Goal: Task Accomplishment & Management: Manage account settings

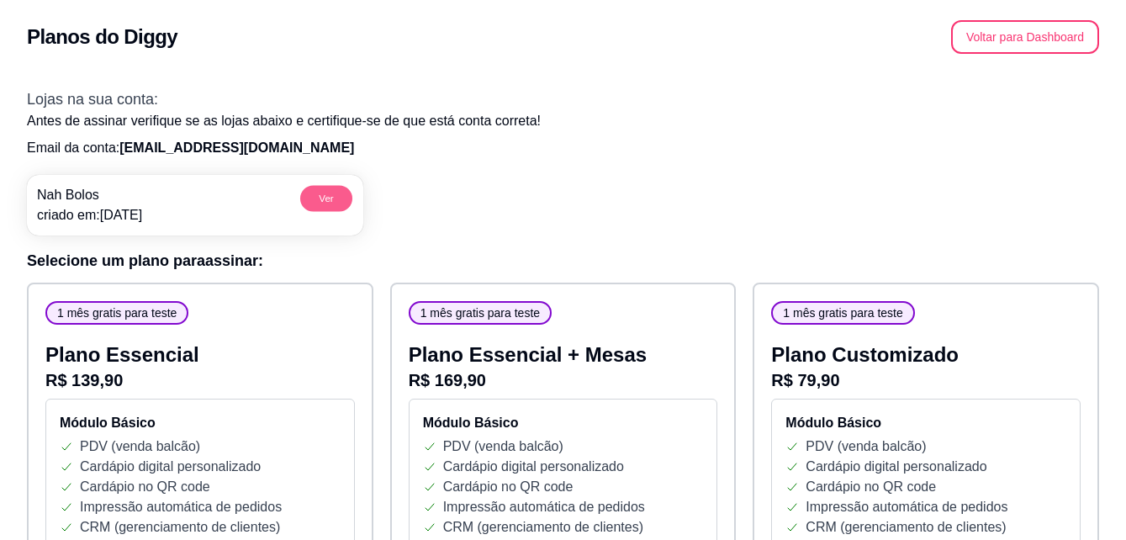
click at [325, 196] on button "Ver" at bounding box center [326, 198] width 52 height 26
click at [1015, 39] on button "Voltar para Dashboard" at bounding box center [1026, 37] width 144 height 33
click at [1026, 34] on button "Voltar para Dashboard" at bounding box center [1026, 37] width 144 height 33
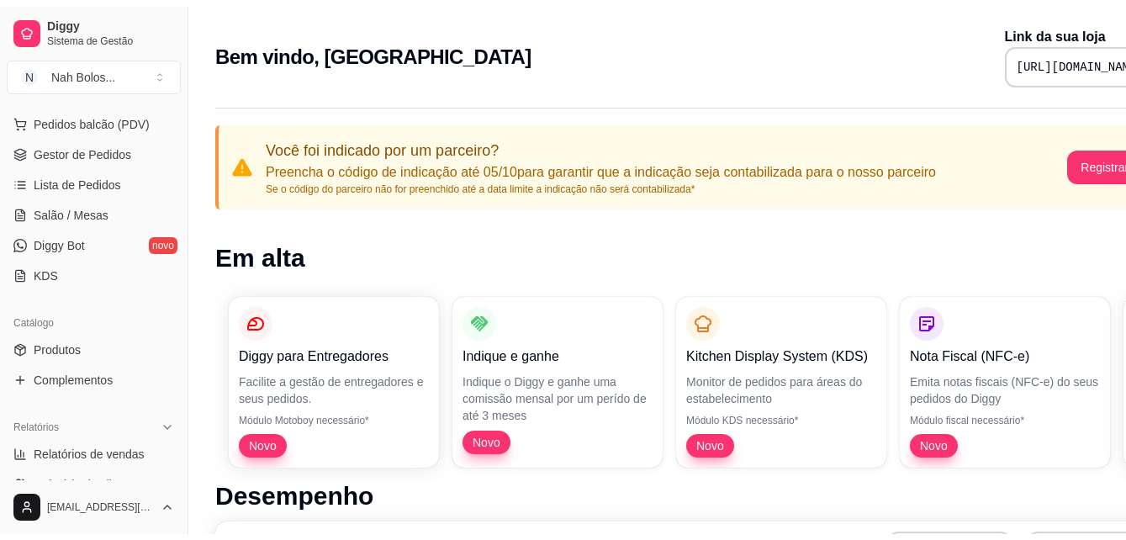
scroll to position [228, 0]
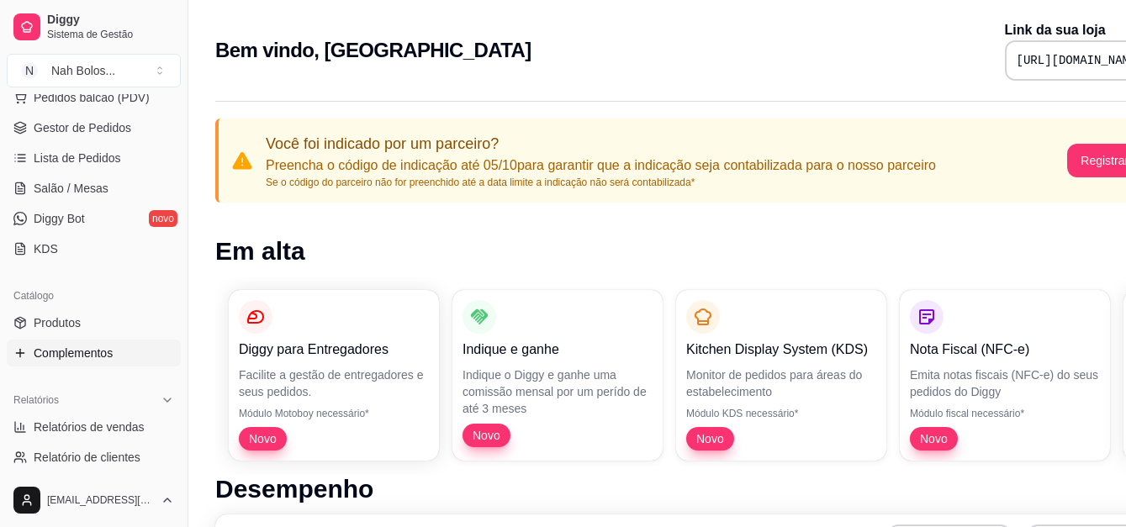
click at [67, 357] on span "Complementos" at bounding box center [73, 353] width 79 height 17
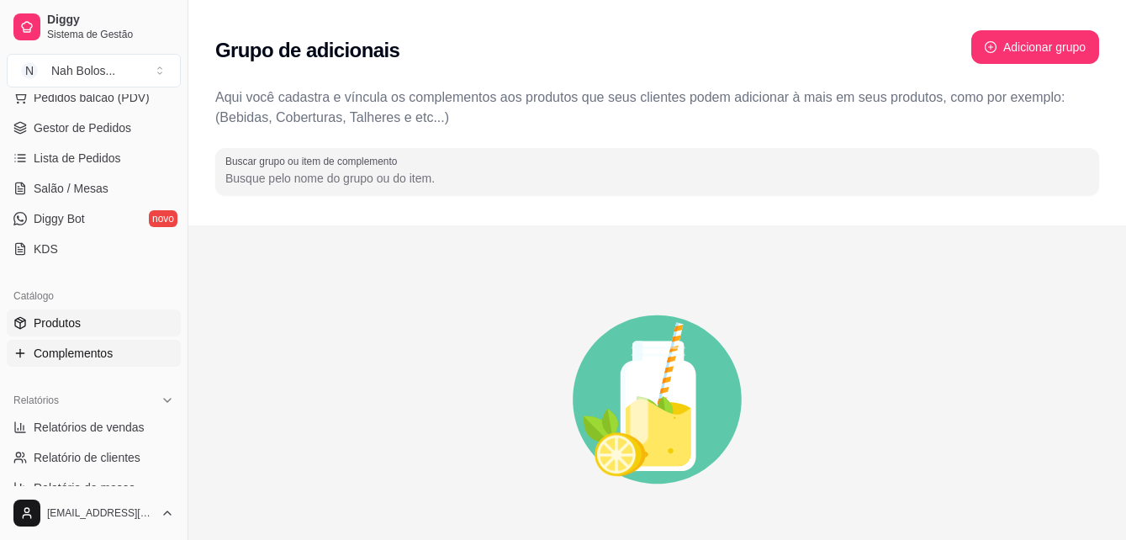
click at [72, 320] on span "Produtos" at bounding box center [57, 323] width 47 height 17
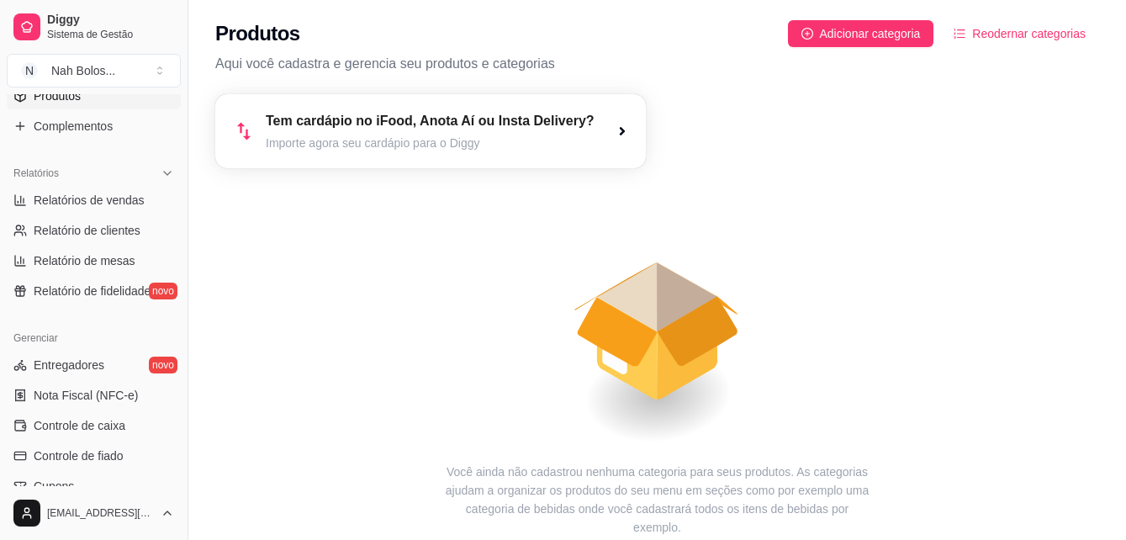
scroll to position [457, 0]
drag, startPoint x: 182, startPoint y: 321, endPoint x: 181, endPoint y: 339, distance: 17.7
click at [181, 339] on button "Toggle Sidebar" at bounding box center [187, 270] width 13 height 540
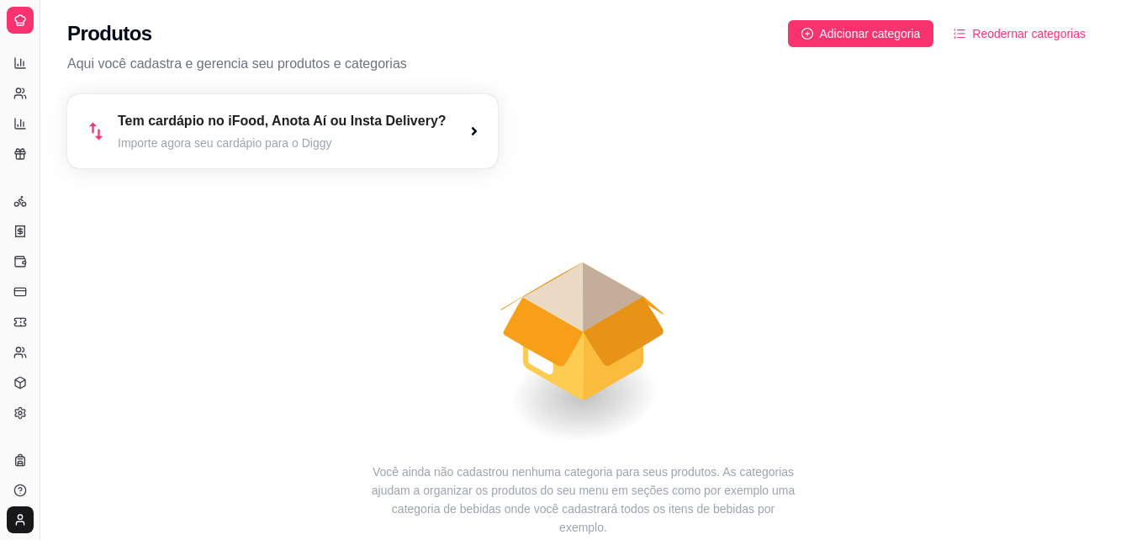
scroll to position [280, 0]
click at [0, 283] on html "Diggy Sistema de Gestão N Nah Bolos ... Loja aberta Período gratuito até 28/10 …" at bounding box center [563, 270] width 1126 height 540
drag, startPoint x: 43, startPoint y: 204, endPoint x: 103, endPoint y: 210, distance: 60.9
click at [109, 212] on div "Diggy Sistema de Gestão N Nah Bolos ... Loja aberta Período gratuito até 28/10 …" at bounding box center [563, 337] width 1126 height 675
drag, startPoint x: 42, startPoint y: 225, endPoint x: 87, endPoint y: 234, distance: 45.5
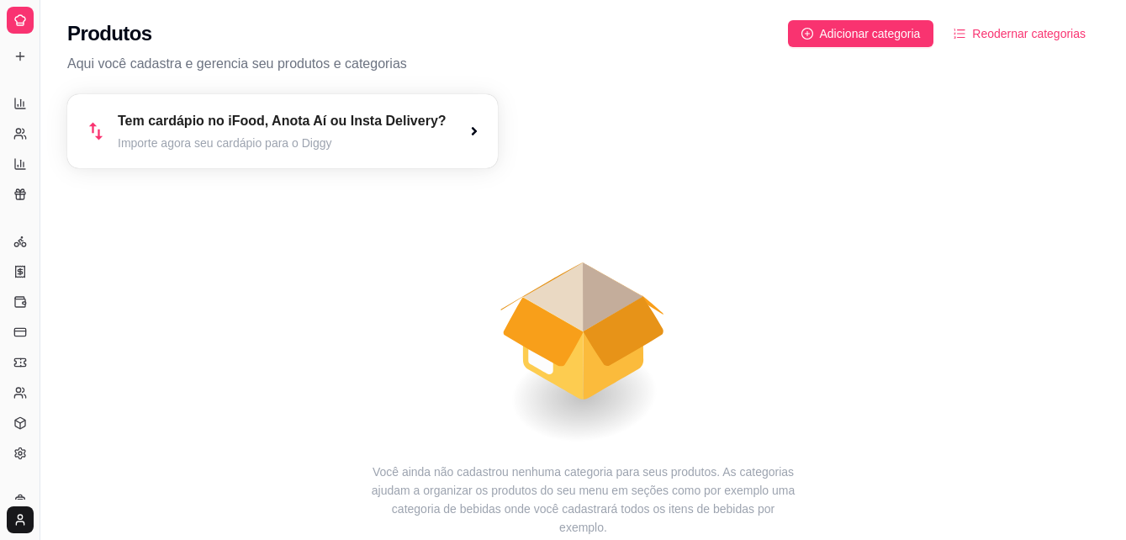
click at [87, 234] on div "Diggy Sistema de Gestão N Nah Bolos ... Loja aberta Período gratuito até 28/10 …" at bounding box center [563, 337] width 1126 height 675
click at [29, 220] on div "Gerenciar" at bounding box center [20, 214] width 26 height 27
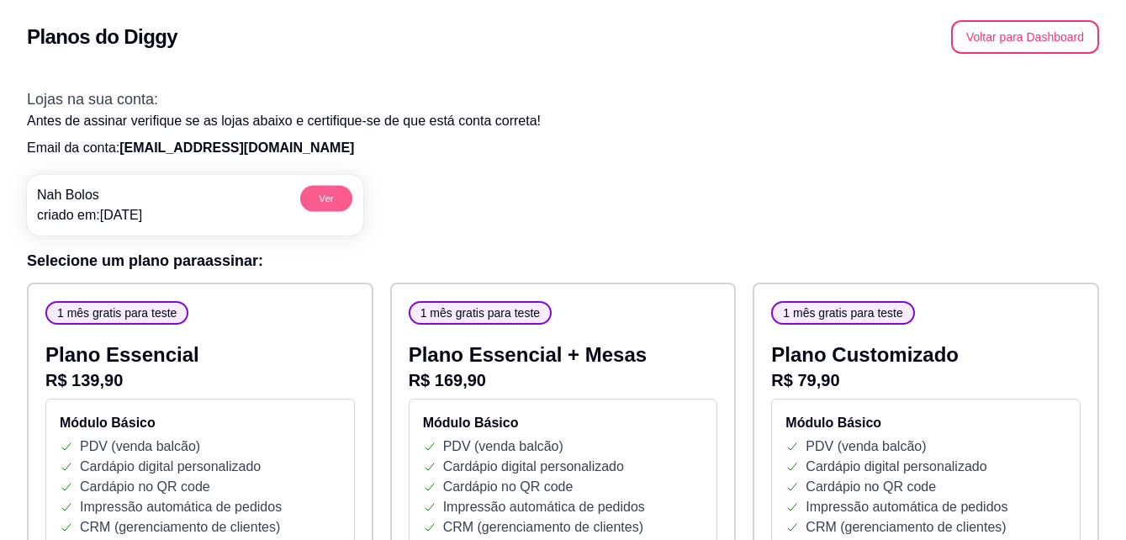
click at [335, 198] on button "Ver" at bounding box center [326, 198] width 52 height 26
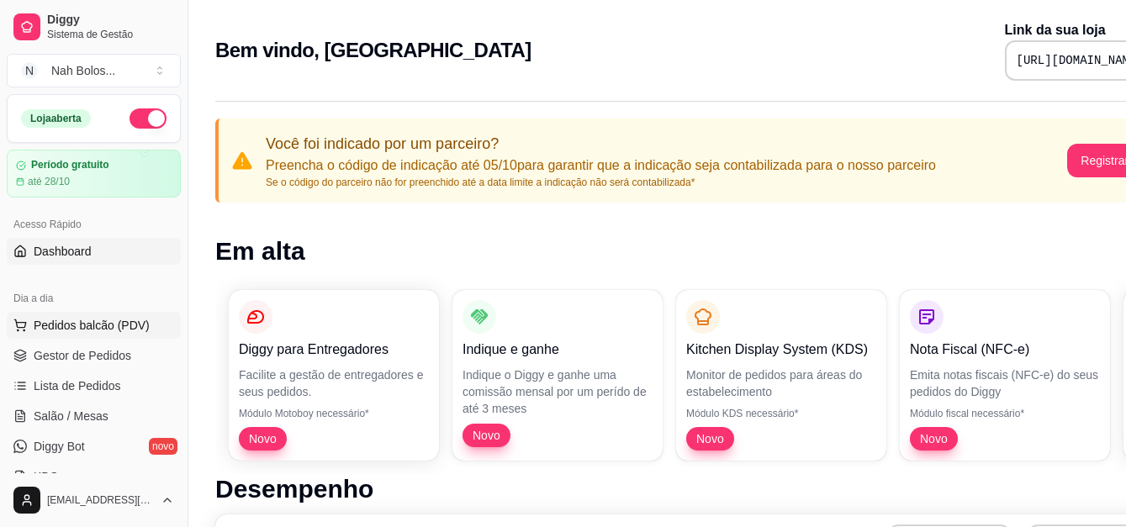
click at [108, 326] on span "Pedidos balcão (PDV)" at bounding box center [92, 325] width 116 height 17
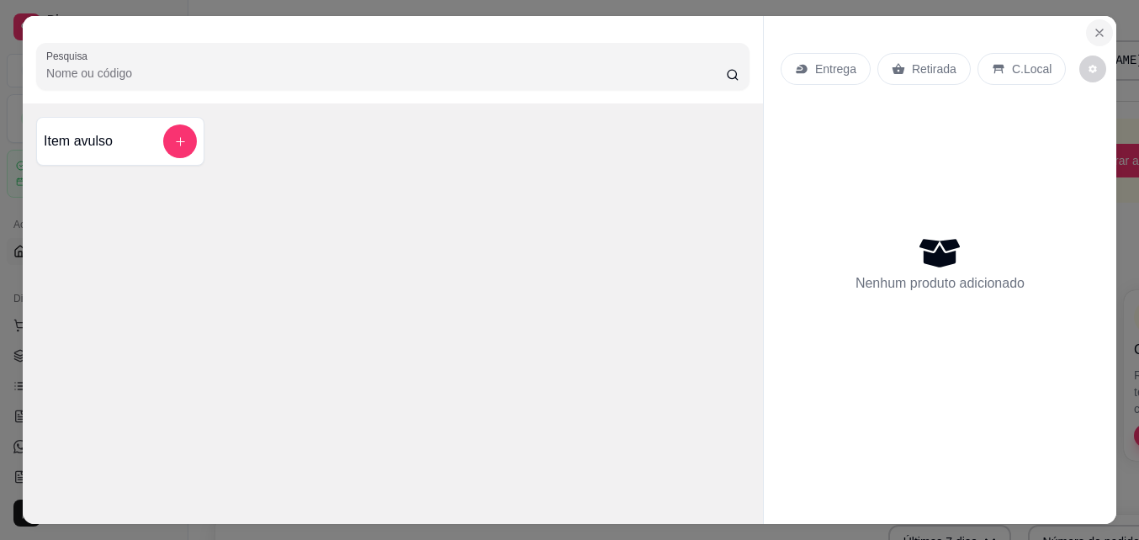
click at [1101, 24] on button "Close" at bounding box center [1099, 32] width 27 height 27
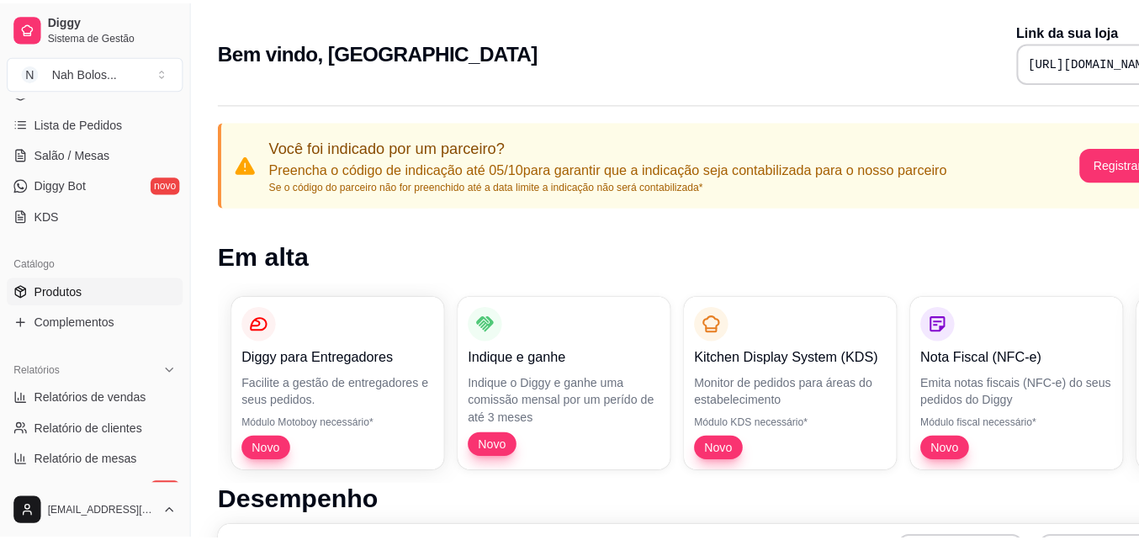
scroll to position [268, 0]
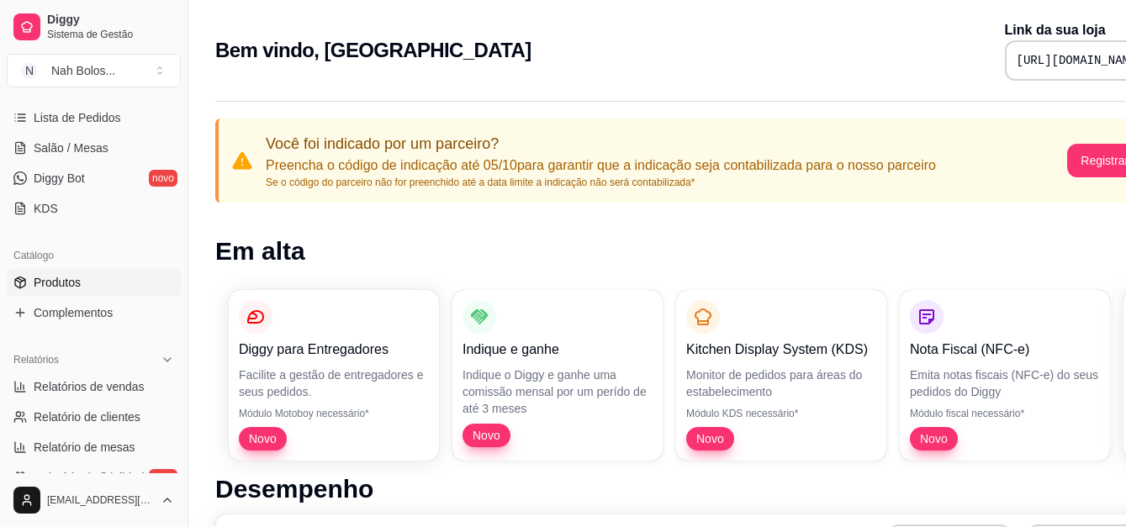
click at [105, 285] on link "Produtos" at bounding box center [94, 282] width 174 height 27
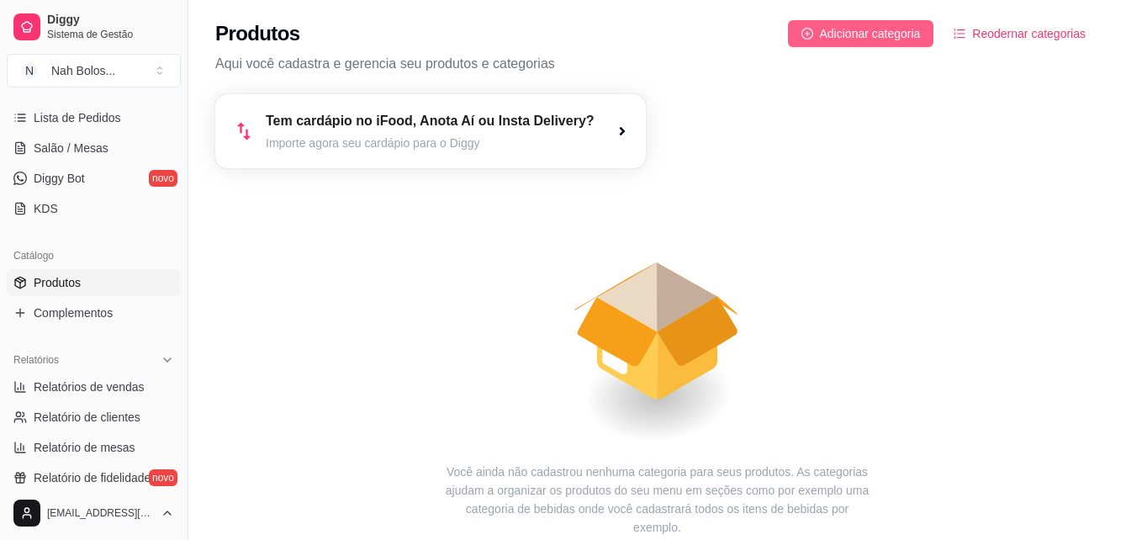
click at [882, 35] on span "Adicionar categoria" at bounding box center [870, 33] width 101 height 19
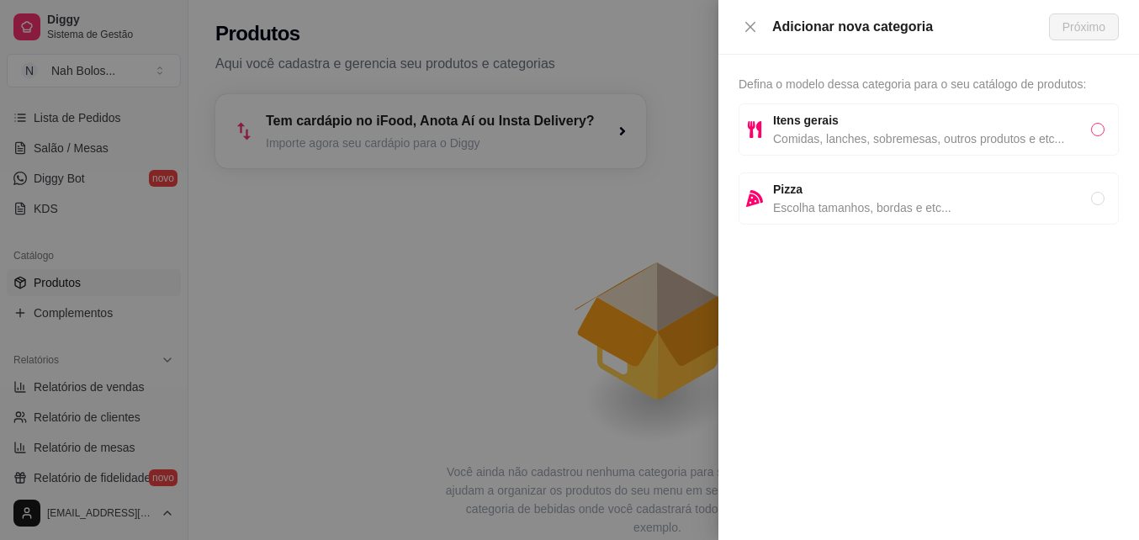
click at [1098, 128] on input "radio" at bounding box center [1097, 129] width 13 height 13
radio input "true"
click at [1086, 28] on span "Próximo" at bounding box center [1083, 27] width 43 height 19
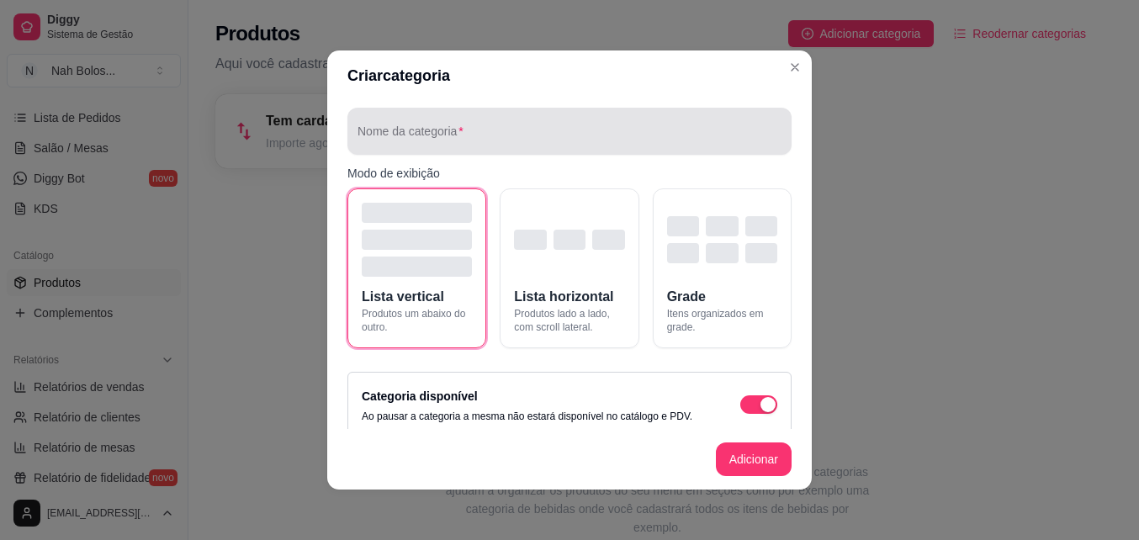
click at [418, 140] on input "Nome da categoria" at bounding box center [569, 138] width 424 height 17
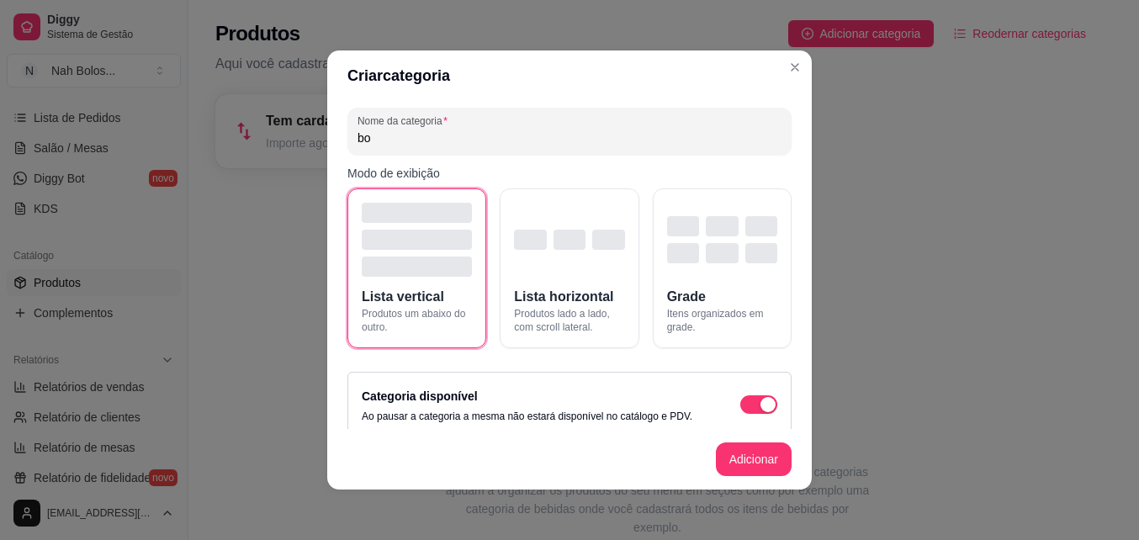
type input "b"
type input "Bolos Caseirinhos"
click at [748, 456] on button "Adicionar" at bounding box center [754, 459] width 76 height 34
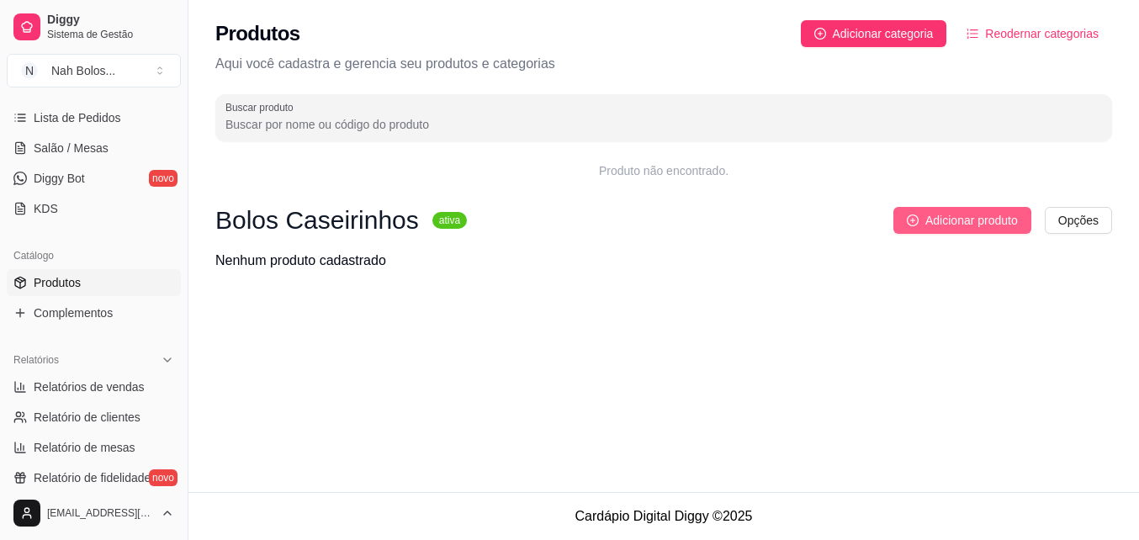
click at [917, 214] on button "Adicionar produto" at bounding box center [962, 220] width 138 height 27
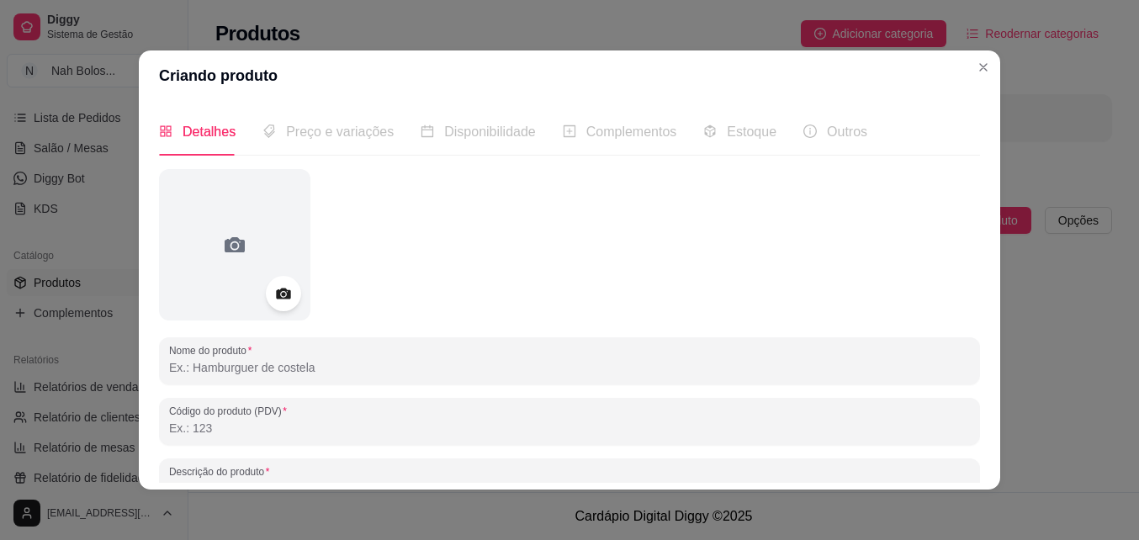
click at [277, 298] on icon at bounding box center [283, 293] width 14 height 11
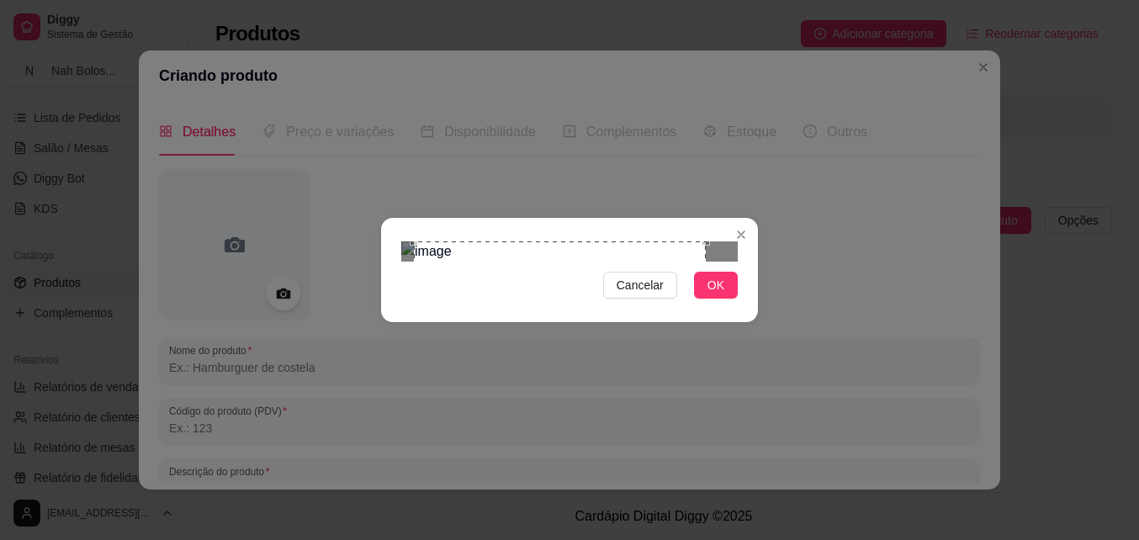
click at [414, 312] on div "Use the arrow keys to move the crop selection area" at bounding box center [560, 387] width 292 height 292
click at [619, 309] on div "Use the arrow keys to move the crop selection area" at bounding box center [567, 387] width 292 height 292
click at [721, 294] on span "OK" at bounding box center [715, 285] width 17 height 19
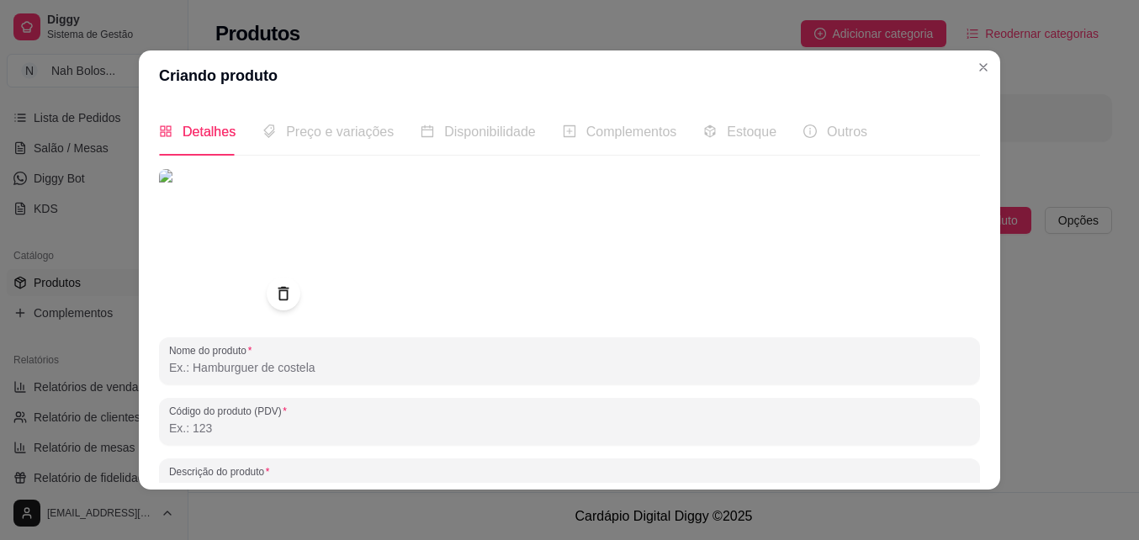
click at [250, 373] on input "Nome do produto" at bounding box center [569, 367] width 801 height 17
type input "b"
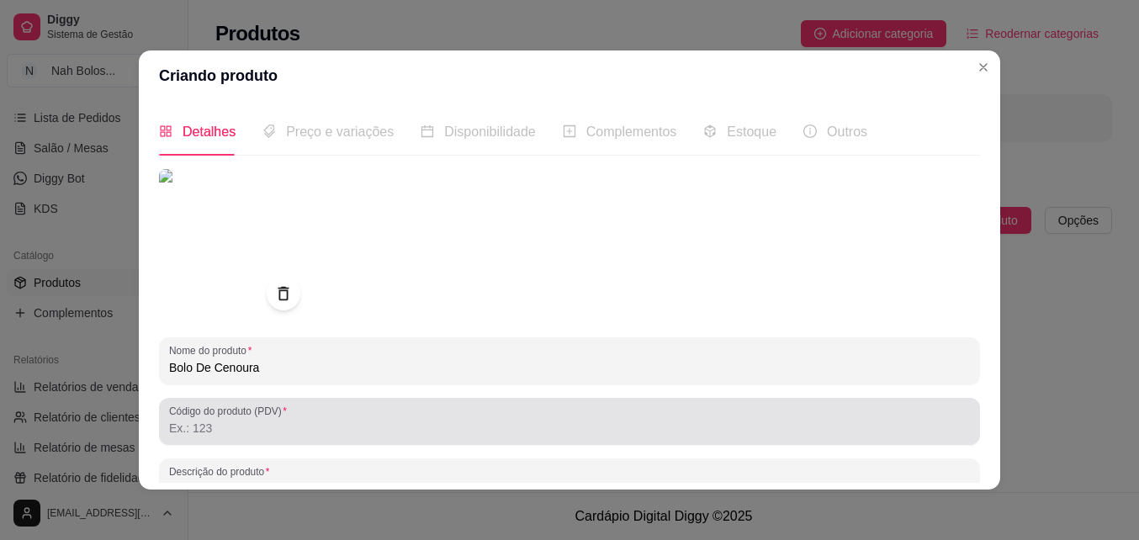
type input "Bolo De Cenoura"
click at [238, 436] on div at bounding box center [569, 421] width 801 height 34
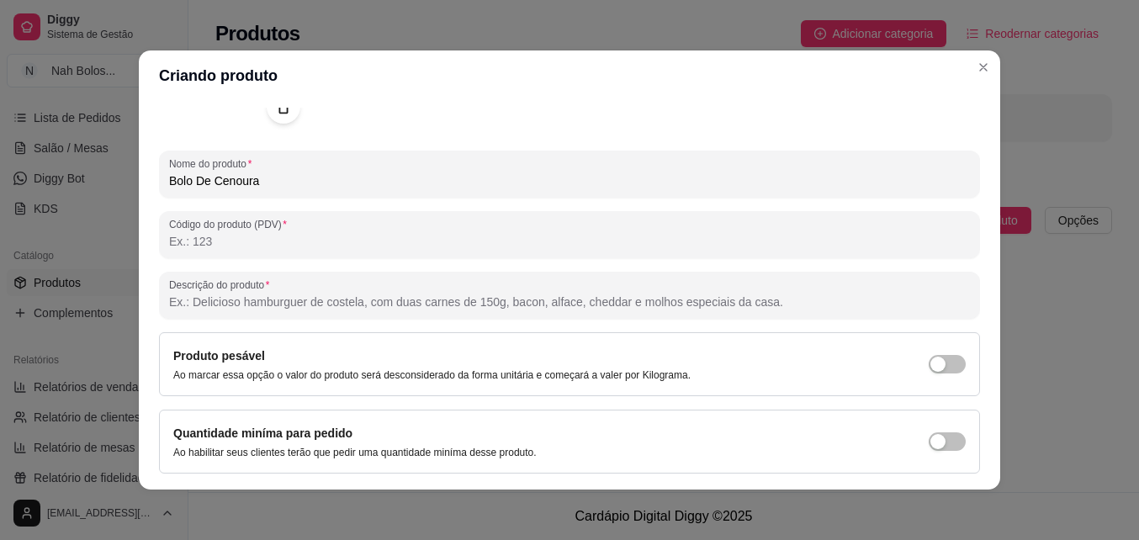
scroll to position [190, 0]
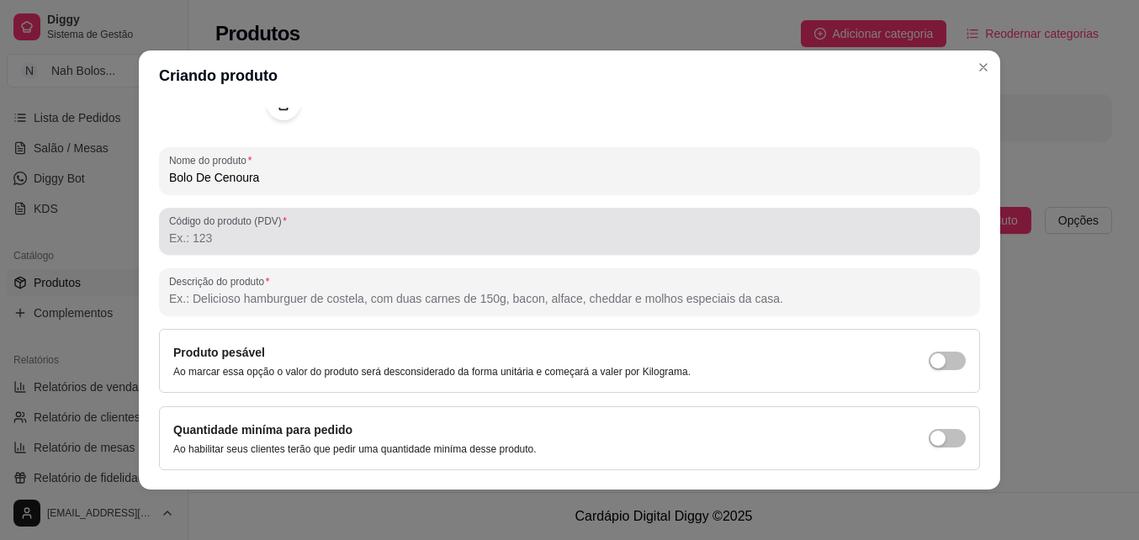
click at [236, 238] on input "Código do produto (PDV)" at bounding box center [569, 238] width 801 height 17
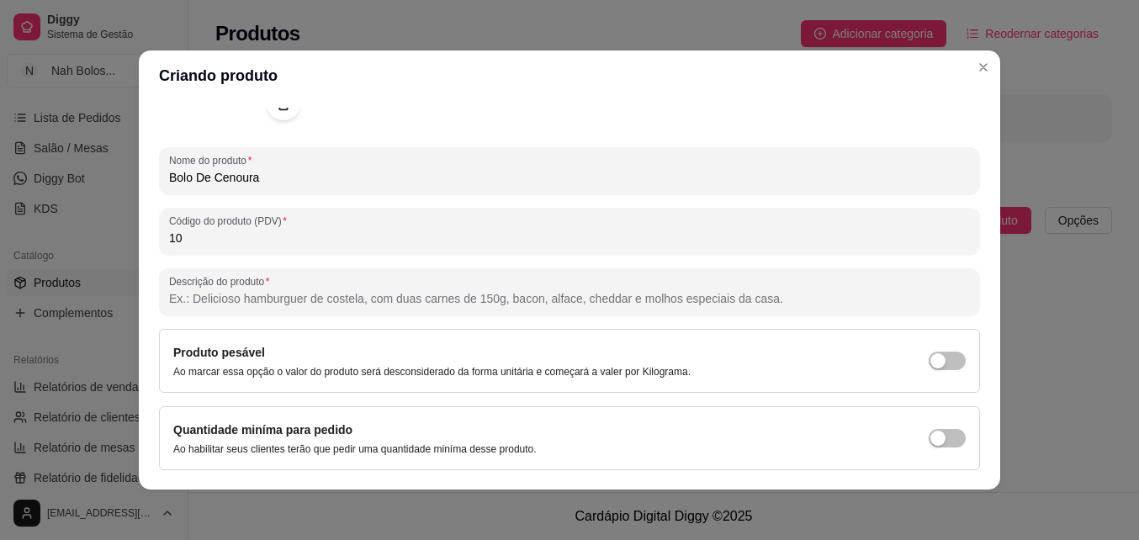
type input "10"
paste input "Bolo de cenoura fofinho, dourado e coberto com uma camada generosa de chocolate…"
type input "Bolo de cenoura fofinho, dourado e coberto com uma camada generosa de chocolate…"
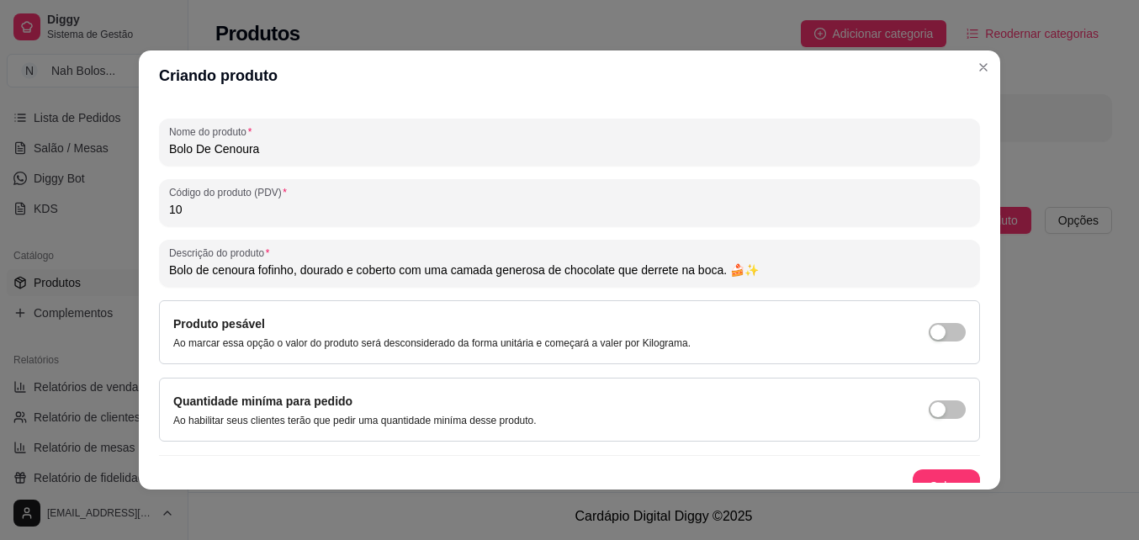
scroll to position [239, 0]
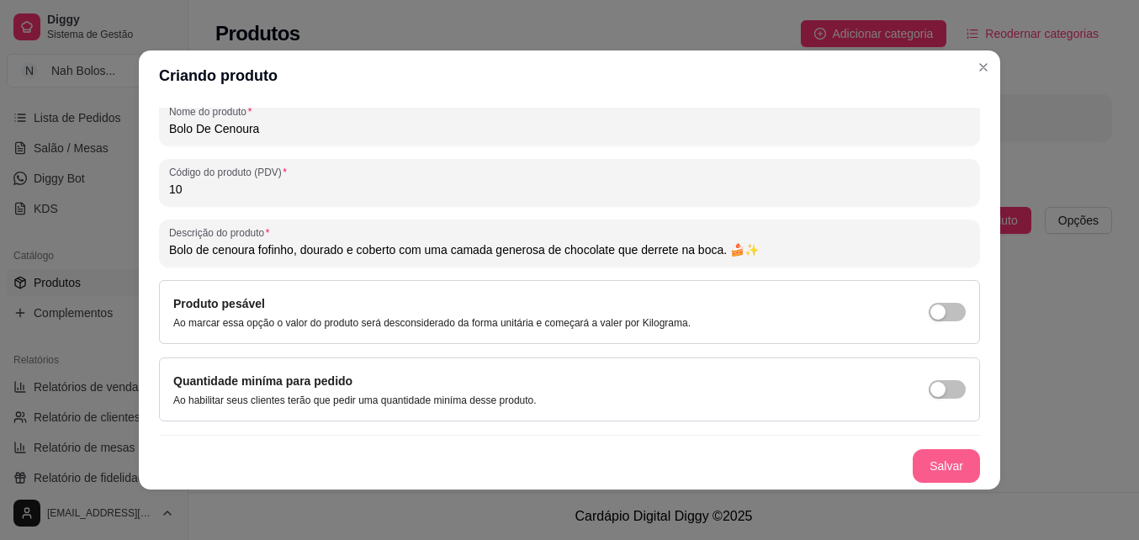
click at [918, 467] on button "Salvar" at bounding box center [945, 466] width 67 height 34
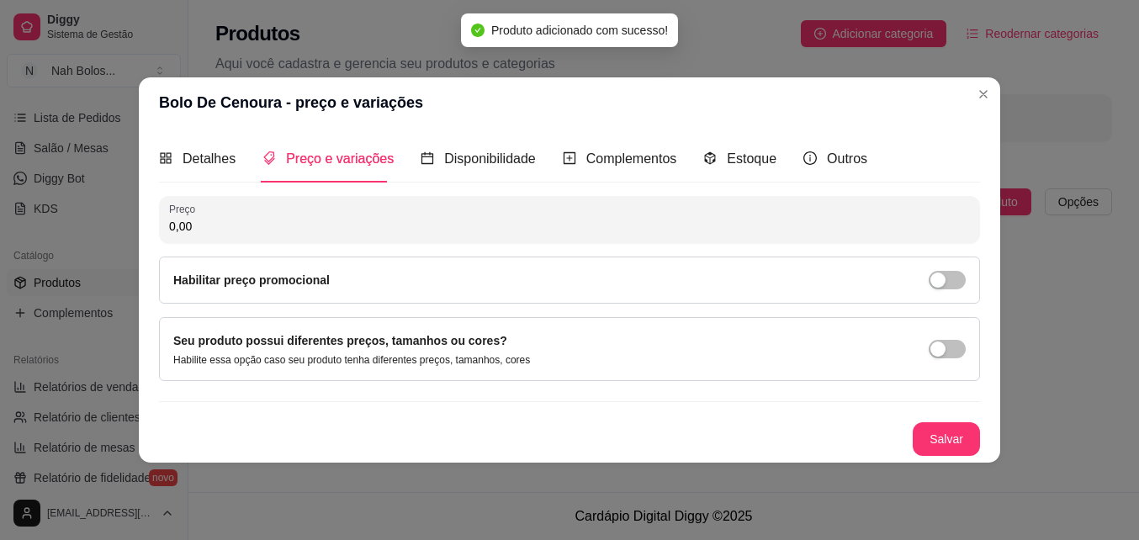
scroll to position [0, 0]
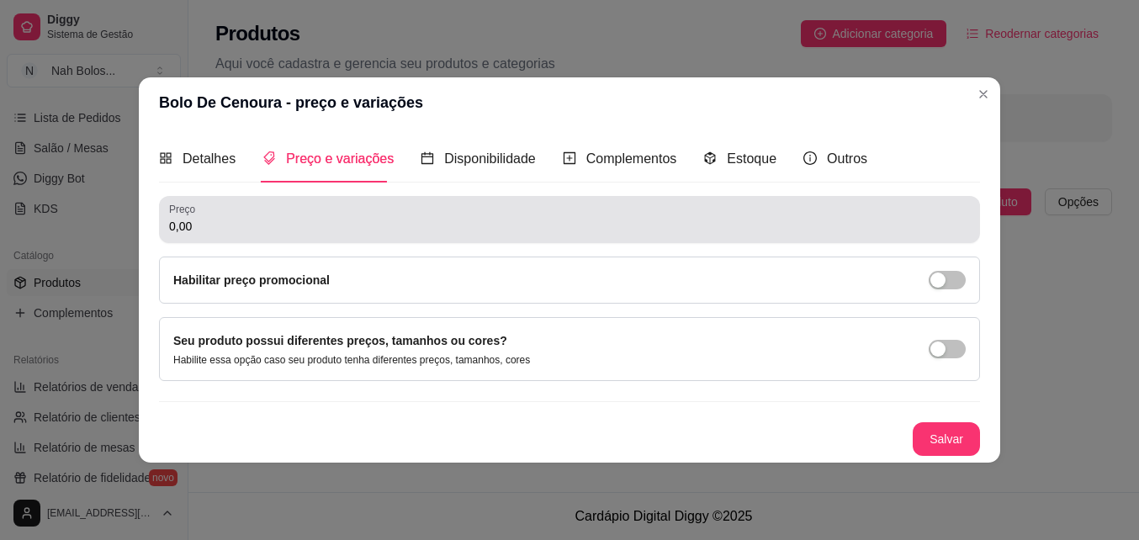
click at [217, 234] on input "0,00" at bounding box center [569, 226] width 801 height 17
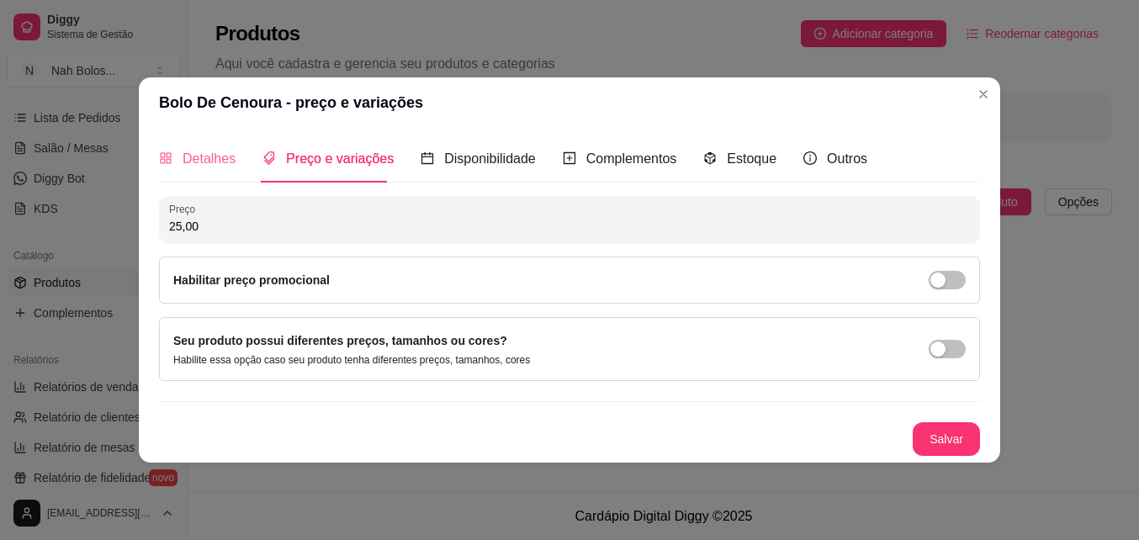
type input "25,00"
click at [227, 158] on span "Detalhes" at bounding box center [208, 158] width 53 height 14
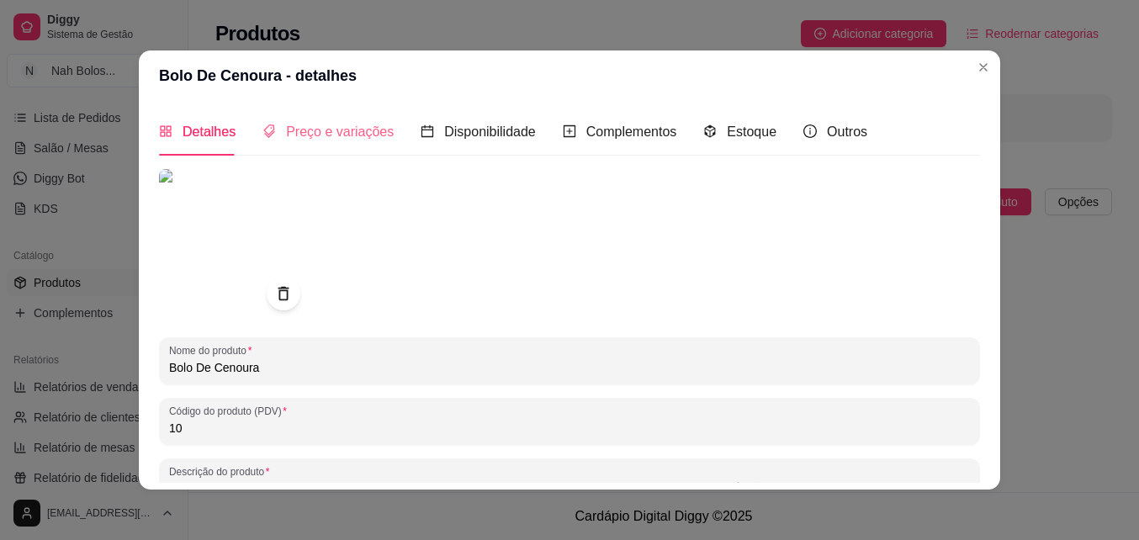
click at [327, 120] on div "Preço e variações" at bounding box center [327, 132] width 131 height 48
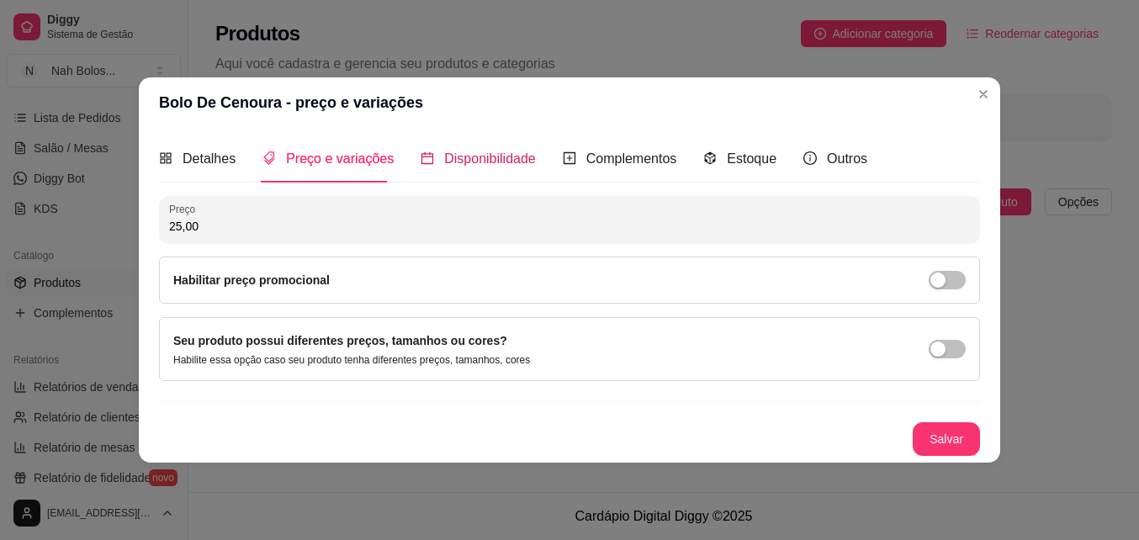
click at [444, 161] on span "Disponibilidade" at bounding box center [490, 158] width 92 height 14
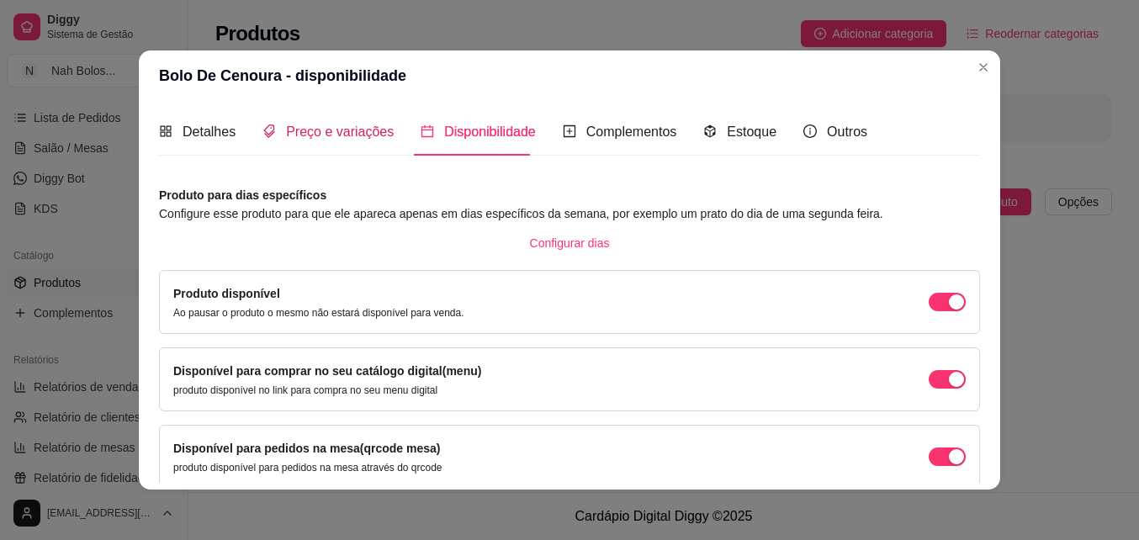
click at [335, 139] on span "Preço e variações" at bounding box center [340, 131] width 108 height 14
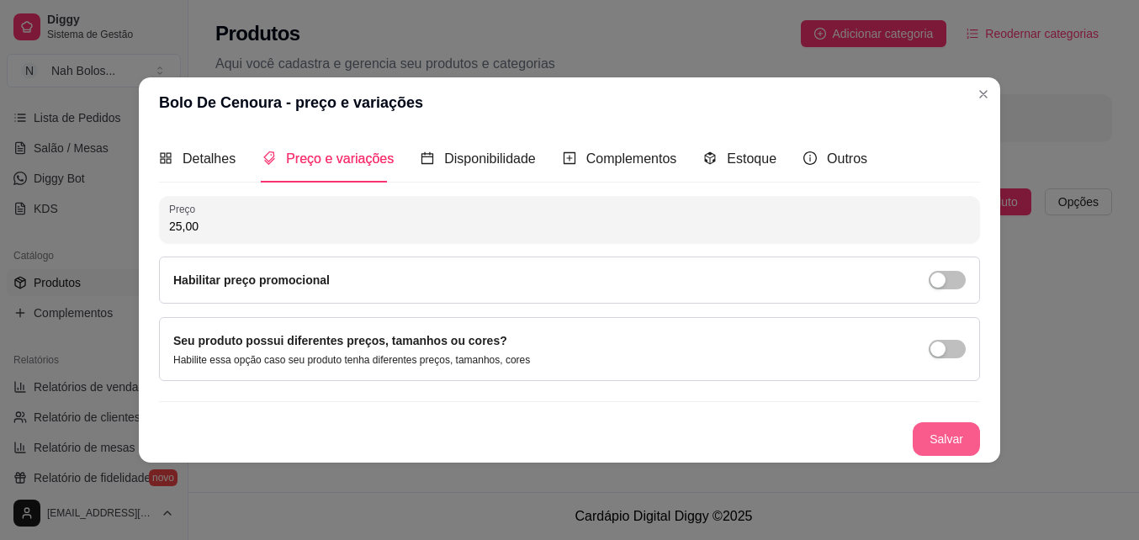
click at [940, 430] on button "Salvar" at bounding box center [945, 439] width 67 height 34
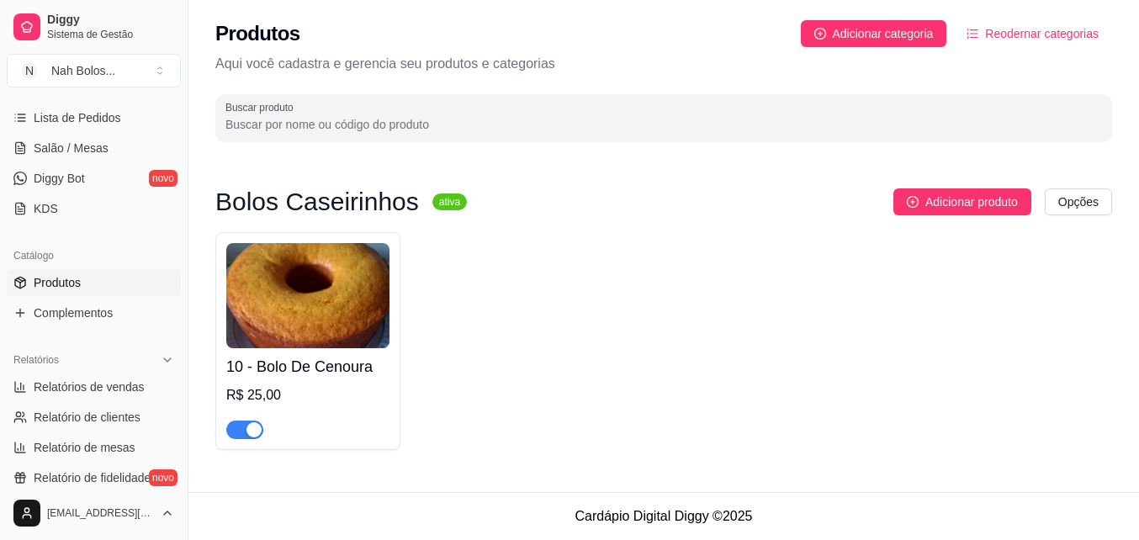
click at [341, 367] on h4 "10 - Bolo De Cenoura" at bounding box center [307, 367] width 163 height 24
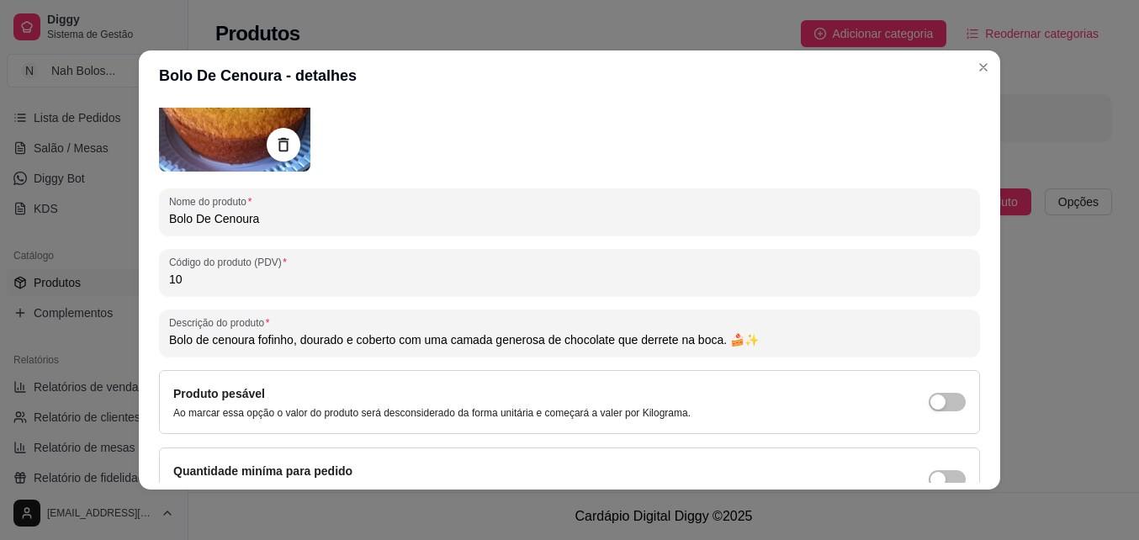
scroll to position [239, 0]
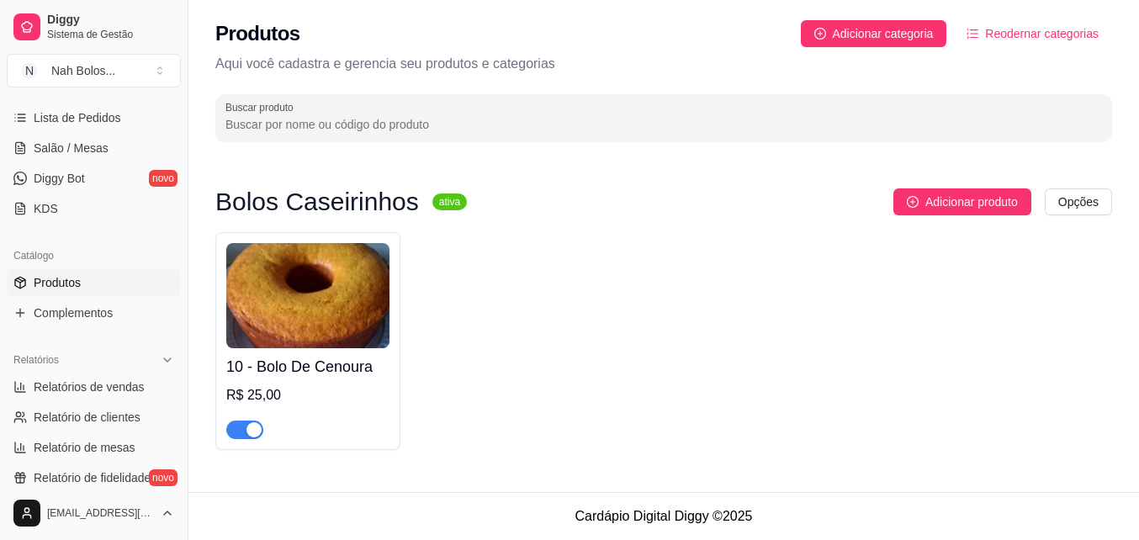
click at [235, 429] on span "button" at bounding box center [244, 429] width 37 height 19
click at [292, 320] on img at bounding box center [307, 295] width 163 height 105
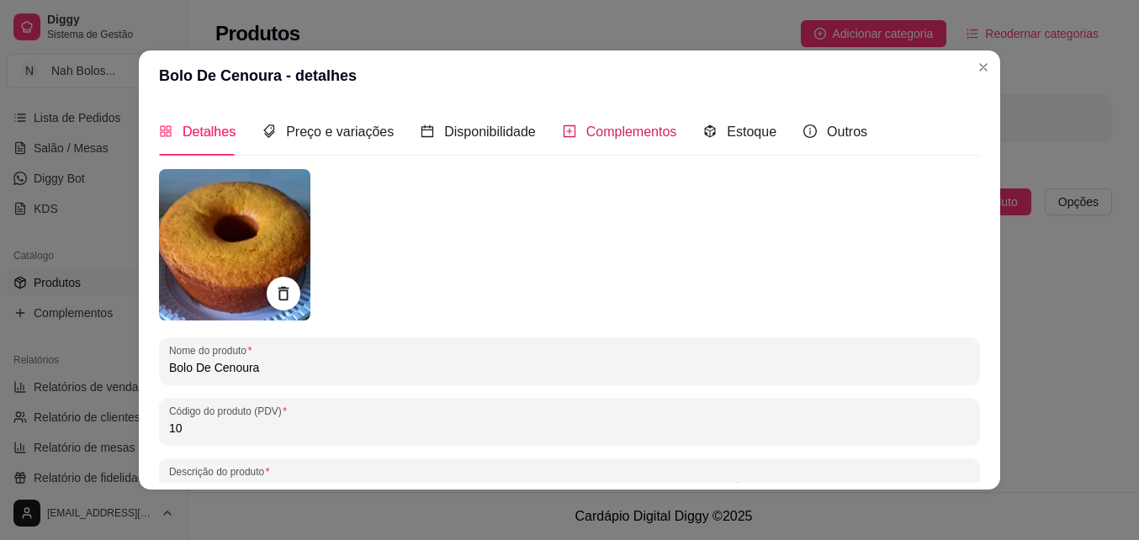
click at [604, 128] on span "Complementos" at bounding box center [631, 131] width 91 height 14
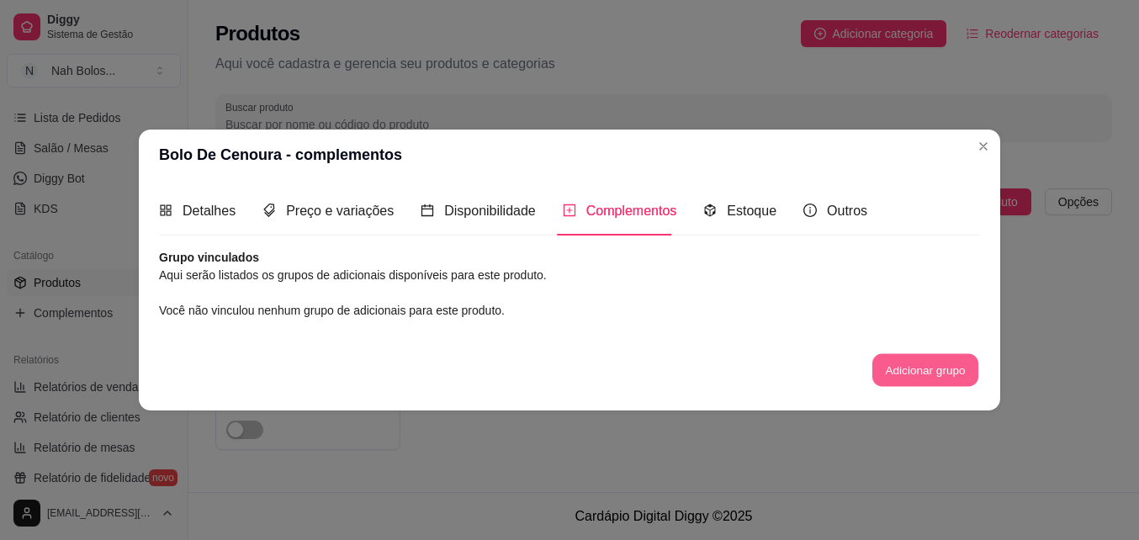
click at [944, 366] on button "Adicionar grupo" at bounding box center [925, 369] width 106 height 33
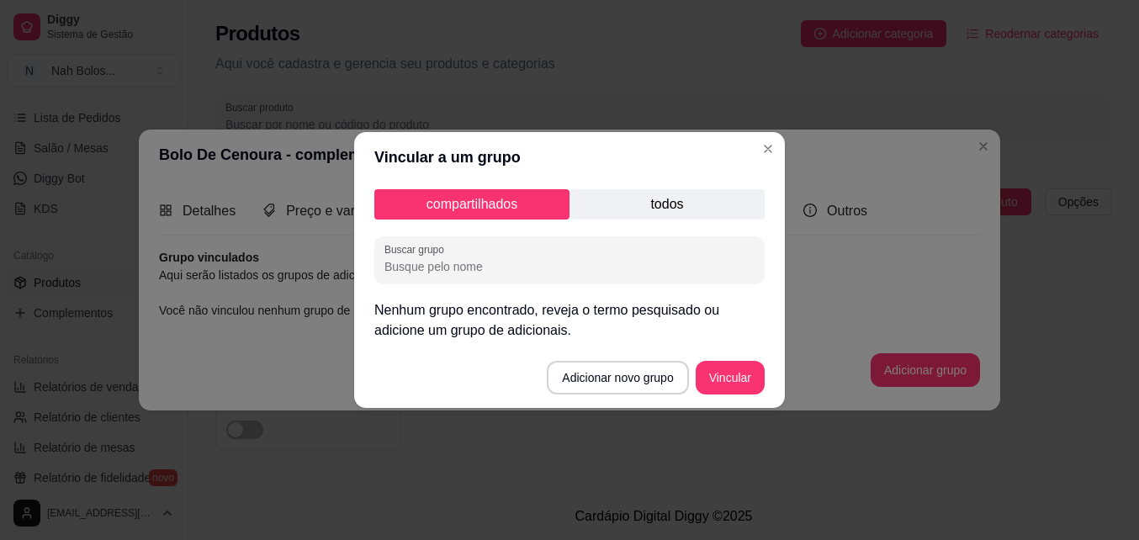
click at [687, 202] on p "todos" at bounding box center [666, 204] width 195 height 30
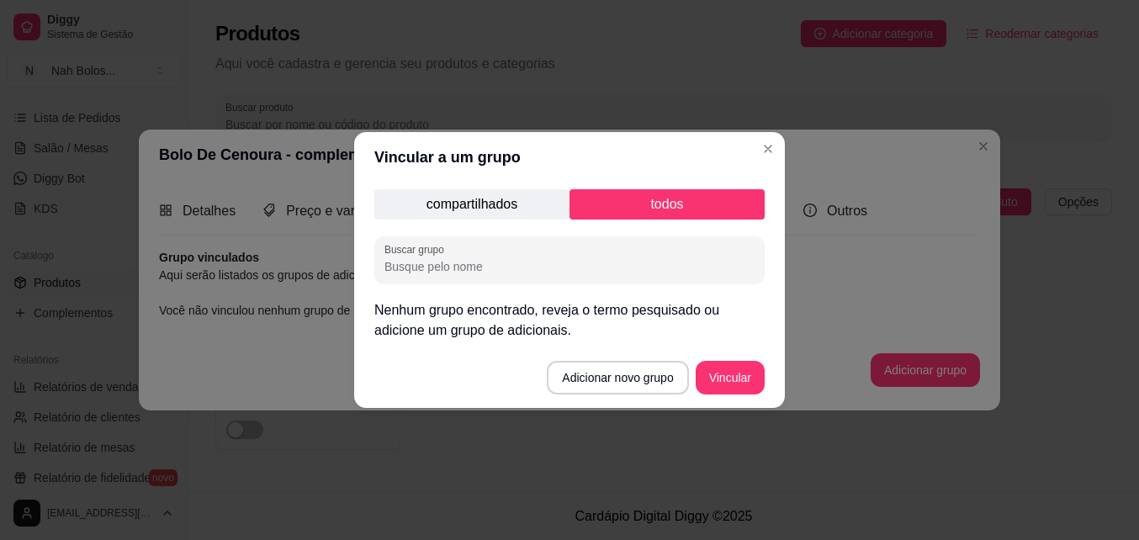
click at [464, 203] on p "compartilhados" at bounding box center [471, 204] width 195 height 30
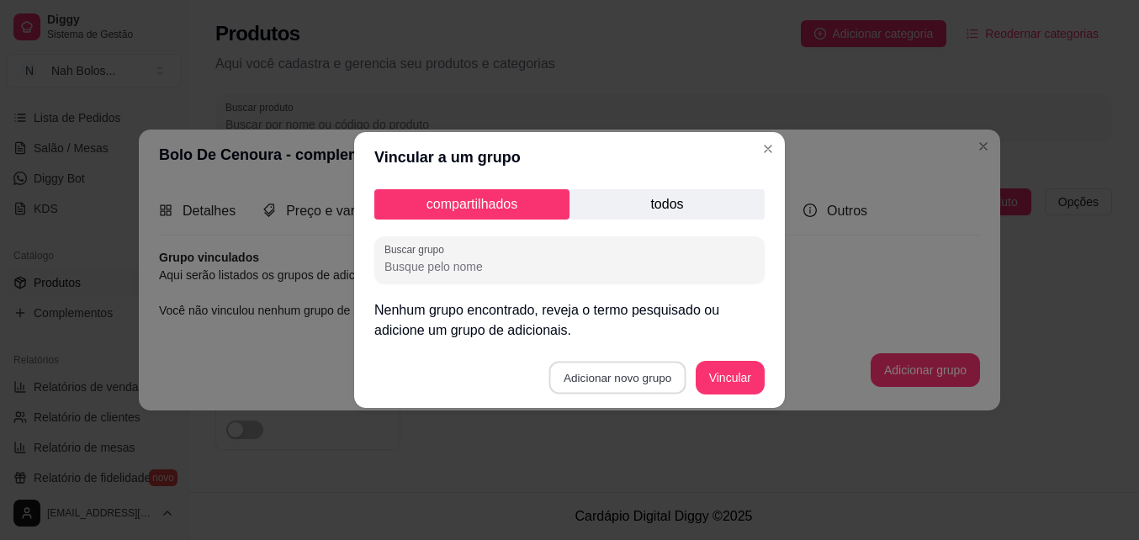
click at [633, 376] on button "Adicionar novo grupo" at bounding box center [617, 378] width 137 height 33
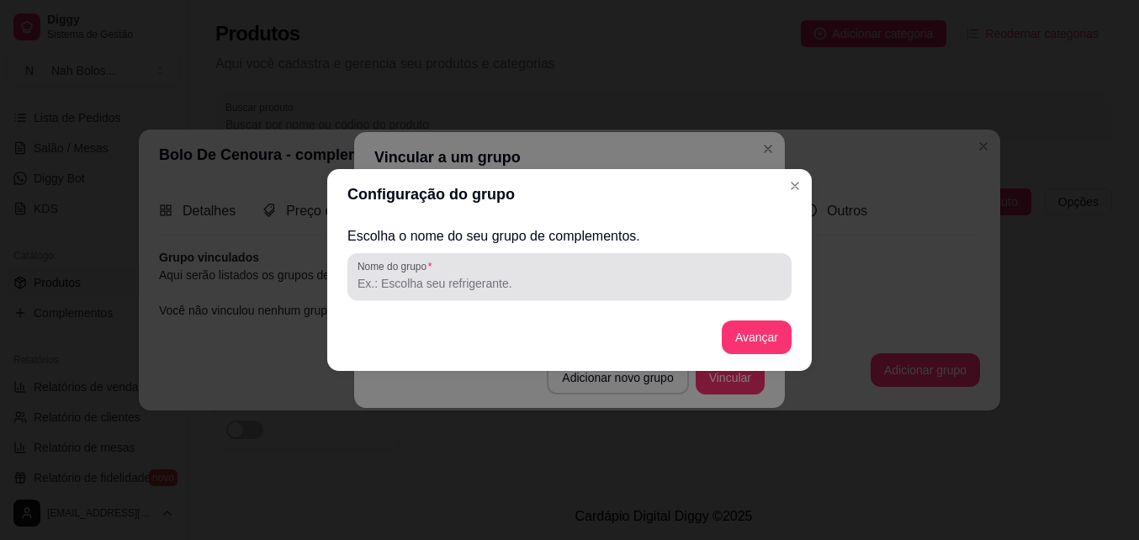
click at [436, 288] on input "Nome do grupo" at bounding box center [569, 283] width 424 height 17
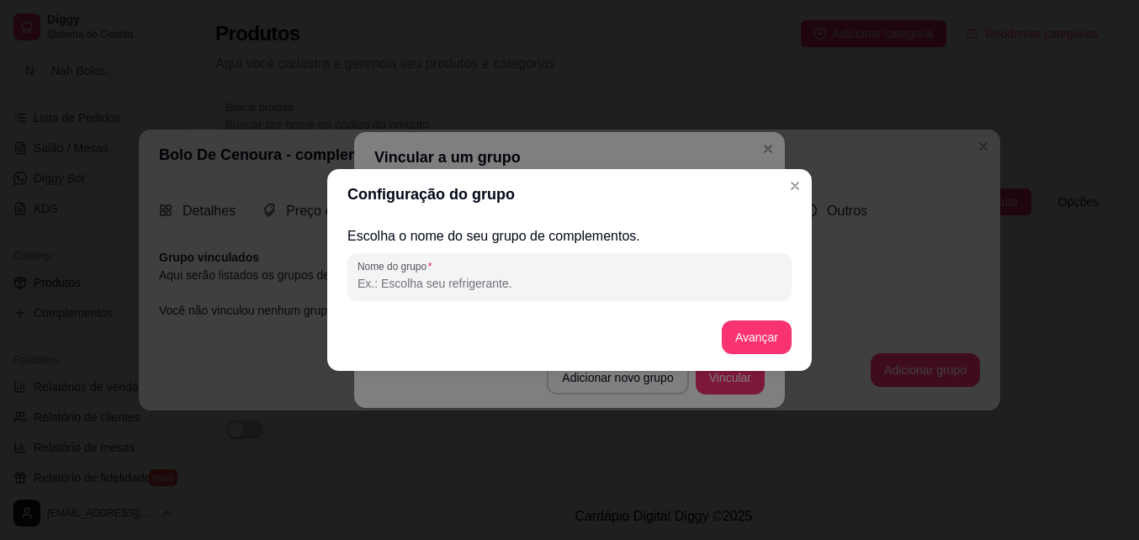
click at [463, 278] on input "Nome do grupo" at bounding box center [569, 283] width 424 height 17
type input "g"
type input "Ganache de Chocolate"
click at [748, 334] on button "Avançar" at bounding box center [757, 337] width 70 height 34
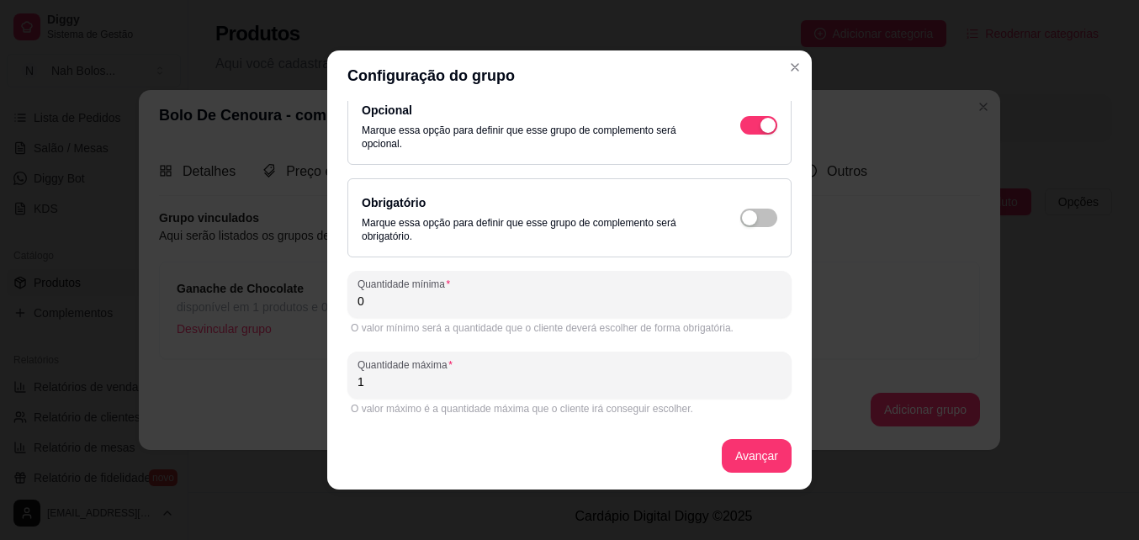
scroll to position [0, 0]
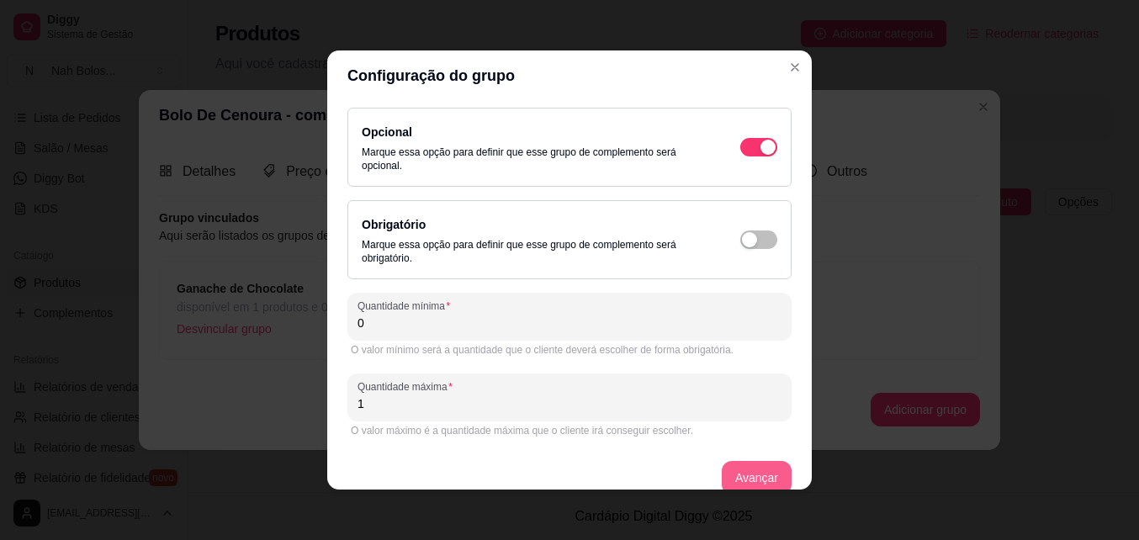
click at [734, 470] on button "Avançar" at bounding box center [757, 478] width 70 height 34
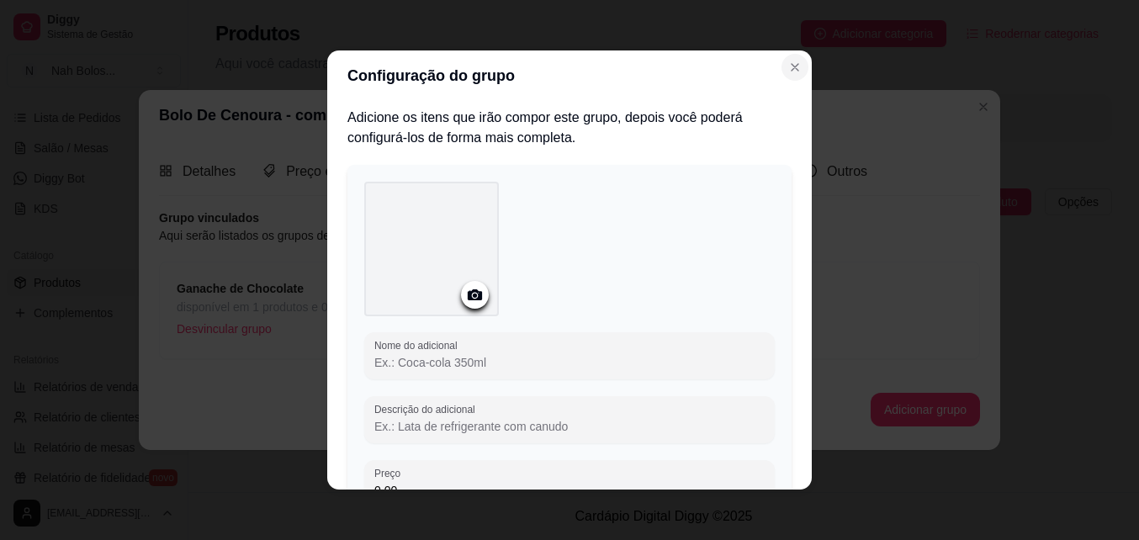
click at [791, 66] on icon "Close" at bounding box center [794, 67] width 7 height 7
click at [252, 420] on div "Configuração do grupo Adicione os itens que irão compor este grupo, depois você…" at bounding box center [569, 270] width 1139 height 540
click at [846, 487] on div "Configuração do grupo Adicione os itens que irão compor este grupo, depois você…" at bounding box center [569, 270] width 1139 height 540
click at [788, 67] on icon "Close" at bounding box center [794, 67] width 13 height 13
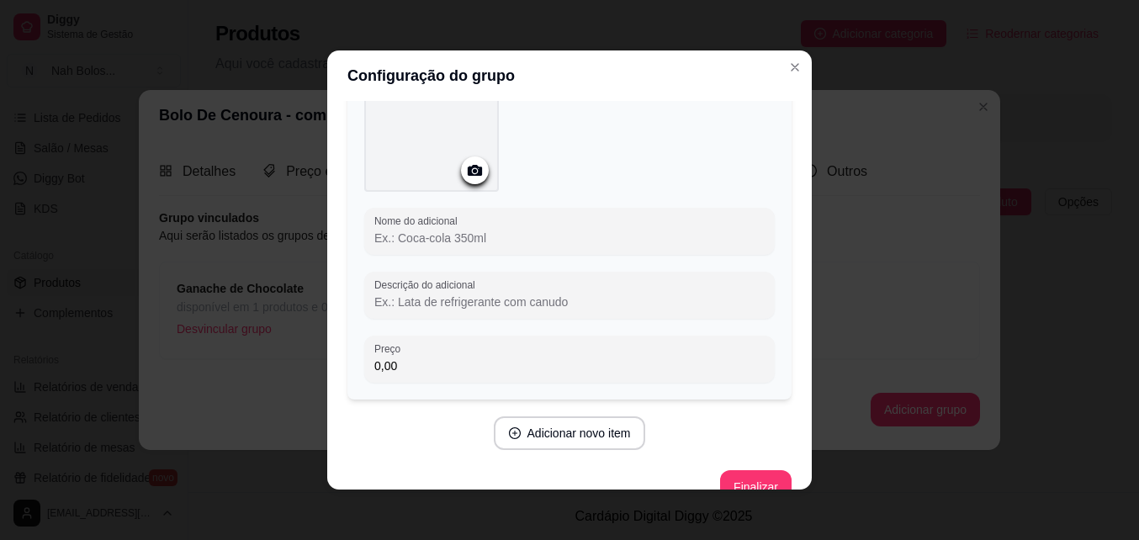
scroll to position [155, 0]
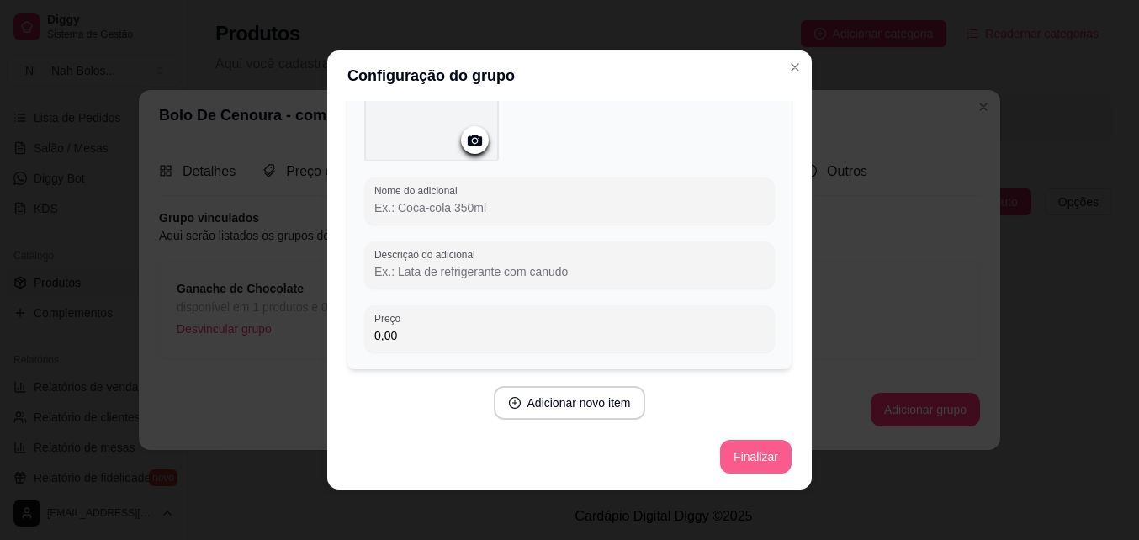
click at [742, 463] on button "Finalizar" at bounding box center [755, 457] width 71 height 34
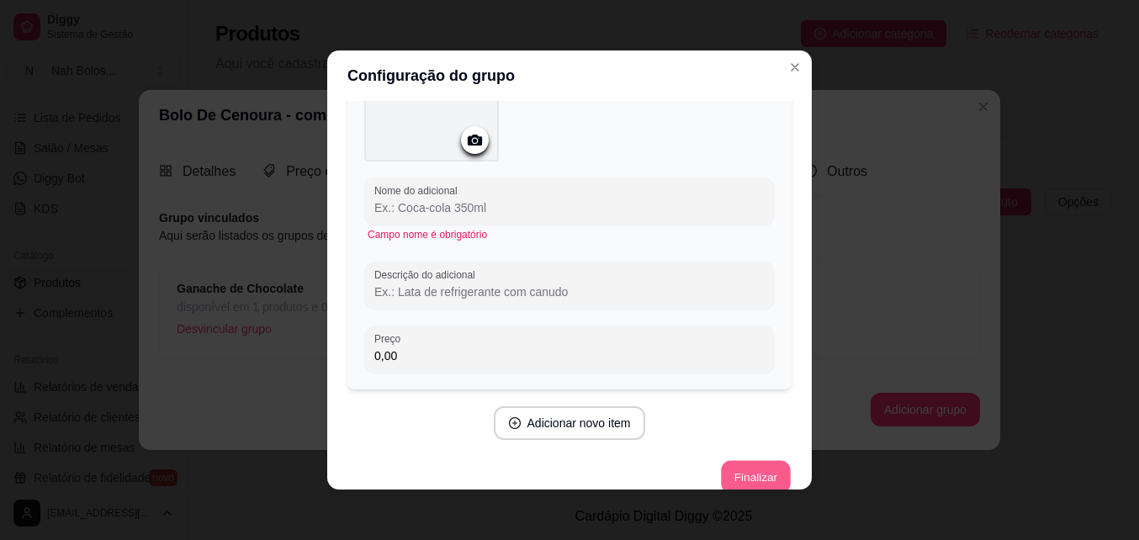
click at [743, 471] on button "Finalizar" at bounding box center [755, 477] width 69 height 33
click at [789, 71] on icon "Close" at bounding box center [794, 67] width 13 height 13
click at [789, 66] on icon "Close" at bounding box center [794, 67] width 13 height 13
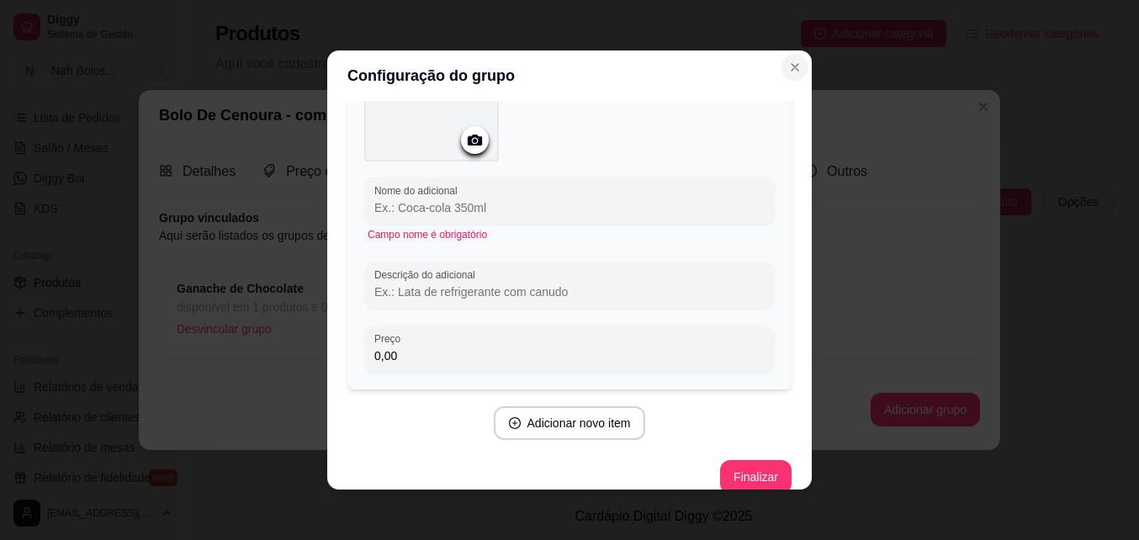
click at [791, 66] on icon "Close" at bounding box center [794, 67] width 7 height 7
click at [863, 46] on div "Configuração do grupo Adicione os itens que irão compor este grupo, depois você…" at bounding box center [569, 270] width 1139 height 540
click at [729, 470] on button "Finalizar" at bounding box center [755, 477] width 71 height 34
click at [729, 470] on button "Finalizar" at bounding box center [755, 477] width 69 height 33
click at [728, 470] on button "Finalizar" at bounding box center [755, 477] width 71 height 34
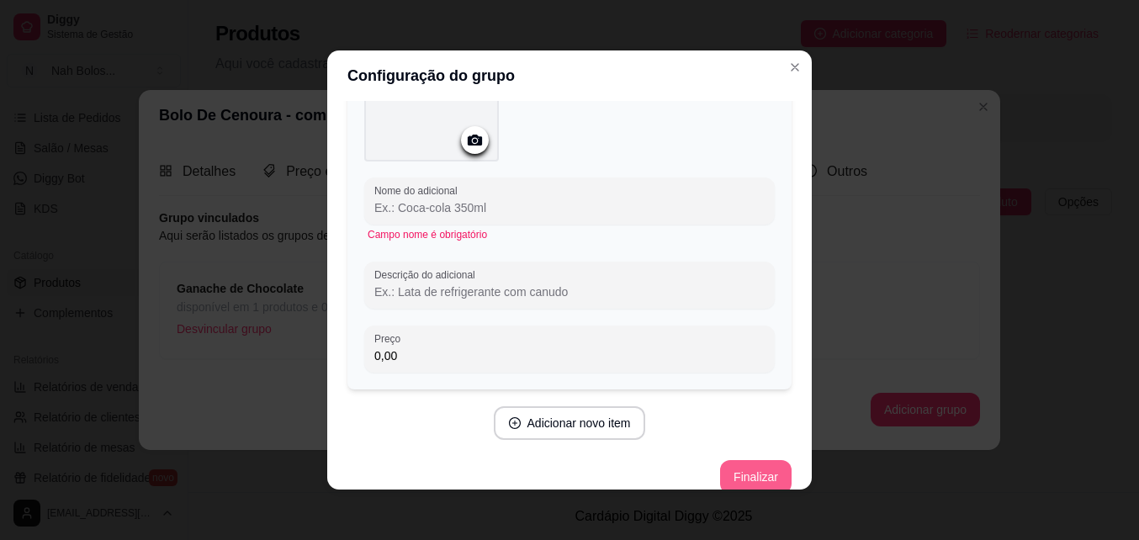
click at [728, 470] on button "Finalizar" at bounding box center [755, 477] width 71 height 34
click at [728, 470] on button "Finalizar" at bounding box center [755, 477] width 69 height 33
click at [727, 470] on button "Finalizar" at bounding box center [755, 477] width 69 height 33
click at [726, 470] on button "Finalizar" at bounding box center [755, 477] width 71 height 34
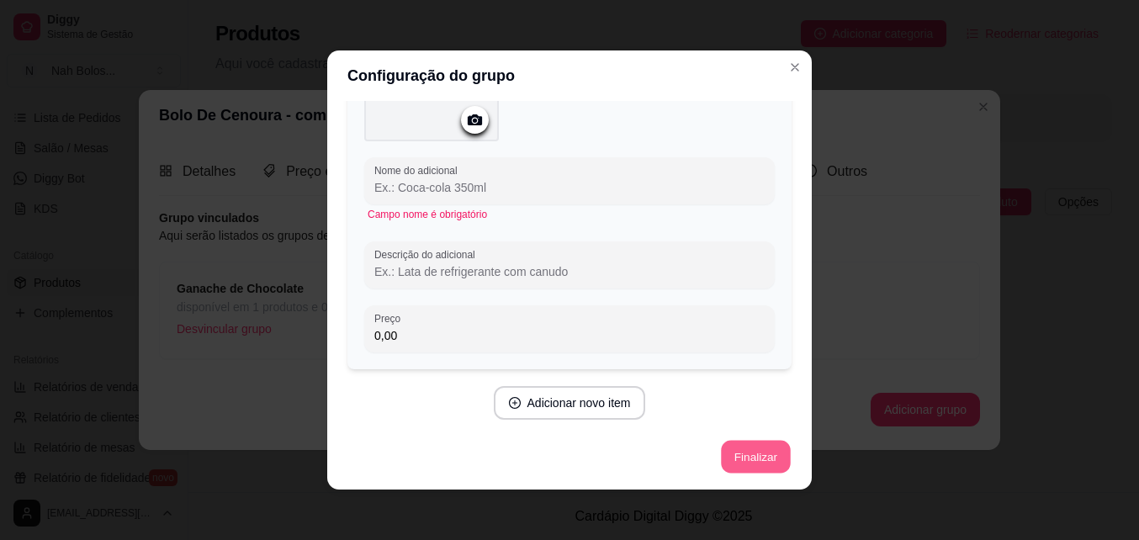
click at [739, 457] on button "Finalizar" at bounding box center [755, 457] width 69 height 33
click at [739, 457] on button "Finalizar" at bounding box center [755, 457] width 71 height 34
click at [739, 457] on button "Finalizar" at bounding box center [755, 457] width 69 height 33
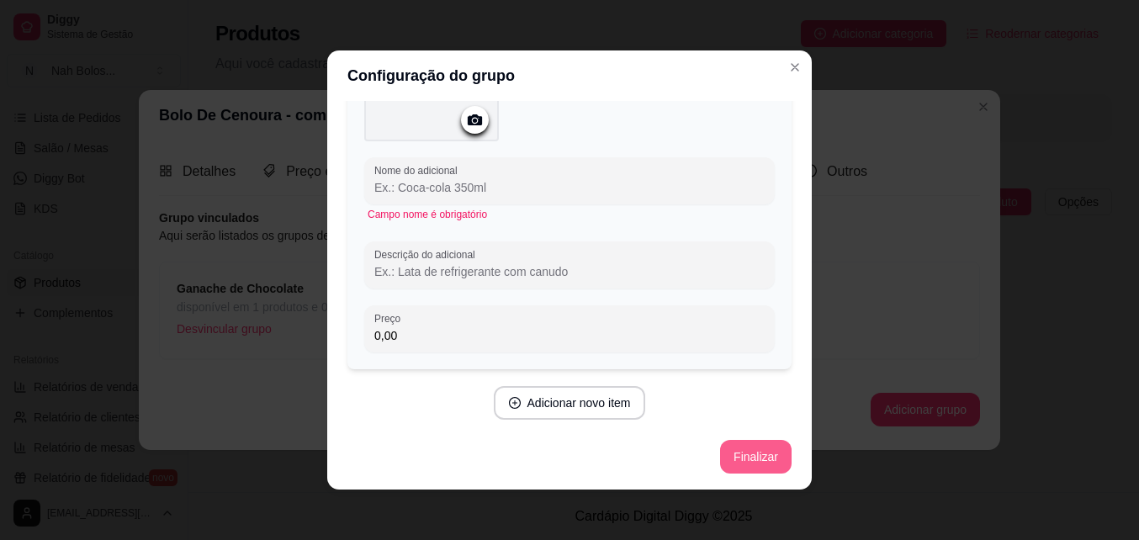
click at [739, 457] on button "Finalizar" at bounding box center [755, 457] width 71 height 34
click at [743, 457] on button "Finalizar" at bounding box center [755, 457] width 71 height 34
click at [261, 427] on div "Configuração do grupo Adicione os itens que irão compor este grupo, depois você…" at bounding box center [569, 270] width 1139 height 540
click at [531, 410] on button "Adicionar novo item" at bounding box center [570, 403] width 152 height 34
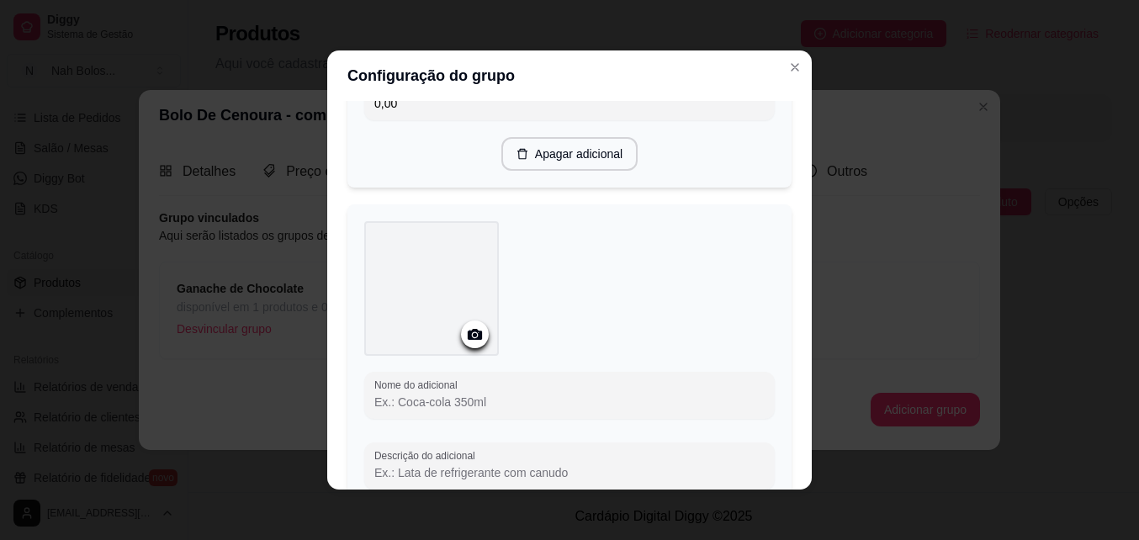
scroll to position [658, 0]
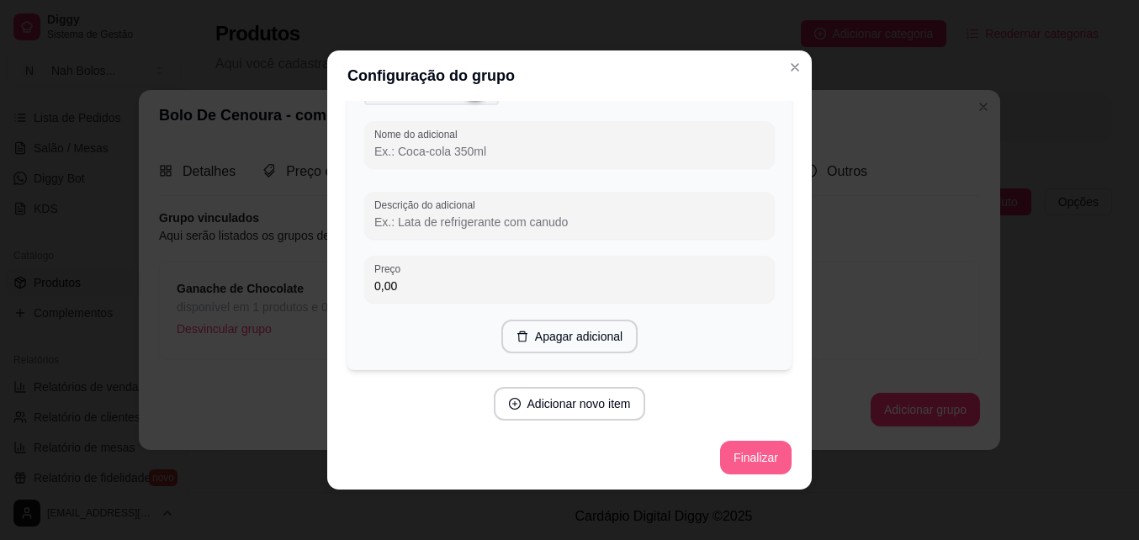
click at [737, 452] on button "Finalizar" at bounding box center [755, 458] width 71 height 34
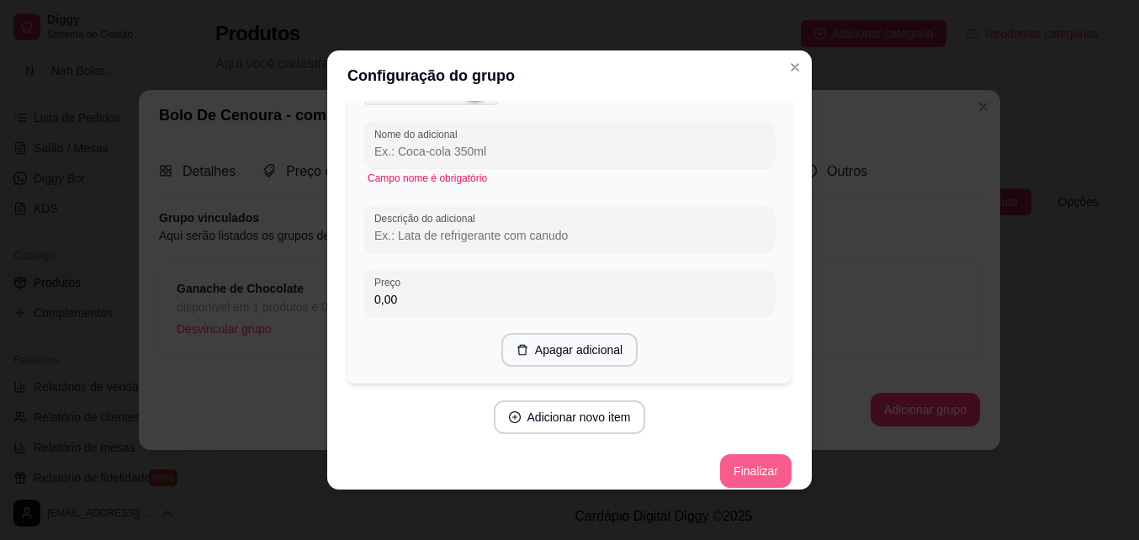
click at [736, 468] on button "Finalizar" at bounding box center [755, 471] width 71 height 34
click at [788, 71] on icon "Close" at bounding box center [794, 67] width 13 height 13
click at [1028, 238] on div "Configuração do grupo Adicione os itens que irão compor este grupo, depois você…" at bounding box center [569, 270] width 1139 height 540
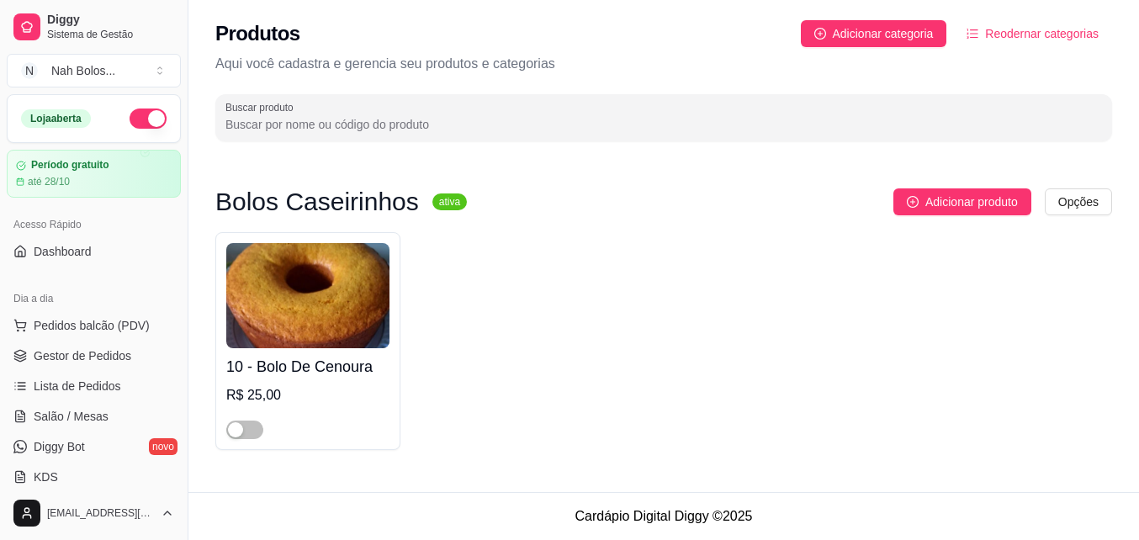
click at [303, 344] on img at bounding box center [307, 295] width 163 height 105
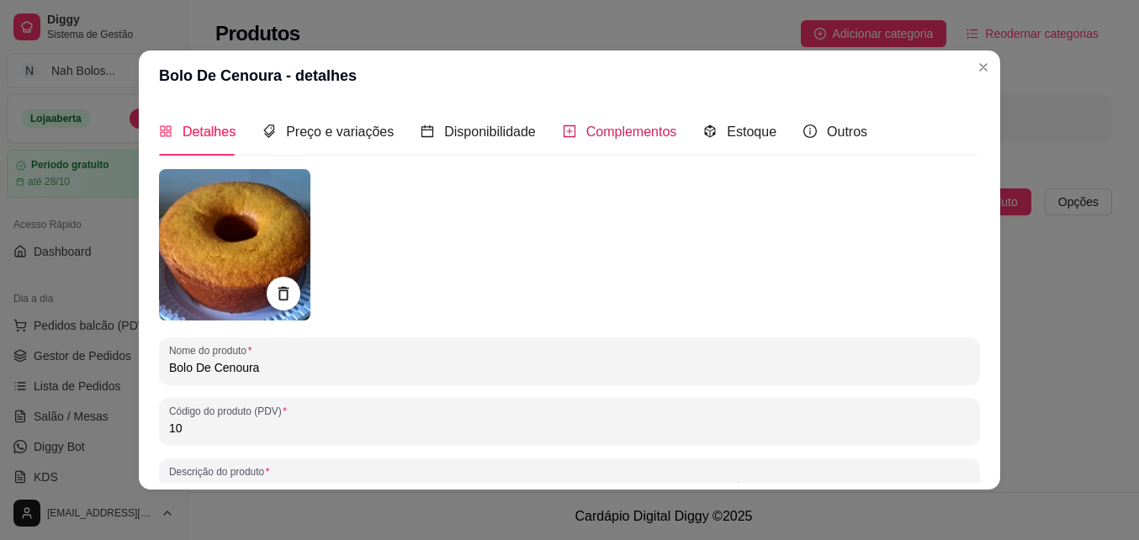
click at [605, 138] on span "Complementos" at bounding box center [631, 131] width 91 height 14
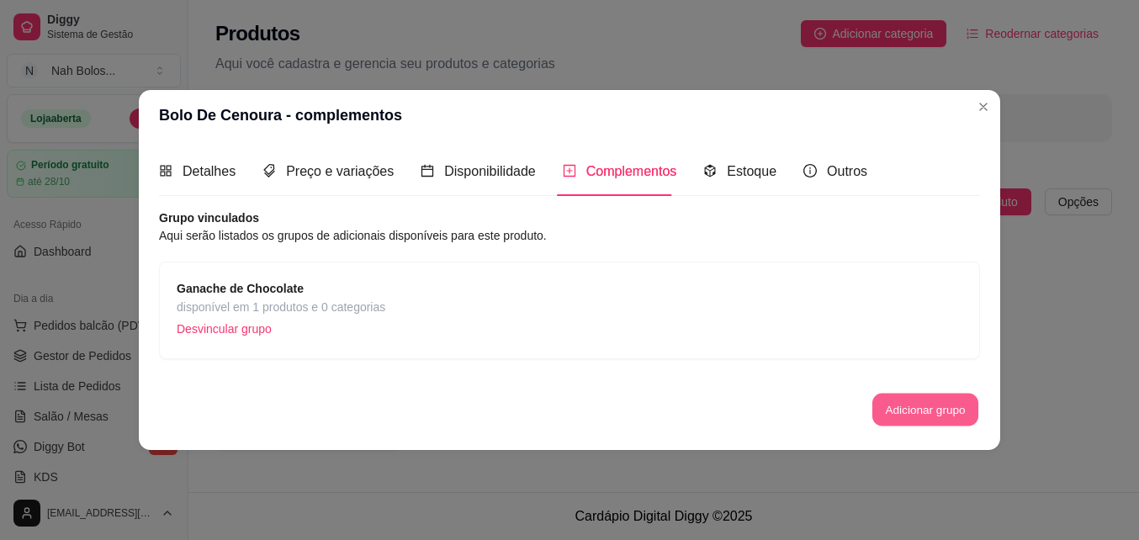
click at [895, 404] on button "Adicionar grupo" at bounding box center [925, 409] width 106 height 33
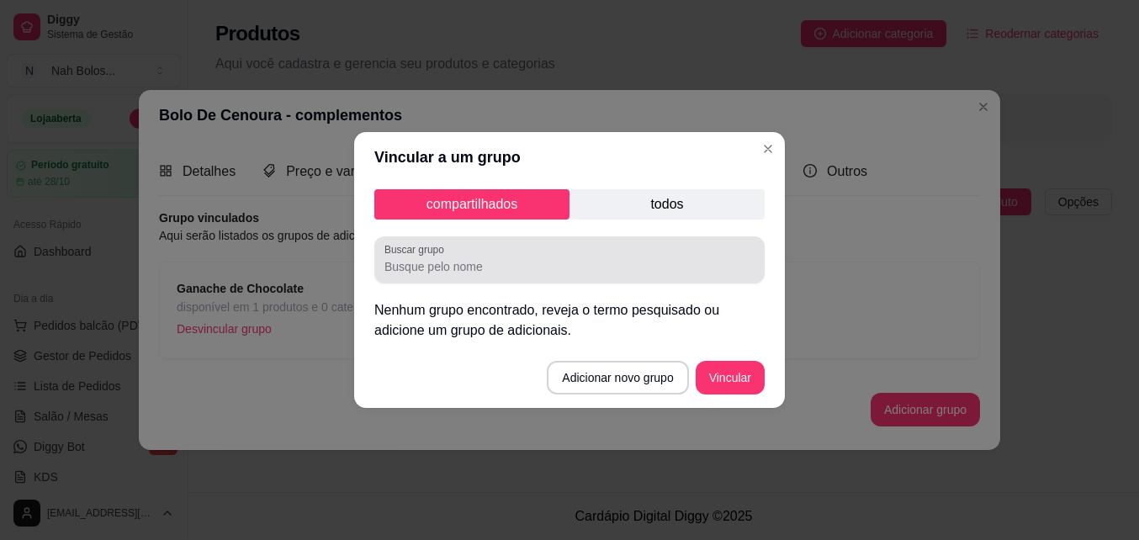
click at [517, 266] on input "Buscar grupo" at bounding box center [569, 266] width 370 height 17
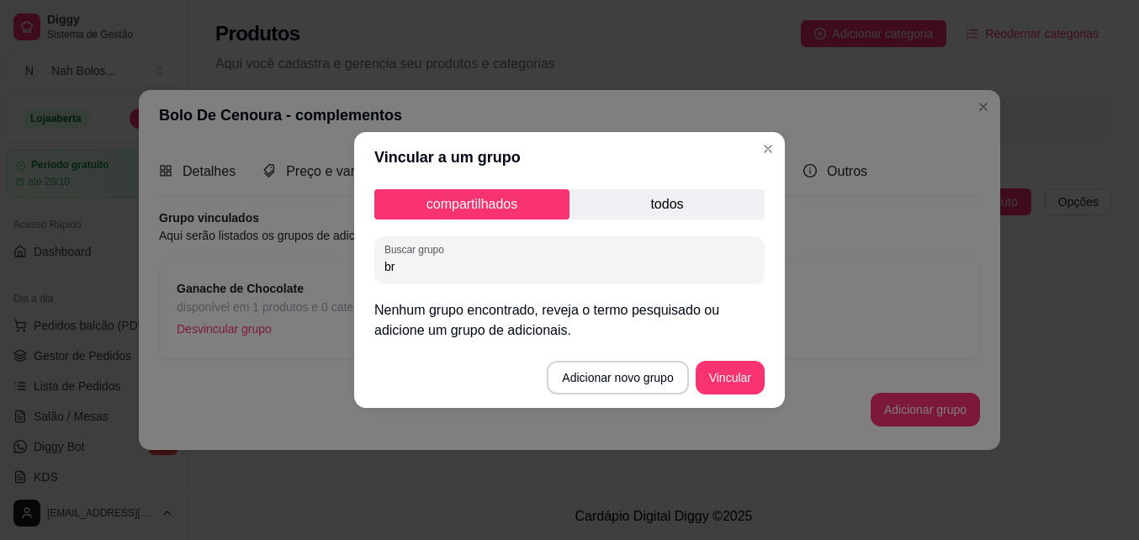
type input "b"
type input "Brigadeiro"
click at [738, 383] on button "Vincular" at bounding box center [729, 378] width 67 height 33
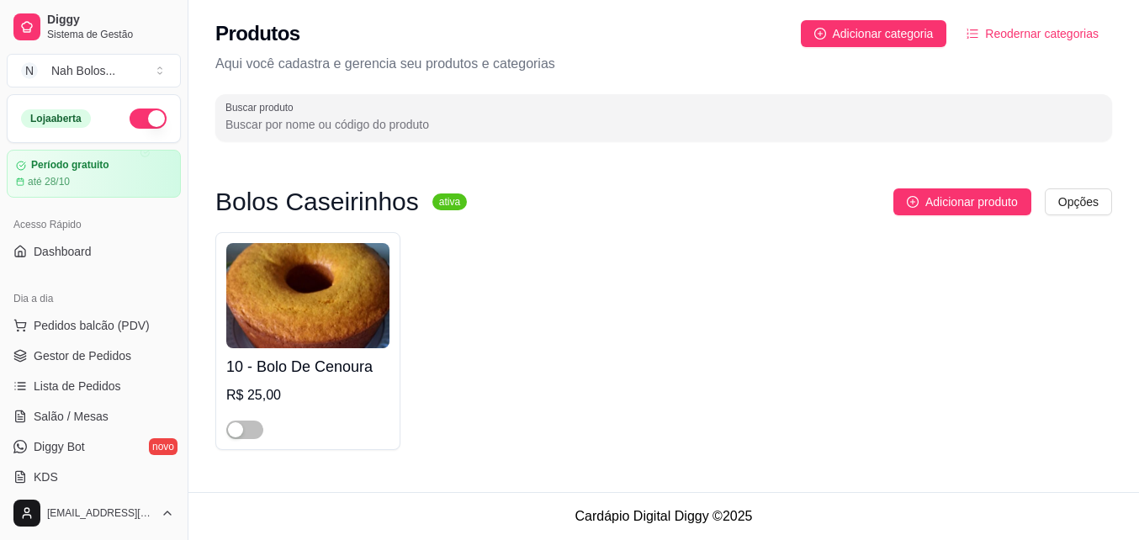
click at [345, 349] on div "10 - Bolo De Cenoura R$ 25,00" at bounding box center [307, 393] width 163 height 91
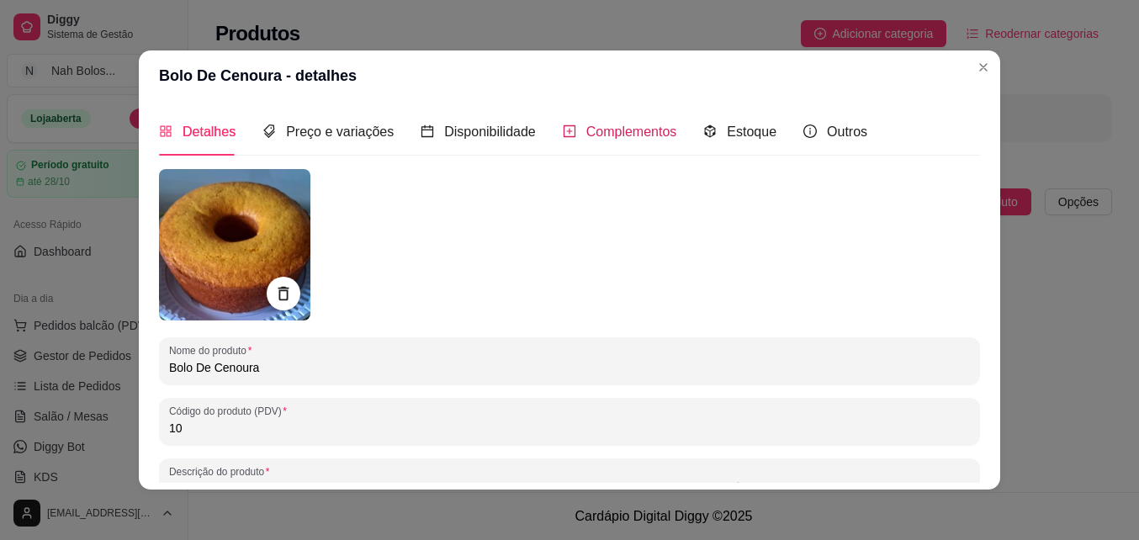
click at [586, 128] on span "Complementos" at bounding box center [631, 131] width 91 height 14
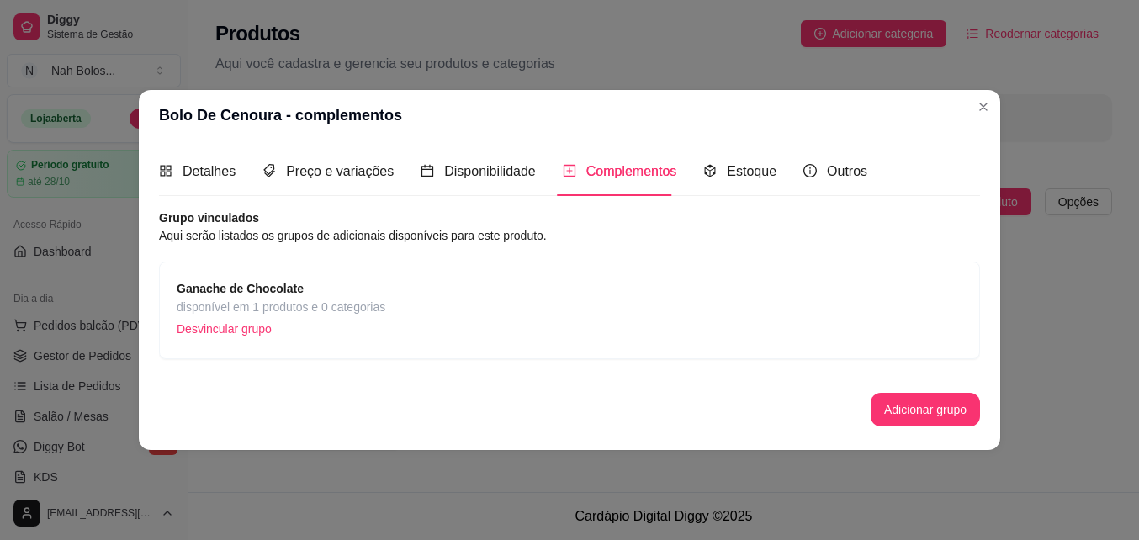
click at [320, 319] on p "Desvincular grupo" at bounding box center [281, 328] width 209 height 25
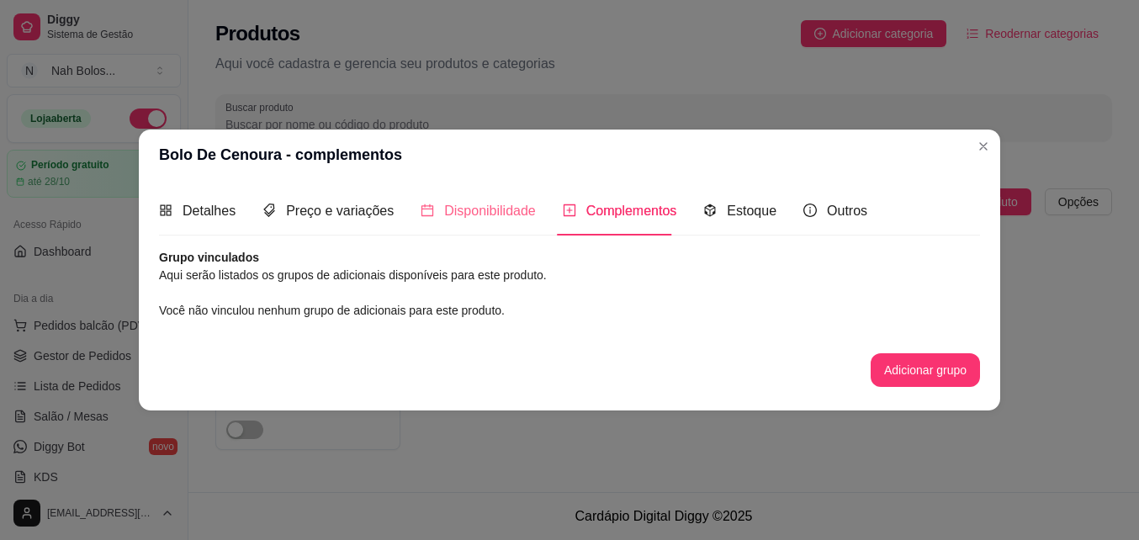
click at [479, 199] on div "Disponibilidade" at bounding box center [477, 211] width 115 height 48
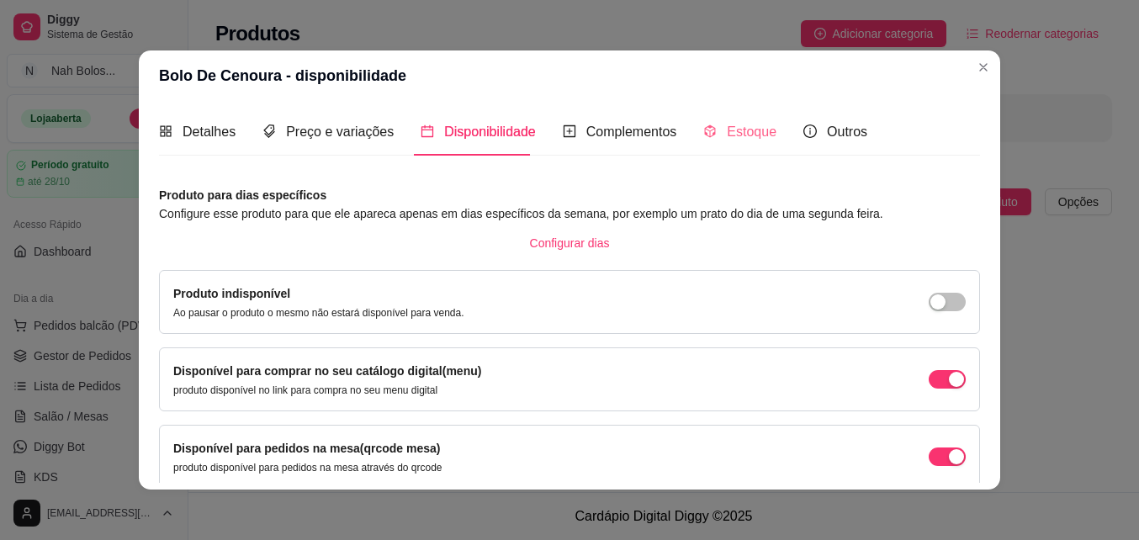
click at [738, 119] on div "Estoque" at bounding box center [739, 132] width 73 height 48
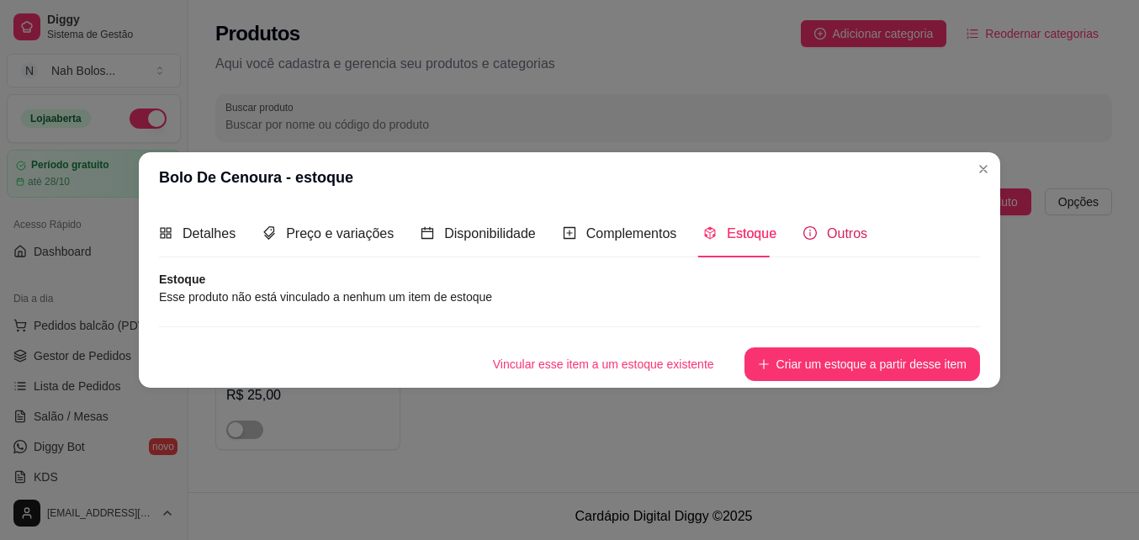
click at [843, 226] on span "Outros" at bounding box center [847, 233] width 40 height 14
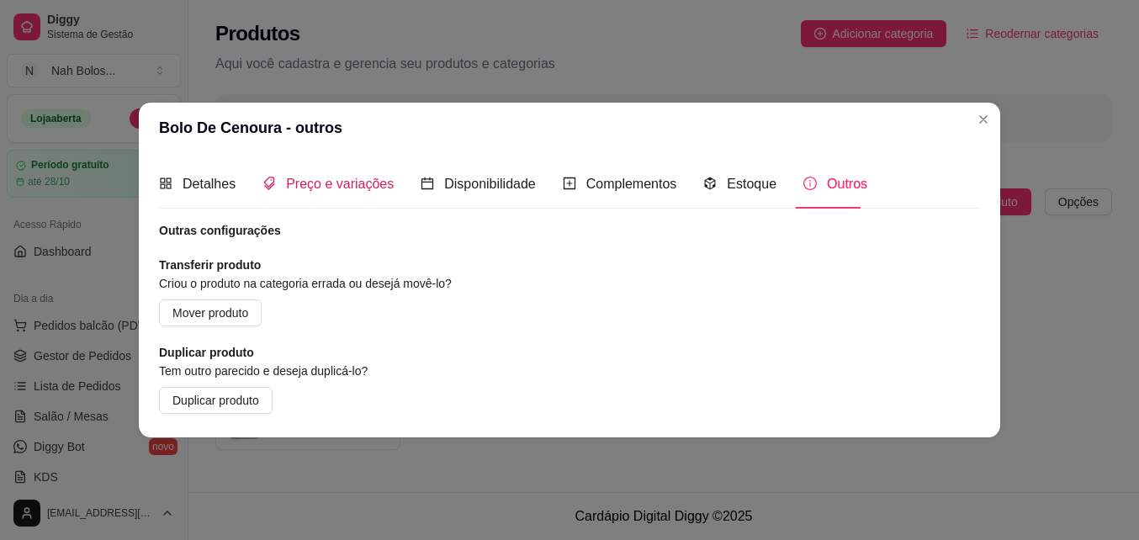
click at [325, 179] on span "Preço e variações" at bounding box center [340, 184] width 108 height 14
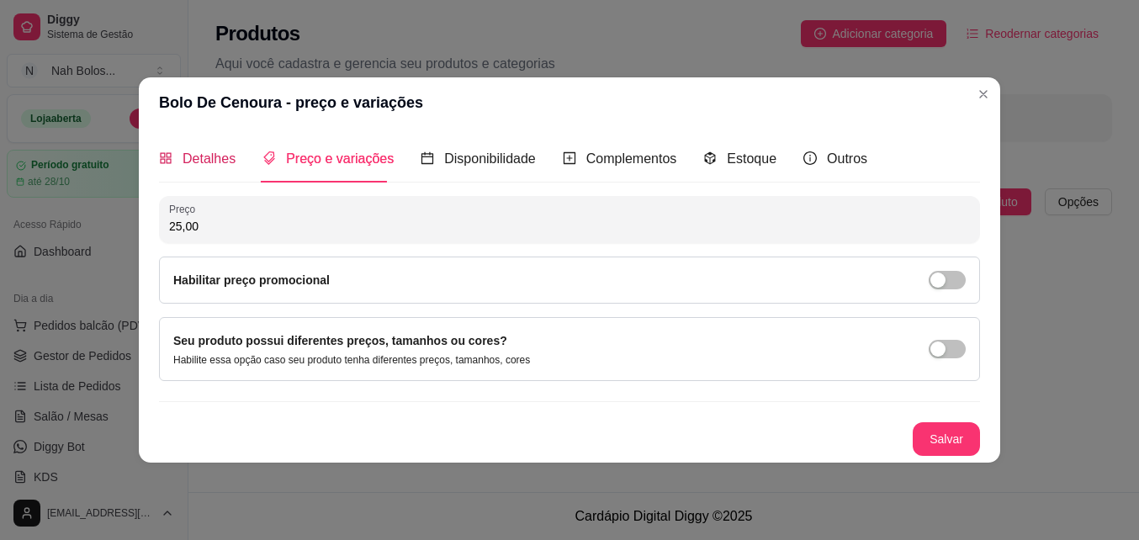
click at [205, 161] on span "Detalhes" at bounding box center [208, 158] width 53 height 14
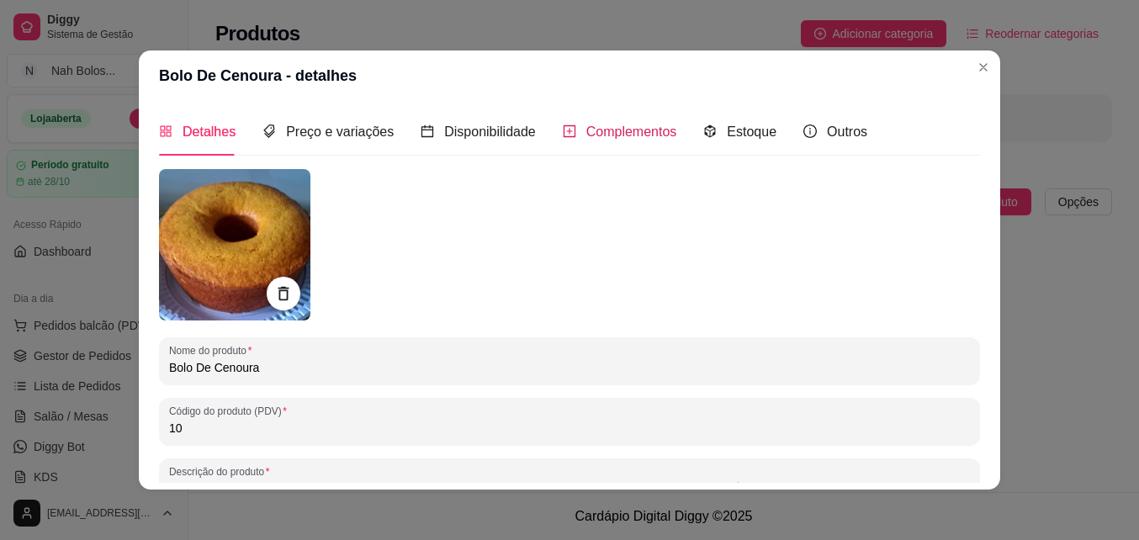
click at [596, 130] on span "Complementos" at bounding box center [631, 131] width 91 height 14
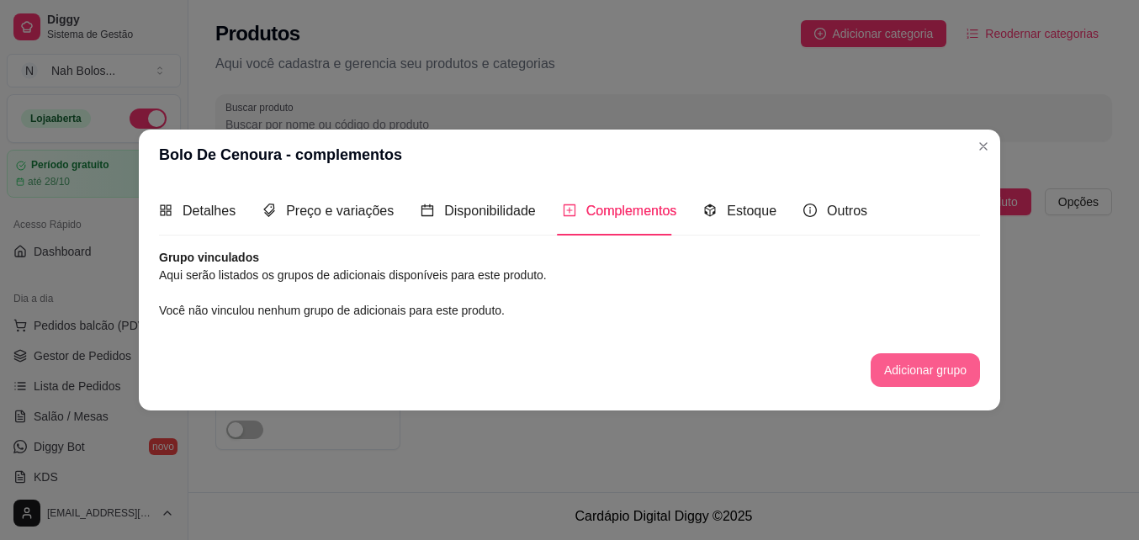
click at [896, 378] on button "Adicionar grupo" at bounding box center [924, 370] width 109 height 34
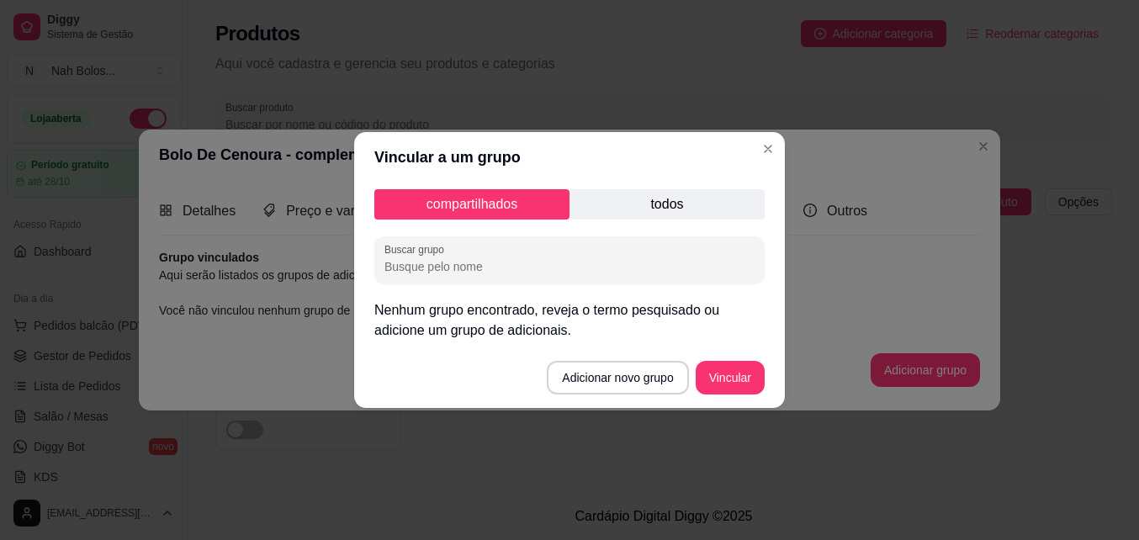
click at [668, 207] on p "todos" at bounding box center [666, 204] width 195 height 30
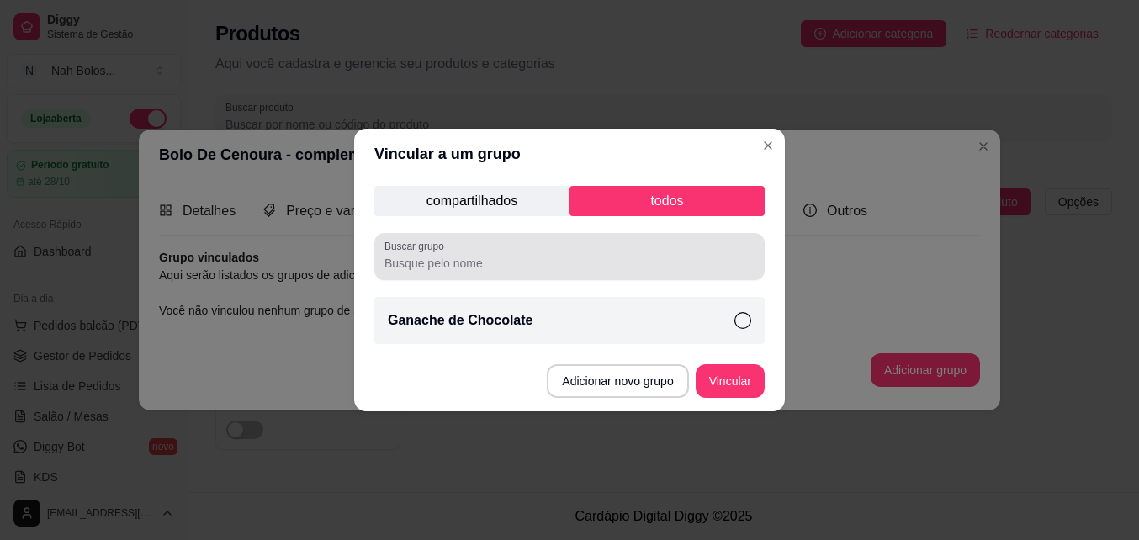
click at [524, 274] on div "Buscar grupo" at bounding box center [569, 256] width 390 height 47
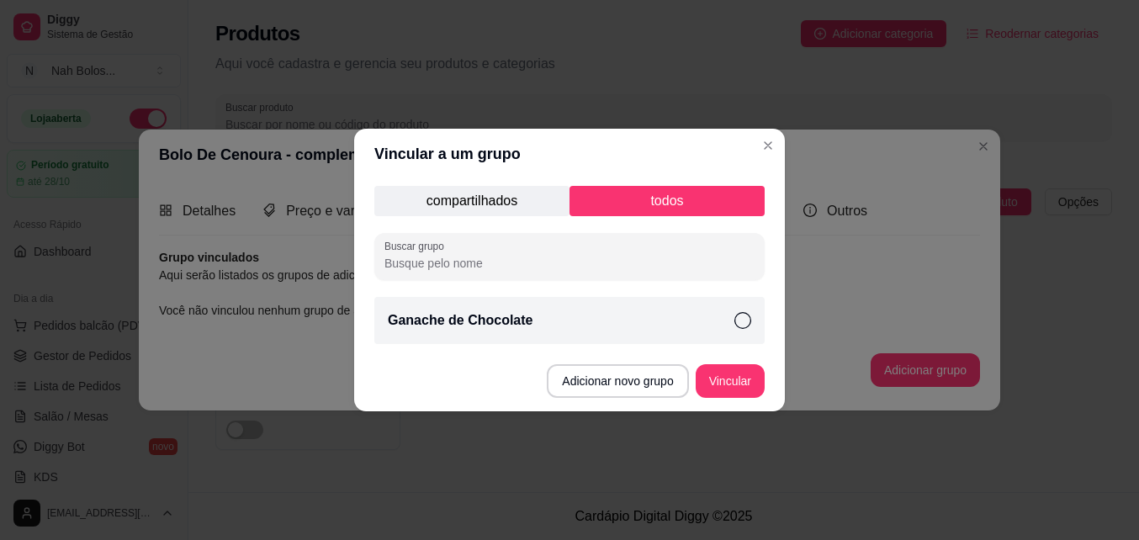
type input "b"
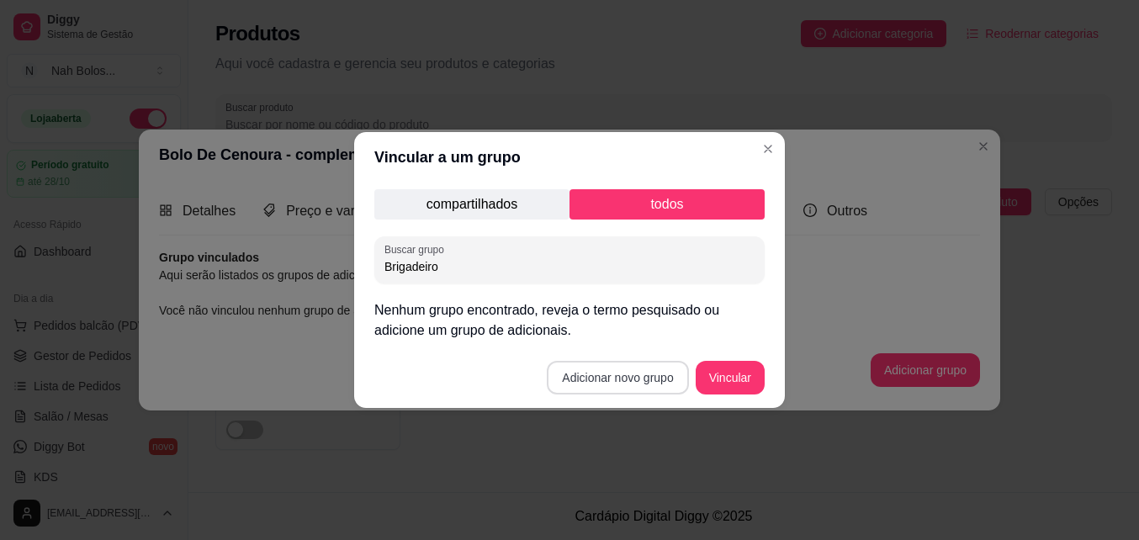
type input "Brigadeiro"
click at [648, 386] on button "Adicionar novo grupo" at bounding box center [617, 378] width 137 height 33
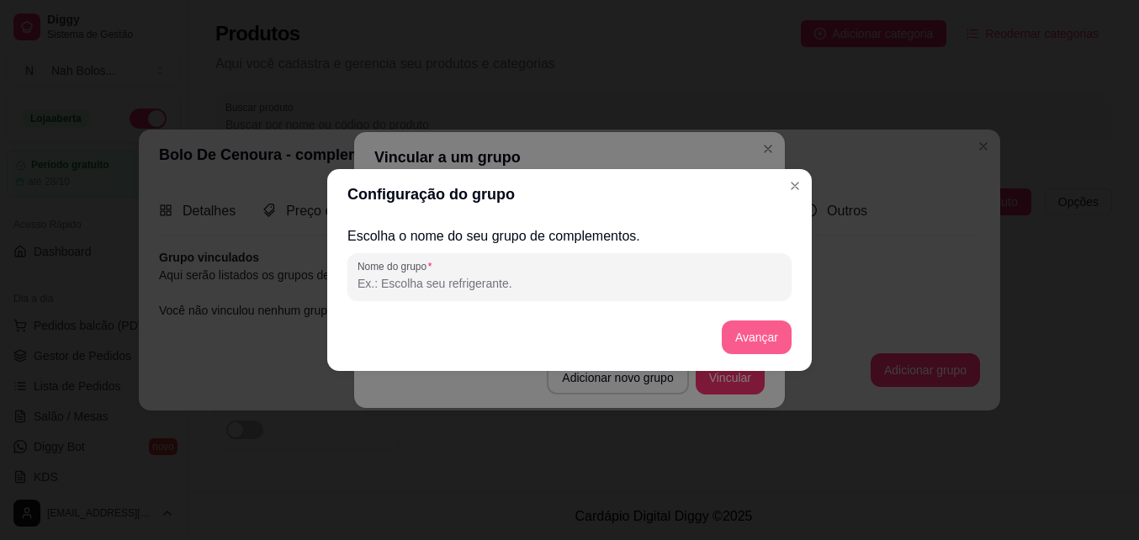
click at [764, 335] on button "Avançar" at bounding box center [757, 337] width 70 height 34
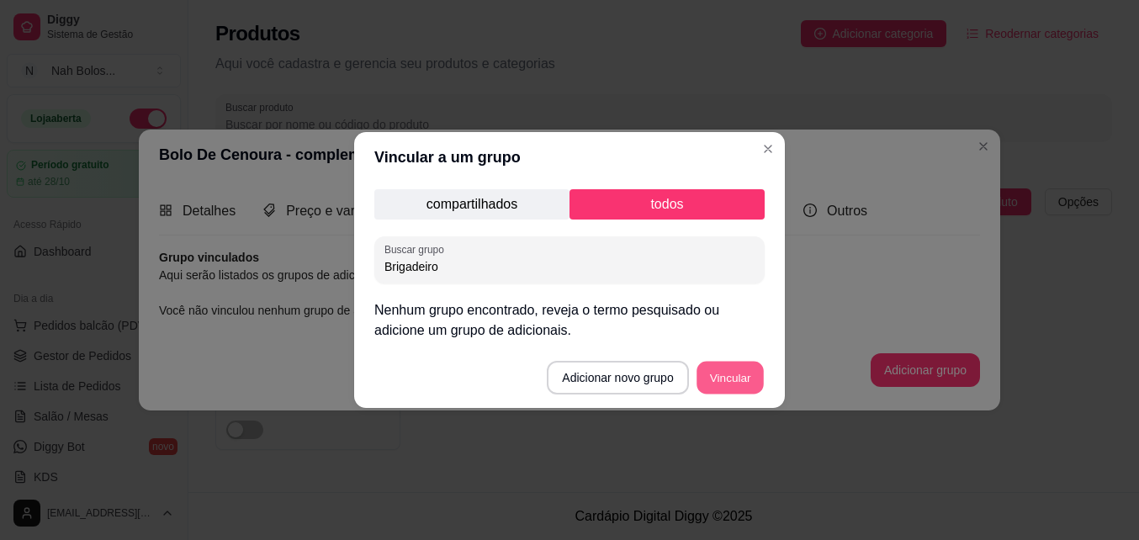
click at [727, 365] on button "Vincular" at bounding box center [729, 378] width 67 height 33
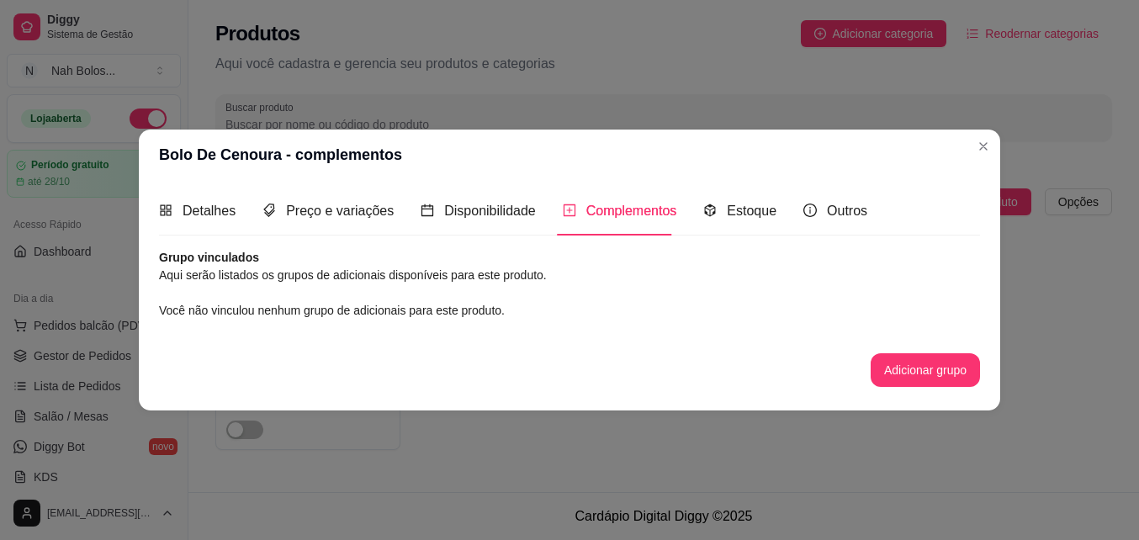
click at [596, 211] on span "Complementos" at bounding box center [631, 211] width 91 height 14
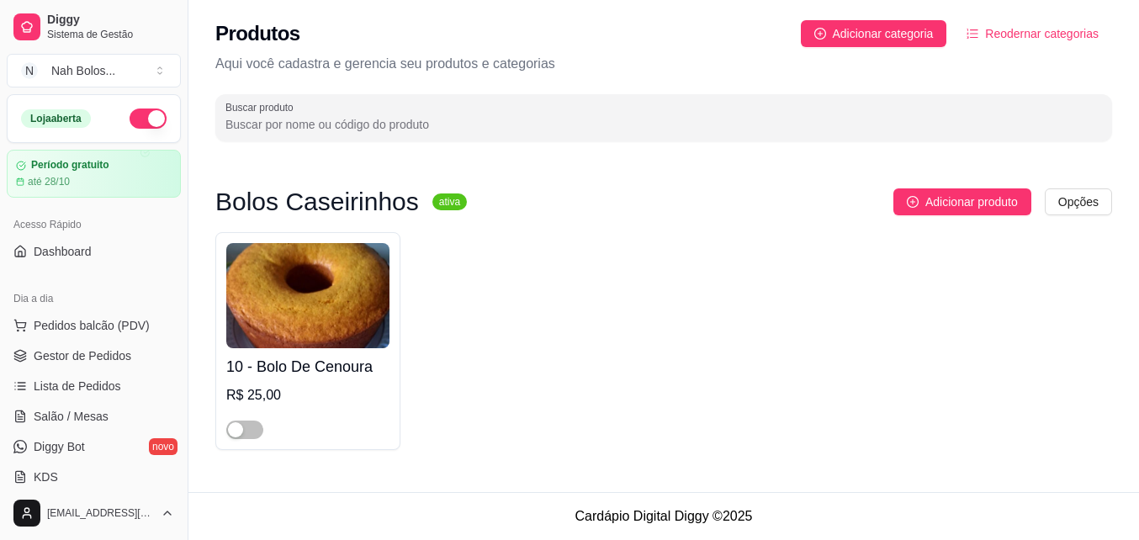
click at [283, 290] on img at bounding box center [307, 295] width 163 height 105
click at [969, 196] on span "Adicionar produto" at bounding box center [971, 202] width 93 height 19
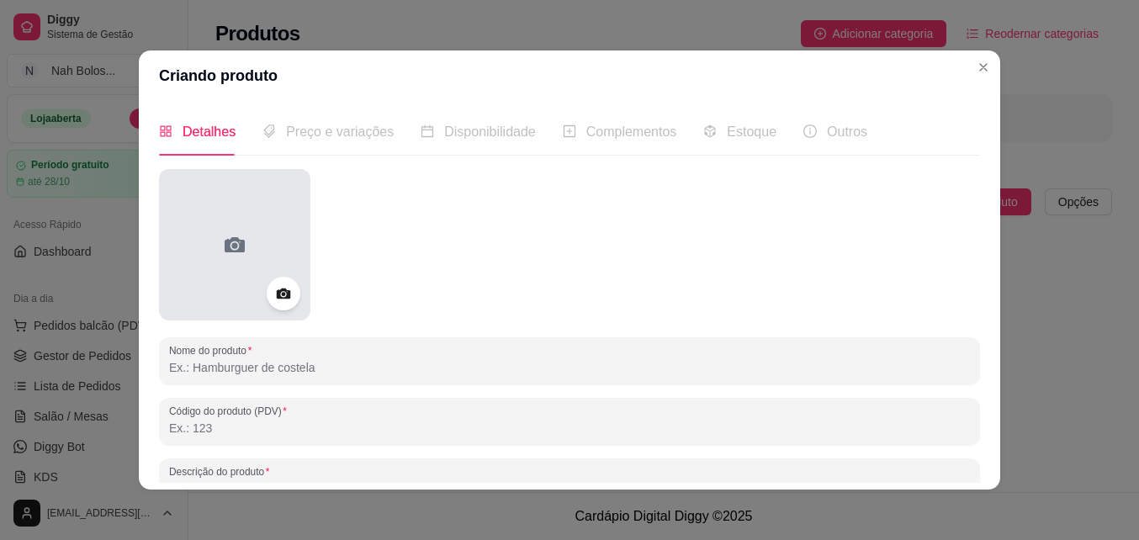
click at [235, 249] on icon at bounding box center [235, 244] width 20 height 15
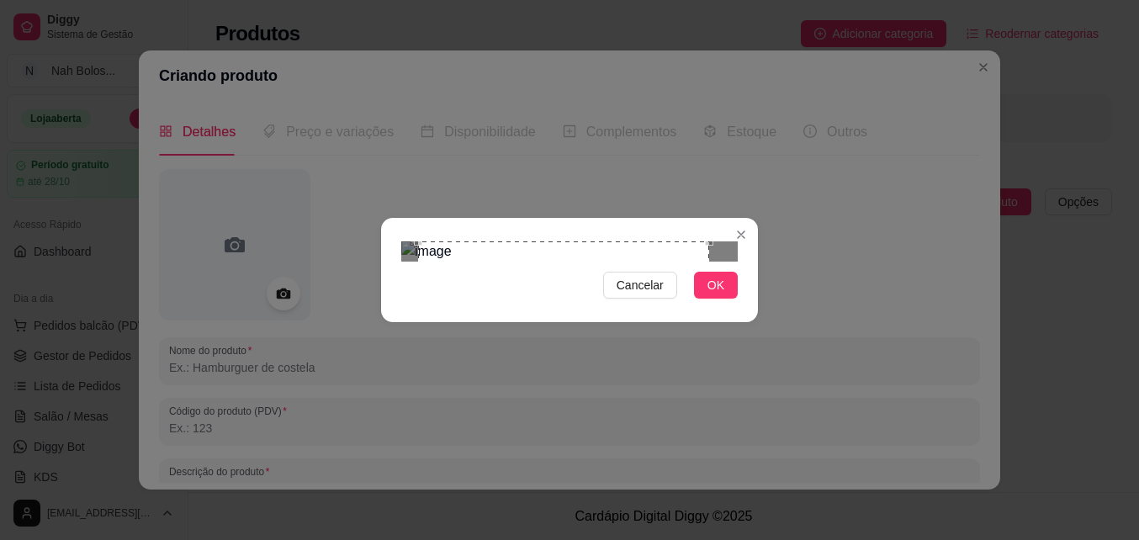
click at [681, 344] on div "Use the arrow keys to move the crop selection area" at bounding box center [563, 386] width 291 height 291
click at [716, 294] on span "OK" at bounding box center [715, 285] width 17 height 19
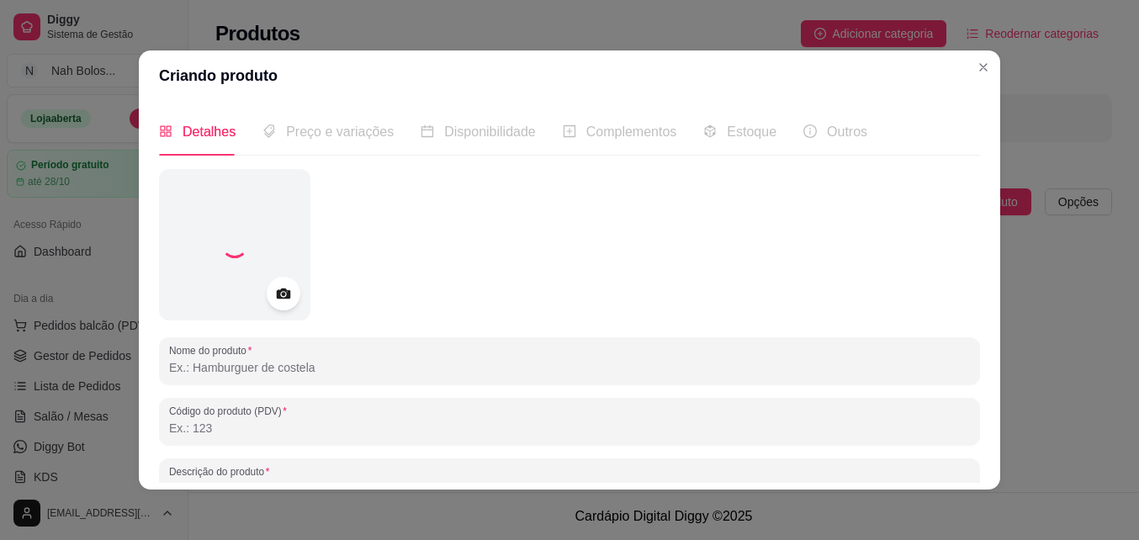
click at [258, 366] on input "Nome do produto" at bounding box center [569, 367] width 801 height 17
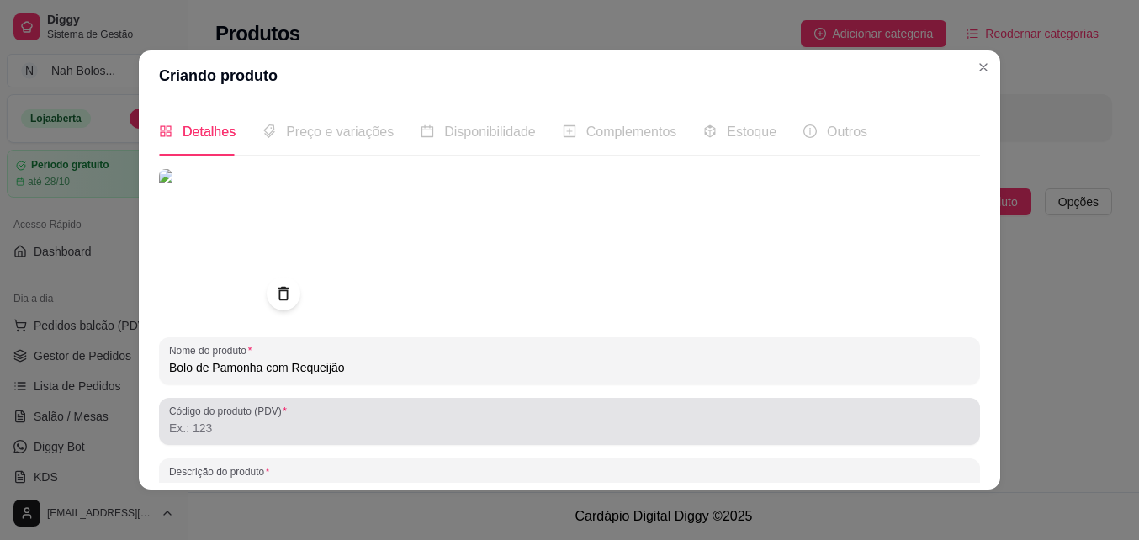
type input "Bolo de Pamonha com Requeijão"
click at [278, 417] on label "Código do produto (PDV)" at bounding box center [231, 411] width 124 height 14
click at [278, 420] on input "Código do produto (PDV)" at bounding box center [569, 428] width 801 height 17
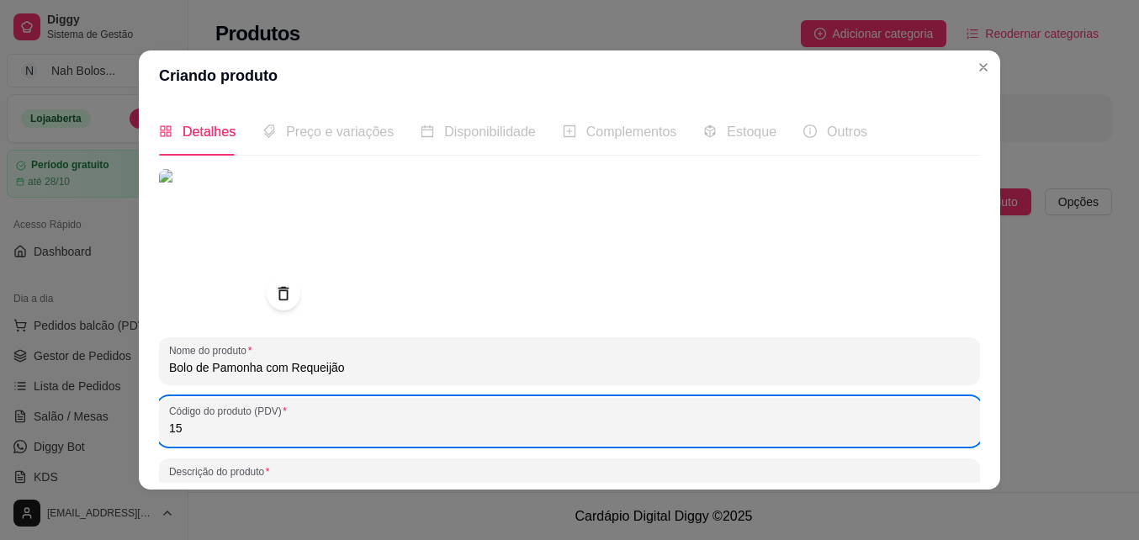
type input "15"
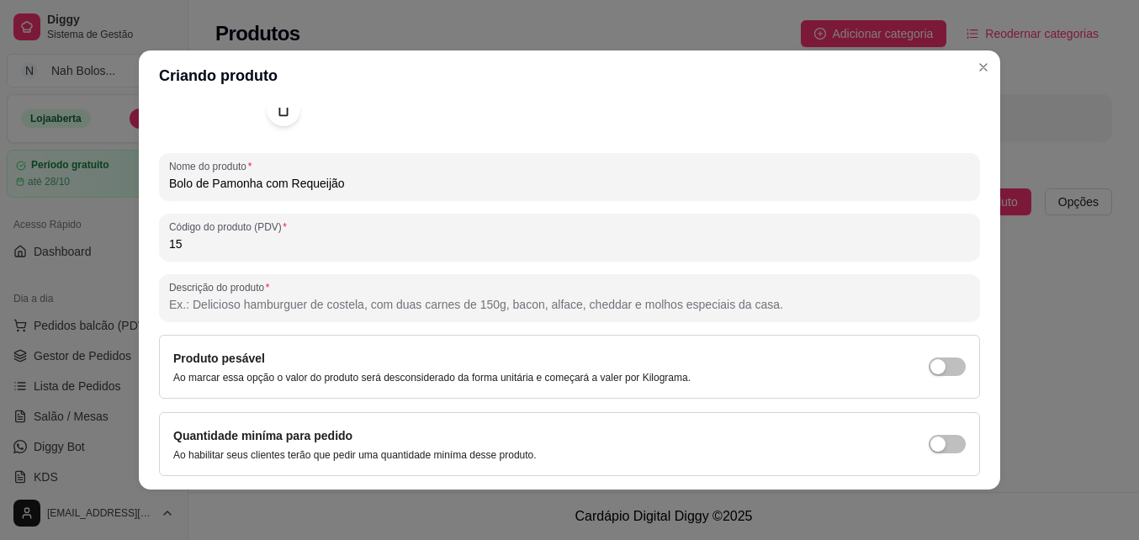
scroll to position [187, 0]
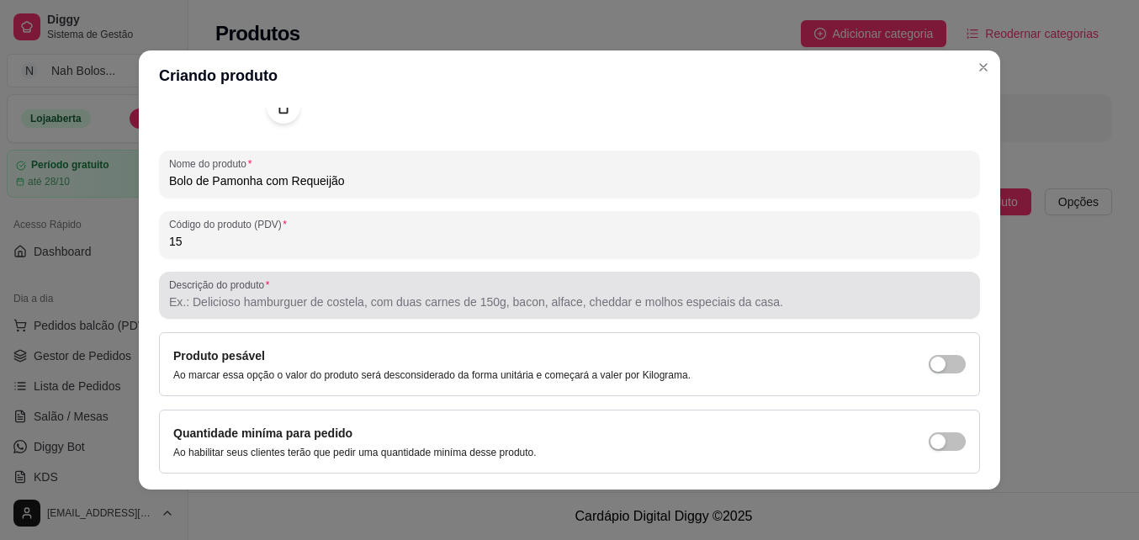
click at [352, 311] on div at bounding box center [569, 295] width 801 height 34
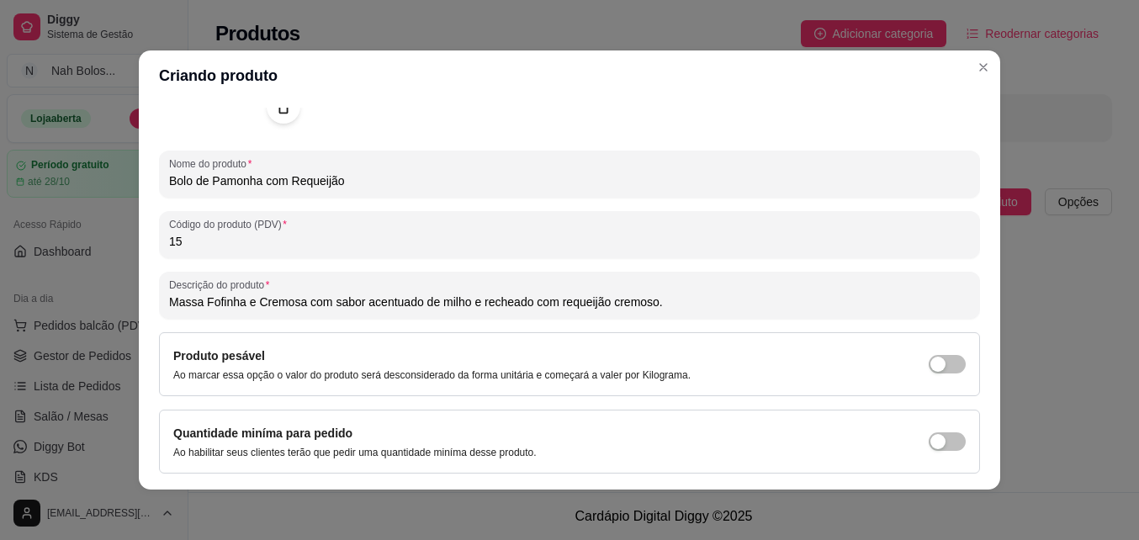
type input "Massa Fofinha e Cremosa com sabor acentuado de milho e recheado com requeijão c…"
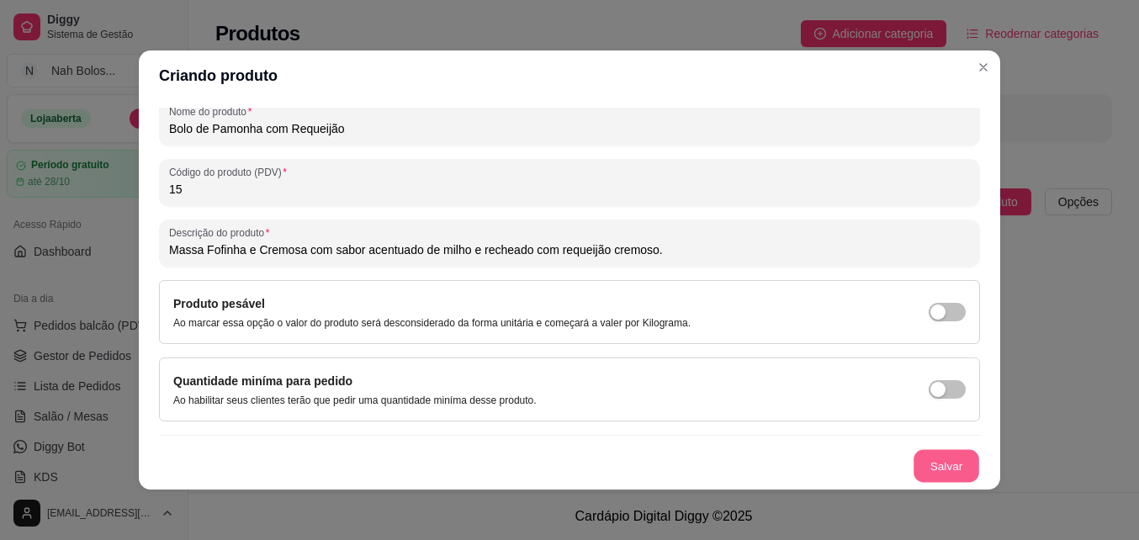
click at [917, 472] on button "Salvar" at bounding box center [946, 466] width 66 height 33
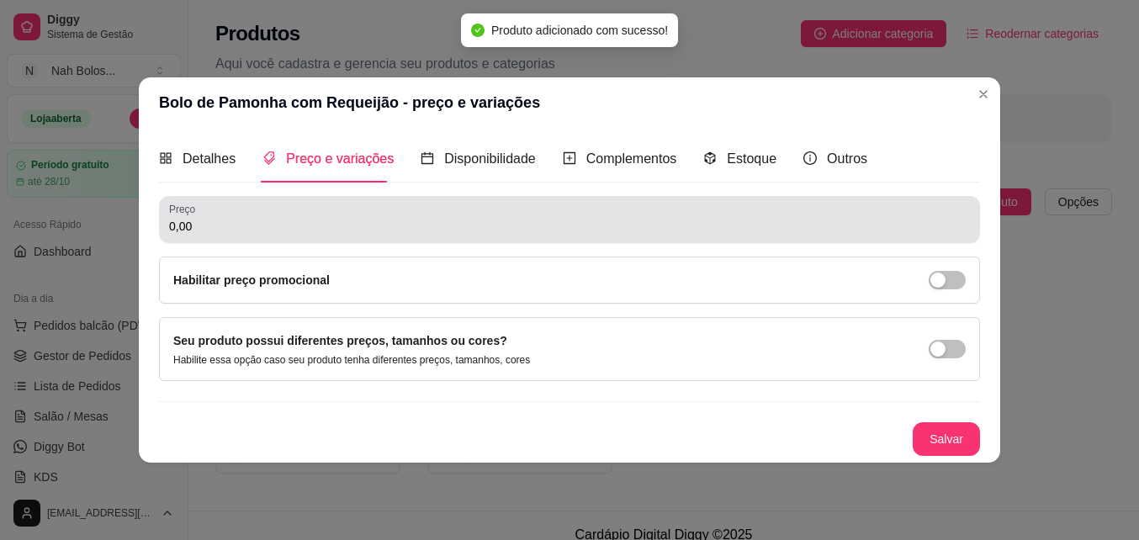
click at [246, 218] on input "0,00" at bounding box center [569, 226] width 801 height 17
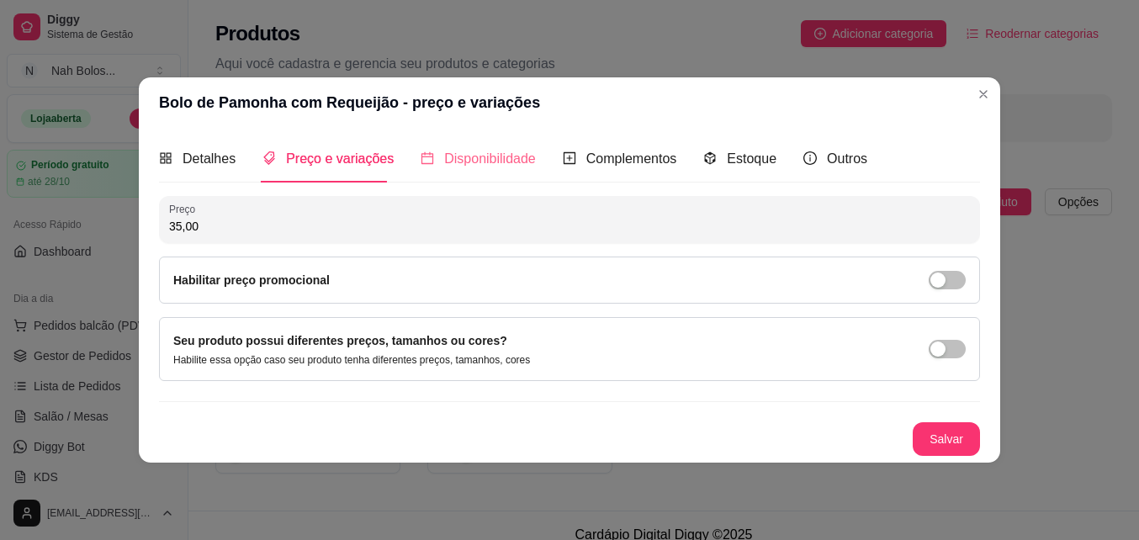
type input "35,00"
click at [459, 158] on span "Disponibilidade" at bounding box center [490, 158] width 92 height 14
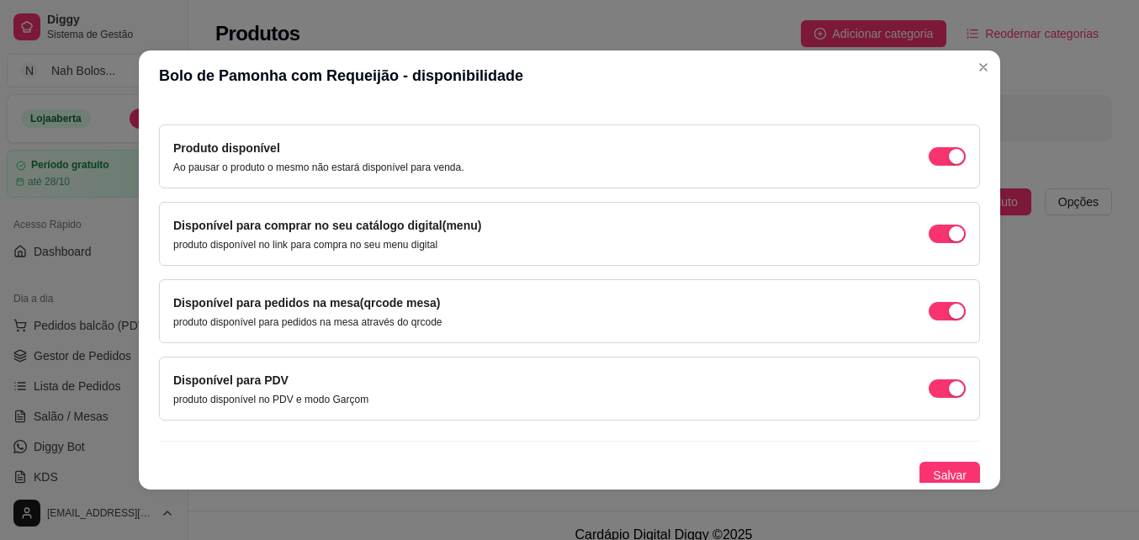
scroll to position [151, 0]
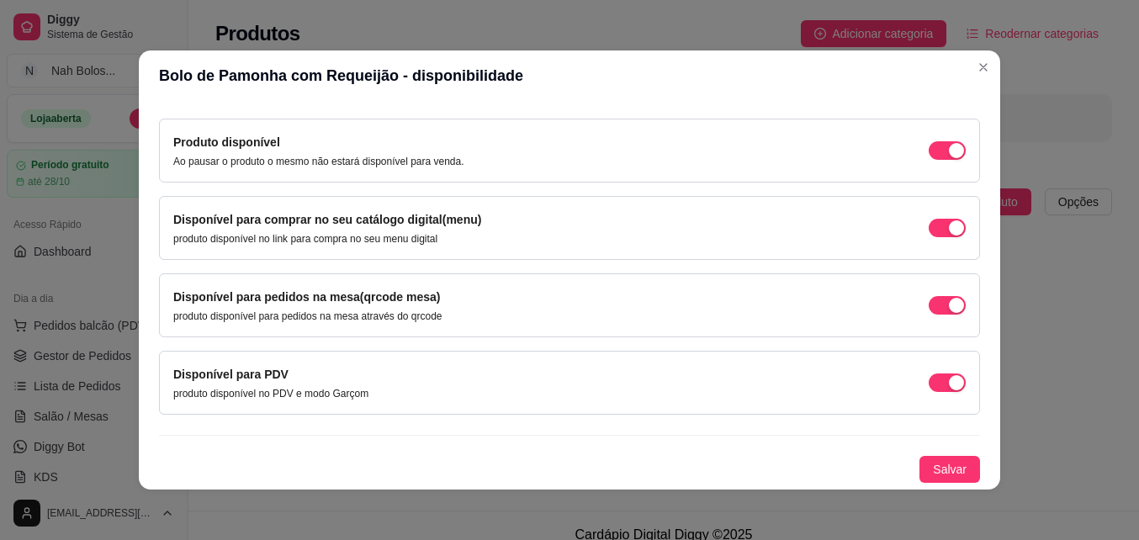
drag, startPoint x: 917, startPoint y: 382, endPoint x: 917, endPoint y: 368, distance: 13.5
click at [928, 376] on span "button" at bounding box center [946, 382] width 37 height 19
click at [928, 306] on span "button" at bounding box center [946, 305] width 37 height 19
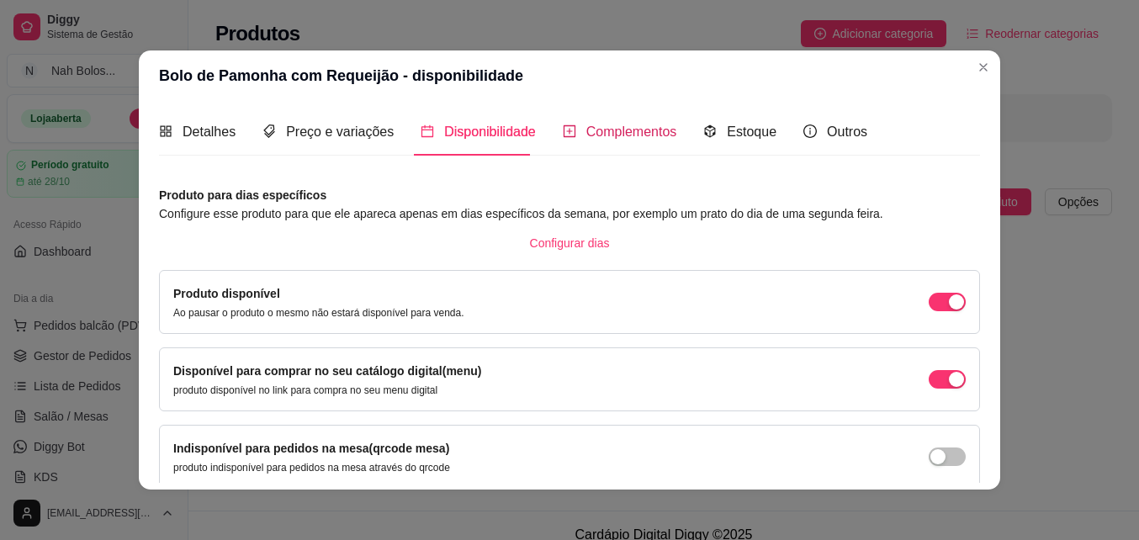
click at [621, 129] on span "Complementos" at bounding box center [631, 131] width 91 height 14
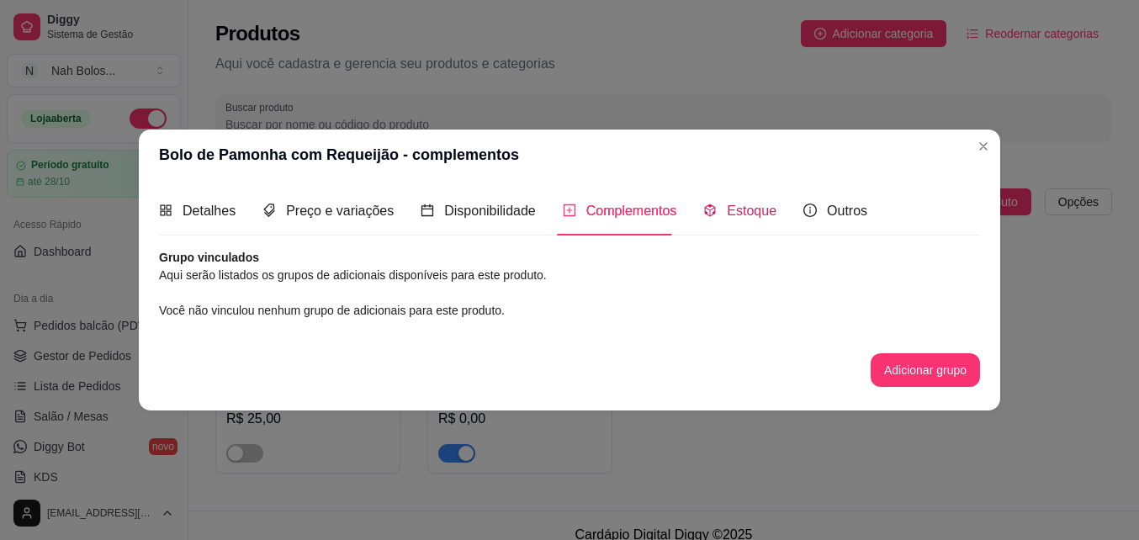
drag, startPoint x: 747, startPoint y: 214, endPoint x: 722, endPoint y: 225, distance: 26.7
click at [746, 214] on span "Estoque" at bounding box center [752, 211] width 50 height 14
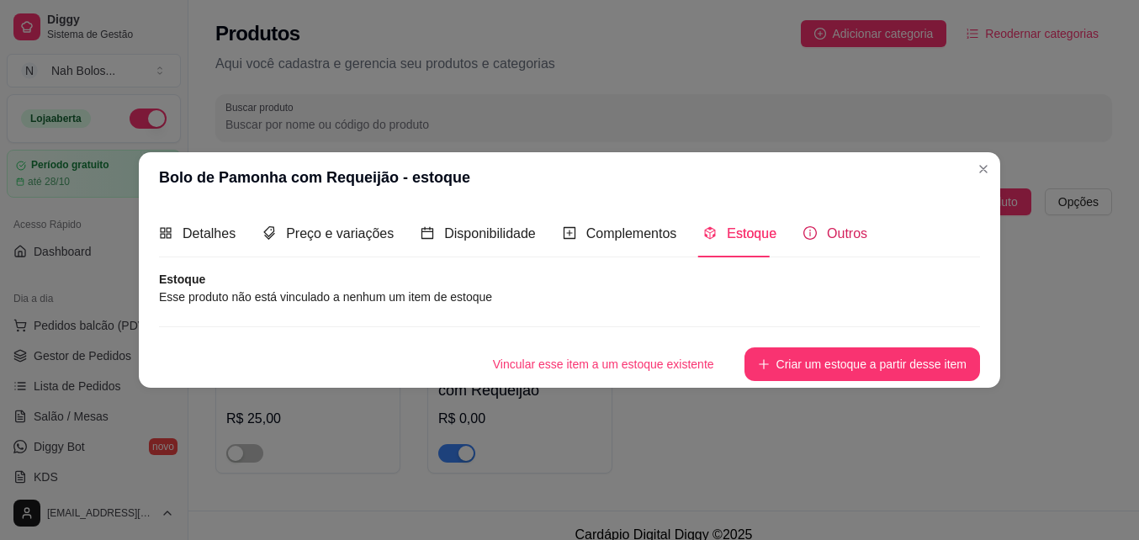
click at [834, 237] on span "Outros" at bounding box center [847, 233] width 40 height 14
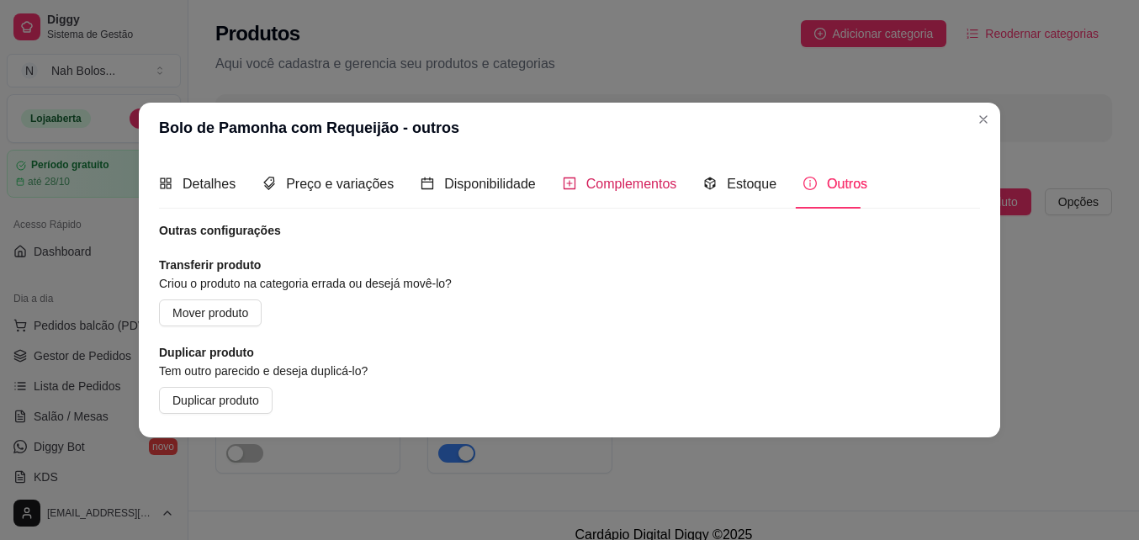
click at [642, 178] on span "Complementos" at bounding box center [631, 184] width 91 height 14
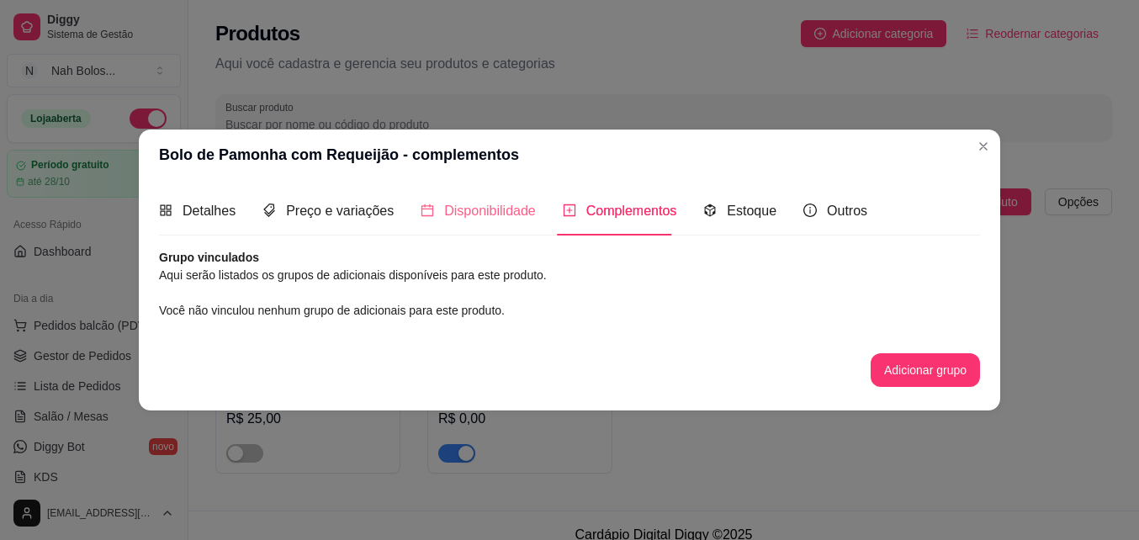
click at [480, 198] on div "Disponibilidade" at bounding box center [477, 211] width 115 height 48
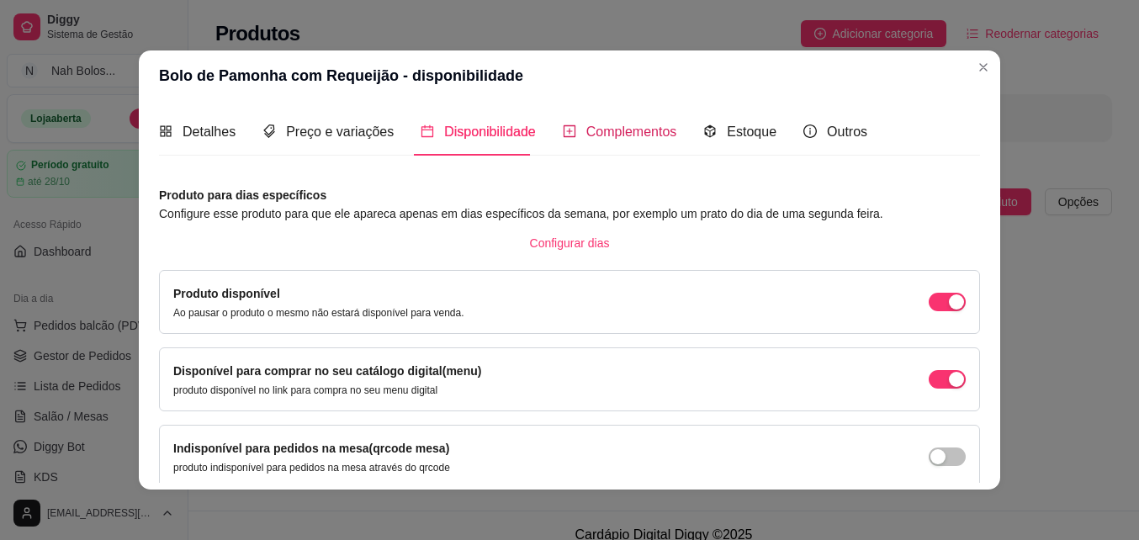
click at [627, 130] on span "Complementos" at bounding box center [631, 131] width 91 height 14
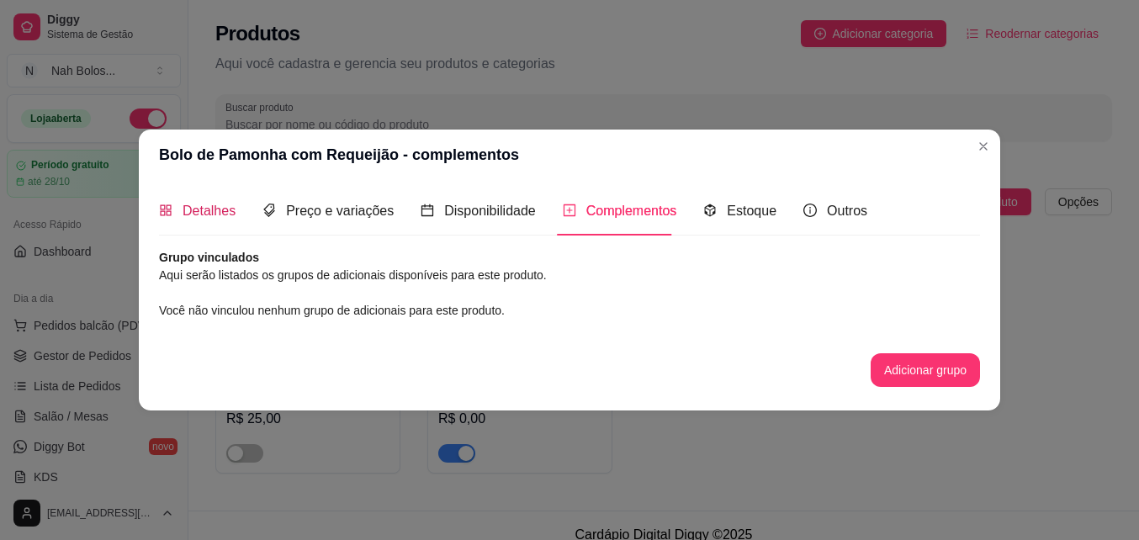
click at [197, 212] on span "Detalhes" at bounding box center [208, 211] width 53 height 14
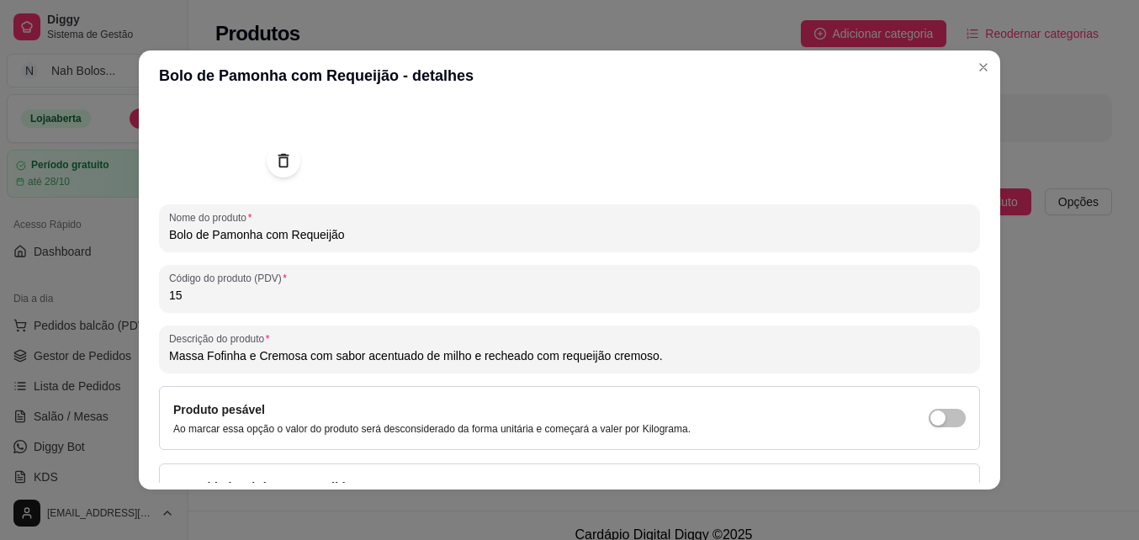
scroll to position [239, 0]
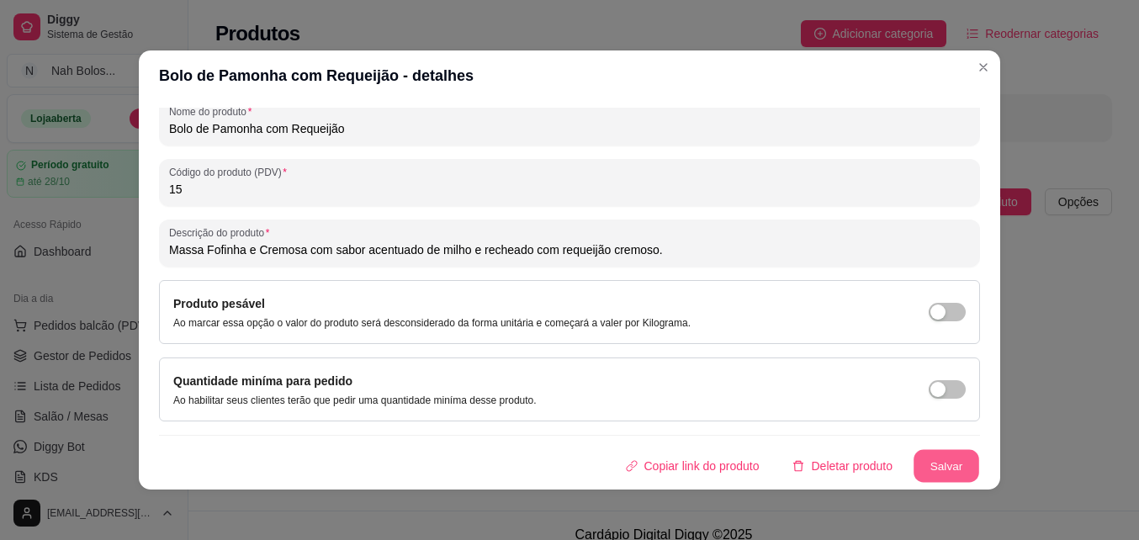
click at [923, 464] on button "Salvar" at bounding box center [946, 466] width 66 height 33
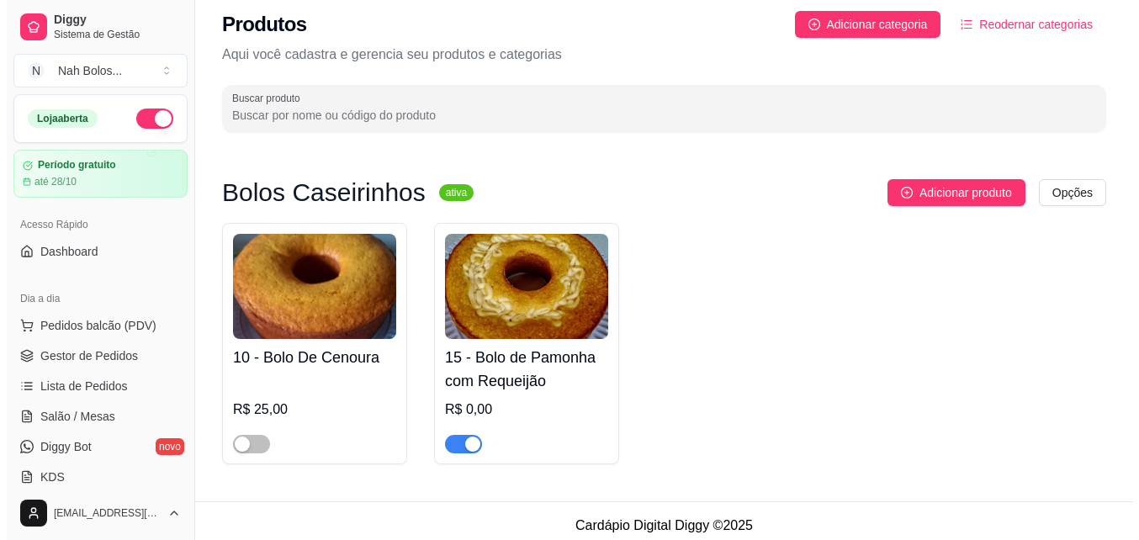
scroll to position [19, 0]
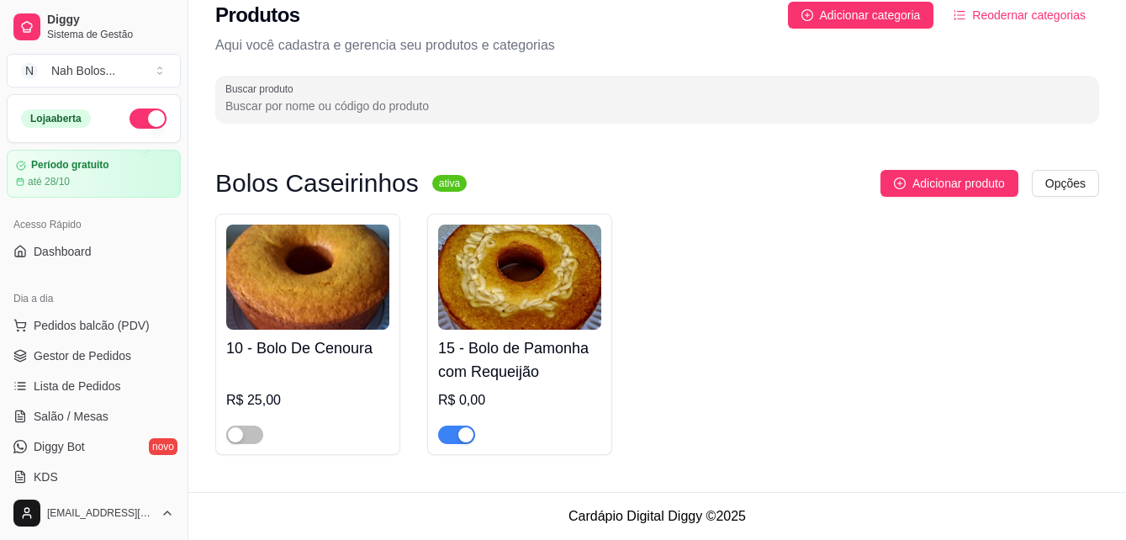
drag, startPoint x: 237, startPoint y: 436, endPoint x: 283, endPoint y: 433, distance: 45.5
click at [283, 433] on div at bounding box center [307, 427] width 163 height 34
click at [261, 435] on span "button" at bounding box center [244, 435] width 37 height 19
click at [235, 433] on span "button" at bounding box center [244, 435] width 37 height 19
click at [980, 182] on span "Adicionar produto" at bounding box center [958, 183] width 93 height 19
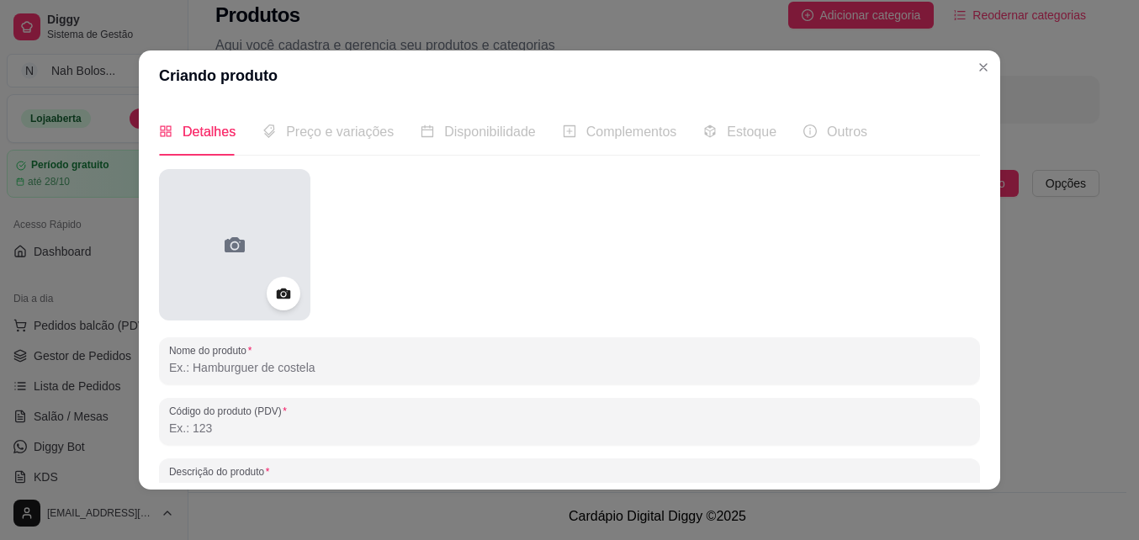
click at [237, 232] on icon at bounding box center [234, 244] width 27 height 27
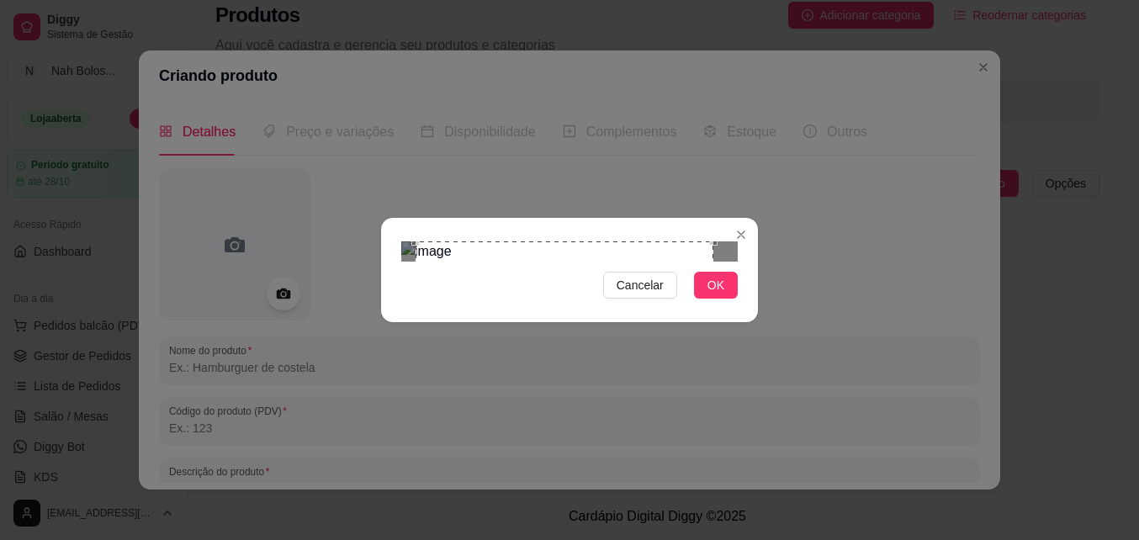
click at [674, 332] on div "Use the arrow keys to move the crop selection area" at bounding box center [564, 390] width 298 height 298
click at [716, 294] on span "OK" at bounding box center [715, 285] width 17 height 19
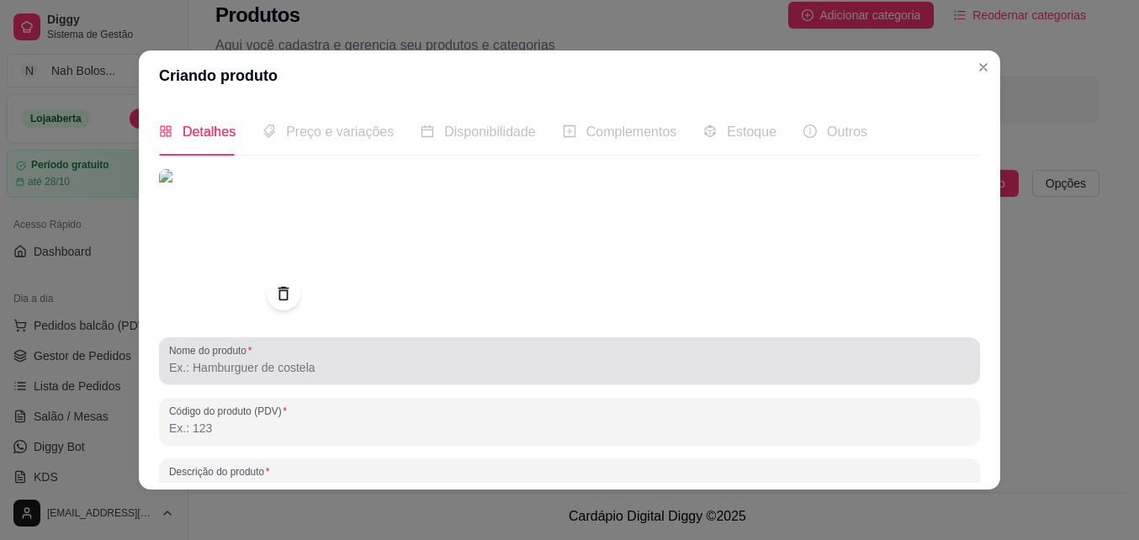
click at [288, 366] on input "Nome do produto" at bounding box center [569, 367] width 801 height 17
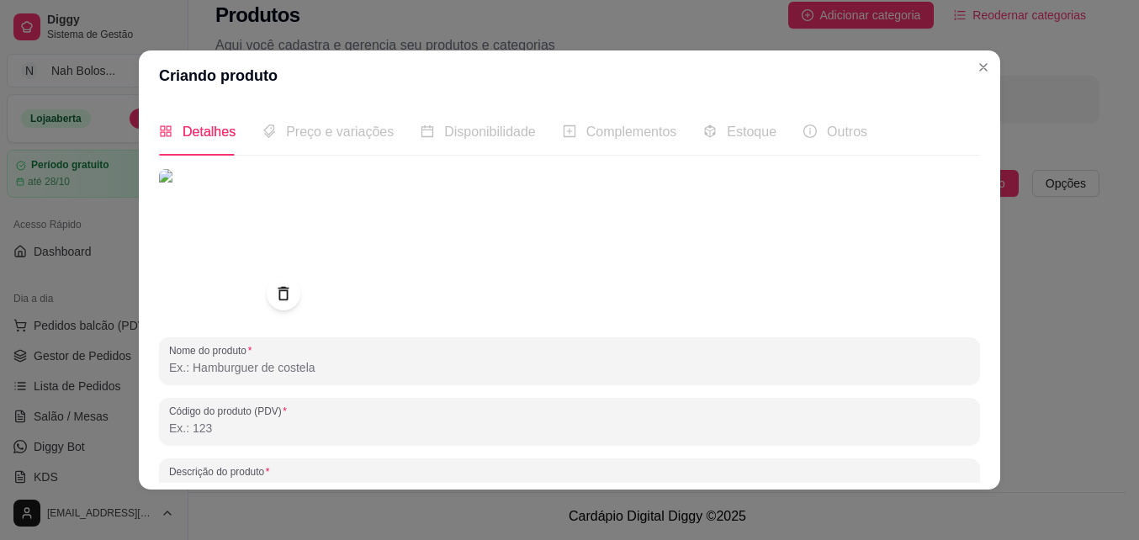
click at [703, 114] on div "Estoque" at bounding box center [739, 132] width 73 height 48
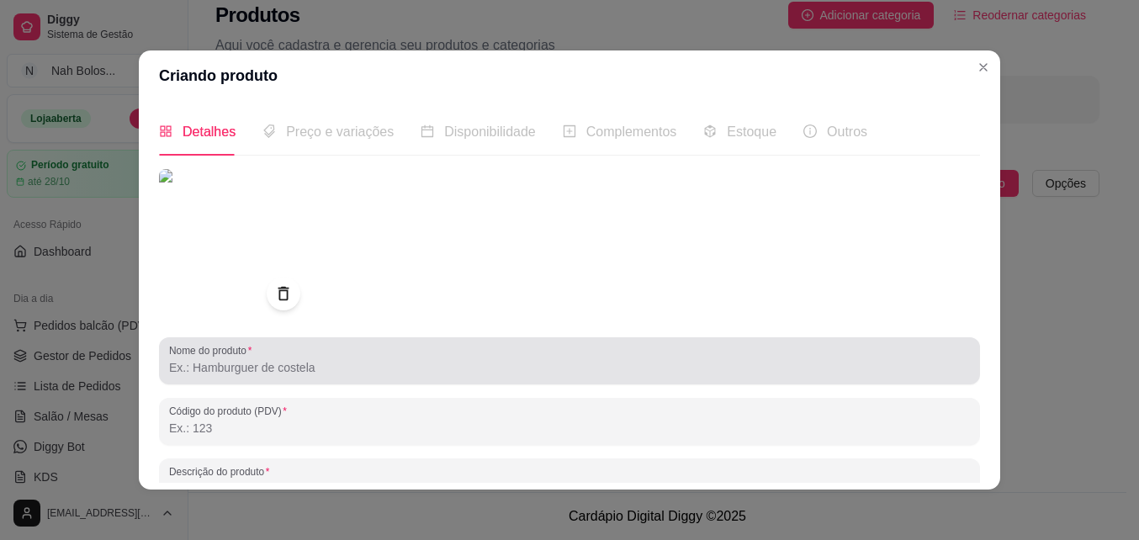
drag, startPoint x: 304, startPoint y: 374, endPoint x: 380, endPoint y: 335, distance: 86.1
click at [304, 373] on input "Nome do produto" at bounding box center [569, 367] width 801 height 17
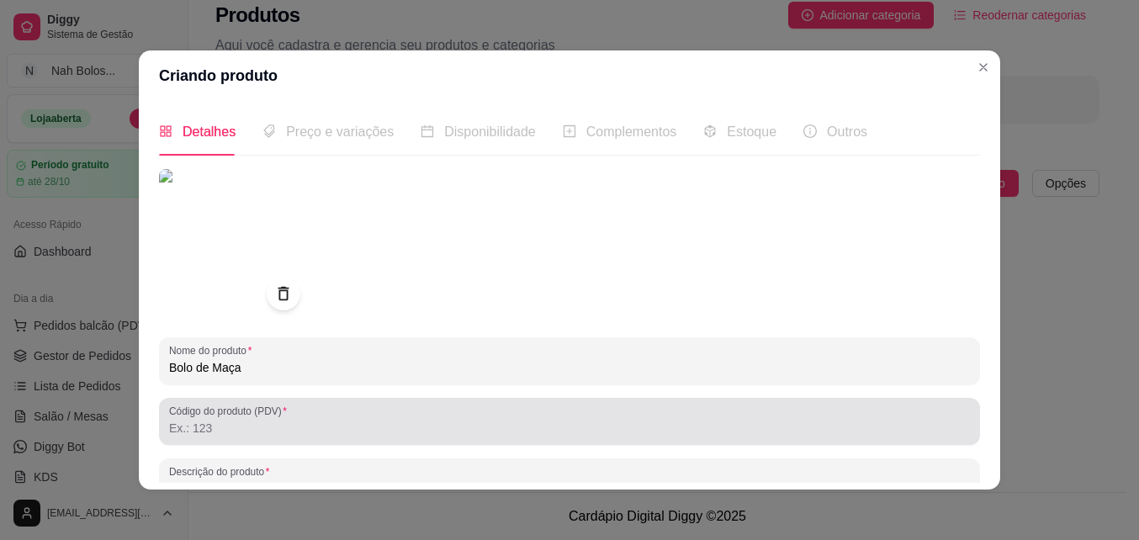
type input "Bolo de Maça"
click at [208, 438] on div at bounding box center [569, 421] width 801 height 34
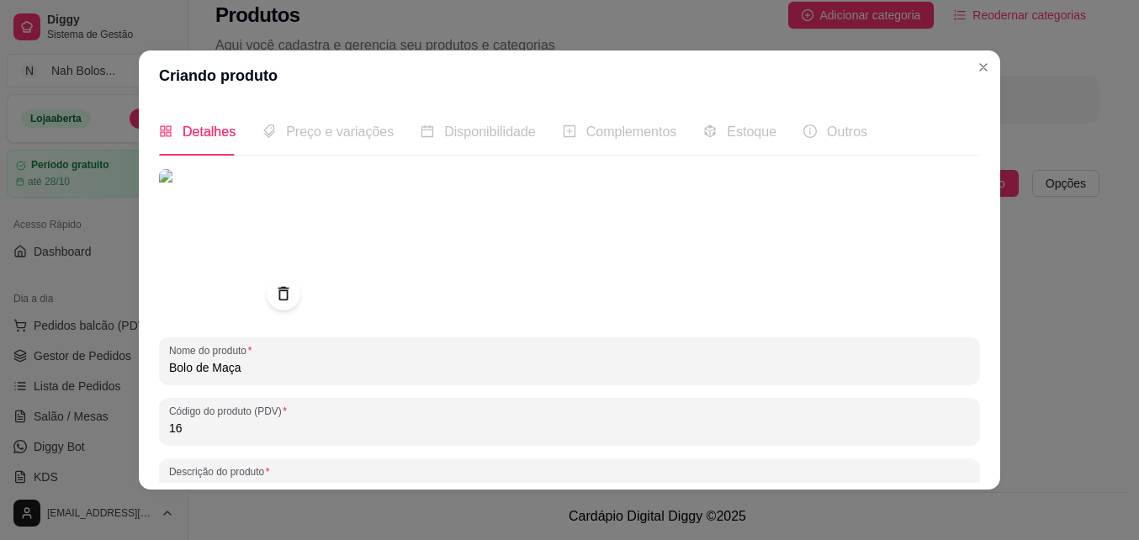
type input "16"
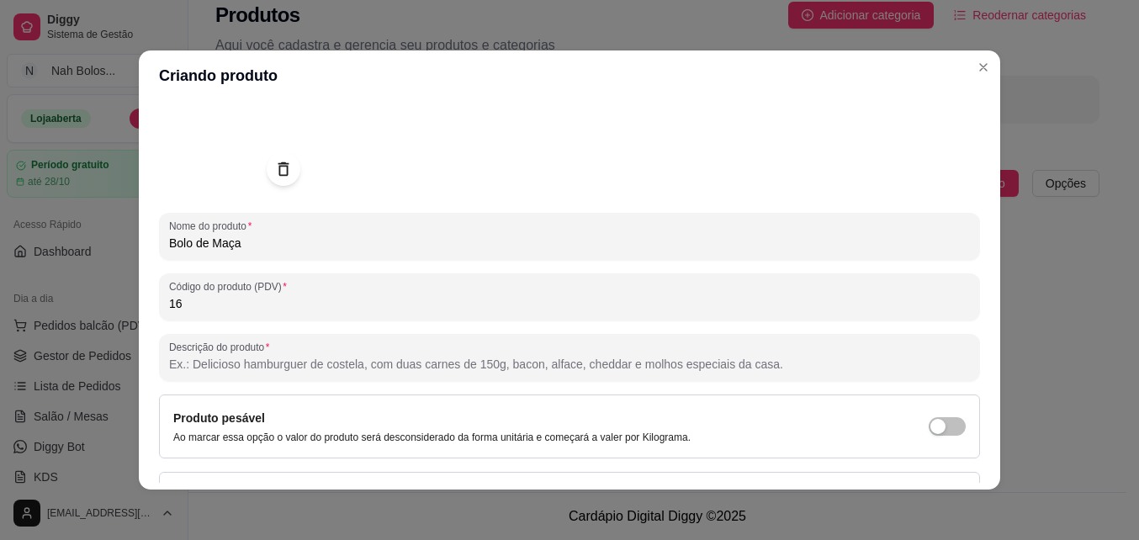
scroll to position [110, 0]
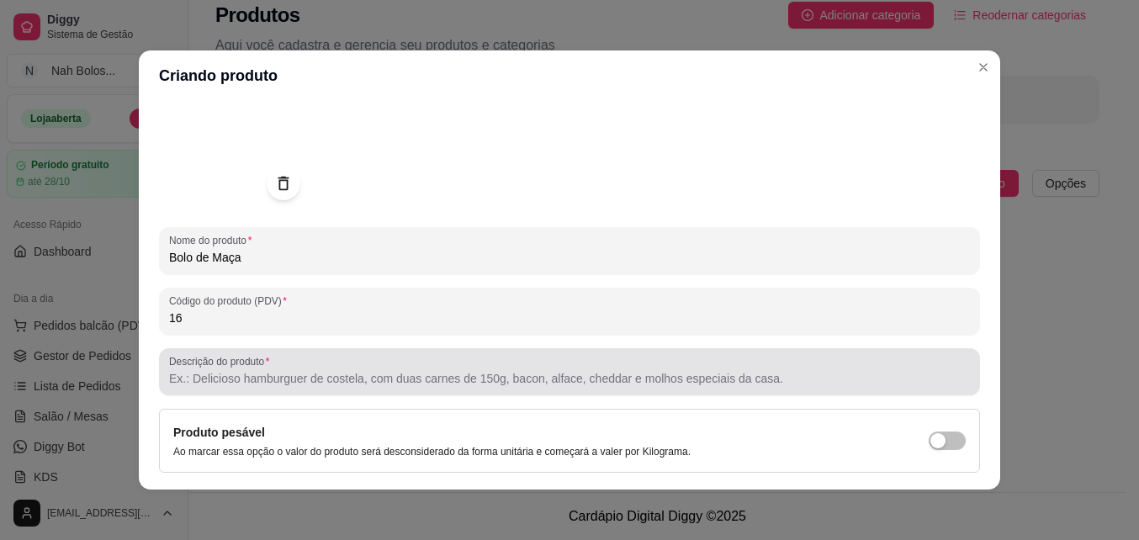
click at [264, 379] on input "Descrição do produto" at bounding box center [569, 378] width 801 height 17
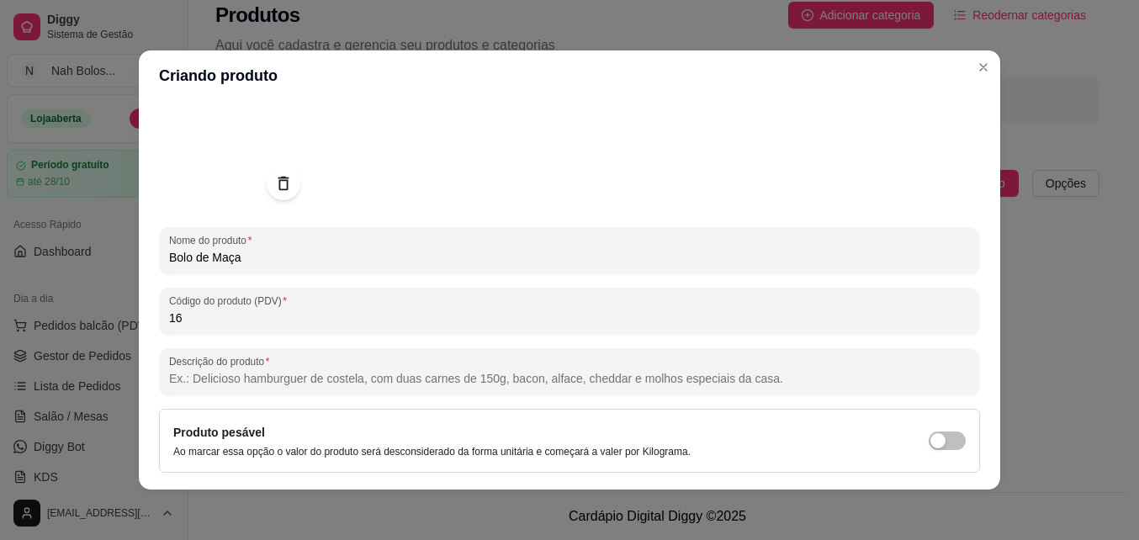
paste input "Bolo de maçã macio, aromático, com pedacinhos de fruta e um toque de canela que…"
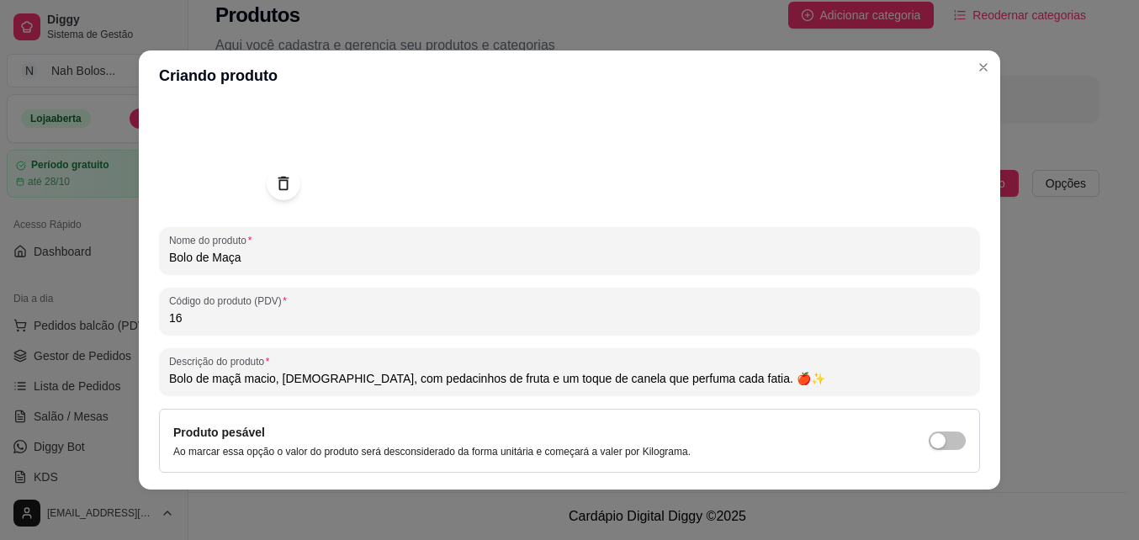
drag, startPoint x: 274, startPoint y: 377, endPoint x: 318, endPoint y: 377, distance: 43.7
click at [318, 377] on input "Bolo de maçã macio, aromático, com pedacinhos de fruta e um toque de canela que…" at bounding box center [569, 378] width 801 height 17
click at [317, 394] on div "Descrição do produto Bolo de maçã macio, aromático, com pedacinhos de fruta e u…" at bounding box center [569, 371] width 821 height 47
click at [458, 380] on input "Bolo de maçã macio, aromático, com pedacinhos de fruta e um toque de canela que…" at bounding box center [569, 378] width 801 height 17
drag, startPoint x: 962, startPoint y: 50, endPoint x: 463, endPoint y: 378, distance: 596.8
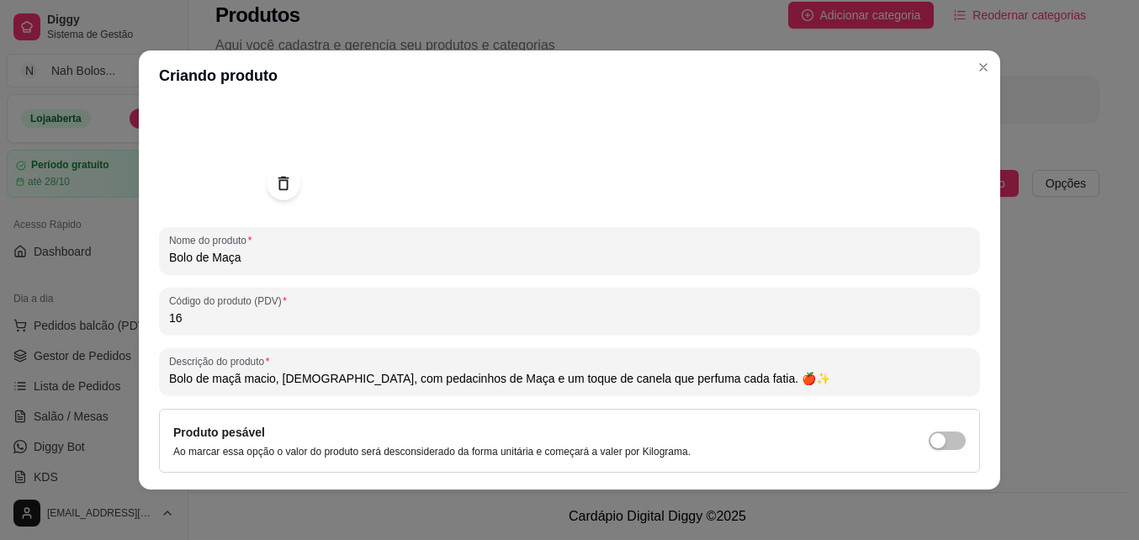
click at [463, 378] on input "Bolo de maçã macio, aromático, com pedacinhos de Maça e um toque de canela que …" at bounding box center [569, 378] width 801 height 17
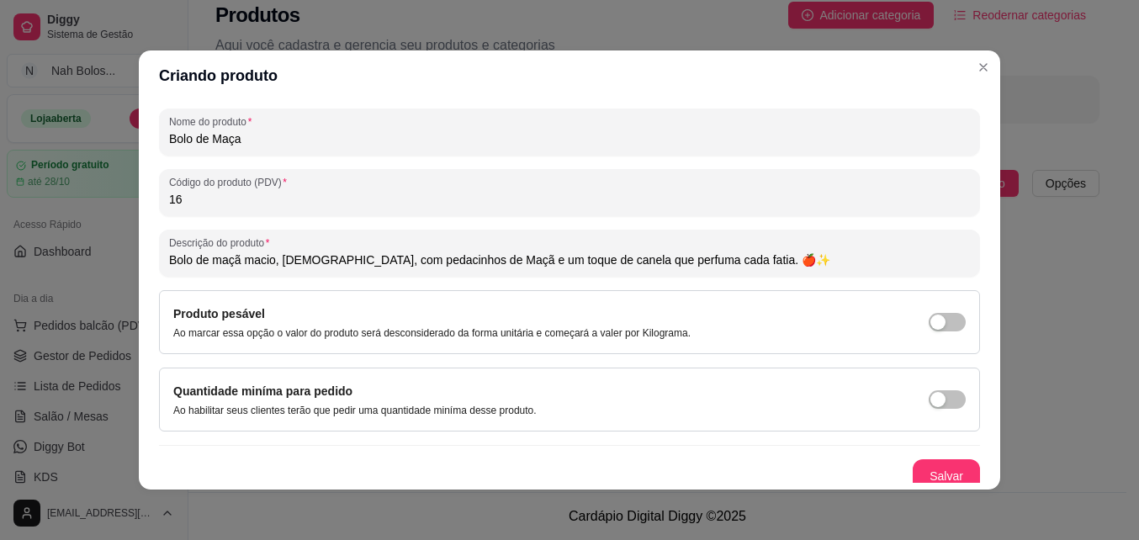
scroll to position [240, 0]
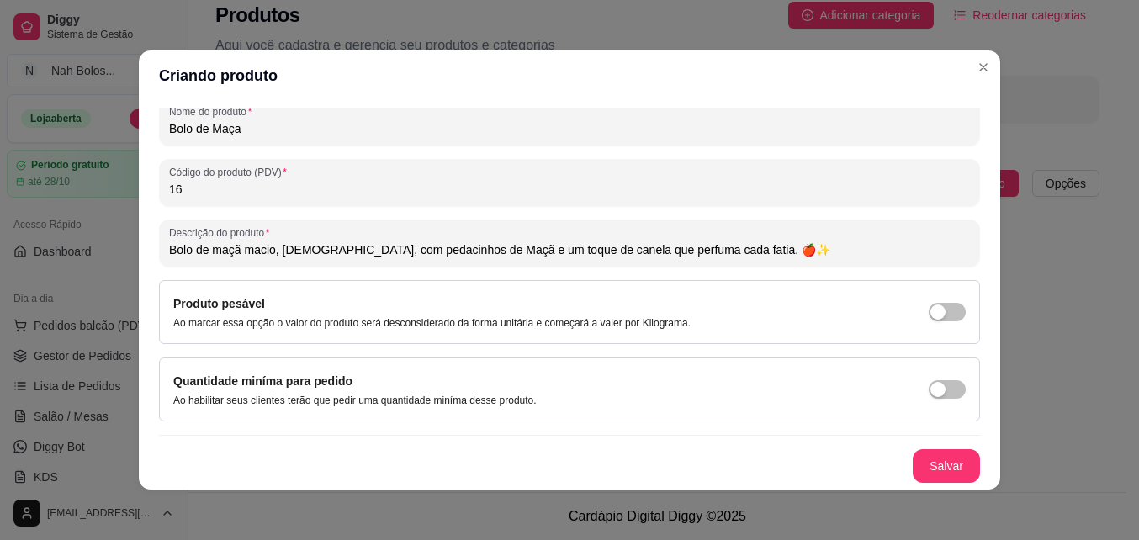
drag, startPoint x: 582, startPoint y: 253, endPoint x: 760, endPoint y: 254, distance: 178.3
click at [760, 254] on input "Bolo de maçã macio, aromático, com pedacinhos de Maçã e um toque de canela que …" at bounding box center [569, 249] width 801 height 17
drag, startPoint x: 589, startPoint y: 244, endPoint x: 722, endPoint y: 249, distance: 132.1
click at [722, 249] on input "Bolo de maçã macio, aromático, com pedacinhos de Maçã e um toque de canela e uv…" at bounding box center [569, 249] width 801 height 17
click at [466, 248] on input "Bolo de maçã macio, aromático, com pedacinhos de Maçã e um toque de canela e uv…" at bounding box center [569, 249] width 801 height 17
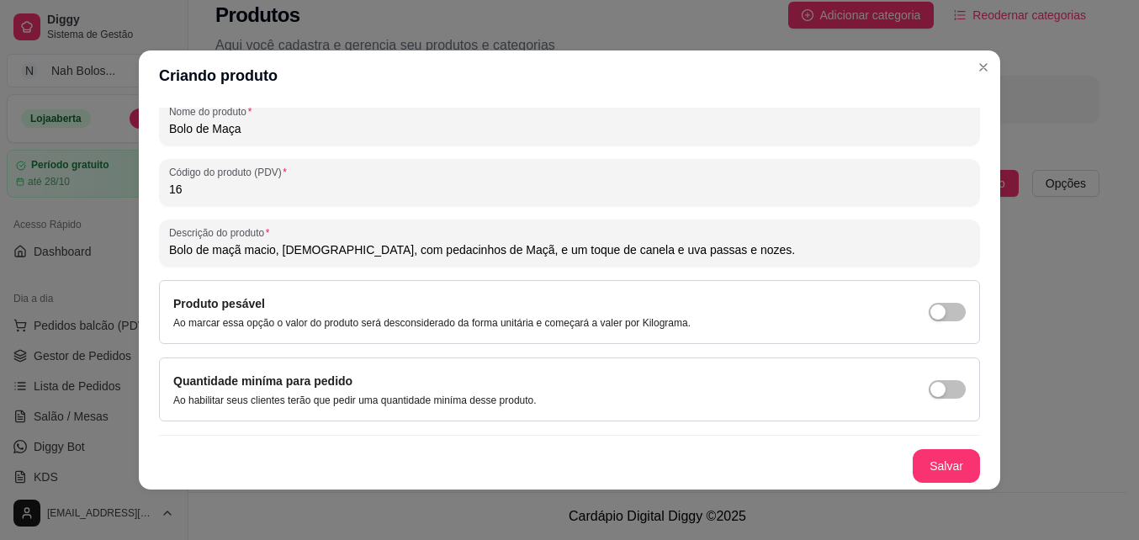
paste input "uva passas e nozes."
drag, startPoint x: 688, startPoint y: 246, endPoint x: 851, endPoint y: 229, distance: 164.1
click at [851, 229] on div "Bolo de maçã macio, aromático, com pedacinhos de Maçã, uva passas e nozes e um …" at bounding box center [569, 243] width 801 height 34
type input "Bolo de maçã macio, aromático, com pedacinhos de Maçã, uva passas e nozes e um …"
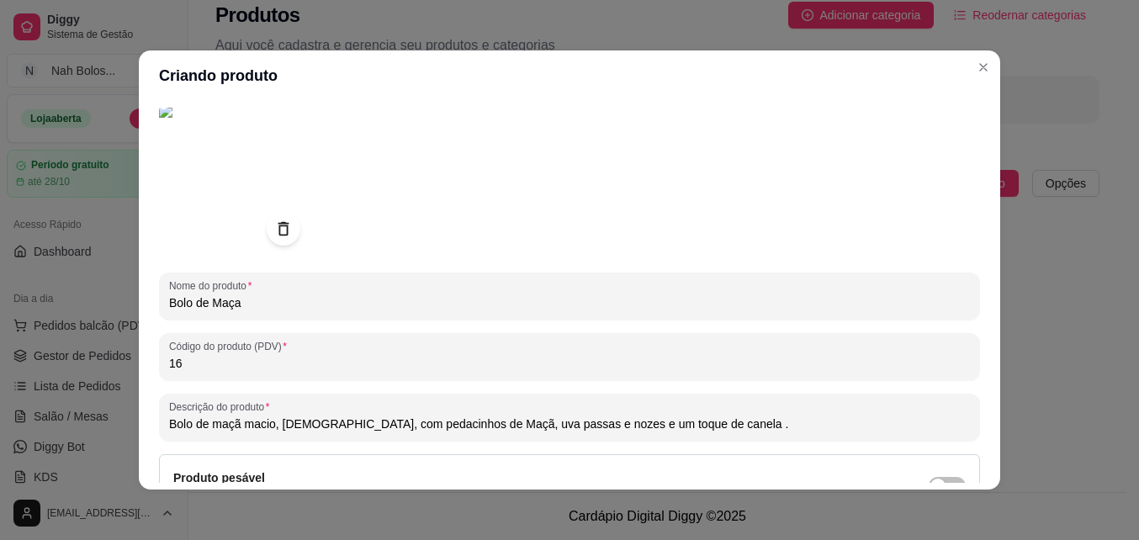
scroll to position [0, 0]
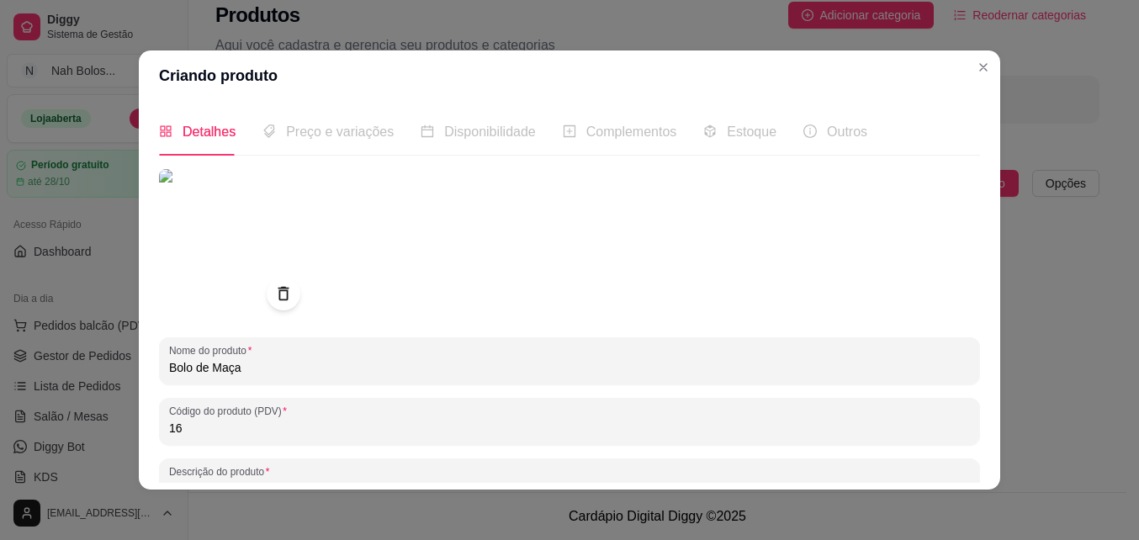
click at [320, 135] on span "Preço e variações" at bounding box center [340, 131] width 108 height 14
click at [326, 135] on span "Preço e variações" at bounding box center [340, 131] width 108 height 14
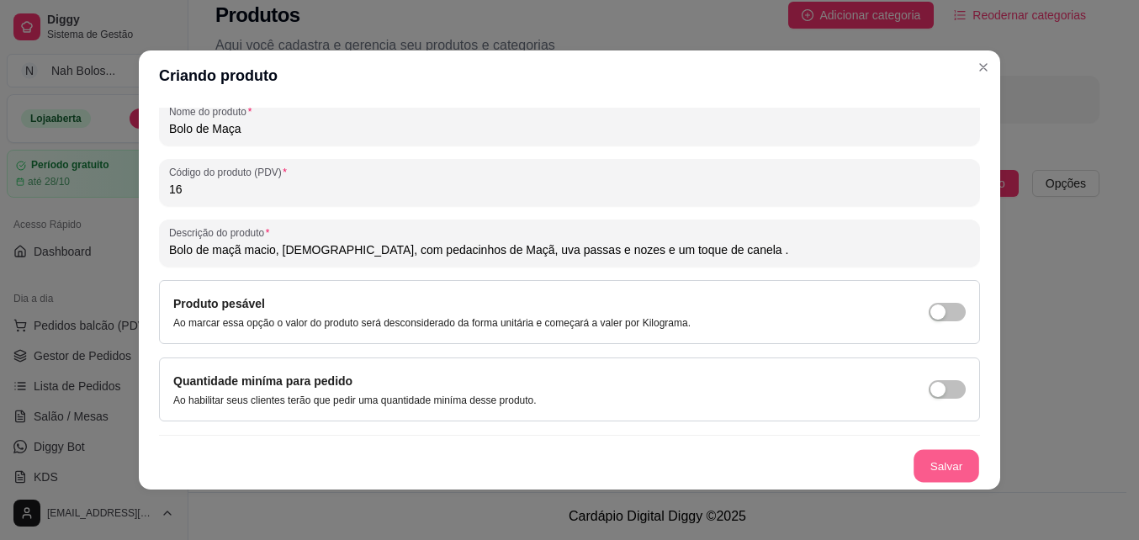
click at [938, 460] on button "Salvar" at bounding box center [946, 466] width 66 height 33
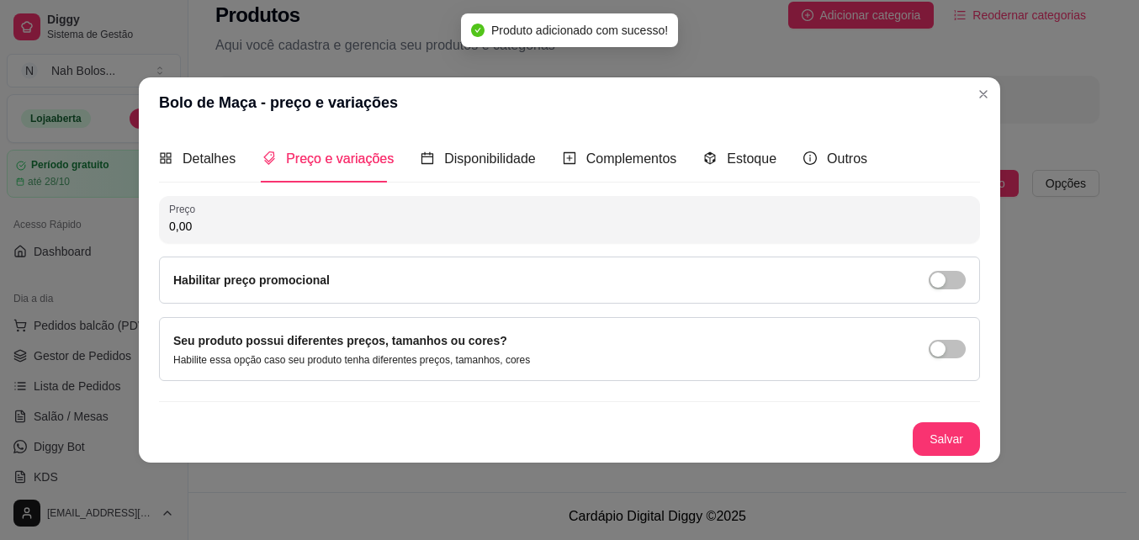
scroll to position [0, 0]
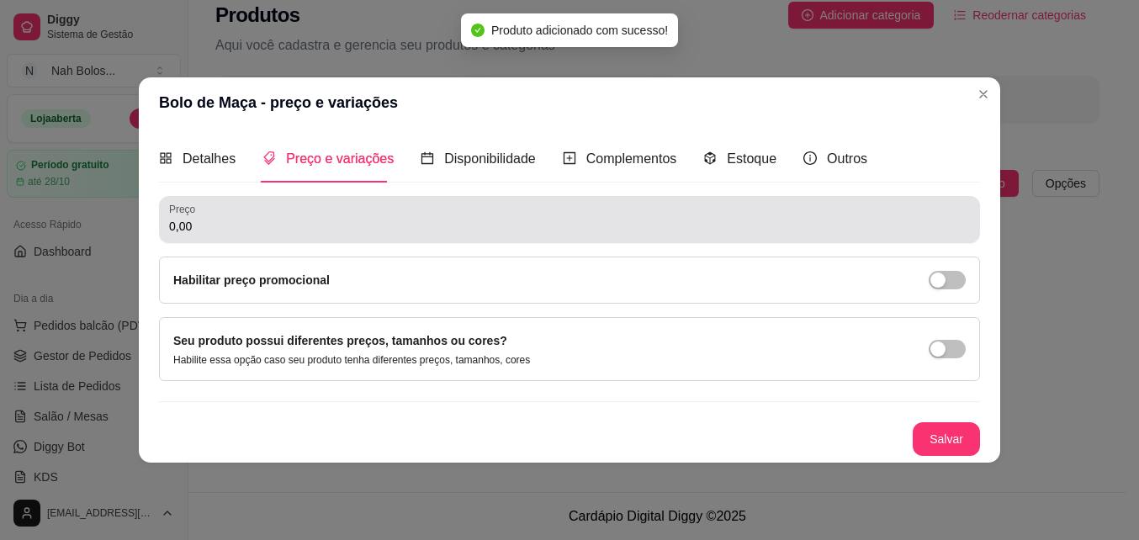
click at [227, 223] on input "0,00" at bounding box center [569, 226] width 801 height 17
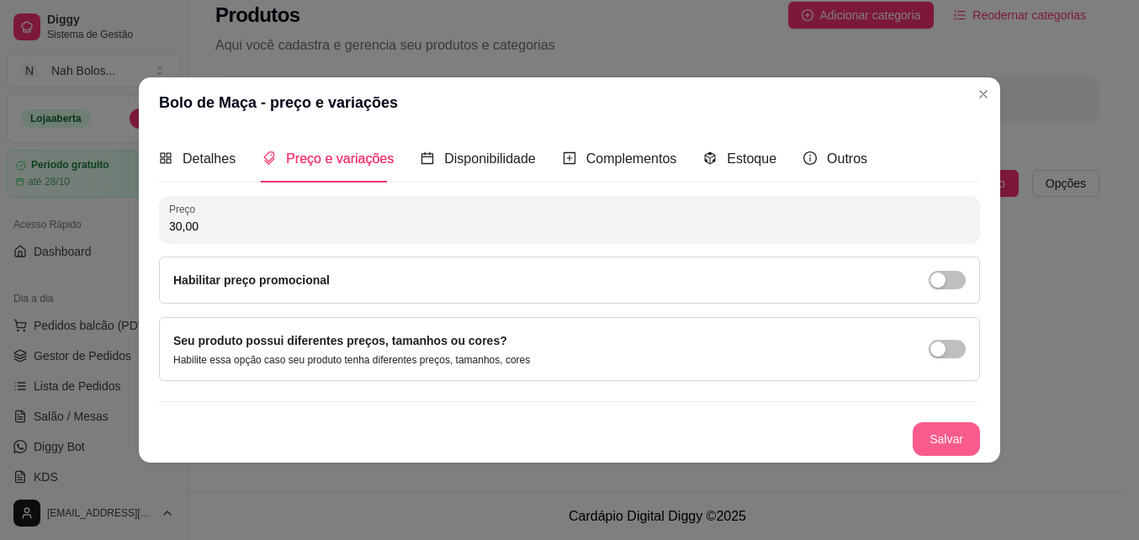
type input "30,00"
click at [938, 441] on button "Salvar" at bounding box center [945, 439] width 67 height 34
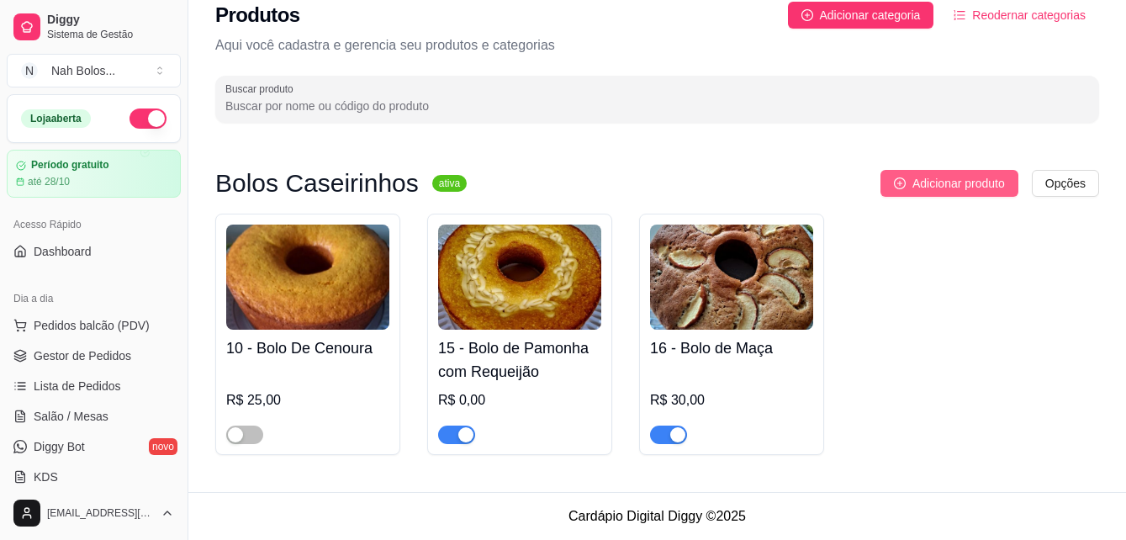
click at [946, 186] on span "Adicionar produto" at bounding box center [958, 183] width 93 height 19
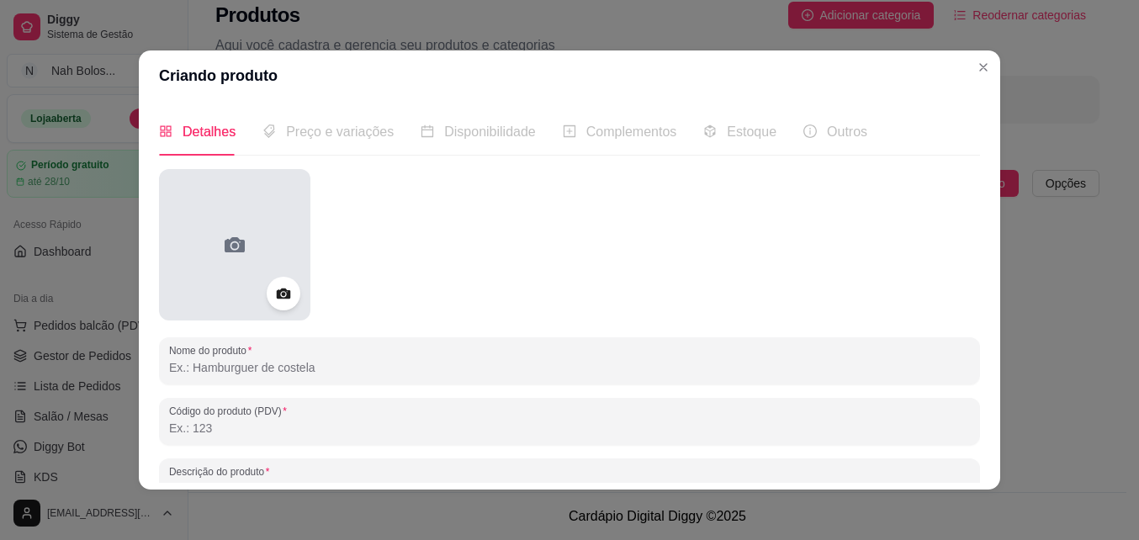
click at [230, 249] on icon at bounding box center [234, 244] width 27 height 27
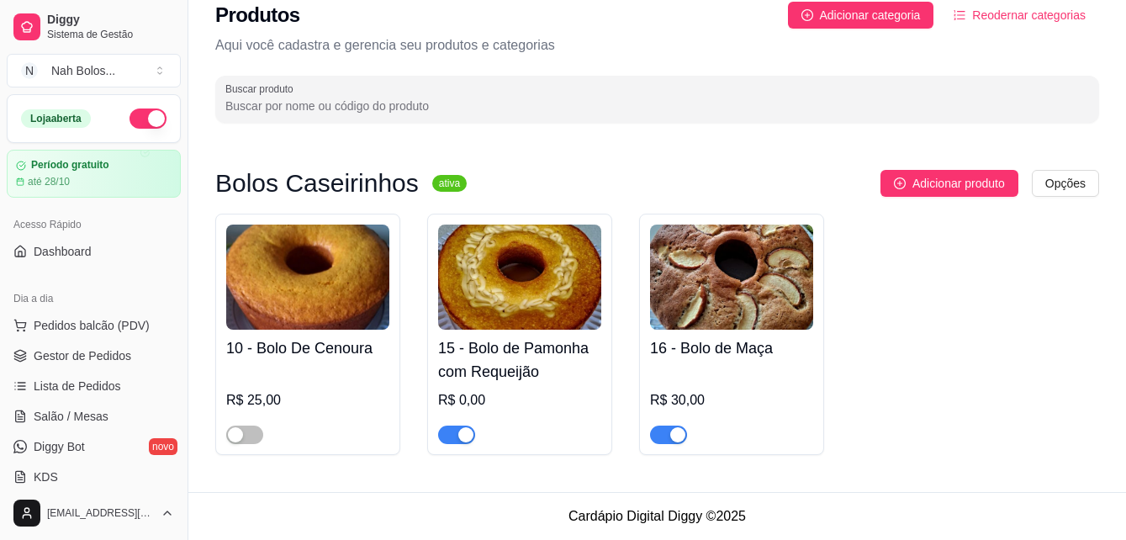
click at [564, 257] on img at bounding box center [519, 277] width 163 height 105
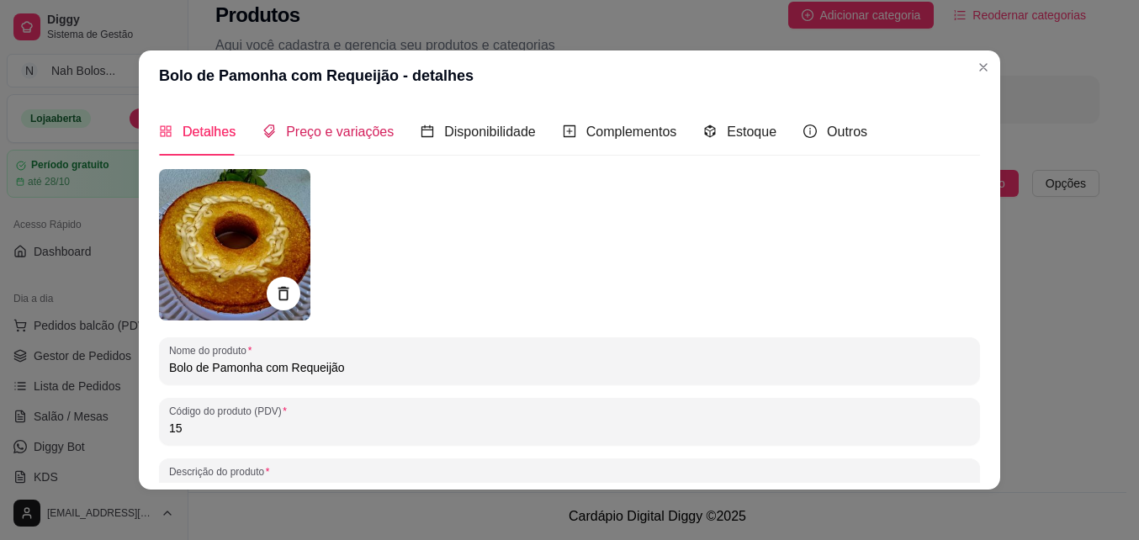
click at [345, 130] on span "Preço e variações" at bounding box center [340, 131] width 108 height 14
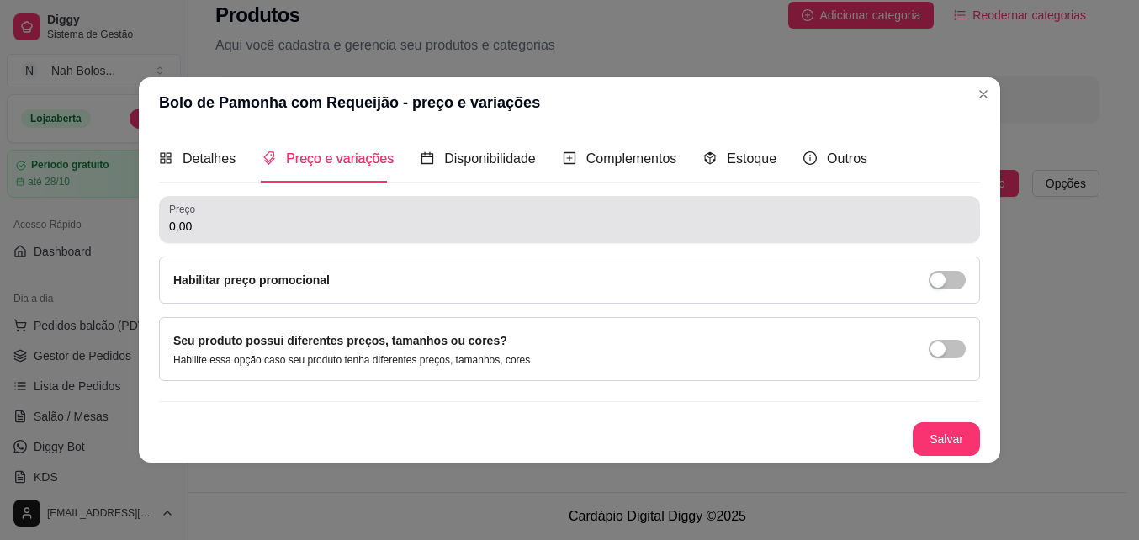
click at [235, 228] on input "0,00" at bounding box center [569, 226] width 801 height 17
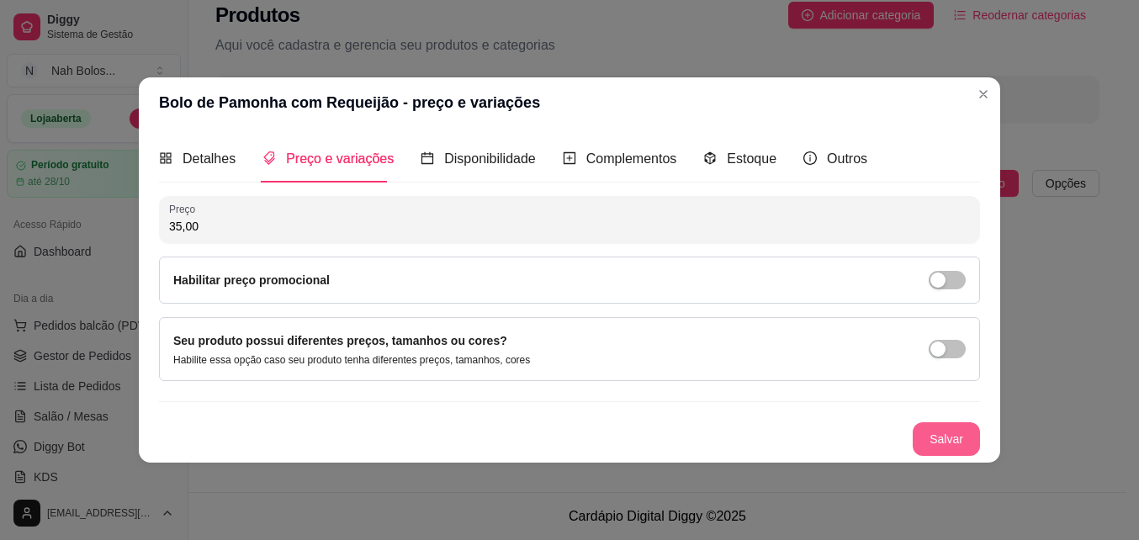
type input "35,00"
click at [959, 436] on button "Salvar" at bounding box center [945, 439] width 67 height 34
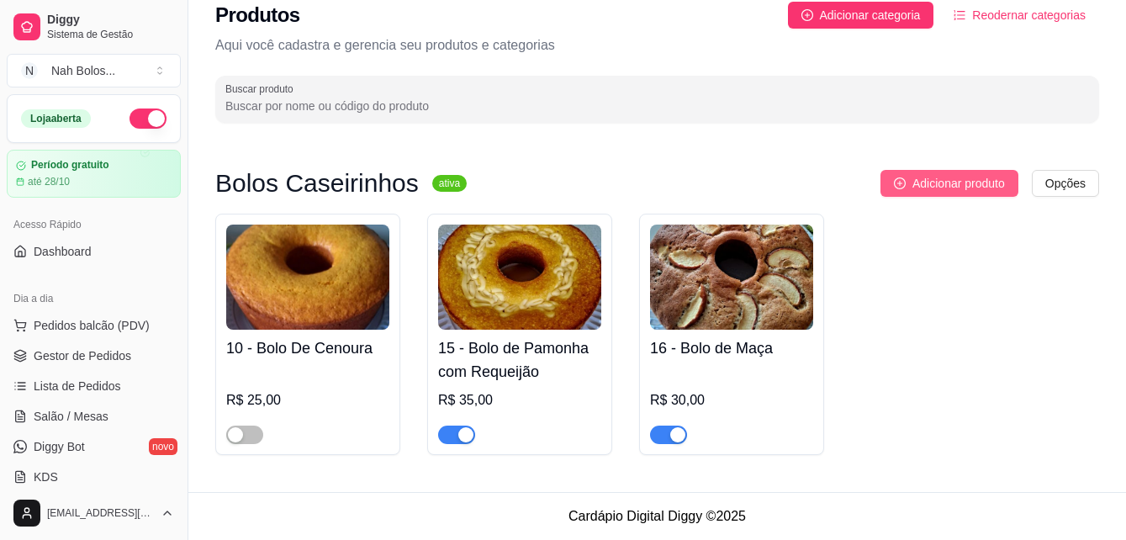
click at [959, 182] on span "Adicionar produto" at bounding box center [958, 183] width 93 height 19
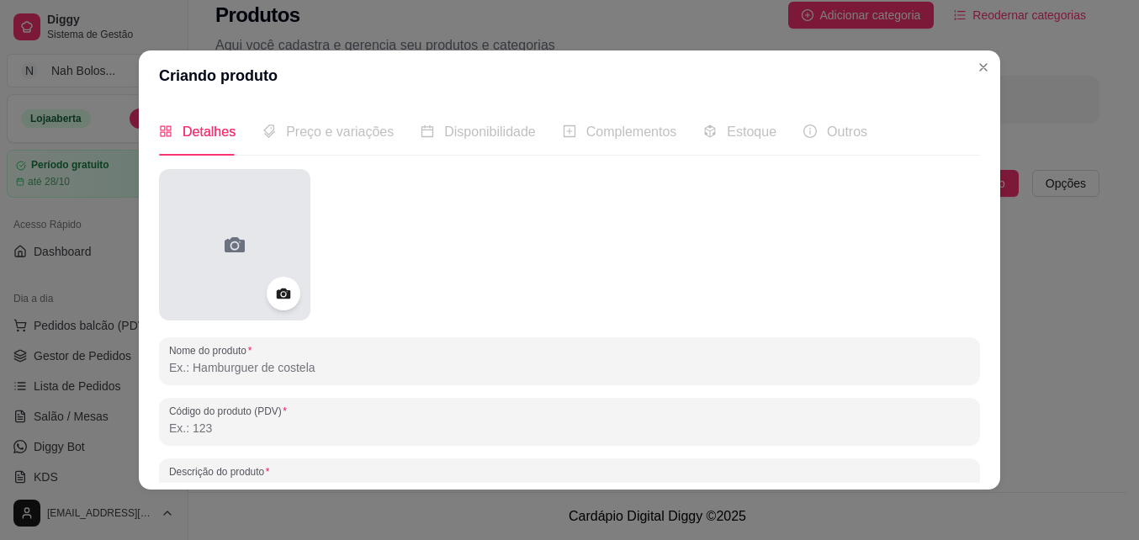
click at [221, 239] on icon at bounding box center [234, 244] width 27 height 27
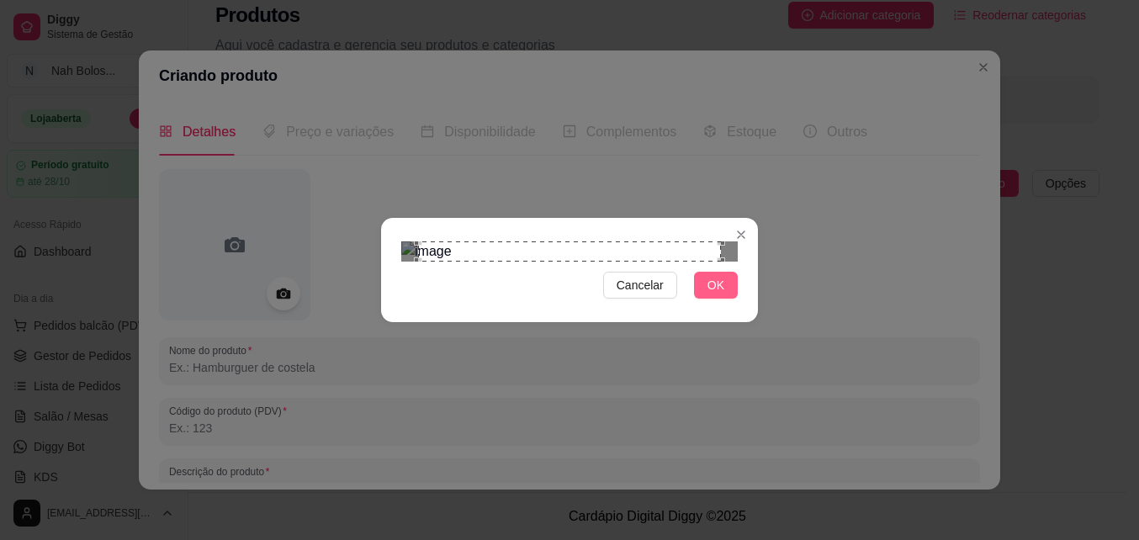
click at [710, 294] on span "OK" at bounding box center [715, 285] width 17 height 19
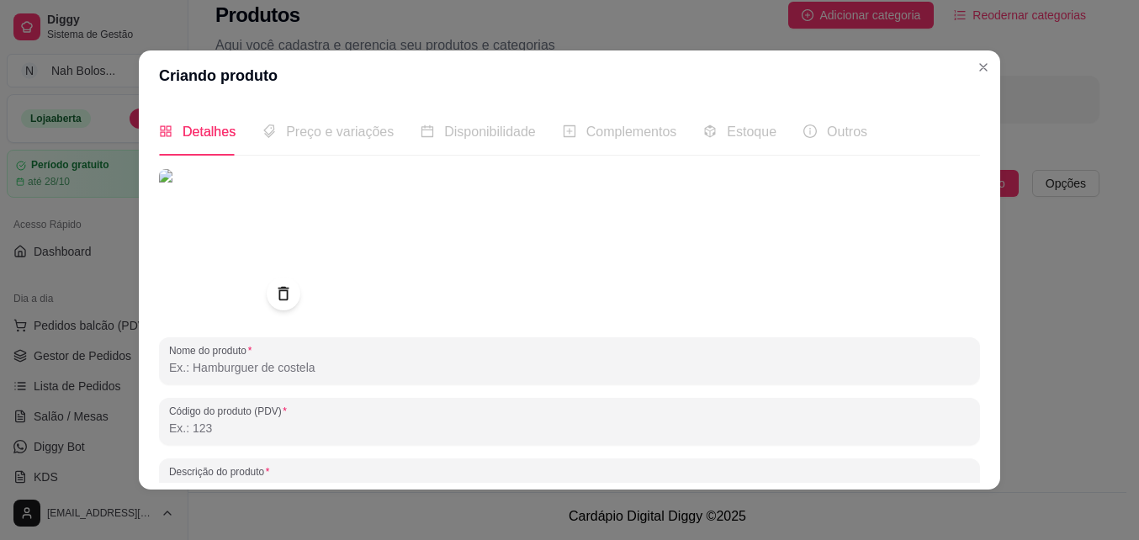
click at [282, 361] on input "Nome do produto" at bounding box center [569, 367] width 801 height 17
type input "b"
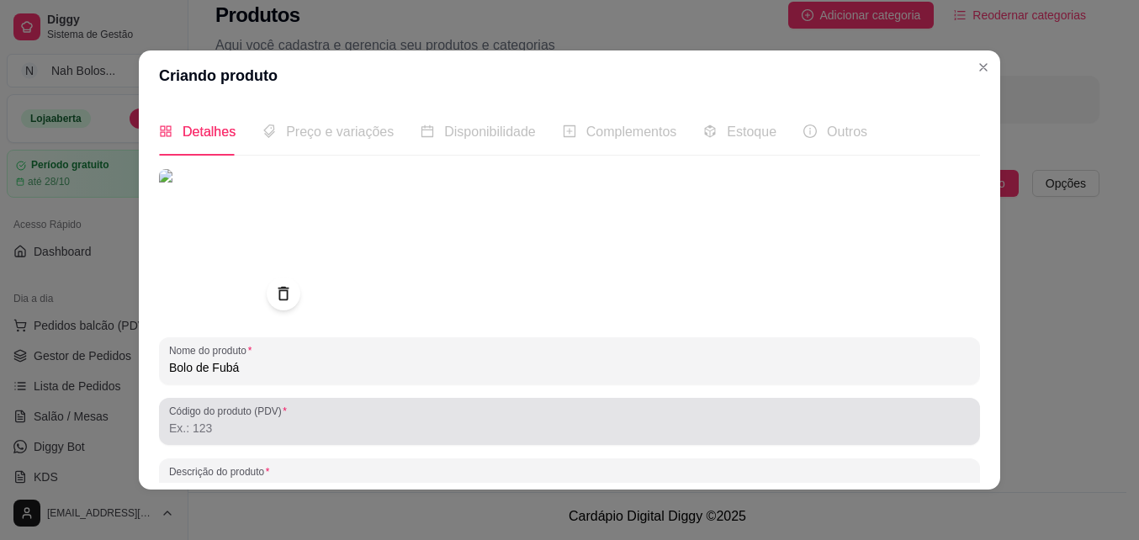
type input "Bolo de Fubá"
click at [328, 430] on input "Código do produto (PDV)" at bounding box center [569, 428] width 801 height 17
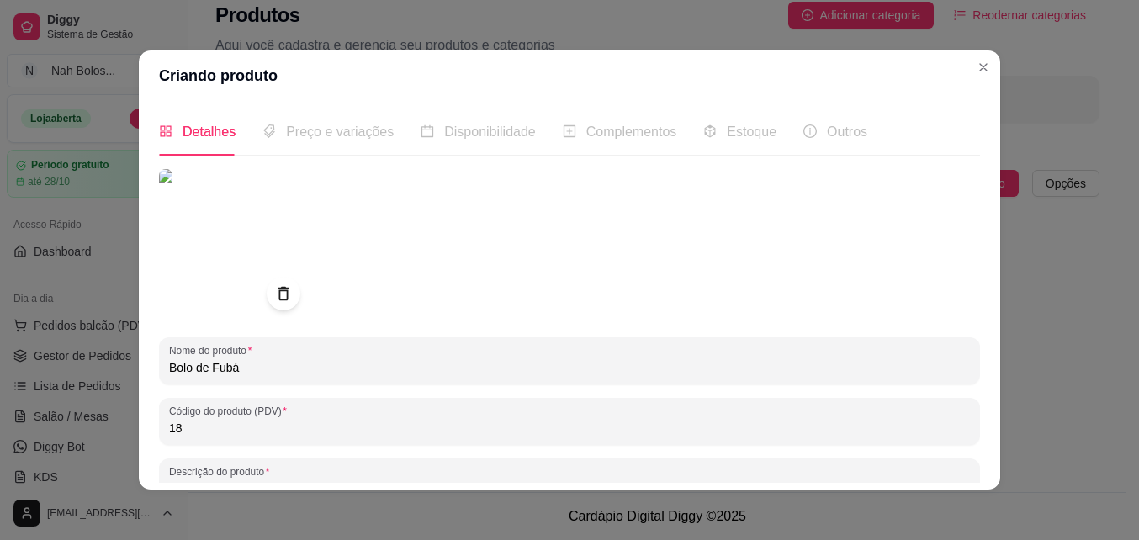
type input "18"
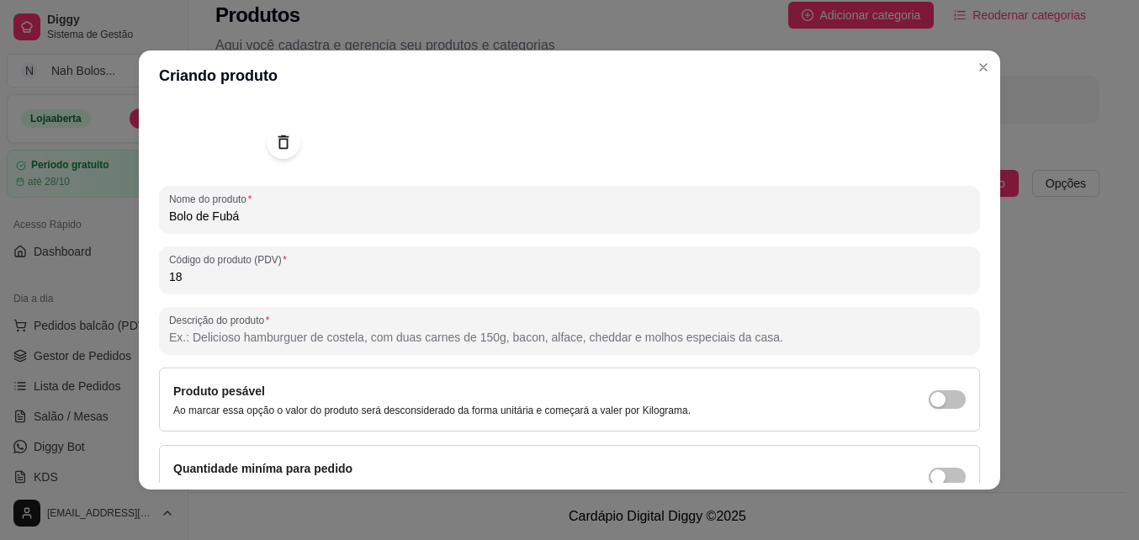
scroll to position [157, 0]
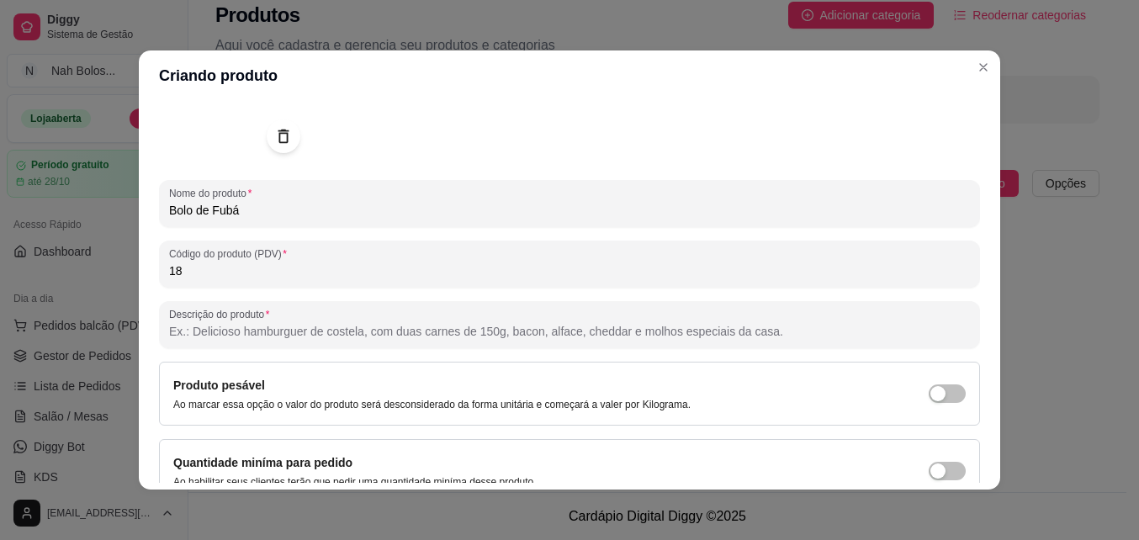
click at [261, 331] on input "Descrição do produto" at bounding box center [569, 331] width 801 height 17
click at [354, 329] on input "Descrição do produto" at bounding box center [569, 331] width 801 height 17
type input "Bolo De Fubá como sabor caseiro que lembra café da tarde na casa da vó."
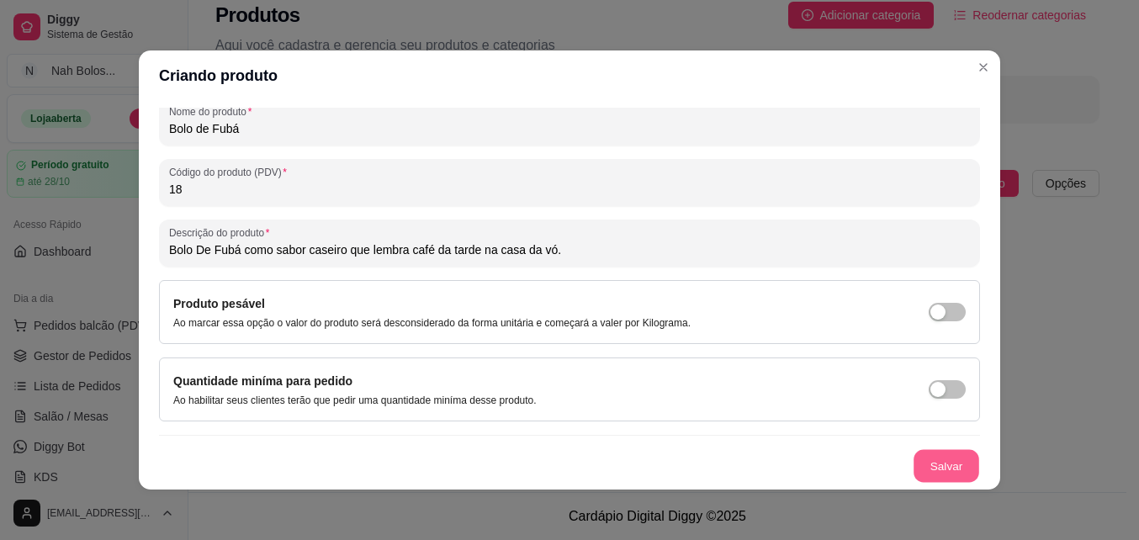
click at [928, 466] on button "Salvar" at bounding box center [946, 466] width 66 height 33
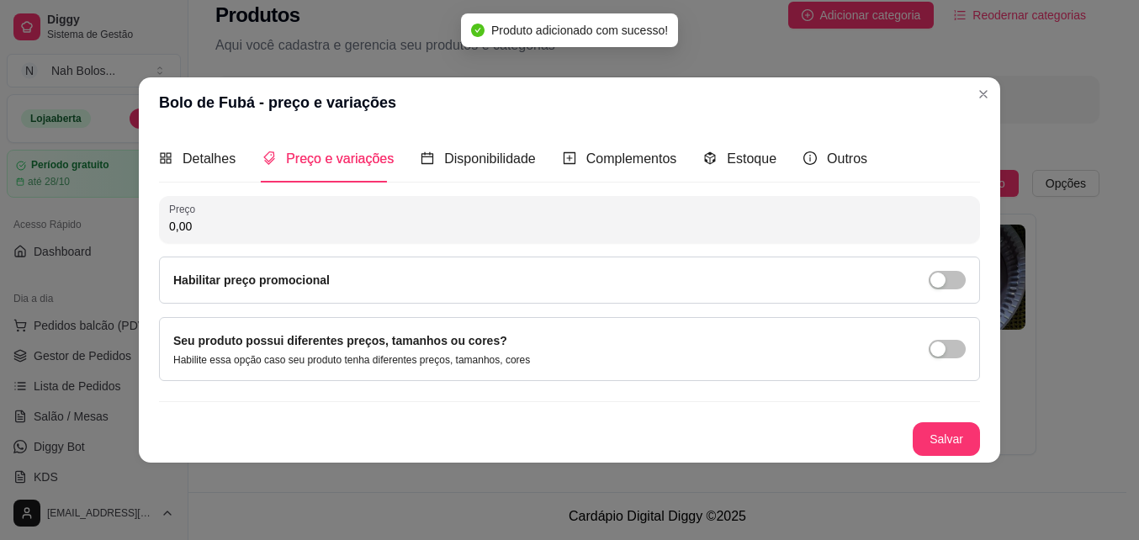
scroll to position [0, 0]
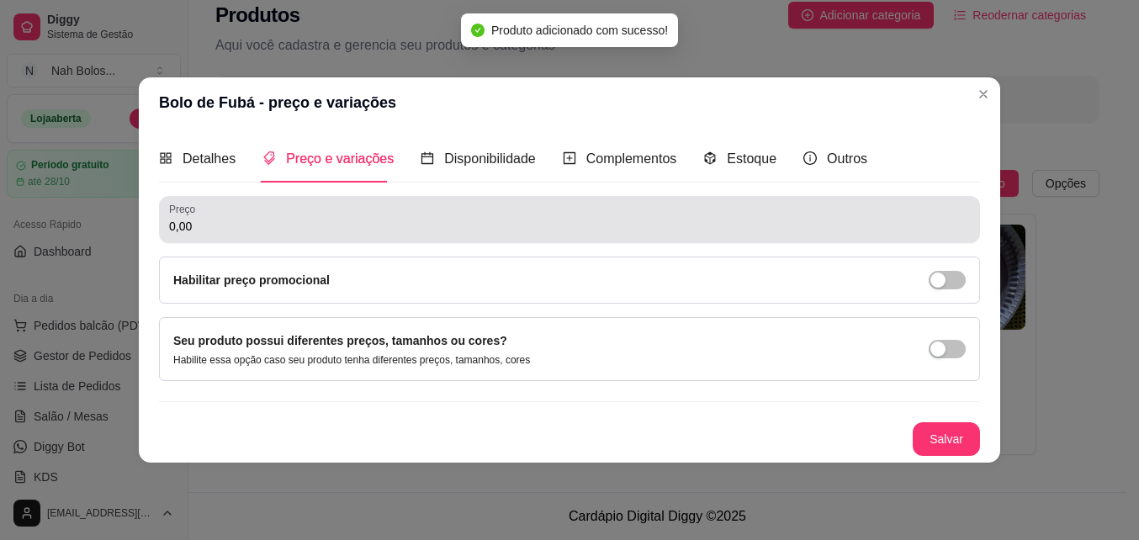
click at [365, 225] on input "0,00" at bounding box center [569, 226] width 801 height 17
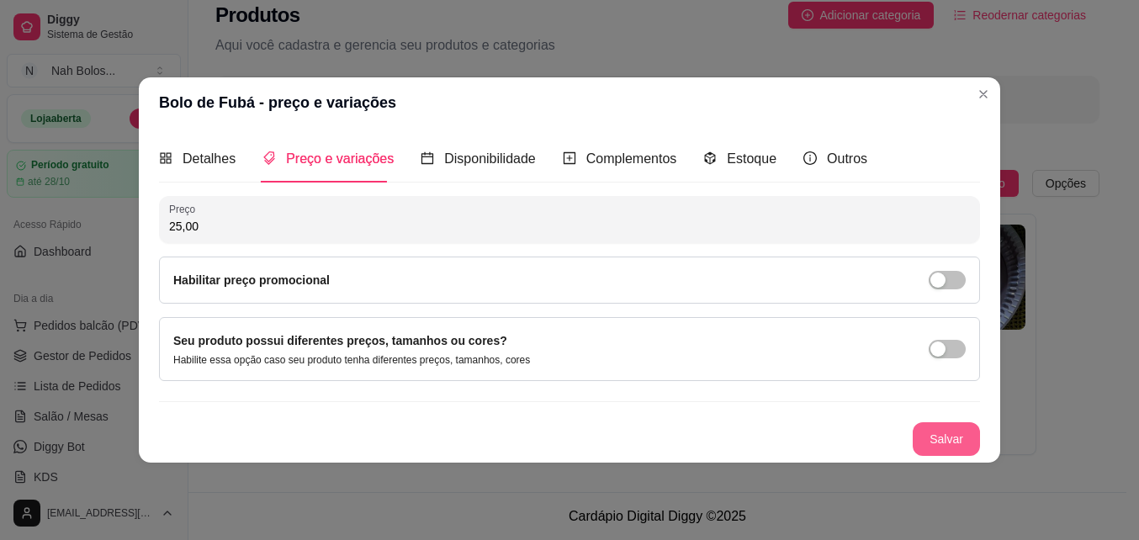
type input "25,00"
click at [961, 435] on button "Salvar" at bounding box center [946, 439] width 66 height 33
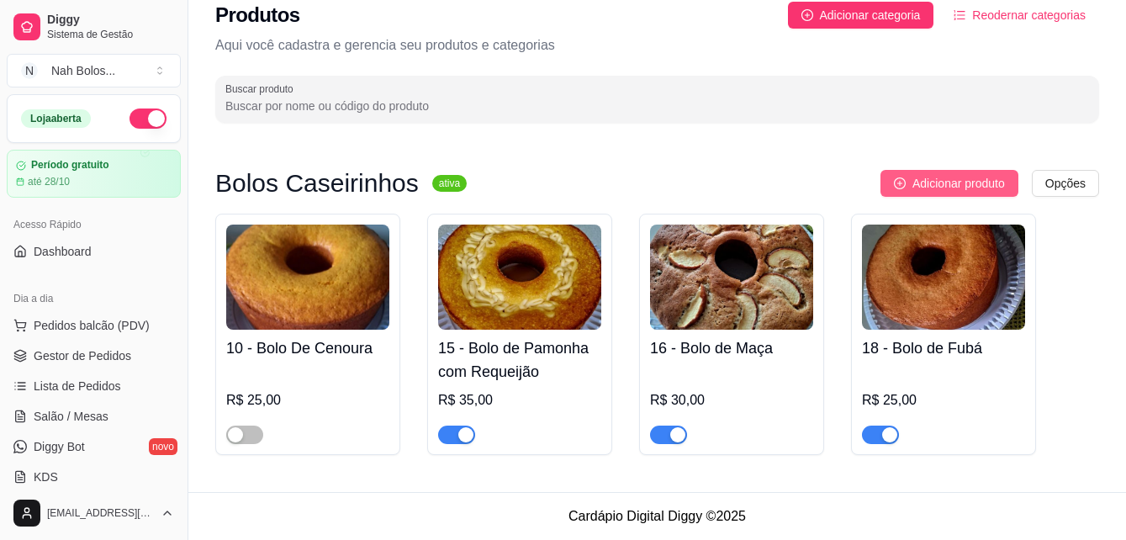
click at [928, 170] on button "Adicionar produto" at bounding box center [949, 183] width 138 height 27
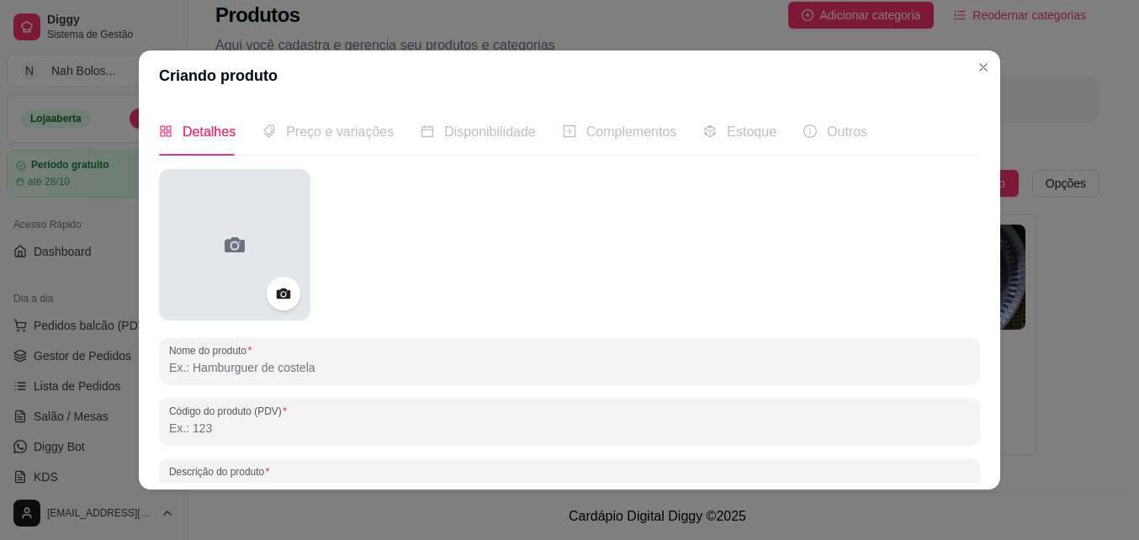
click at [221, 237] on icon at bounding box center [234, 244] width 27 height 27
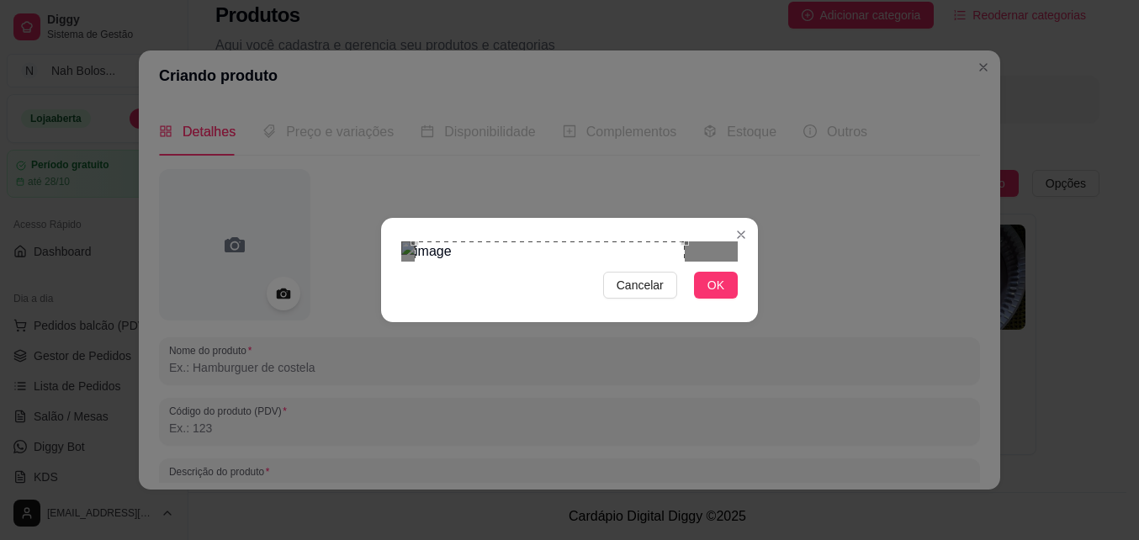
click at [556, 351] on div "Use the arrow keys to move the crop selection area" at bounding box center [550, 376] width 270 height 270
click at [550, 337] on div "Use the arrow keys to move the crop selection area" at bounding box center [544, 376] width 270 height 270
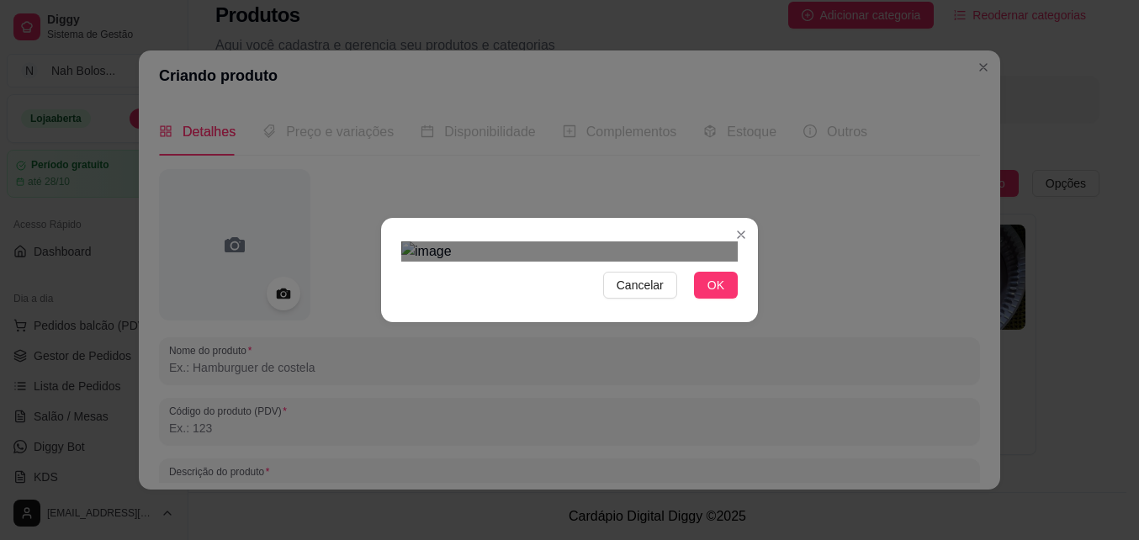
click at [699, 262] on img at bounding box center [569, 251] width 336 height 20
click at [793, 348] on div "Cancelar OK" at bounding box center [569, 270] width 1139 height 540
click at [537, 293] on div "Use the arrow keys to move the crop selection area" at bounding box center [543, 382] width 260 height 260
click at [735, 299] on button "OK" at bounding box center [716, 285] width 44 height 27
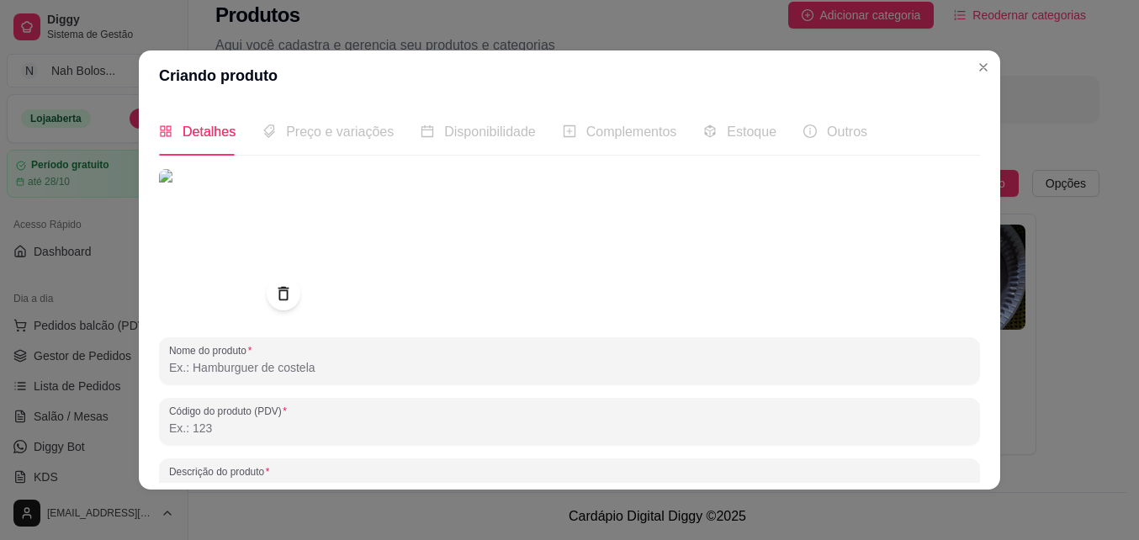
click at [239, 368] on input "Nome do produto" at bounding box center [569, 367] width 801 height 17
type input "b"
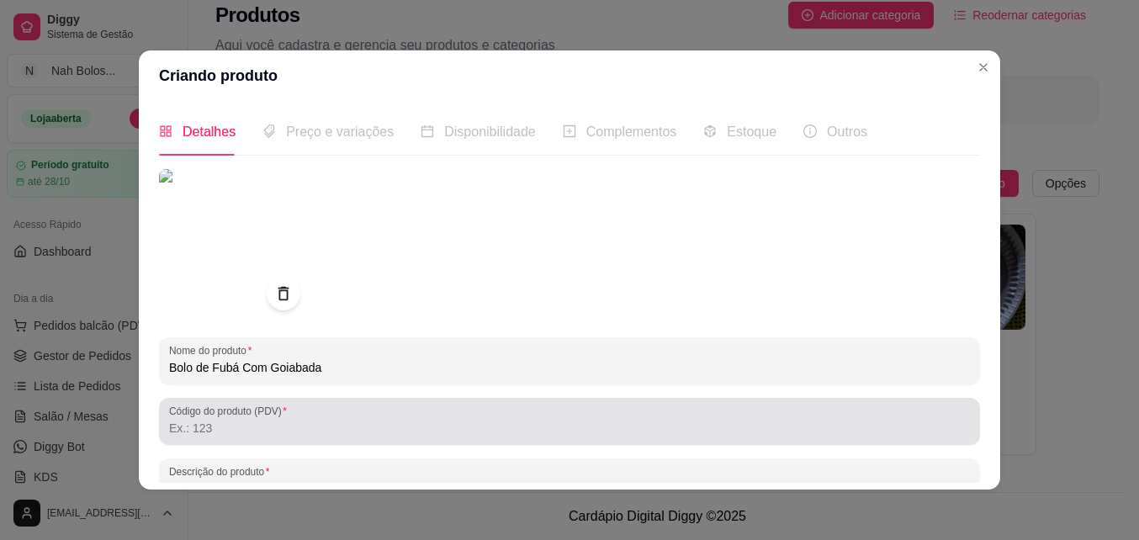
type input "Bolo de Fubá Com Goiabada"
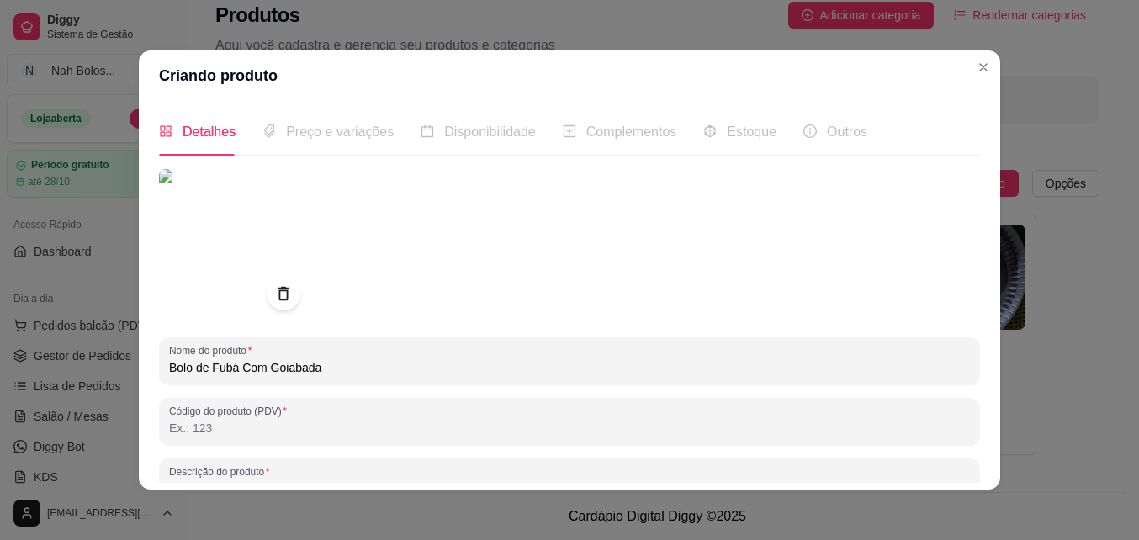
click at [277, 434] on input "Código do produto (PDV)" at bounding box center [569, 428] width 801 height 17
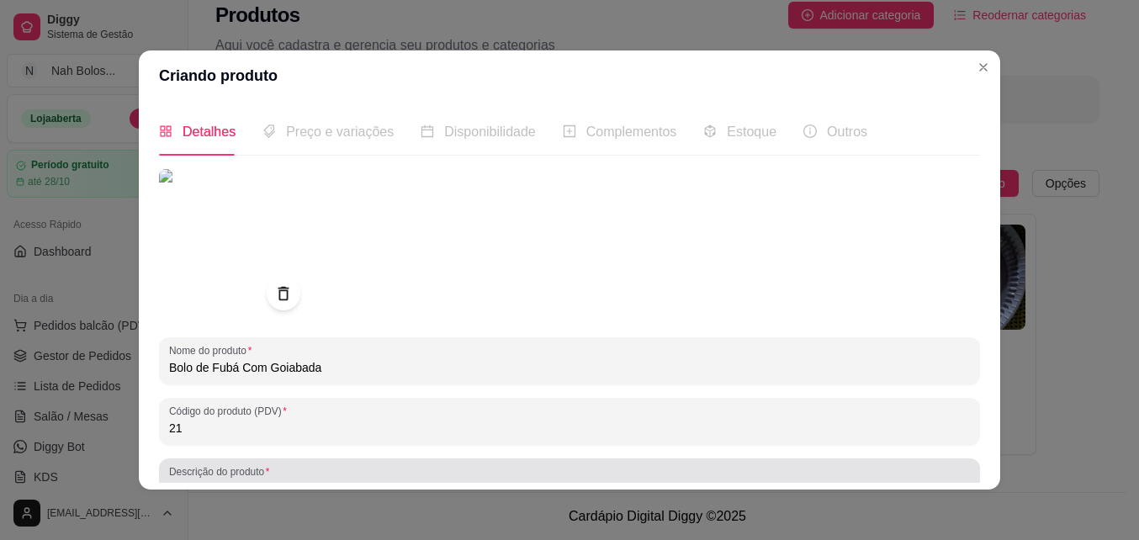
type input "21"
click at [299, 473] on div at bounding box center [569, 482] width 801 height 34
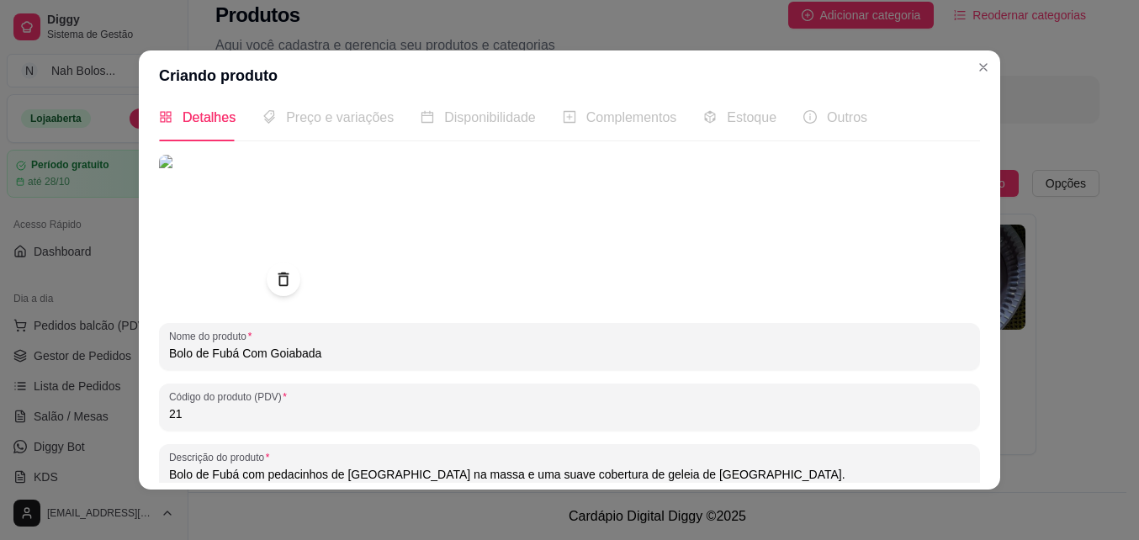
type input "Bolo de Fubá com pedacinhos de goiabada na massa e uma suave cobertura de gelei…"
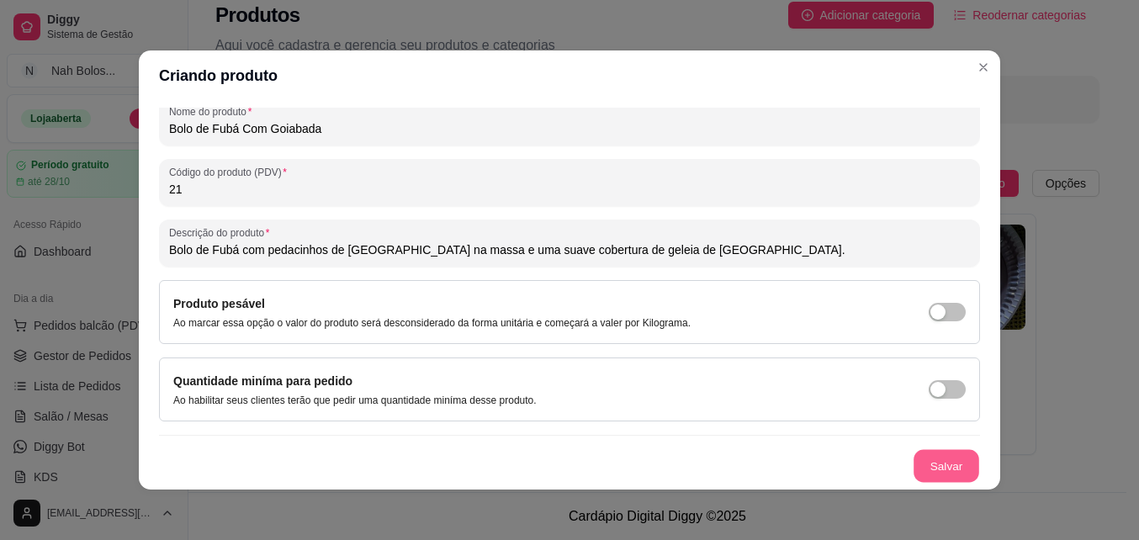
click at [933, 466] on button "Salvar" at bounding box center [946, 466] width 66 height 33
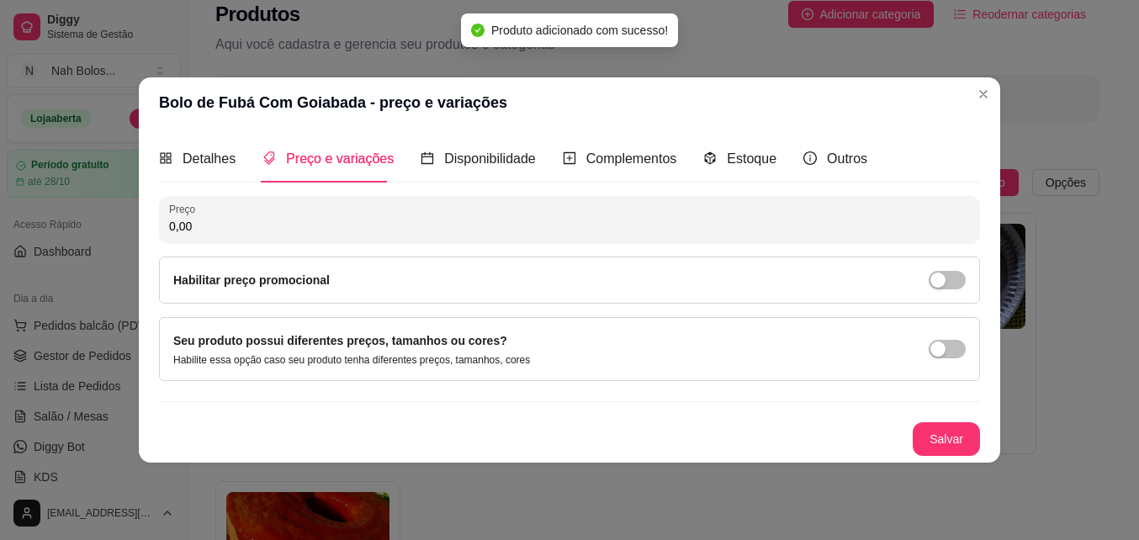
scroll to position [0, 0]
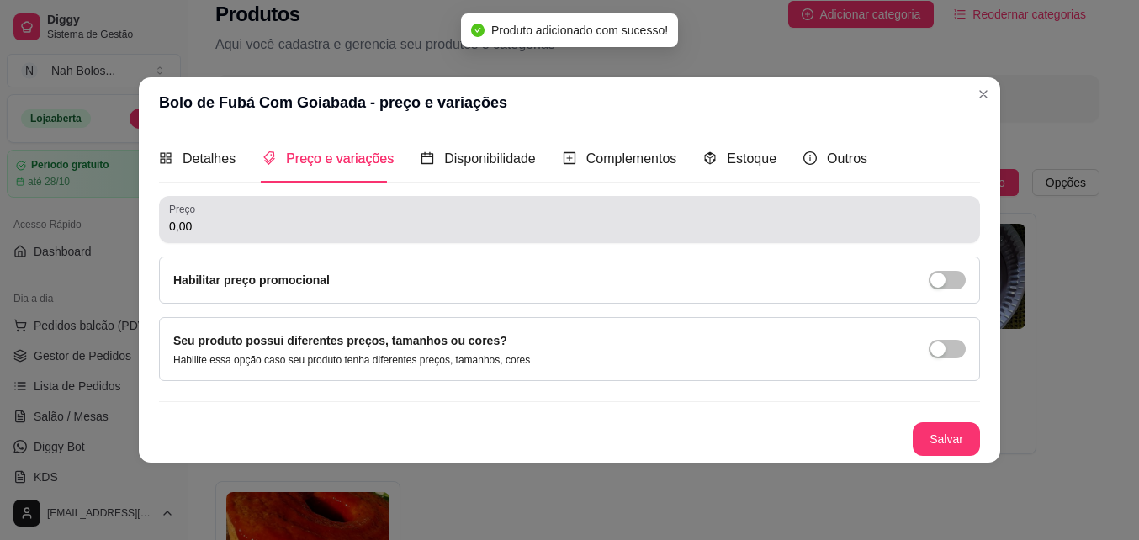
click at [280, 225] on input "0,00" at bounding box center [569, 226] width 801 height 17
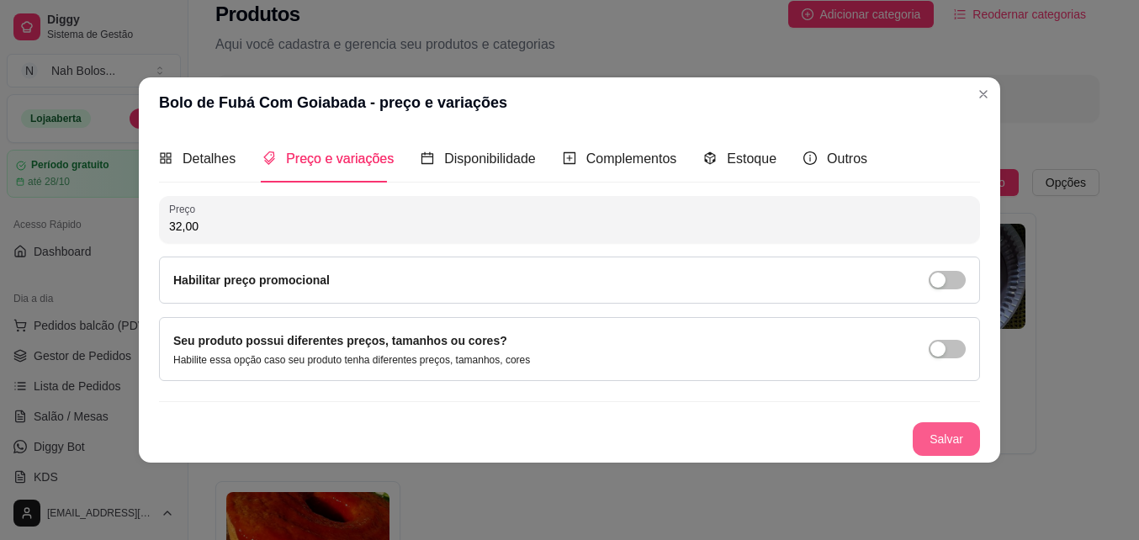
type input "32,00"
click at [953, 431] on button "Salvar" at bounding box center [946, 439] width 66 height 33
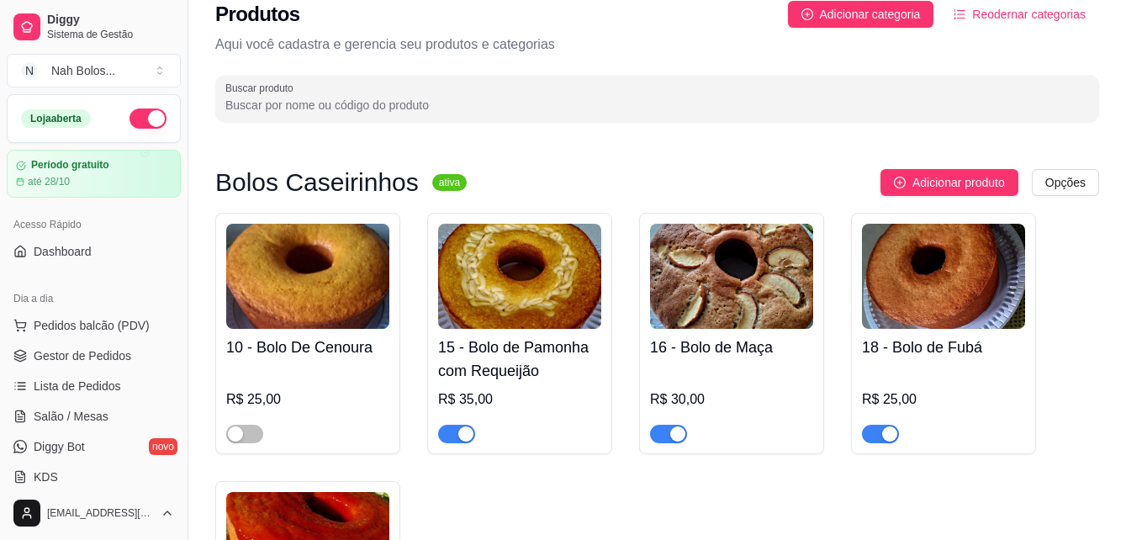
click at [695, 397] on div "R$ 30,00" at bounding box center [731, 399] width 163 height 20
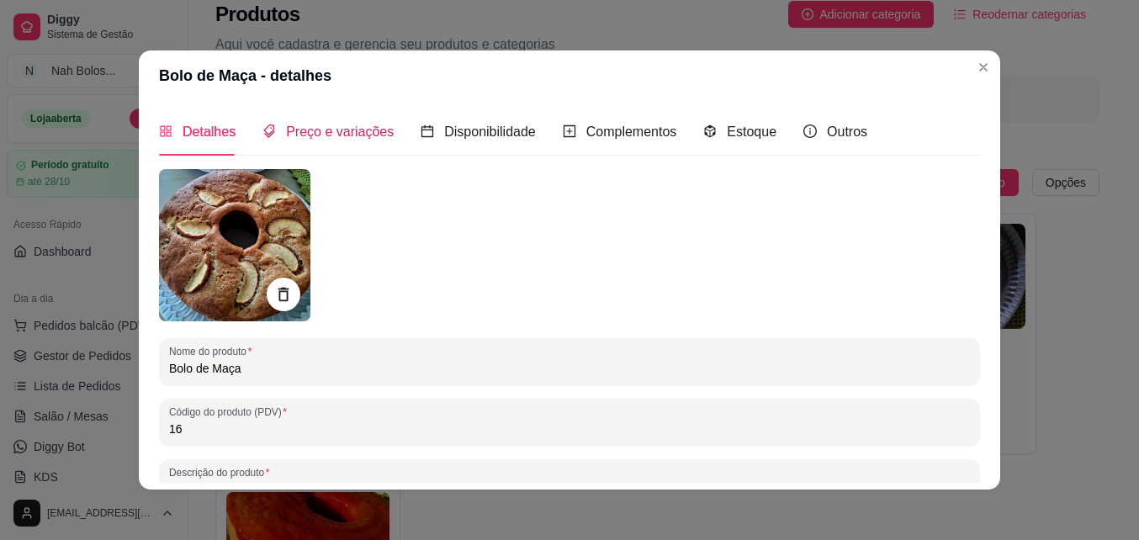
click at [342, 135] on span "Preço e variações" at bounding box center [340, 131] width 108 height 14
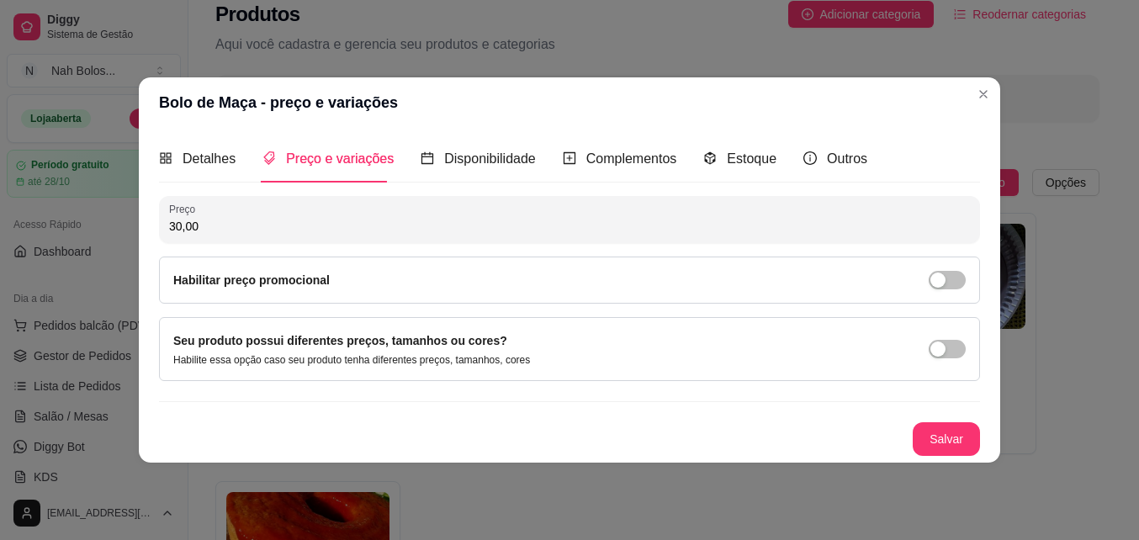
click at [180, 227] on input "30,00" at bounding box center [569, 226] width 801 height 17
type input "32,00"
click at [948, 441] on button "Salvar" at bounding box center [945, 439] width 67 height 34
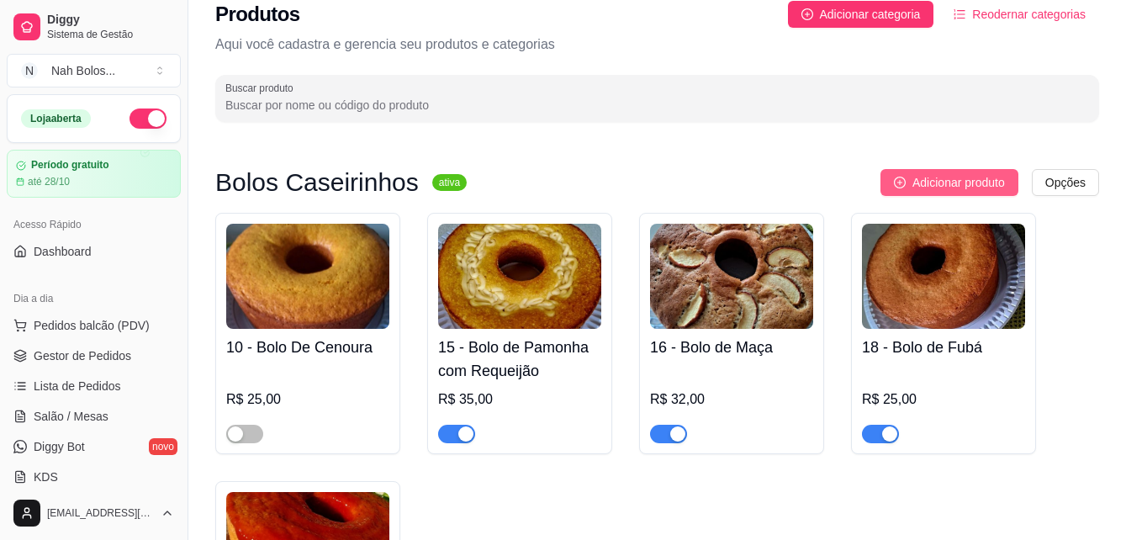
click at [949, 188] on span "Adicionar produto" at bounding box center [958, 182] width 93 height 19
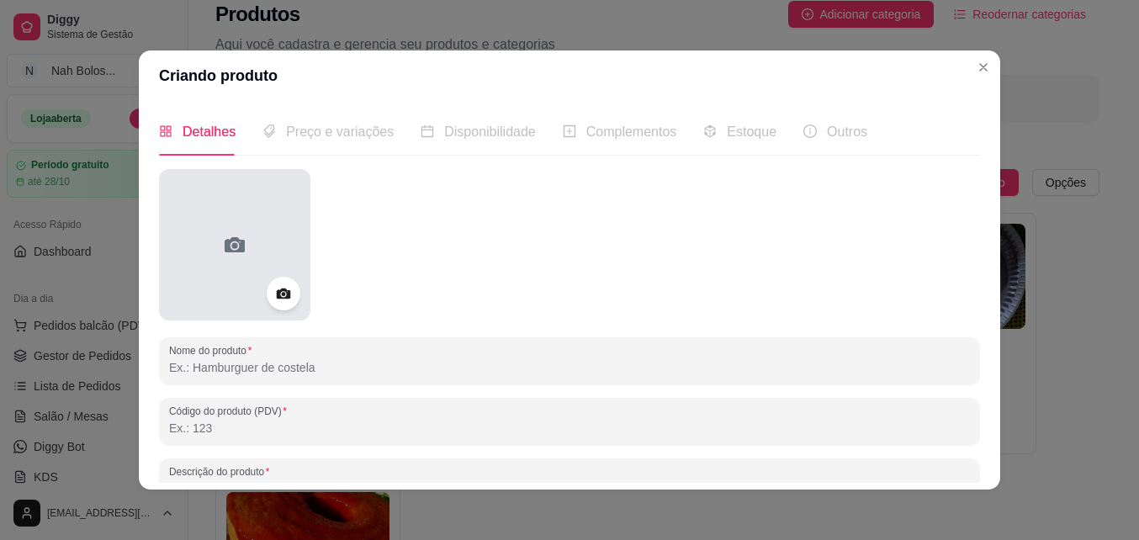
click at [219, 222] on div at bounding box center [234, 244] width 151 height 151
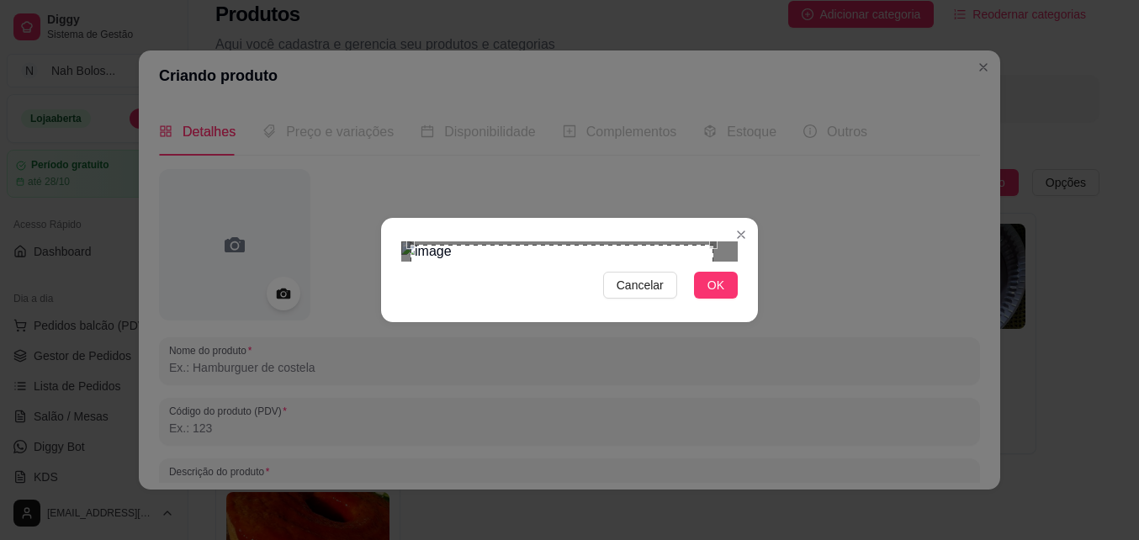
click at [493, 311] on div "Use the arrow keys to move the crop selection area" at bounding box center [561, 396] width 303 height 303
click at [721, 294] on span "OK" at bounding box center [715, 285] width 17 height 19
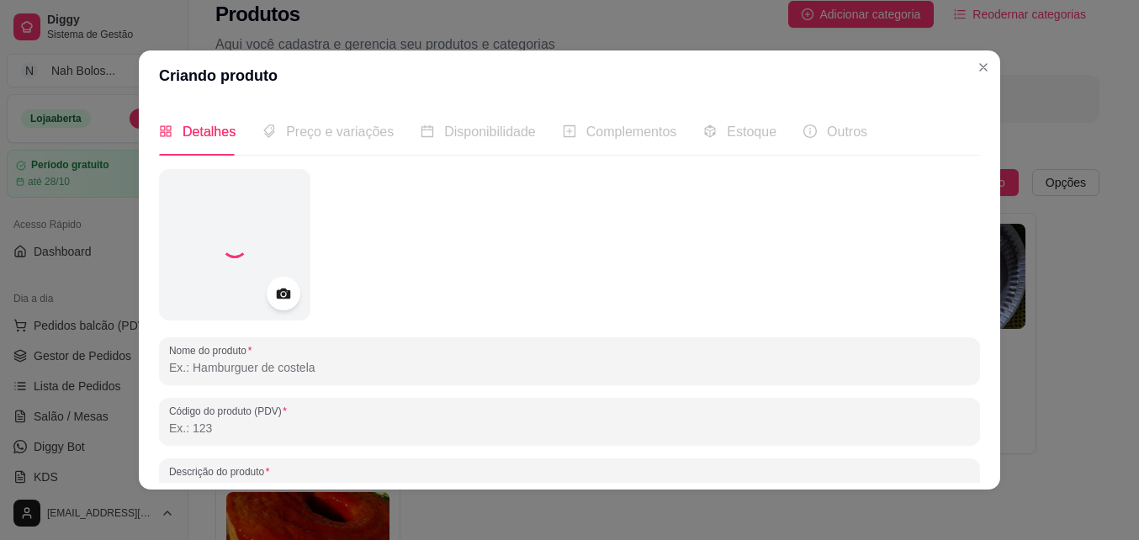
click at [255, 367] on input "Nome do produto" at bounding box center [569, 367] width 801 height 17
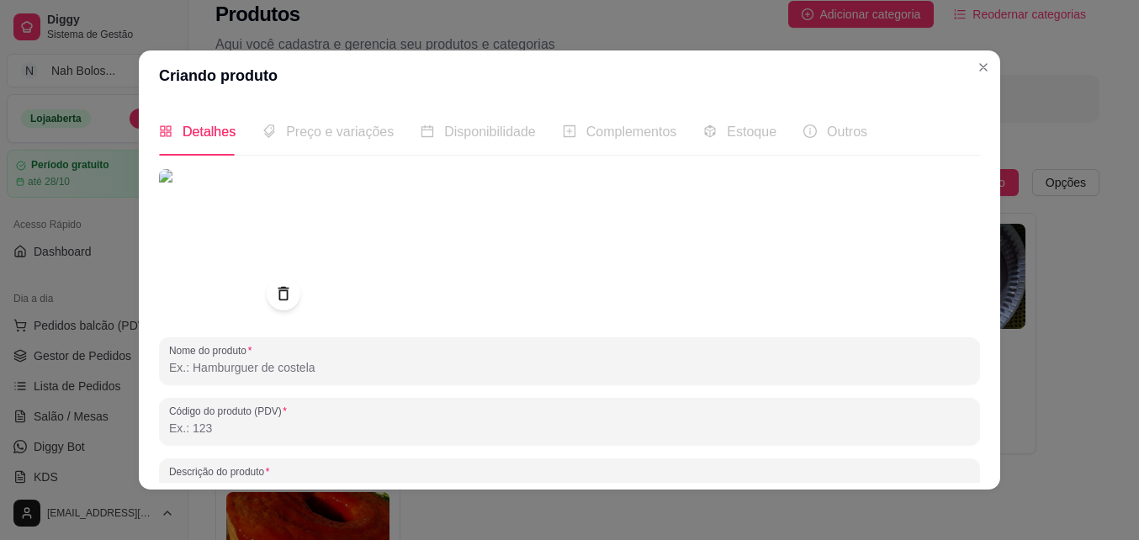
type input "b"
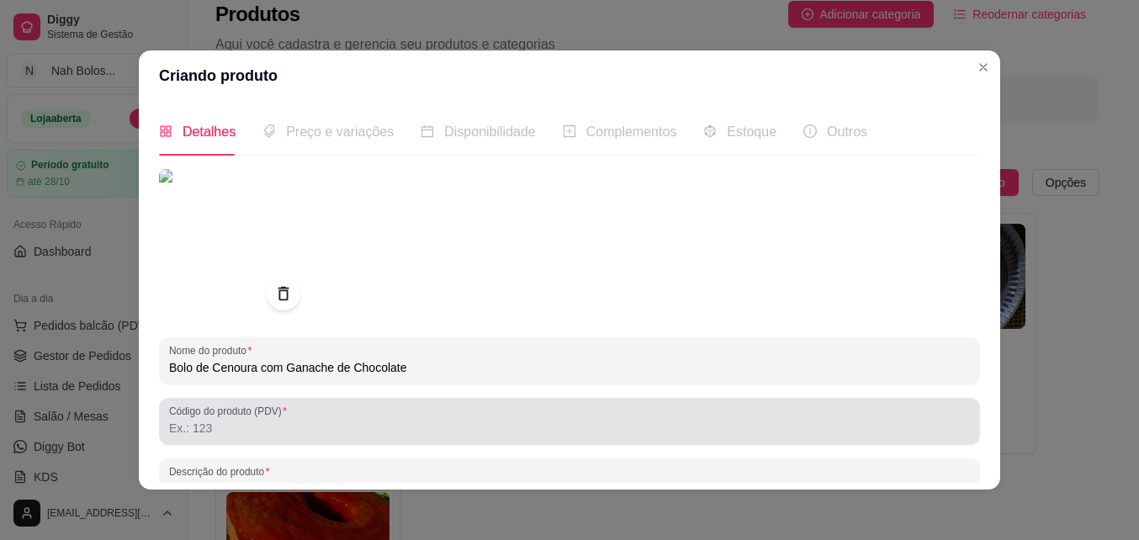
type input "Bolo de Cenoura com Ganache de Chocolate"
click at [547, 418] on div at bounding box center [569, 421] width 801 height 34
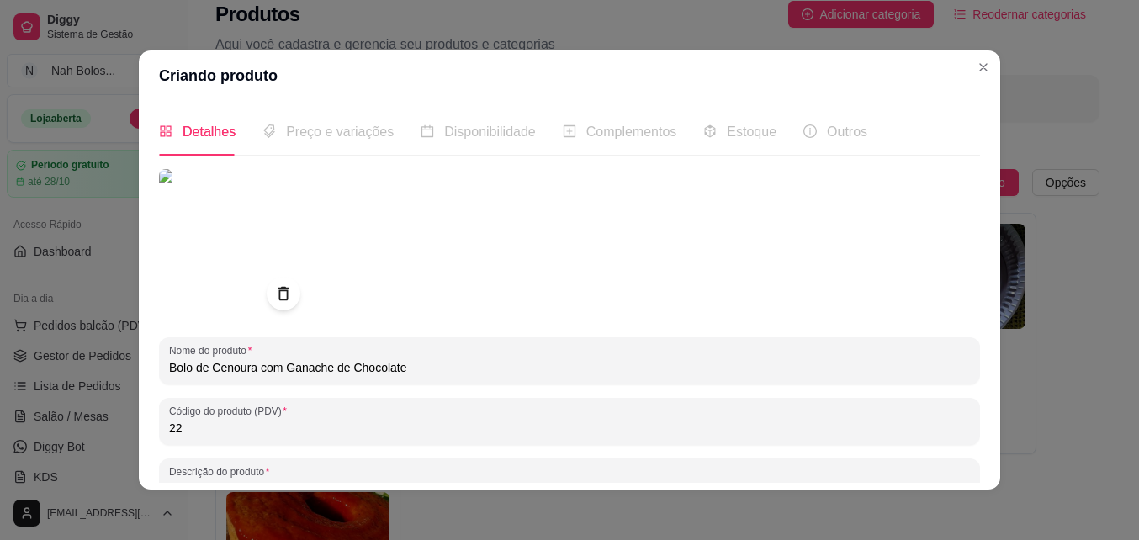
type input "22"
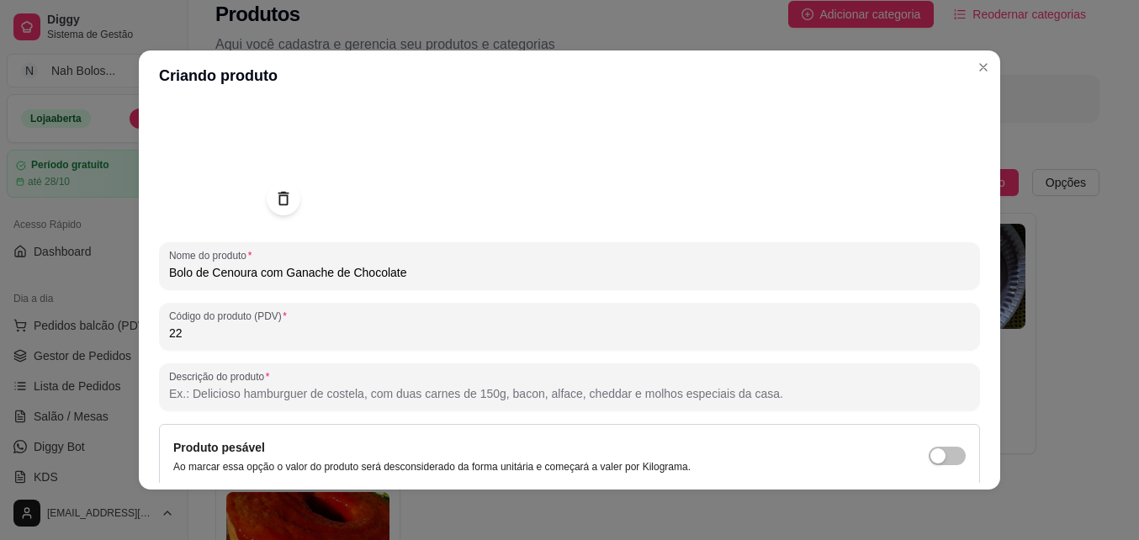
scroll to position [98, 0]
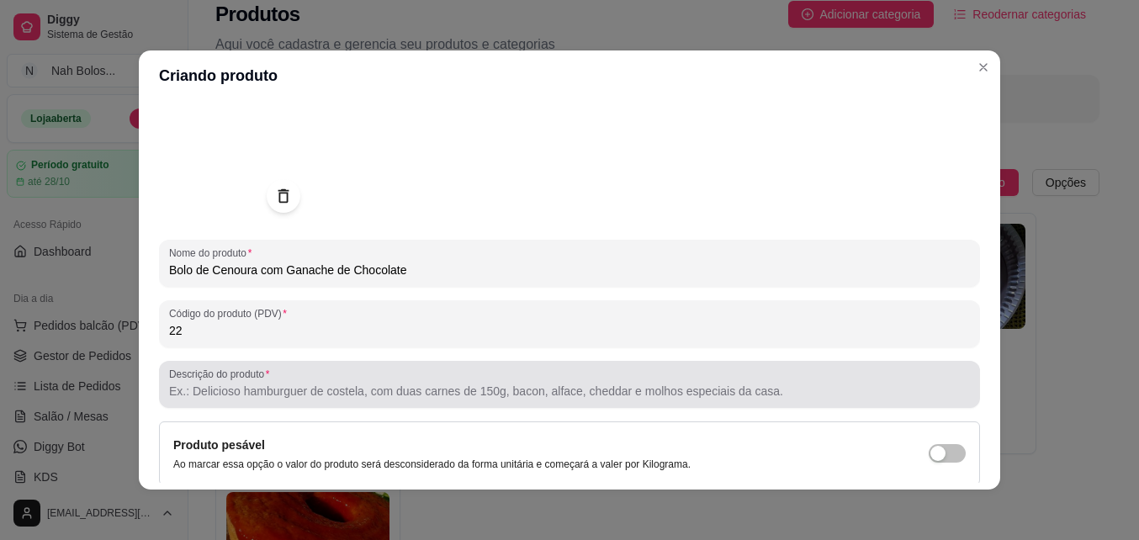
click at [562, 397] on input "Descrição do produto" at bounding box center [569, 391] width 801 height 17
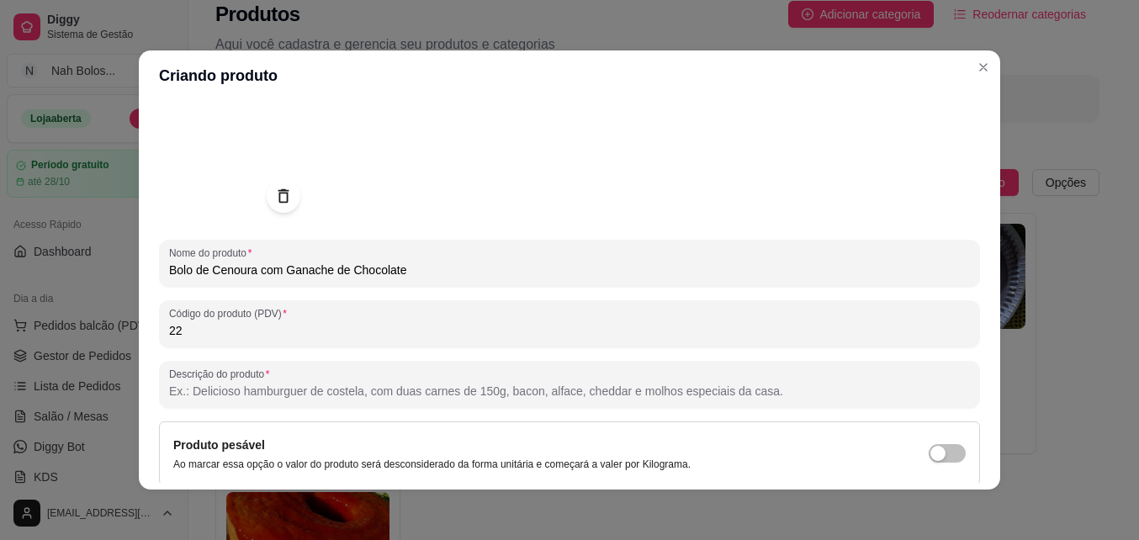
paste input "Bolo de cenoura fofinho e úmido, coberto com uma ganache de chocolate cremosa e…"
type input "Bolo de cenoura fofinho e úmido, coberto com uma ganache de chocolate cremosa e…"
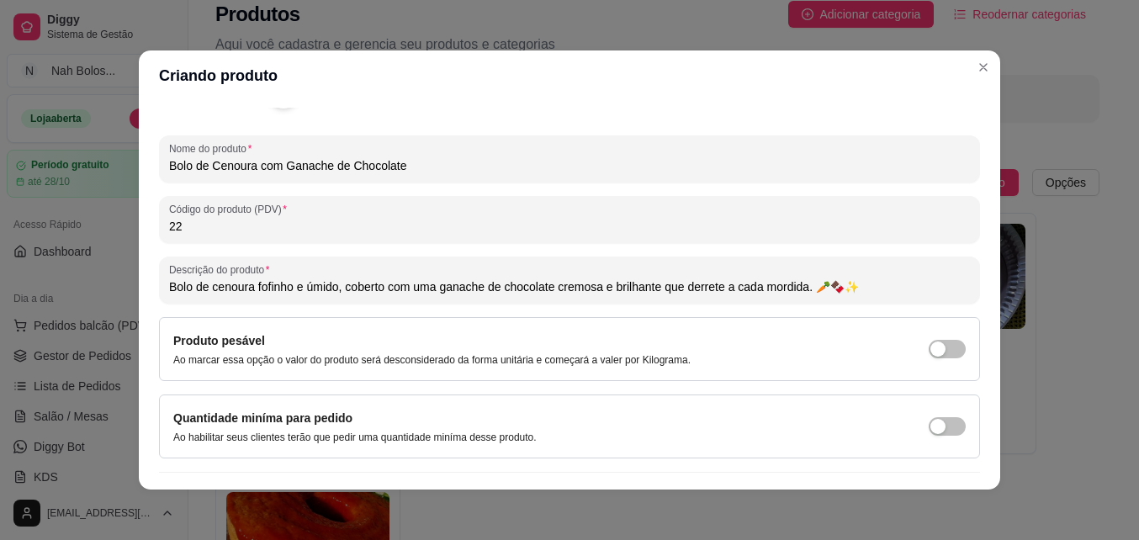
scroll to position [239, 0]
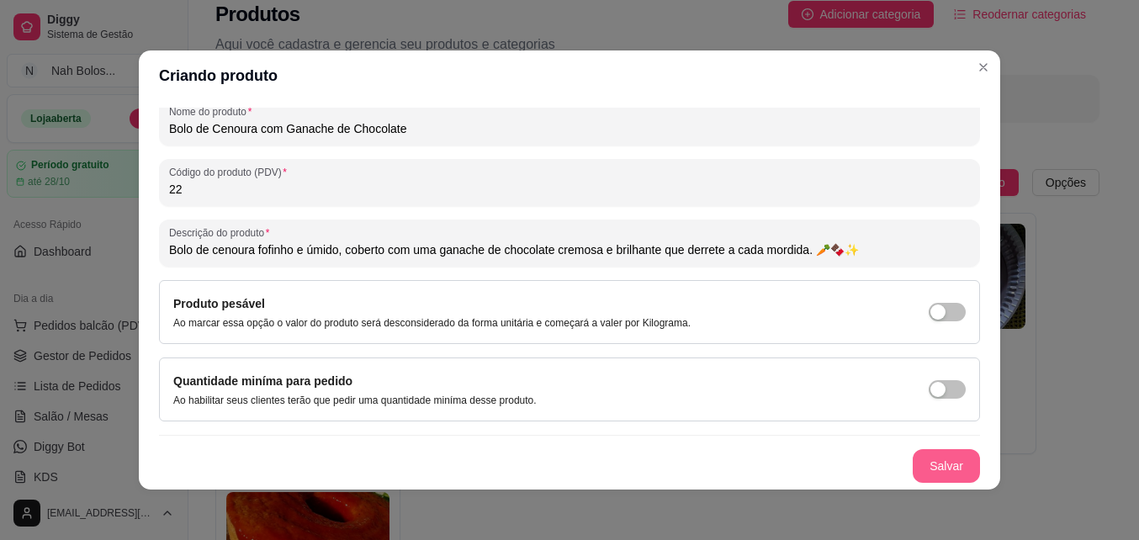
click at [934, 464] on button "Salvar" at bounding box center [945, 466] width 67 height 34
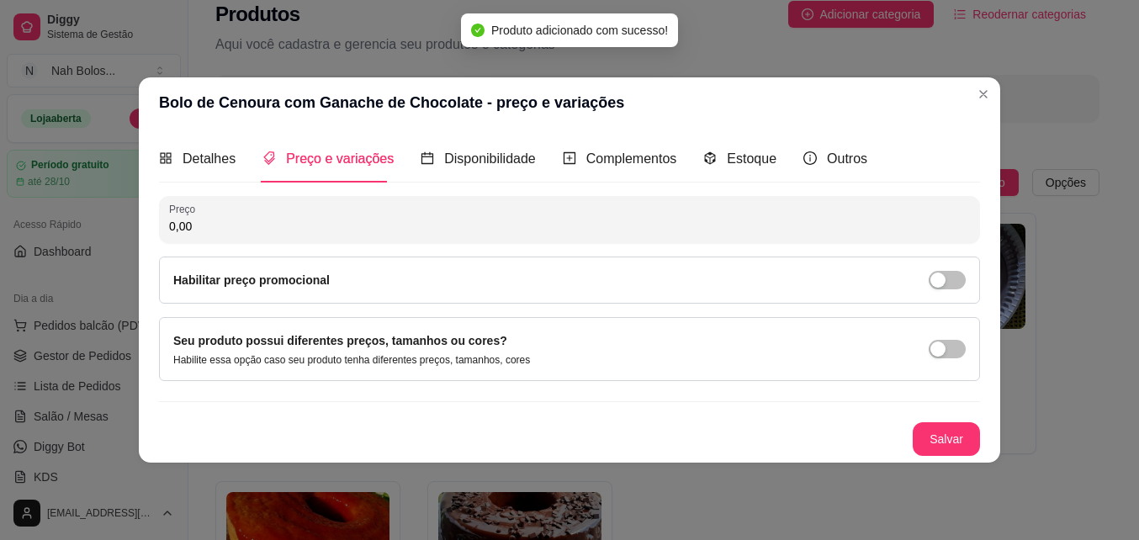
scroll to position [0, 0]
drag, startPoint x: 219, startPoint y: 230, endPoint x: 432, endPoint y: 126, distance: 236.6
click at [220, 230] on input "0,00" at bounding box center [569, 226] width 801 height 17
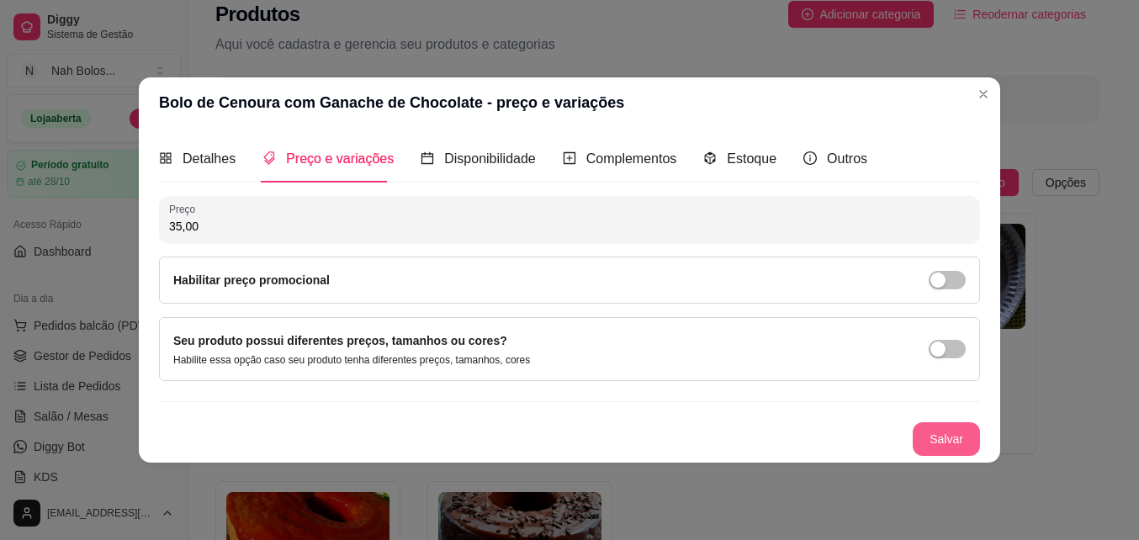
type input "35,00"
click at [929, 431] on button "Salvar" at bounding box center [946, 439] width 66 height 33
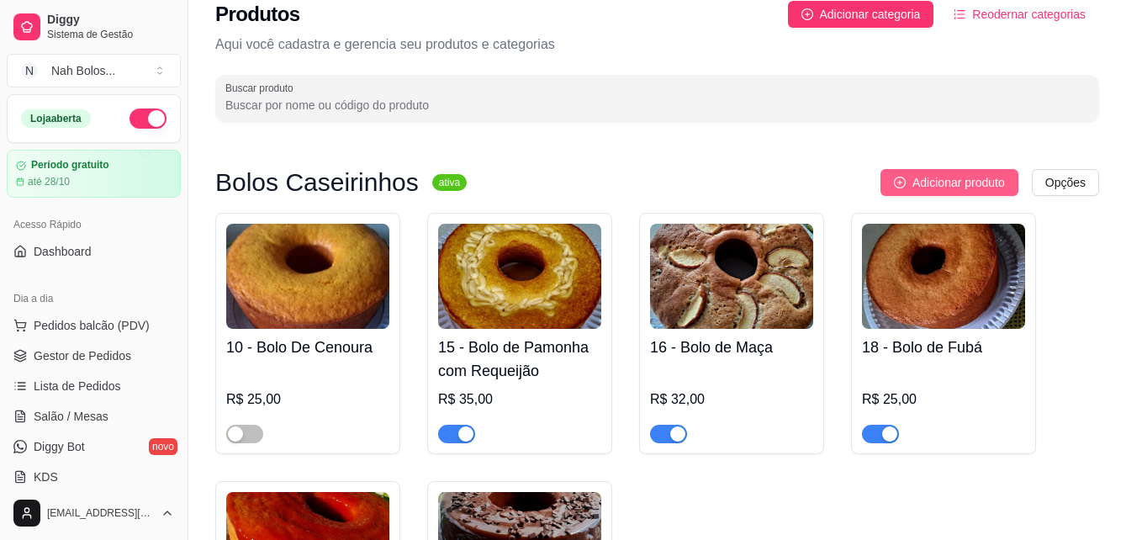
click at [947, 177] on span "Adicionar produto" at bounding box center [958, 182] width 93 height 19
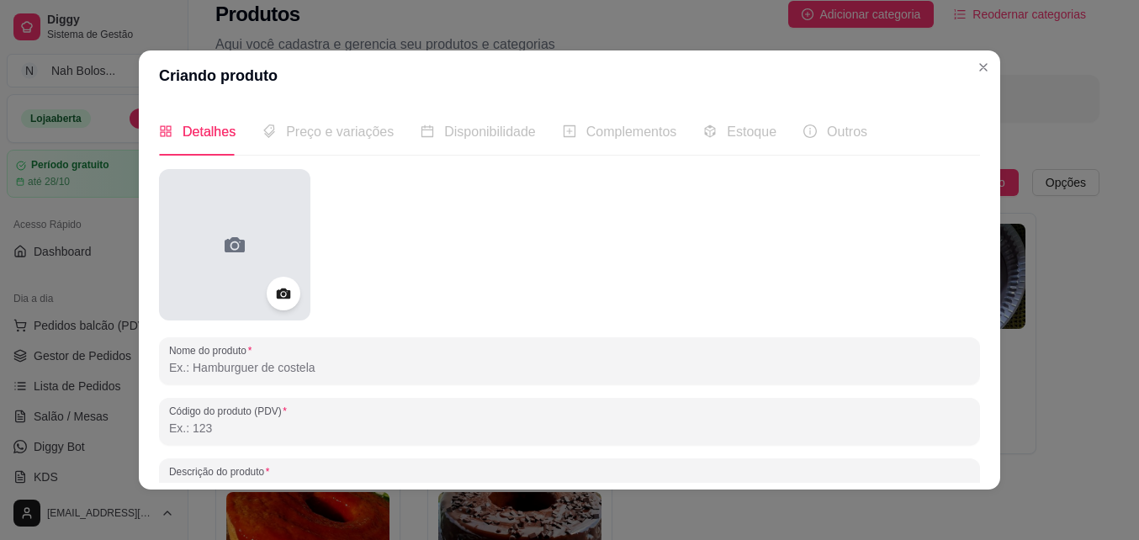
click at [230, 235] on icon at bounding box center [234, 244] width 27 height 27
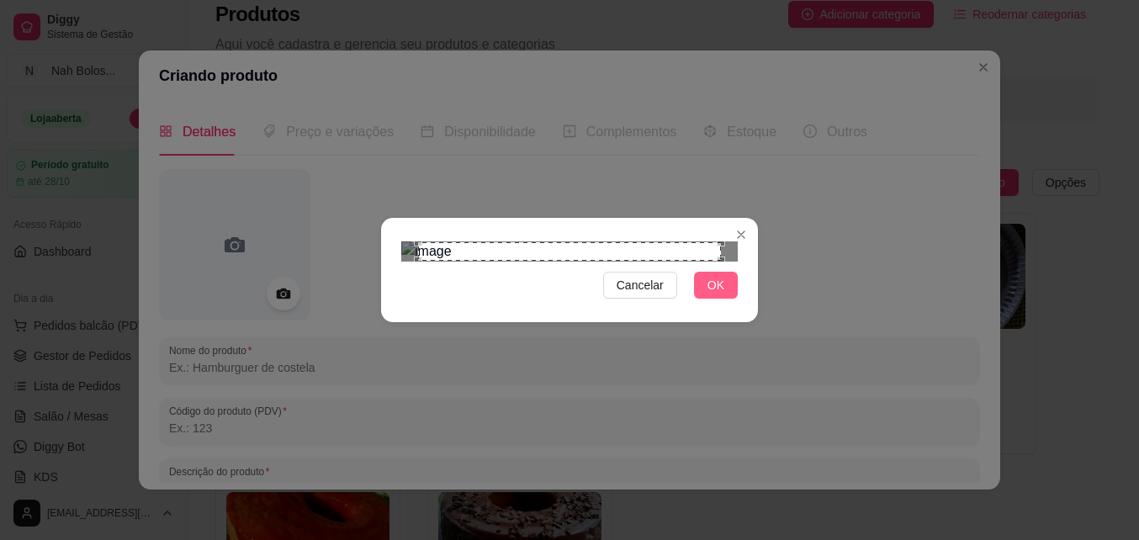
click at [722, 294] on span "OK" at bounding box center [715, 285] width 17 height 19
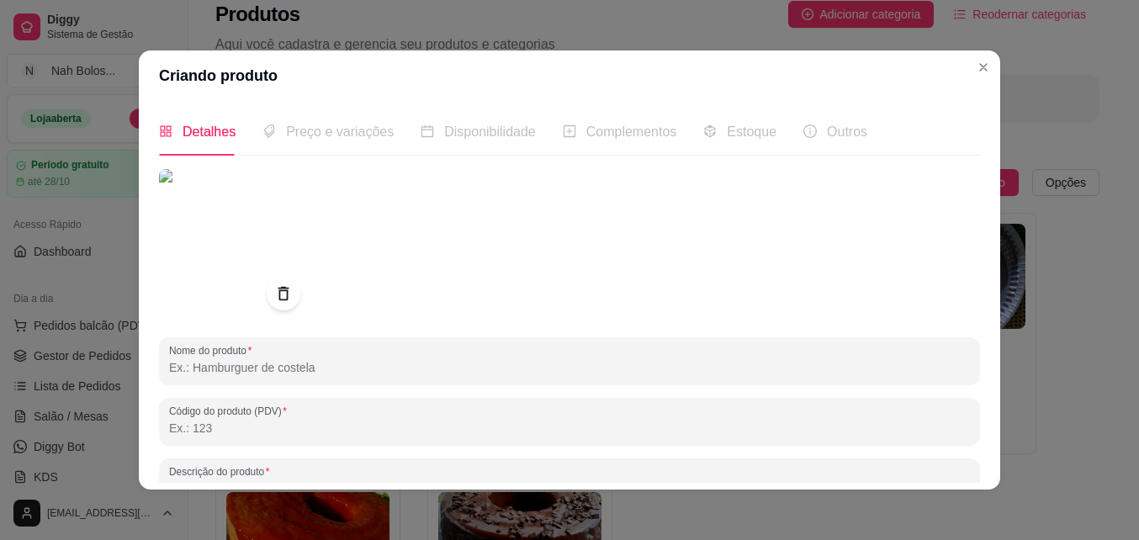
click at [211, 363] on input "Nome do produto" at bounding box center [569, 367] width 801 height 17
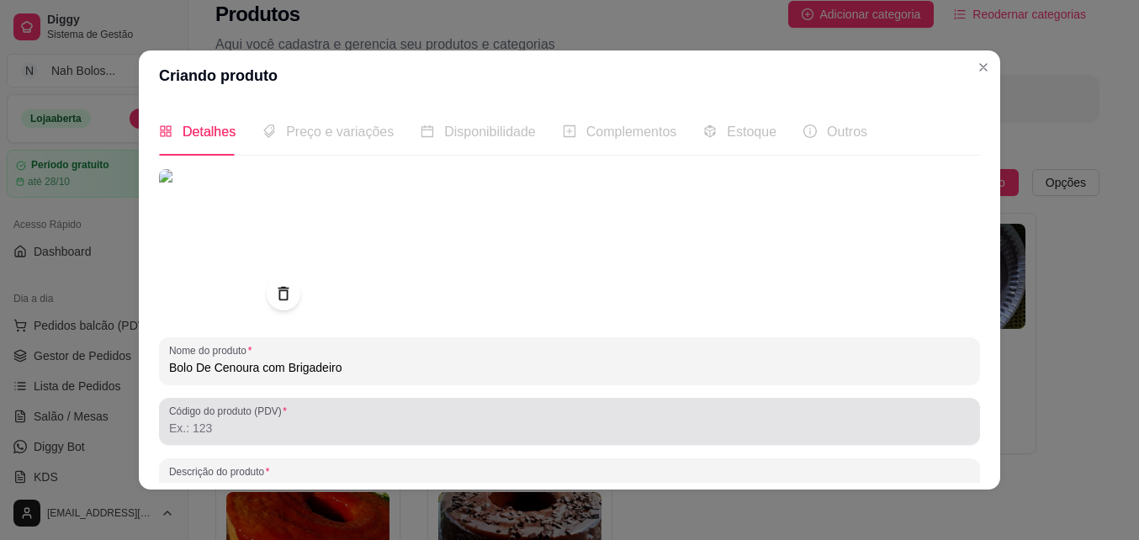
type input "Bolo De Cenoura com Brigadeiro"
click at [257, 423] on input "Código do produto (PDV)" at bounding box center [569, 428] width 801 height 17
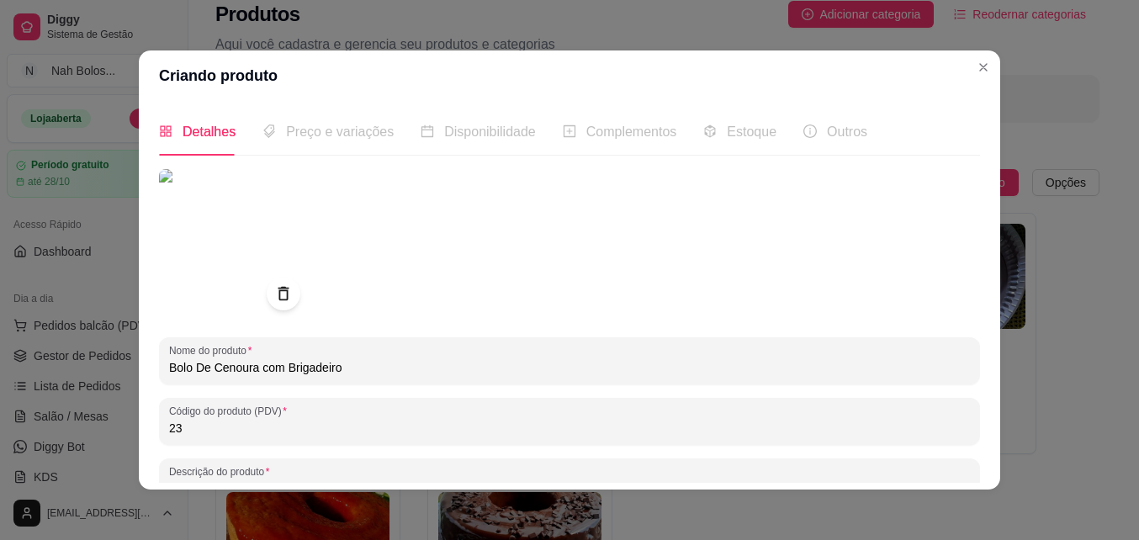
type input "23"
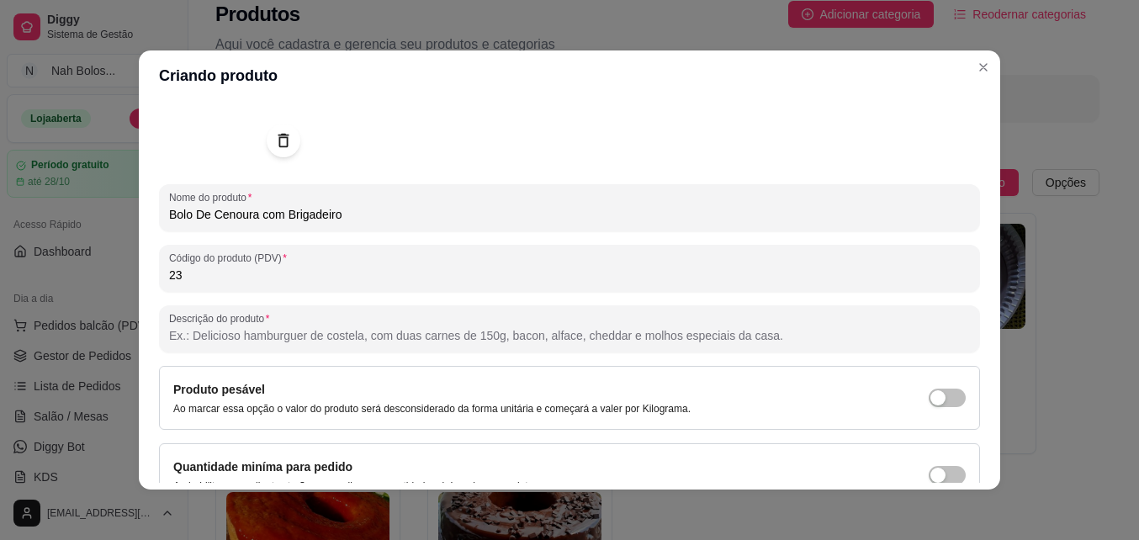
scroll to position [181, 0]
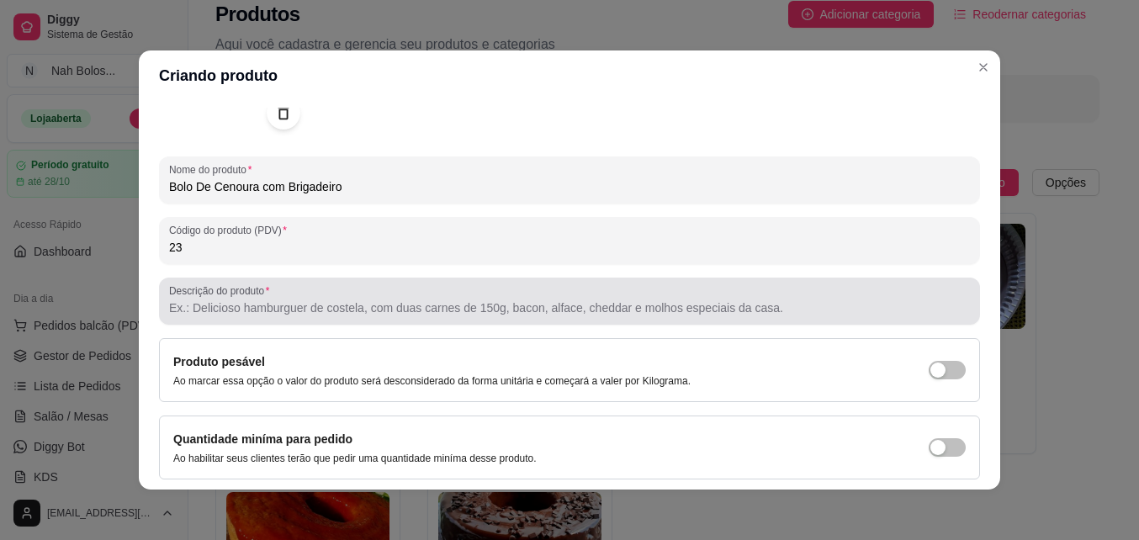
click at [309, 295] on div at bounding box center [569, 301] width 801 height 34
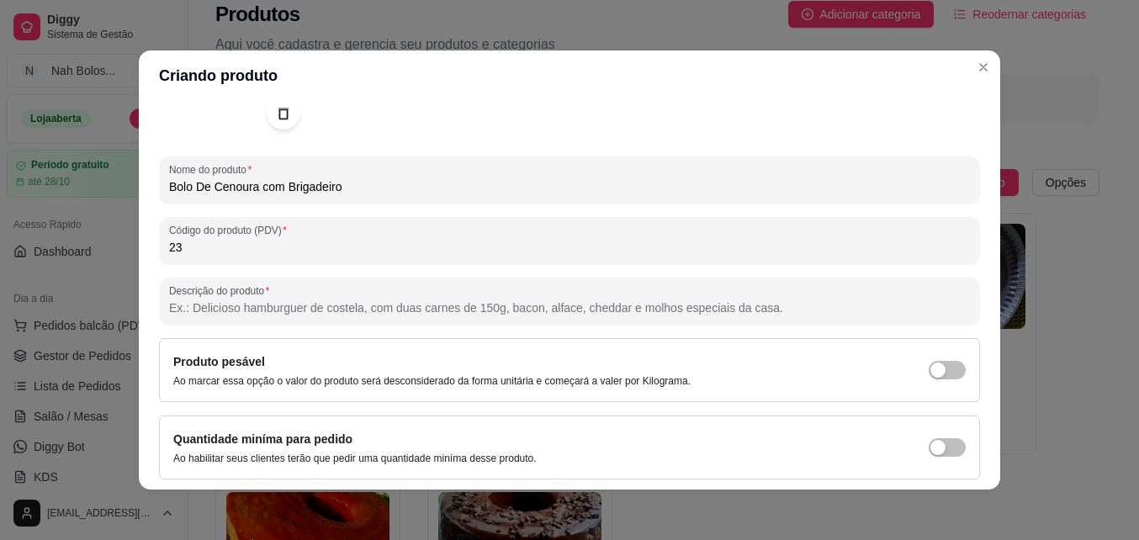
paste input "Bolo de cenoura fofinho e úmido, coberto com uma ganache de chocolate cremosa e…"
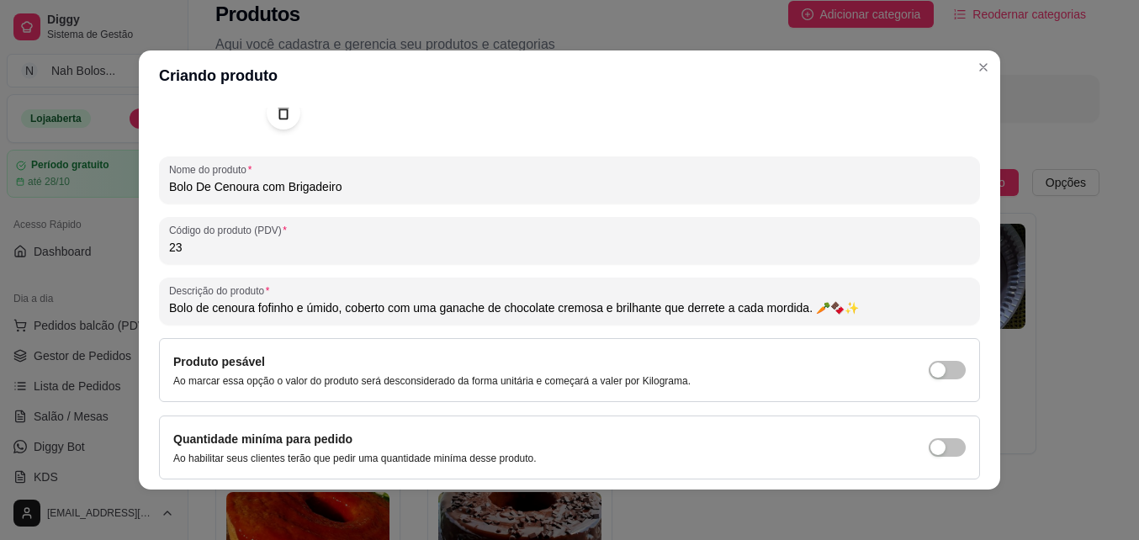
type input "Bolo de cenoura fofinho e úmido, coberto com uma ganache de chocolate cremosa e…"
drag, startPoint x: 863, startPoint y: 299, endPoint x: 142, endPoint y: 284, distance: 720.8
click at [142, 284] on div "Detalhes Preço e variações Disponibilidade Complementos Estoque Outros Nome do …" at bounding box center [569, 295] width 861 height 389
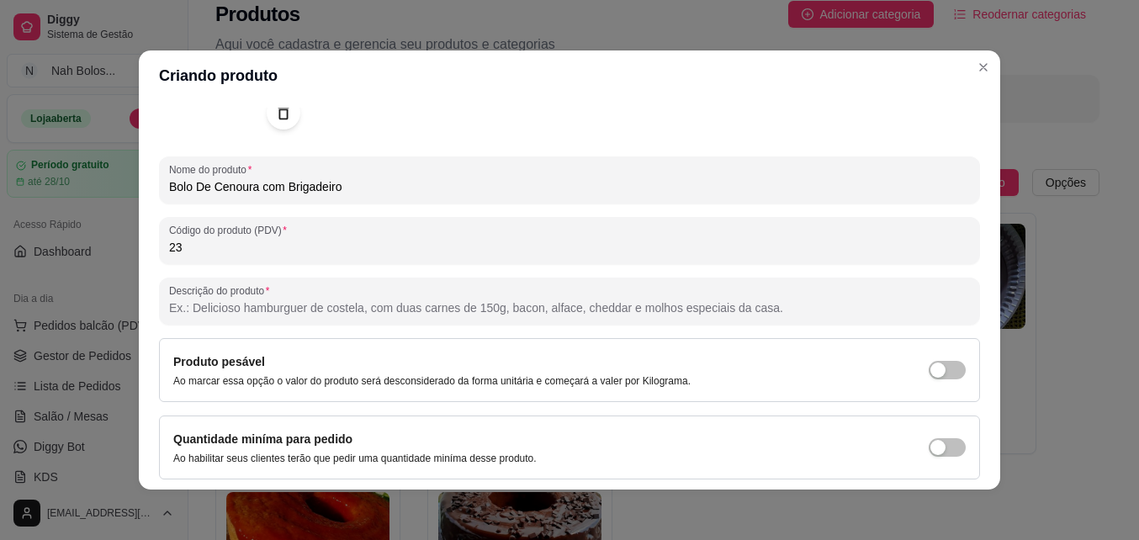
paste input "Bolo de cenoura macio e dourado, coberto com uma camada generosa de brigadeiro …"
drag, startPoint x: 284, startPoint y: 307, endPoint x: 338, endPoint y: 308, distance: 53.8
click at [338, 308] on input "Bolo de cenoura macio e dourado, coberto com uma camada generosa de brigadeiro …" at bounding box center [569, 307] width 801 height 17
type input "Bolo de cenoura macio , coberto com uma camada generosa de brigadeiro cremoso e…"
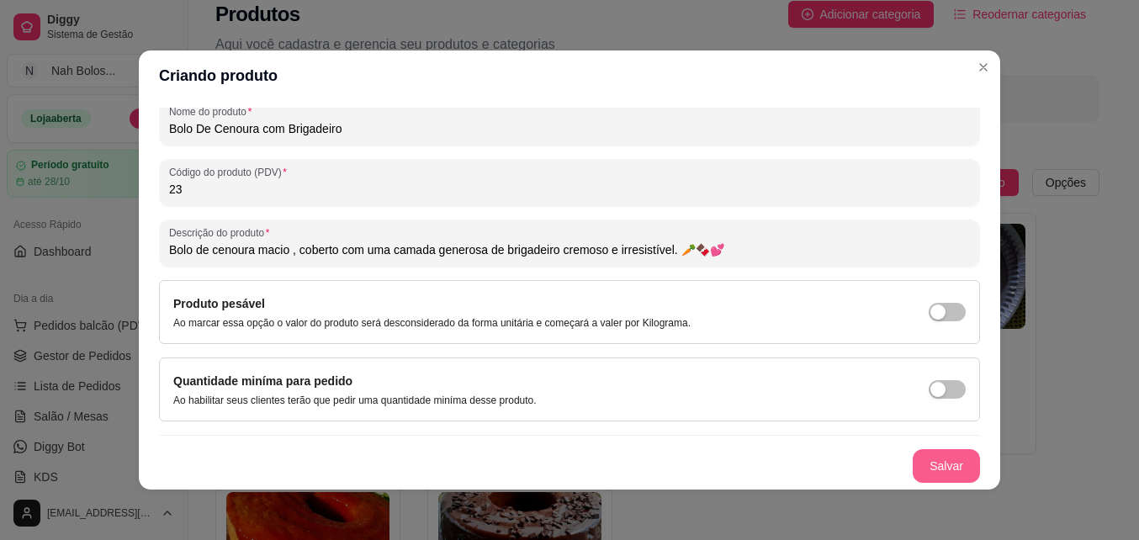
click at [919, 468] on button "Salvar" at bounding box center [945, 466] width 67 height 34
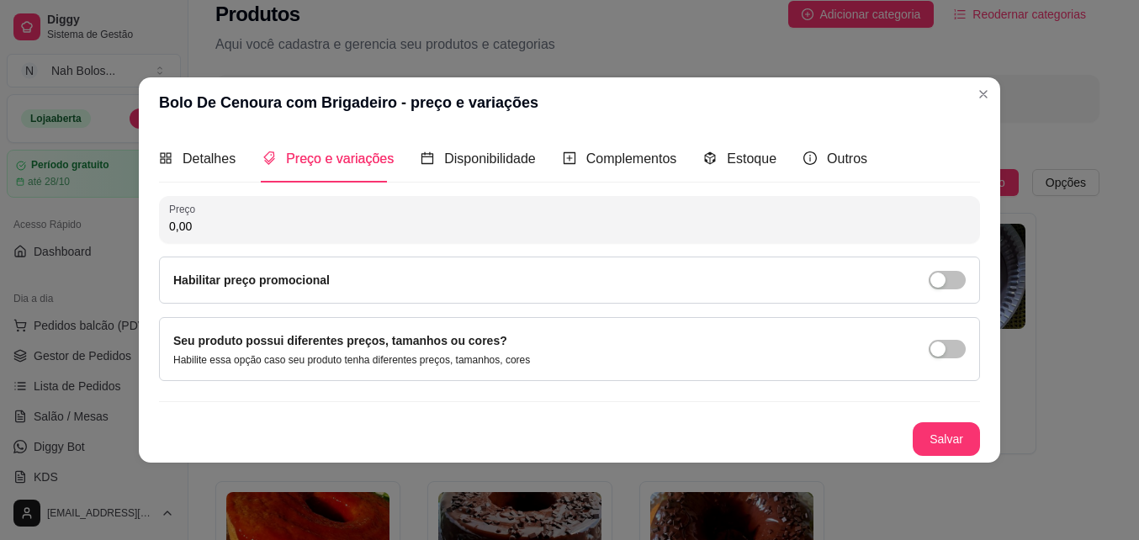
scroll to position [0, 0]
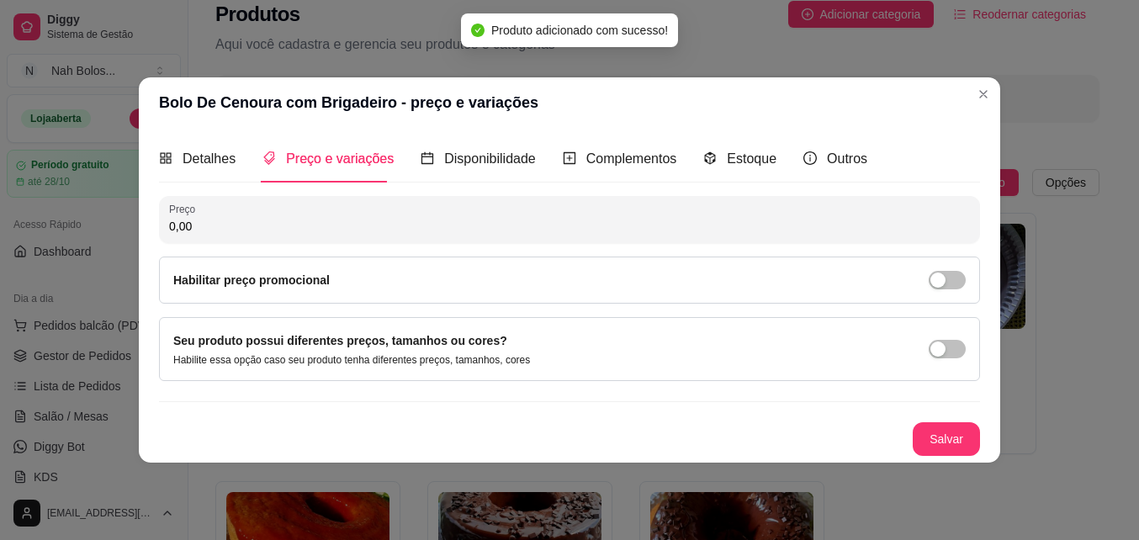
click at [229, 223] on input "0,00" at bounding box center [569, 226] width 801 height 17
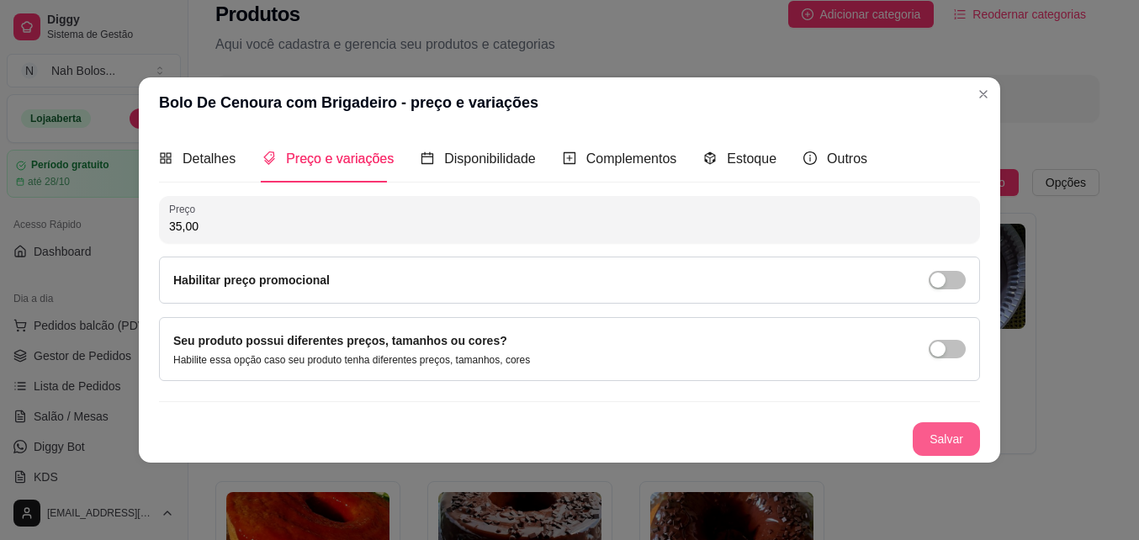
type input "35,00"
click at [956, 443] on button "Salvar" at bounding box center [946, 439] width 66 height 33
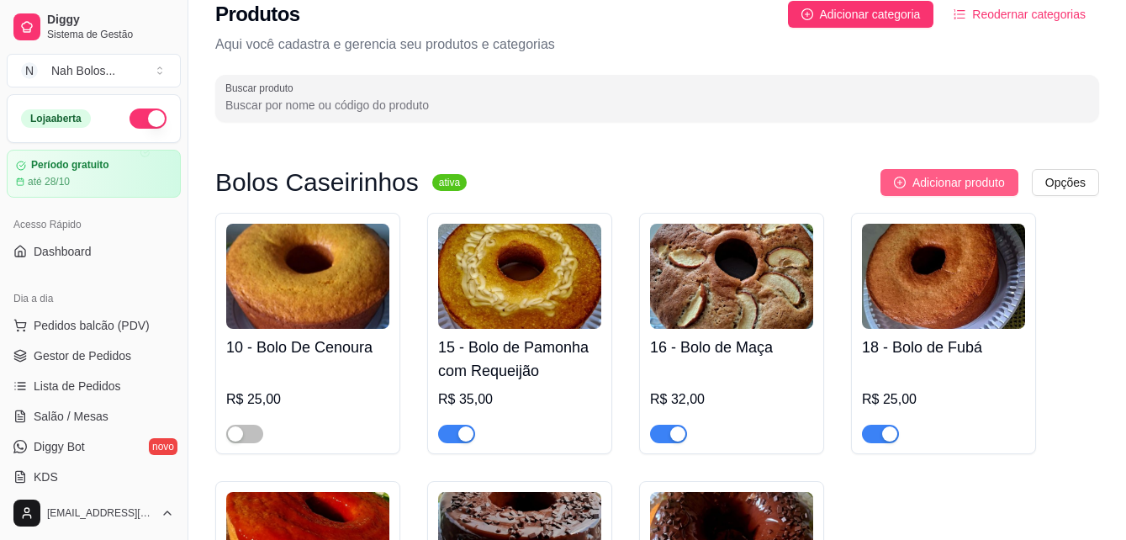
click at [971, 184] on span "Adicionar produto" at bounding box center [958, 182] width 93 height 19
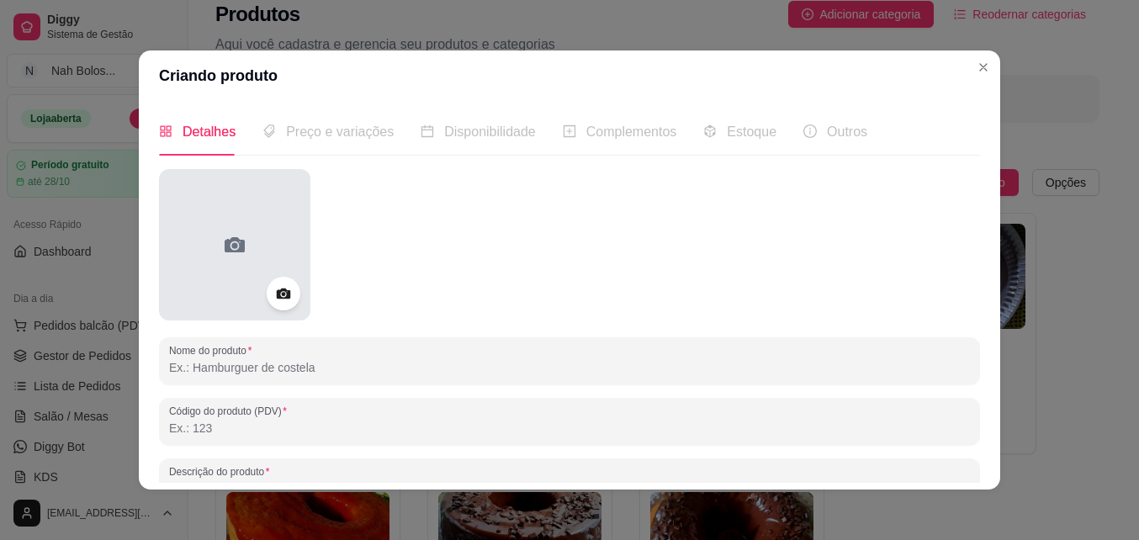
click at [229, 249] on icon at bounding box center [234, 244] width 27 height 27
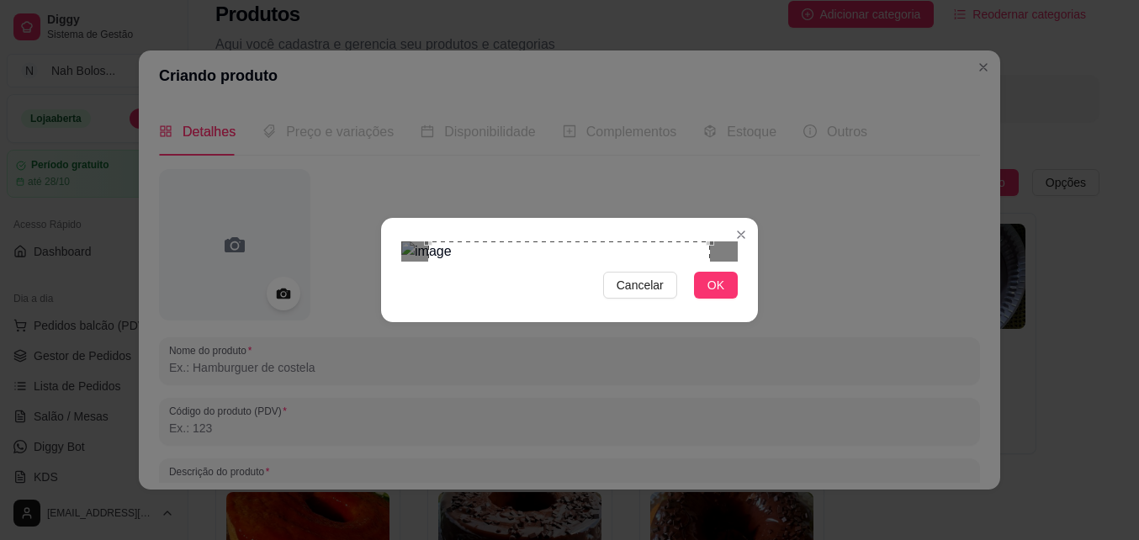
click at [428, 315] on div "Use the arrow keys to move the crop selection area" at bounding box center [569, 382] width 282 height 282
click at [711, 294] on span "OK" at bounding box center [715, 285] width 17 height 19
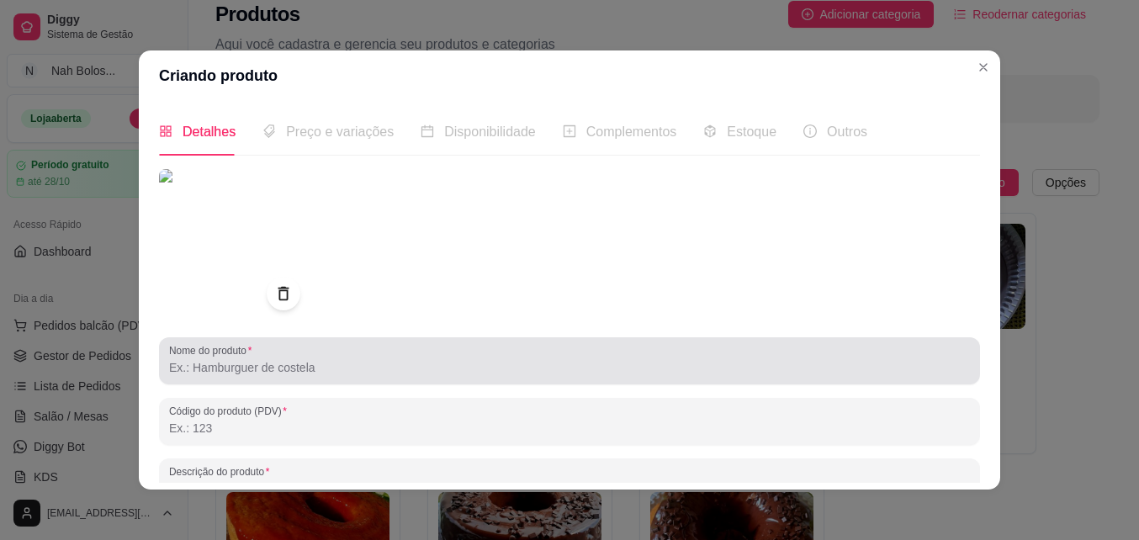
click at [282, 373] on input "Nome do produto" at bounding box center [569, 367] width 801 height 17
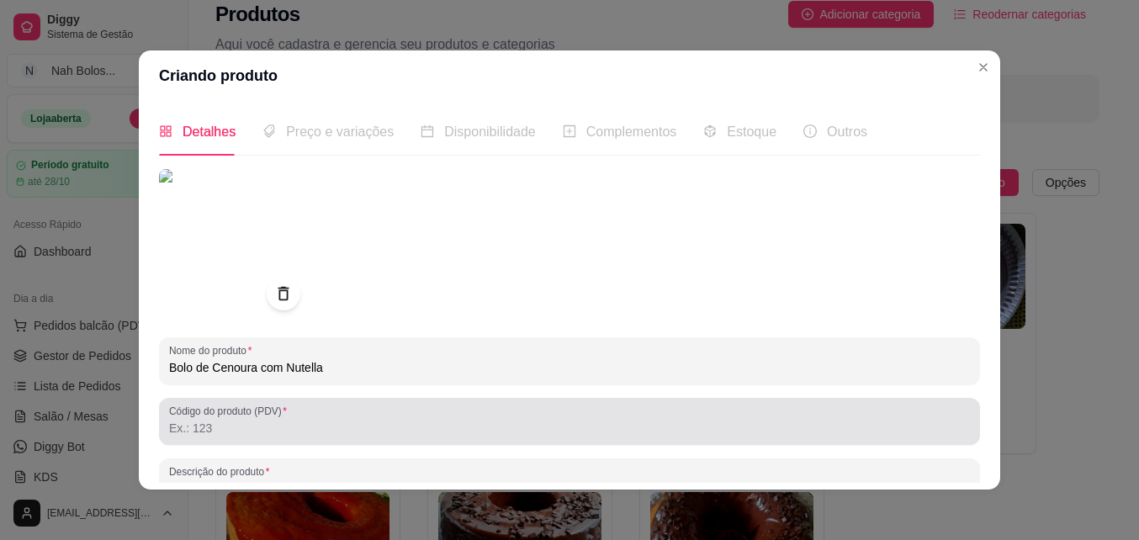
type input "Bolo de Cenoura com Nutella"
drag, startPoint x: 429, startPoint y: 434, endPoint x: 488, endPoint y: 399, distance: 68.6
click at [430, 434] on input "Código do produto (PDV)" at bounding box center [569, 428] width 801 height 17
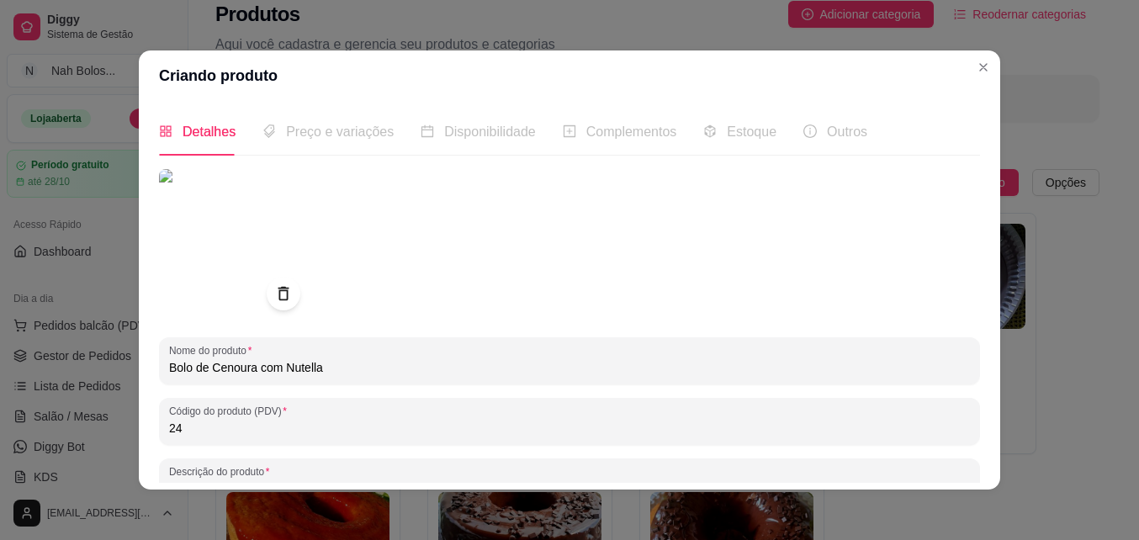
type input "24"
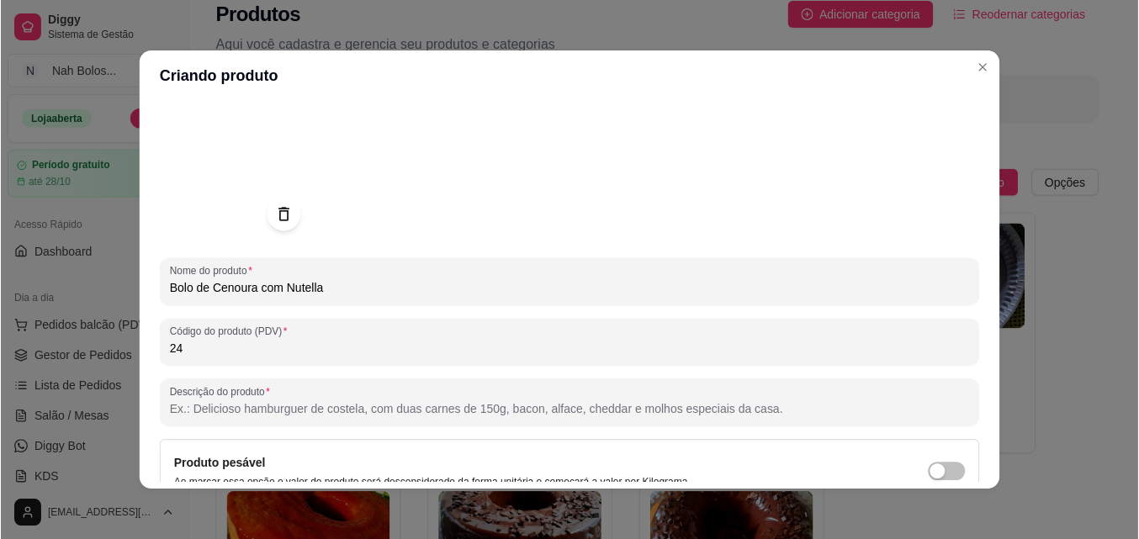
scroll to position [176, 0]
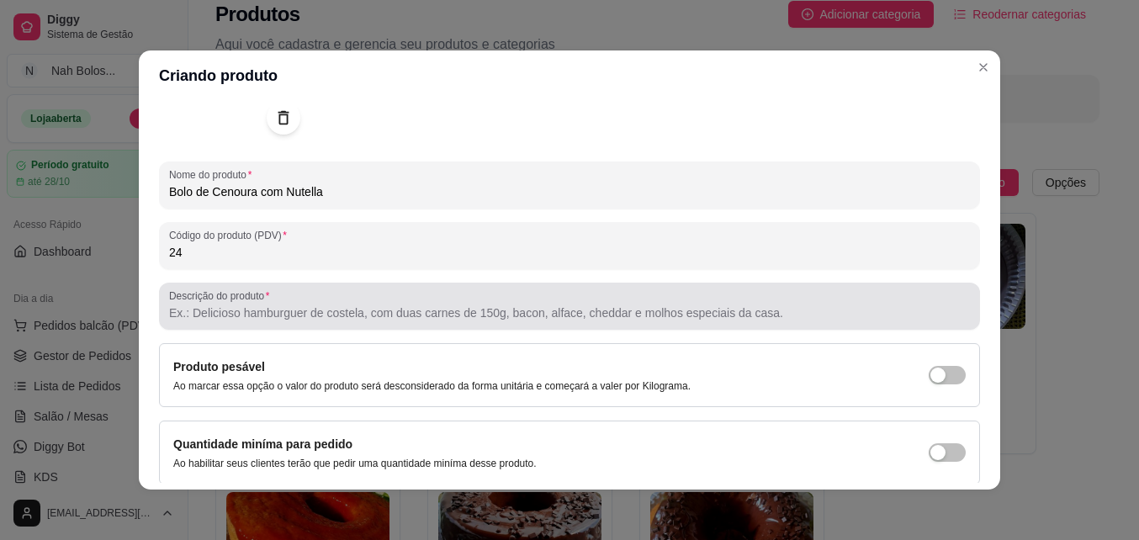
click at [428, 304] on input "Descrição do produto" at bounding box center [569, 312] width 801 height 17
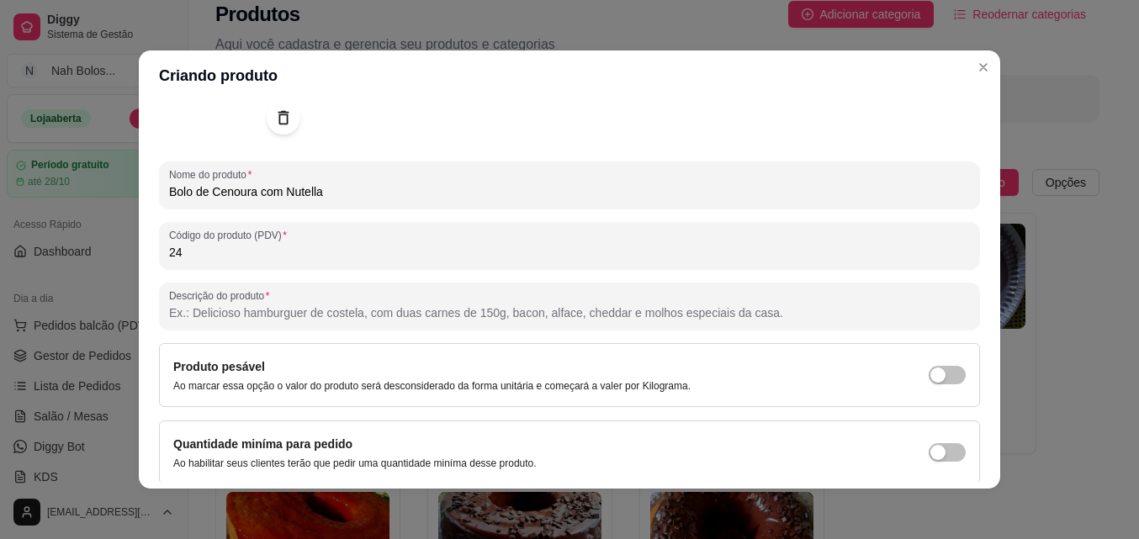
paste input "Bolo de cenoura macio e úmido, coberto com uma ganache cremosa de Nutella que d…"
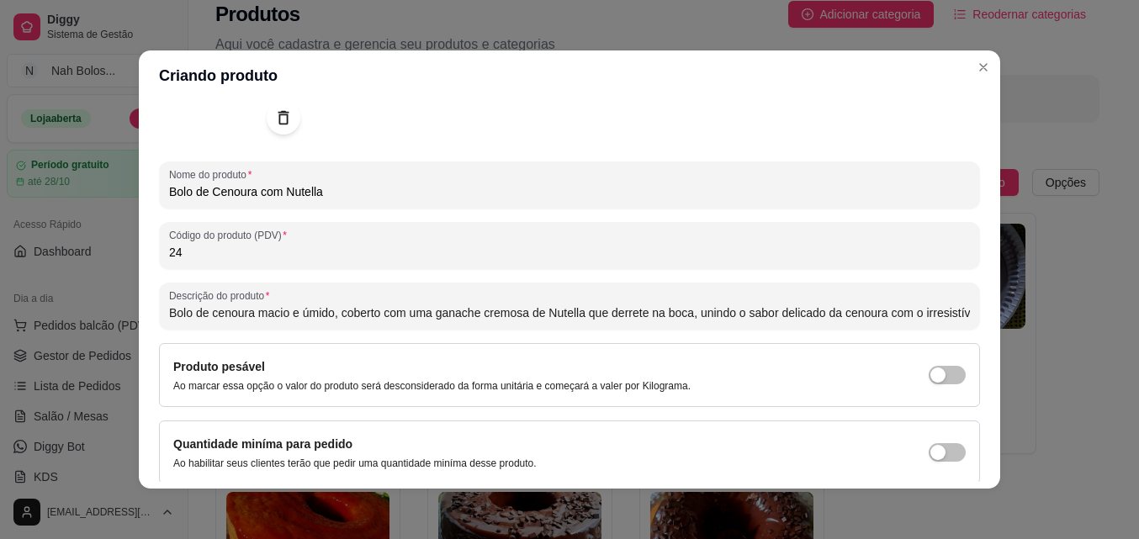
scroll to position [0, 177]
type input "Bolo de cenoura macio e úmido, coberto com uma ganache cremosa de Nutella que d…"
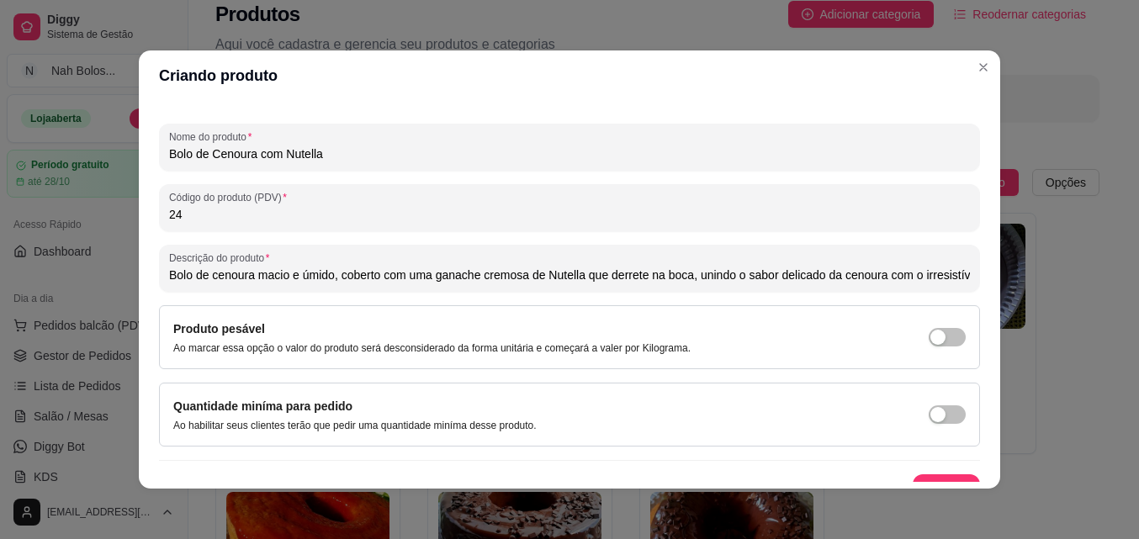
scroll to position [240, 0]
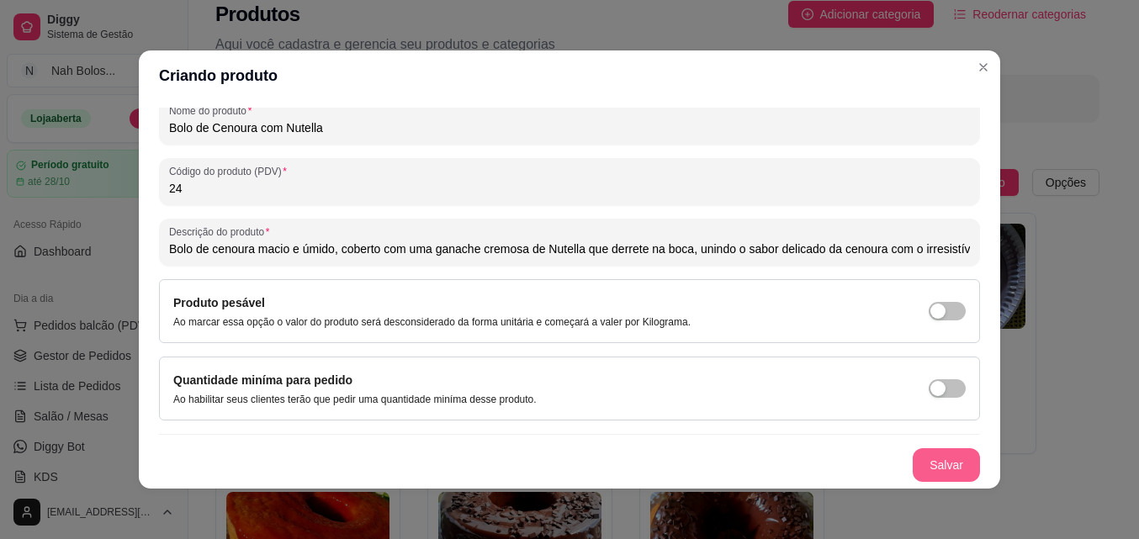
click at [938, 461] on button "Salvar" at bounding box center [945, 465] width 67 height 34
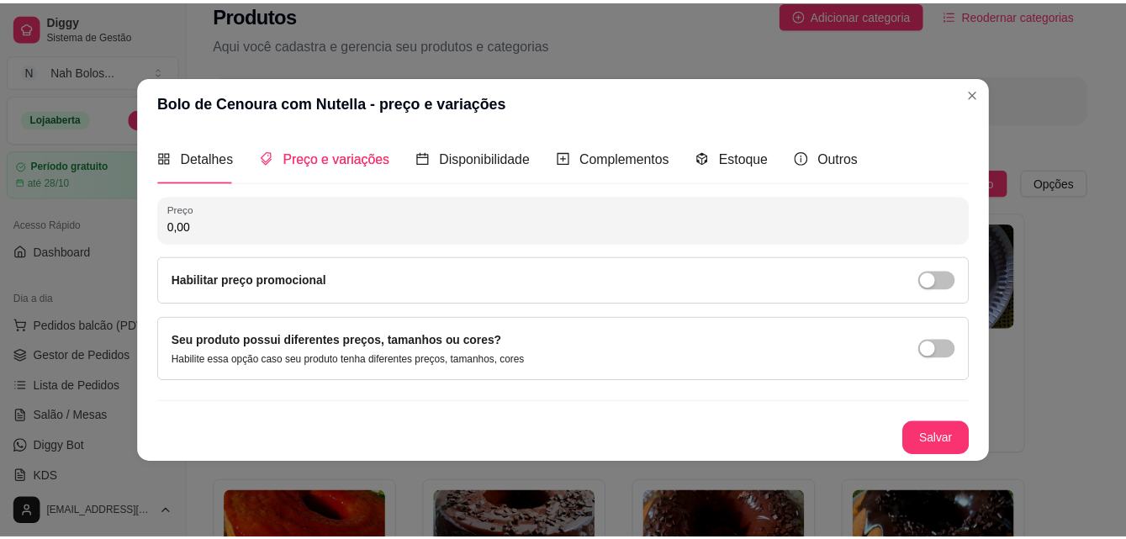
scroll to position [0, 0]
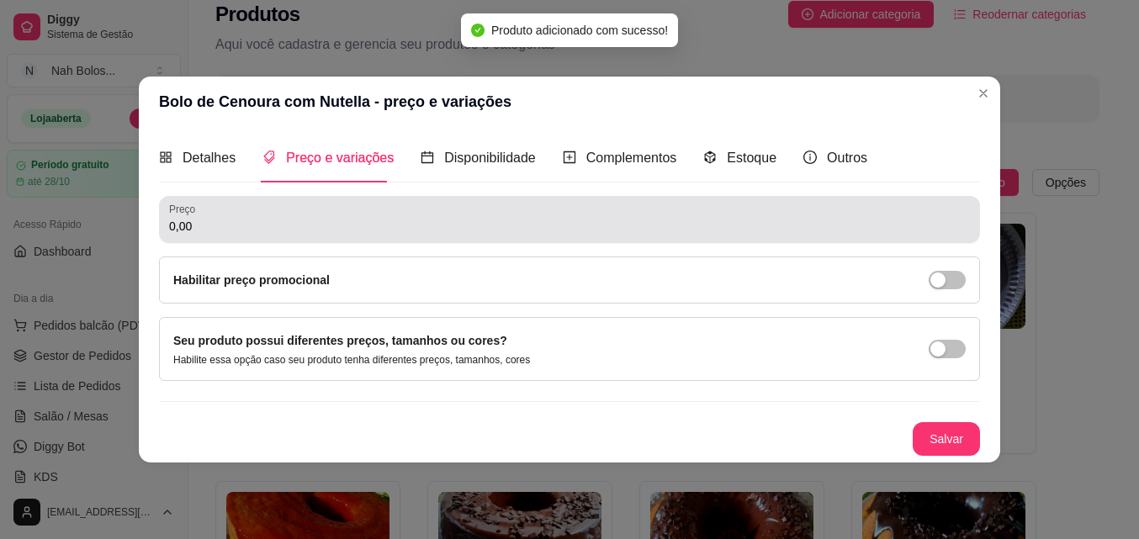
click at [228, 231] on input "0,00" at bounding box center [569, 226] width 801 height 17
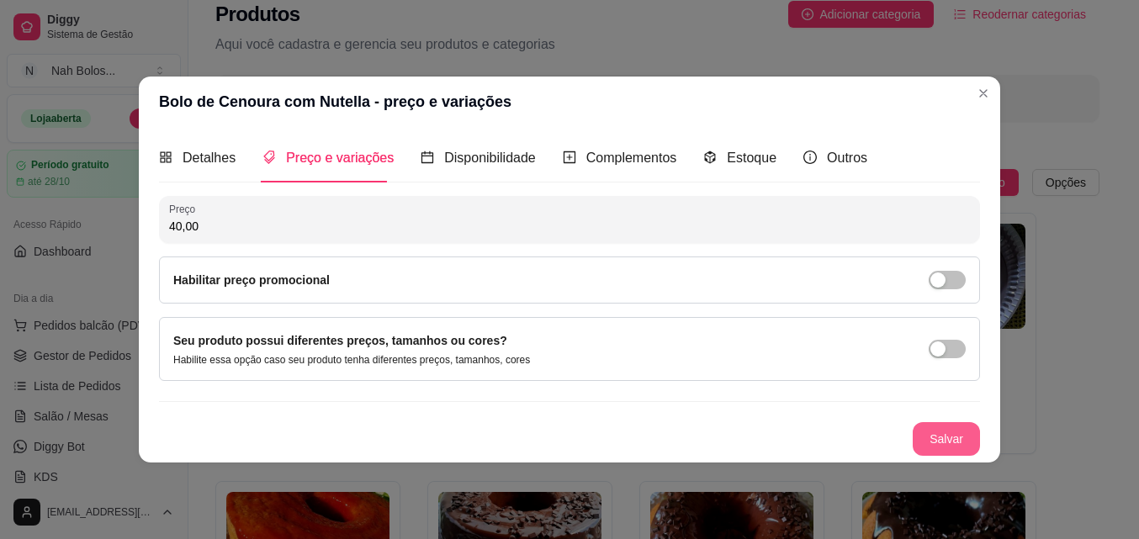
type input "40,00"
click at [955, 441] on button "Salvar" at bounding box center [945, 439] width 67 height 34
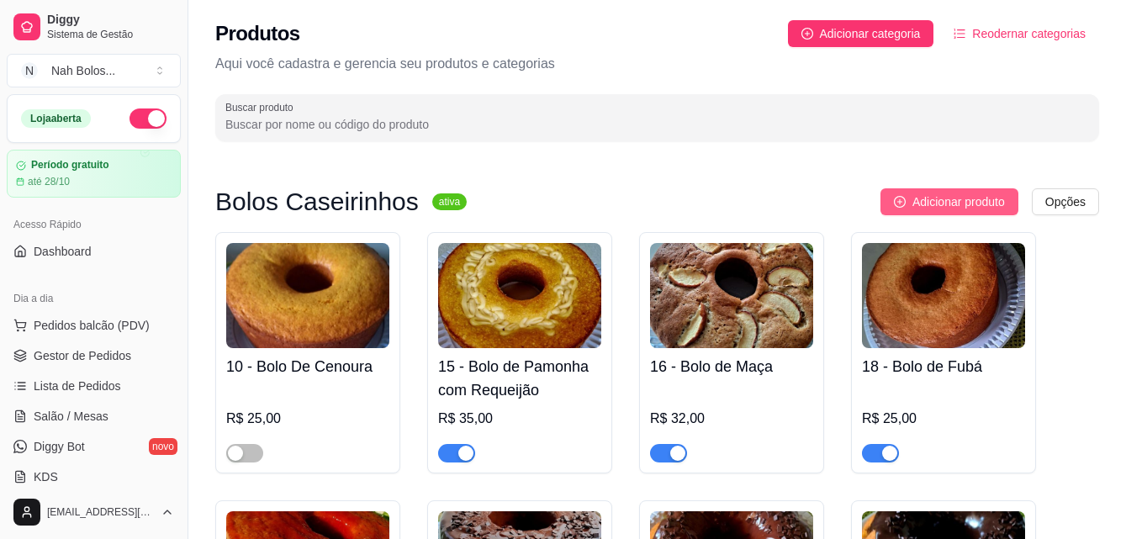
click at [959, 201] on span "Adicionar produto" at bounding box center [958, 202] width 93 height 19
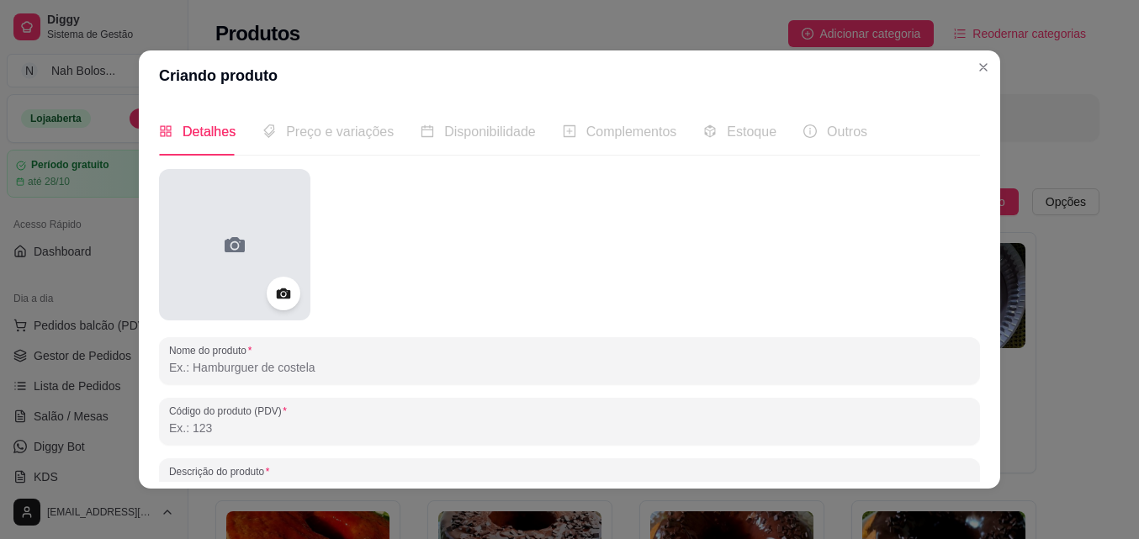
click at [221, 239] on icon at bounding box center [234, 244] width 27 height 27
click at [209, 241] on div at bounding box center [234, 244] width 151 height 151
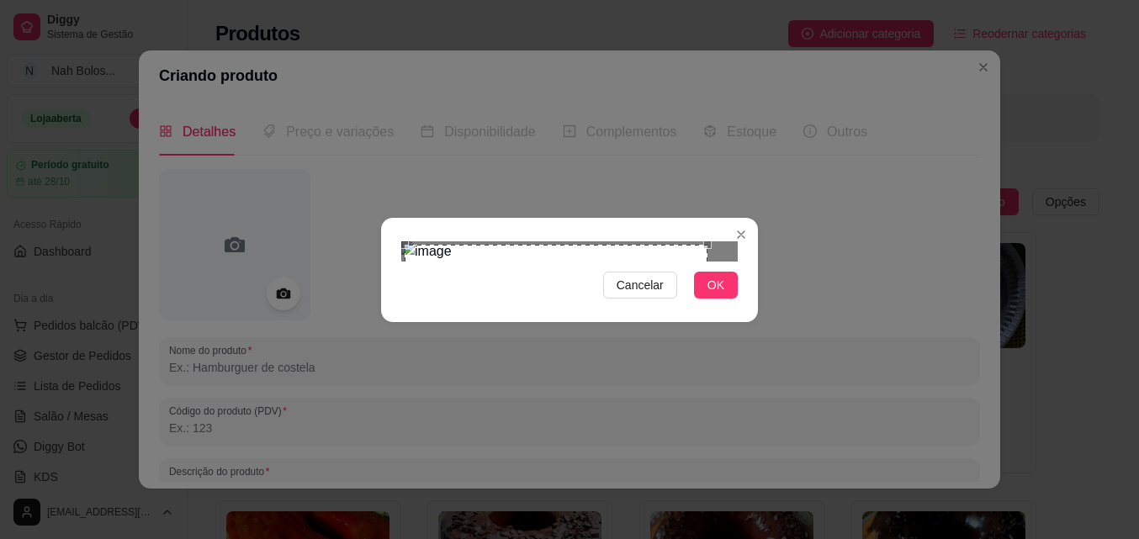
click at [669, 318] on div "Use the arrow keys to move the crop selection area" at bounding box center [555, 396] width 303 height 303
click at [711, 294] on span "OK" at bounding box center [715, 285] width 17 height 19
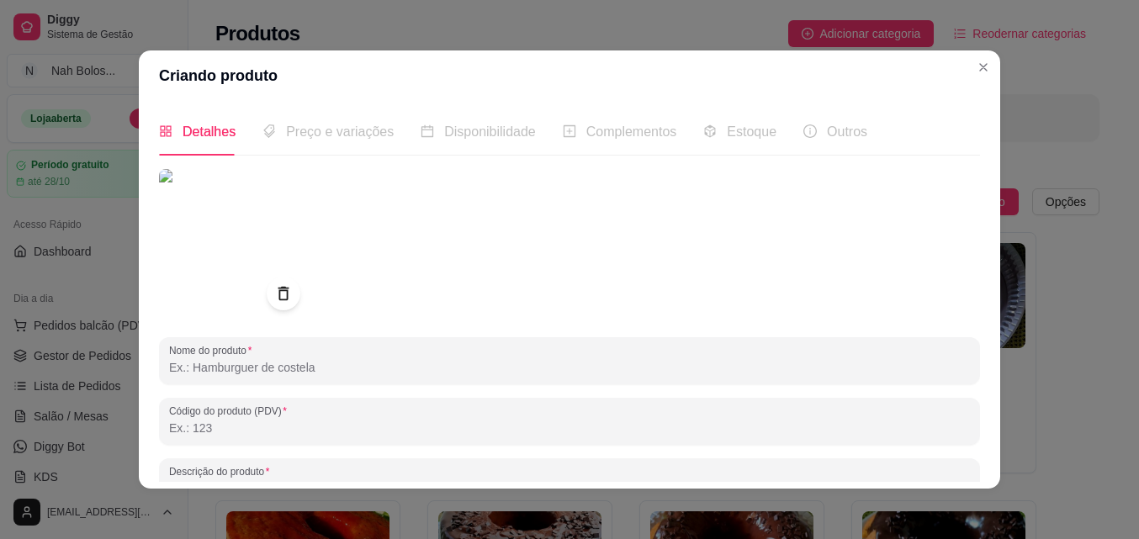
click at [269, 371] on input "Nome do produto" at bounding box center [569, 367] width 801 height 17
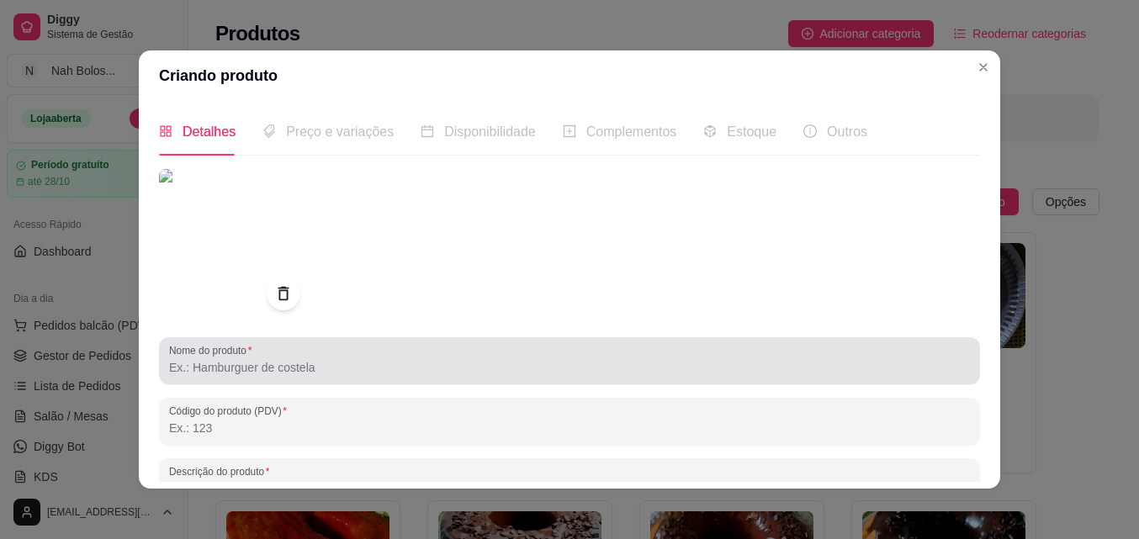
click at [550, 340] on div "Nome do produto" at bounding box center [569, 360] width 821 height 47
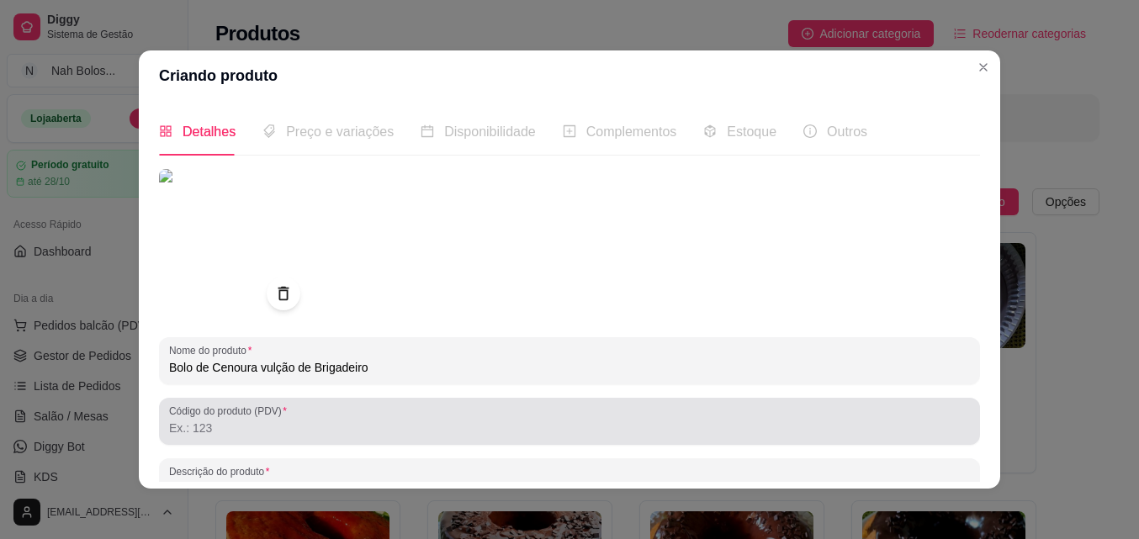
type input "Bolo de Cenoura vulção de Brigadeiro"
click at [367, 411] on div at bounding box center [569, 421] width 801 height 34
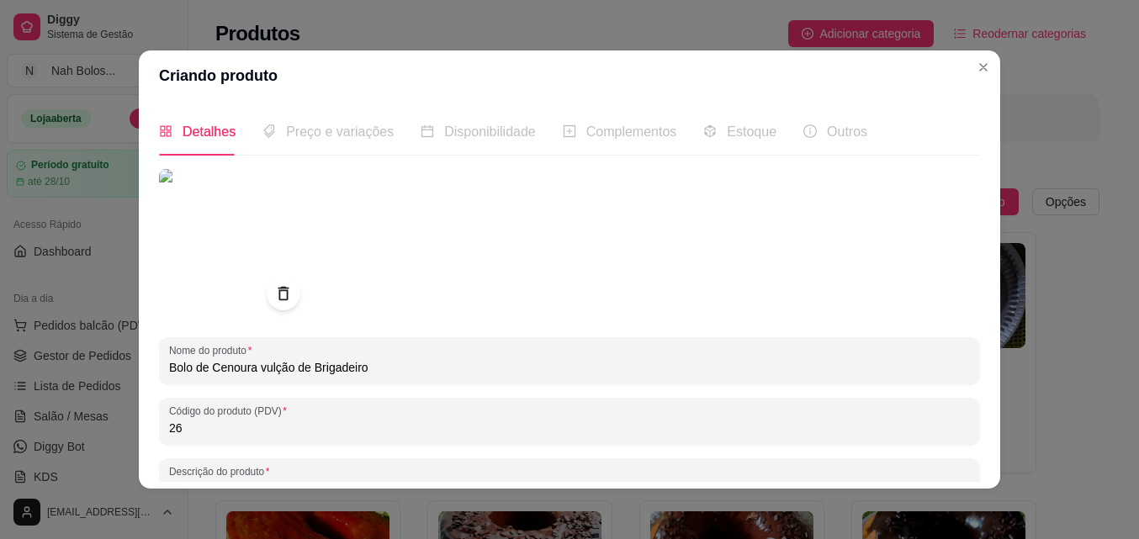
type input "26"
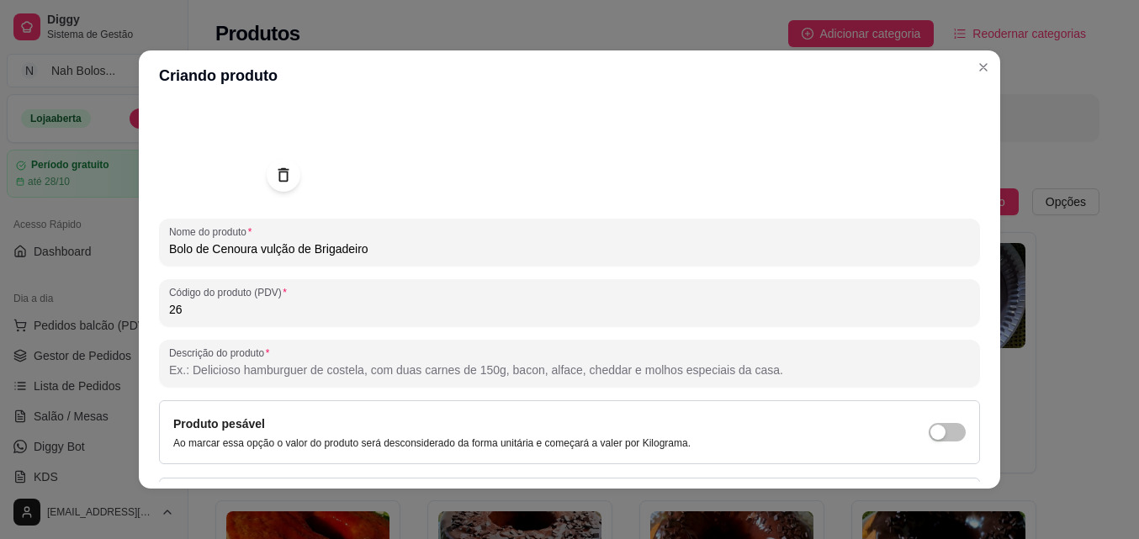
scroll to position [163, 0]
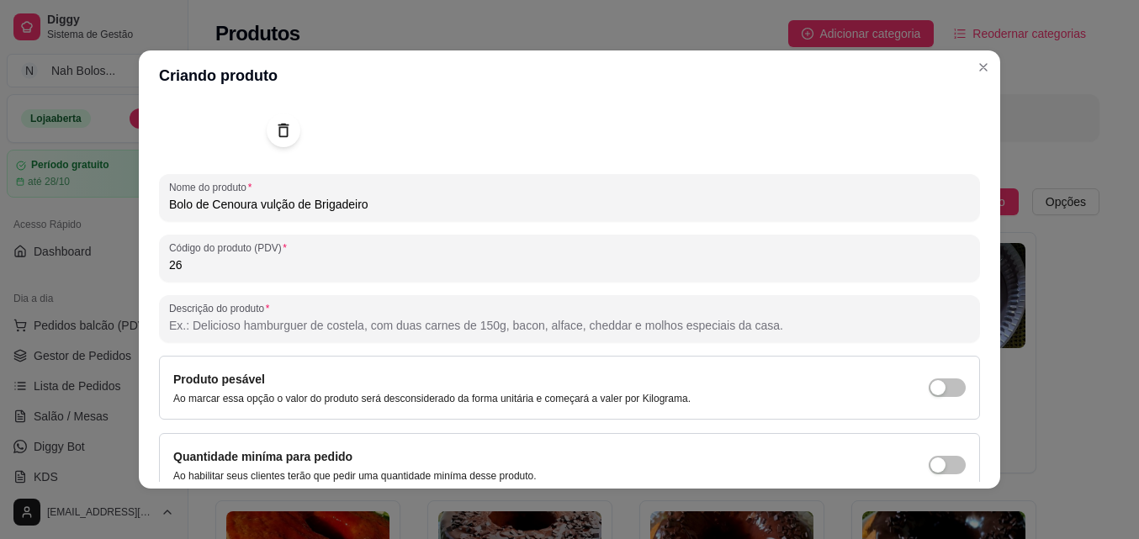
click at [595, 330] on input "Descrição do produto" at bounding box center [569, 325] width 801 height 17
paste input "Bolo de cenoura fofinho e úmido, com um “vulcão” de brigadeiro cremoso no centr…"
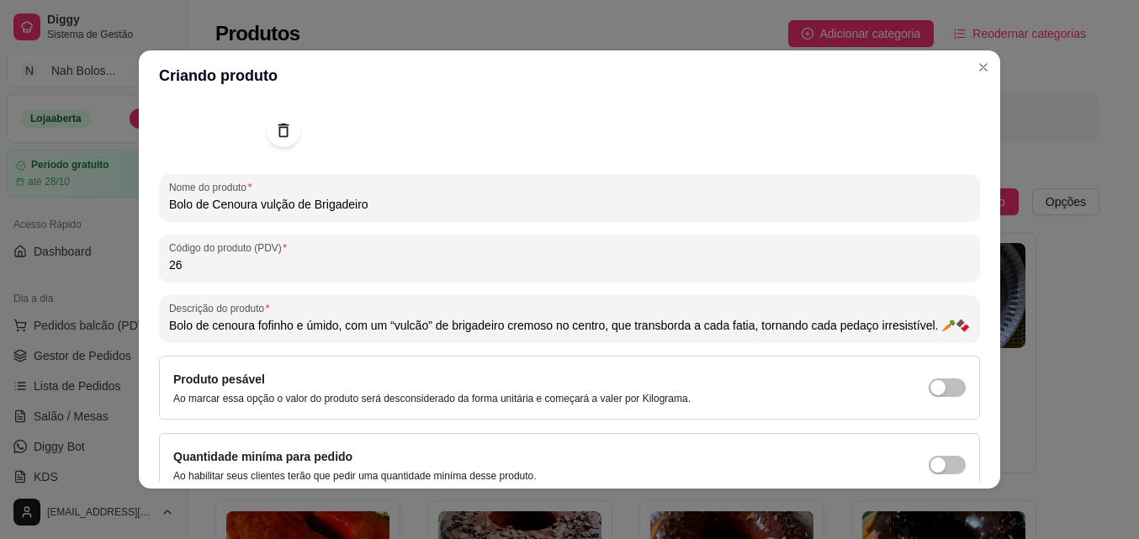
scroll to position [0, 27]
type input "Bolo de cenoura fofinho e úmido, com um “vulcão” de brigadeiro cremoso no centr…"
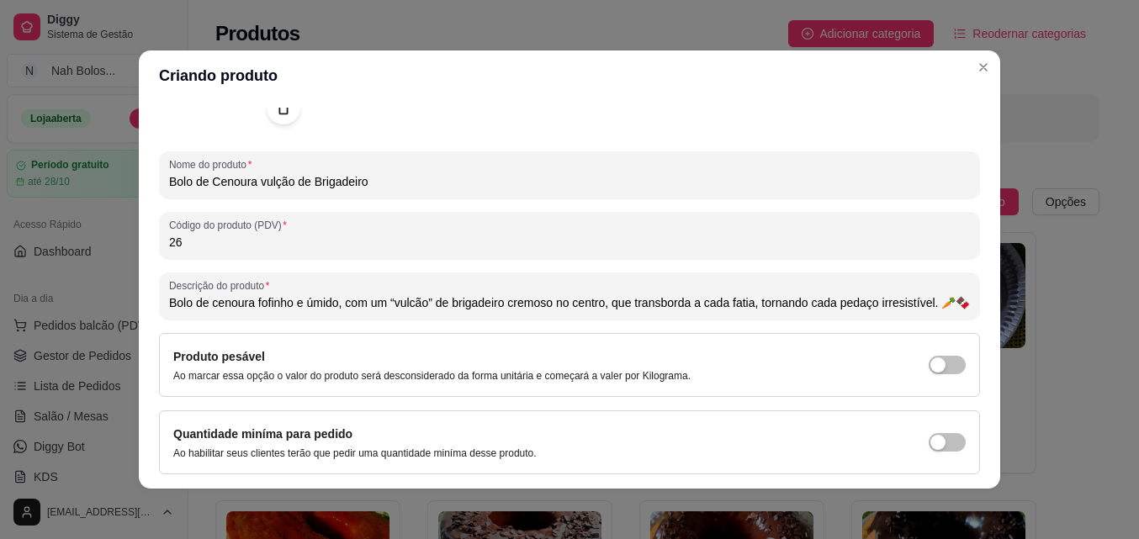
scroll to position [240, 0]
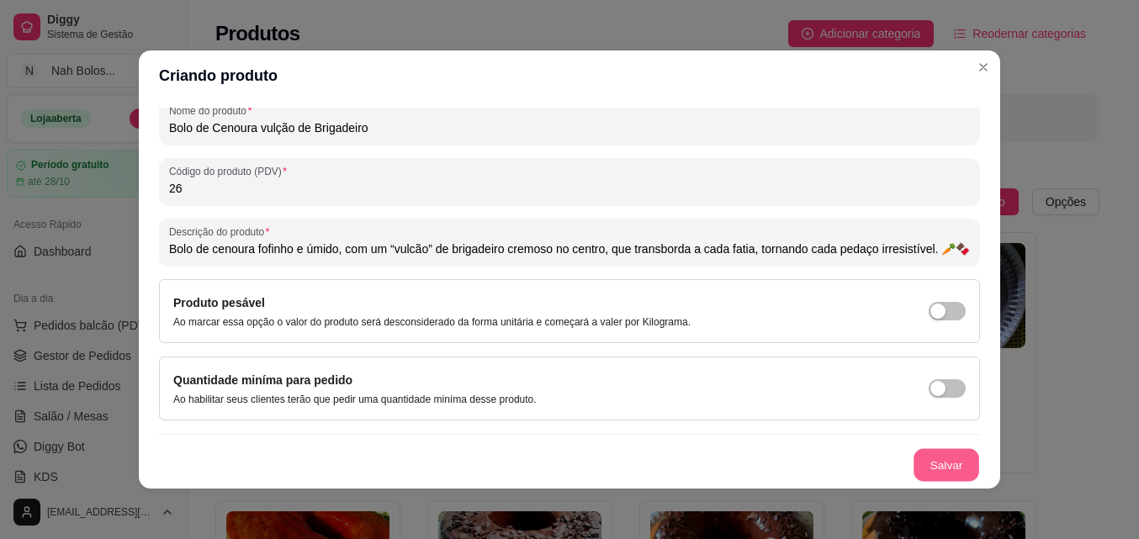
click at [931, 458] on button "Salvar" at bounding box center [946, 465] width 66 height 33
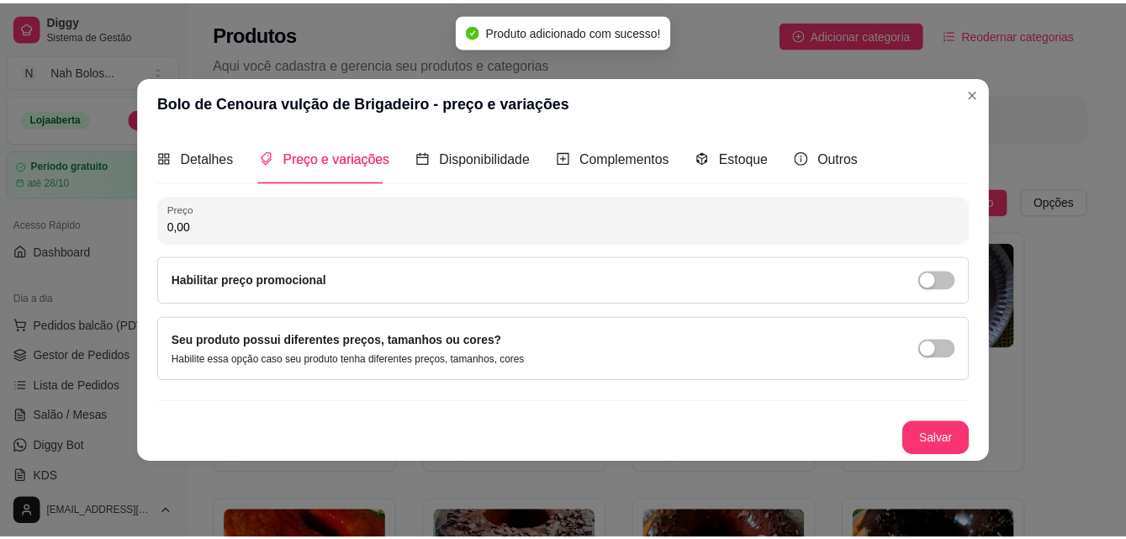
scroll to position [0, 0]
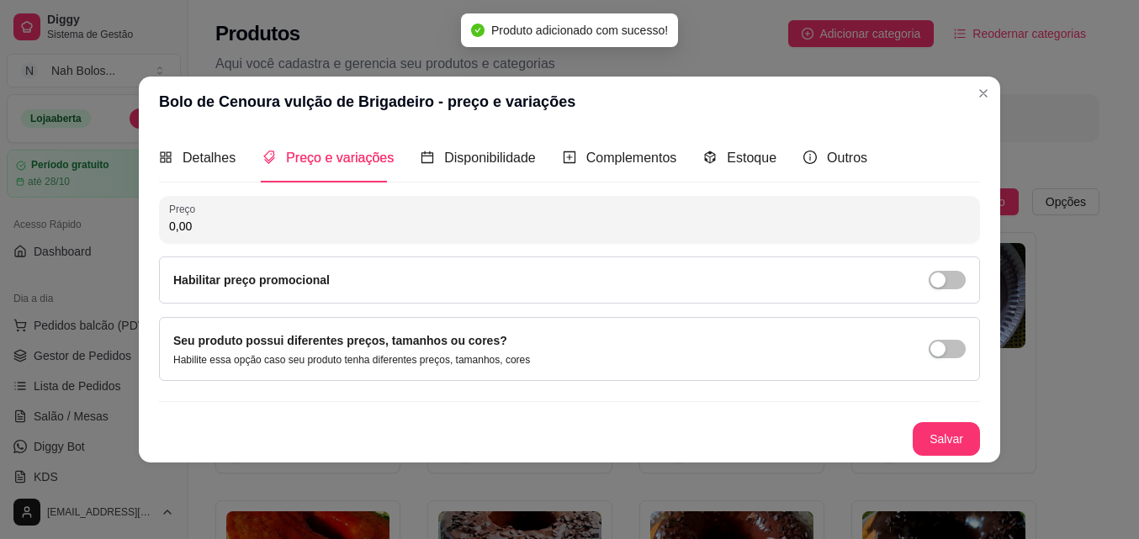
click at [197, 219] on input "0,00" at bounding box center [569, 226] width 801 height 17
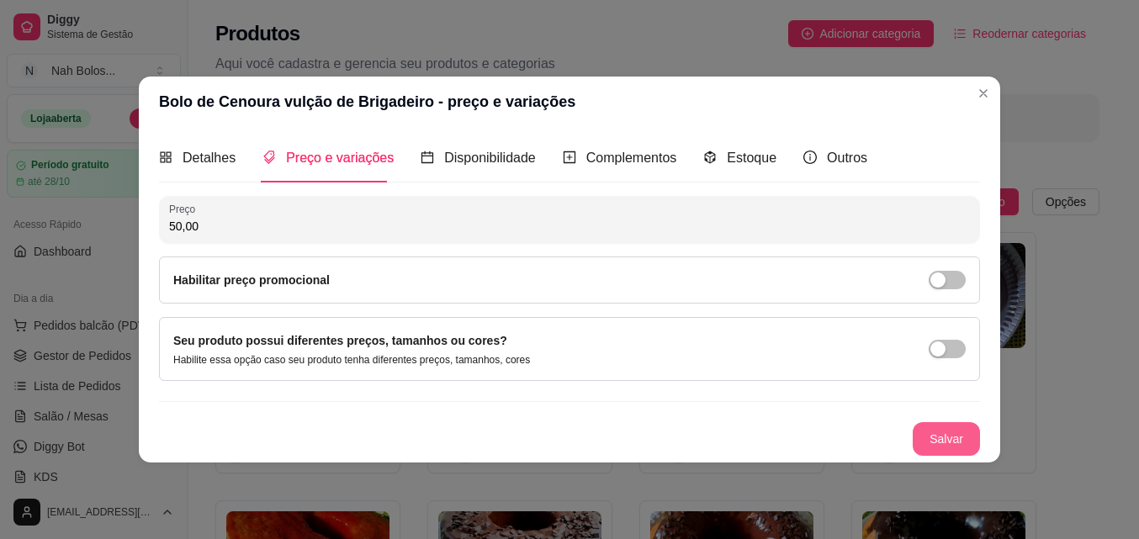
type input "50,00"
click at [935, 431] on button "Salvar" at bounding box center [946, 438] width 66 height 33
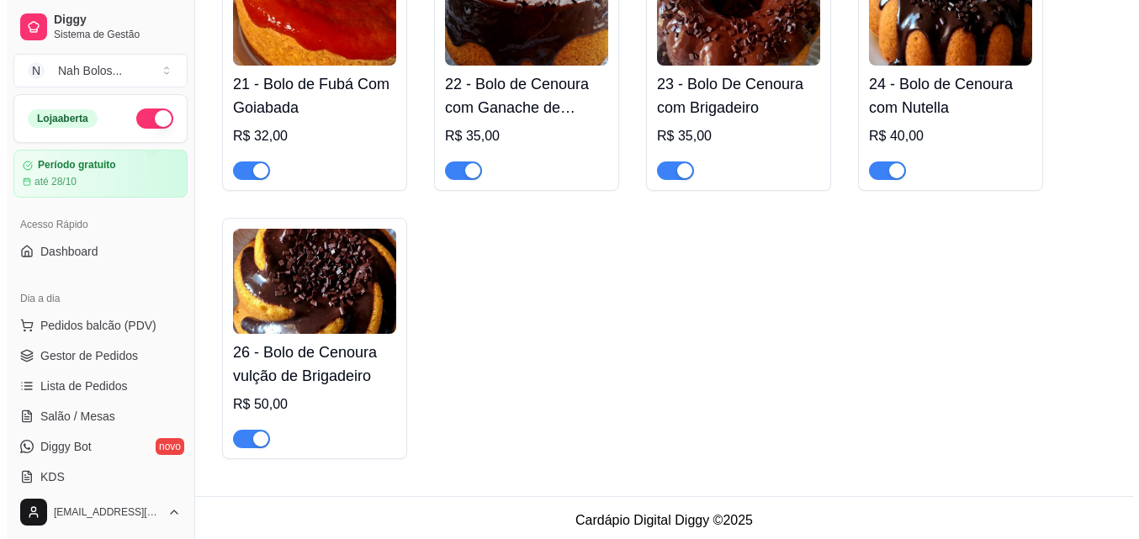
scroll to position [555, 0]
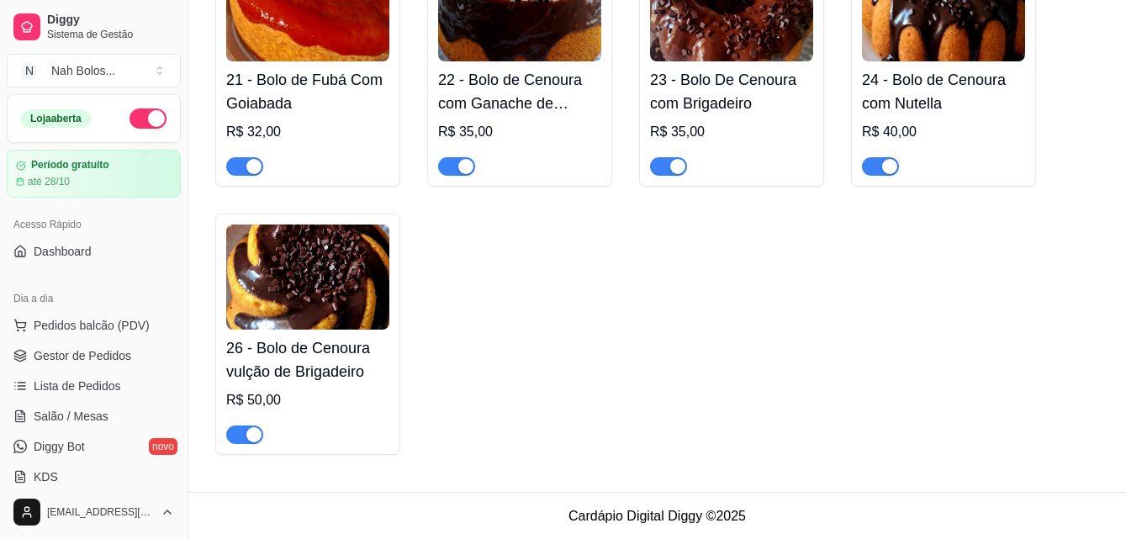
click at [362, 385] on div "26 - Bolo de Cenoura vulção de Brigadeiro R$ 50,00" at bounding box center [307, 387] width 163 height 114
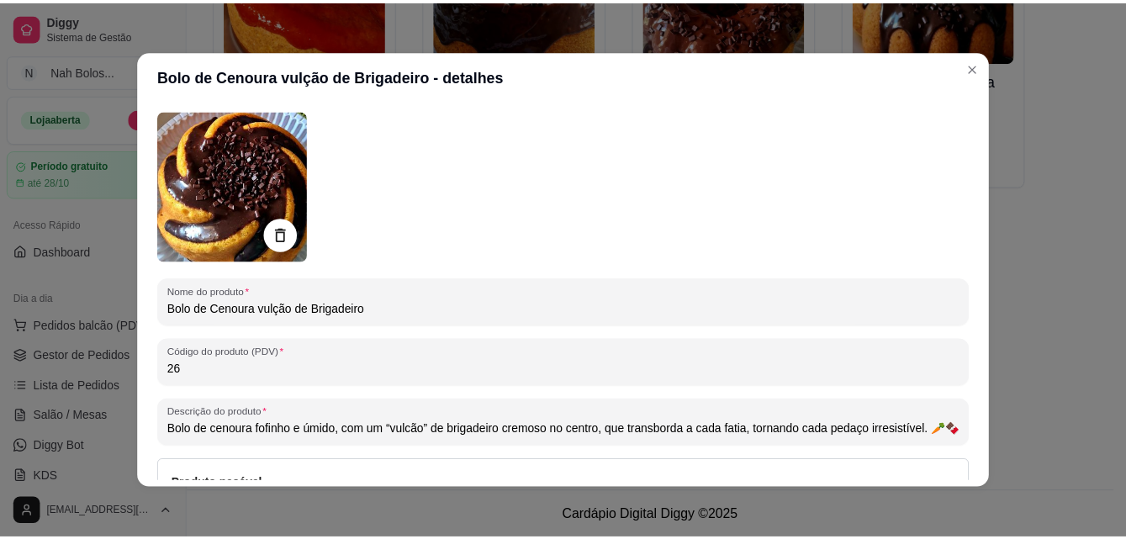
scroll to position [0, 0]
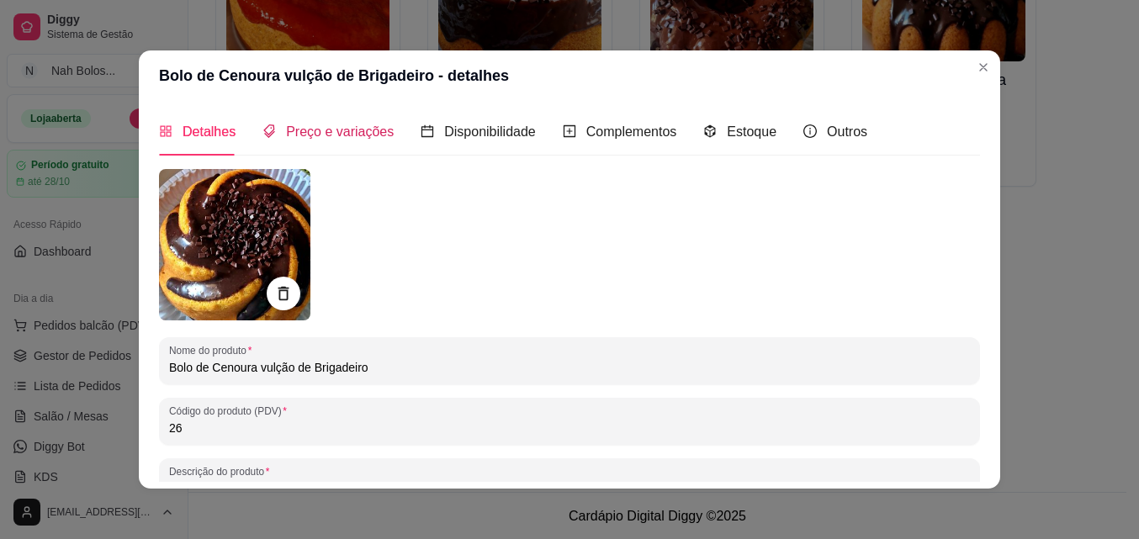
click at [302, 130] on span "Preço e variações" at bounding box center [340, 131] width 108 height 14
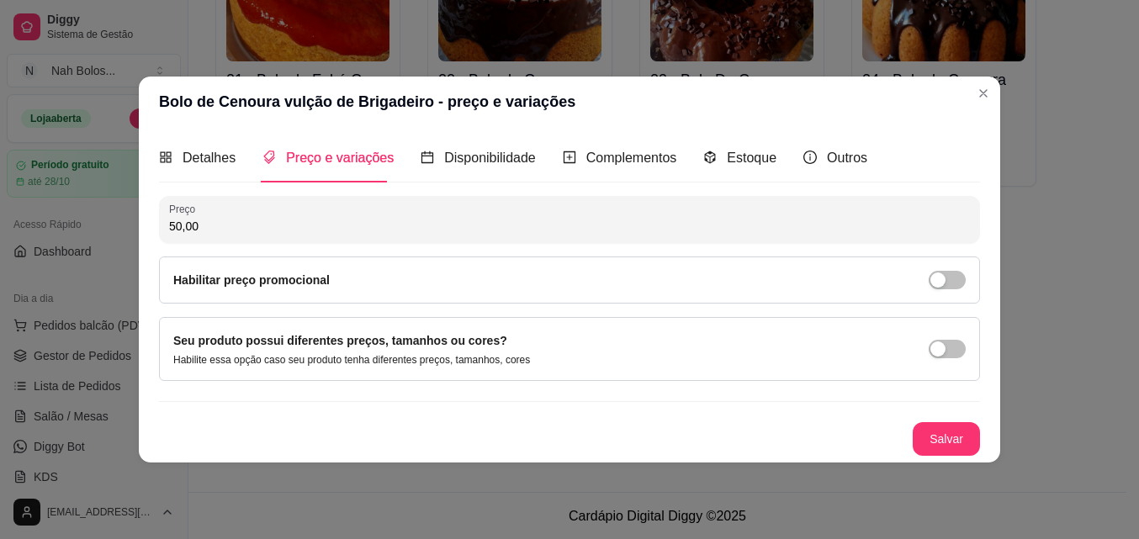
click at [180, 230] on input "50,00" at bounding box center [569, 226] width 801 height 17
type input "38,00"
click at [944, 440] on button "Salvar" at bounding box center [945, 439] width 67 height 34
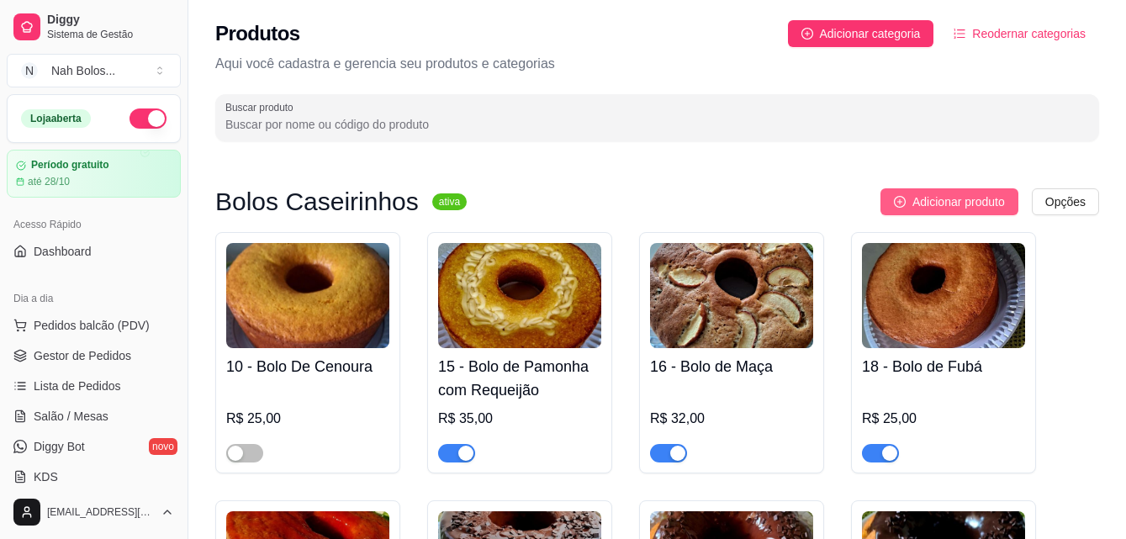
click at [938, 201] on span "Adicionar produto" at bounding box center [958, 202] width 93 height 19
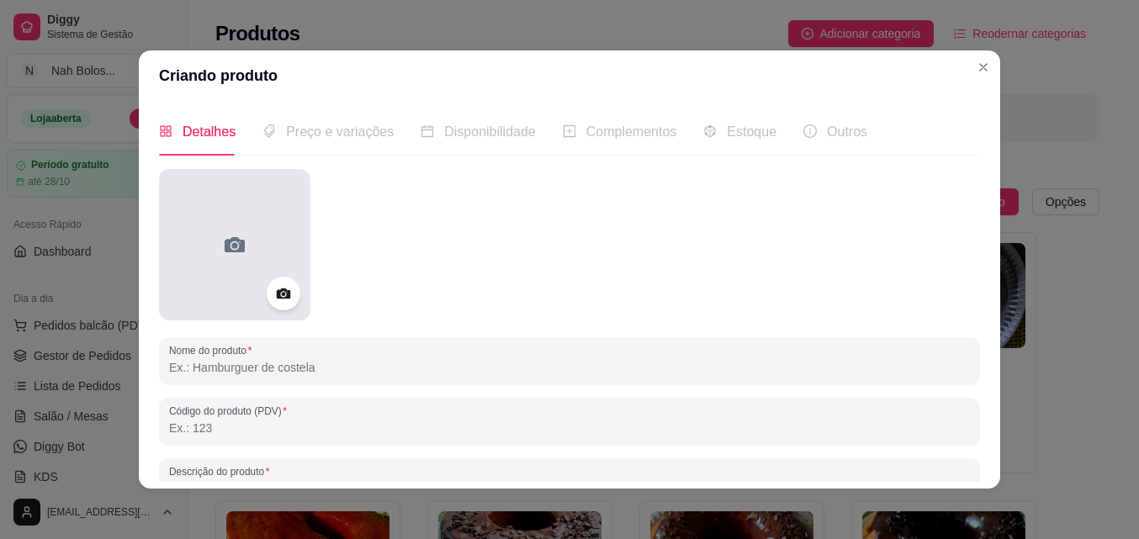
click at [227, 249] on icon at bounding box center [234, 244] width 27 height 27
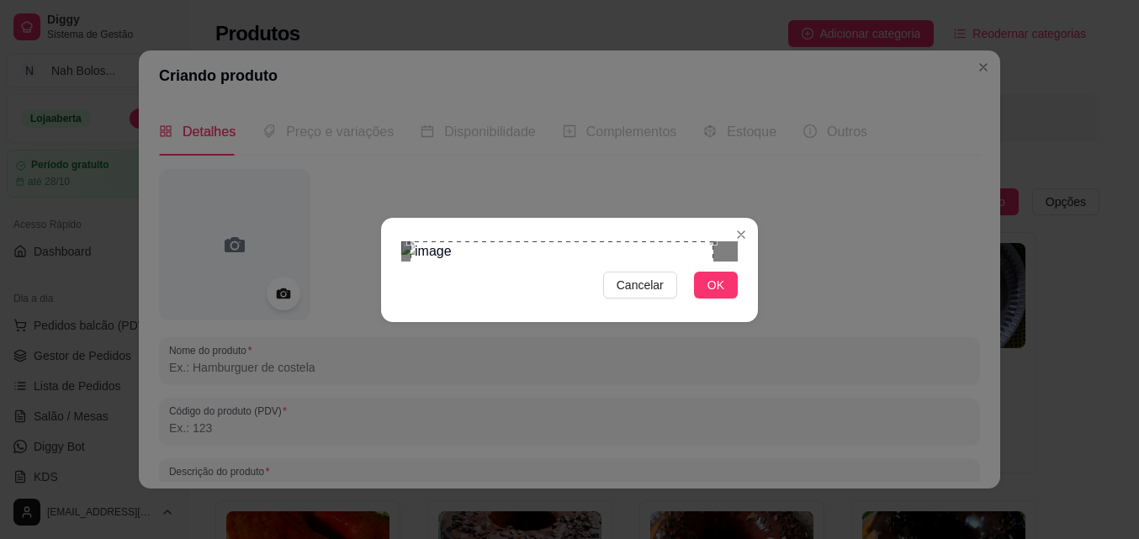
click at [698, 309] on div "Use the arrow keys to move the crop selection area" at bounding box center [561, 392] width 303 height 303
click at [723, 299] on button "OK" at bounding box center [716, 285] width 44 height 27
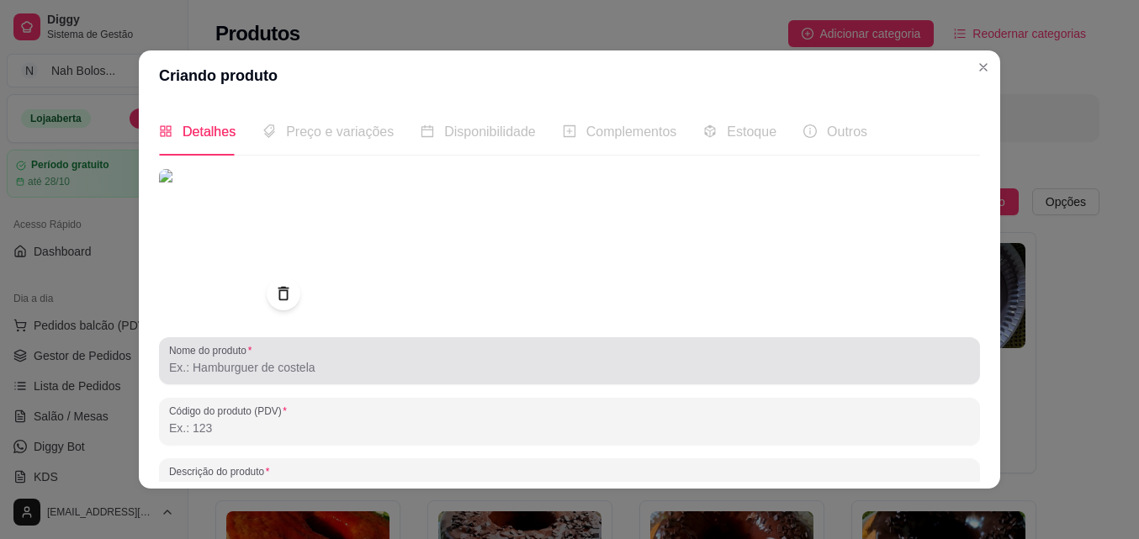
click at [297, 371] on input "Nome do produto" at bounding box center [569, 367] width 801 height 17
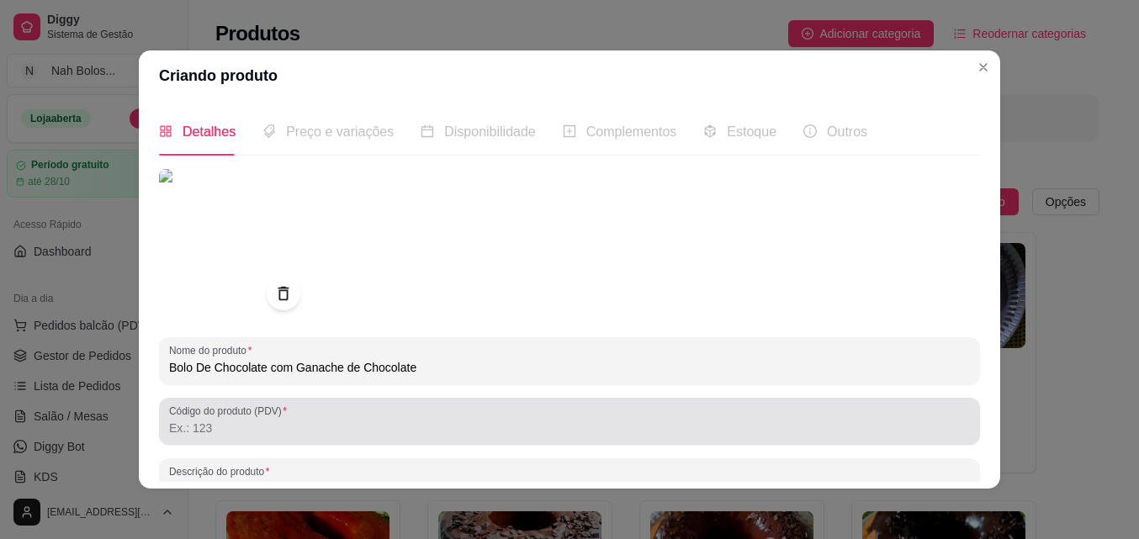
type input "Bolo De Chocolate com Ganache de Chocolate"
click at [571, 429] on input "Código do produto (PDV)" at bounding box center [569, 428] width 801 height 17
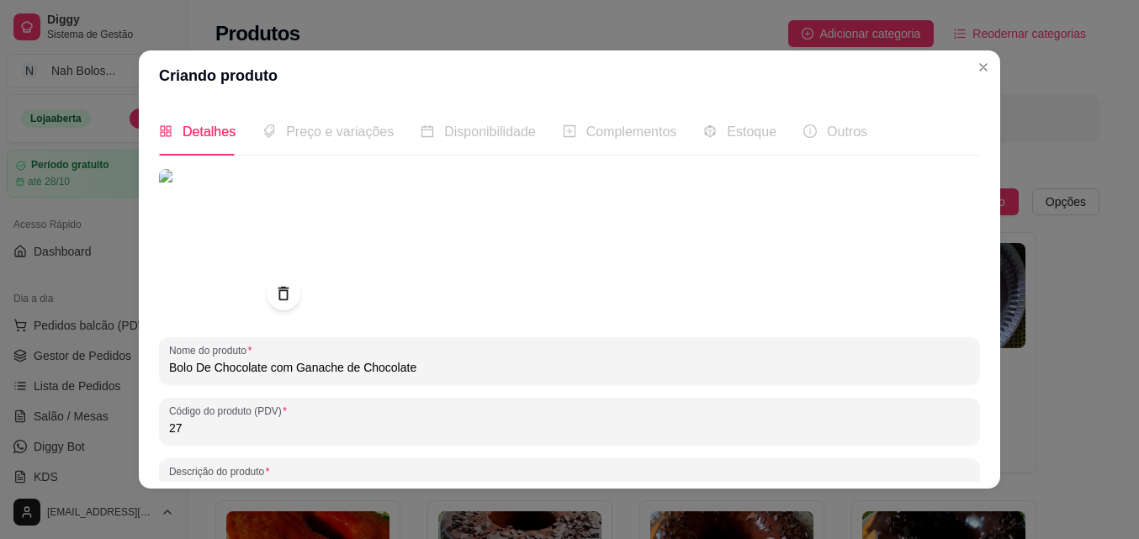
type input "27"
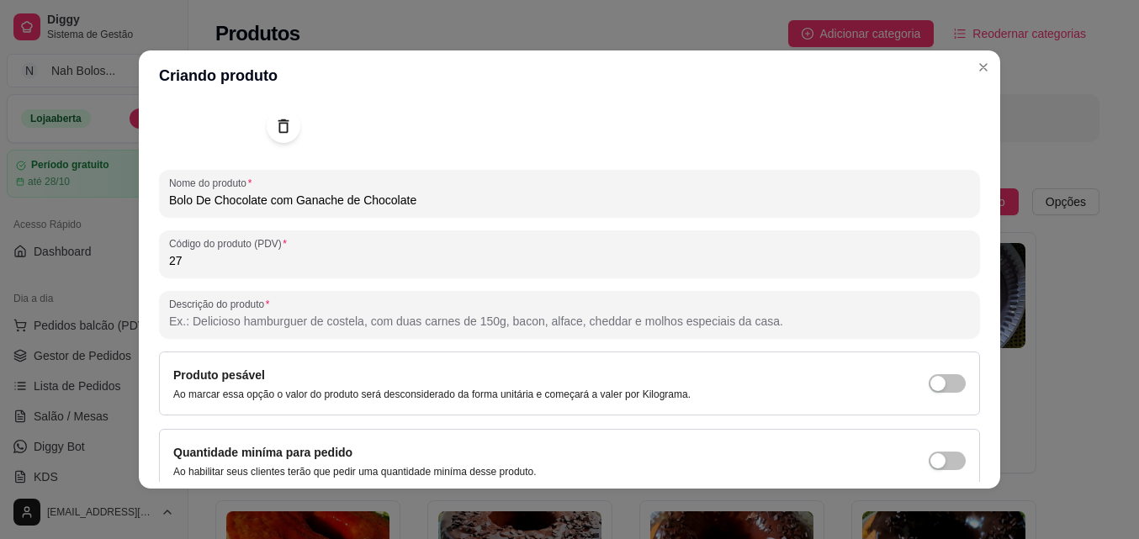
scroll to position [180, 0]
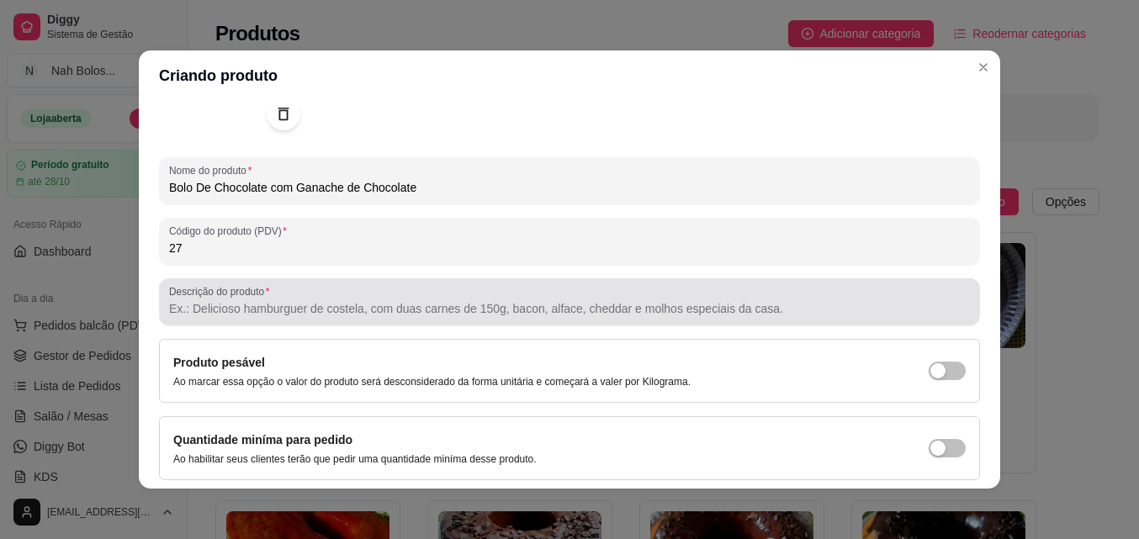
click at [344, 313] on input "Descrição do produto" at bounding box center [569, 308] width 801 height 17
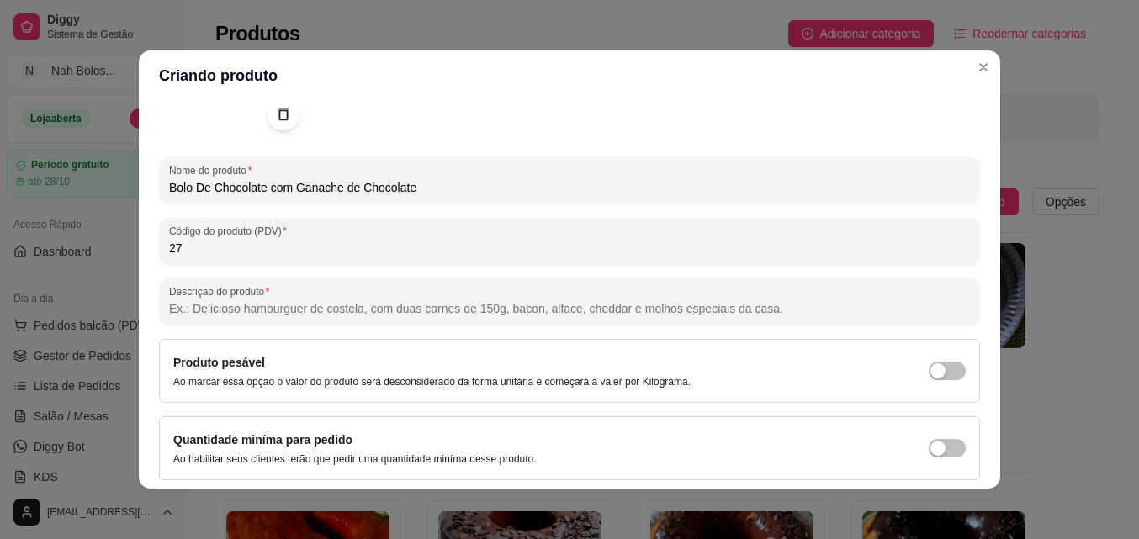
paste input "Bolo de chocolate intenso e fofinho, coberto com uma ganache cremosa de chocola…"
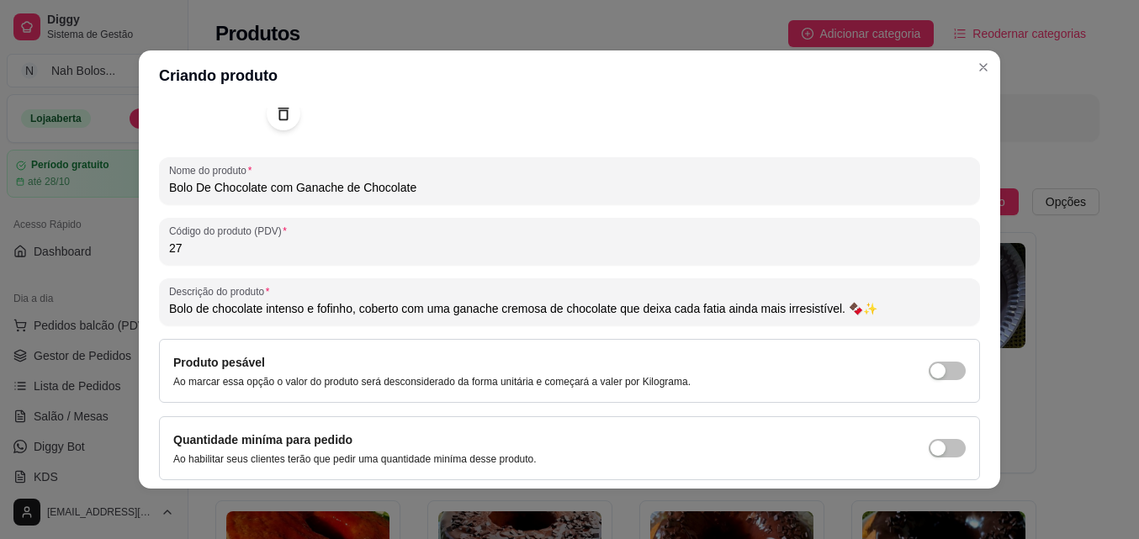
type input "Bolo de chocolate intenso e fofinho, coberto com uma ganache cremosa de chocola…"
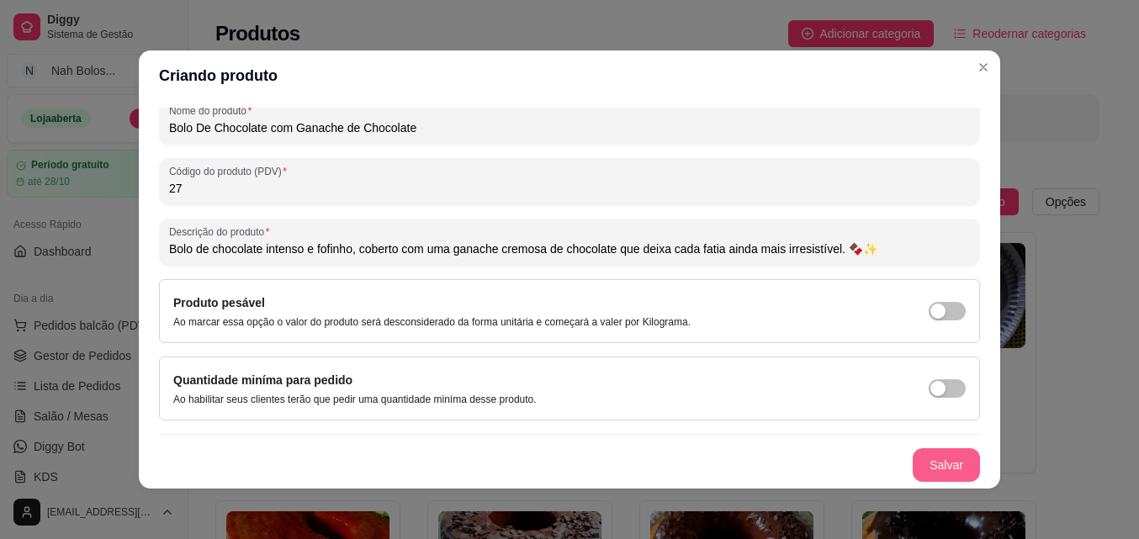
click at [943, 463] on button "Salvar" at bounding box center [945, 465] width 67 height 34
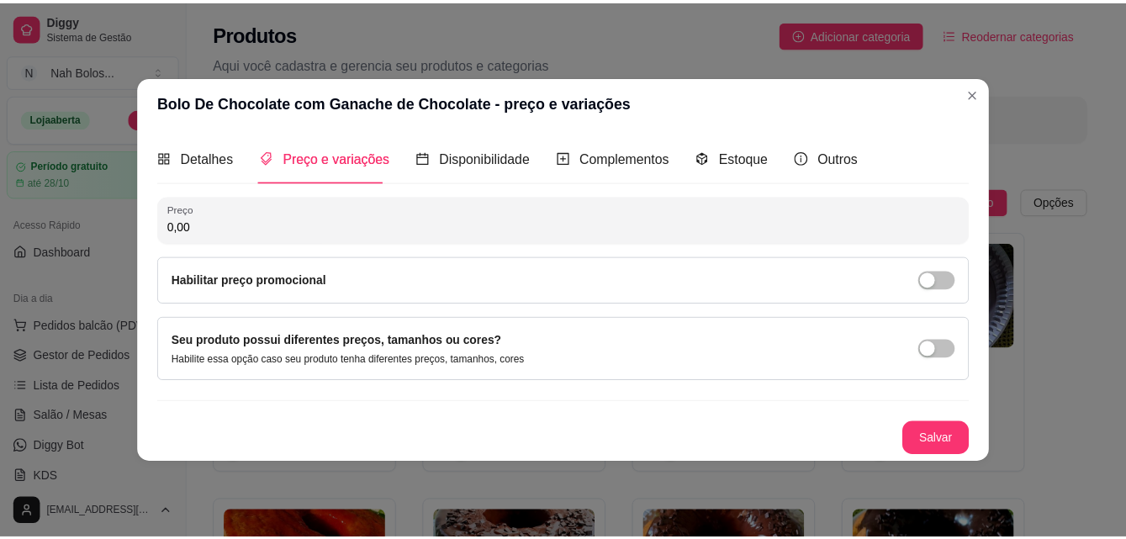
scroll to position [0, 0]
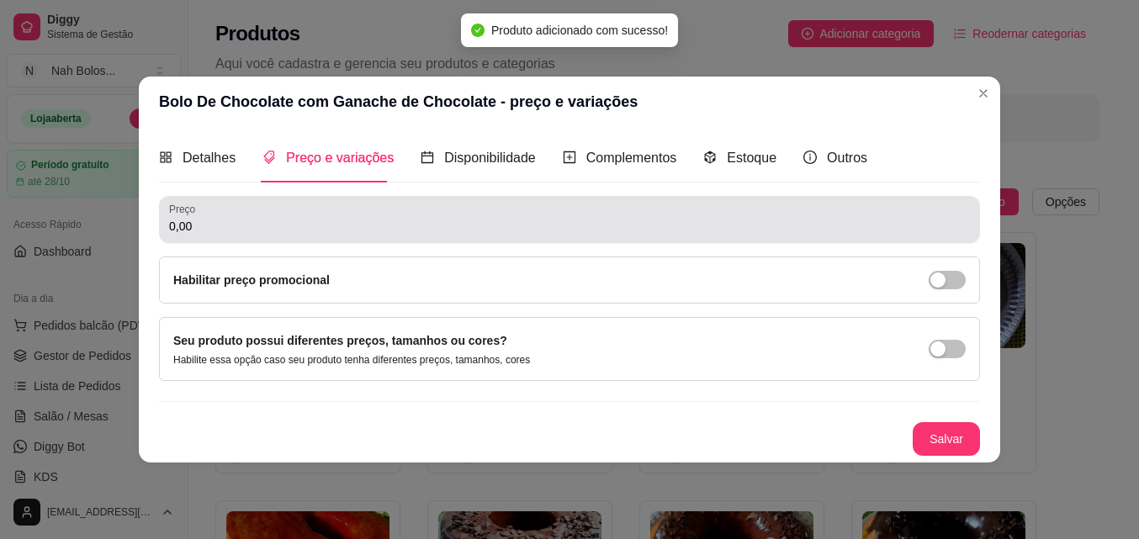
click at [300, 221] on input "0,00" at bounding box center [569, 226] width 801 height 17
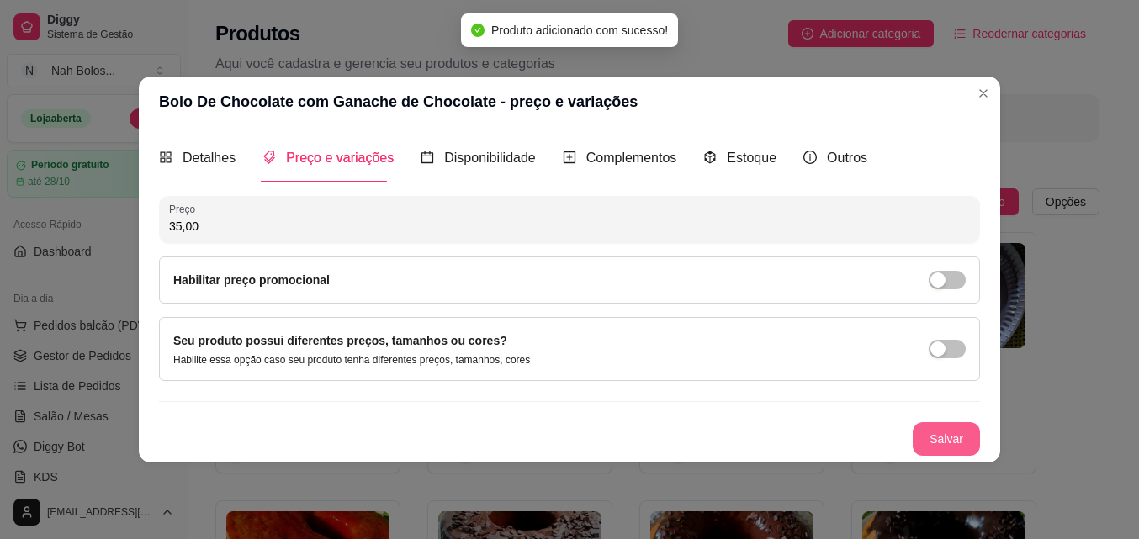
type input "35,00"
click at [939, 443] on button "Salvar" at bounding box center [945, 439] width 67 height 34
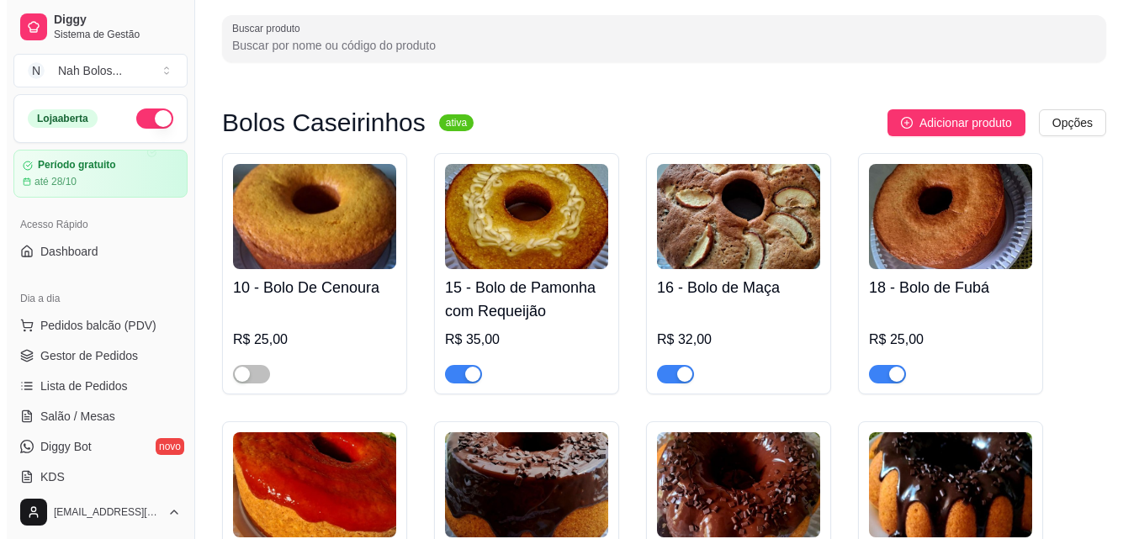
scroll to position [48, 0]
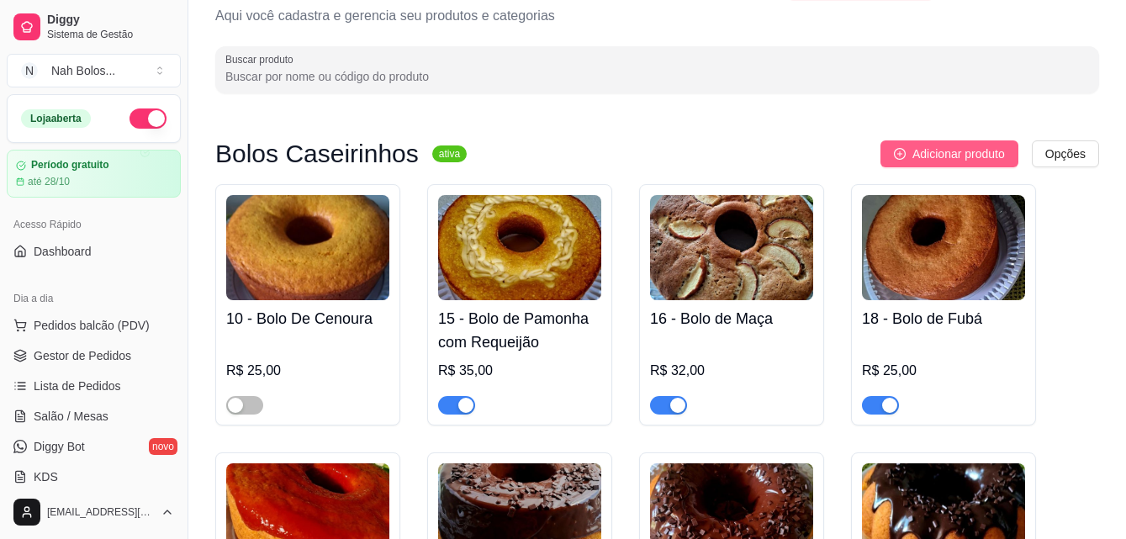
click at [970, 150] on span "Adicionar produto" at bounding box center [958, 154] width 93 height 19
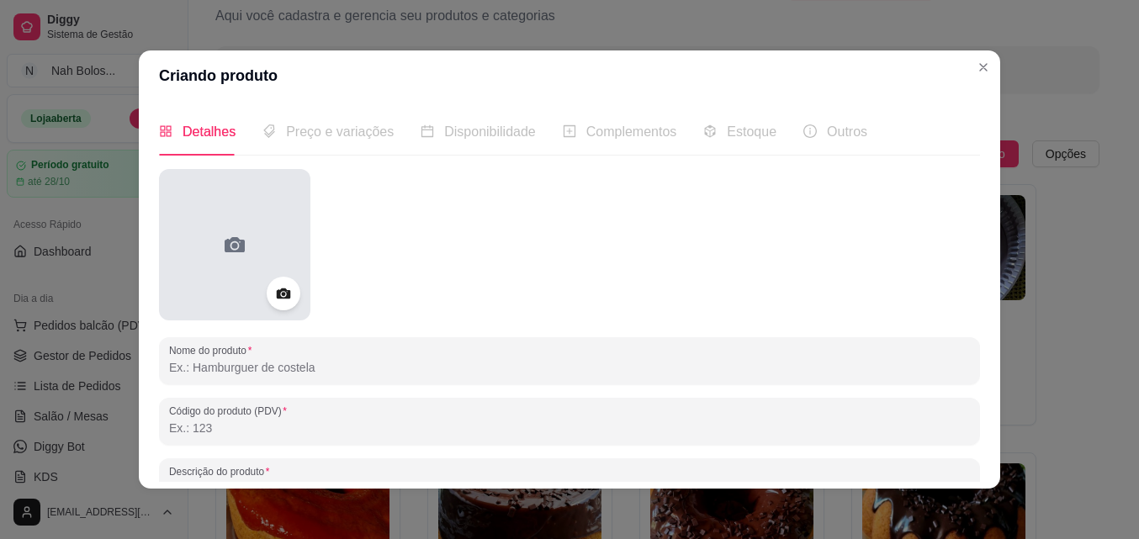
click at [244, 227] on div at bounding box center [234, 244] width 151 height 151
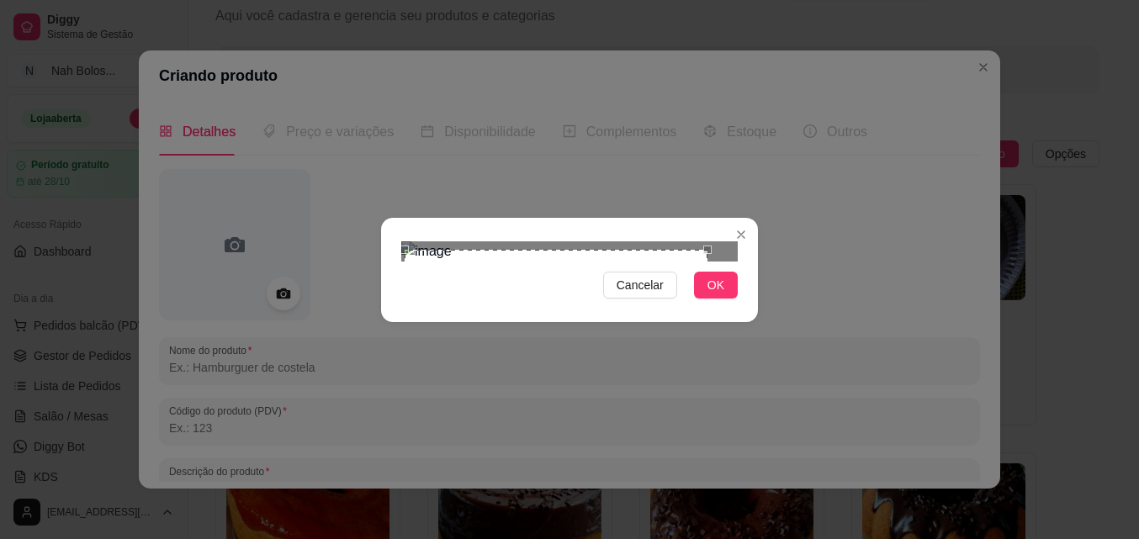
click at [671, 317] on div "Use the arrow keys to move the crop selection area" at bounding box center [555, 401] width 303 height 303
click at [713, 294] on span "OK" at bounding box center [715, 285] width 17 height 19
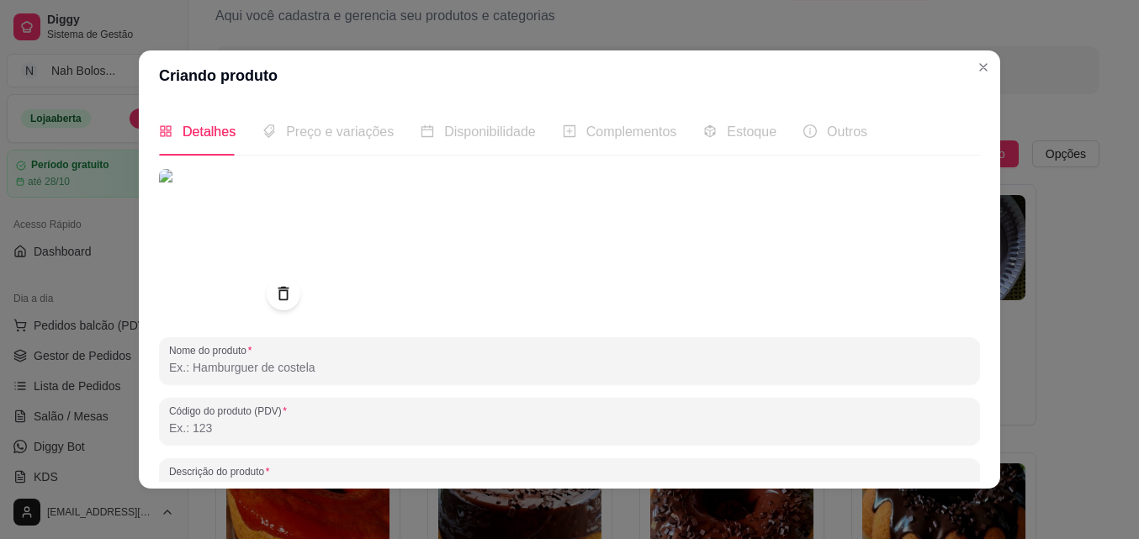
click at [315, 371] on input "Nome do produto" at bounding box center [569, 367] width 801 height 17
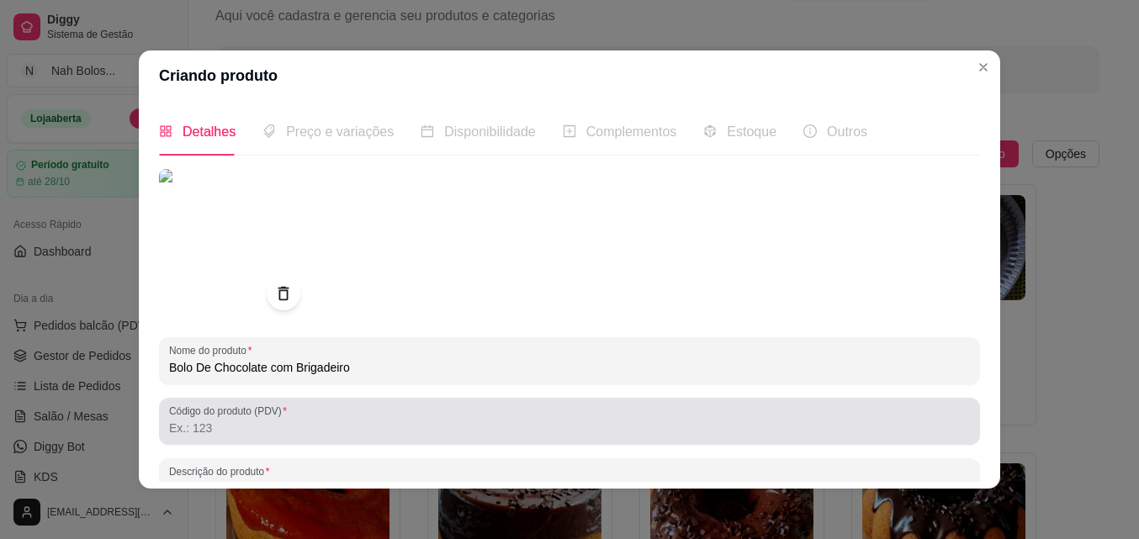
type input "Bolo De Chocolate com Brigadeiro"
click at [542, 418] on div at bounding box center [569, 421] width 801 height 34
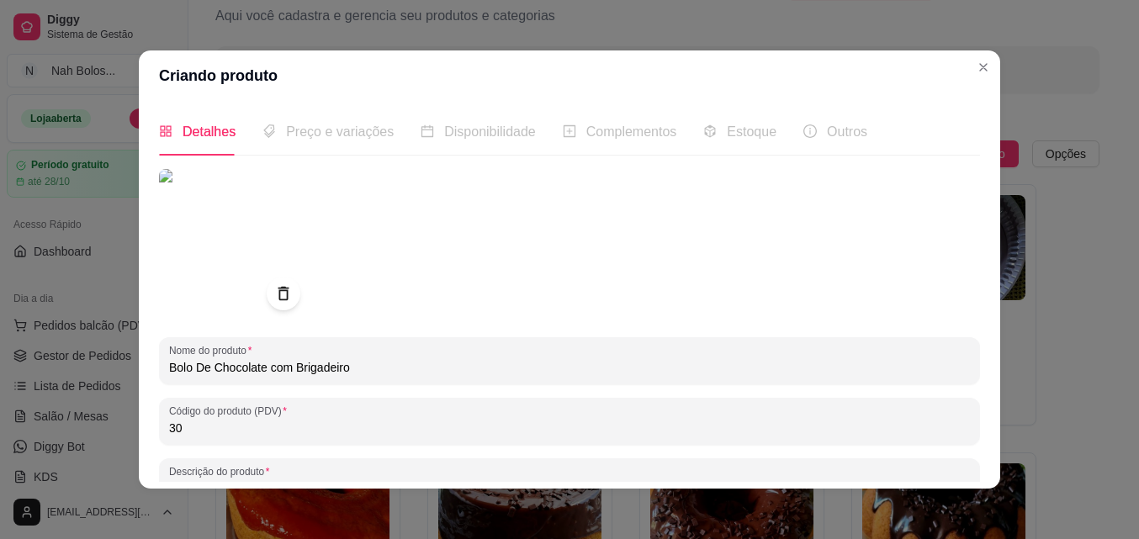
type input "30"
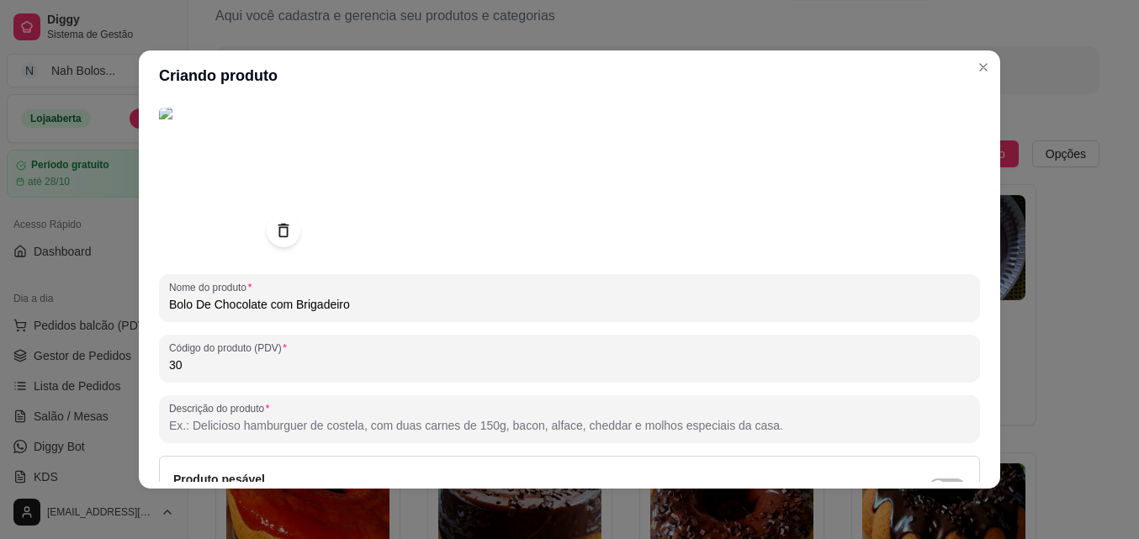
scroll to position [139, 0]
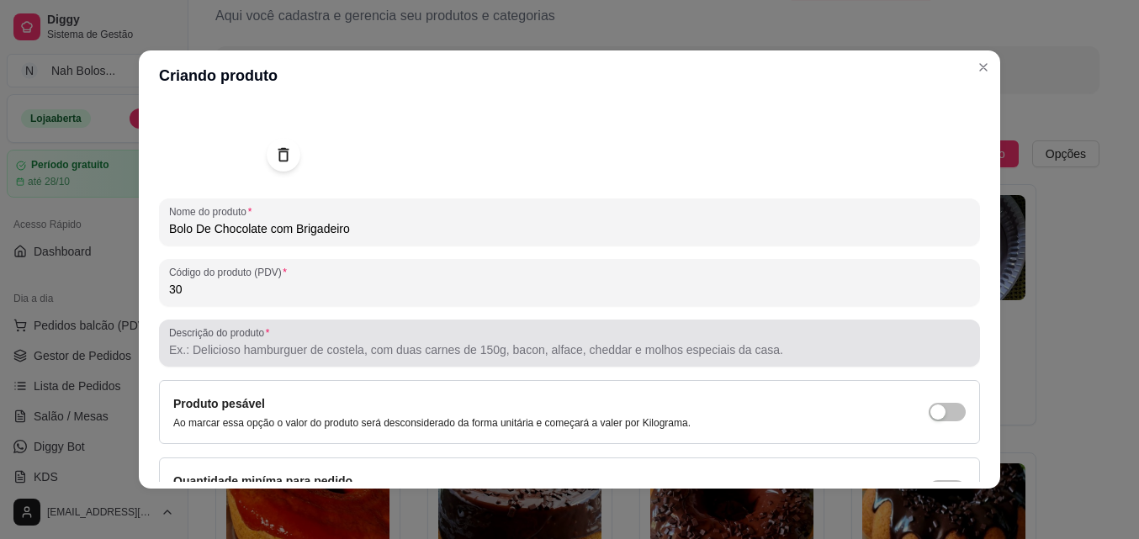
click at [454, 342] on input "Descrição do produto" at bounding box center [569, 349] width 801 height 17
drag, startPoint x: 455, startPoint y: 330, endPoint x: 334, endPoint y: 323, distance: 121.3
click at [335, 323] on div "Descrição do produto" at bounding box center [569, 343] width 821 height 47
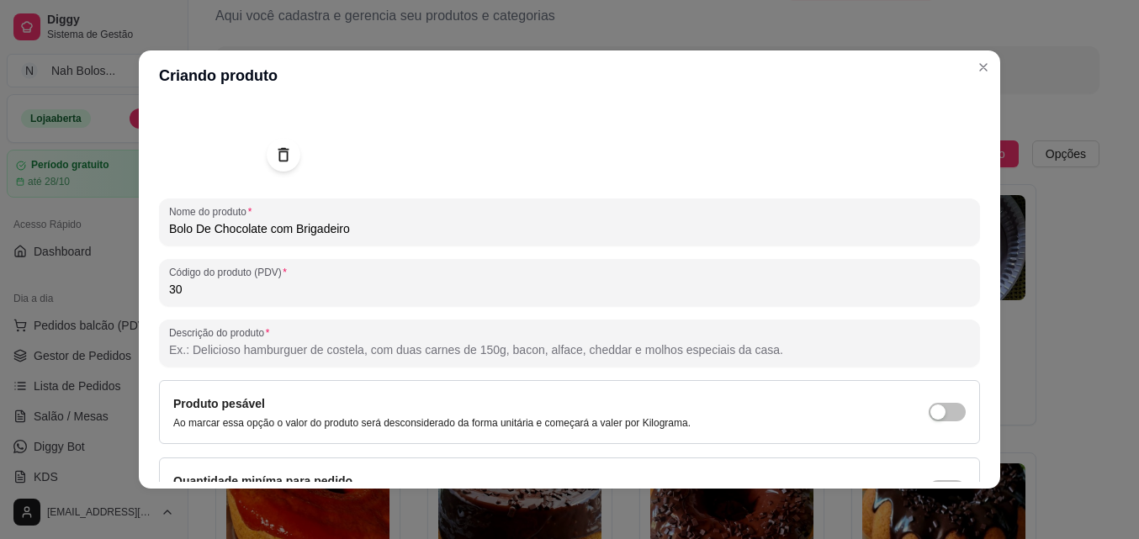
click at [334, 345] on input "Descrição do produto" at bounding box center [569, 349] width 801 height 17
paste input "Bolo de chocolate intenso e fofinho, coberto com uma ganache cremosa de chocola…"
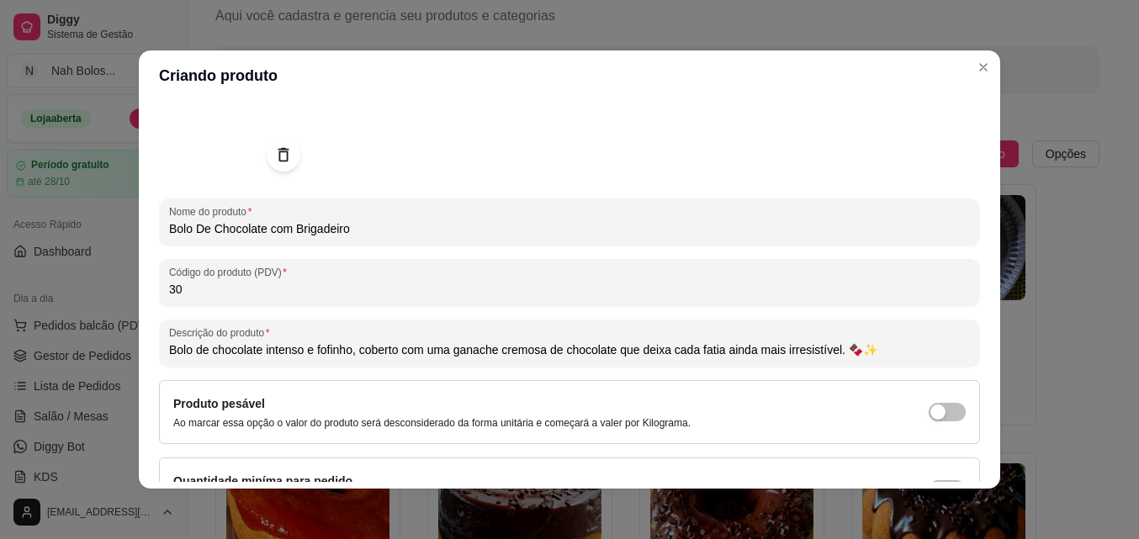
drag, startPoint x: 422, startPoint y: 352, endPoint x: 539, endPoint y: 362, distance: 117.3
click at [539, 362] on div "Descrição do produto Bolo de chocolate intenso e fofinho, coberto com uma ganac…" at bounding box center [569, 343] width 821 height 47
type input "Bolo de chocolate intenso e fofinho, coberto com Brigadeiro de chocolate que de…"
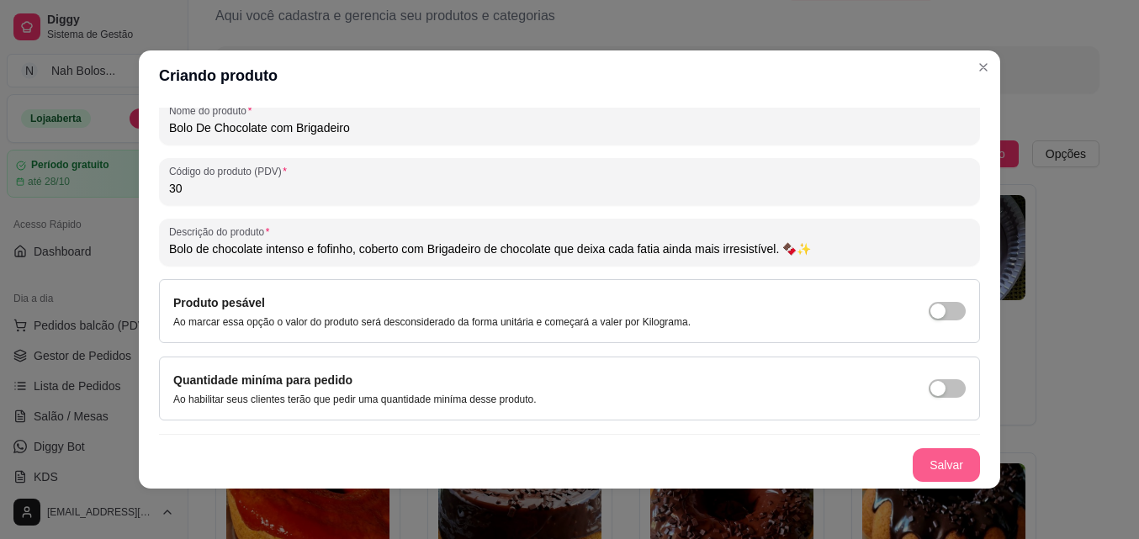
click at [928, 457] on button "Salvar" at bounding box center [945, 465] width 67 height 34
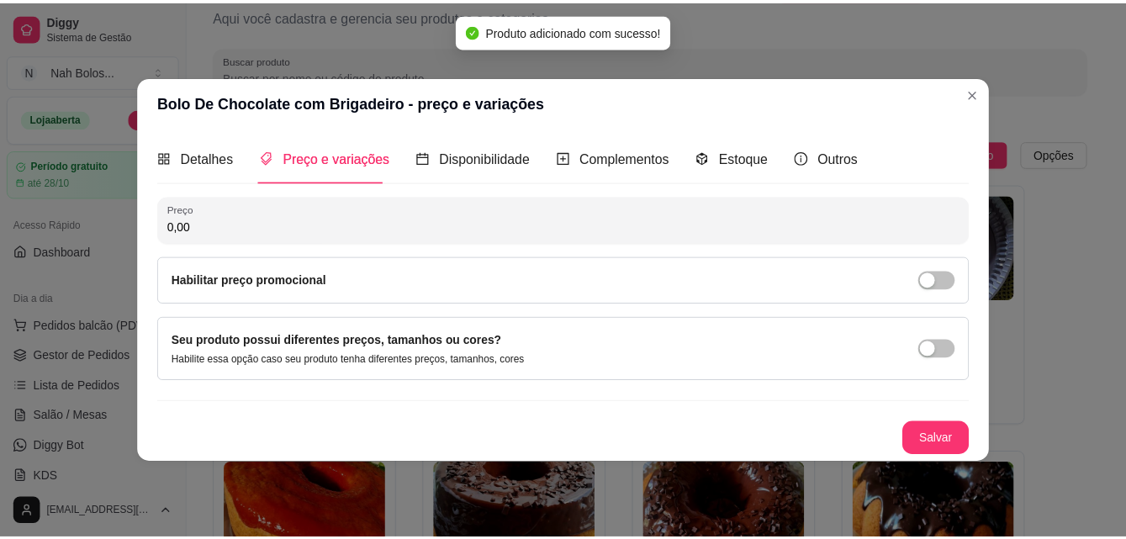
scroll to position [0, 0]
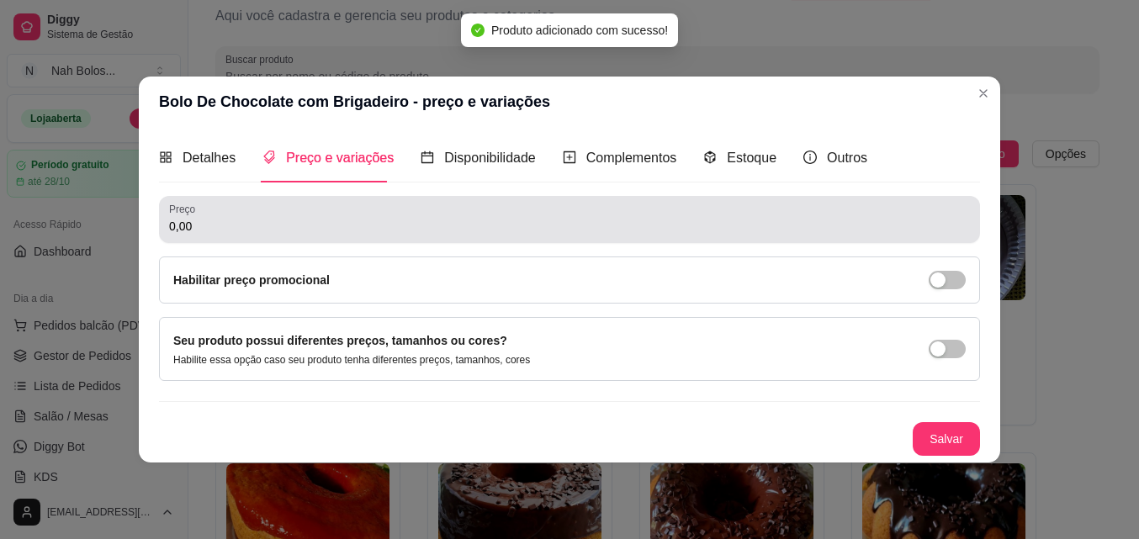
click at [246, 223] on input "0,00" at bounding box center [569, 226] width 801 height 17
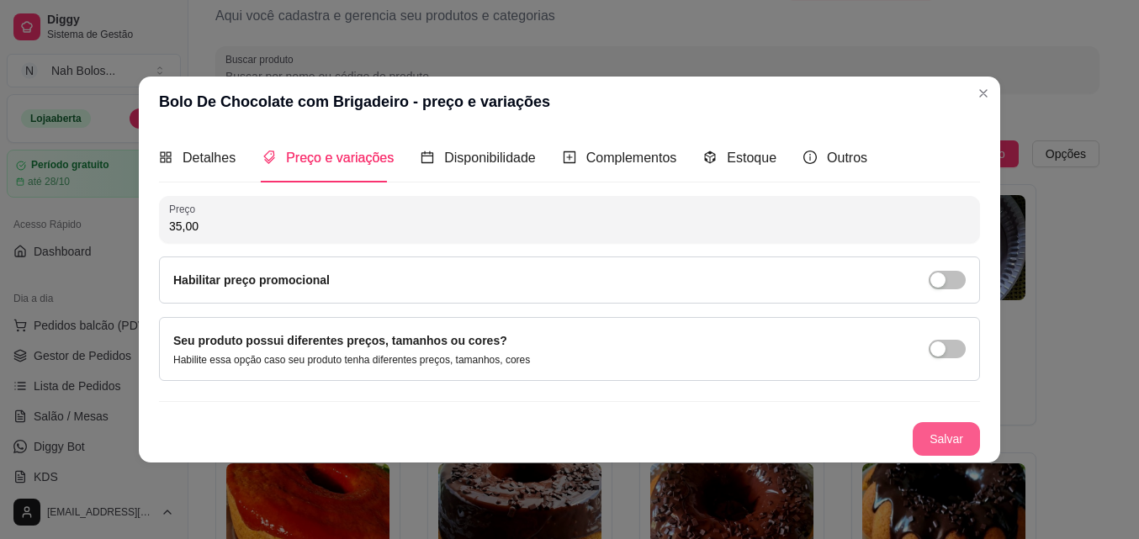
type input "35,00"
click at [945, 436] on button "Salvar" at bounding box center [946, 438] width 66 height 33
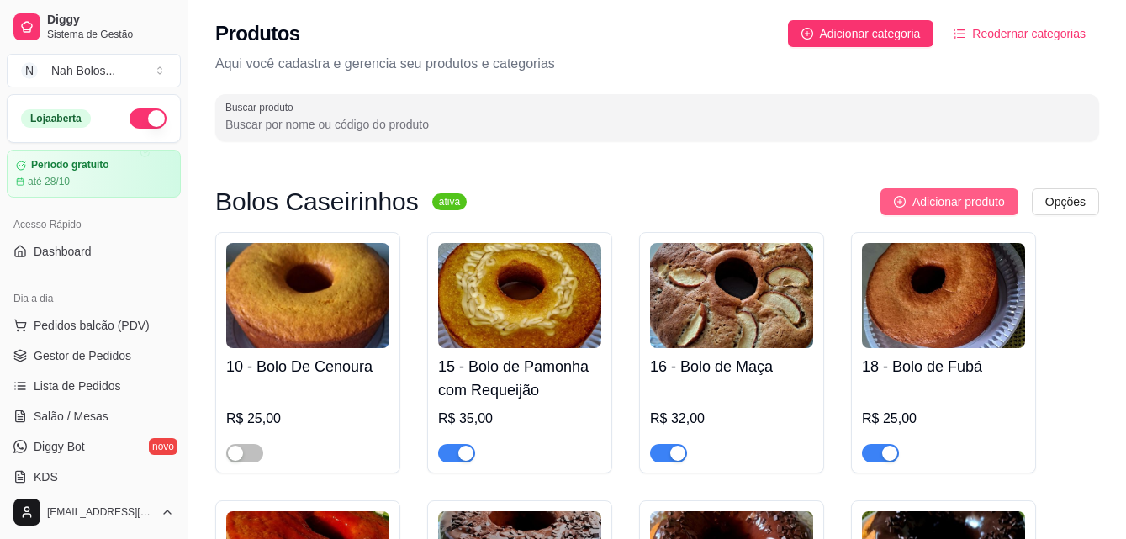
click at [917, 212] on button "Adicionar produto" at bounding box center [949, 201] width 138 height 27
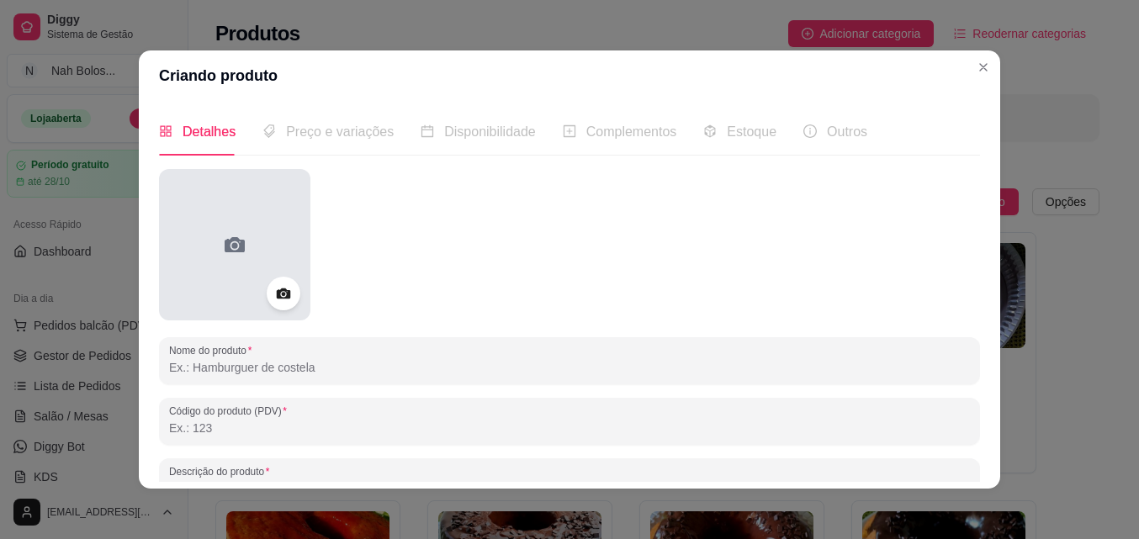
click at [225, 245] on icon at bounding box center [234, 244] width 27 height 27
click at [221, 250] on icon at bounding box center [234, 244] width 27 height 27
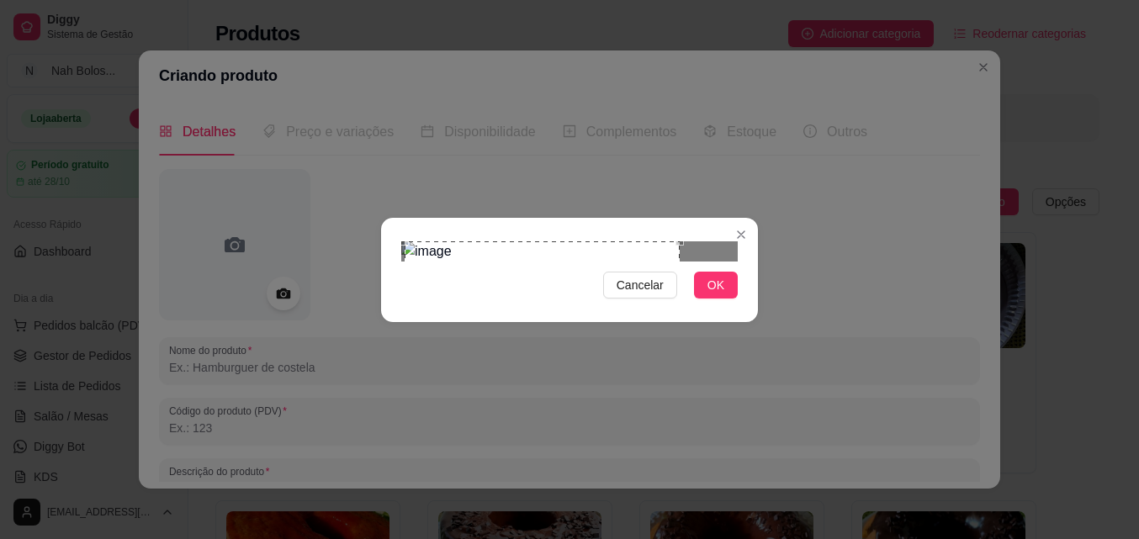
click at [408, 309] on div "Use the arrow keys to move the crop selection area" at bounding box center [541, 378] width 275 height 275
click at [522, 279] on div "Use the arrow keys to move the crop selection area" at bounding box center [567, 378] width 275 height 275
click at [711, 241] on div "Use the arrow keys to move the crop selection area" at bounding box center [574, 378] width 275 height 275
click at [621, 285] on div "Use the arrow keys to move the crop selection area" at bounding box center [566, 378] width 275 height 275
click at [711, 294] on span "OK" at bounding box center [715, 285] width 17 height 19
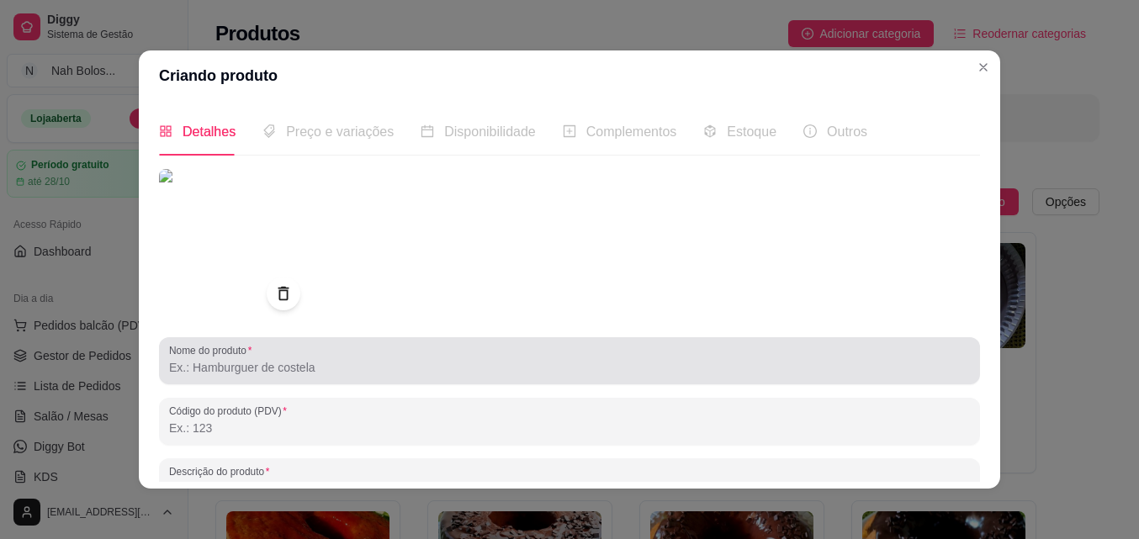
click at [295, 367] on input "Nome do produto" at bounding box center [569, 367] width 801 height 17
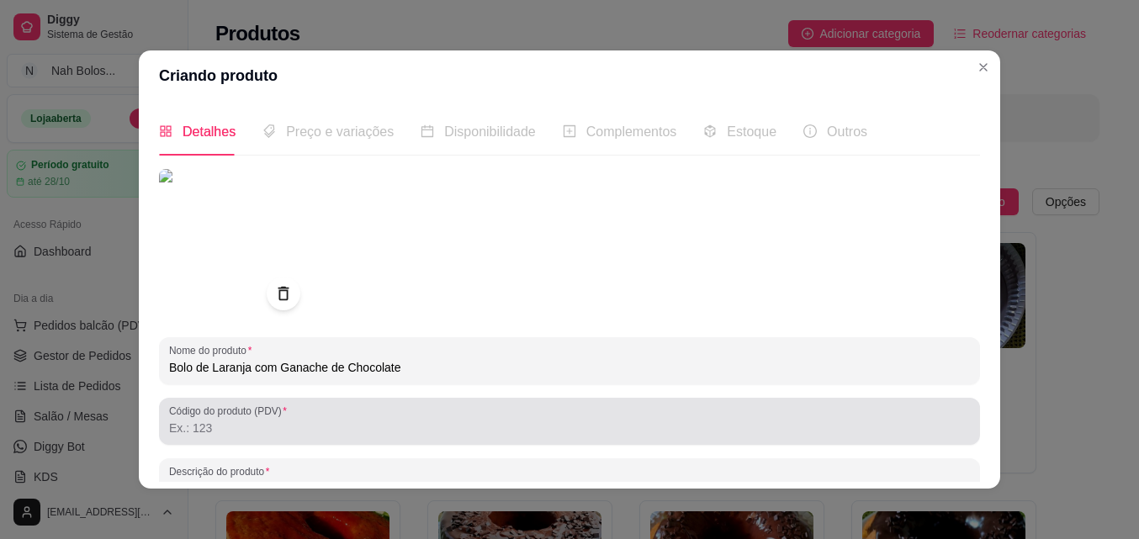
type input "Bolo de Laranja com Ganache de Chocolate"
click at [363, 428] on input "Código do produto (PDV)" at bounding box center [569, 428] width 801 height 17
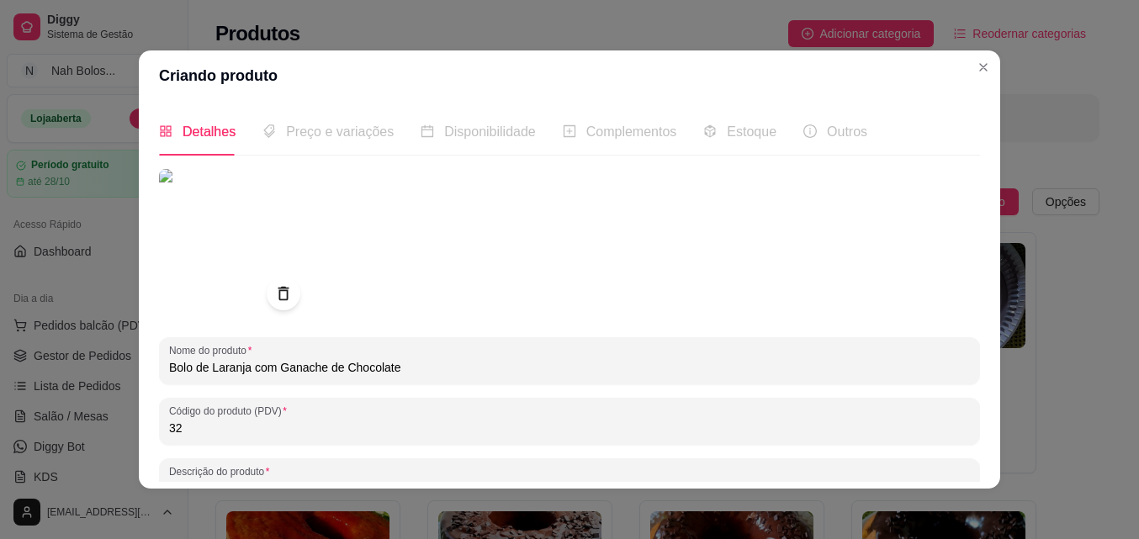
type input "32"
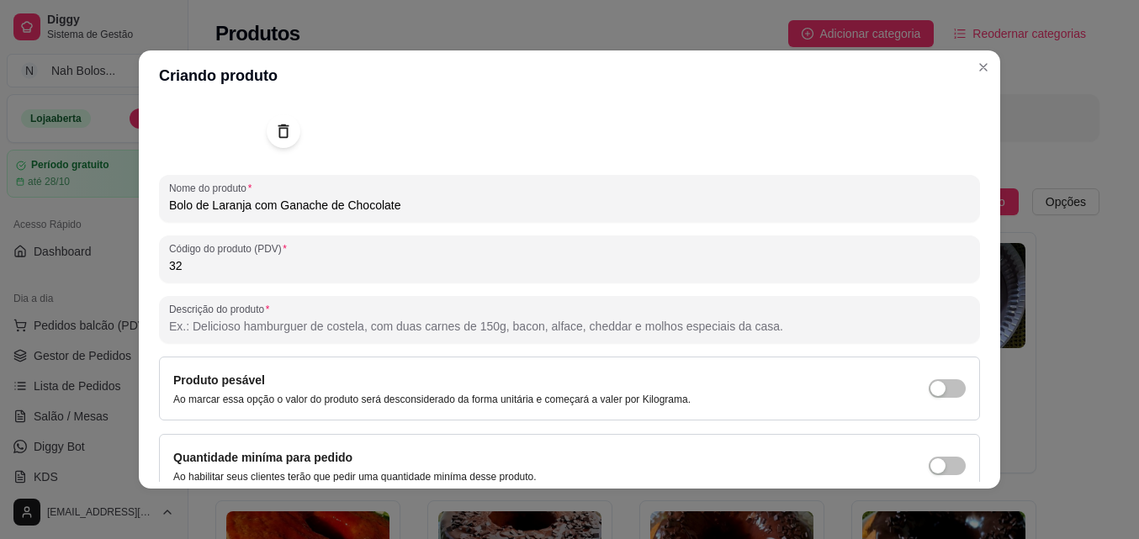
scroll to position [168, 0]
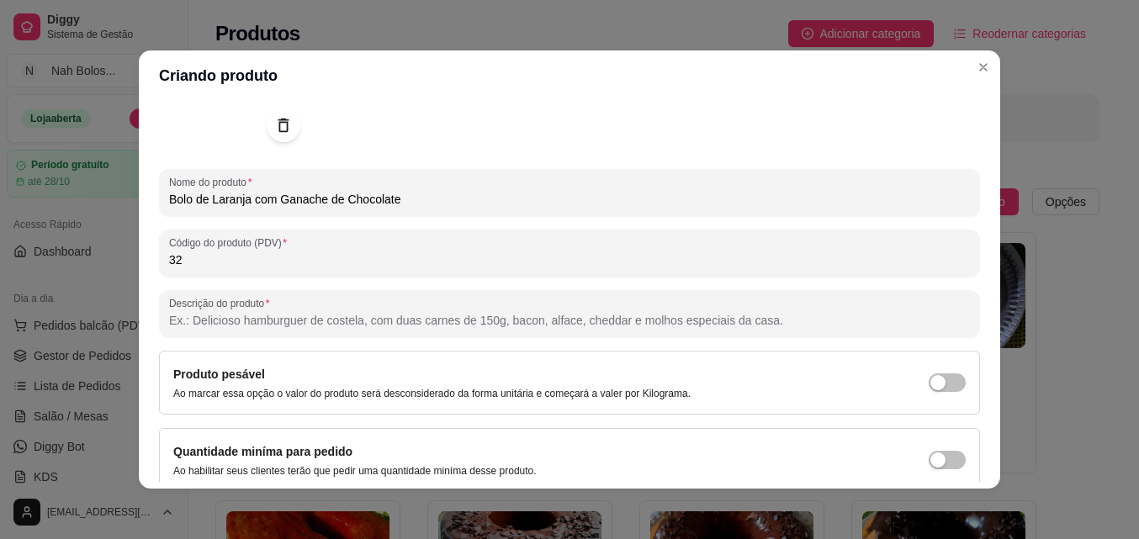
click at [330, 320] on input "Descrição do produto" at bounding box center [569, 320] width 801 height 17
paste input "Bolo de laranja fofinho e aromático, com um toque cítrico fresco, coberto por u…"
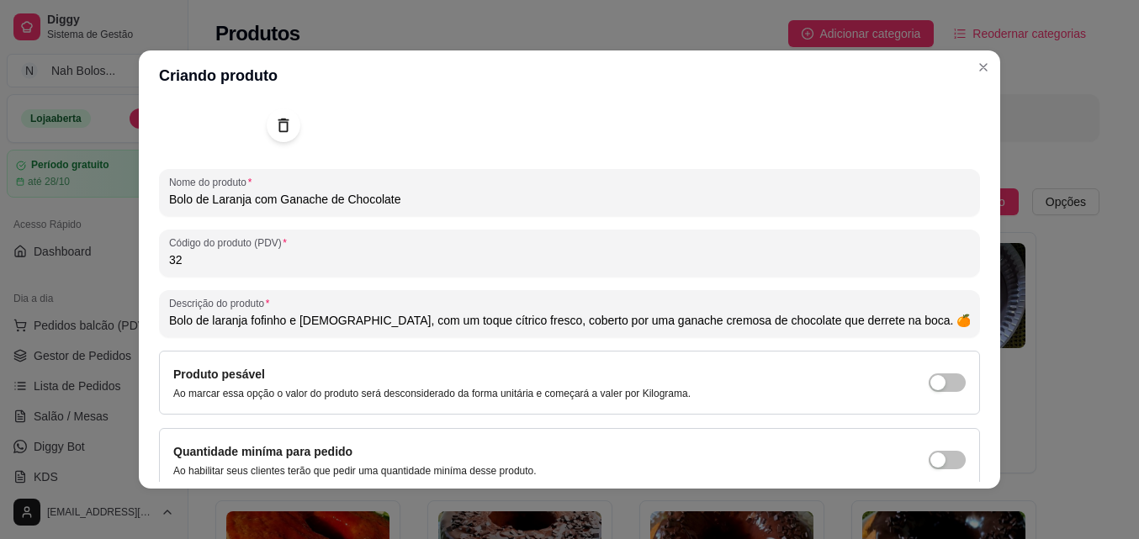
type input "Bolo de laranja fofinho e aromático, com um toque cítrico fresco, coberto por u…"
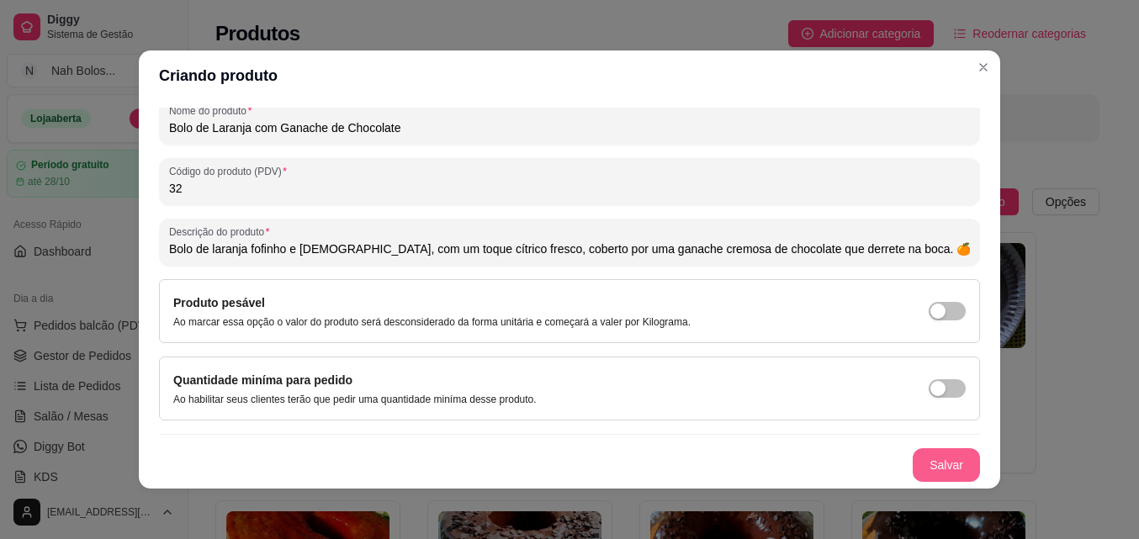
click at [932, 465] on button "Salvar" at bounding box center [945, 465] width 67 height 34
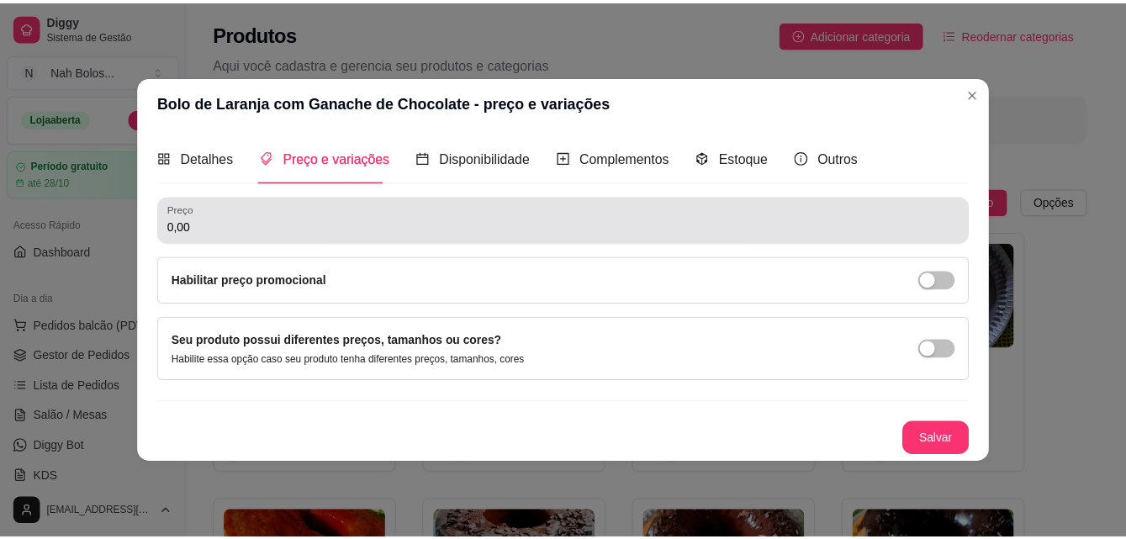
scroll to position [0, 0]
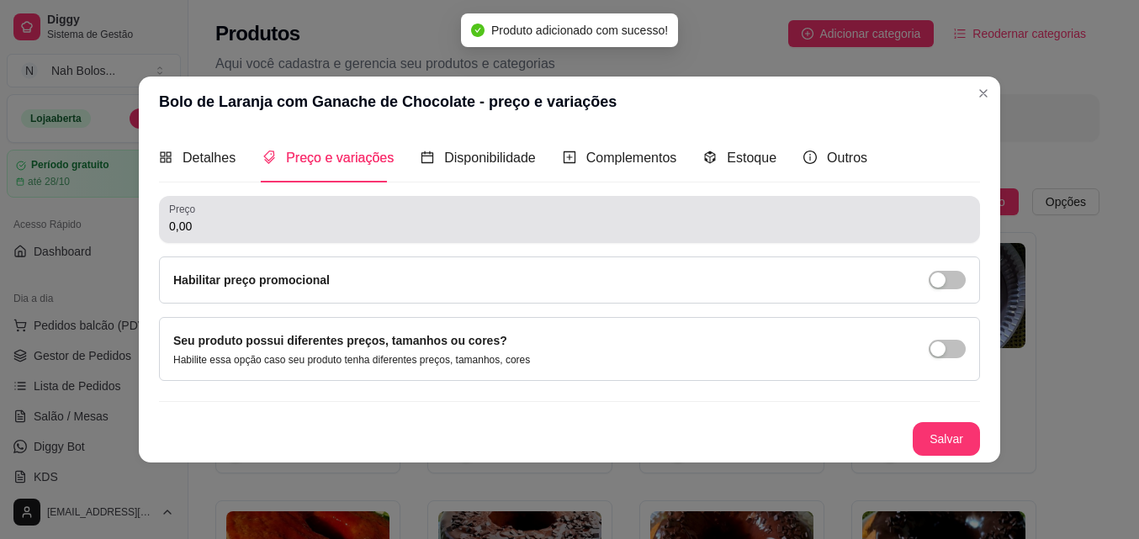
click at [247, 221] on input "0,00" at bounding box center [569, 226] width 801 height 17
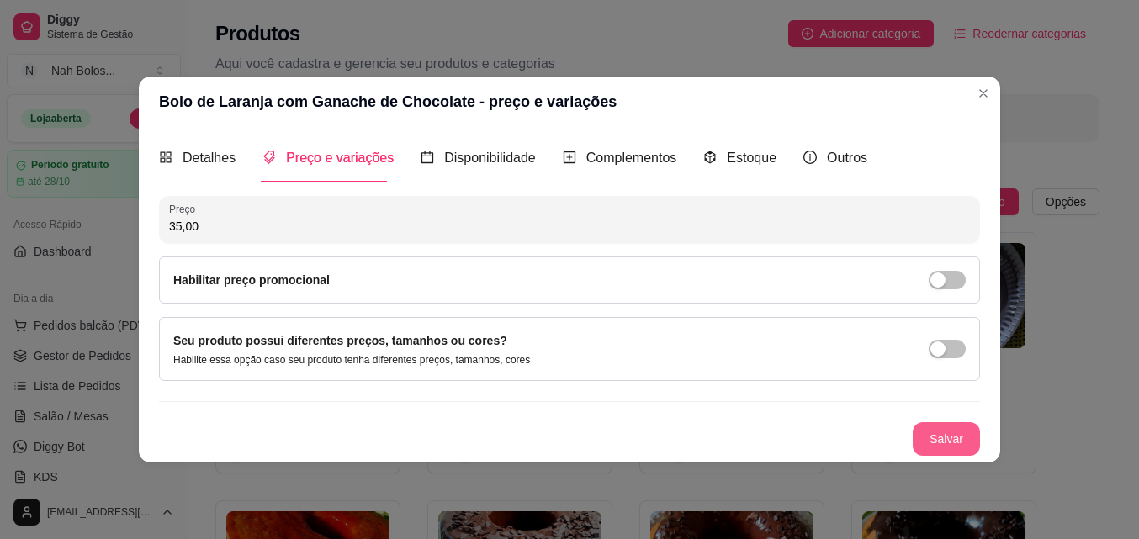
type input "35,00"
click at [959, 450] on button "Salvar" at bounding box center [945, 439] width 67 height 34
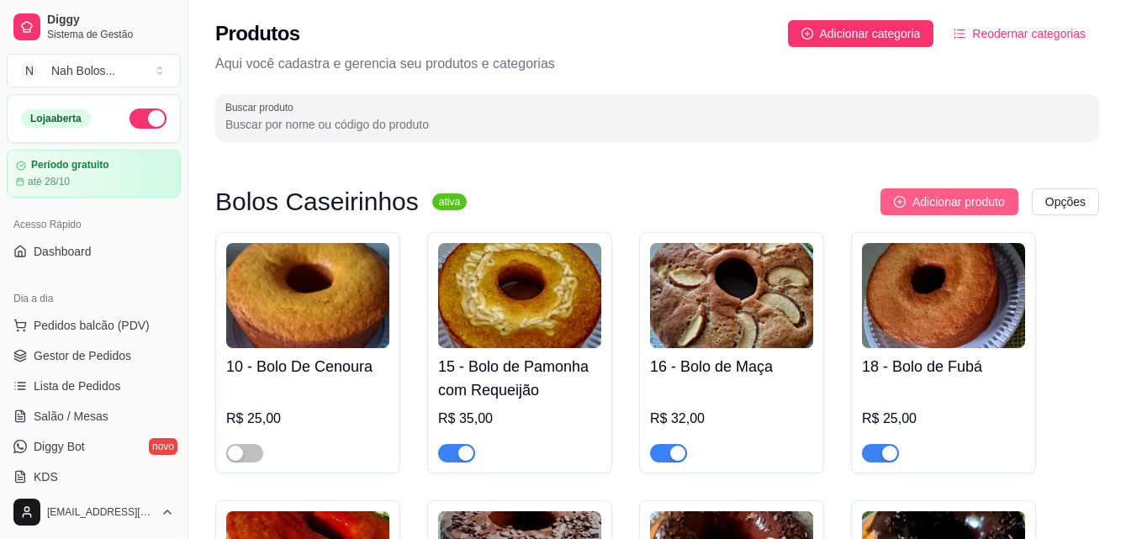
click at [970, 204] on span "Adicionar produto" at bounding box center [958, 202] width 93 height 19
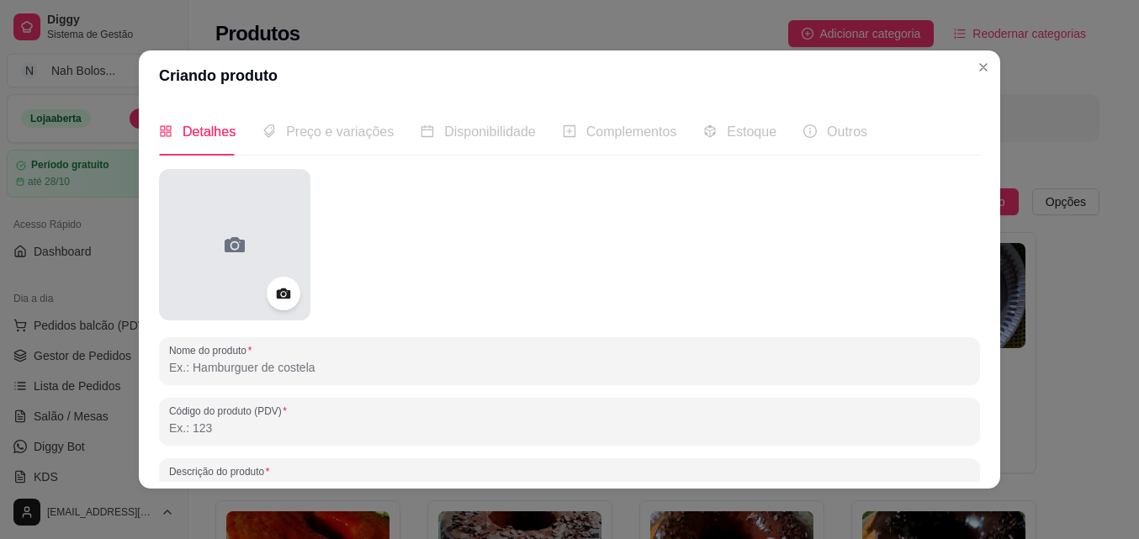
click at [214, 235] on div at bounding box center [234, 244] width 151 height 151
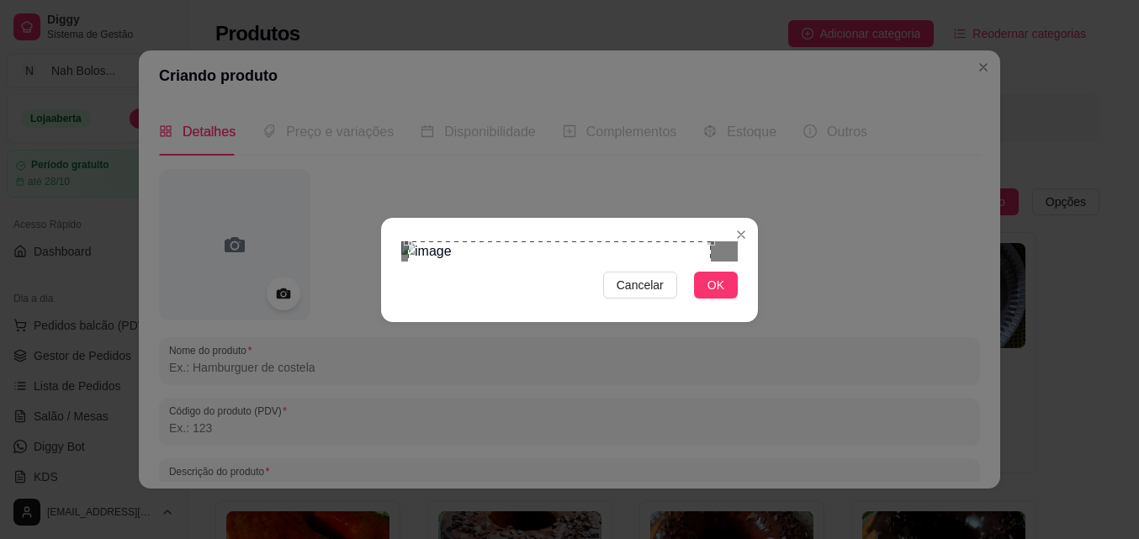
click at [442, 301] on div "Use the arrow keys to move the crop selection area" at bounding box center [559, 392] width 303 height 303
click at [724, 299] on button "OK" at bounding box center [716, 285] width 44 height 27
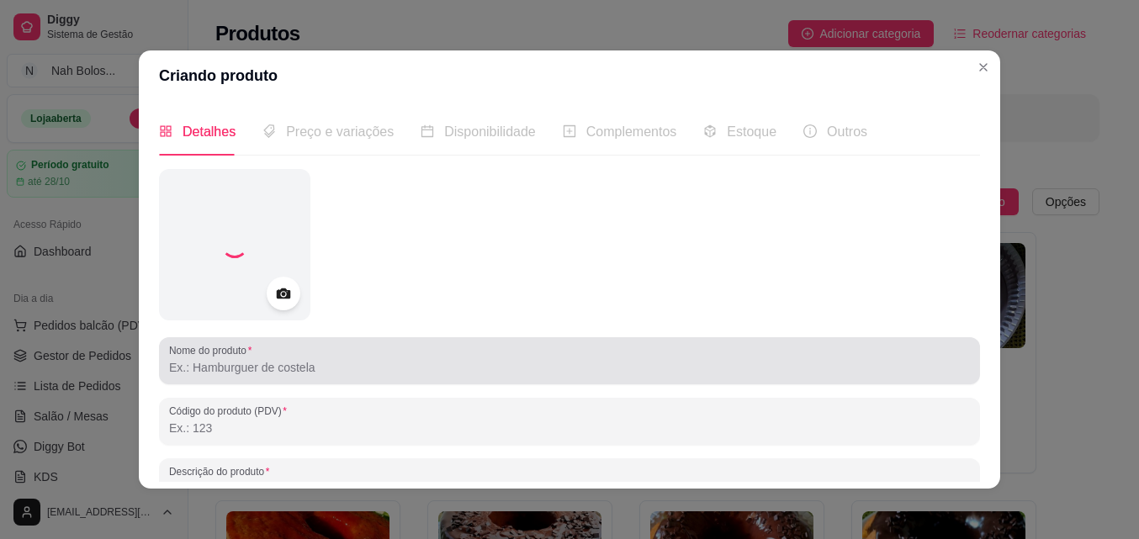
click at [314, 368] on input "Nome do produto" at bounding box center [569, 367] width 801 height 17
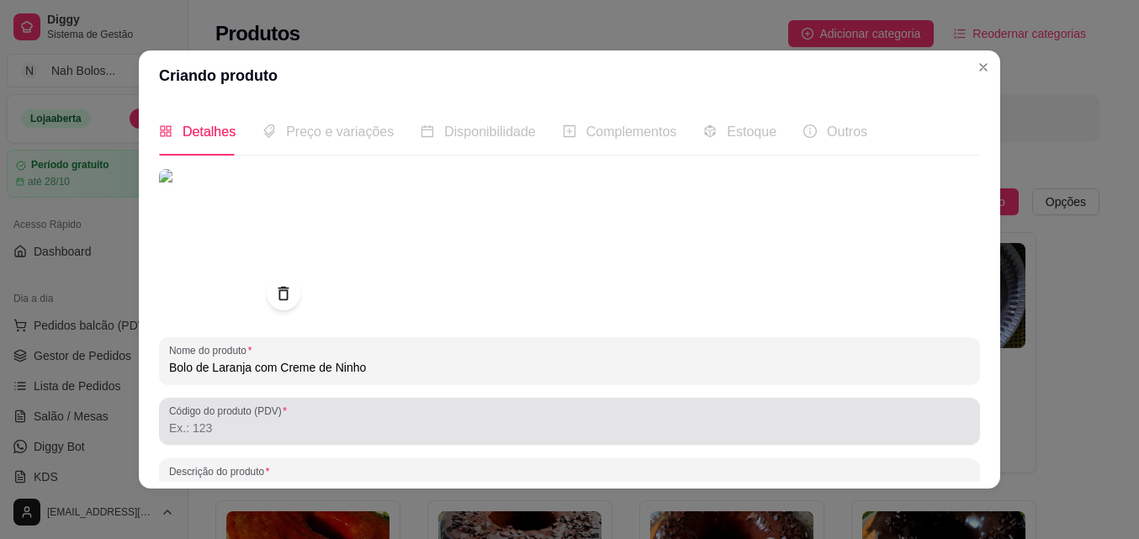
type input "Bolo de Laranja com Creme de Ninho"
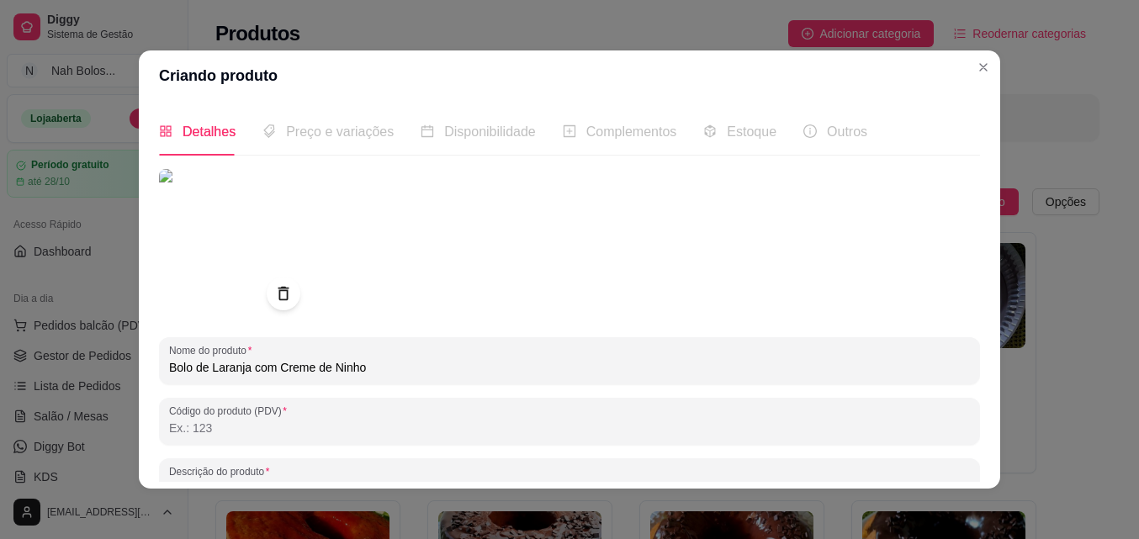
click at [465, 428] on input "Código do produto (PDV)" at bounding box center [569, 428] width 801 height 17
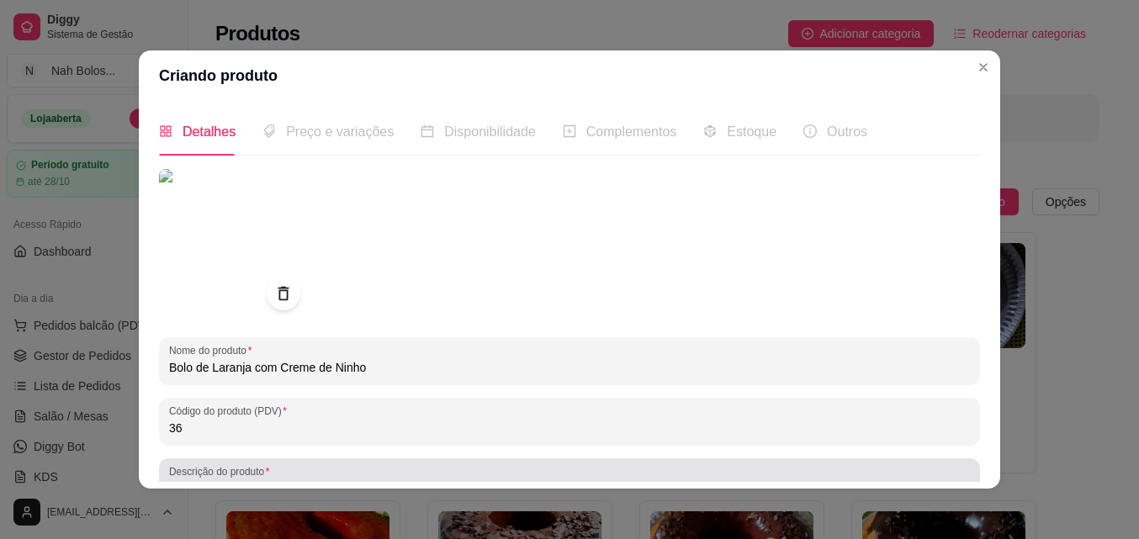
type input "36"
click at [456, 475] on div at bounding box center [569, 482] width 801 height 34
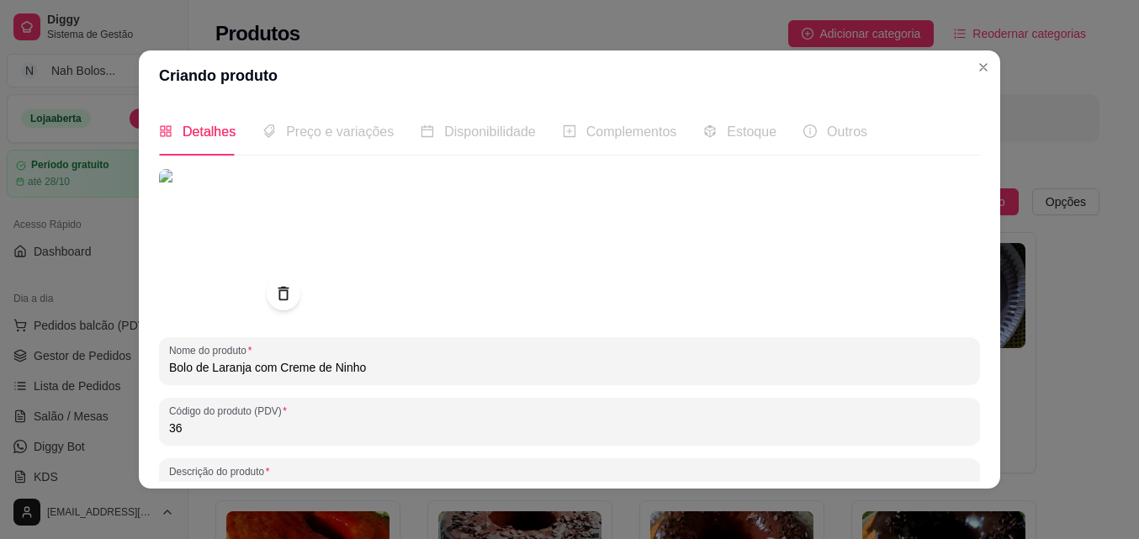
scroll to position [15, 0]
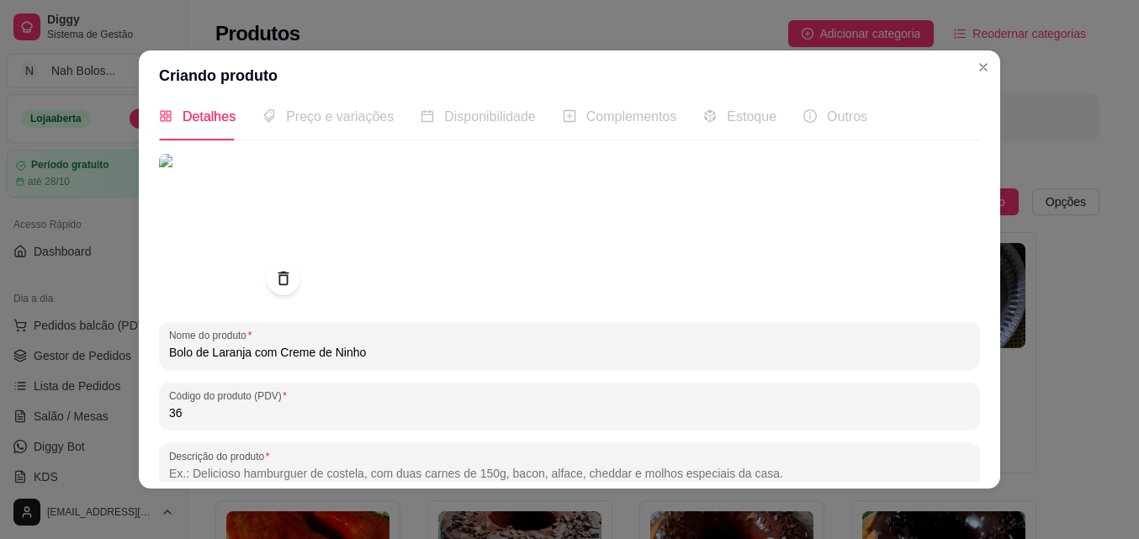
click at [208, 466] on input "Descrição do produto" at bounding box center [569, 473] width 801 height 17
paste input "Bolo de laranja macio e aromático, com um recheio cremoso de leite Ninho que tr…"
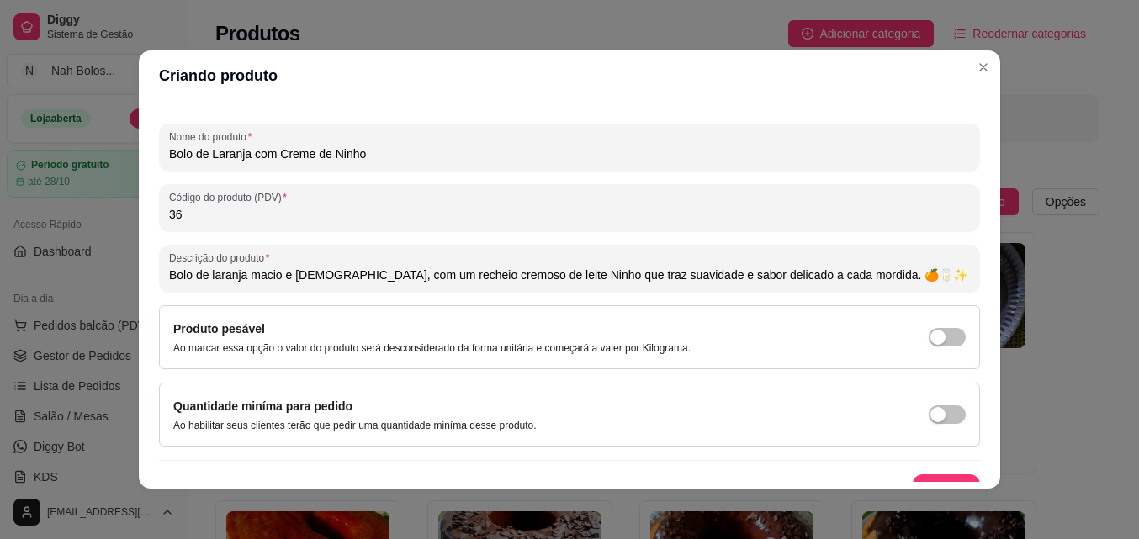
scroll to position [240, 0]
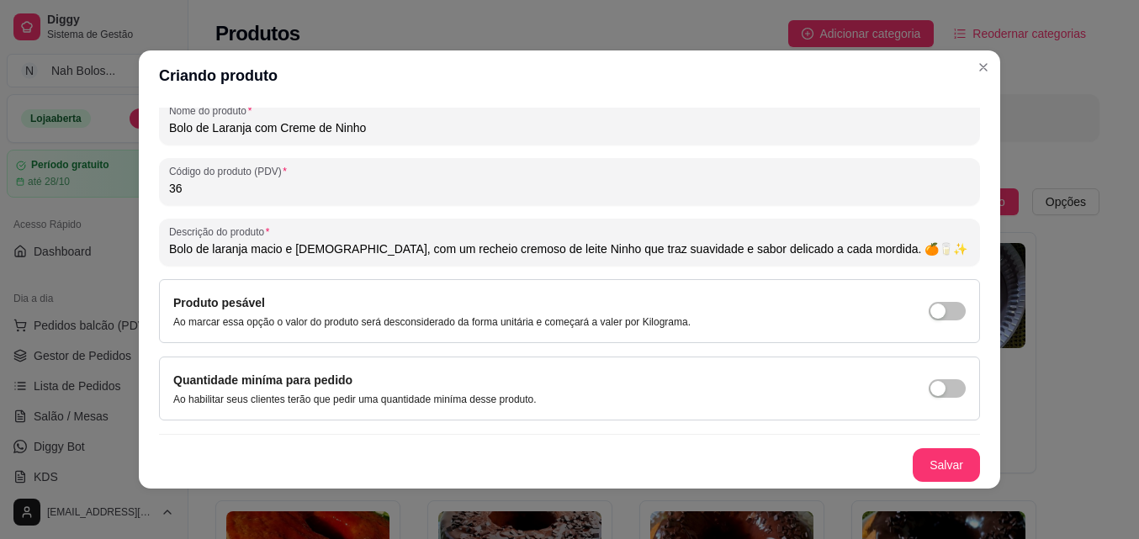
drag, startPoint x: 428, startPoint y: 473, endPoint x: 403, endPoint y: 474, distance: 25.3
click at [403, 474] on div "Nome do produto Bolo de Laranja com Creme de Ninho Código do produto (PDV) 36 D…" at bounding box center [569, 205] width 821 height 552
click at [426, 249] on input "Bolo de laranja macio e aromático, com um recheio cremoso de leite Ninho que tr…" at bounding box center [569, 249] width 801 height 17
type input "Bolo de laranja macio e aromático, com cobertura cremoso de leite Ninho que tra…"
click at [928, 463] on button "Salvar" at bounding box center [946, 465] width 66 height 33
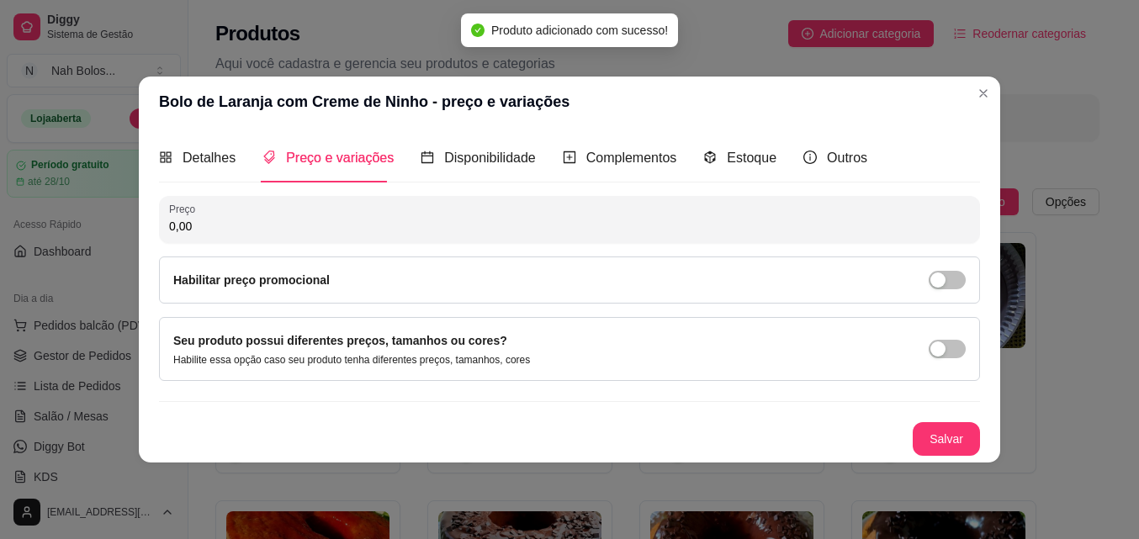
scroll to position [0, 0]
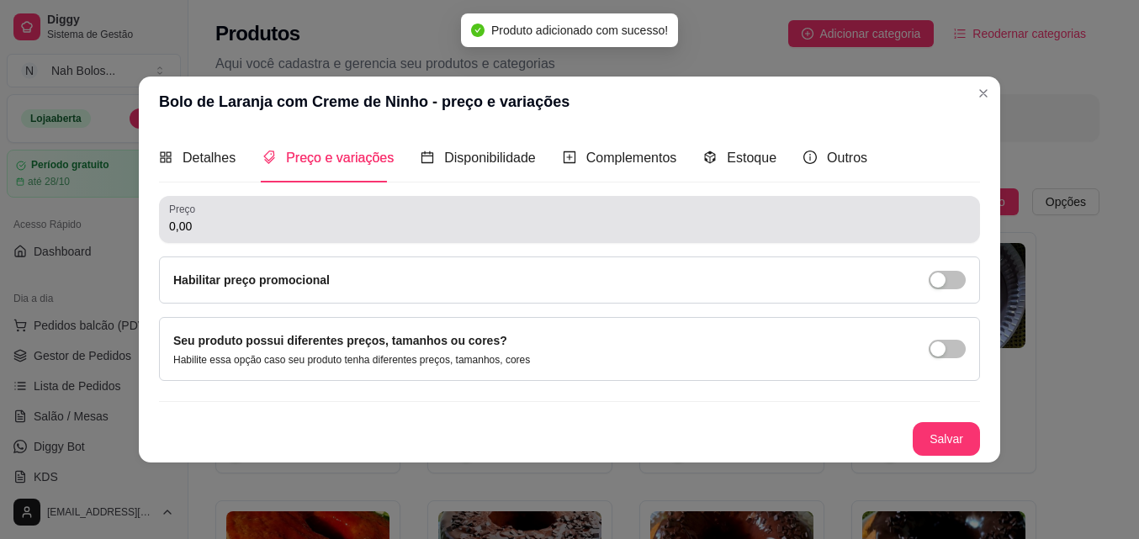
click at [251, 226] on input "0,00" at bounding box center [569, 226] width 801 height 17
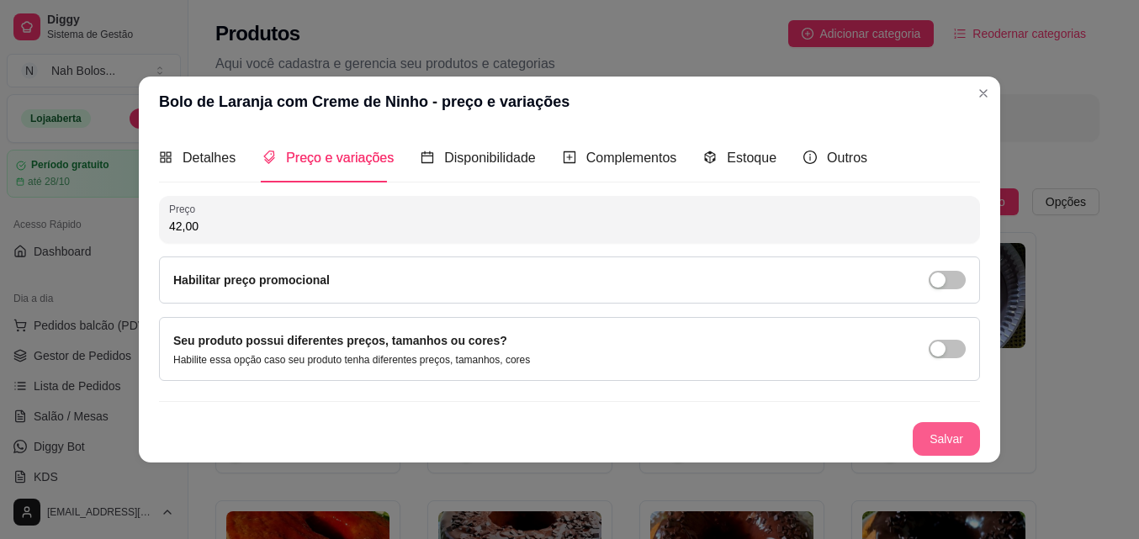
type input "42,00"
click at [958, 436] on button "Salvar" at bounding box center [945, 439] width 67 height 34
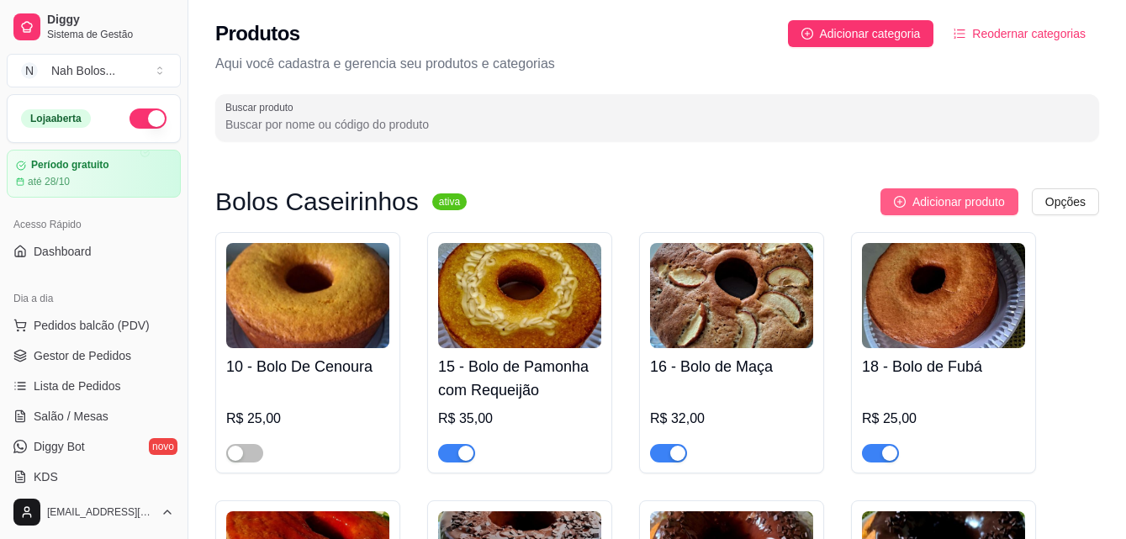
click at [950, 197] on span "Adicionar produto" at bounding box center [958, 202] width 93 height 19
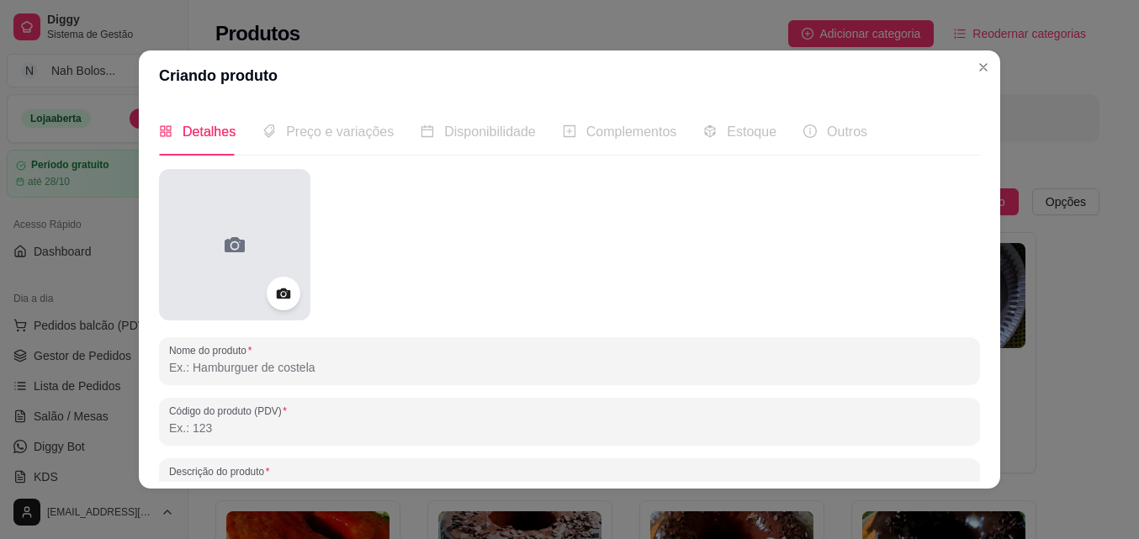
click at [206, 256] on div at bounding box center [234, 244] width 151 height 151
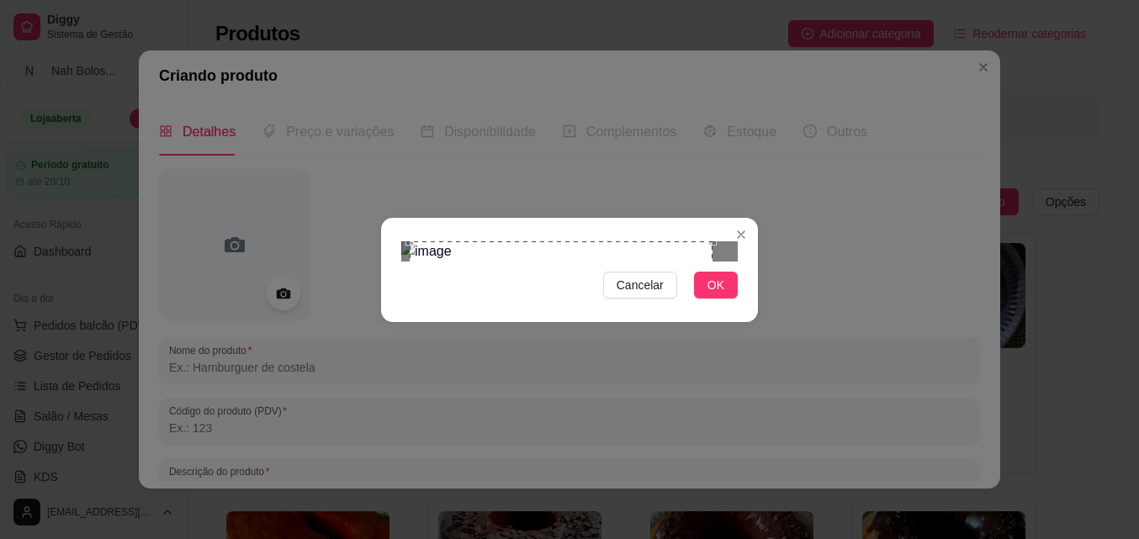
click at [683, 326] on div "Use the arrow keys to move the crop selection area" at bounding box center [561, 392] width 303 height 303
click at [719, 294] on span "OK" at bounding box center [715, 285] width 17 height 19
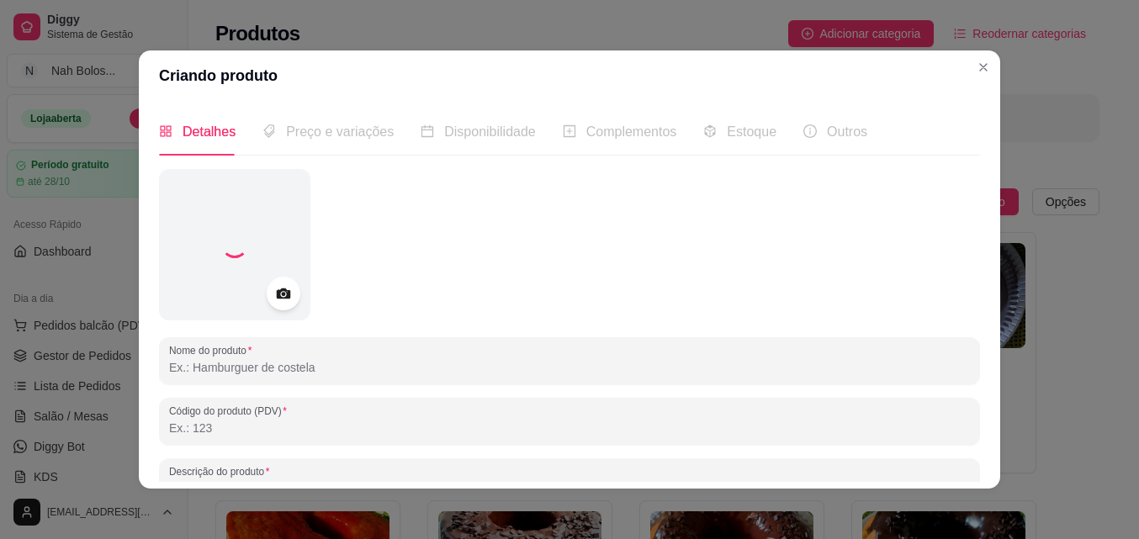
click at [277, 365] on input "Nome do produto" at bounding box center [569, 367] width 801 height 17
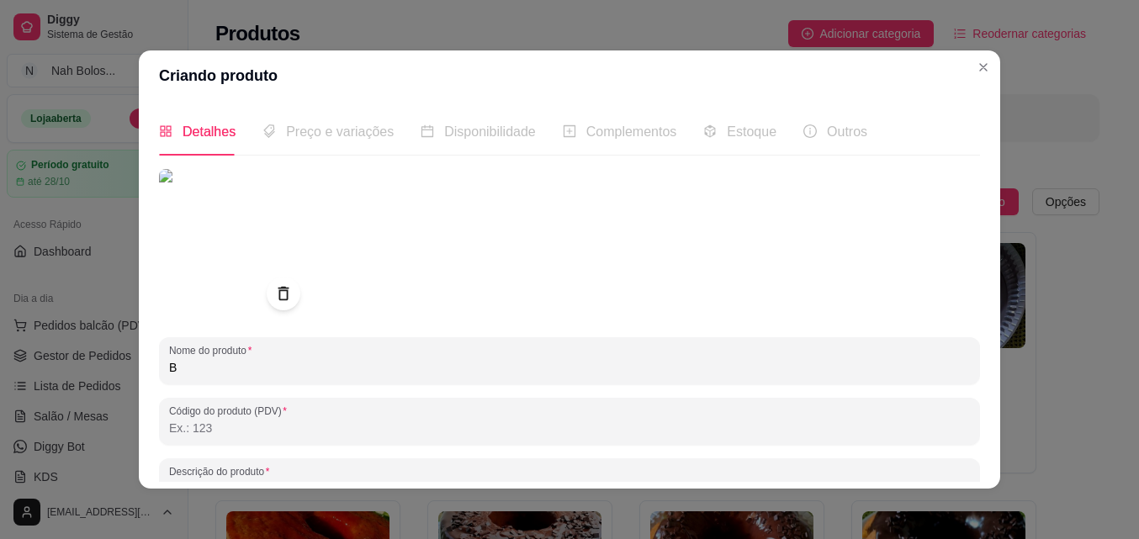
click at [270, 362] on input "B" at bounding box center [569, 367] width 801 height 17
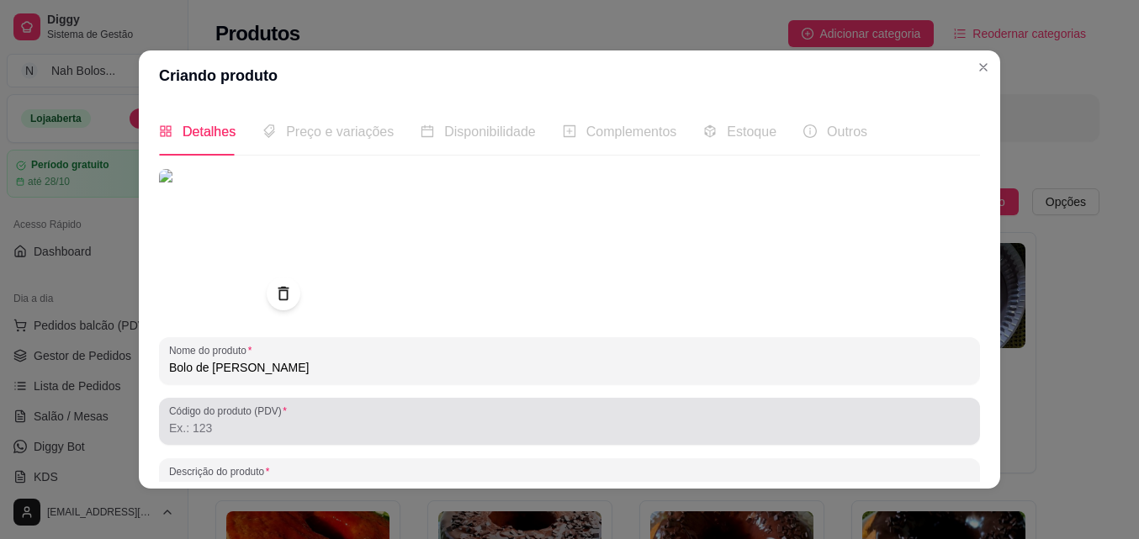
type input "Bolo de Coco Cremoso"
click at [252, 431] on input "Código do produto (PDV)" at bounding box center [569, 428] width 801 height 17
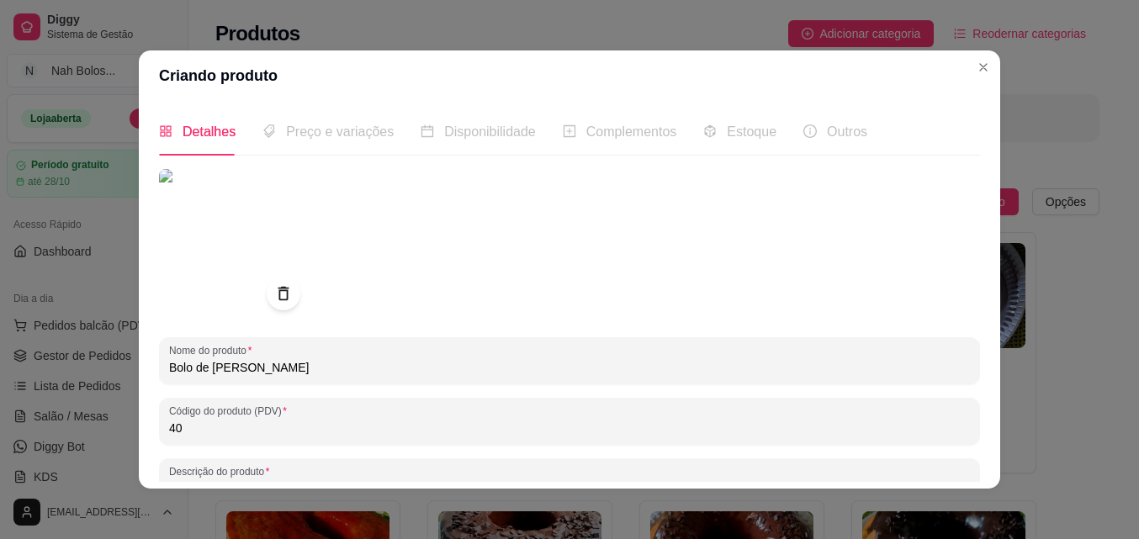
type input "40"
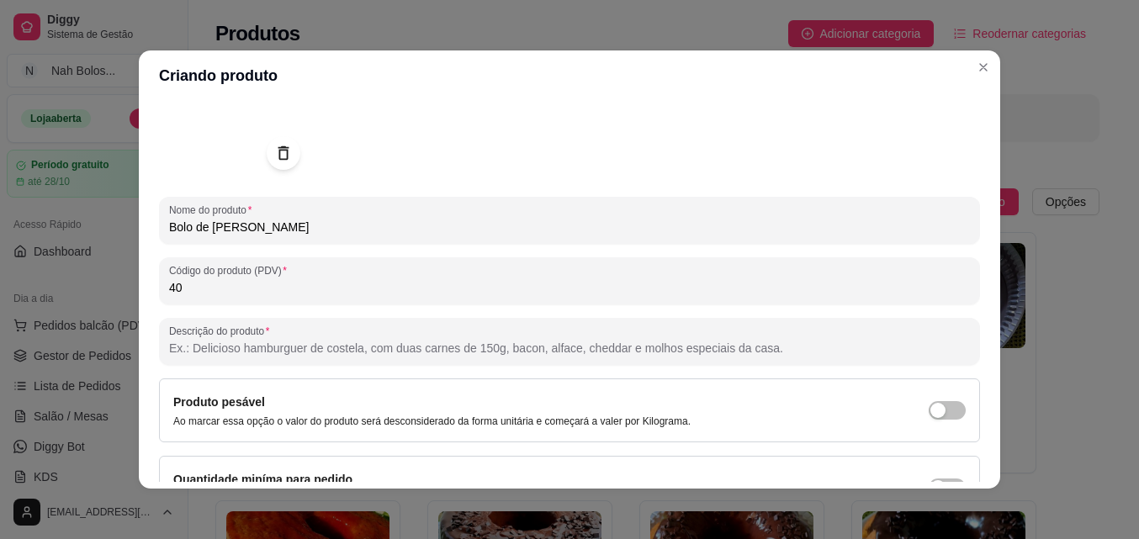
scroll to position [145, 0]
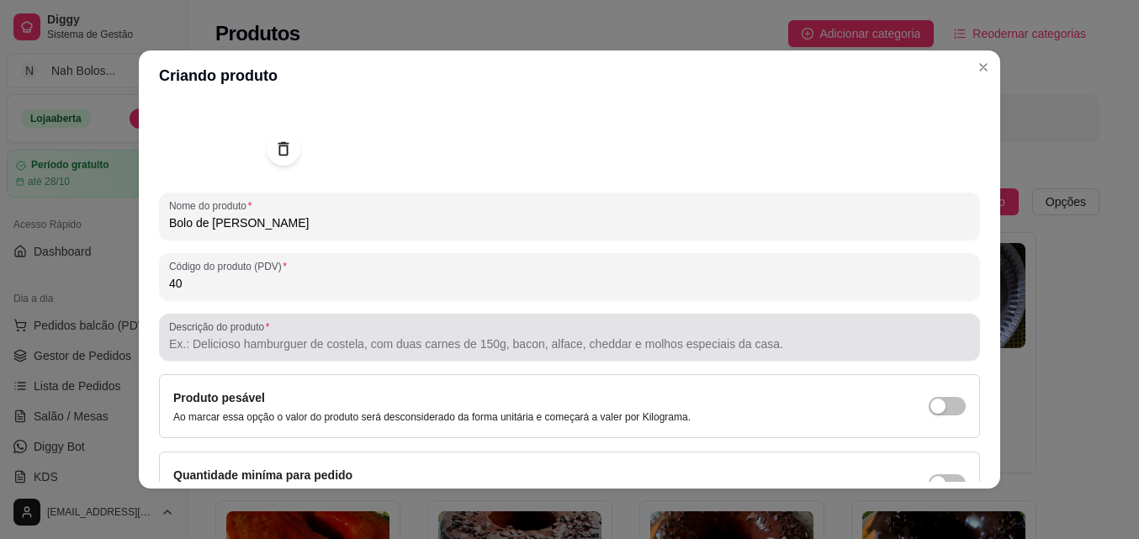
click at [658, 348] on input "Descrição do produto" at bounding box center [569, 344] width 801 height 17
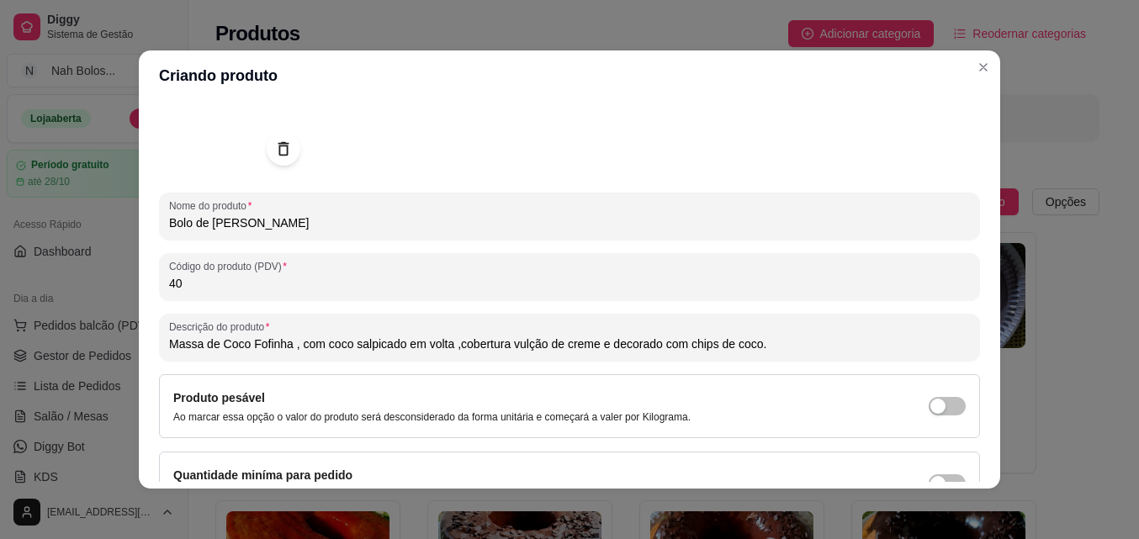
click at [522, 337] on input "Massa de Coco Fofinha , com coco salpicado em volta ,cobertura vulção de creme …" at bounding box center [569, 344] width 801 height 17
type input "Massa de Coco Fofinha , com coco salpicado em volta ,cobertura vulcão de creme …"
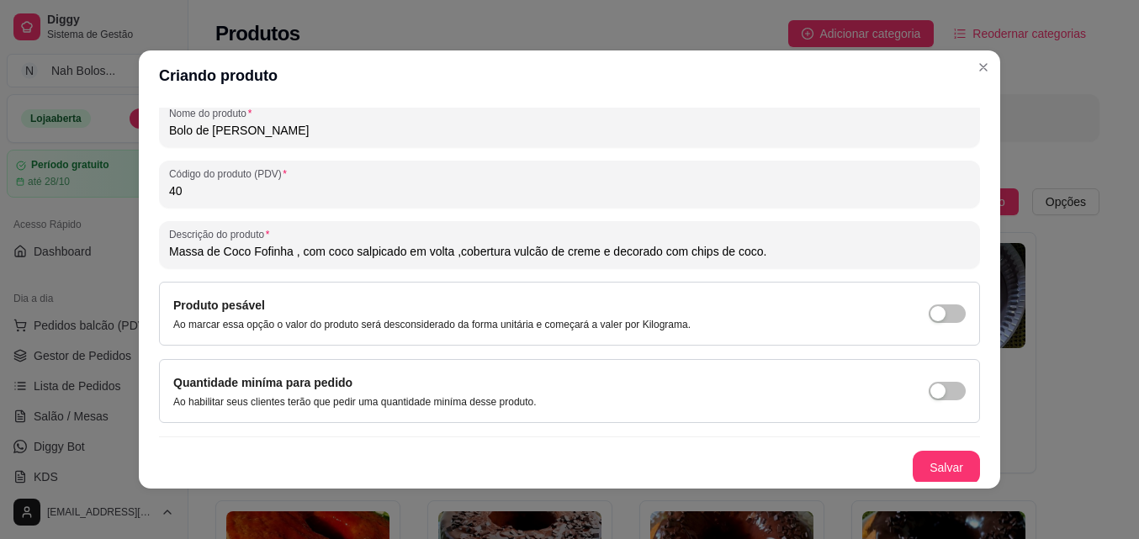
scroll to position [240, 0]
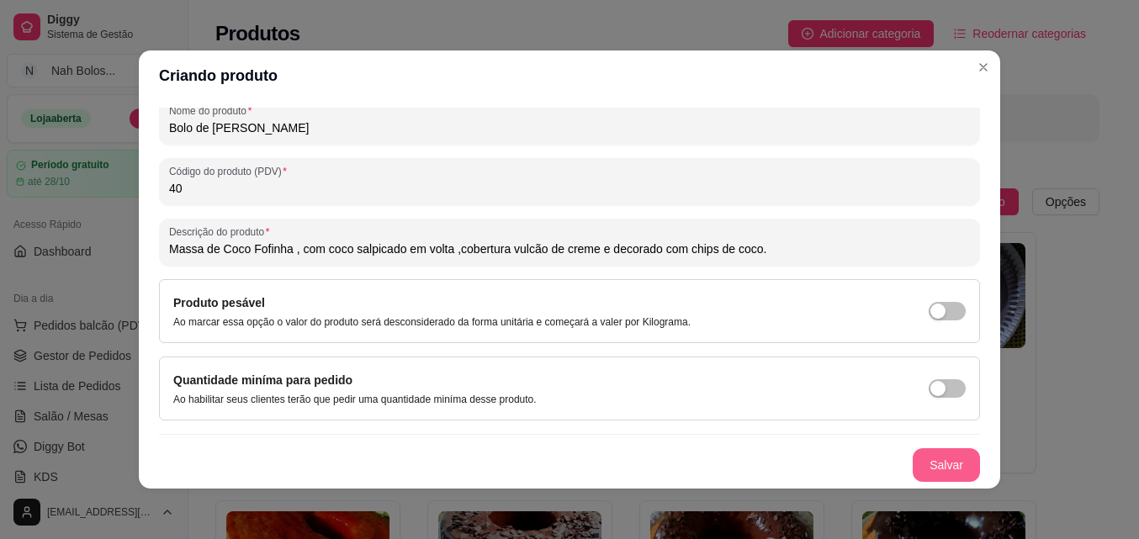
click at [912, 463] on button "Salvar" at bounding box center [945, 465] width 67 height 34
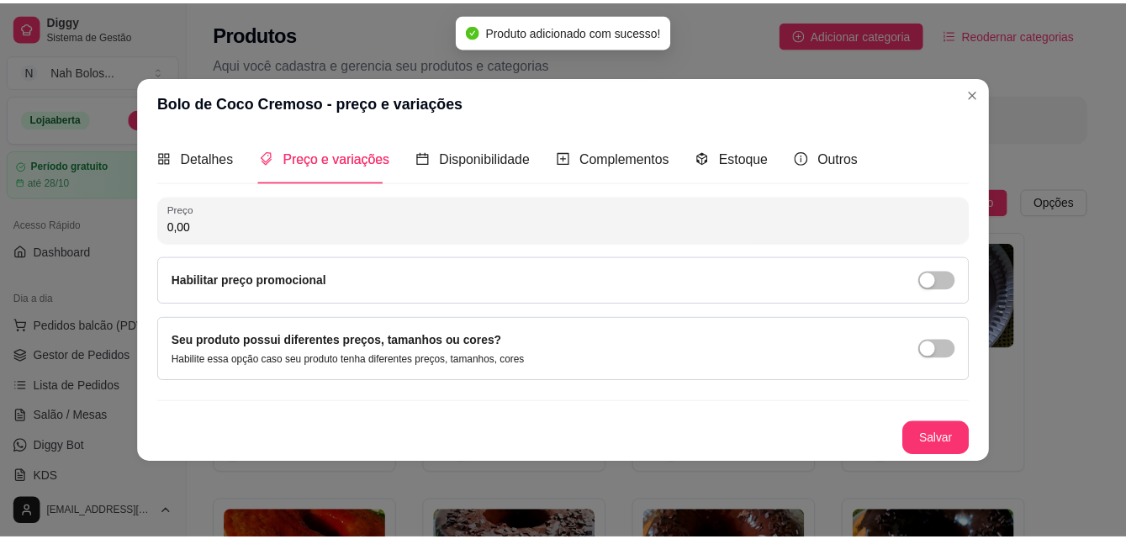
scroll to position [0, 0]
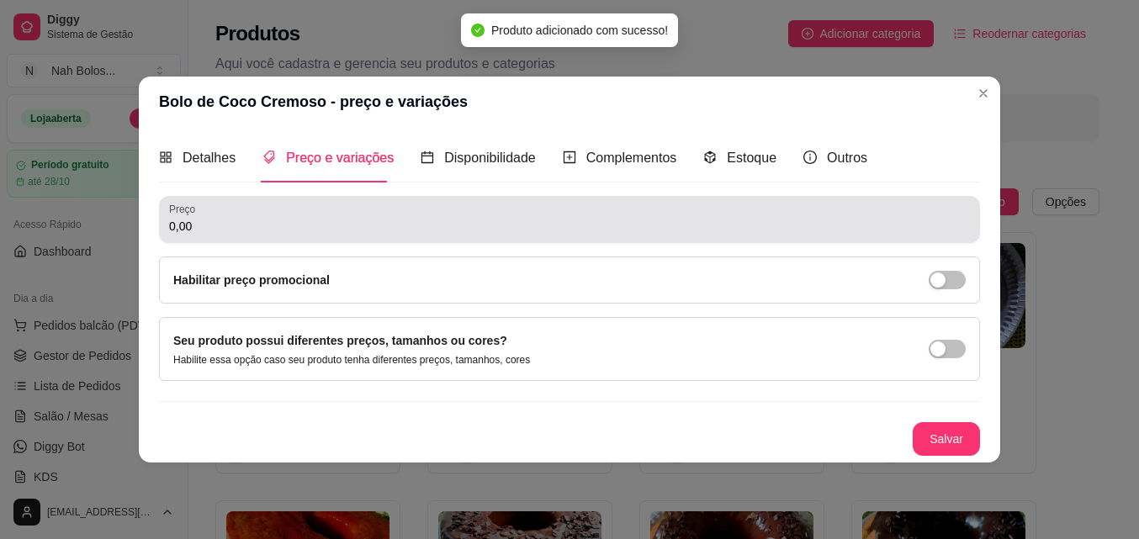
click at [253, 227] on input "0,00" at bounding box center [569, 226] width 801 height 17
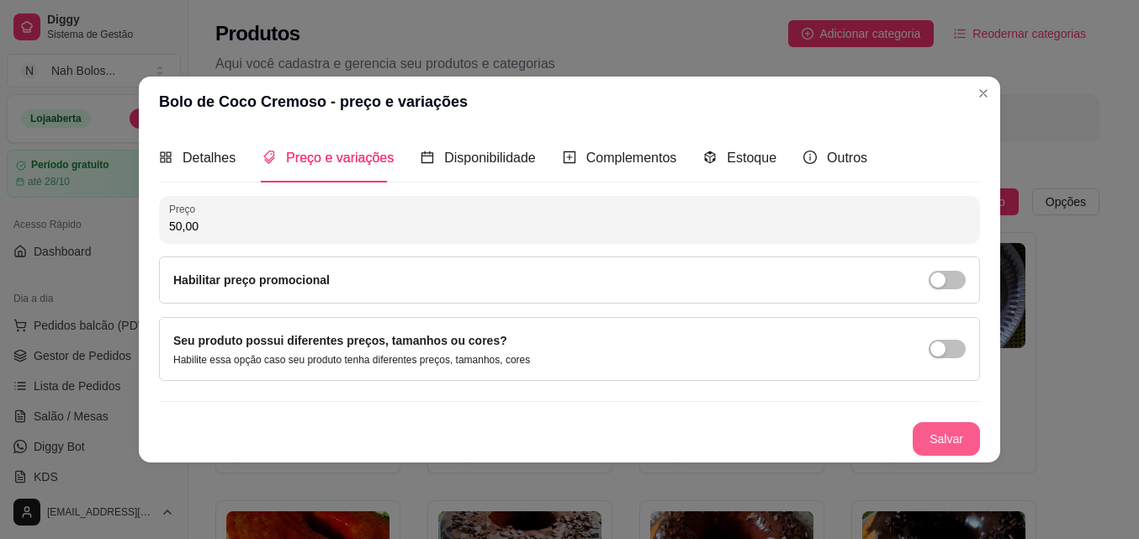
type input "50,00"
click at [933, 435] on button "Salvar" at bounding box center [945, 439] width 67 height 34
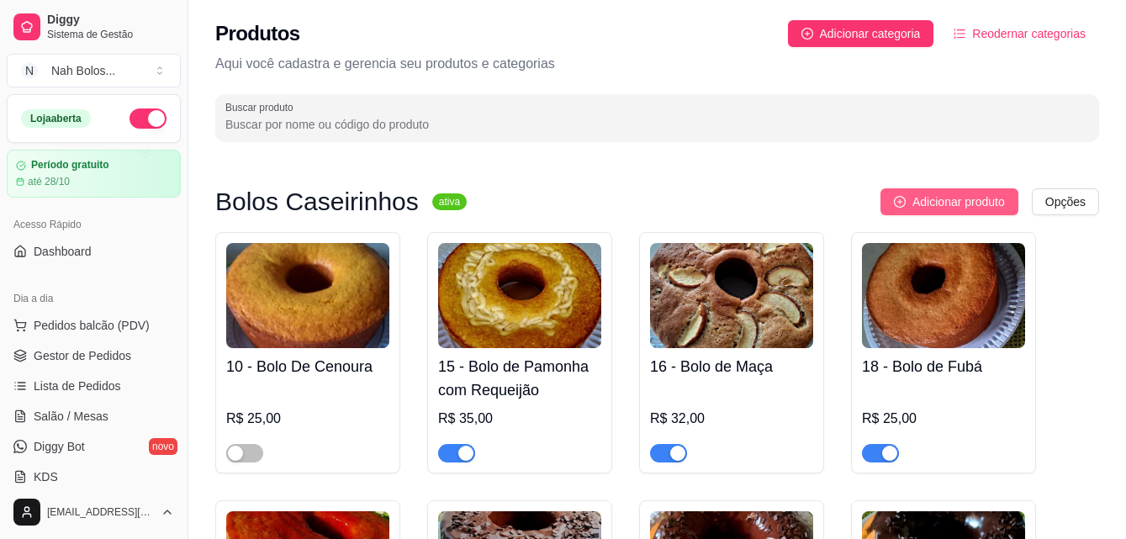
click at [955, 204] on span "Adicionar produto" at bounding box center [958, 202] width 93 height 19
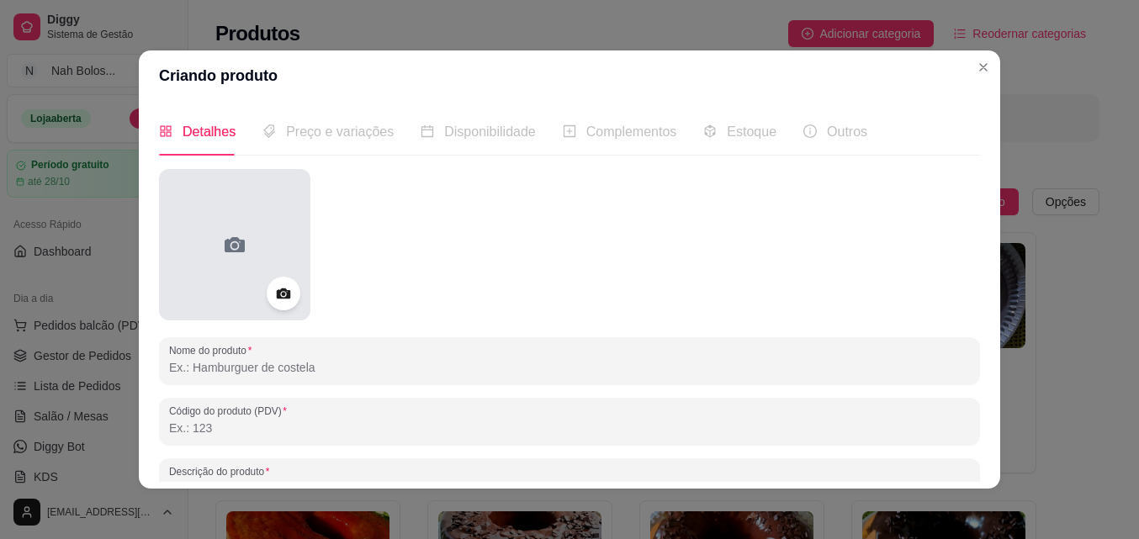
click at [228, 236] on icon at bounding box center [234, 244] width 27 height 27
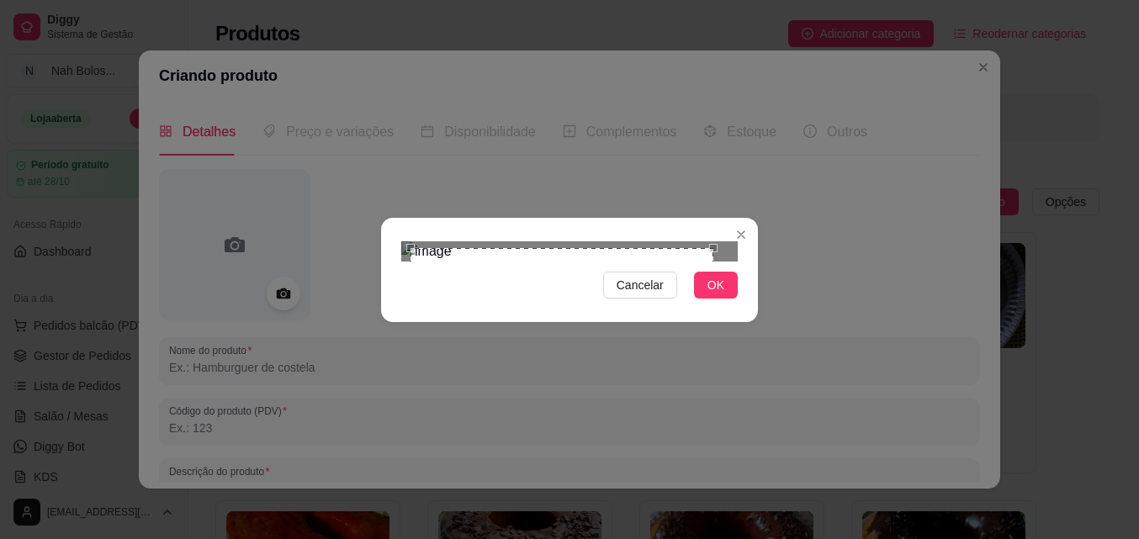
click at [644, 319] on div "Use the arrow keys to move the crop selection area" at bounding box center [561, 399] width 303 height 303
click at [718, 294] on span "OK" at bounding box center [715, 285] width 17 height 19
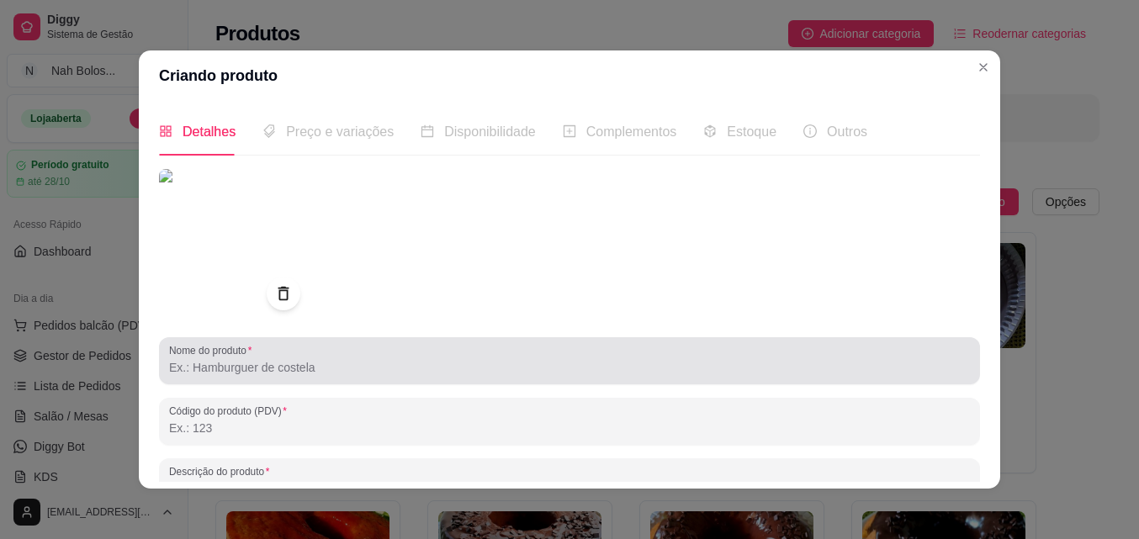
click at [516, 374] on input "Nome do produto" at bounding box center [569, 367] width 801 height 17
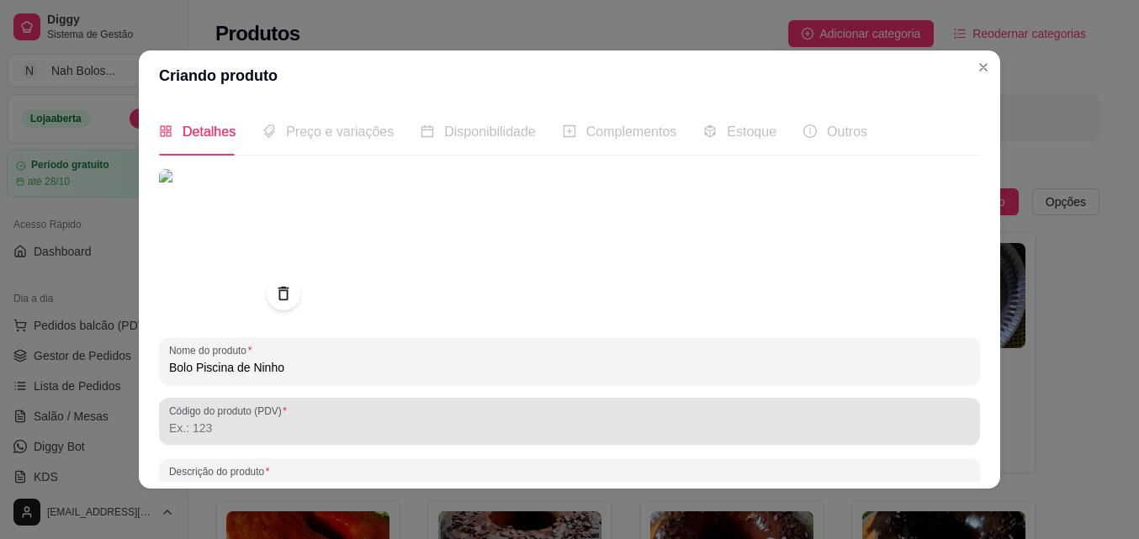
type input "Bolo Piscina de Ninho"
drag, startPoint x: 479, startPoint y: 430, endPoint x: 740, endPoint y: 283, distance: 298.9
click at [480, 429] on input "Código do produto (PDV)" at bounding box center [569, 428] width 801 height 17
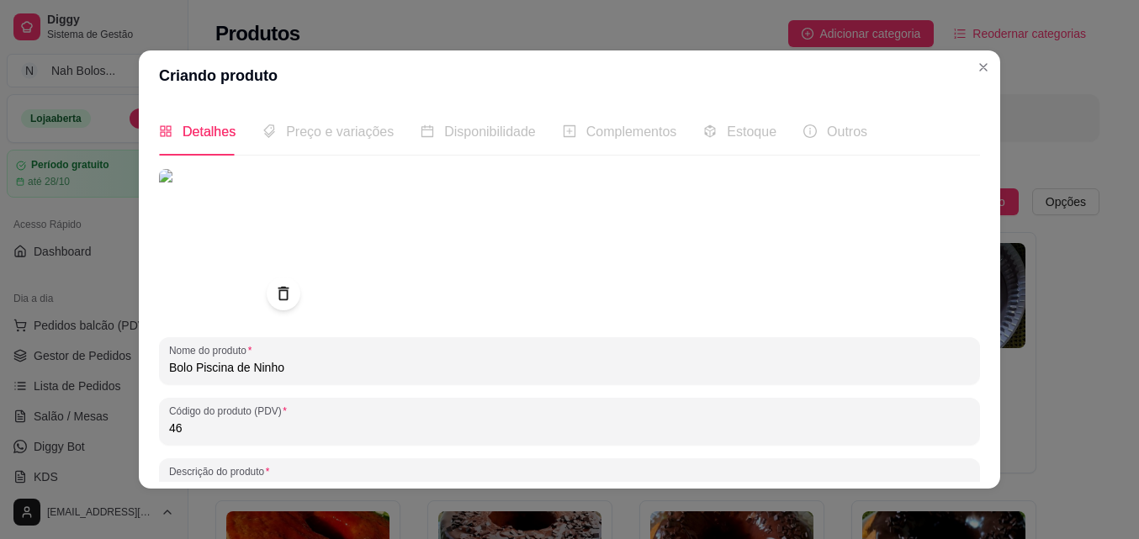
type input "46"
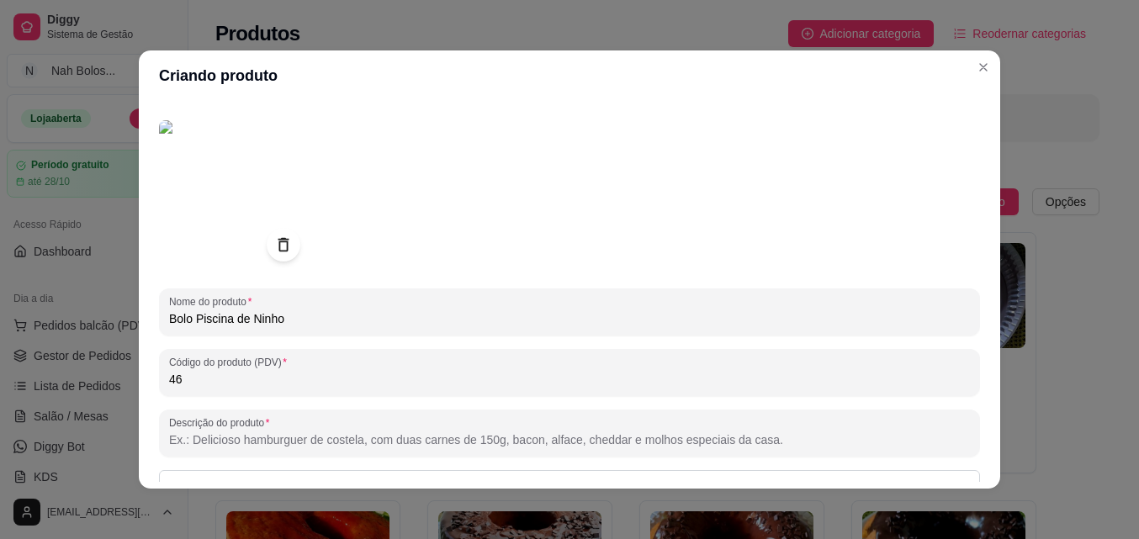
scroll to position [73, 0]
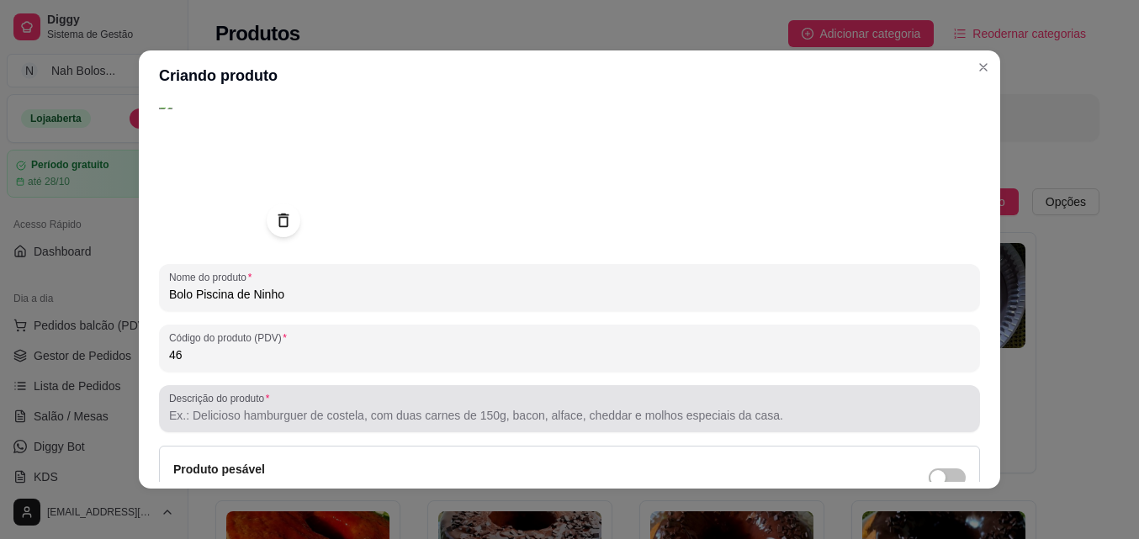
click at [406, 415] on input "Descrição do produto" at bounding box center [569, 415] width 801 height 17
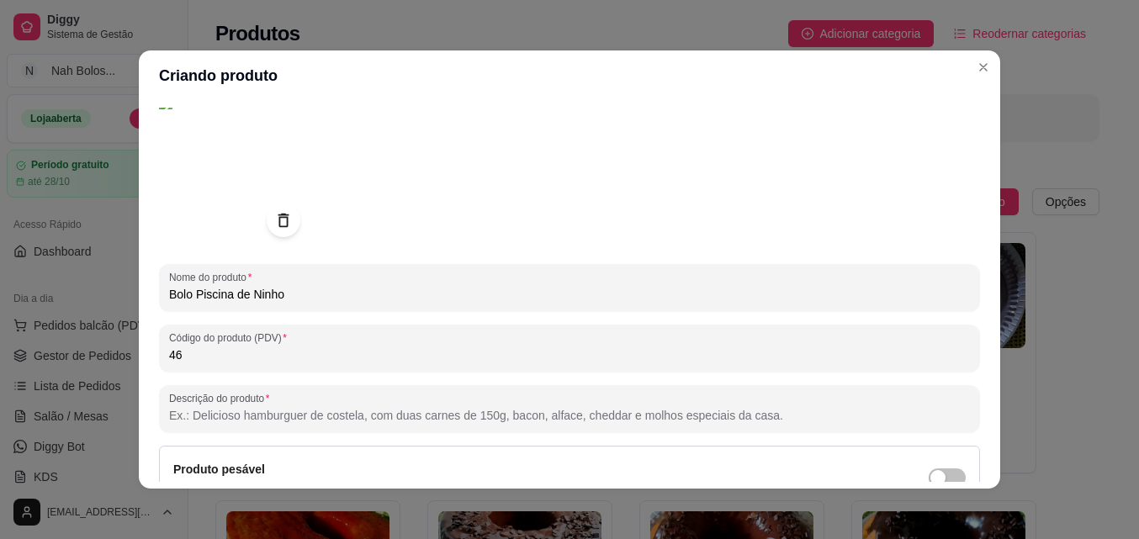
type input "b"
type input "Massa de Iogurte levinha e fofinha , com Recheio de Brigadeiro de Ninho."
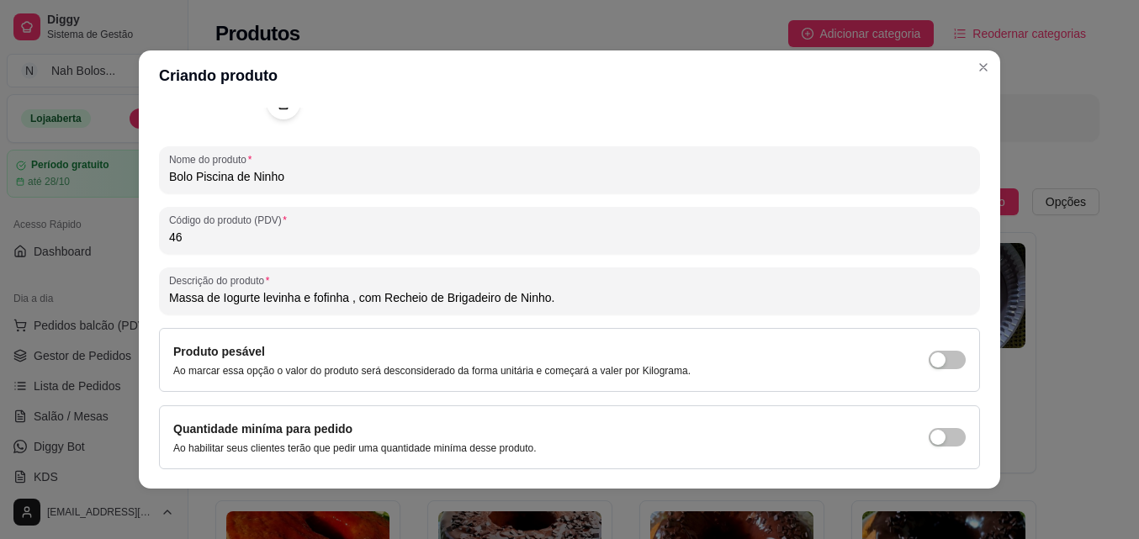
scroll to position [240, 0]
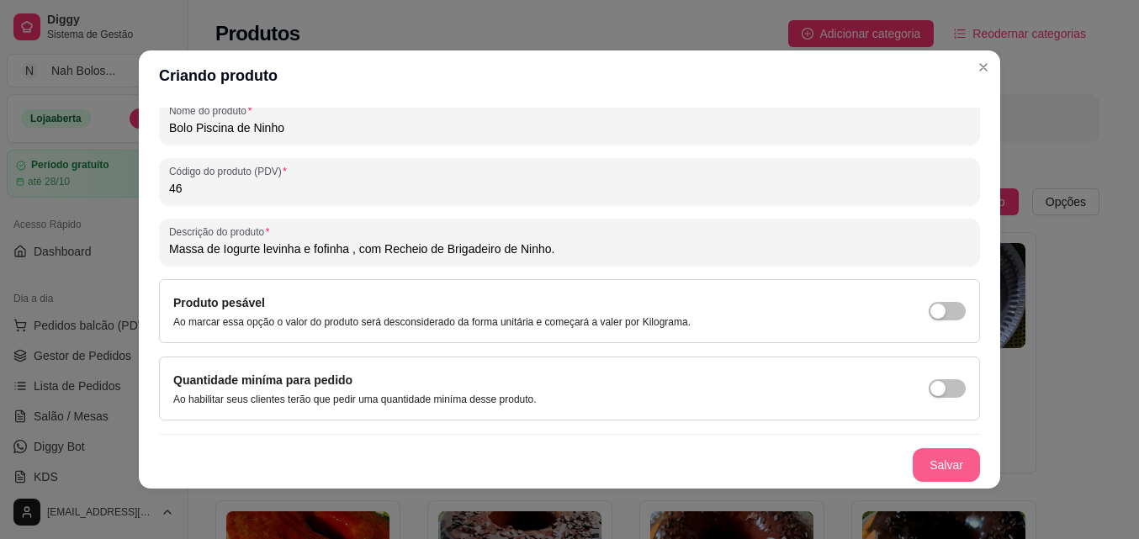
click at [928, 463] on button "Salvar" at bounding box center [945, 465] width 67 height 34
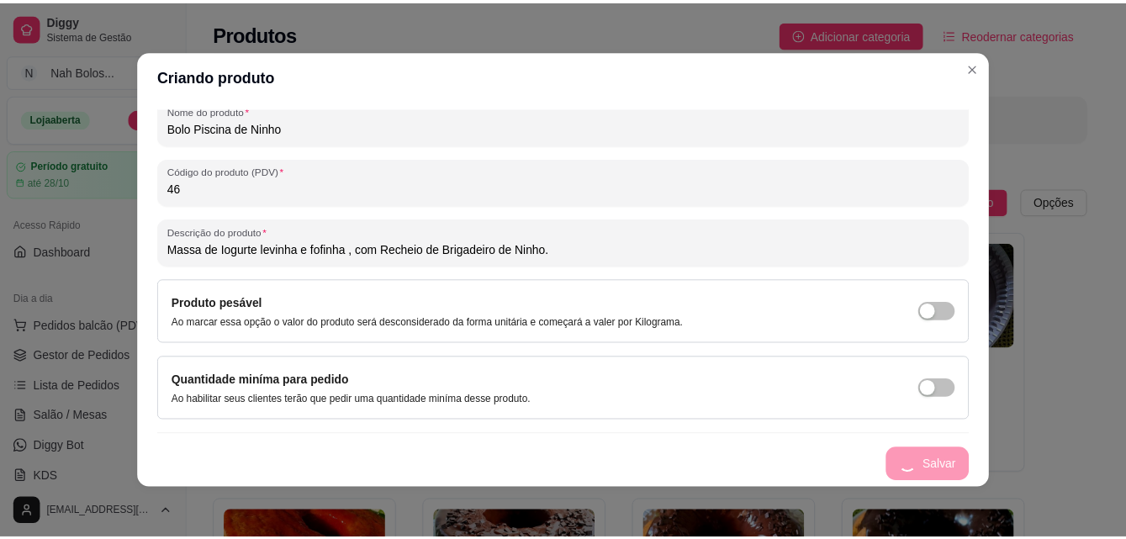
scroll to position [0, 0]
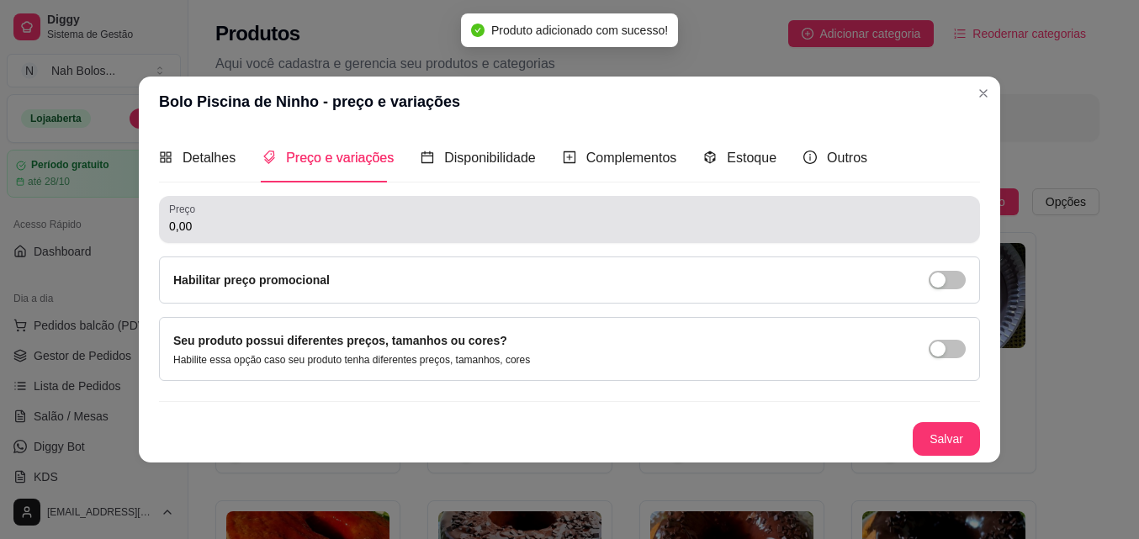
click at [254, 236] on div "Preço 0,00" at bounding box center [569, 219] width 821 height 47
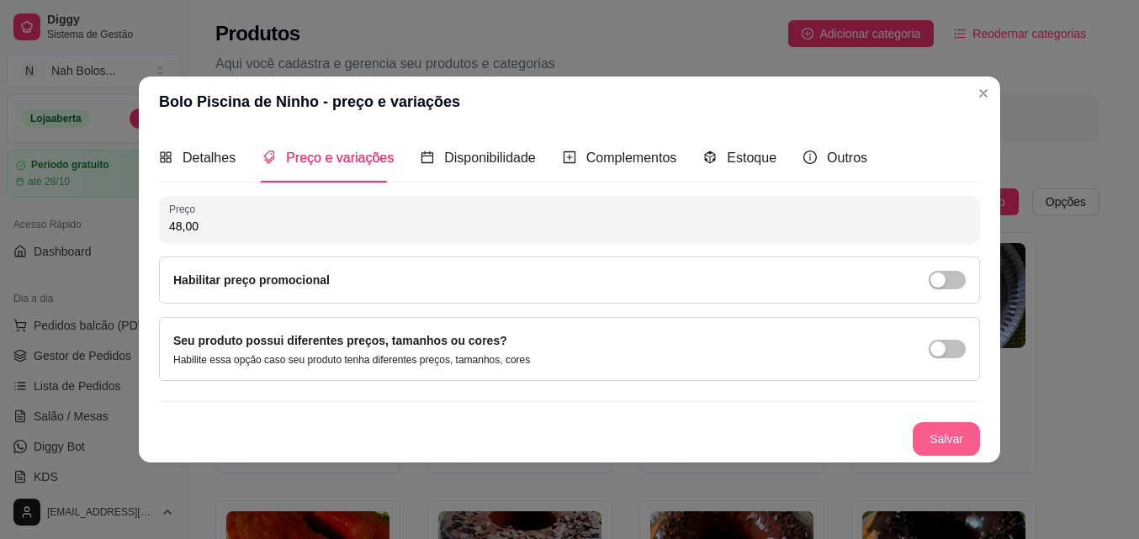
type input "48,00"
click at [952, 441] on button "Salvar" at bounding box center [946, 438] width 66 height 33
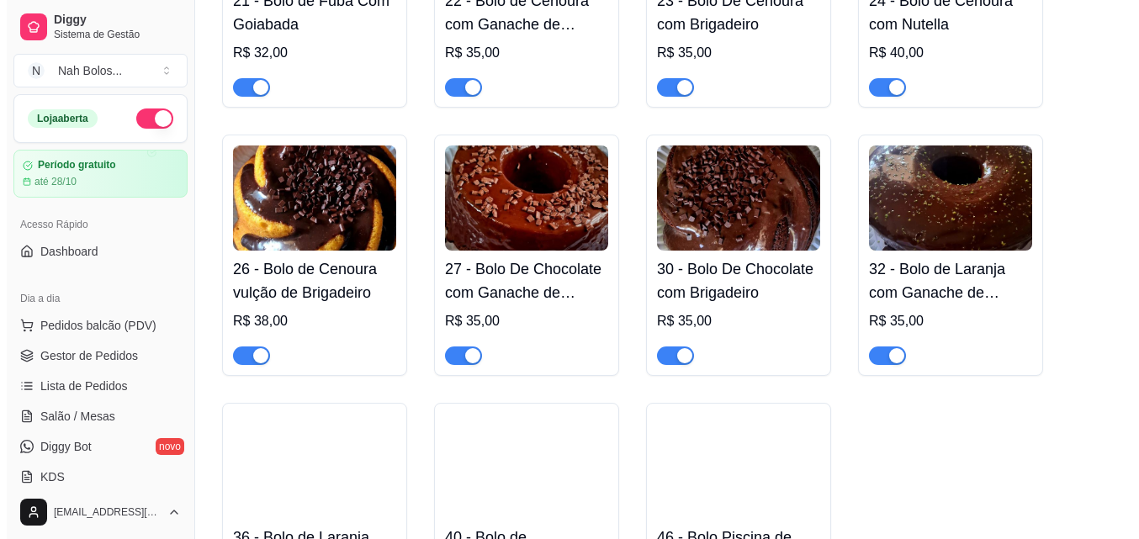
scroll to position [827, 0]
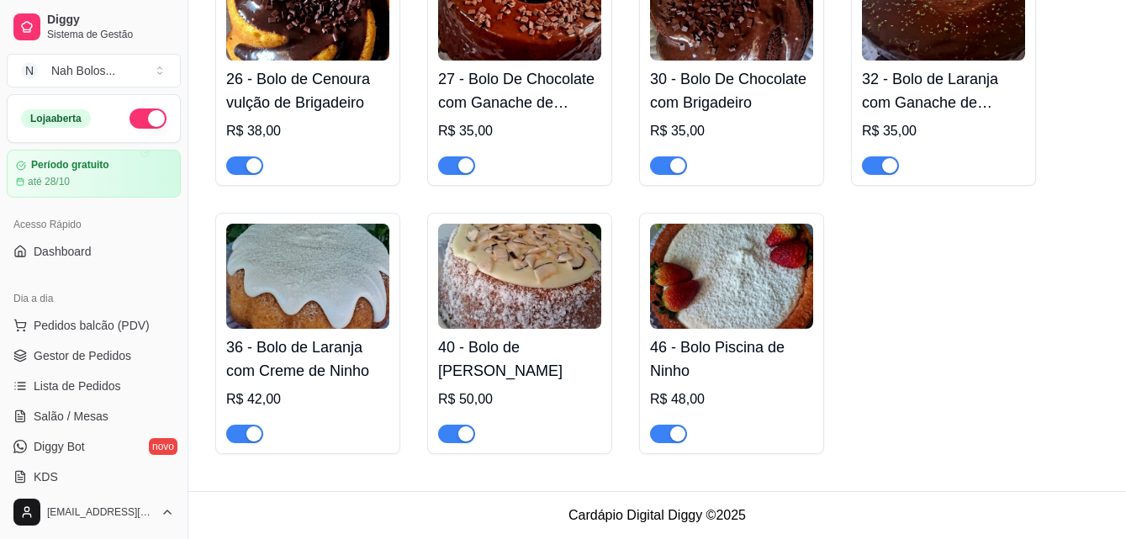
click at [742, 280] on img at bounding box center [731, 276] width 163 height 105
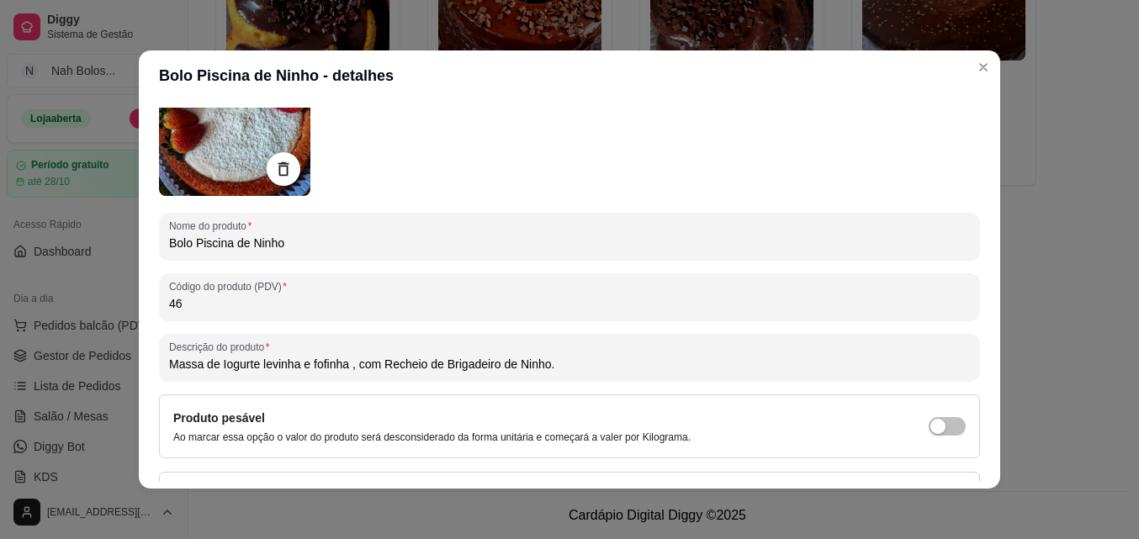
scroll to position [128, 0]
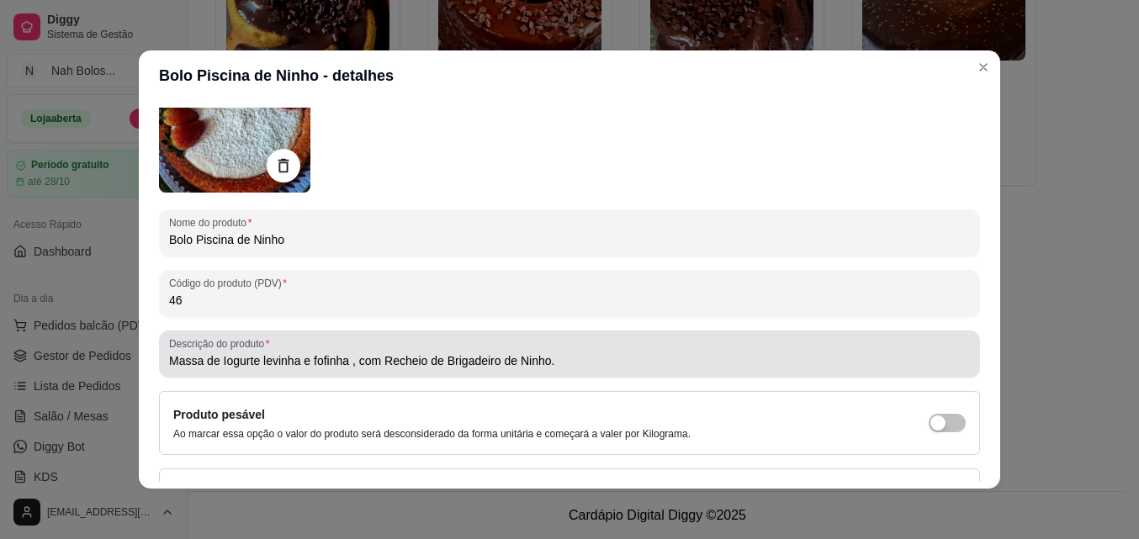
click at [563, 362] on input "Massa de Iogurte levinha e fofinha , com Recheio de Brigadeiro de Ninho." at bounding box center [569, 360] width 801 height 17
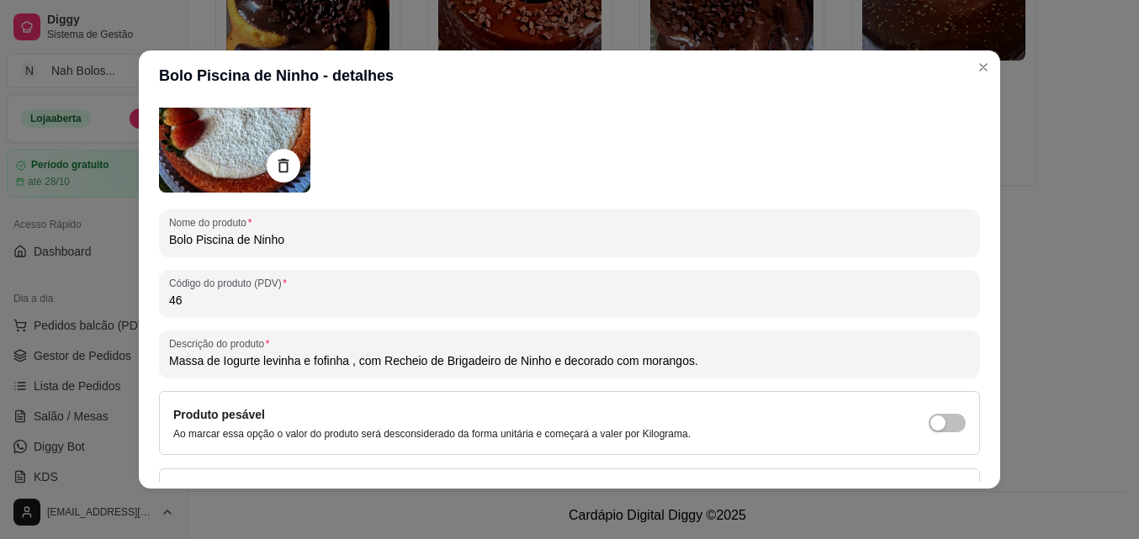
type input "Massa de Iogurte levinha e fofinha , com Recheio de Brigadeiro de Ninho e decor…"
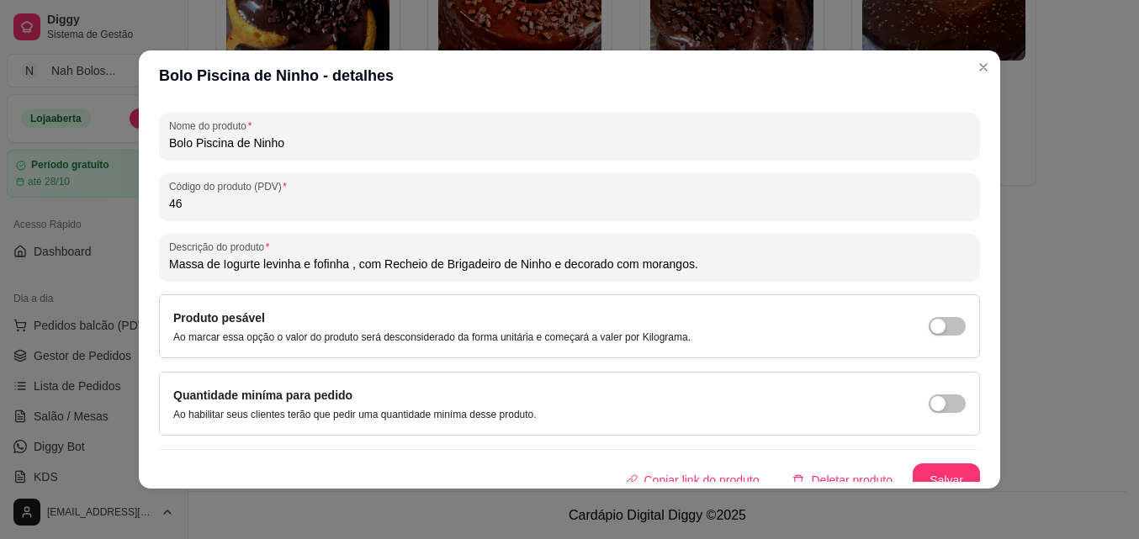
scroll to position [240, 0]
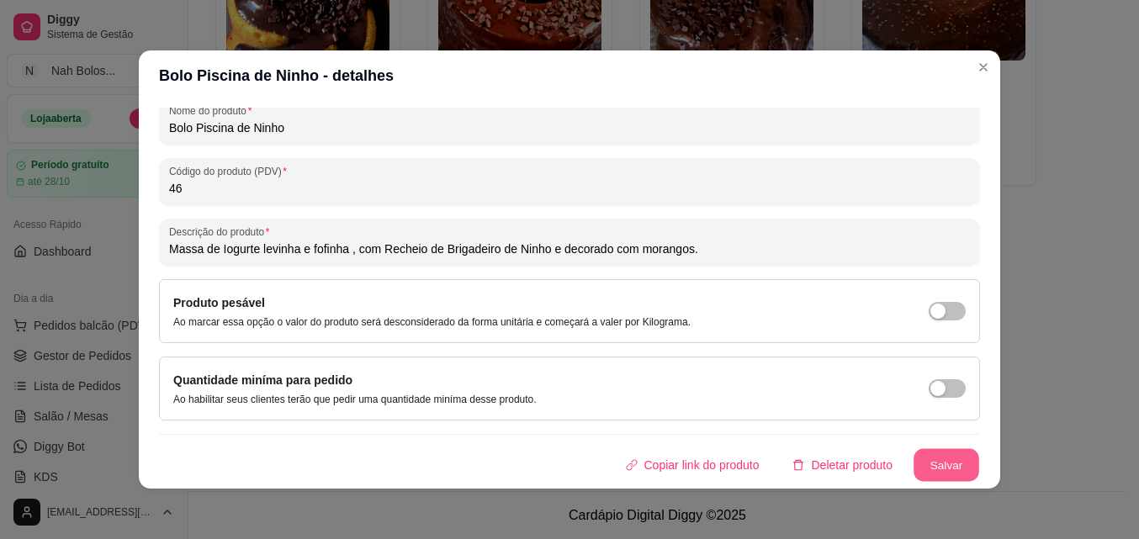
click at [934, 473] on button "Salvar" at bounding box center [946, 464] width 66 height 33
click at [939, 457] on button "Salvar" at bounding box center [945, 465] width 67 height 34
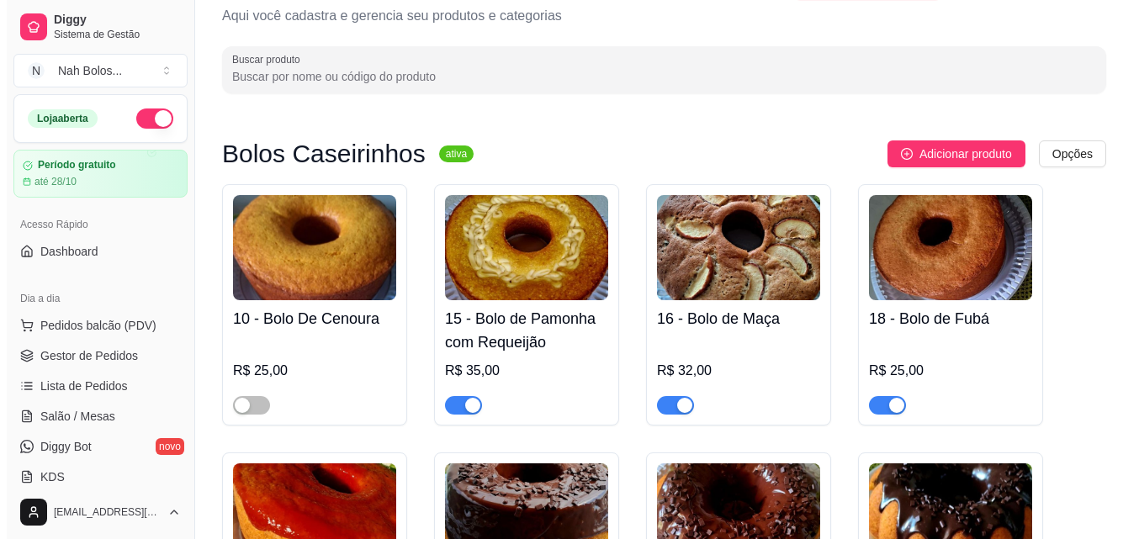
scroll to position [0, 0]
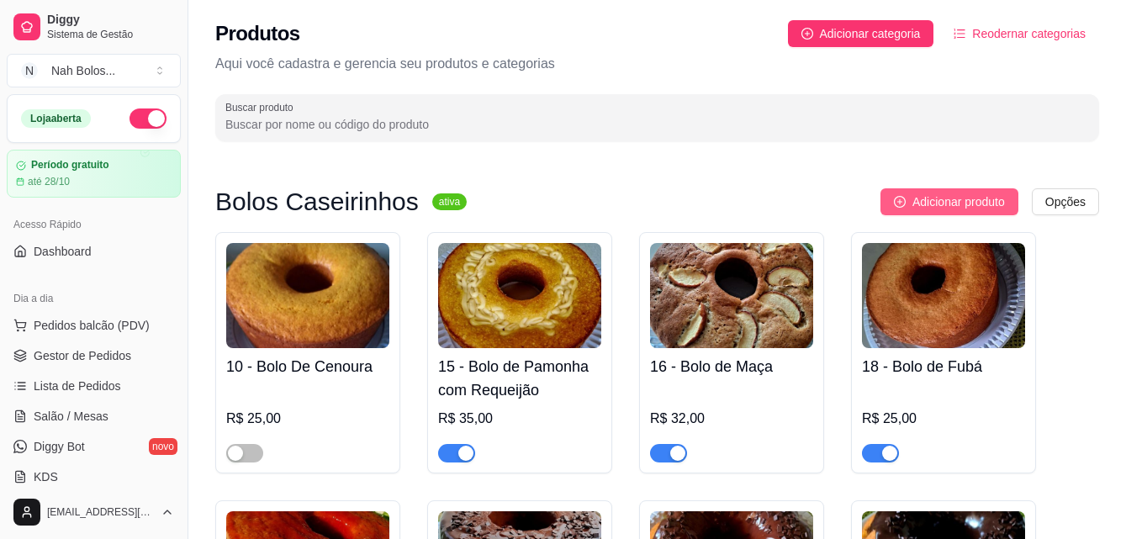
click at [956, 198] on span "Adicionar produto" at bounding box center [958, 202] width 93 height 19
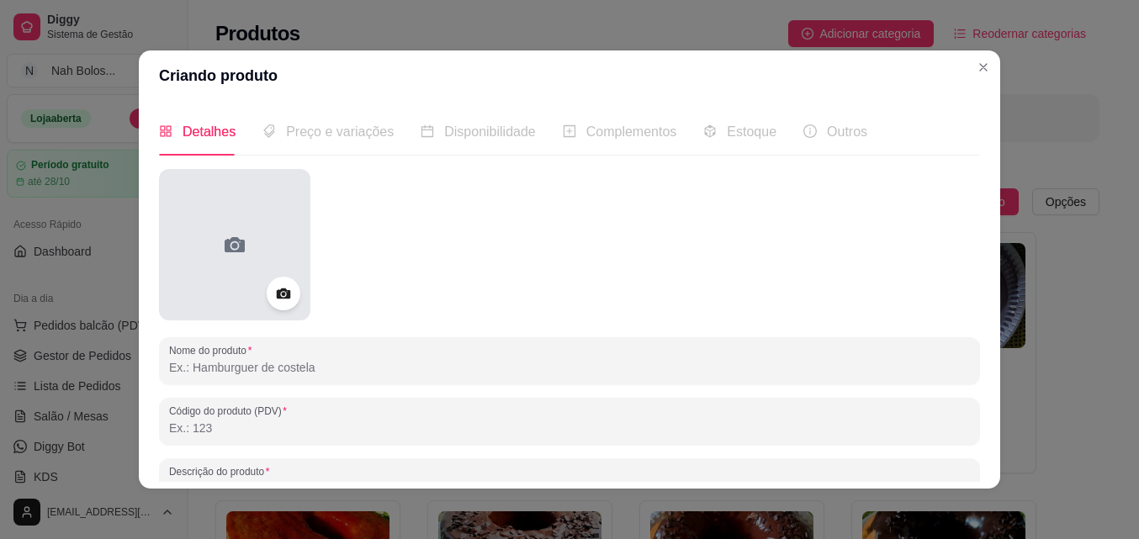
click at [213, 243] on div at bounding box center [234, 244] width 151 height 151
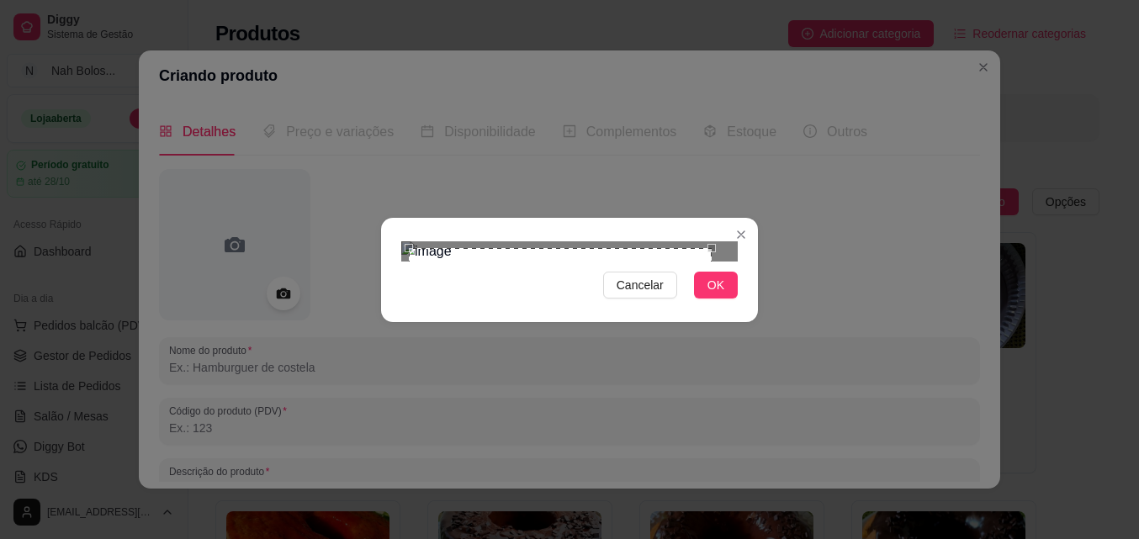
click at [515, 308] on div "Use the arrow keys to move the crop selection area" at bounding box center [560, 399] width 303 height 303
click at [722, 299] on button "OK" at bounding box center [716, 285] width 44 height 27
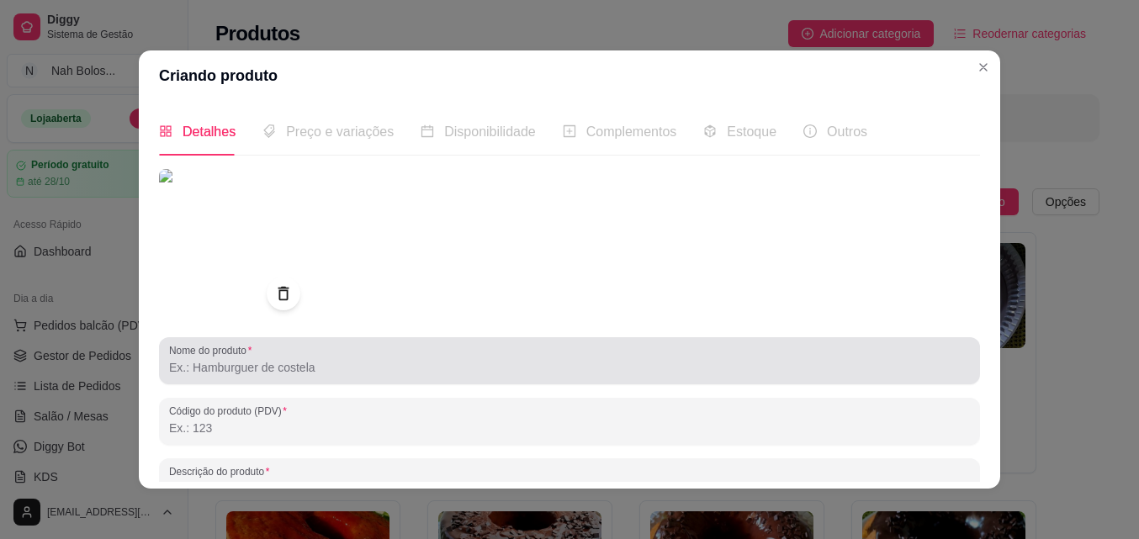
click at [276, 371] on input "Nome do produto" at bounding box center [569, 367] width 801 height 17
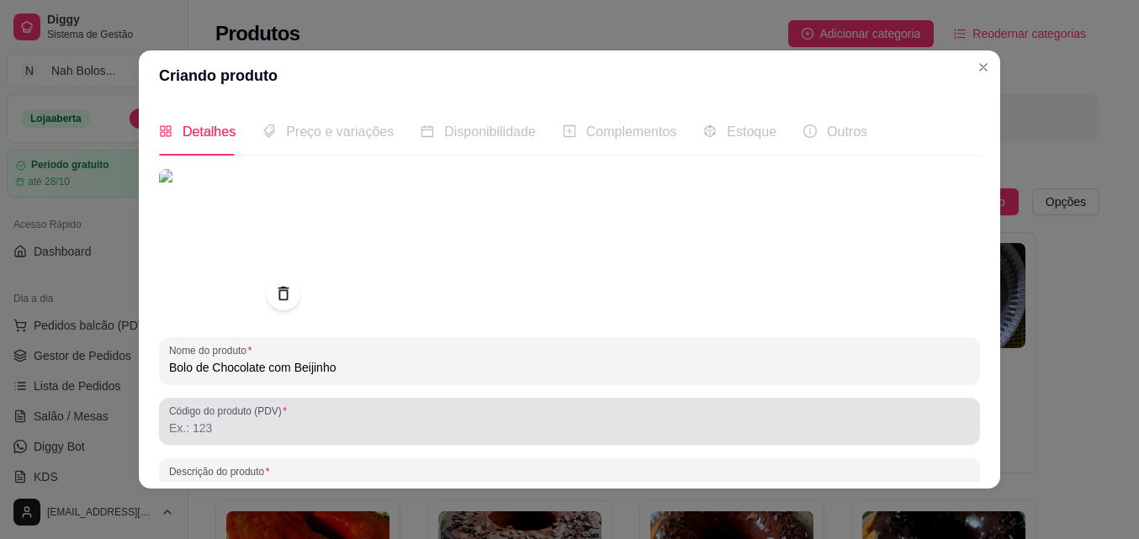
type input "Bolo de Chocolate com Beijinho"
click at [751, 428] on input "Código do produto (PDV)" at bounding box center [569, 428] width 801 height 17
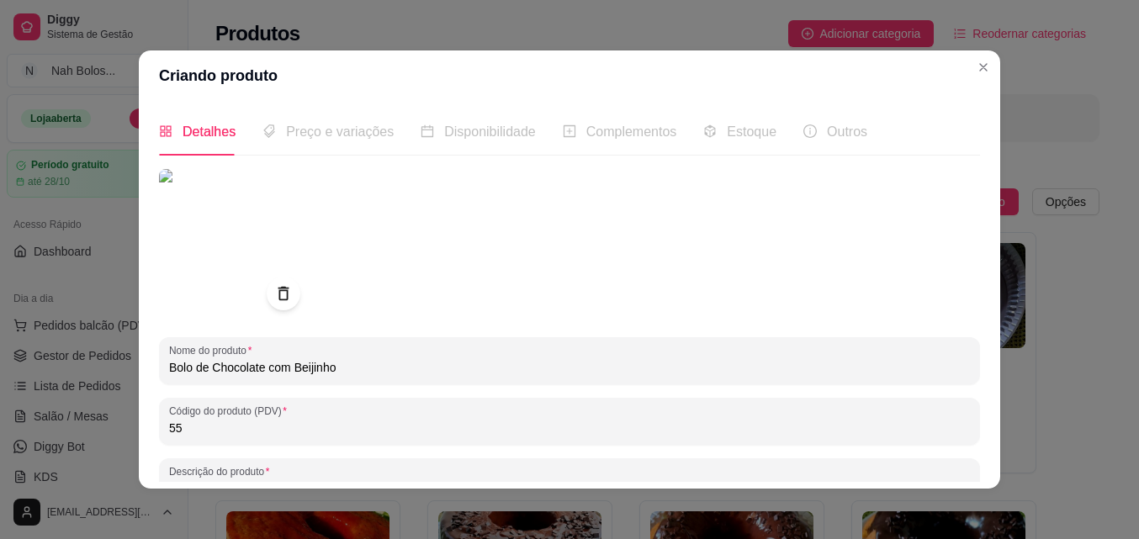
type input "55"
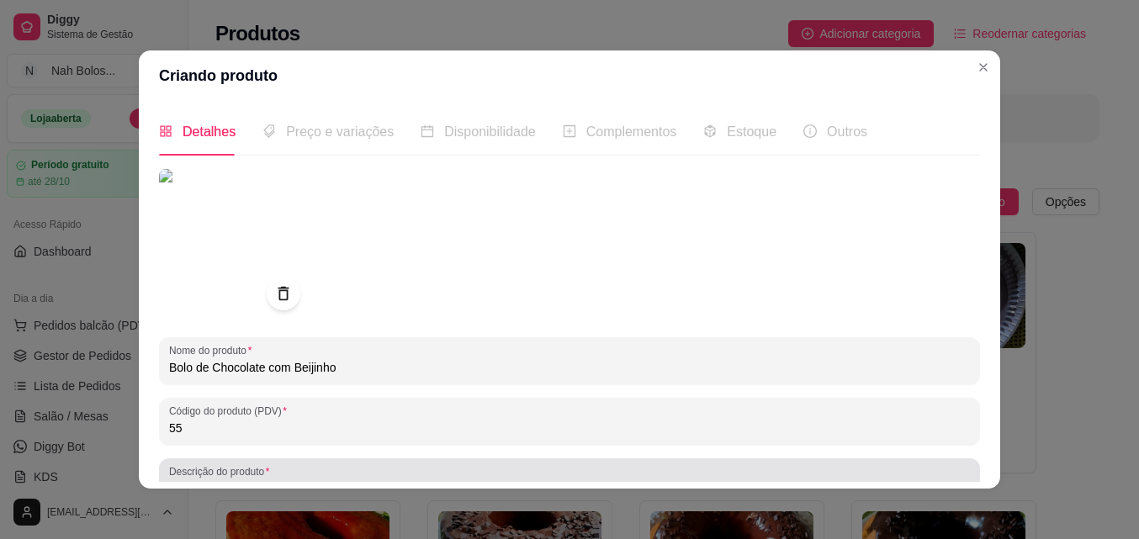
drag, startPoint x: 304, startPoint y: 466, endPoint x: 252, endPoint y: 466, distance: 51.3
click at [252, 466] on label "Descrição do produto" at bounding box center [222, 471] width 106 height 14
click at [252, 480] on input "Descrição do produto" at bounding box center [569, 488] width 801 height 17
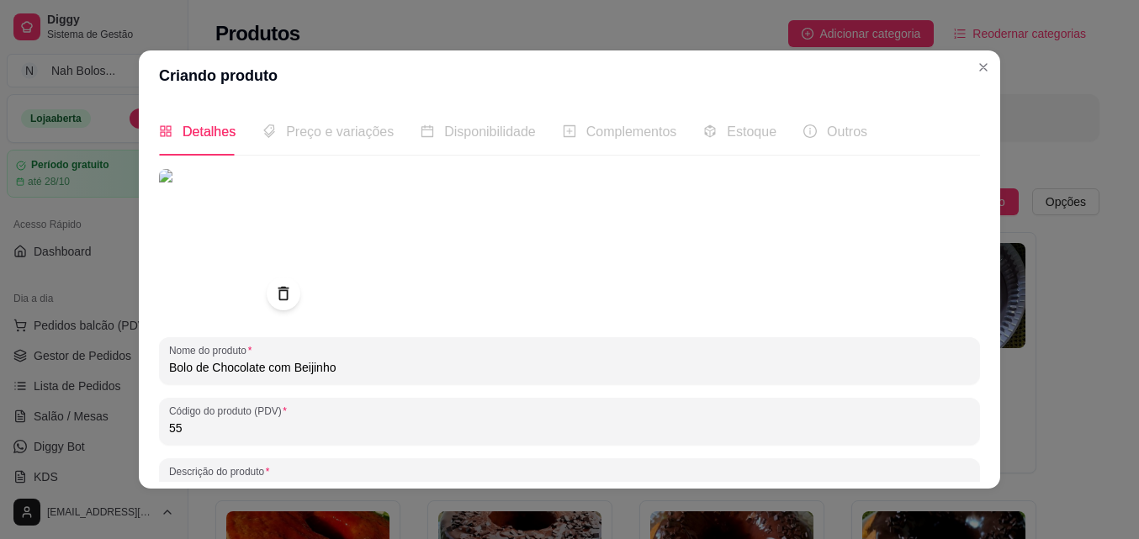
scroll to position [15, 0]
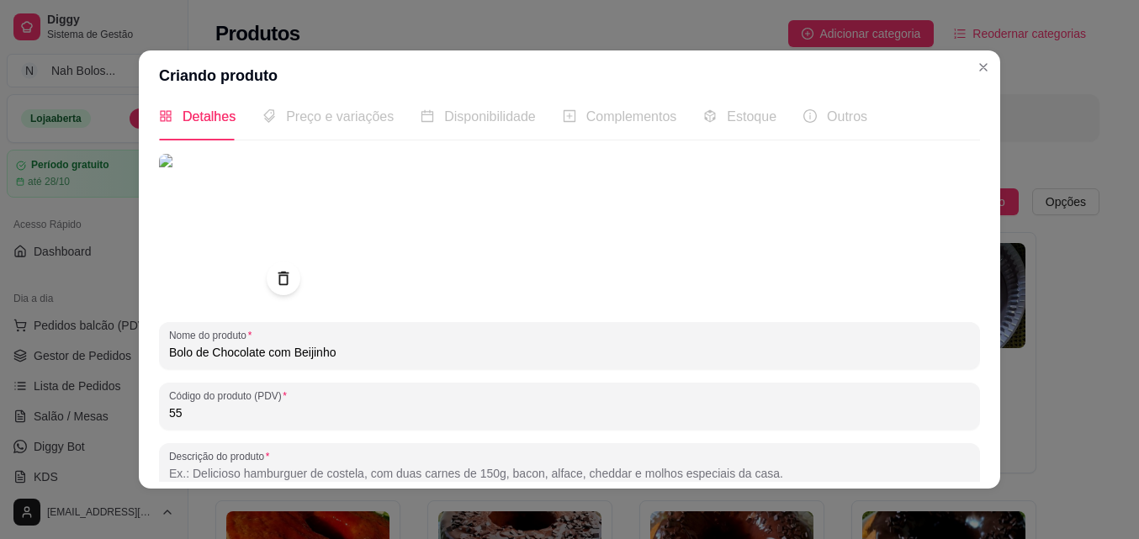
click at [253, 467] on input "Descrição do produto" at bounding box center [569, 473] width 801 height 17
paste input "Bolo de chocolate fofinho e úmido, coberto com um creme doce de beijinho que de…"
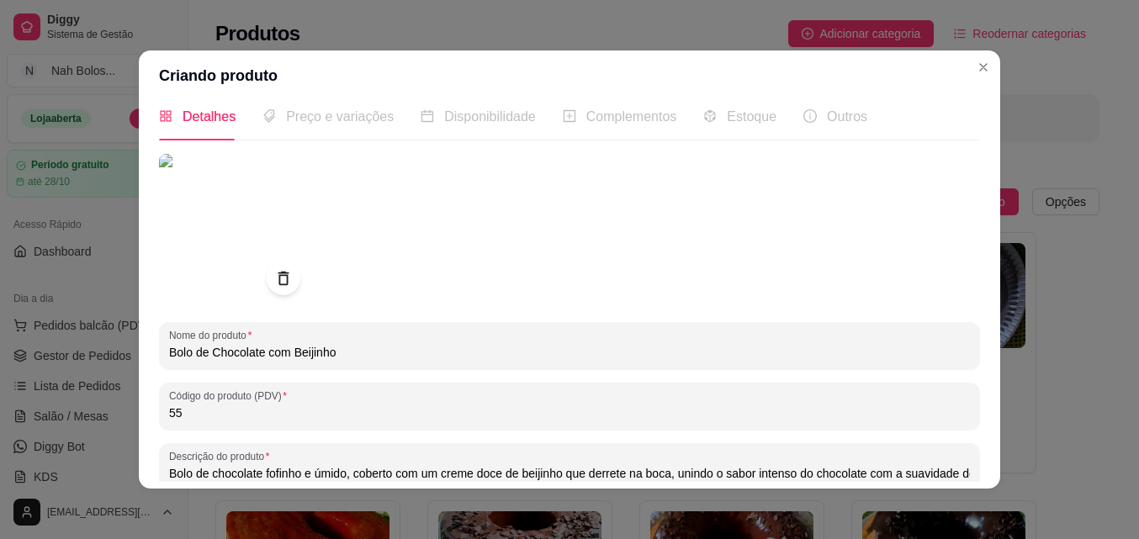
scroll to position [0, 99]
type input "Bolo de chocolate fofinho e úmido, coberto com um creme doce de beijinho que de…"
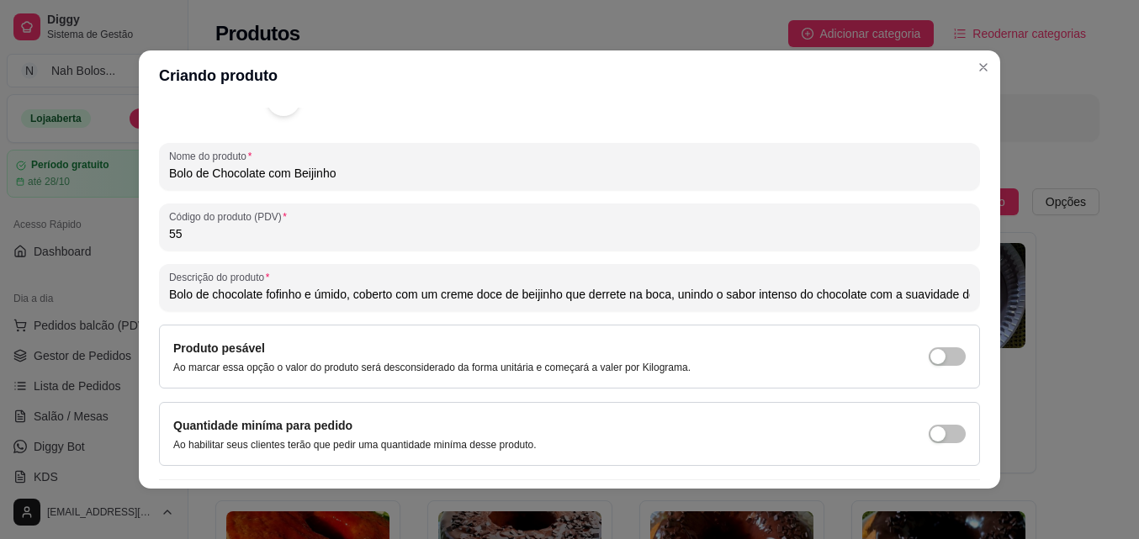
scroll to position [240, 0]
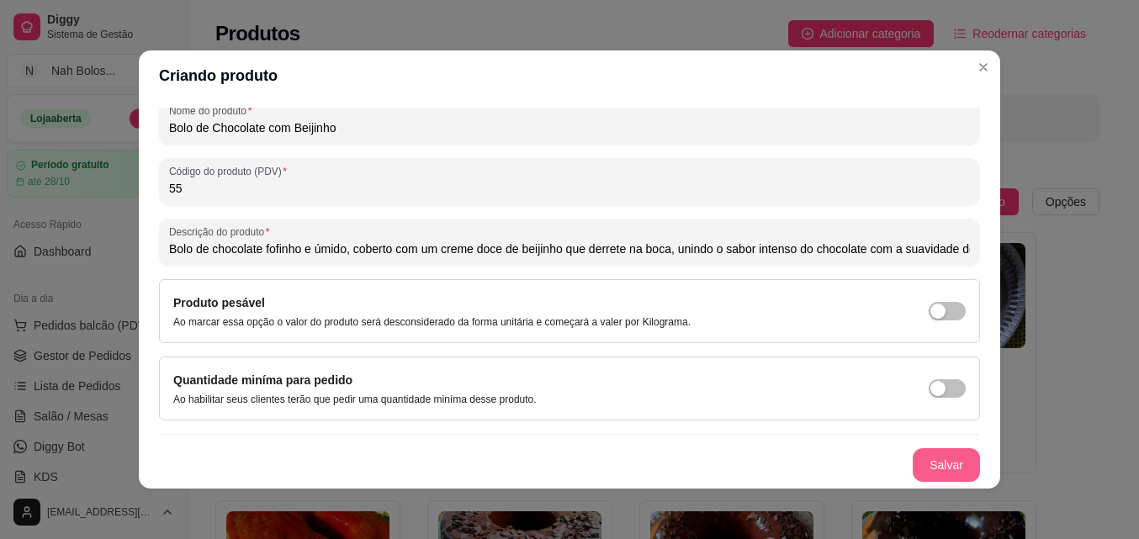
click at [928, 463] on button "Salvar" at bounding box center [945, 465] width 67 height 34
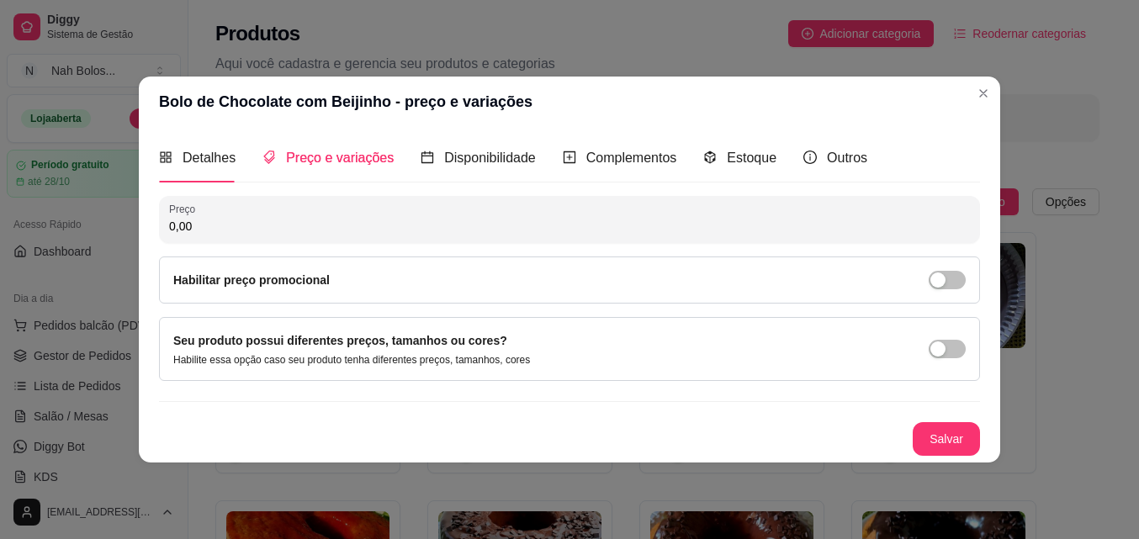
scroll to position [0, 0]
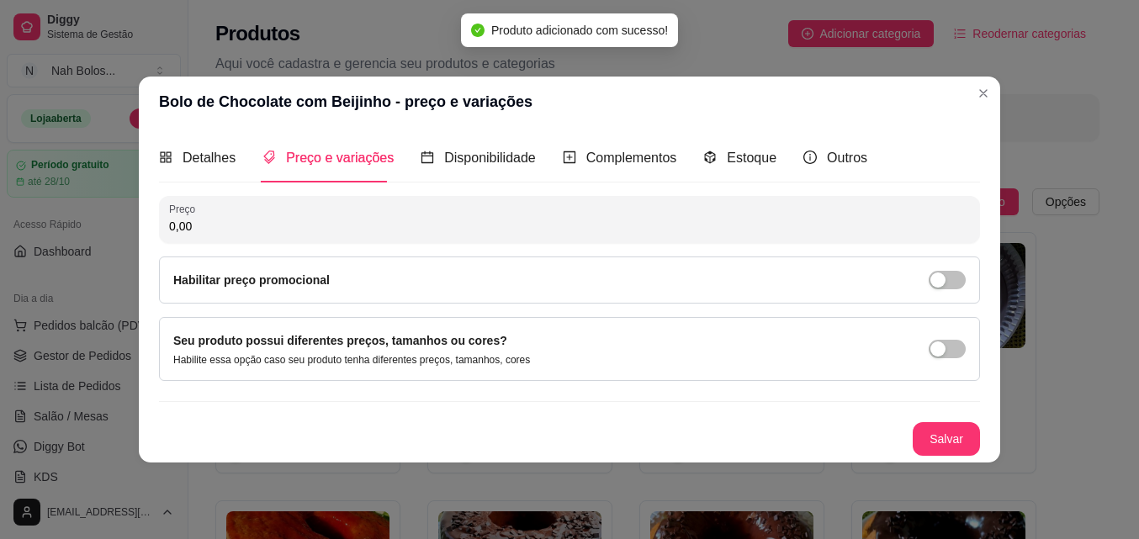
click at [241, 219] on input "0,00" at bounding box center [569, 226] width 801 height 17
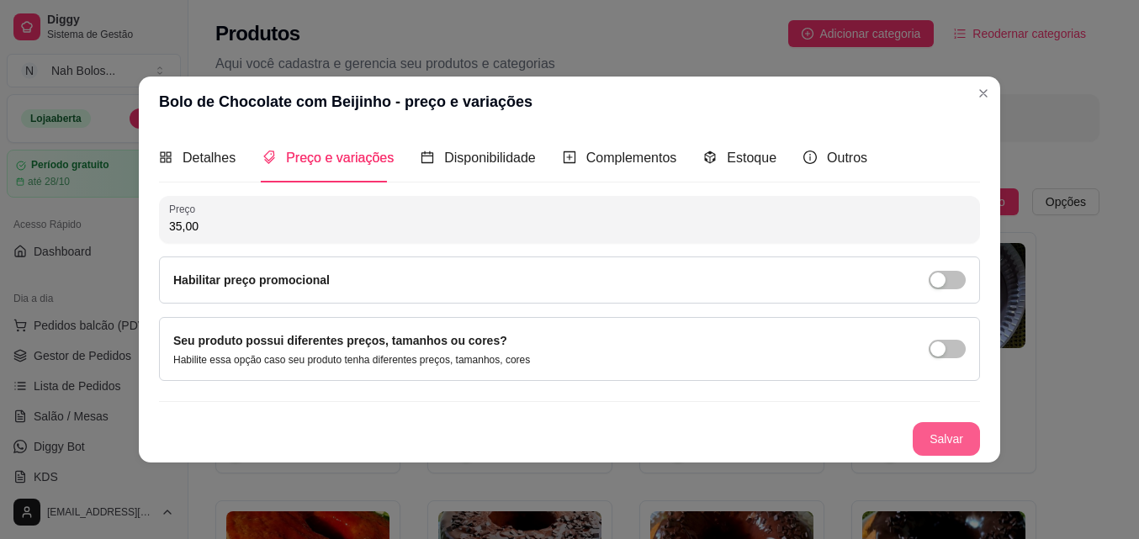
type input "35,00"
click at [931, 429] on button "Salvar" at bounding box center [946, 438] width 66 height 33
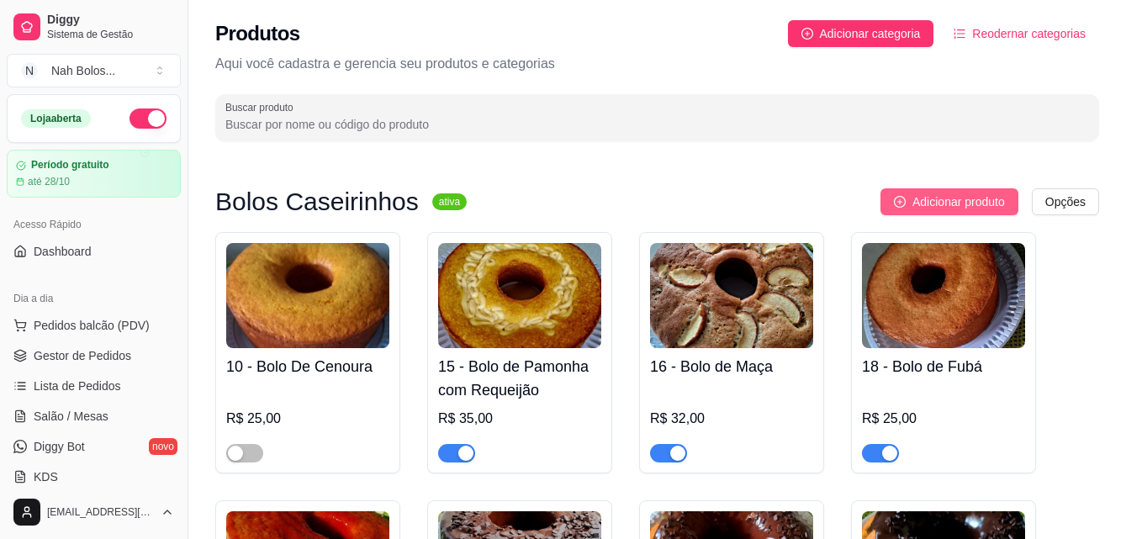
click at [965, 193] on span "Adicionar produto" at bounding box center [958, 202] width 93 height 19
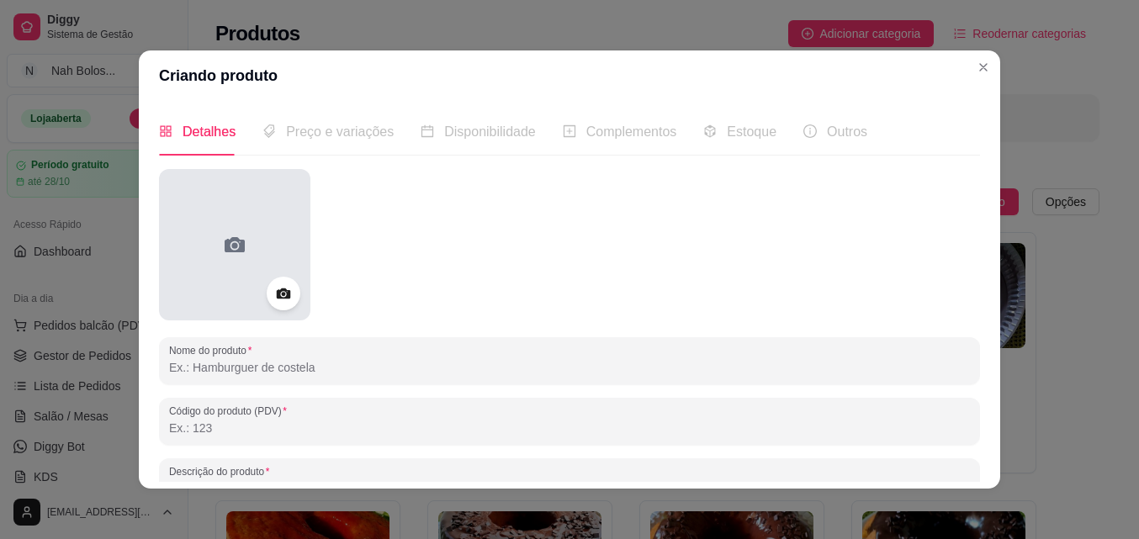
click at [210, 242] on div at bounding box center [234, 244] width 151 height 151
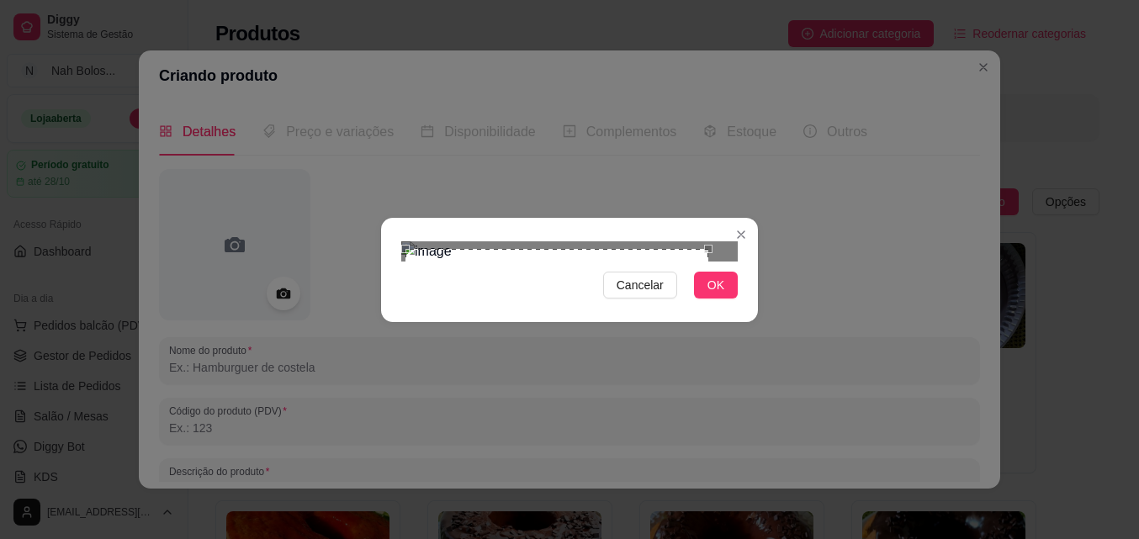
click at [527, 342] on div "Use the arrow keys to move the crop selection area" at bounding box center [556, 400] width 303 height 303
click at [702, 299] on button "OK" at bounding box center [716, 285] width 44 height 27
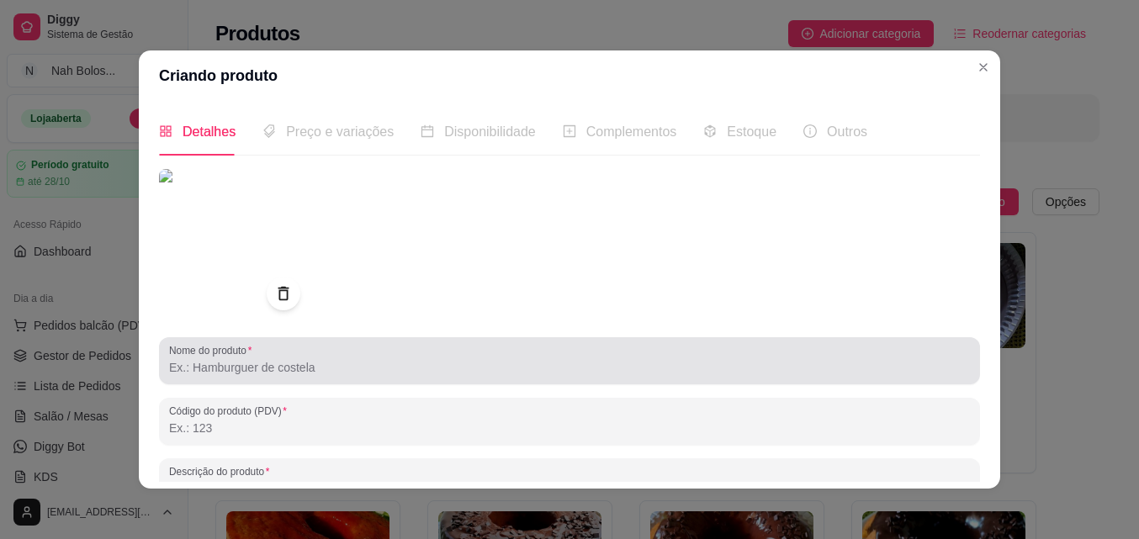
click at [257, 364] on input "Nome do produto" at bounding box center [569, 367] width 801 height 17
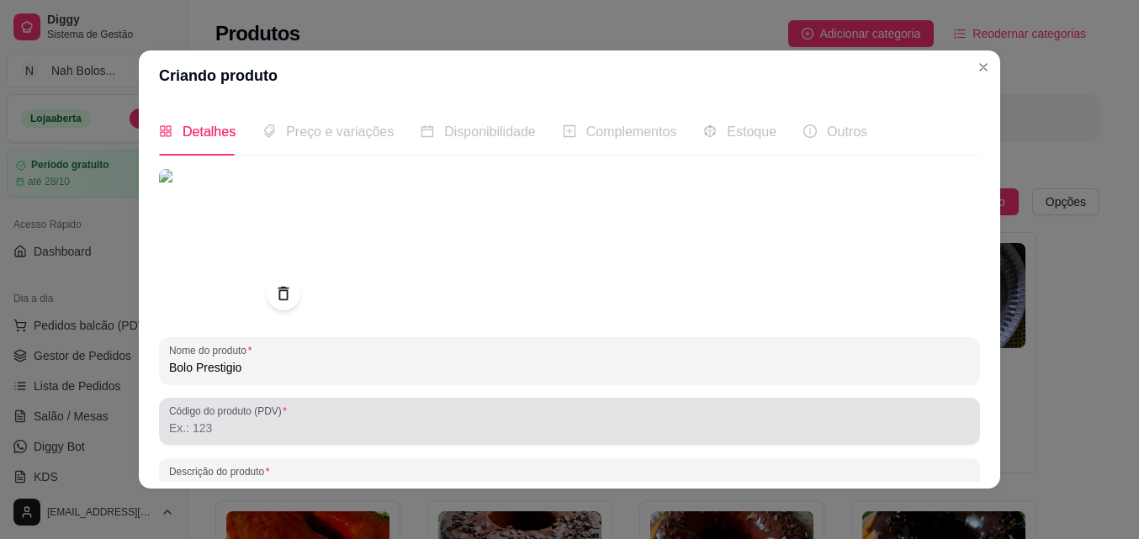
type input "Bolo Prestigio"
click at [559, 410] on div at bounding box center [569, 421] width 801 height 34
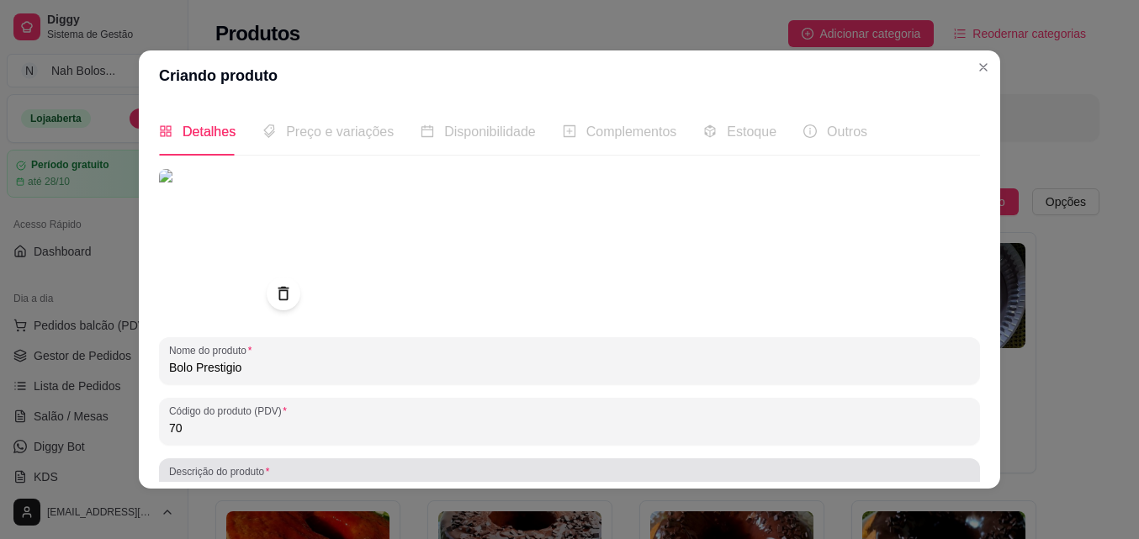
type input "70"
click at [685, 471] on div at bounding box center [569, 482] width 801 height 34
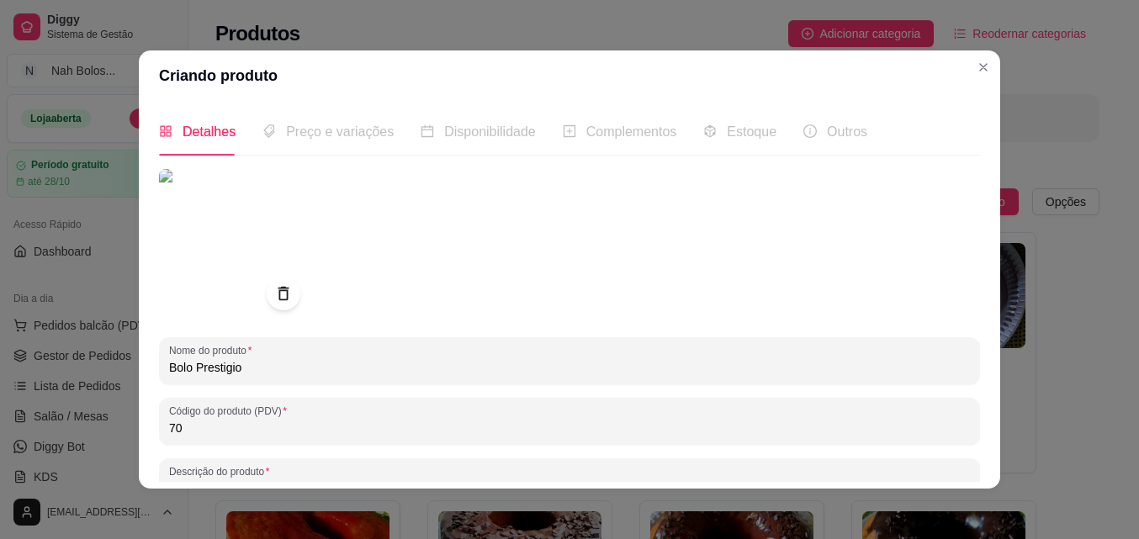
scroll to position [15, 0]
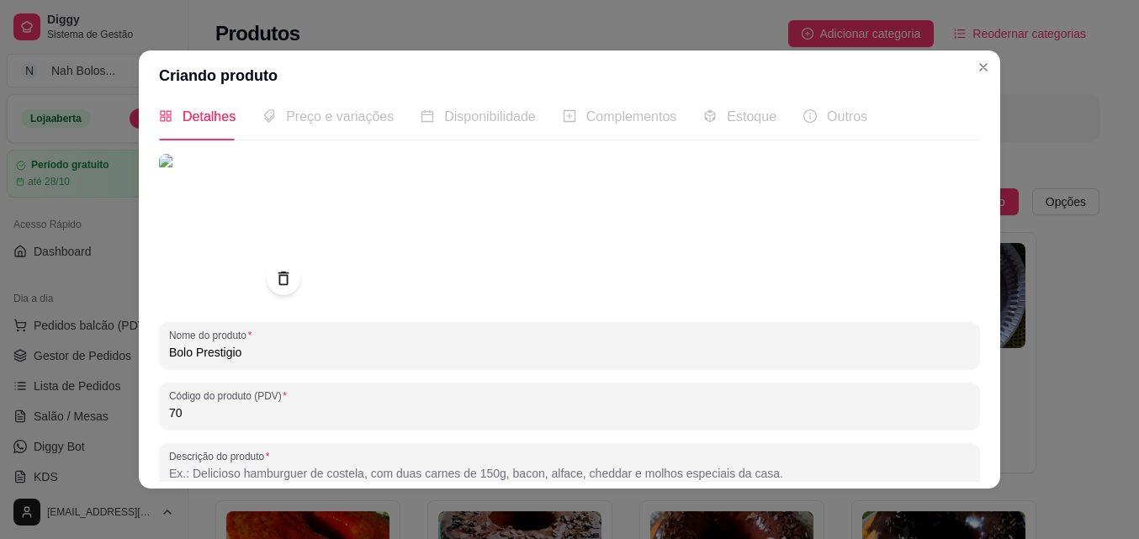
paste input "Bolo de chocolate macio e úmido, coberto com uma camada generosa de prestígio: …"
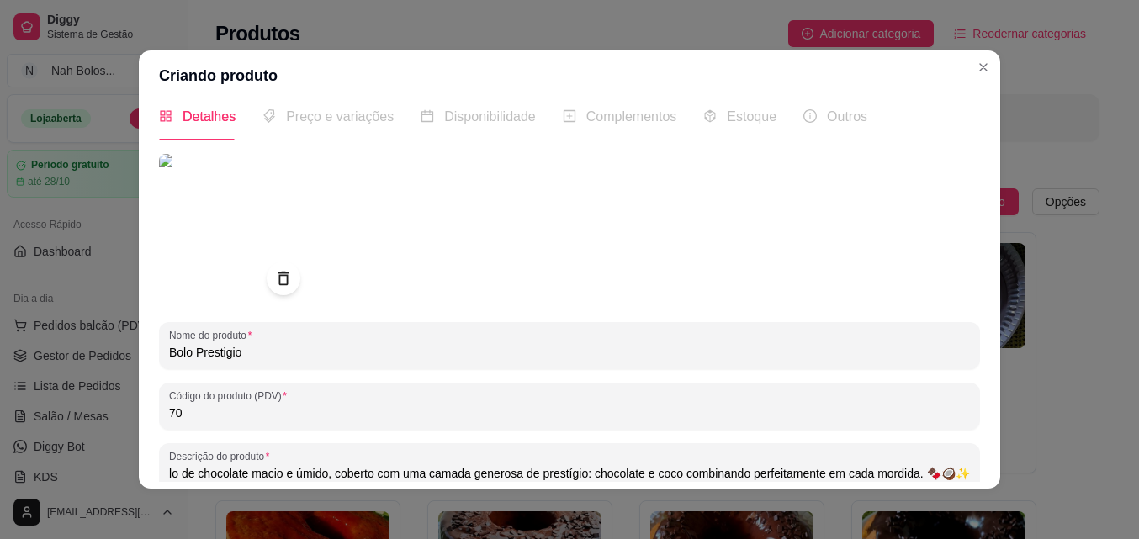
type input "Bolo de chocolate macio e úmido, coberto com uma camada generosa de prestígio: …"
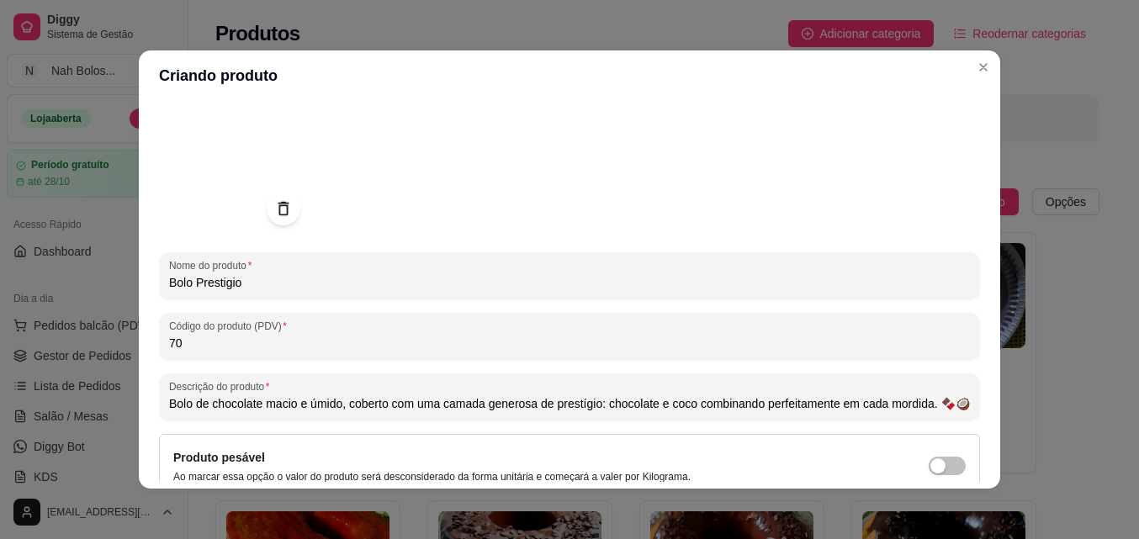
scroll to position [240, 0]
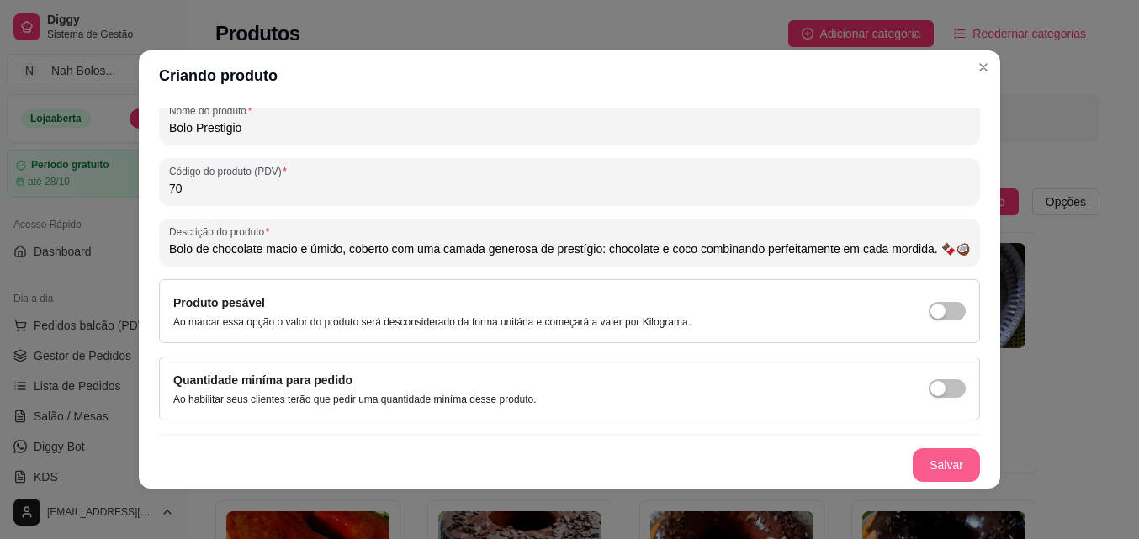
click at [929, 465] on button "Salvar" at bounding box center [945, 465] width 67 height 34
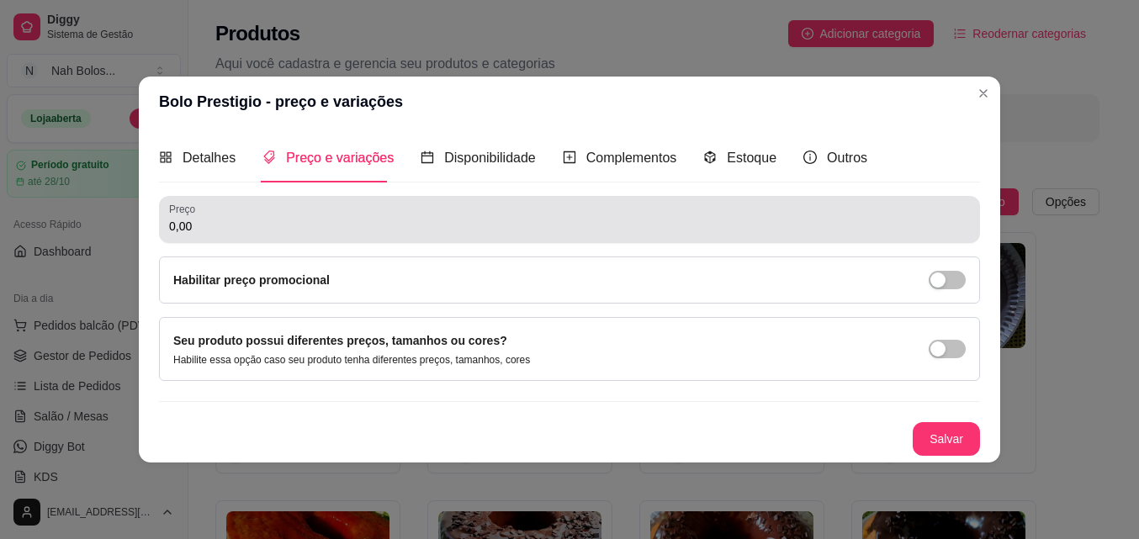
scroll to position [0, 0]
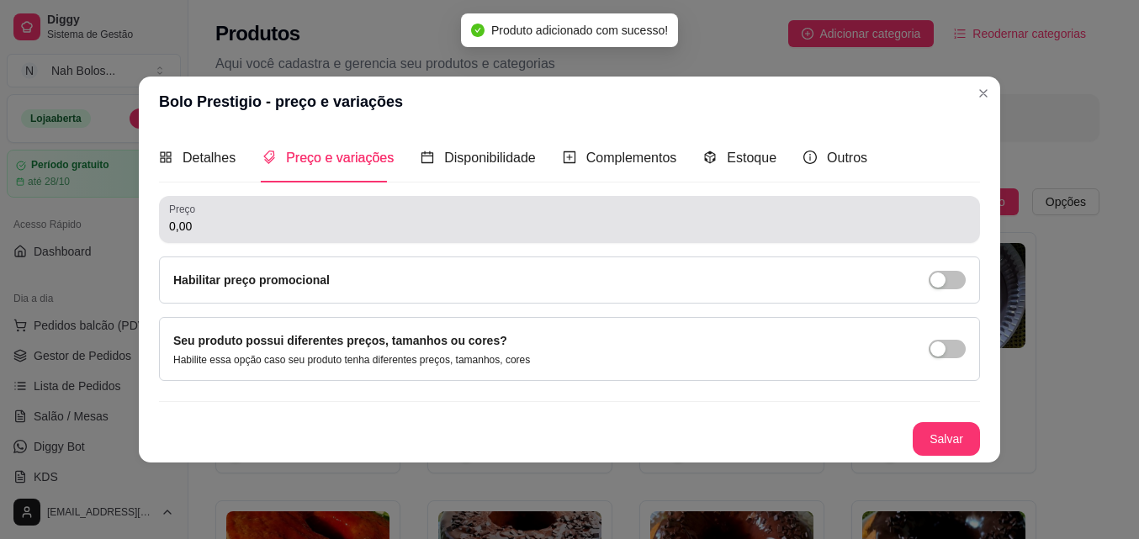
click at [257, 210] on div "0,00" at bounding box center [569, 220] width 801 height 34
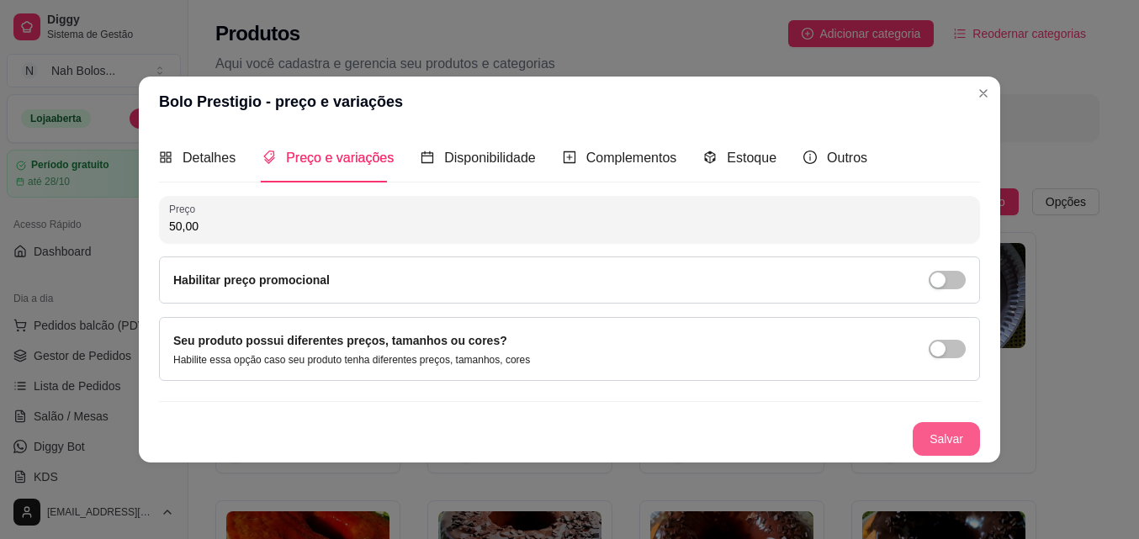
type input "50,00"
click at [950, 438] on button "Salvar" at bounding box center [945, 439] width 67 height 34
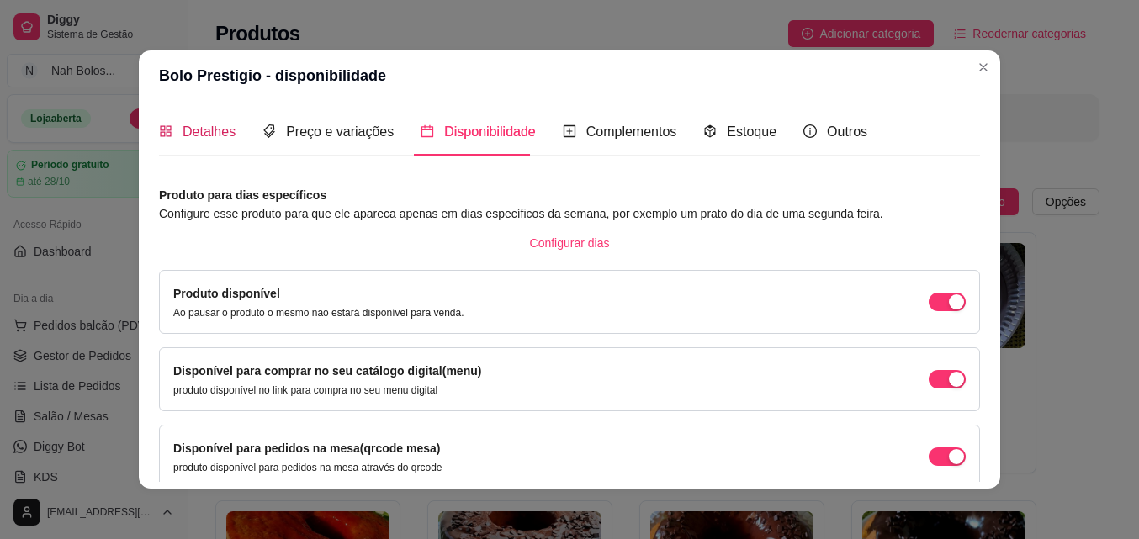
click at [210, 129] on span "Detalhes" at bounding box center [208, 131] width 53 height 14
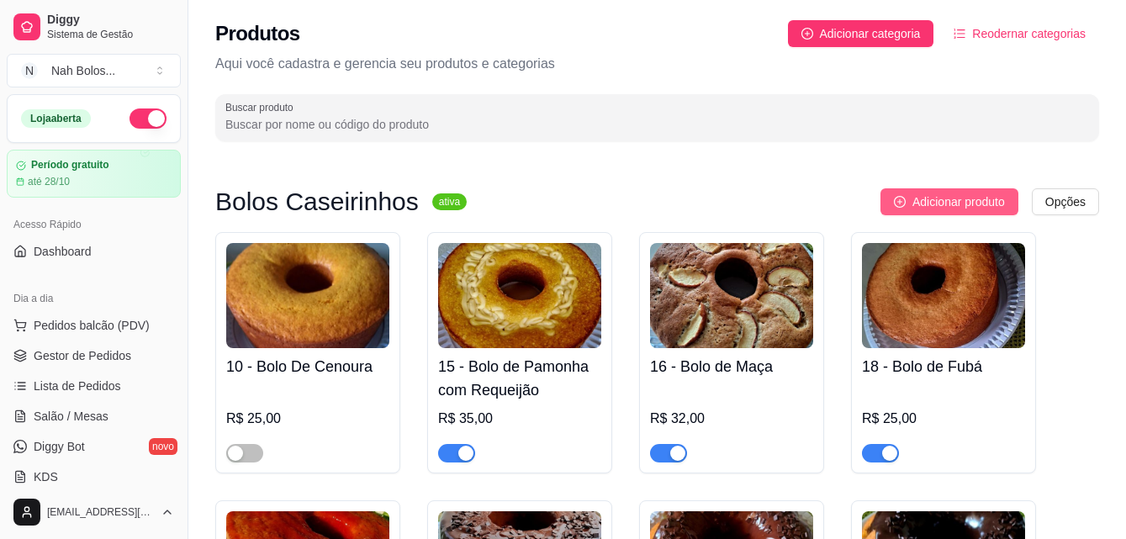
click at [981, 204] on span "Adicionar produto" at bounding box center [958, 202] width 93 height 19
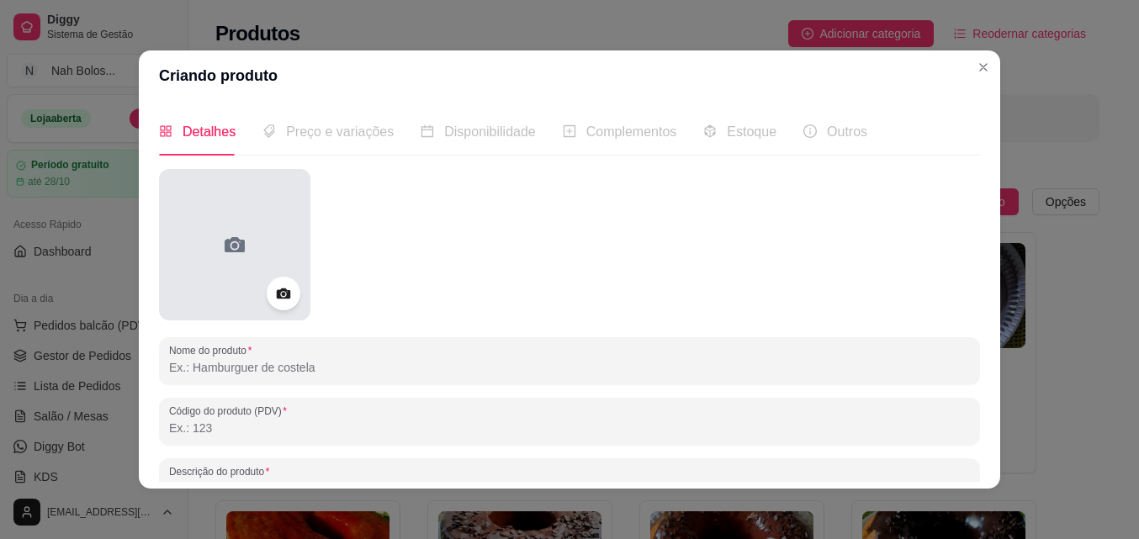
click at [223, 232] on icon at bounding box center [234, 244] width 27 height 27
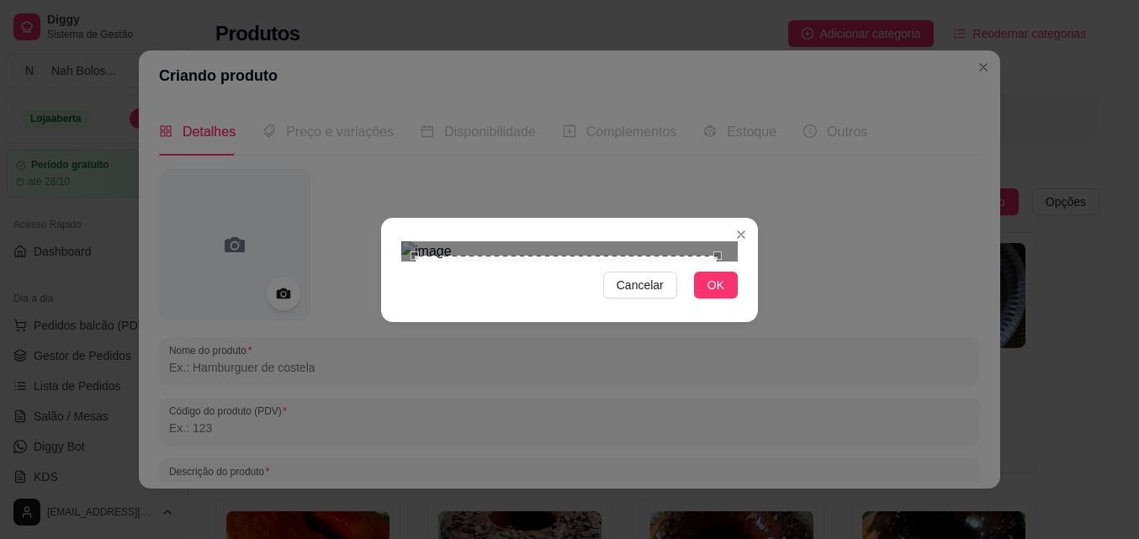
click at [666, 334] on div "Use the arrow keys to move the crop selection area" at bounding box center [566, 407] width 303 height 303
click at [728, 299] on button "OK" at bounding box center [716, 285] width 44 height 27
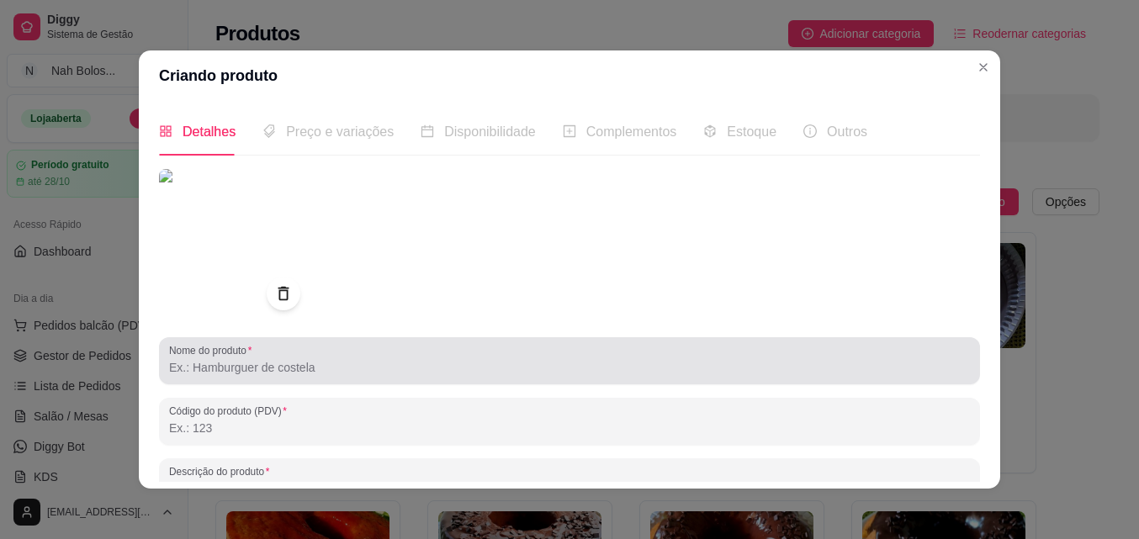
click at [301, 361] on input "Nome do produto" at bounding box center [569, 367] width 801 height 17
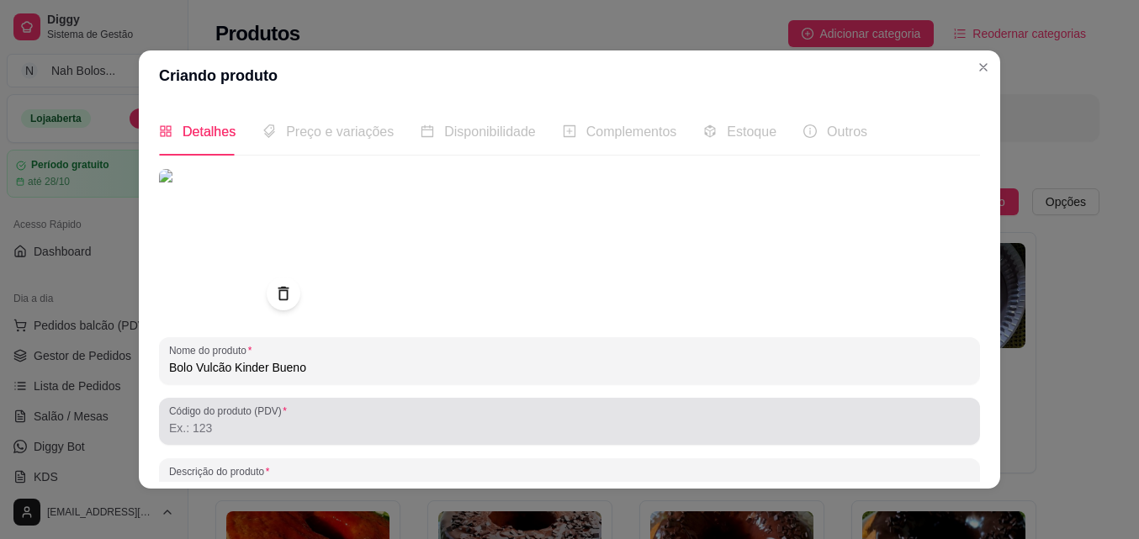
type input "Bolo Vulcão Kinder Bueno"
click at [288, 439] on div "Código do produto (PDV)" at bounding box center [569, 421] width 821 height 47
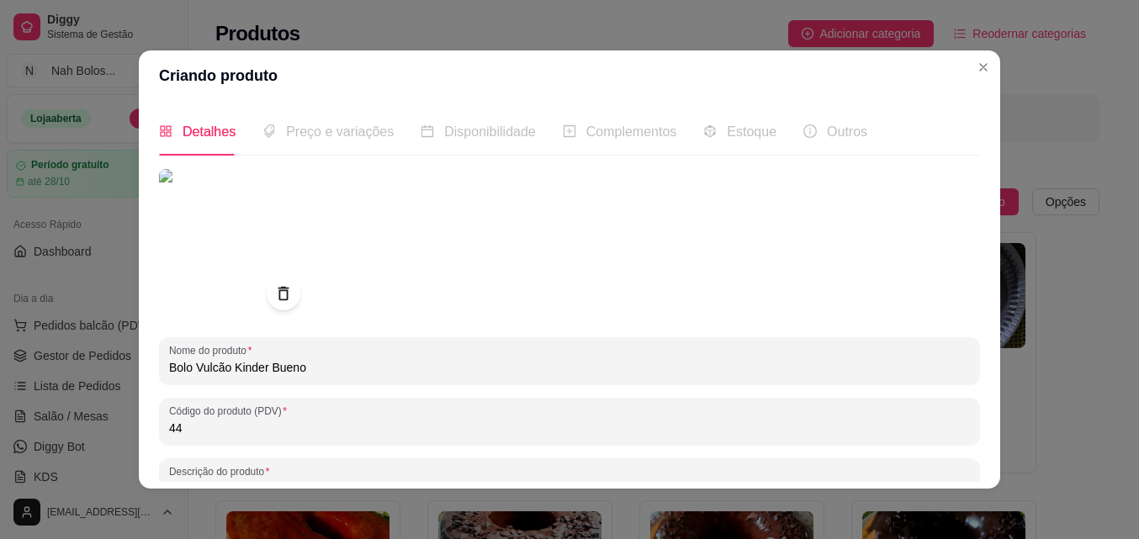
type input "44"
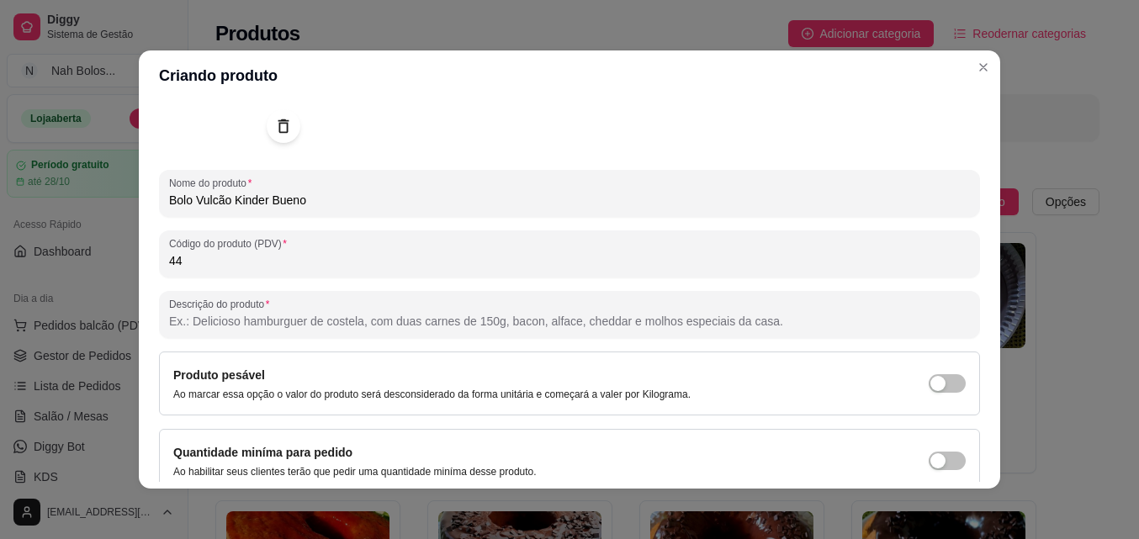
scroll to position [170, 0]
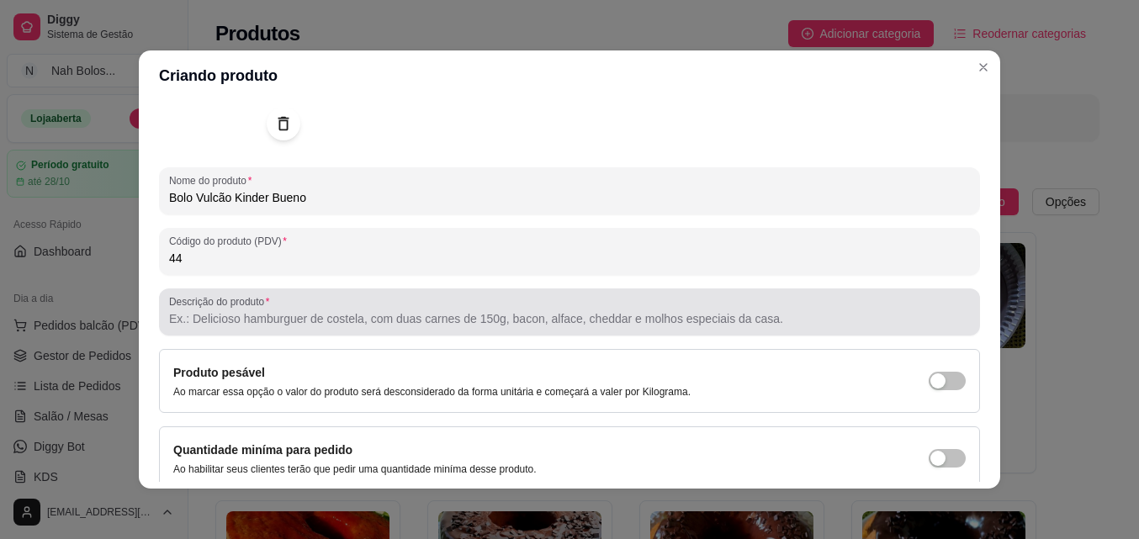
click at [508, 313] on input "Descrição do produto" at bounding box center [569, 318] width 801 height 17
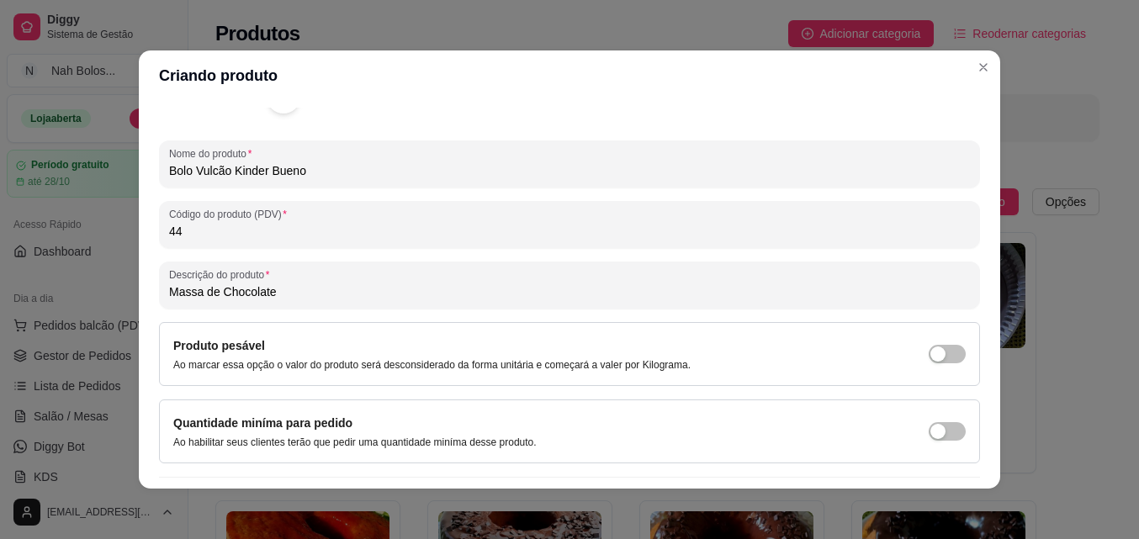
scroll to position [198, 0]
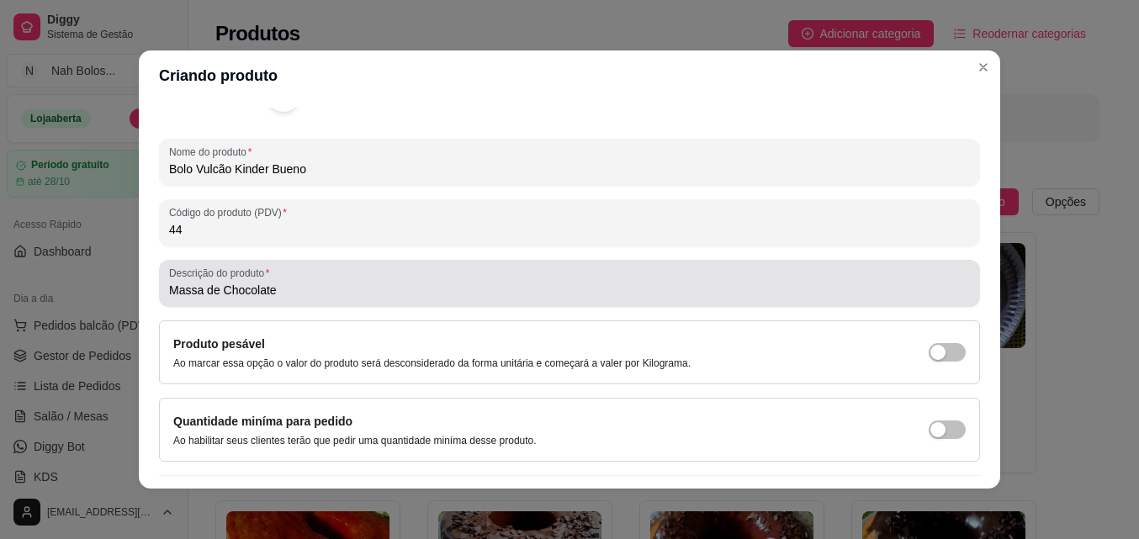
click at [379, 283] on input "Massa de Chocolate" at bounding box center [569, 290] width 801 height 17
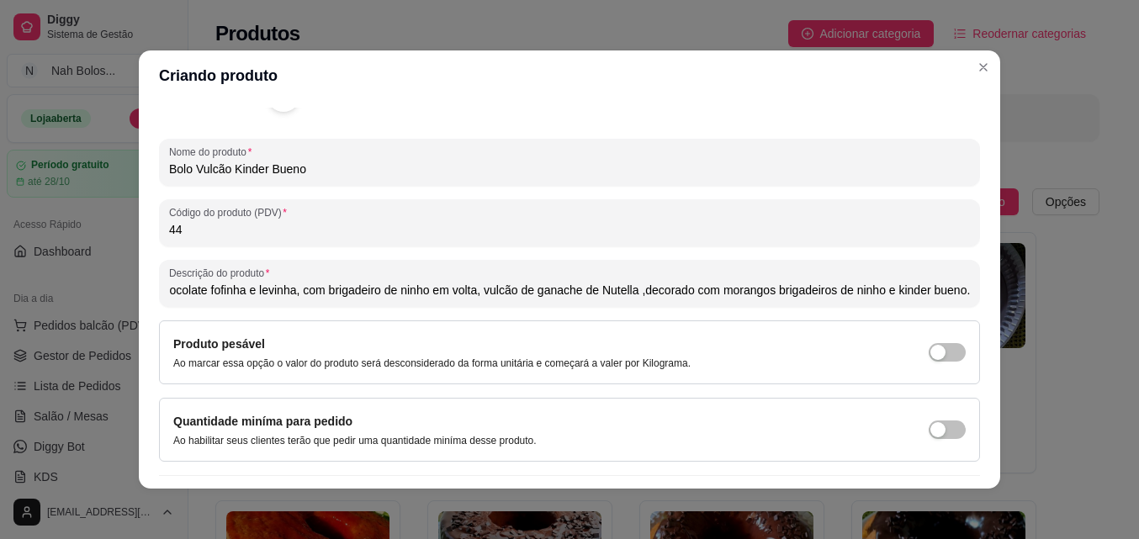
scroll to position [0, 80]
type input "Massa de Chocolate fofinha e levinha, com brigadeiro de ninho em volta, vulcão …"
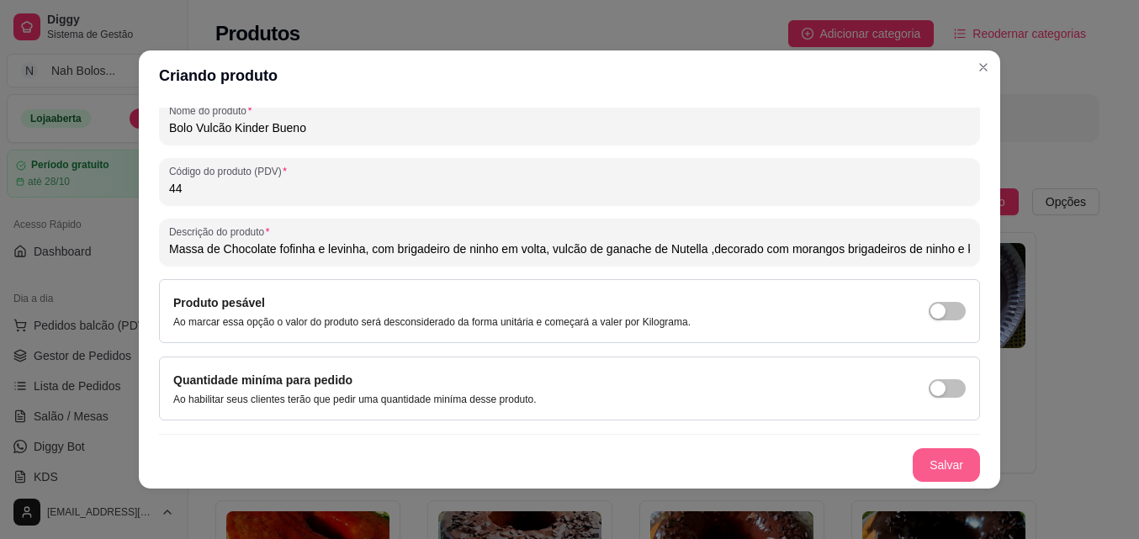
click at [919, 462] on button "Salvar" at bounding box center [945, 465] width 67 height 34
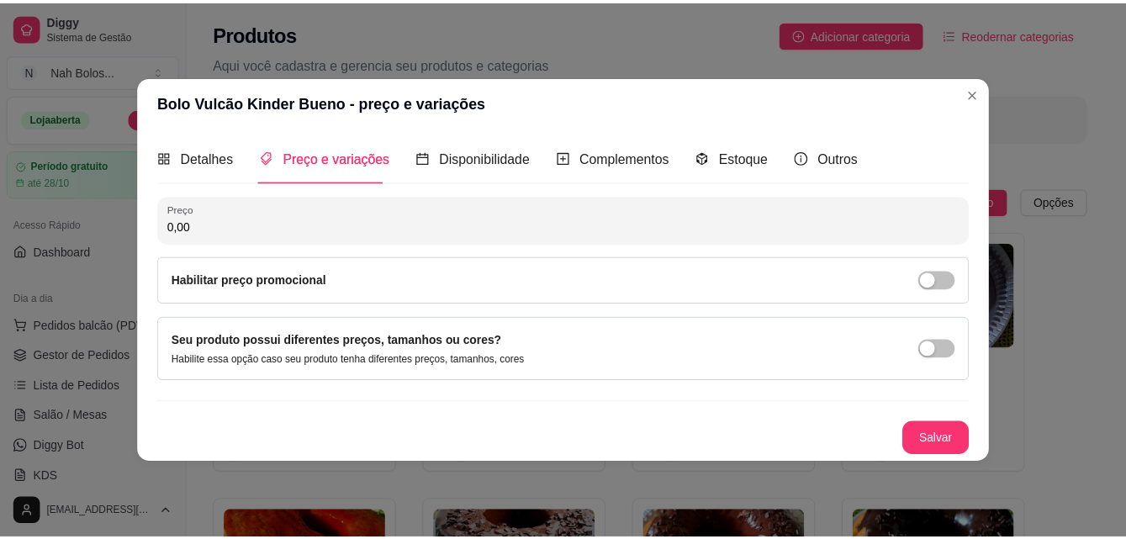
scroll to position [0, 0]
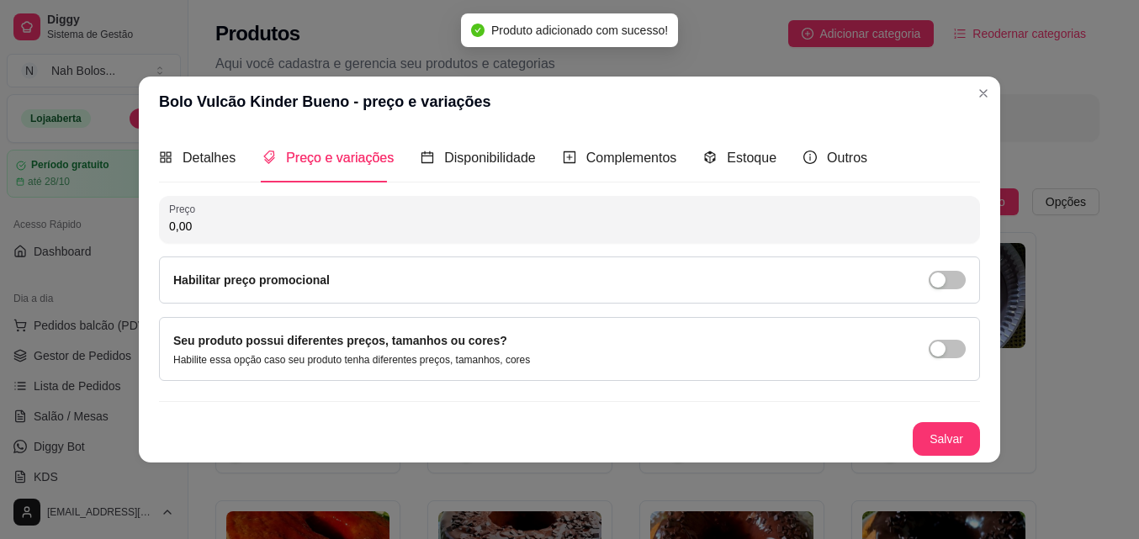
click at [349, 227] on input "0,00" at bounding box center [569, 226] width 801 height 17
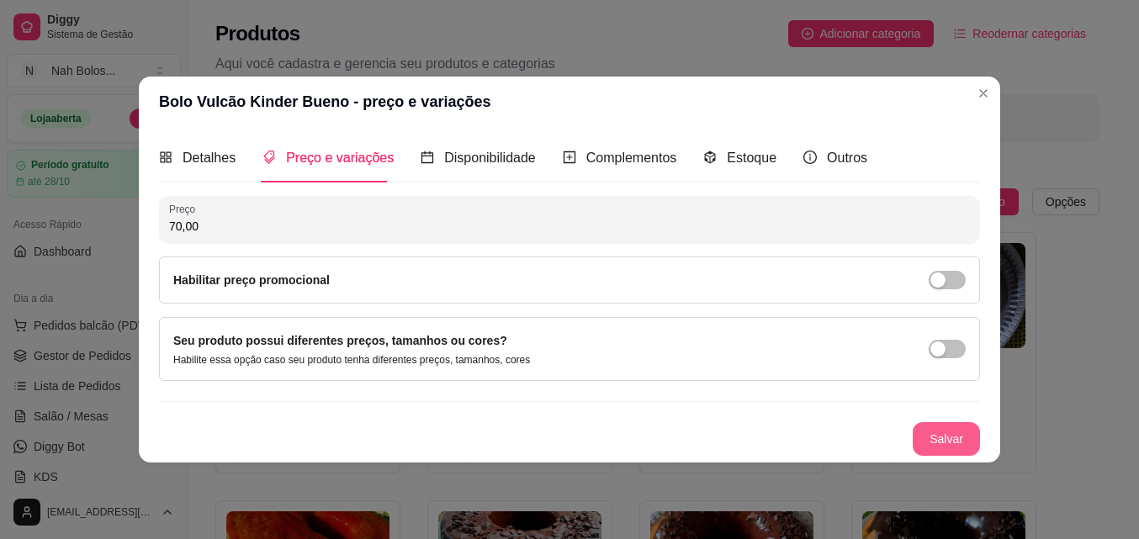
type input "70,00"
click at [961, 427] on button "Salvar" at bounding box center [945, 439] width 67 height 34
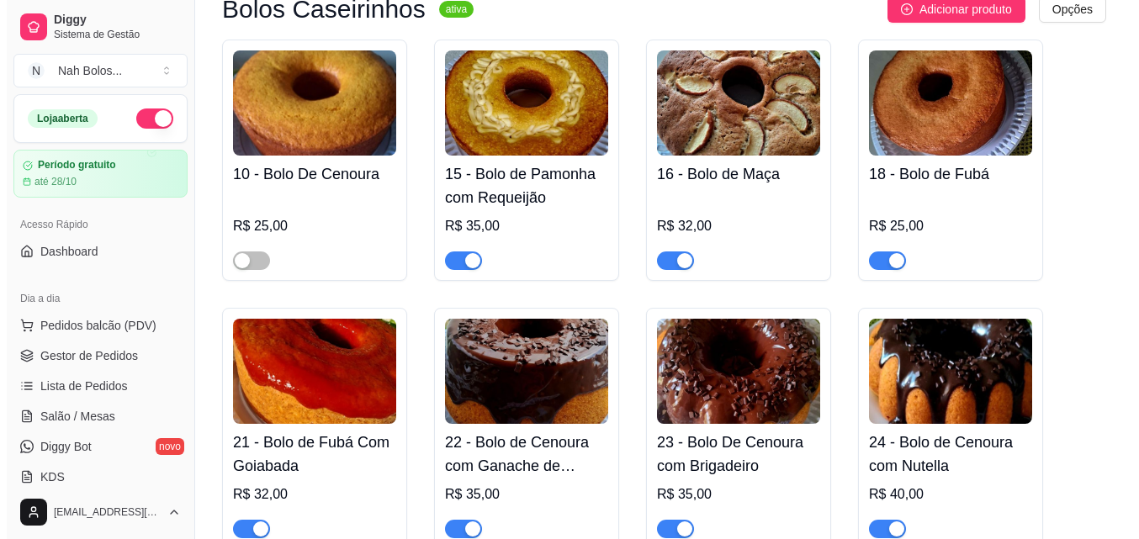
scroll to position [173, 0]
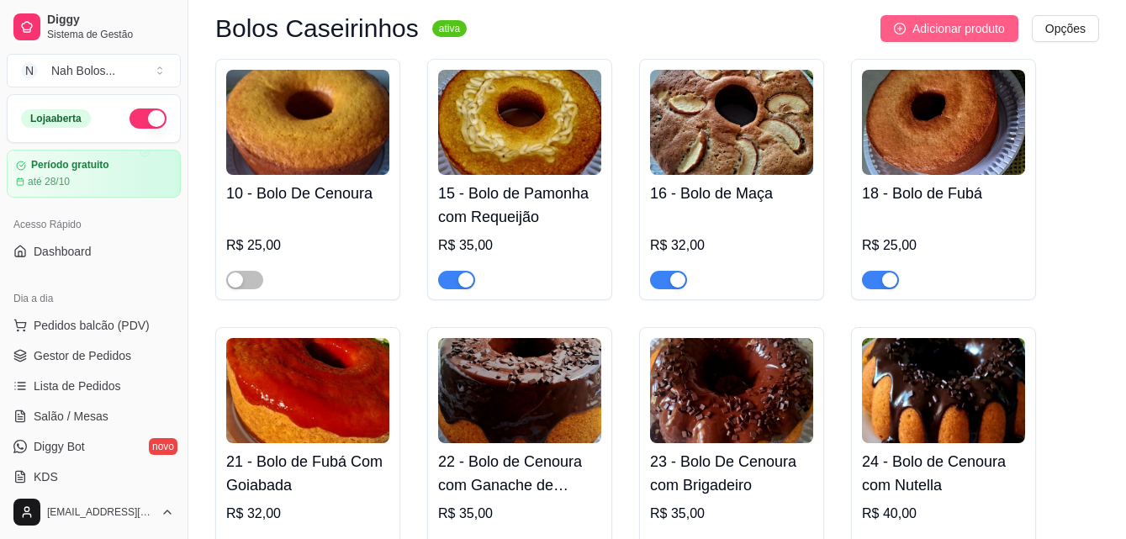
click at [933, 26] on span "Adicionar produto" at bounding box center [958, 28] width 93 height 19
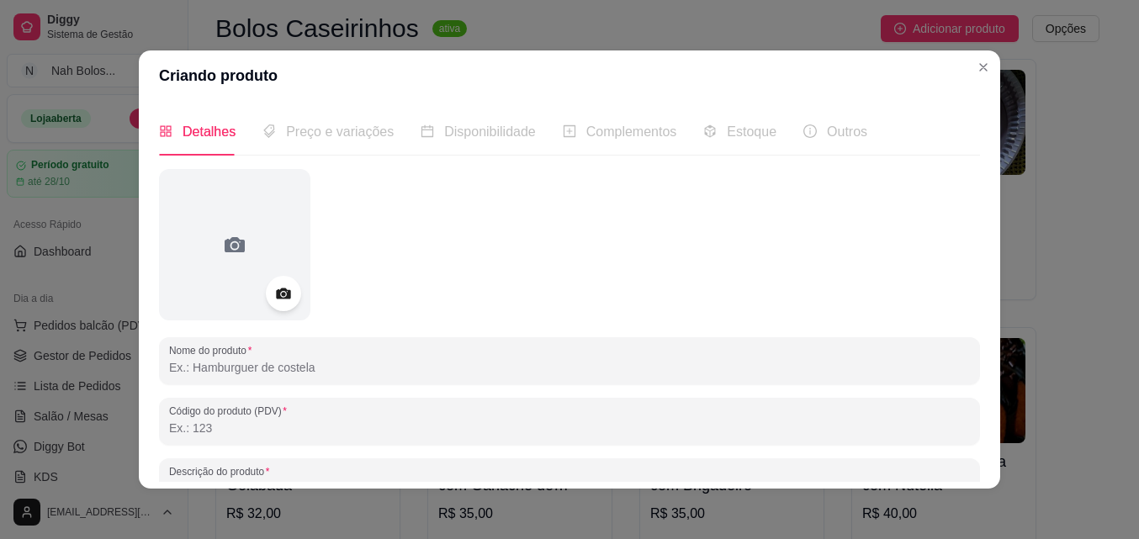
click at [279, 289] on icon at bounding box center [283, 293] width 14 height 11
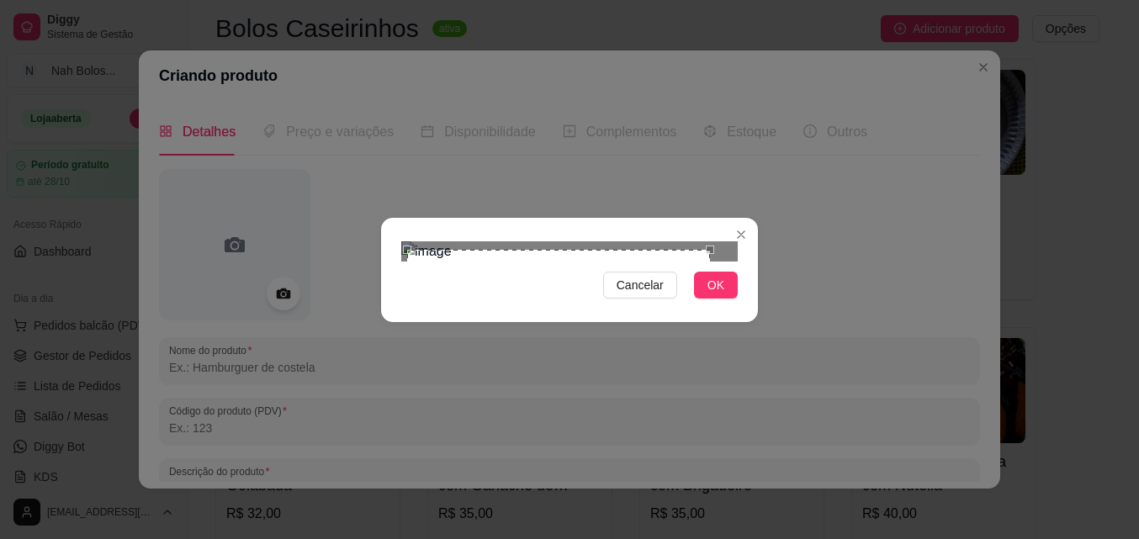
click at [514, 301] on div "Use the arrow keys to move the crop selection area" at bounding box center [558, 401] width 303 height 303
click at [723, 249] on div "Use the arrow keys to move the crop selection area" at bounding box center [573, 400] width 303 height 303
click at [632, 281] on div "Use the arrow keys to move the crop selection area" at bounding box center [559, 399] width 303 height 303
click at [711, 294] on span "OK" at bounding box center [715, 285] width 17 height 19
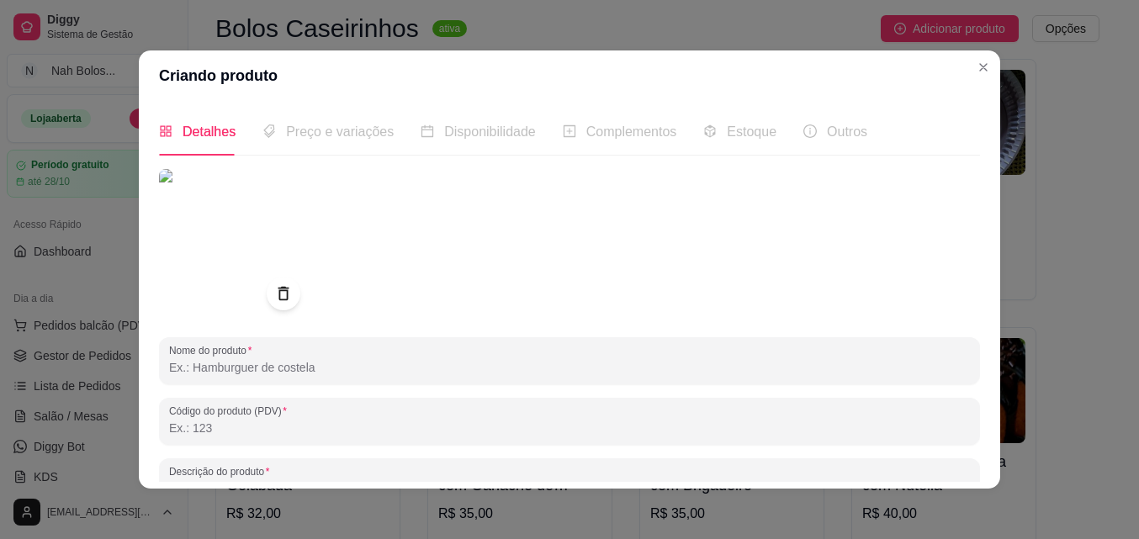
click at [296, 372] on input "Nome do produto" at bounding box center [569, 367] width 801 height 17
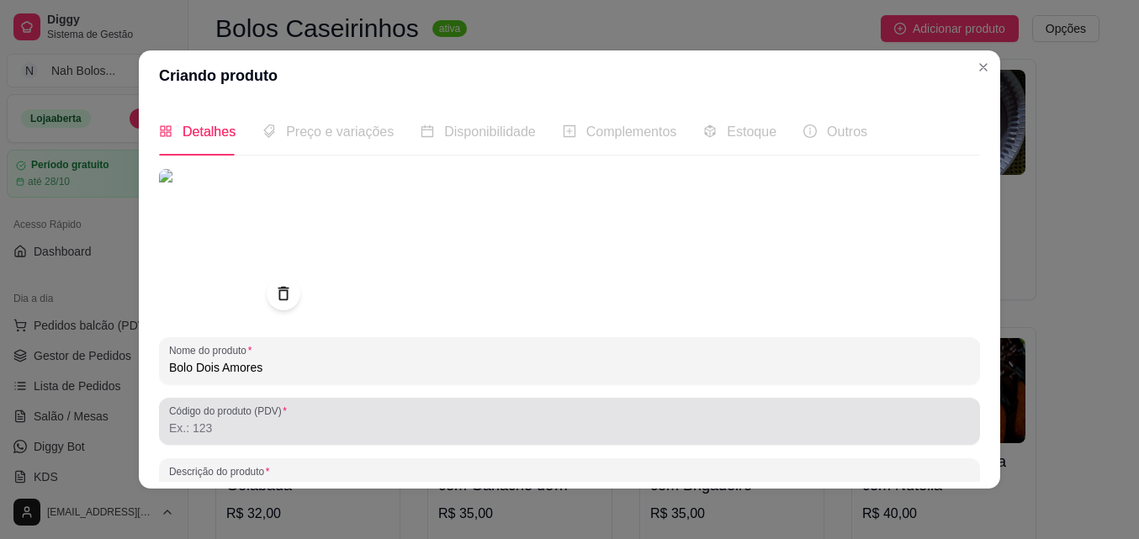
type input "Bolo Dois Amores"
click at [574, 431] on input "Código do produto (PDV)" at bounding box center [569, 428] width 801 height 17
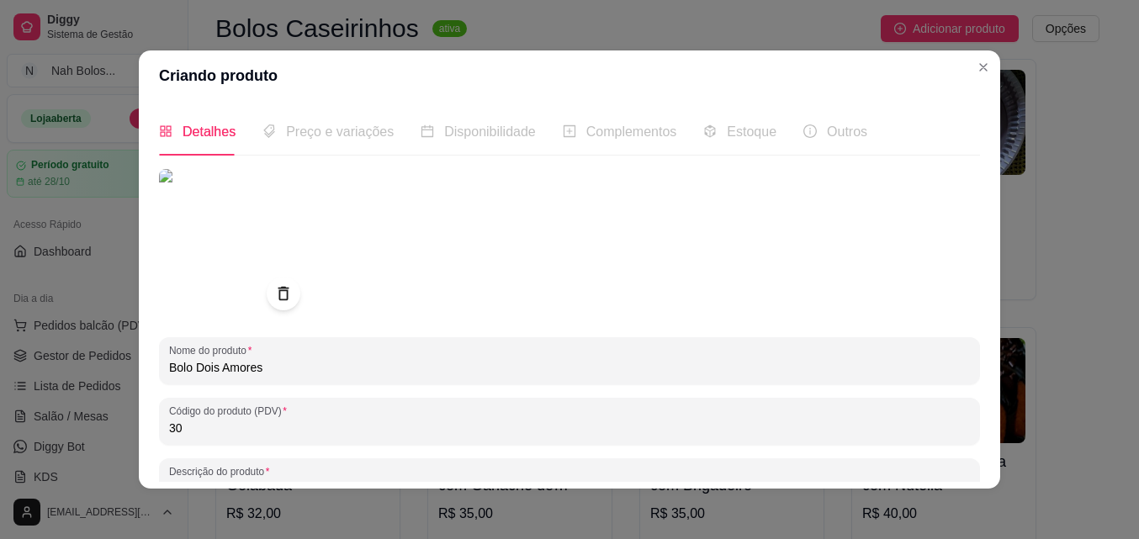
type input "30"
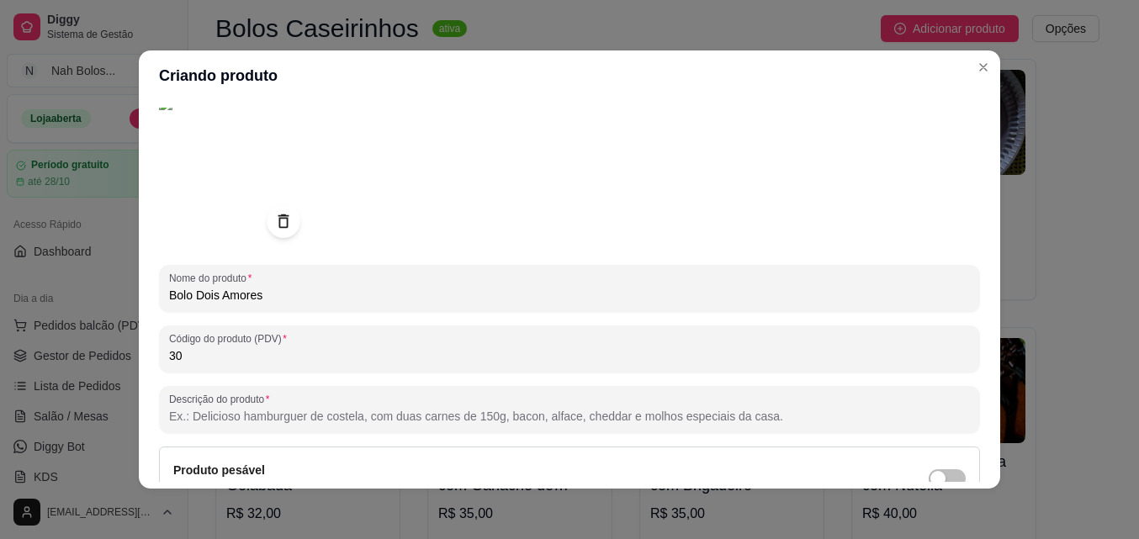
scroll to position [113, 0]
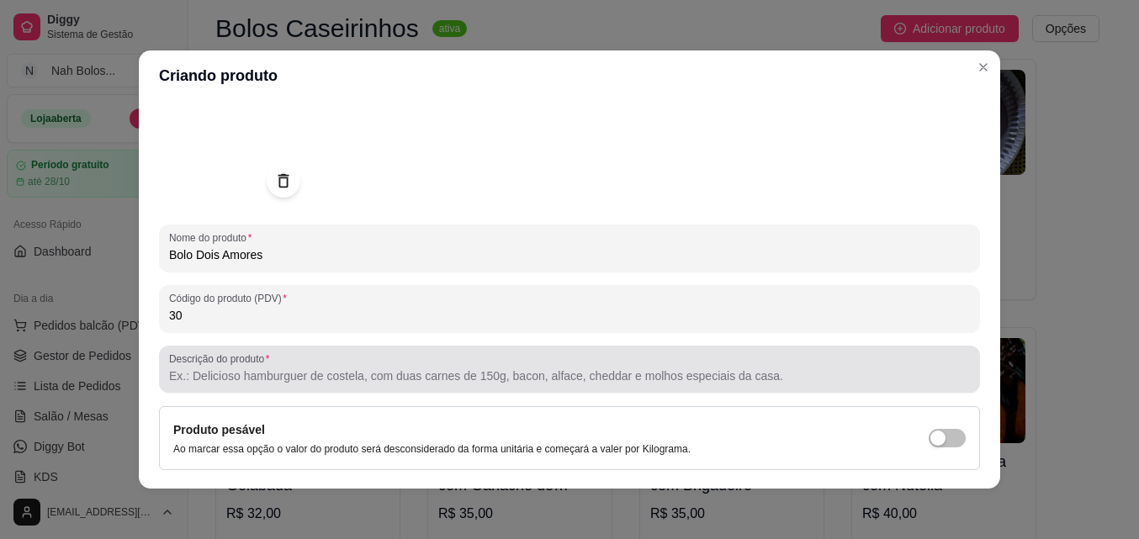
click at [667, 376] on input "Descrição do produto" at bounding box center [569, 375] width 801 height 17
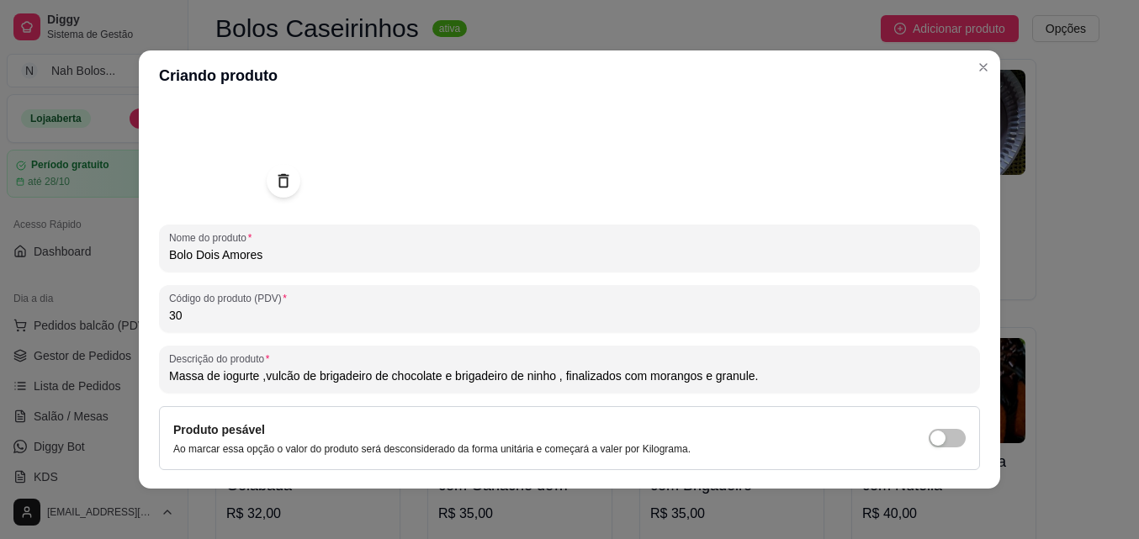
type input "Massa de iogurte ,vulcão de brigadeiro de chocolate e brigadeiro de ninho , fin…"
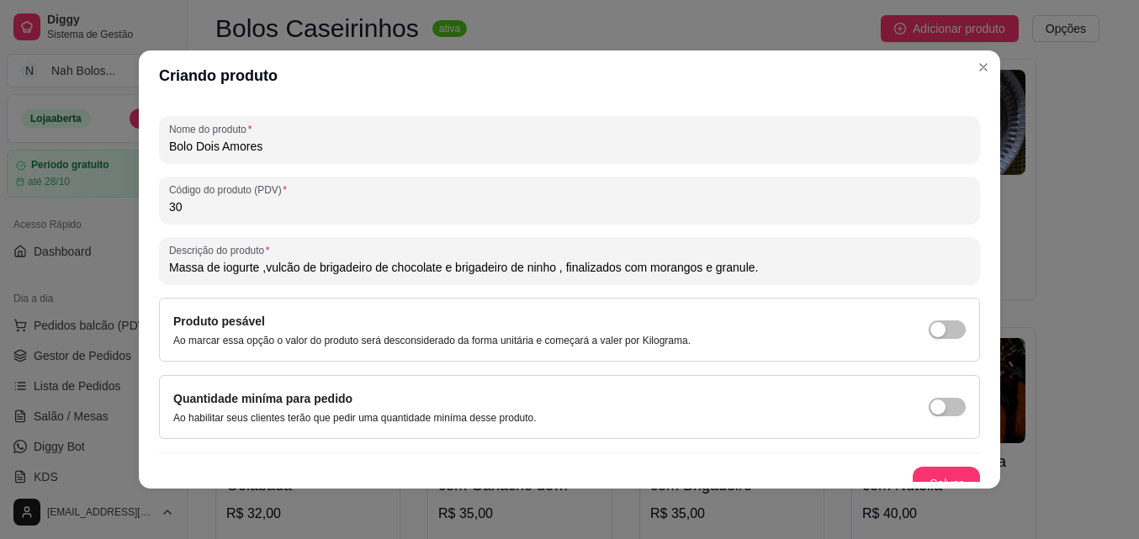
scroll to position [240, 0]
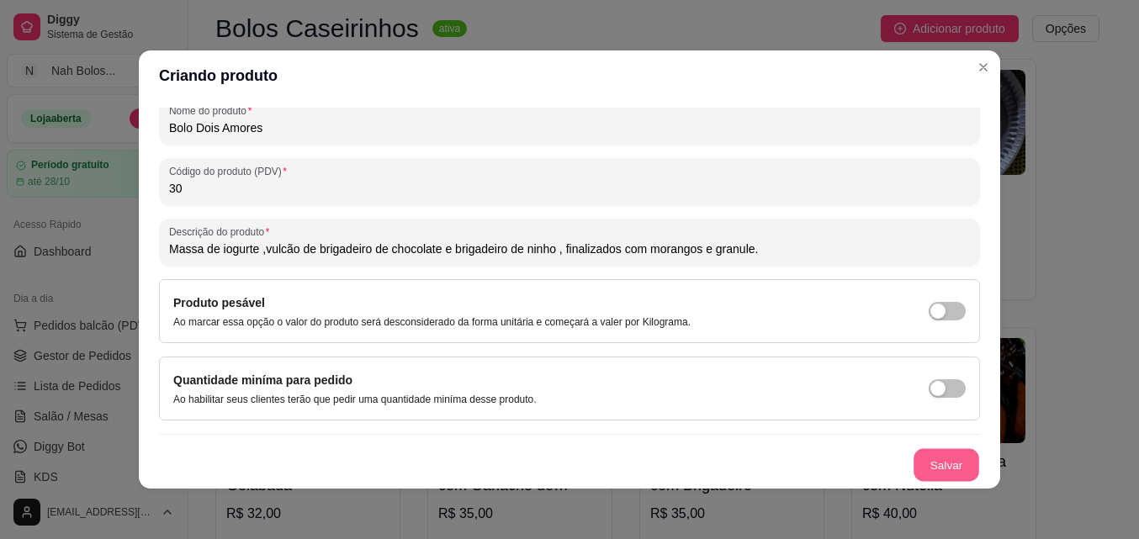
click at [938, 464] on button "Salvar" at bounding box center [946, 465] width 66 height 33
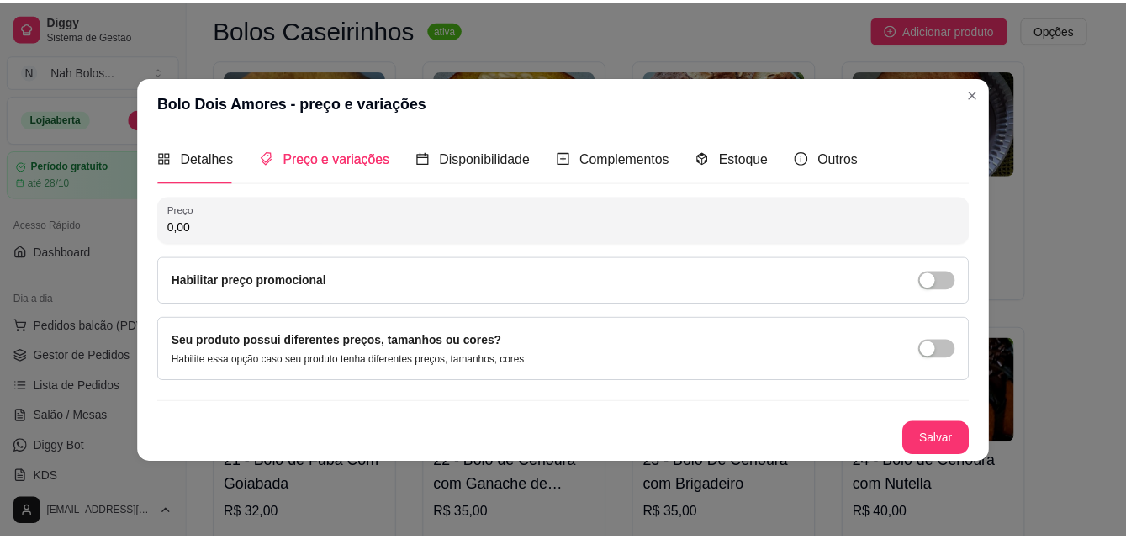
scroll to position [0, 0]
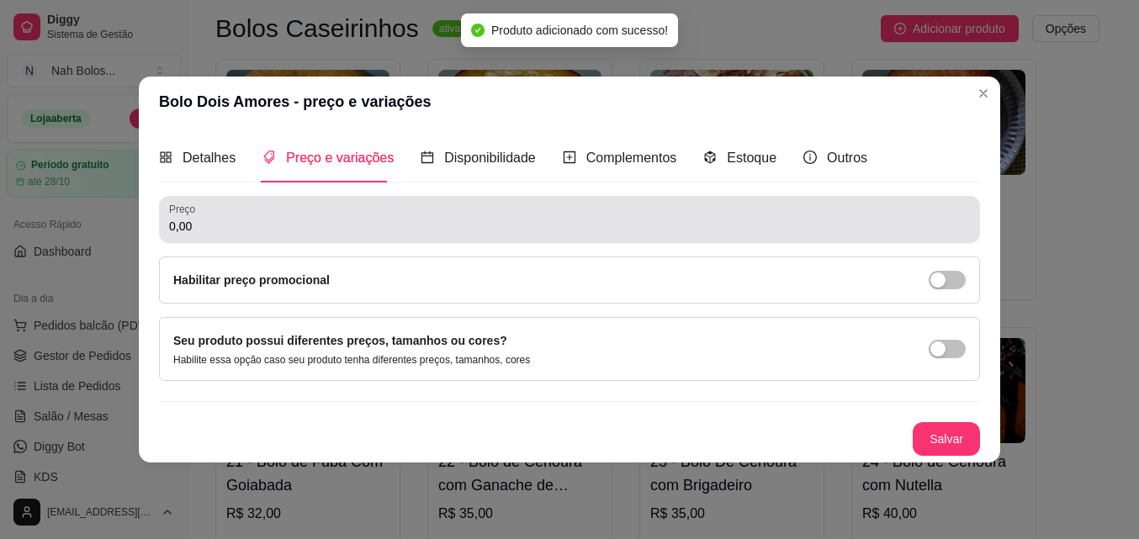
click at [270, 231] on input "0,00" at bounding box center [569, 226] width 801 height 17
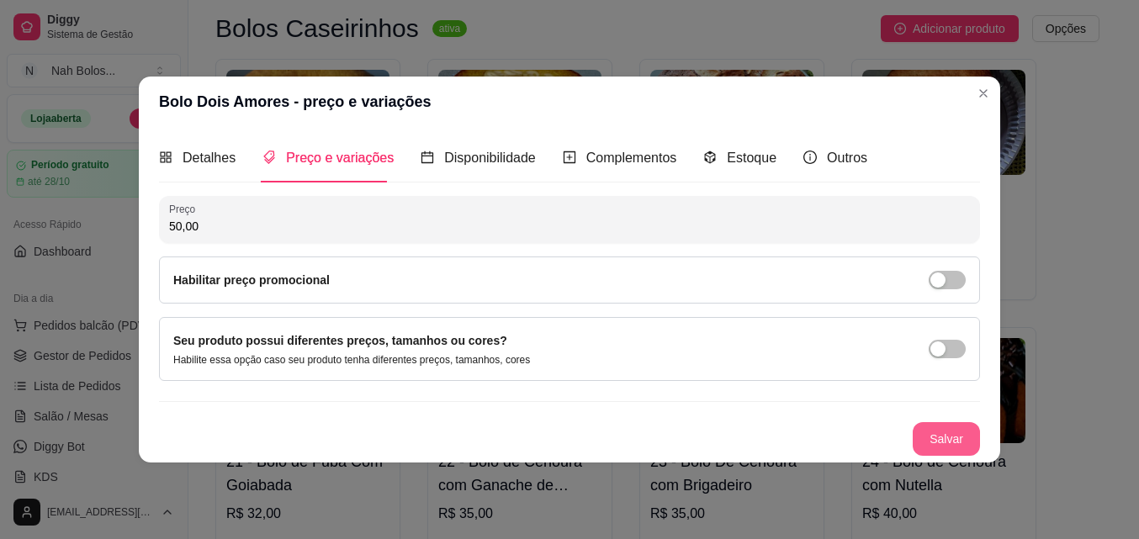
type input "50,00"
click at [965, 441] on button "Salvar" at bounding box center [946, 438] width 66 height 33
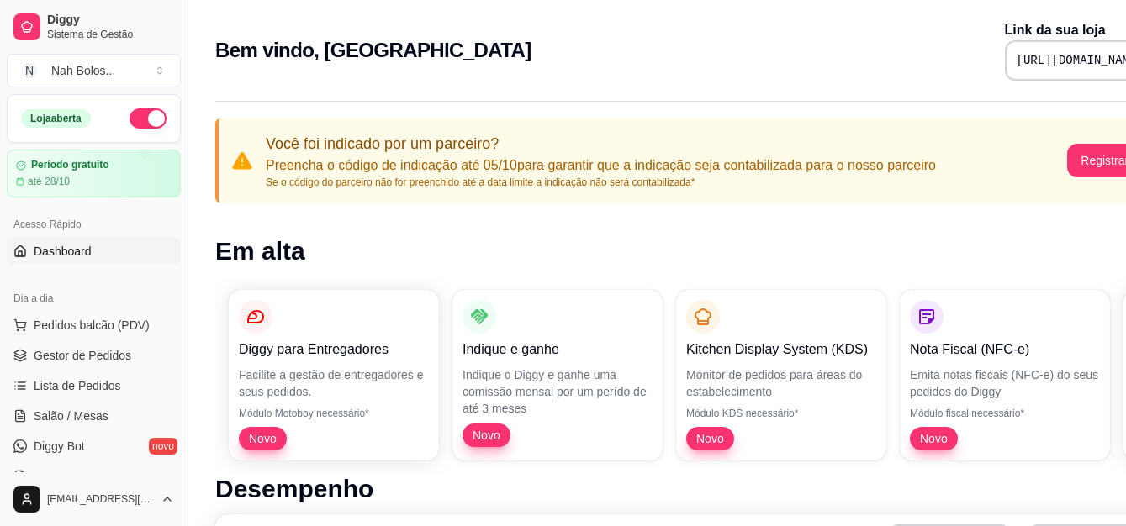
scroll to position [0, 86]
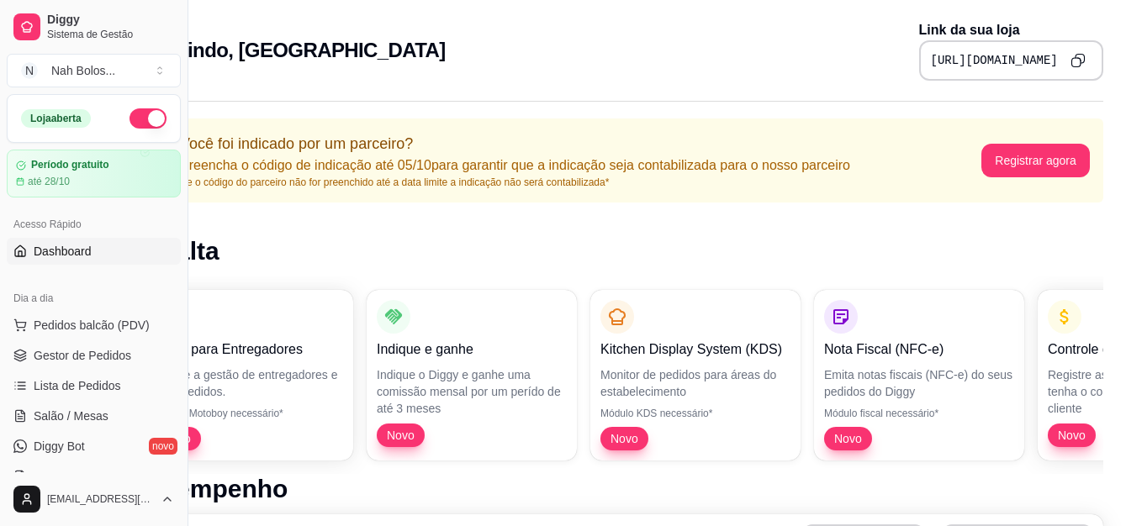
drag, startPoint x: 862, startPoint y: 56, endPoint x: 1139, endPoint y: 62, distance: 277.6
click at [1040, 62] on html "Diggy Sistema de Gestão N Nah Bolos ... Loja aberta Período gratuito até 28/10 …" at bounding box center [477, 263] width 1126 height 526
click at [1077, 55] on icon "Copy to clipboard" at bounding box center [1080, 59] width 9 height 9
click at [83, 72] on div "Nah Bolos ..." at bounding box center [83, 70] width 64 height 17
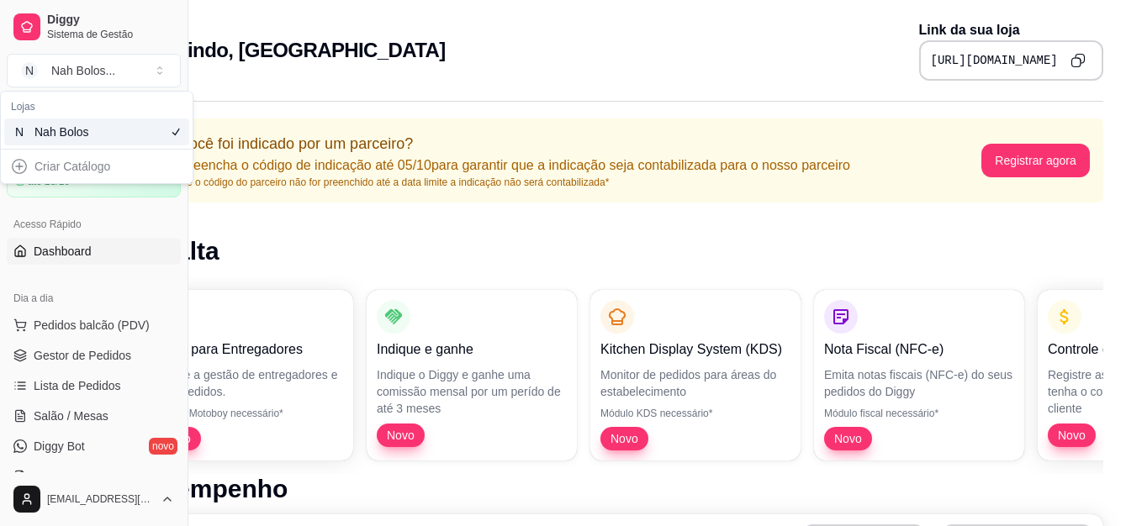
click at [82, 135] on div "Nah Bolos" at bounding box center [72, 132] width 76 height 17
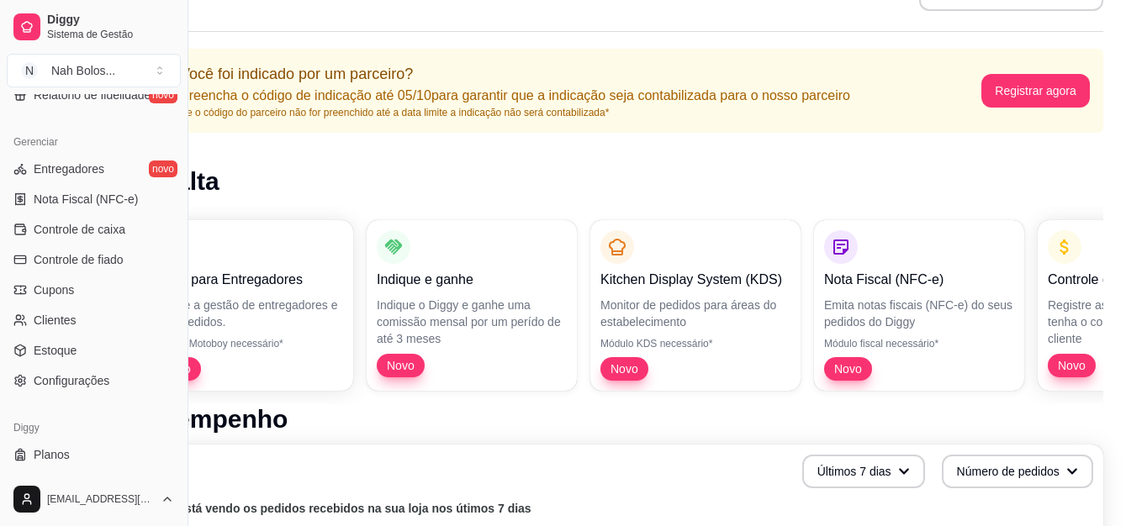
scroll to position [658, 0]
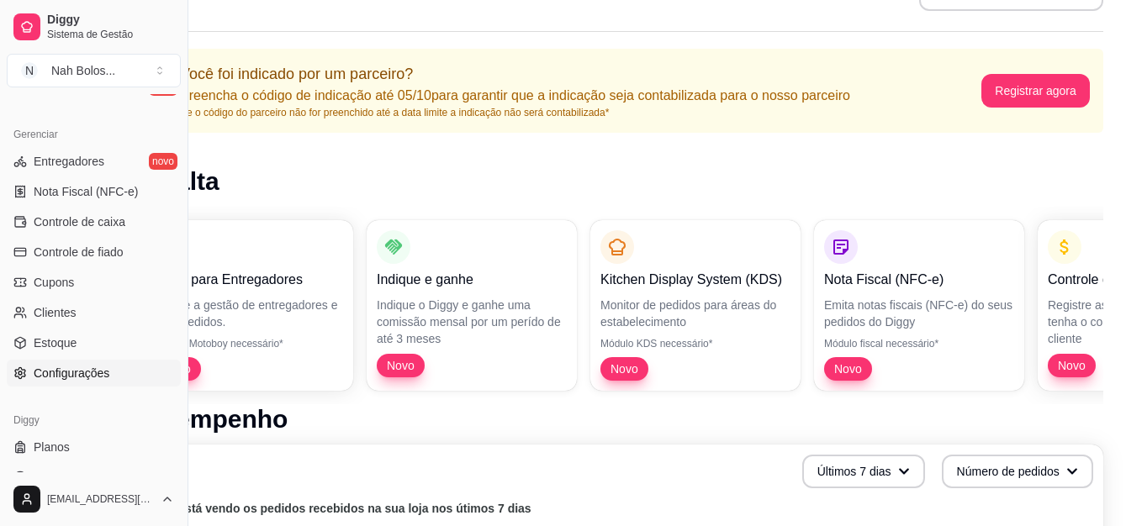
click at [99, 376] on span "Configurações" at bounding box center [72, 373] width 76 height 17
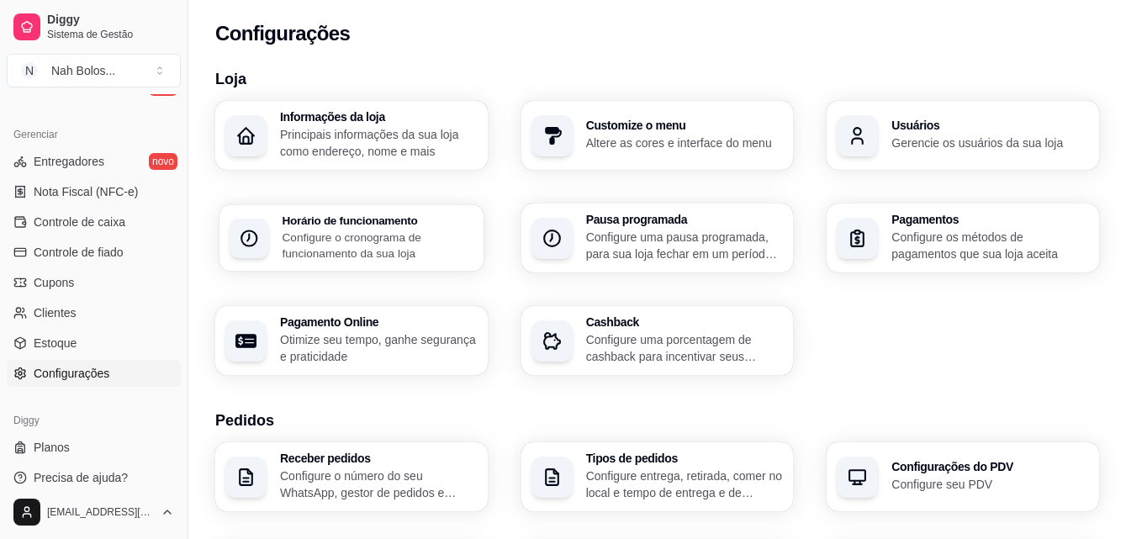
click at [358, 240] on p "Configure o cronograma de funcionamento da sua loja" at bounding box center [379, 245] width 192 height 33
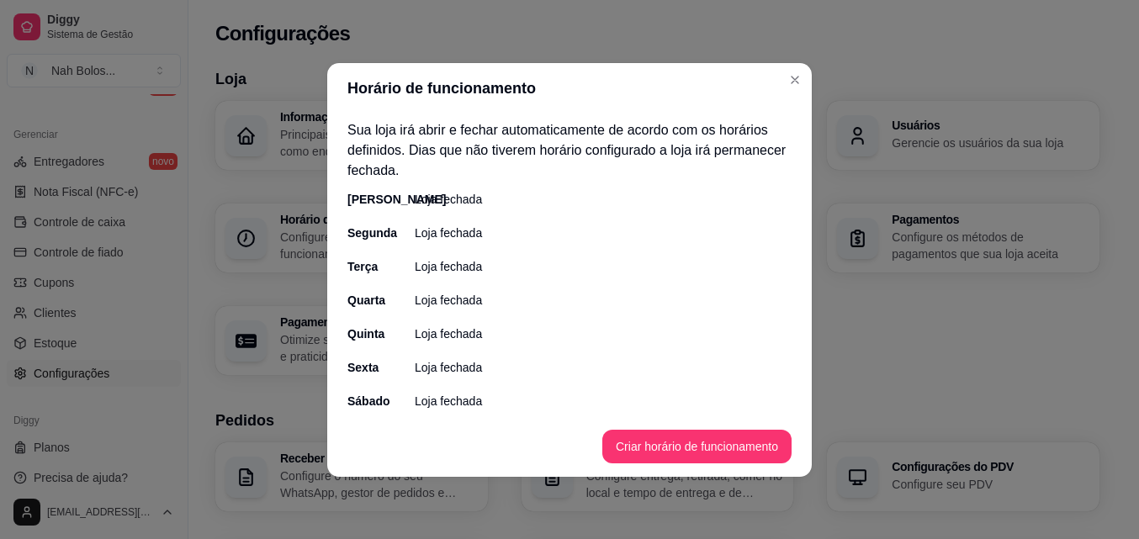
click at [461, 235] on p "Loja fechada" at bounding box center [448, 233] width 67 height 17
click at [642, 449] on button "Criar horário de funcionamento" at bounding box center [696, 447] width 189 height 34
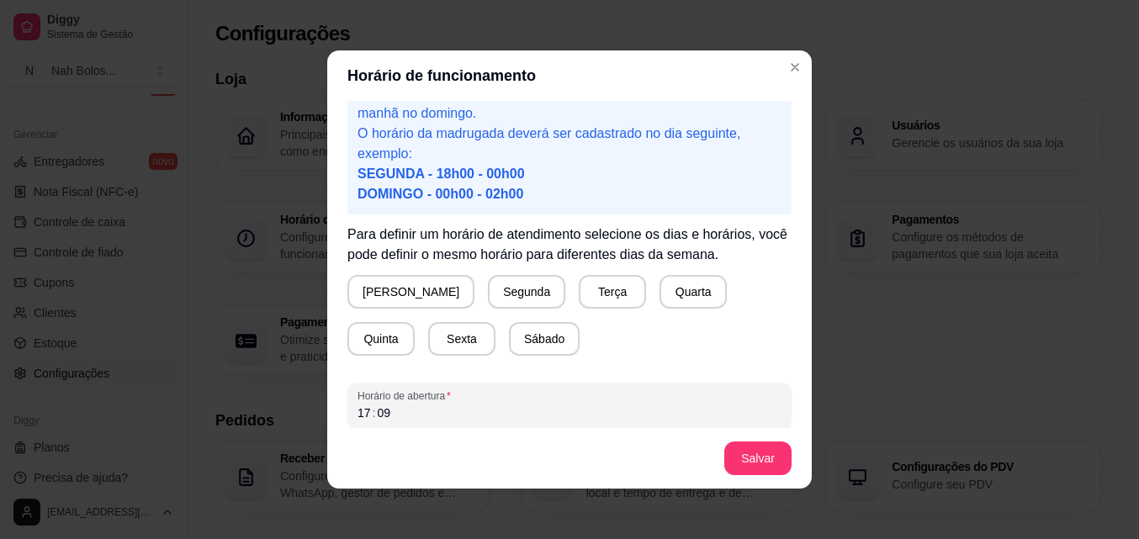
scroll to position [83, 0]
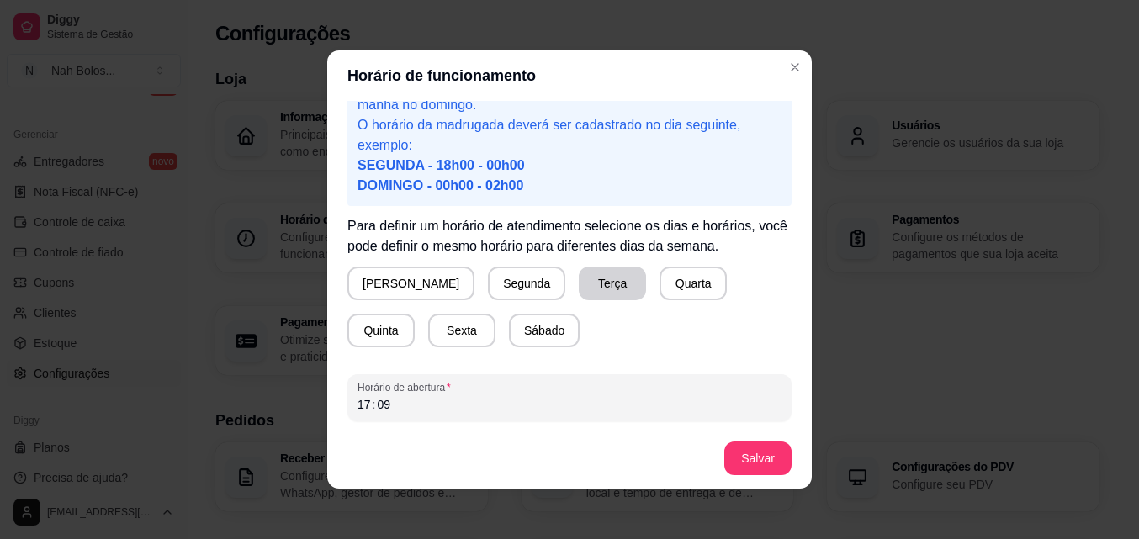
click at [579, 284] on button "Terça" at bounding box center [612, 284] width 67 height 34
click at [509, 335] on button "Sábado" at bounding box center [544, 331] width 71 height 34
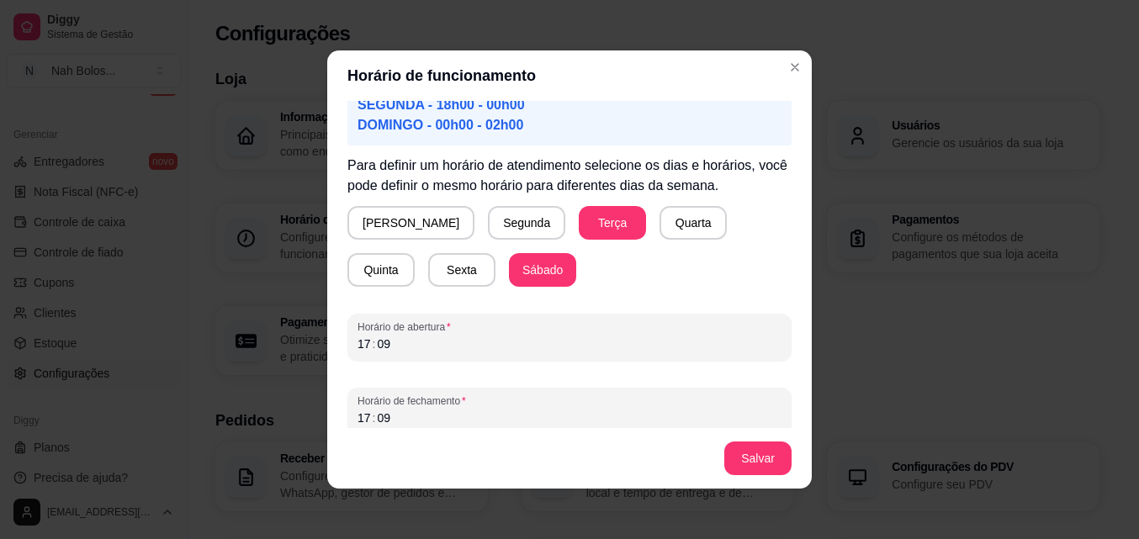
scroll to position [157, 0]
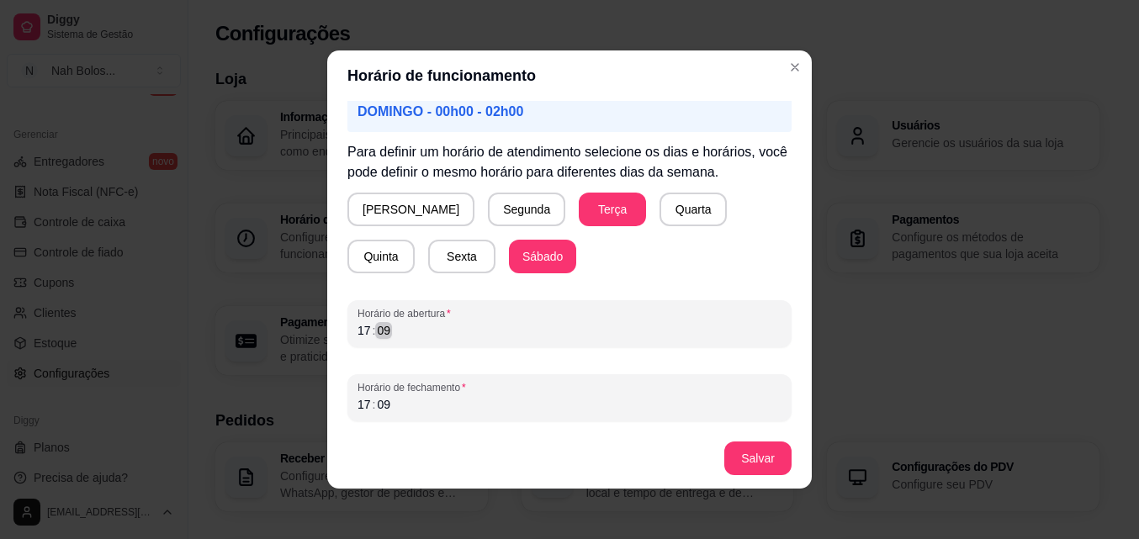
click at [410, 337] on div "17 : 09" at bounding box center [569, 330] width 424 height 20
click at [385, 332] on div "17 : 09" at bounding box center [569, 330] width 424 height 20
click at [361, 328] on div "17" at bounding box center [364, 330] width 17 height 17
click at [387, 410] on div "17 : 09" at bounding box center [569, 404] width 424 height 20
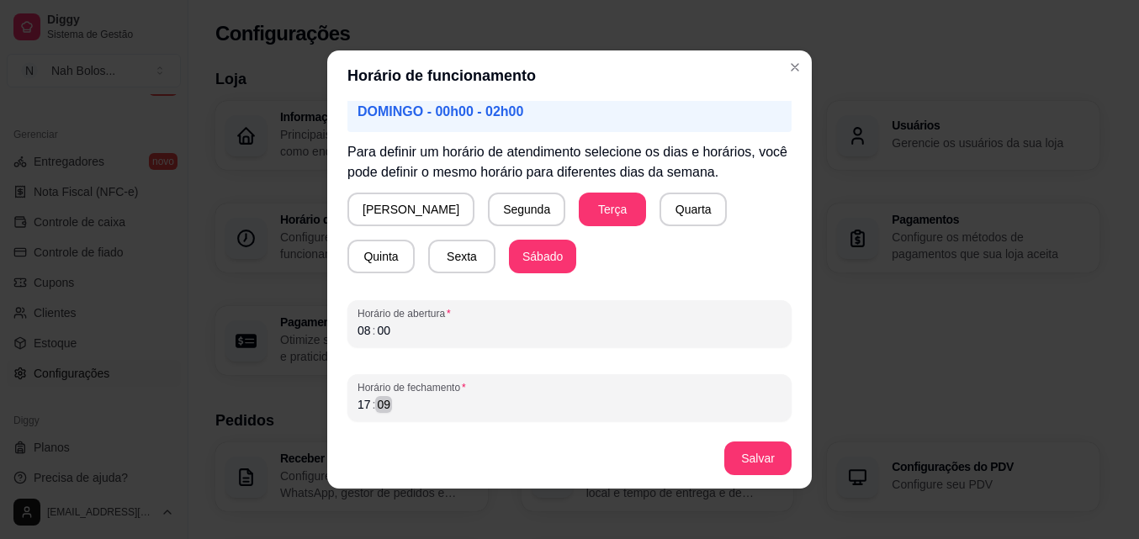
scroll to position [3, 0]
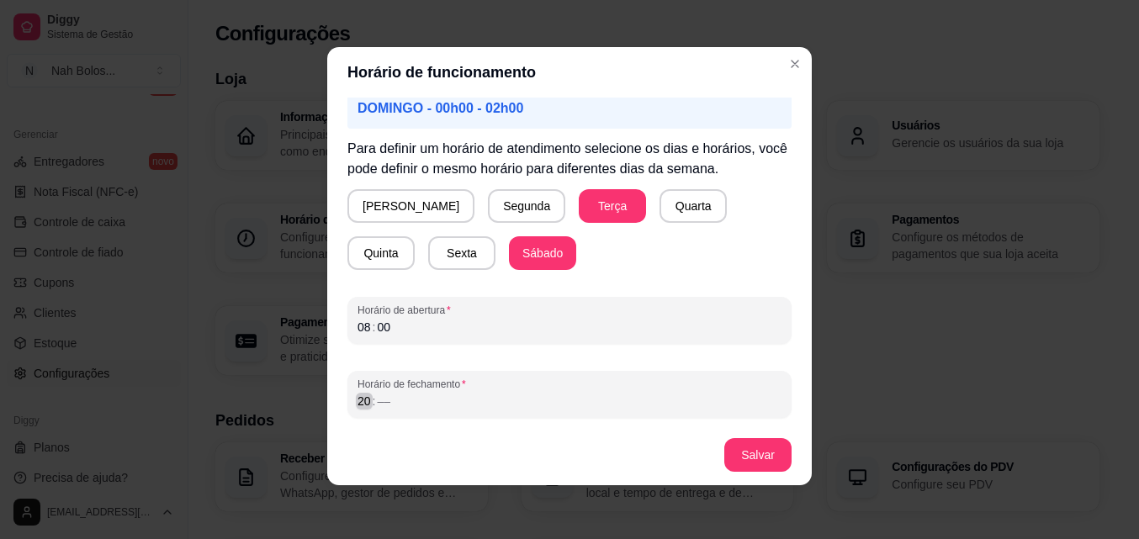
click at [356, 404] on div "20" at bounding box center [364, 401] width 17 height 17
click at [769, 451] on button "Salvar" at bounding box center [757, 455] width 67 height 34
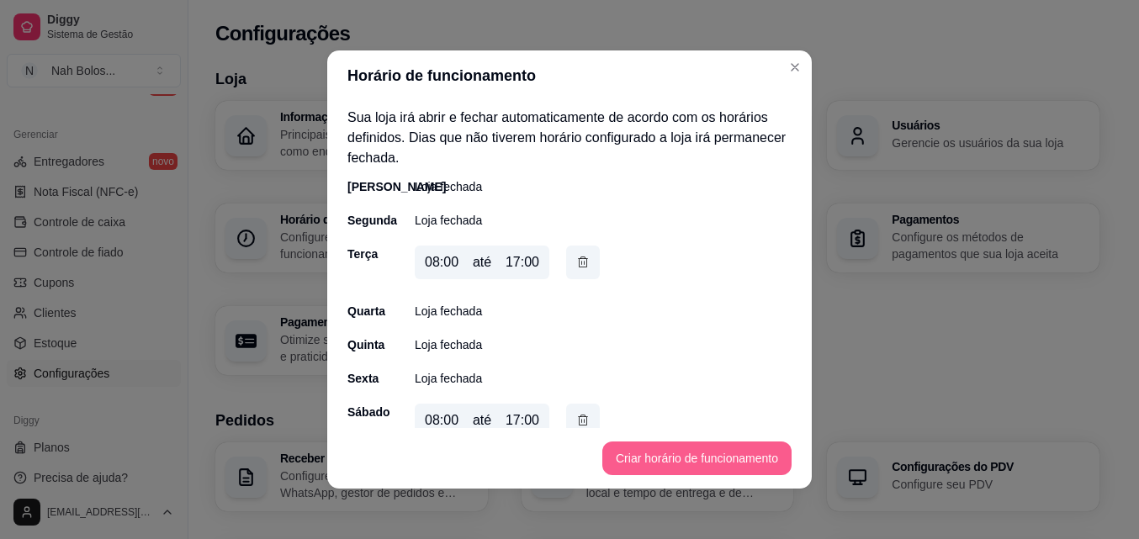
click at [629, 458] on button "Criar horário de funcionamento" at bounding box center [696, 458] width 189 height 34
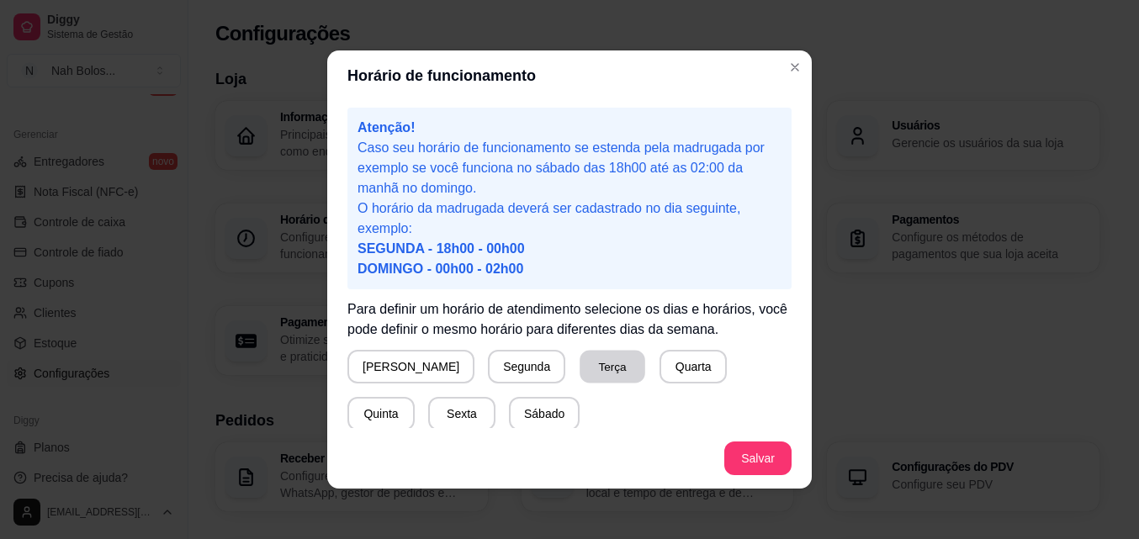
click at [579, 365] on button "Terça" at bounding box center [612, 367] width 66 height 33
click at [659, 360] on button "Quarta" at bounding box center [692, 367] width 67 height 34
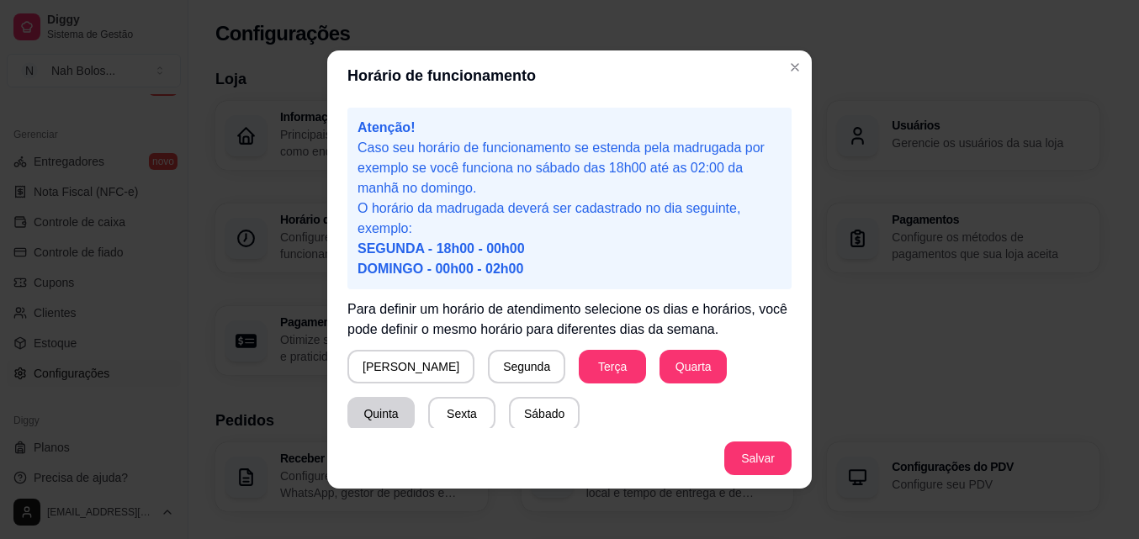
click at [415, 397] on button "Quinta" at bounding box center [380, 414] width 67 height 34
click at [429, 407] on button "Sexta" at bounding box center [462, 414] width 66 height 33
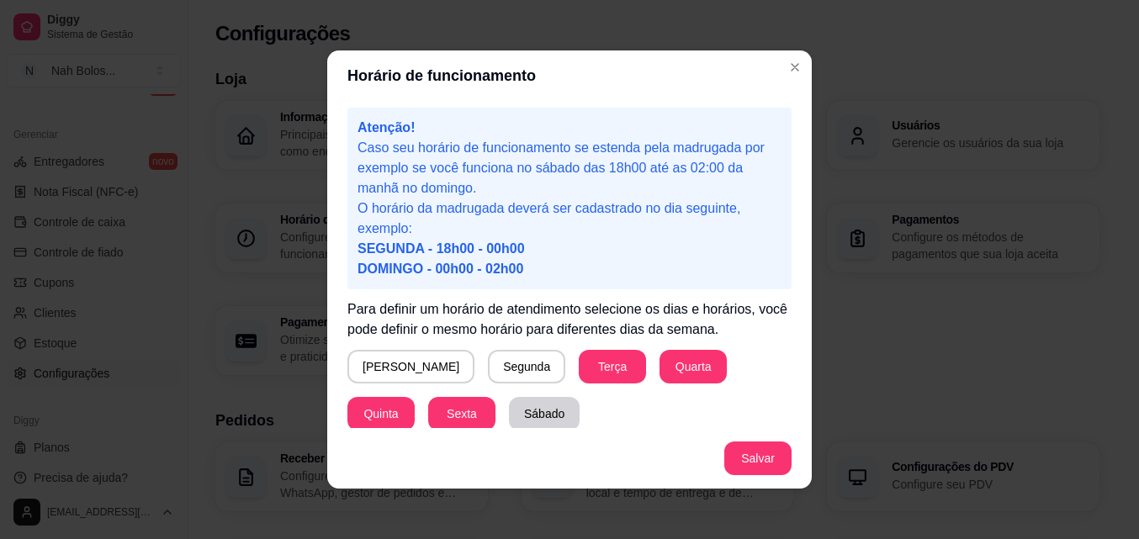
click at [509, 418] on button "Sábado" at bounding box center [544, 414] width 71 height 34
click at [739, 454] on button "Salvar" at bounding box center [757, 458] width 67 height 34
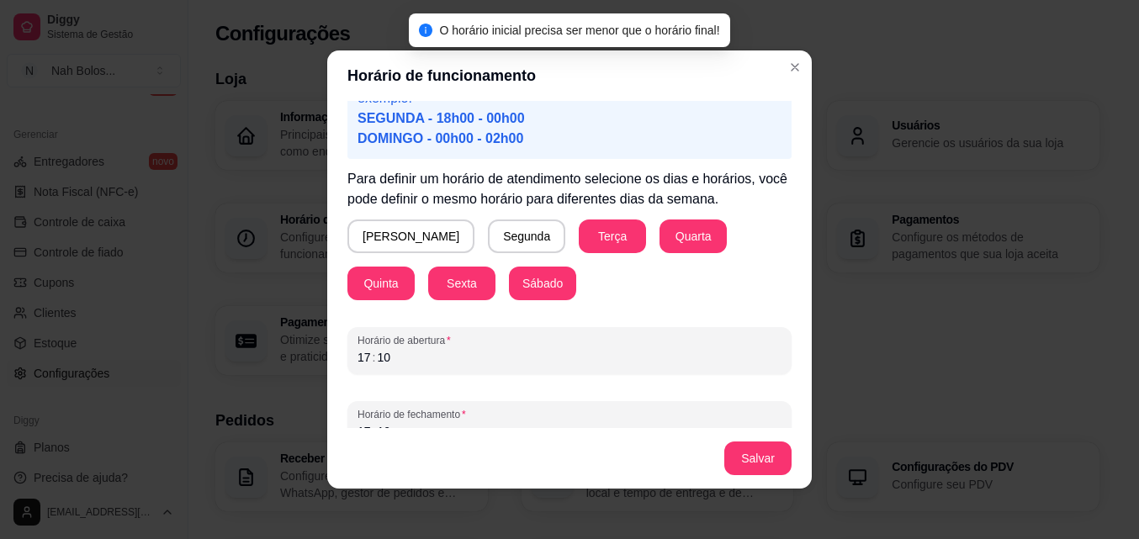
scroll to position [157, 0]
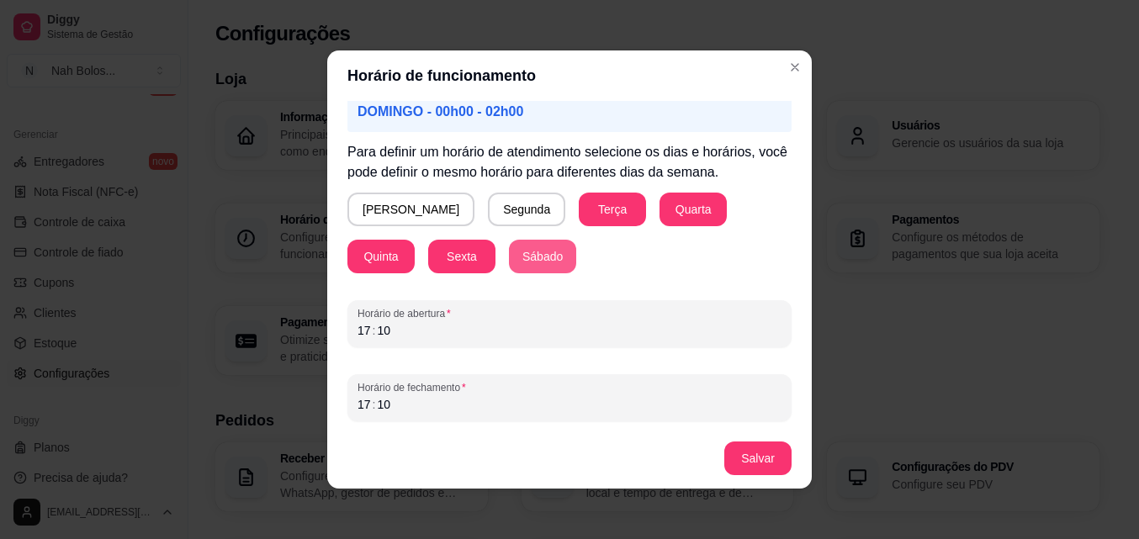
click at [509, 252] on button "Sábado" at bounding box center [542, 257] width 67 height 34
click at [509, 252] on button "Sábado" at bounding box center [544, 257] width 71 height 34
click at [415, 329] on div "17 : 10" at bounding box center [569, 330] width 424 height 20
click at [738, 463] on button "Salvar" at bounding box center [757, 458] width 67 height 34
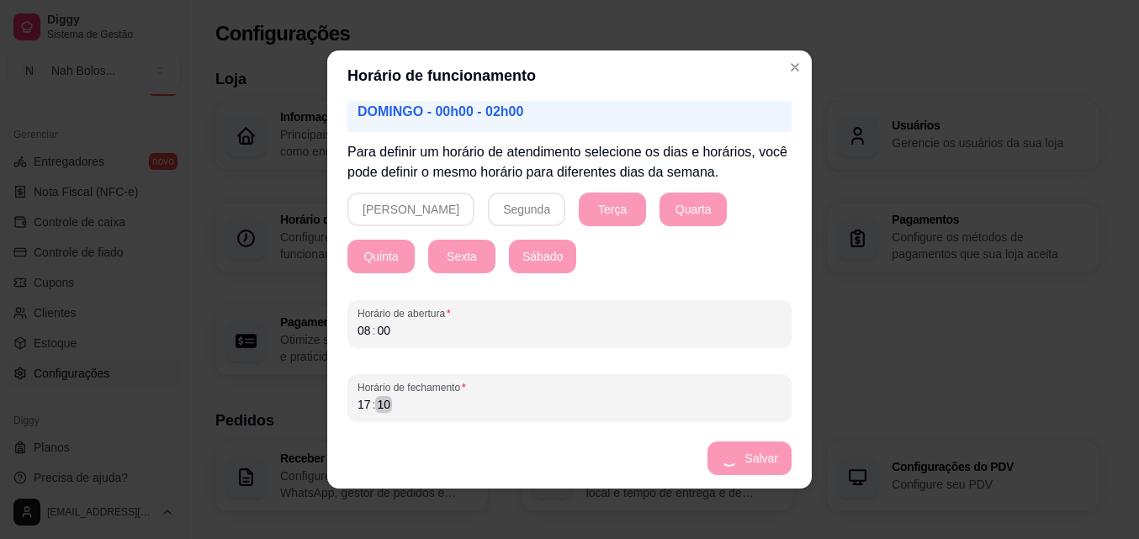
click at [472, 406] on div "17 : 10" at bounding box center [569, 404] width 424 height 20
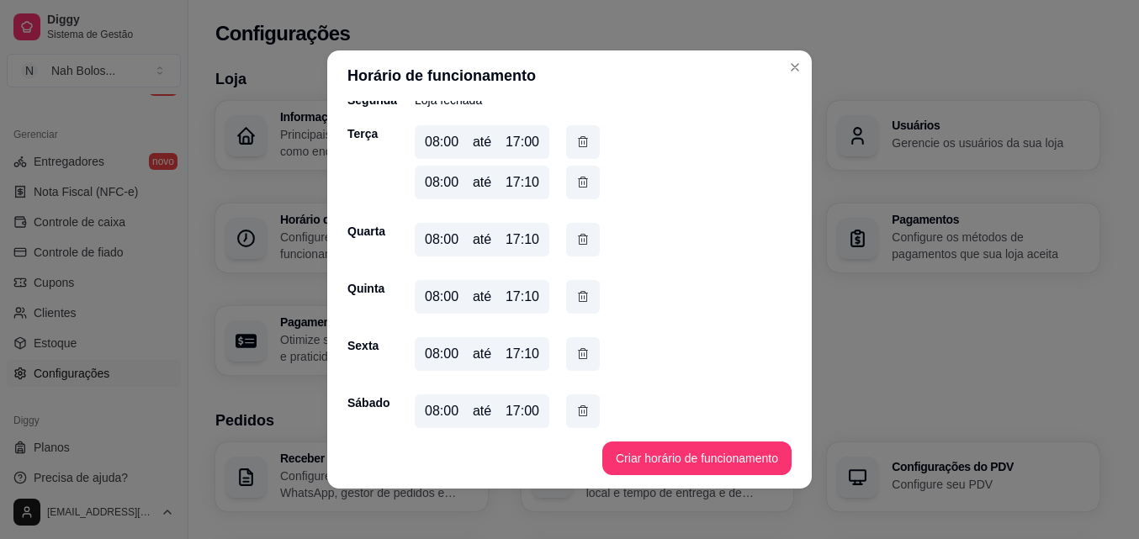
scroll to position [174, 0]
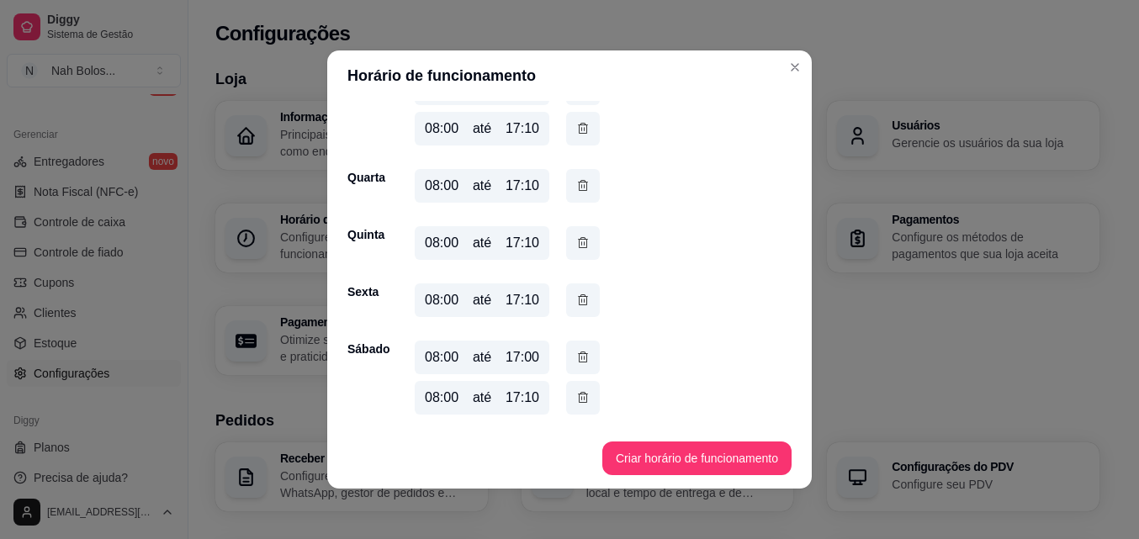
click at [524, 359] on div "17:00" at bounding box center [522, 357] width 34 height 20
drag, startPoint x: 517, startPoint y: 392, endPoint x: 524, endPoint y: 401, distance: 11.4
click at [521, 401] on div "17:10" at bounding box center [522, 398] width 34 height 20
click at [515, 360] on div "17:00" at bounding box center [522, 357] width 34 height 20
click at [516, 360] on div "17:00" at bounding box center [522, 357] width 34 height 20
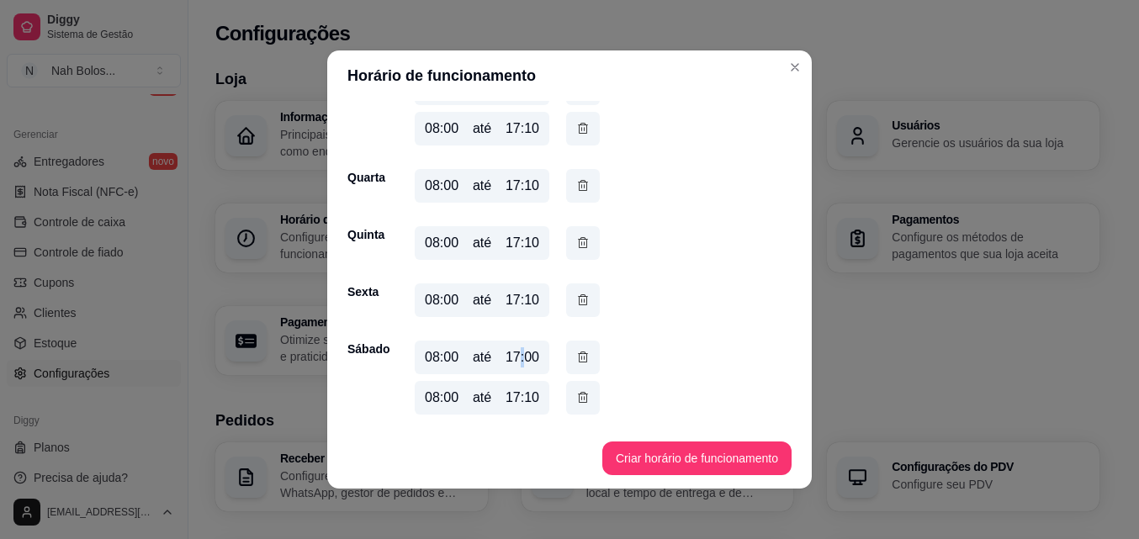
click at [576, 397] on icon "button" at bounding box center [582, 398] width 13 height 19
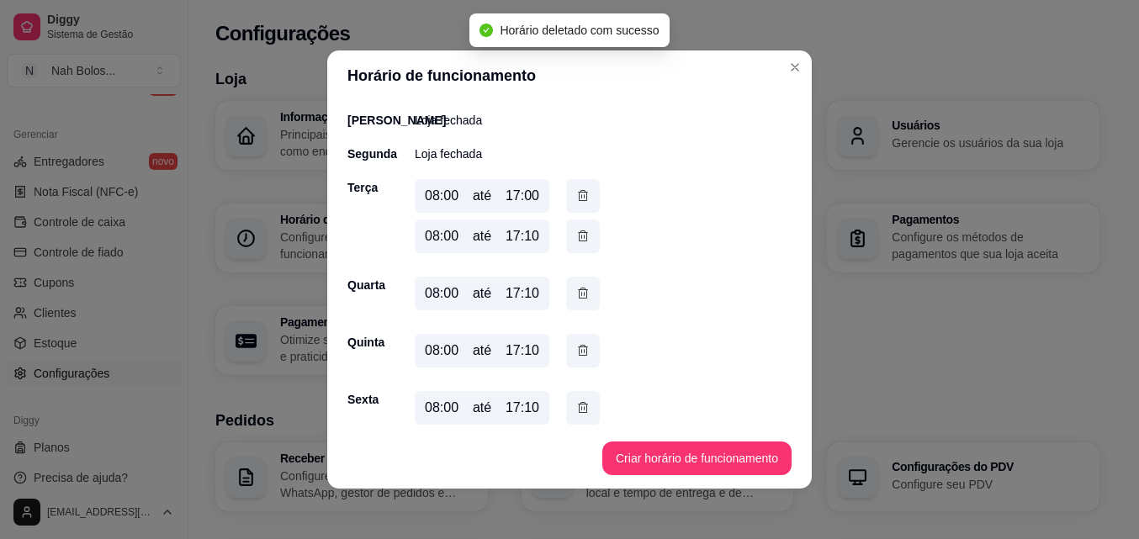
scroll to position [134, 0]
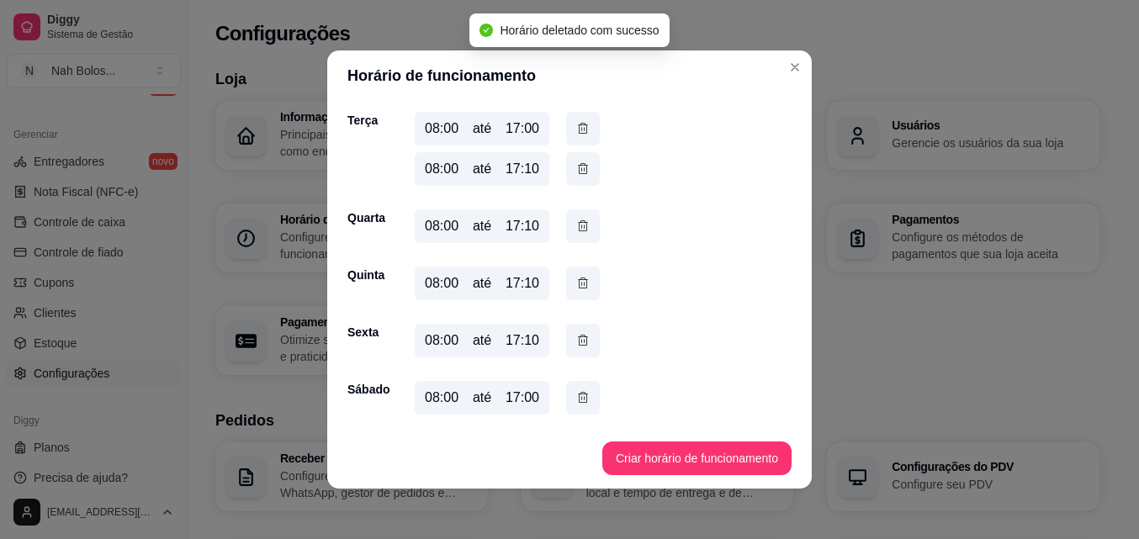
click at [664, 407] on div "[PERSON_NAME] fechada Segunda Loja fechada Terça 08:00 até 17:00 08:00 até 17:1…" at bounding box center [569, 233] width 444 height 377
click at [530, 394] on div "17:00" at bounding box center [522, 398] width 34 height 20
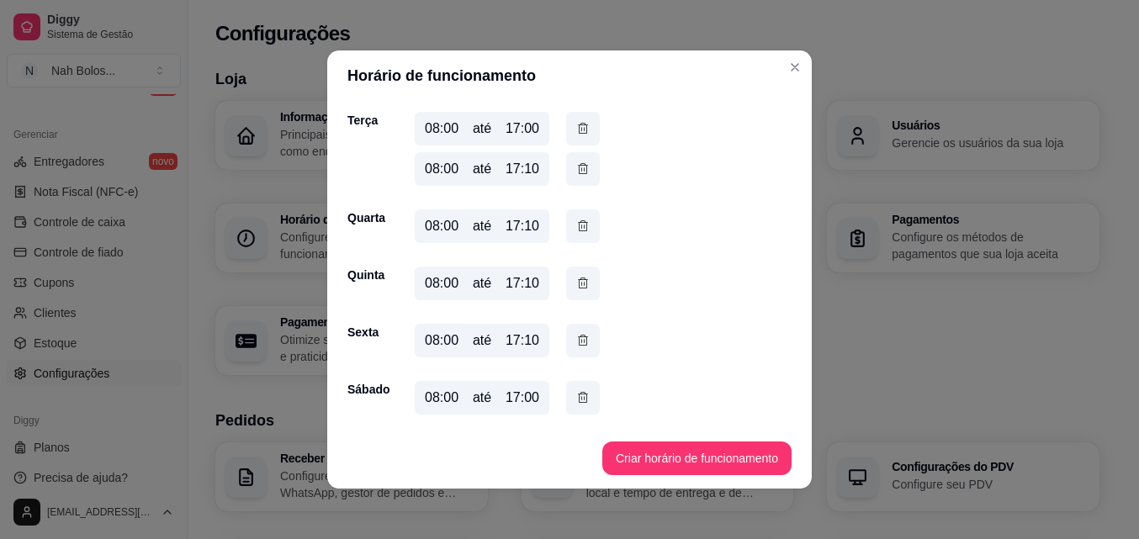
click at [515, 394] on div "17:00" at bounding box center [522, 398] width 34 height 20
click at [517, 394] on div "17:00" at bounding box center [522, 398] width 34 height 20
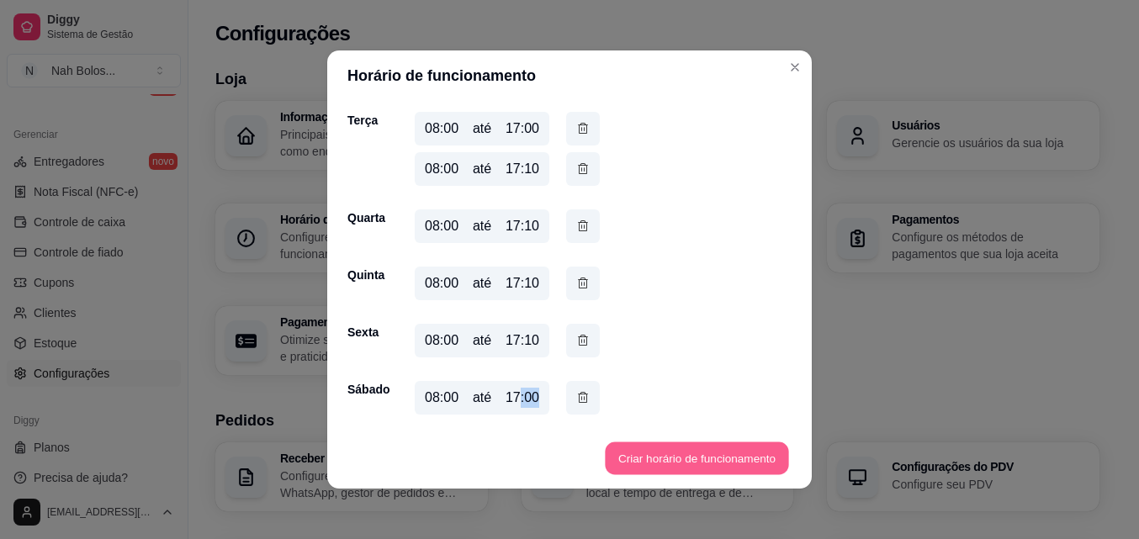
click at [626, 466] on button "Criar horário de funcionamento" at bounding box center [696, 458] width 183 height 33
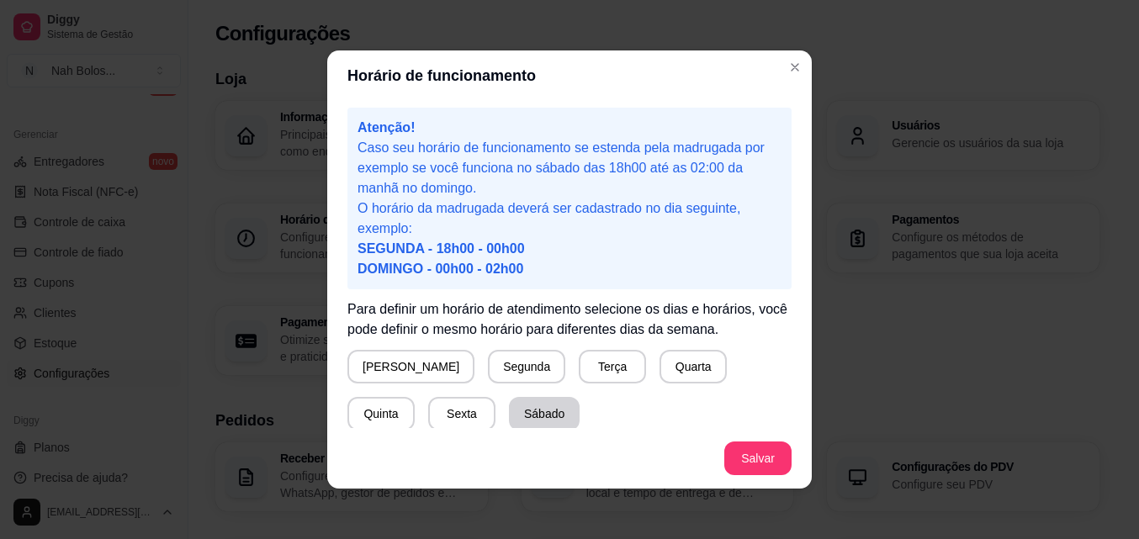
click at [509, 410] on button "Sábado" at bounding box center [544, 414] width 71 height 34
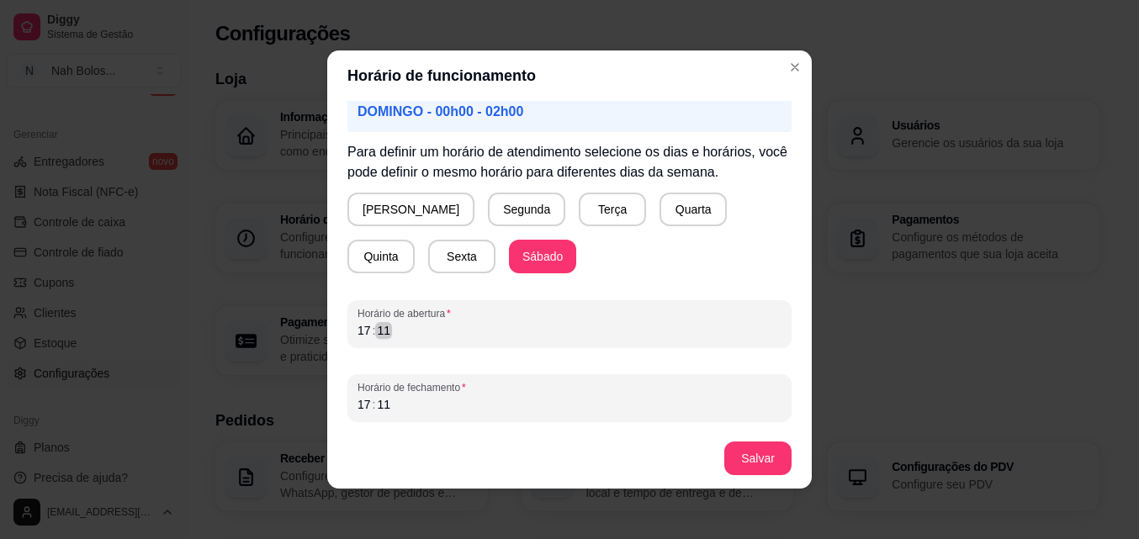
click at [409, 333] on div "17 : 11" at bounding box center [569, 330] width 424 height 20
click at [409, 332] on div "17 : 11" at bounding box center [569, 330] width 424 height 20
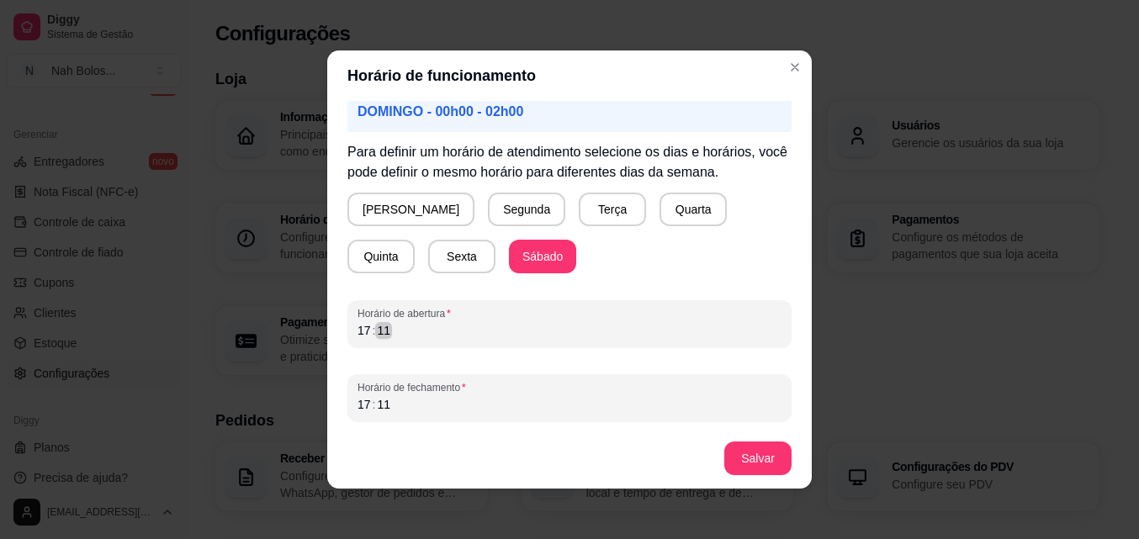
click at [417, 320] on div "Horário de abertura 17 : 11" at bounding box center [569, 323] width 444 height 47
click at [386, 330] on div "17 : 11" at bounding box center [569, 330] width 424 height 20
click at [362, 330] on div "17 : 11" at bounding box center [569, 330] width 424 height 20
click at [361, 330] on div "17" at bounding box center [364, 330] width 17 height 17
click at [383, 410] on div "17 : 11" at bounding box center [569, 404] width 424 height 20
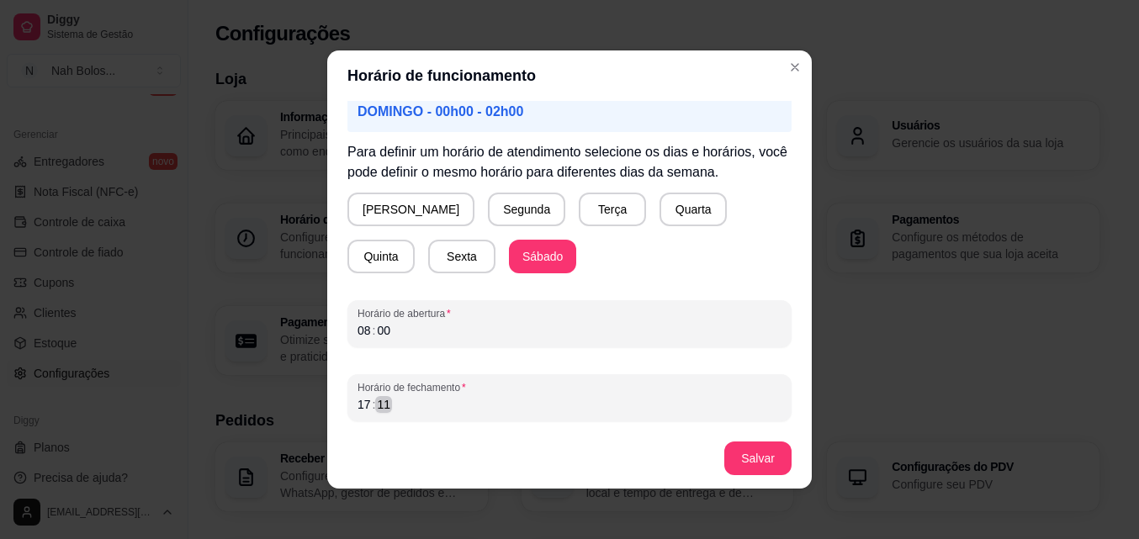
scroll to position [3, 0]
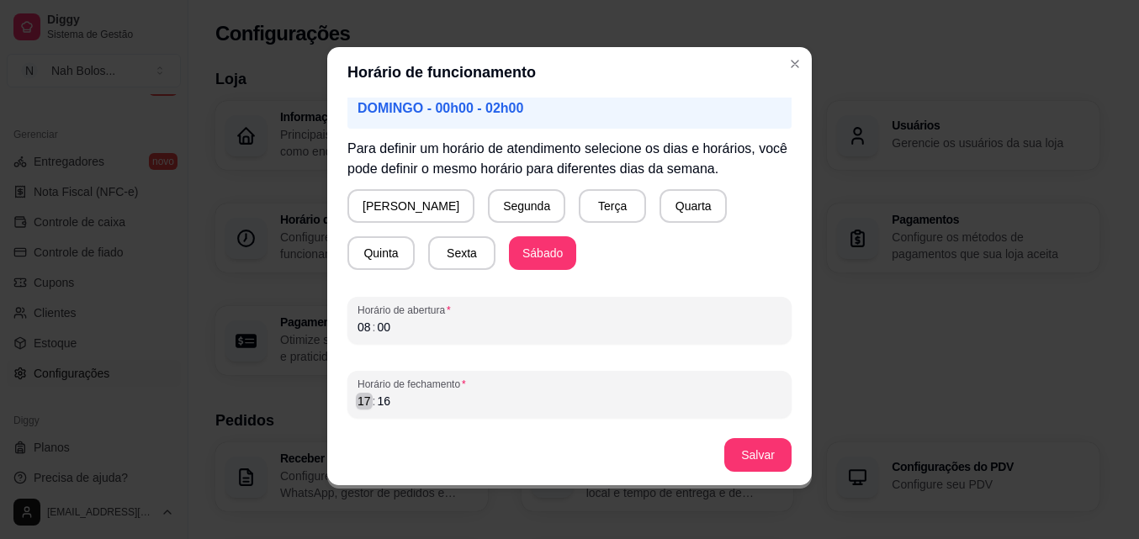
click at [362, 403] on div "17" at bounding box center [364, 401] width 17 height 17
click at [748, 456] on button "Salvar" at bounding box center [757, 455] width 67 height 34
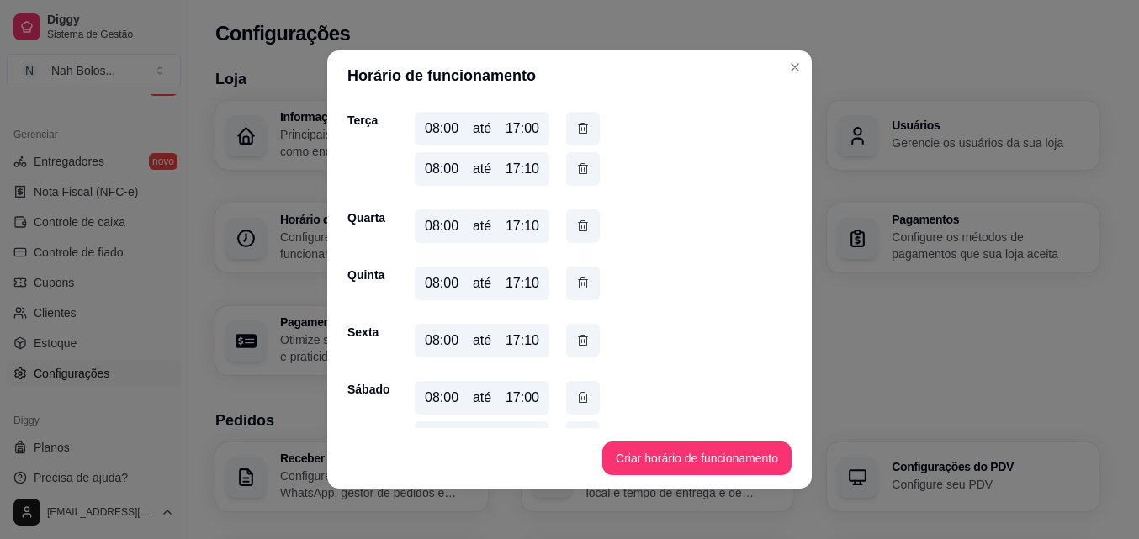
scroll to position [174, 0]
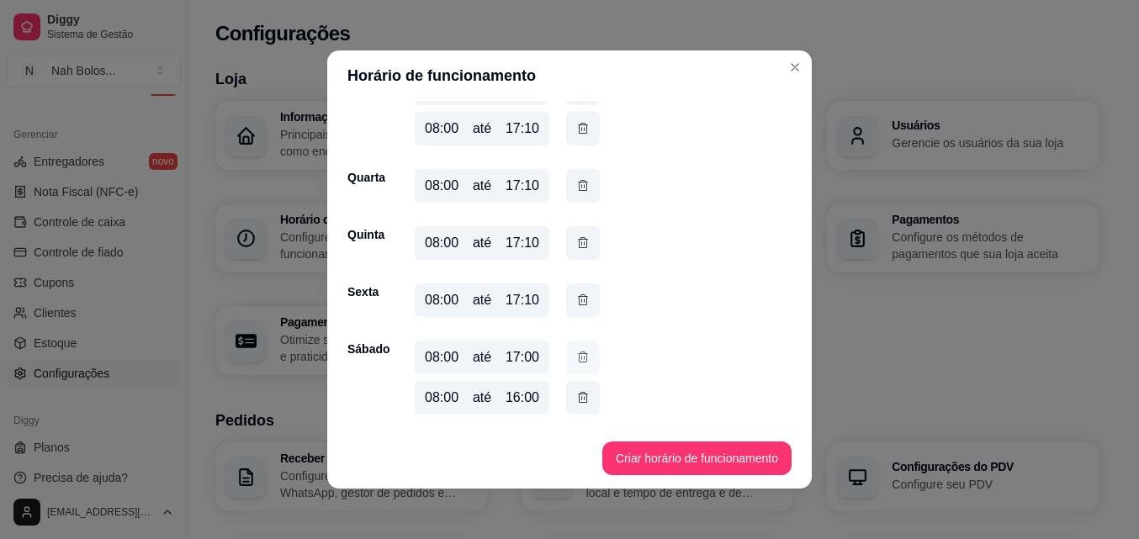
click at [576, 355] on icon "button" at bounding box center [582, 357] width 13 height 18
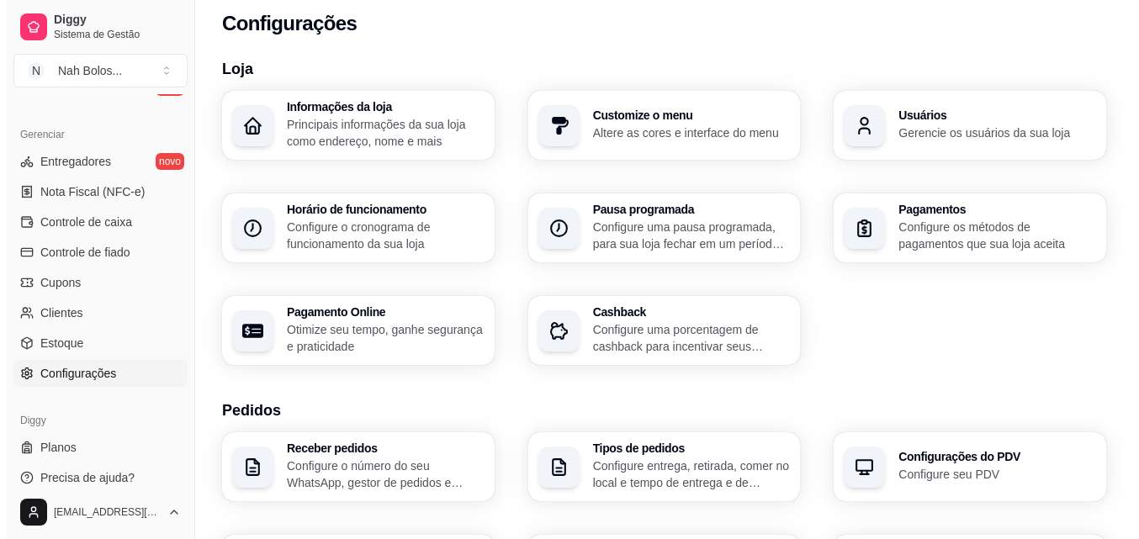
scroll to position [8, 0]
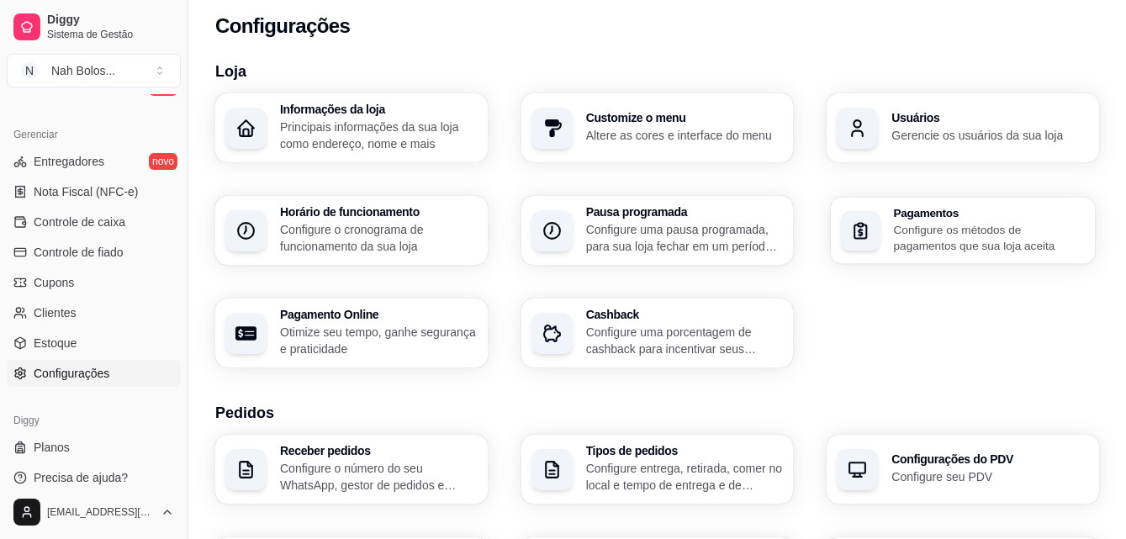
click at [982, 220] on div "Pagamentos Configure os métodos de pagamentos que sua loja aceita" at bounding box center [990, 230] width 192 height 47
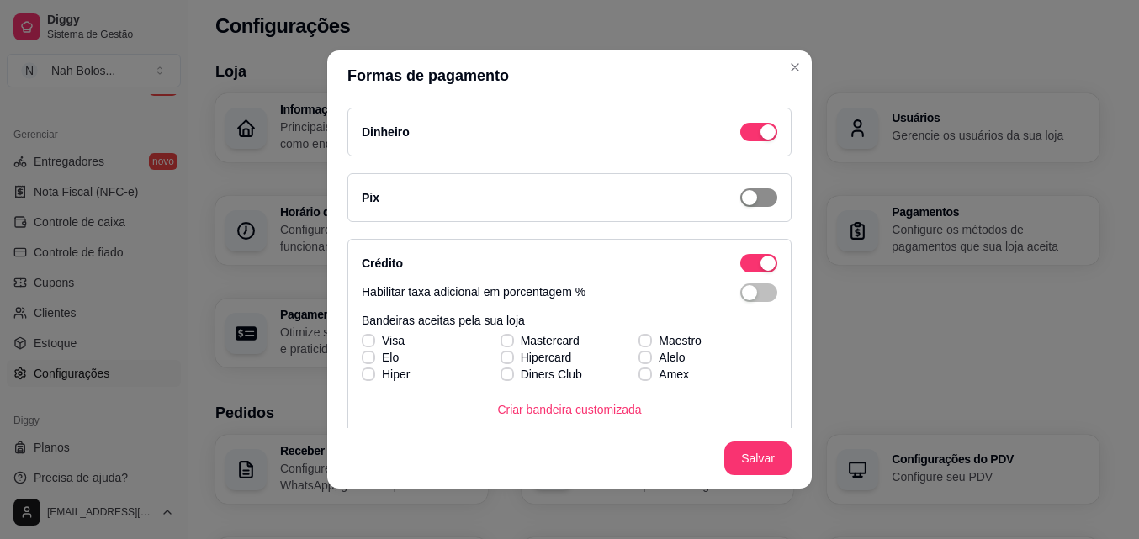
click at [745, 198] on span "button" at bounding box center [758, 197] width 37 height 19
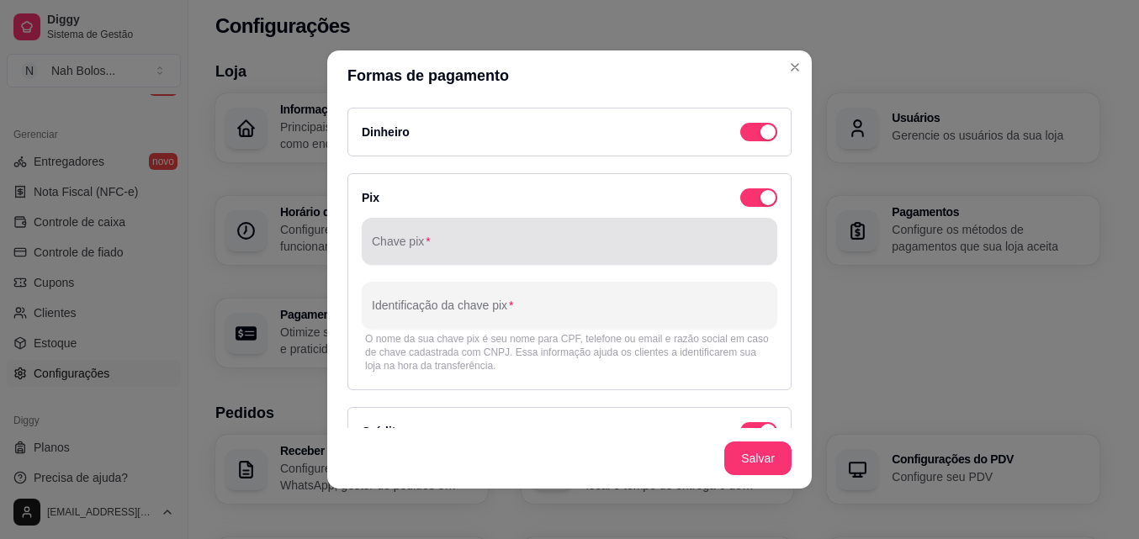
click at [558, 252] on input "Chave pix" at bounding box center [569, 248] width 395 height 17
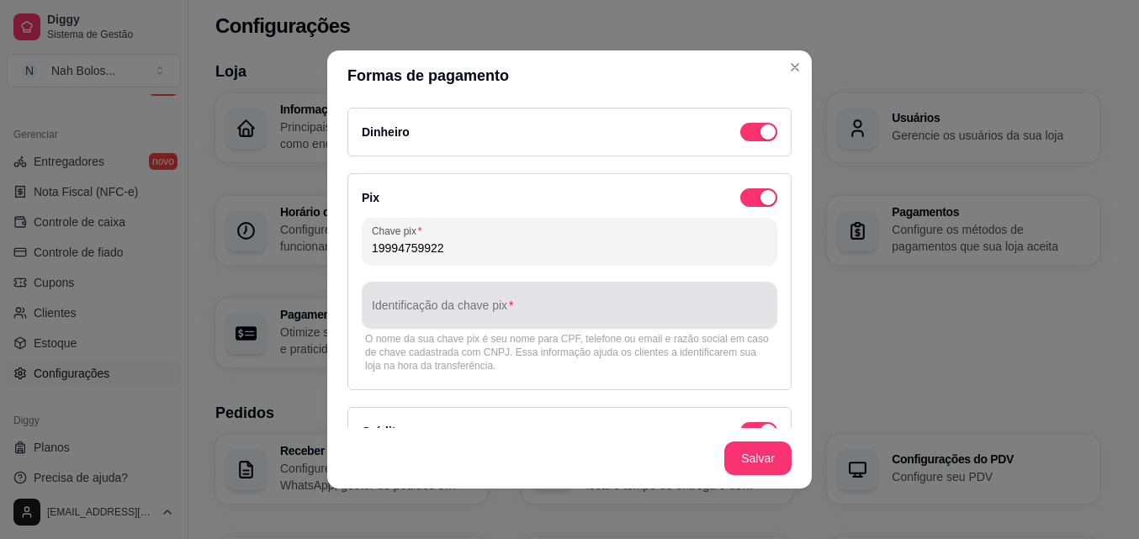
type input "19994759922"
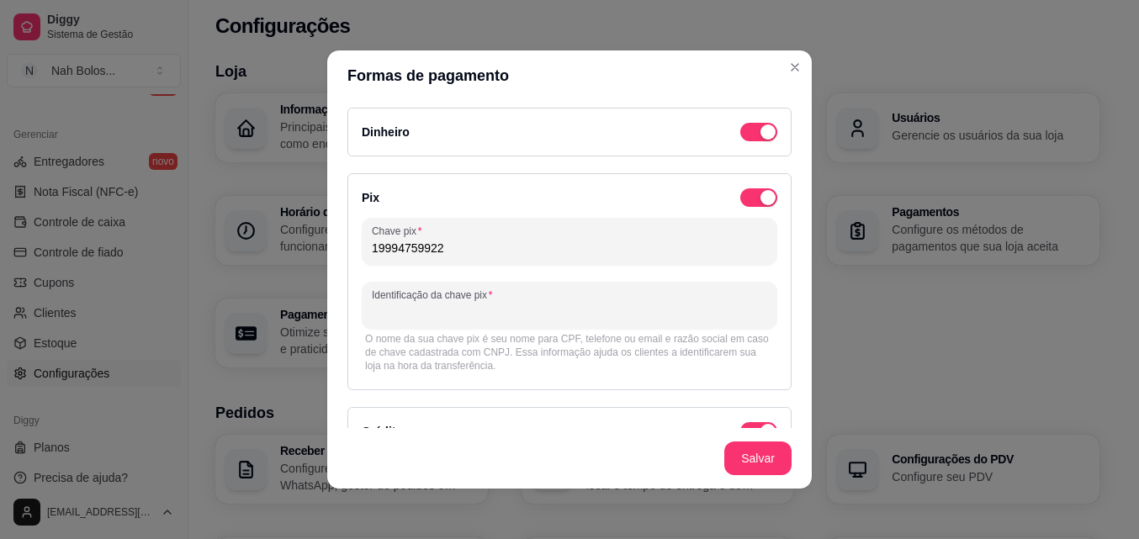
click at [597, 314] on input "Identificação da chave pix" at bounding box center [569, 312] width 395 height 17
type input "n"
type input "Naejlli Sanches Felix"
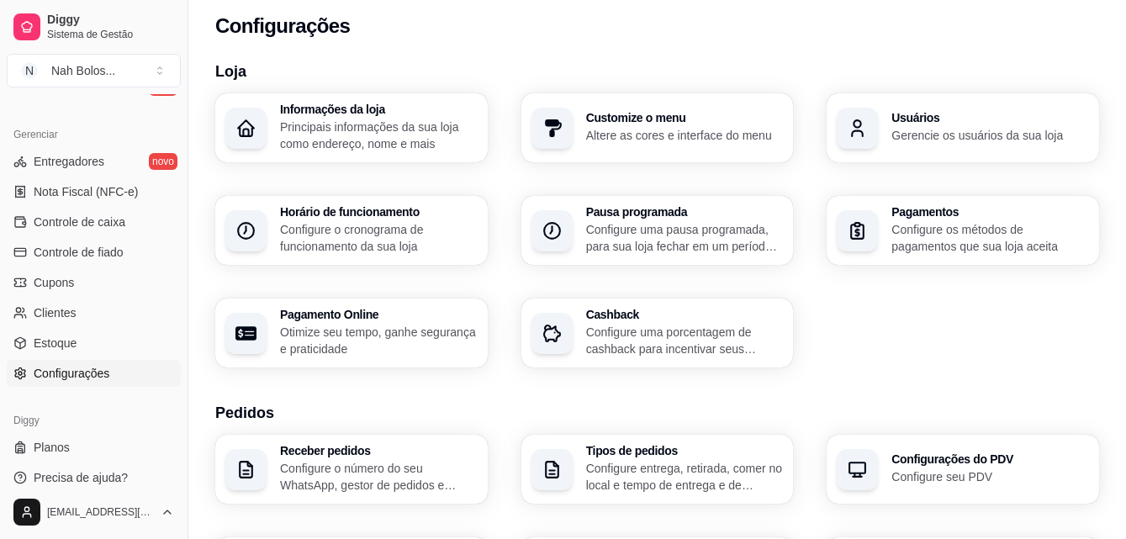
click at [918, 226] on p "Configure os métodos de pagamentos que sua loja aceita" at bounding box center [990, 238] width 198 height 34
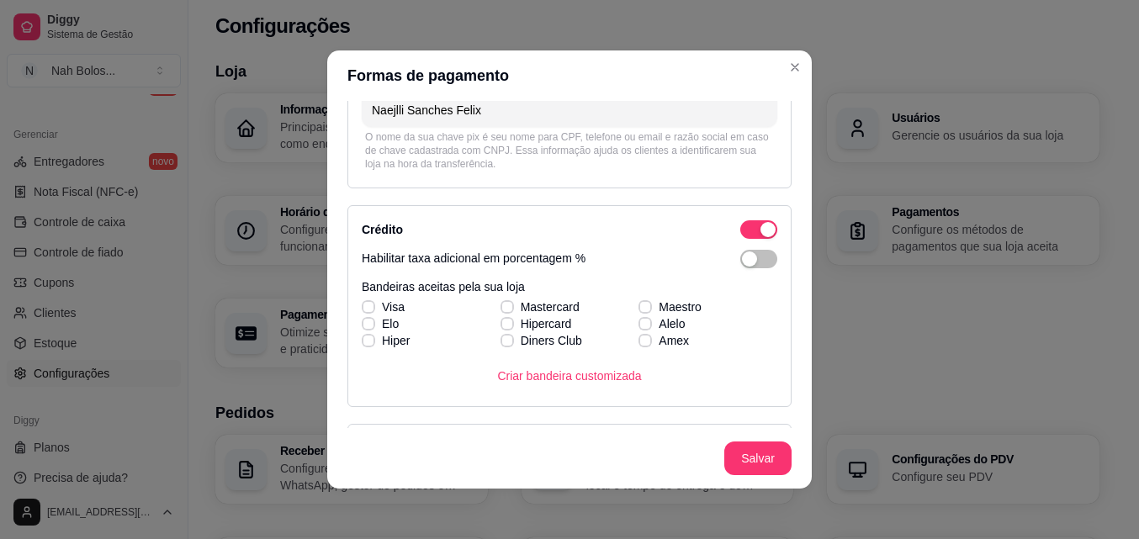
scroll to position [237, 0]
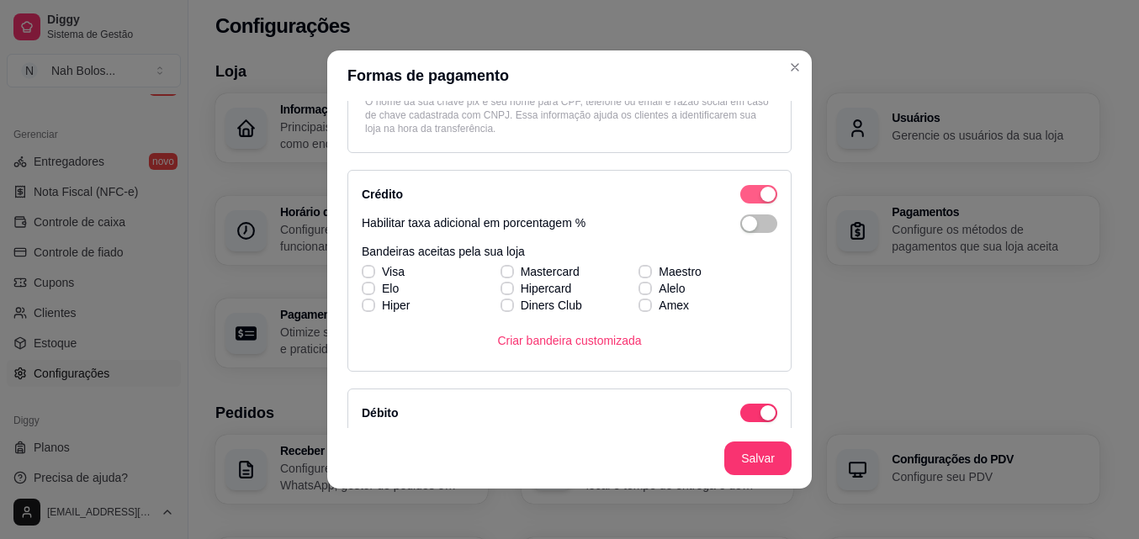
click at [740, 192] on span "button" at bounding box center [758, 194] width 37 height 19
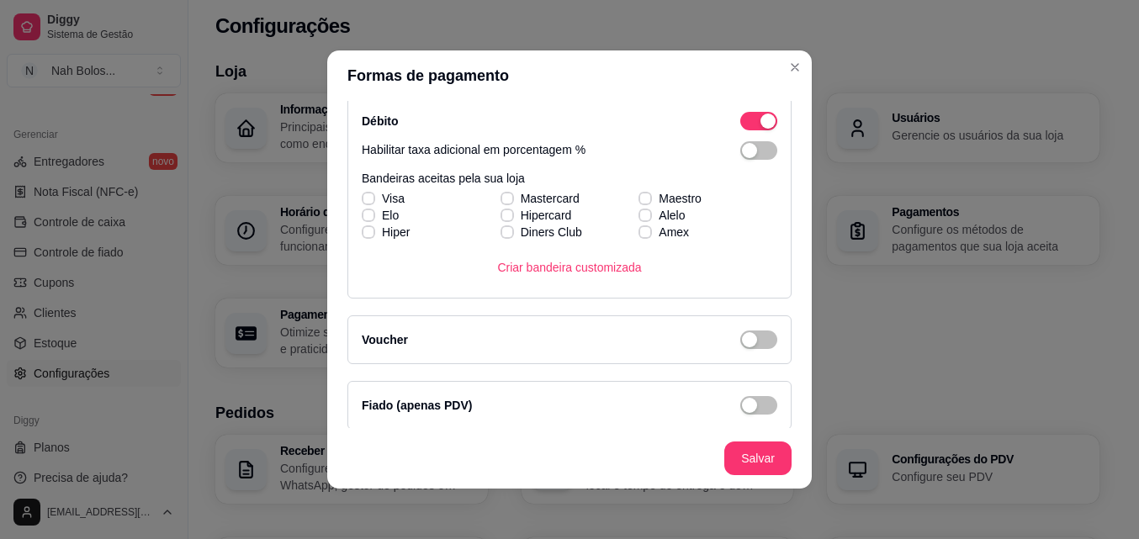
scroll to position [384, 0]
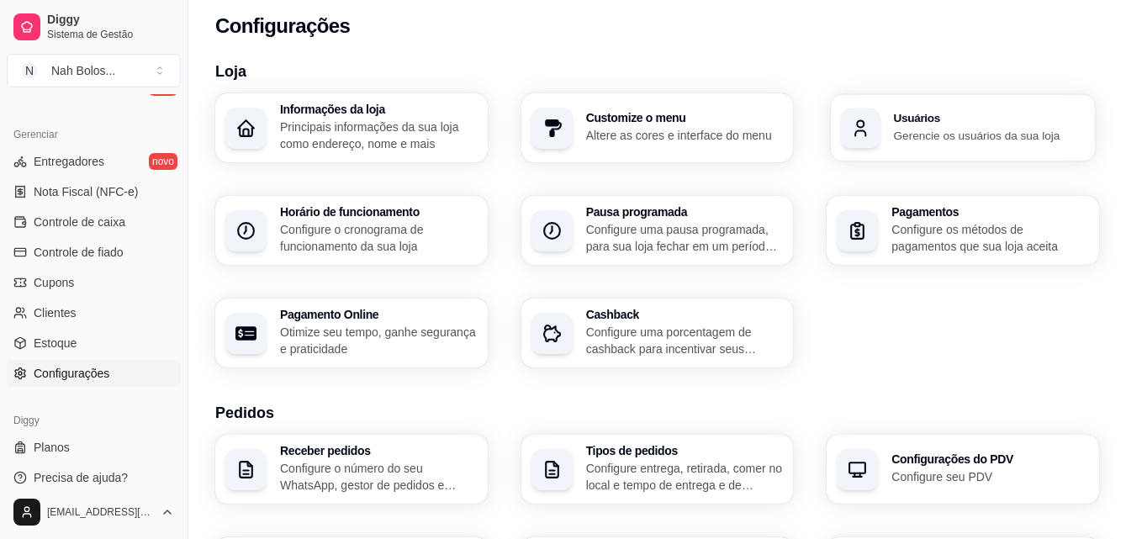
click at [956, 124] on div "Usuários Gerencie os usuários da sua loja" at bounding box center [990, 128] width 192 height 31
click at [722, 134] on p "Altere as cores e interface do menu" at bounding box center [684, 135] width 192 height 16
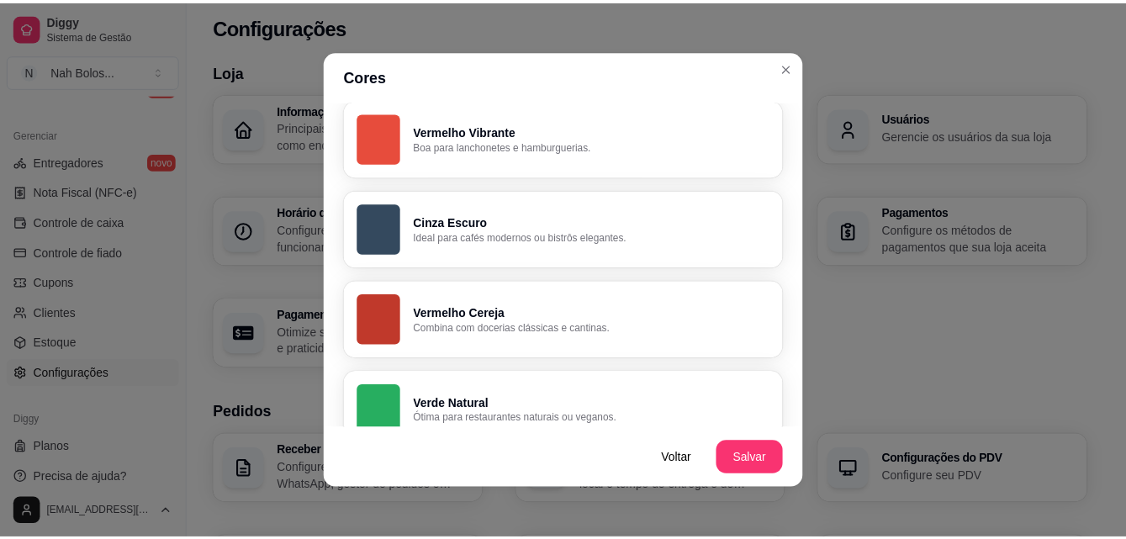
scroll to position [0, 0]
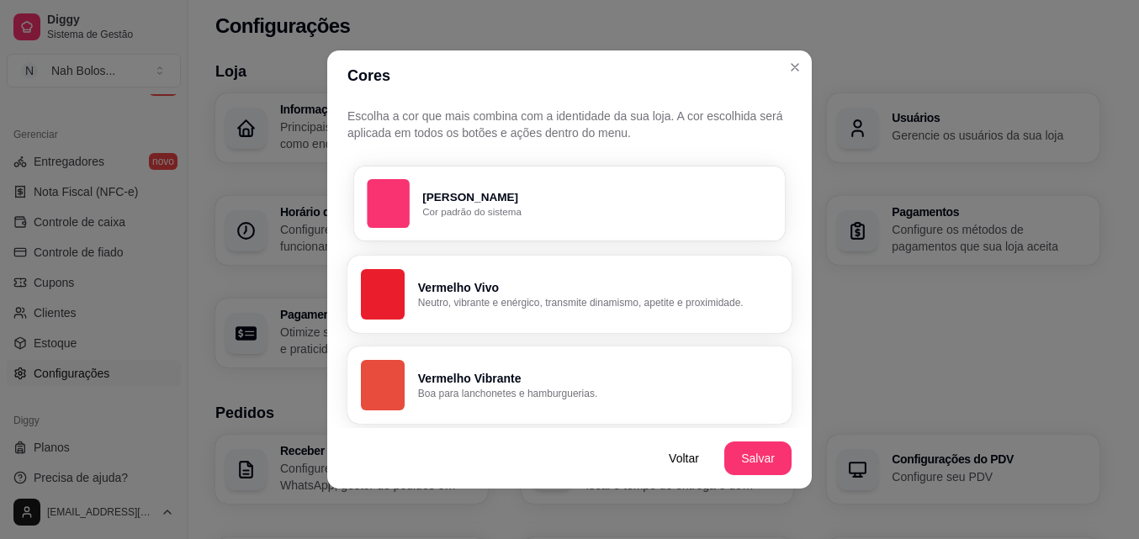
click at [569, 207] on p "Cor padrão do sistema" at bounding box center [596, 211] width 349 height 13
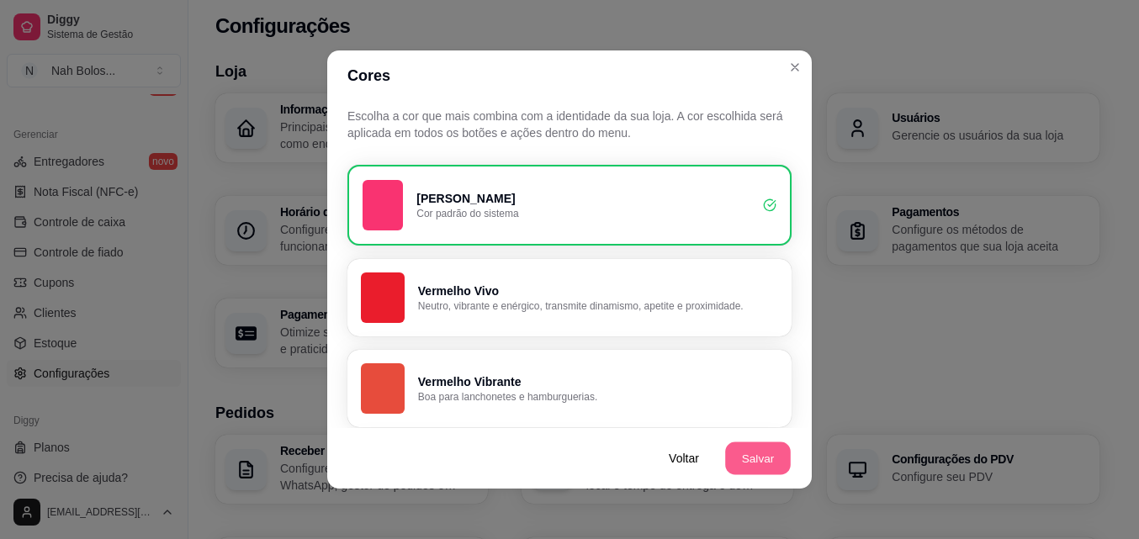
click at [764, 463] on button "Salvar" at bounding box center [758, 458] width 66 height 33
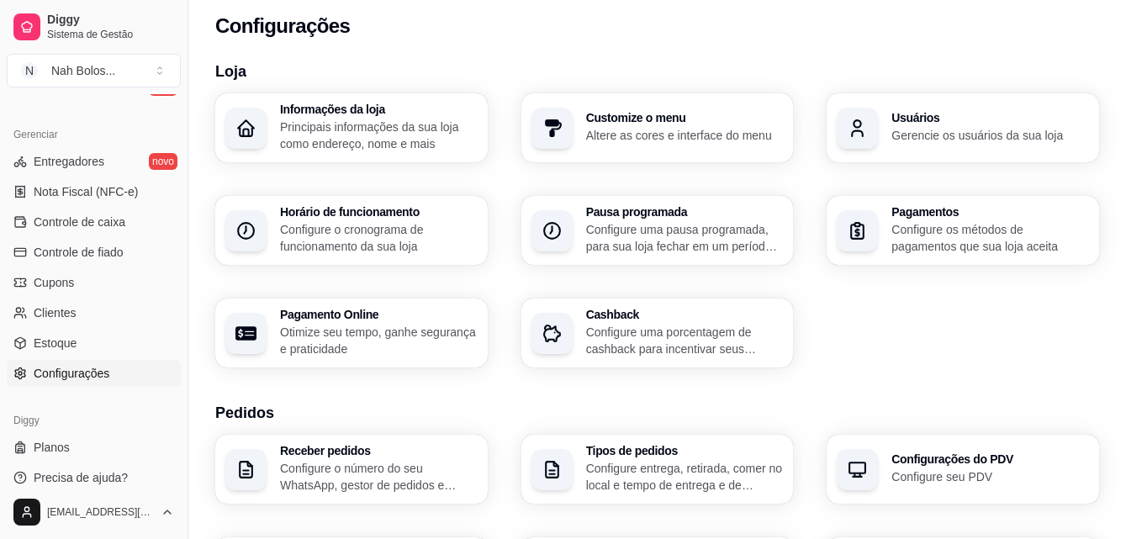
click at [748, 222] on p "Configure uma pausa programada, para sua loja fechar em um período específico" at bounding box center [685, 238] width 198 height 34
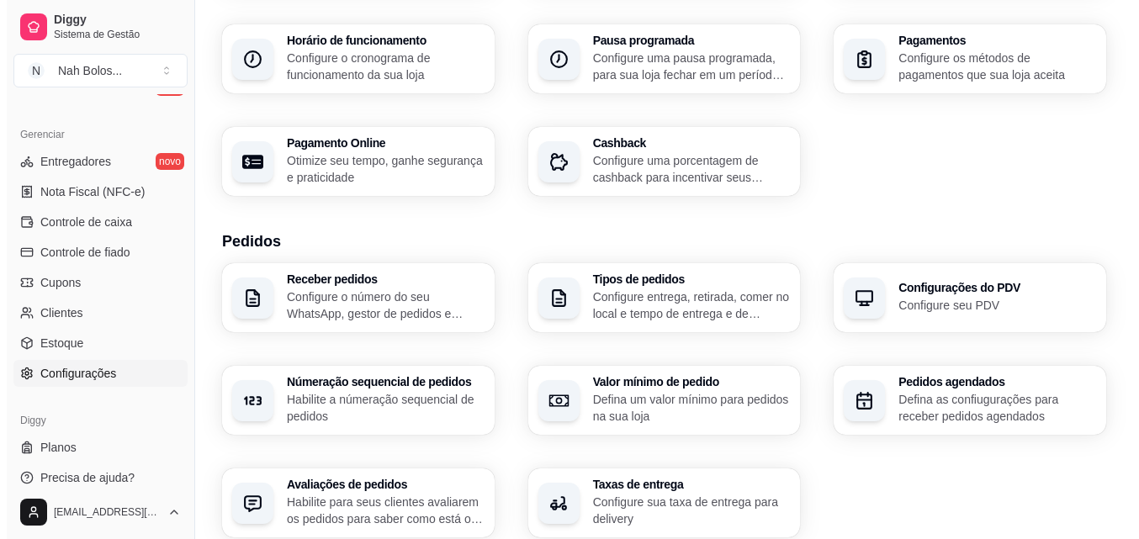
scroll to position [191, 0]
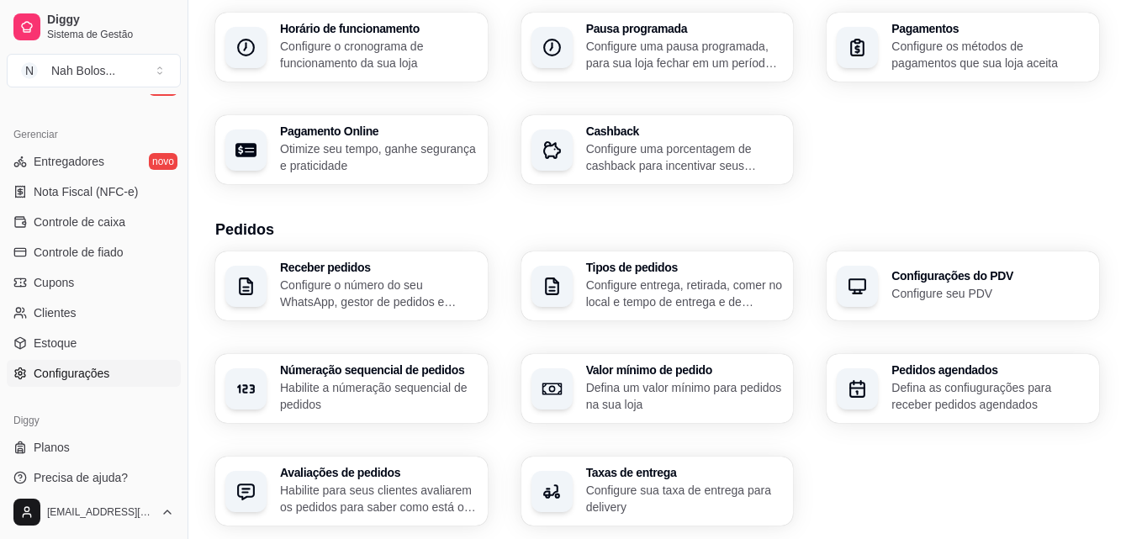
click at [412, 286] on p "Configure o número do seu WhatsApp, gestor de pedidos e outros" at bounding box center [379, 294] width 198 height 34
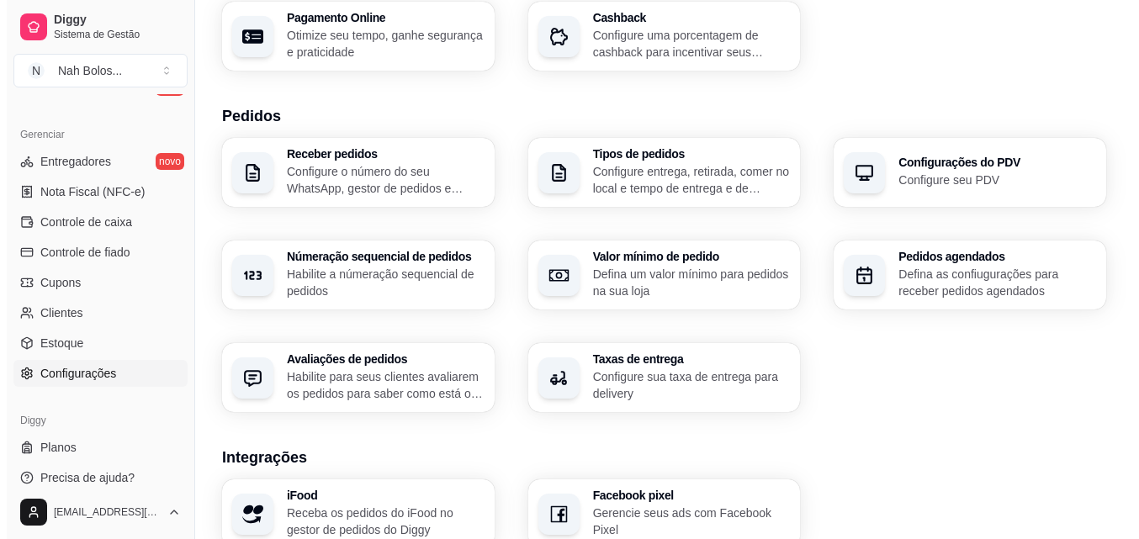
scroll to position [406, 0]
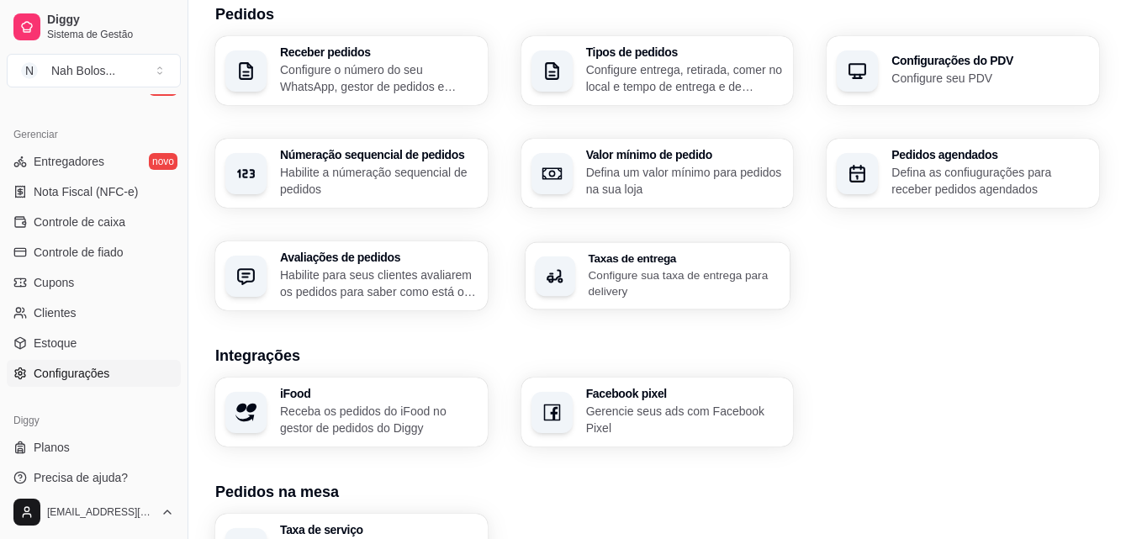
click at [646, 291] on p "Configure sua taxa de entrega para delivery" at bounding box center [684, 283] width 192 height 33
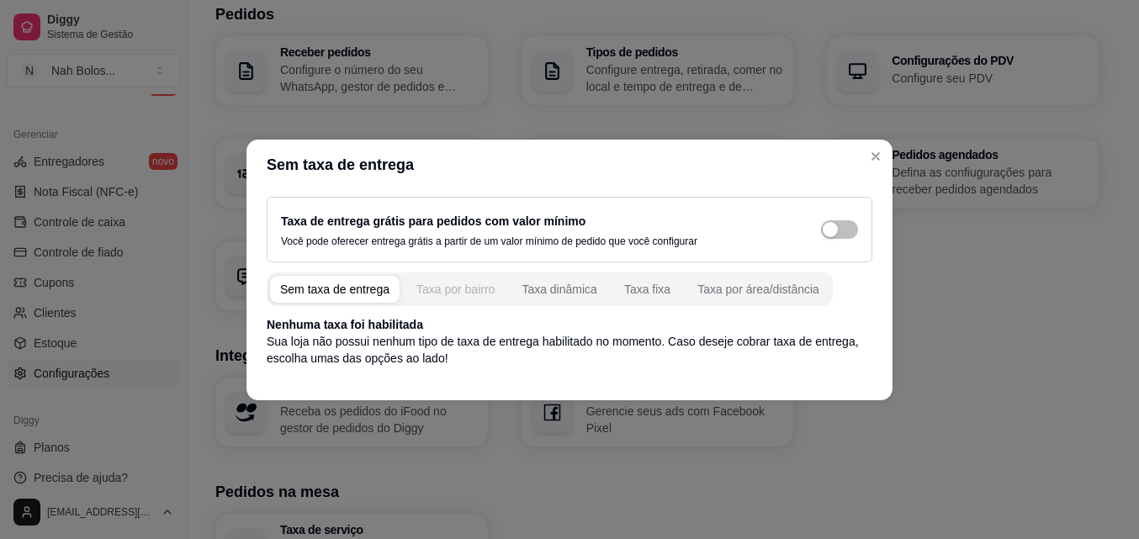
click at [451, 290] on div "Taxa por bairro" at bounding box center [455, 289] width 78 height 17
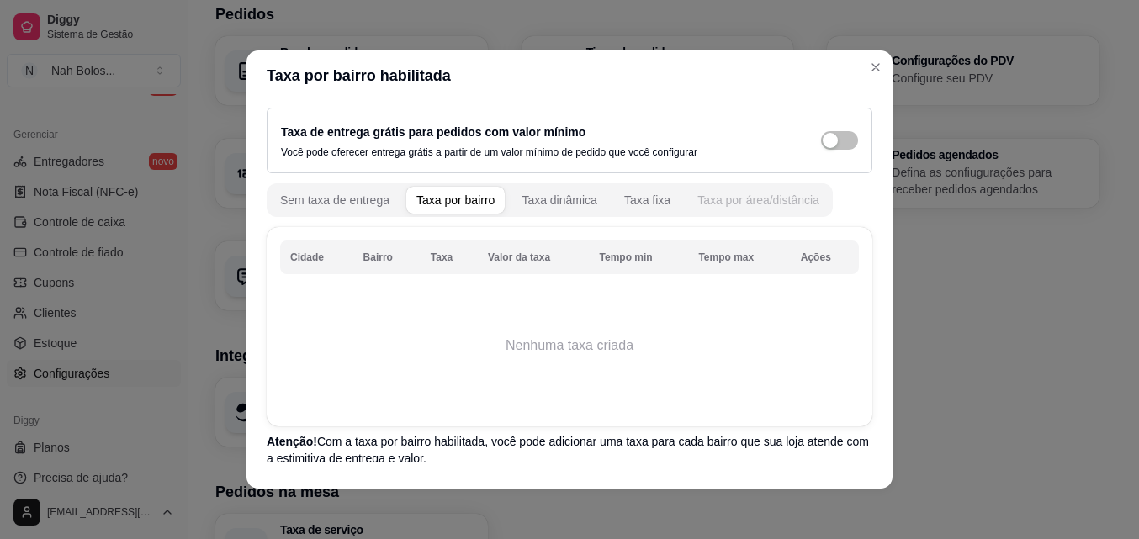
click at [772, 201] on div "Taxa por área/distância" at bounding box center [758, 200] width 122 height 17
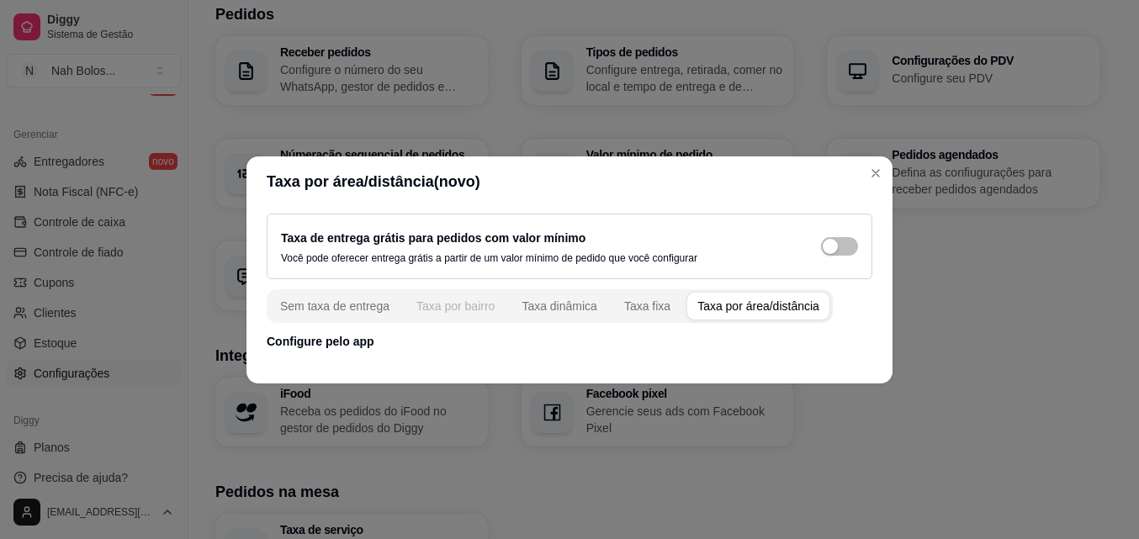
click at [470, 315] on button "Taxa por bairro" at bounding box center [455, 306] width 98 height 27
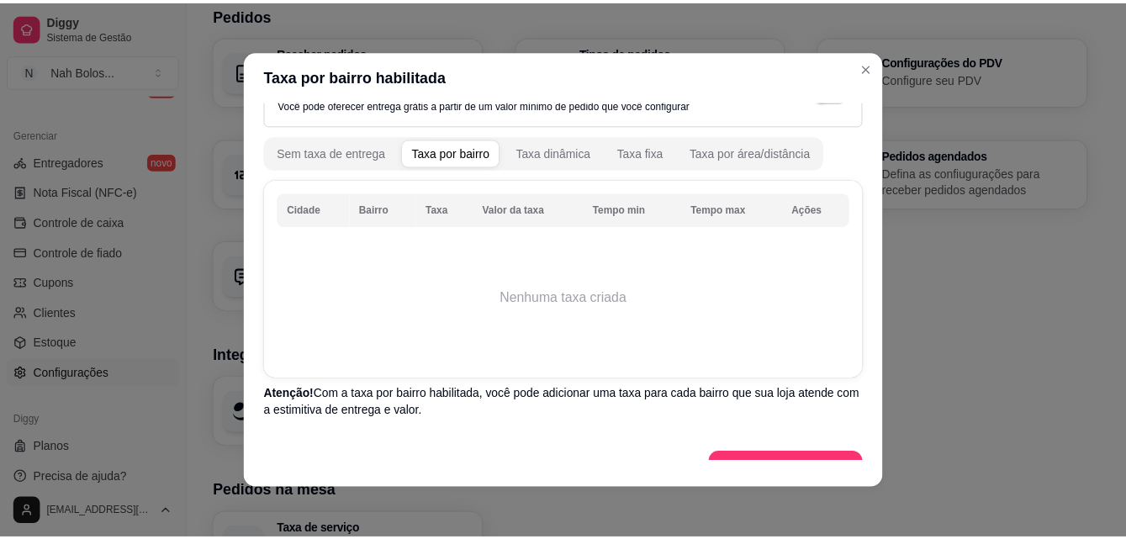
scroll to position [79, 0]
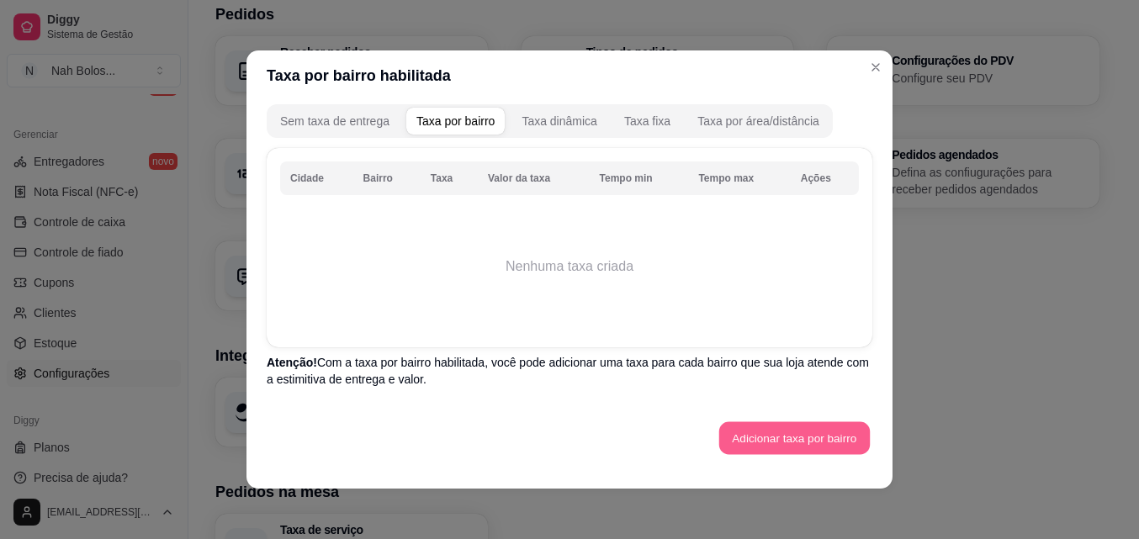
click at [816, 436] on button "Adicionar taxa por bairro" at bounding box center [794, 438] width 151 height 33
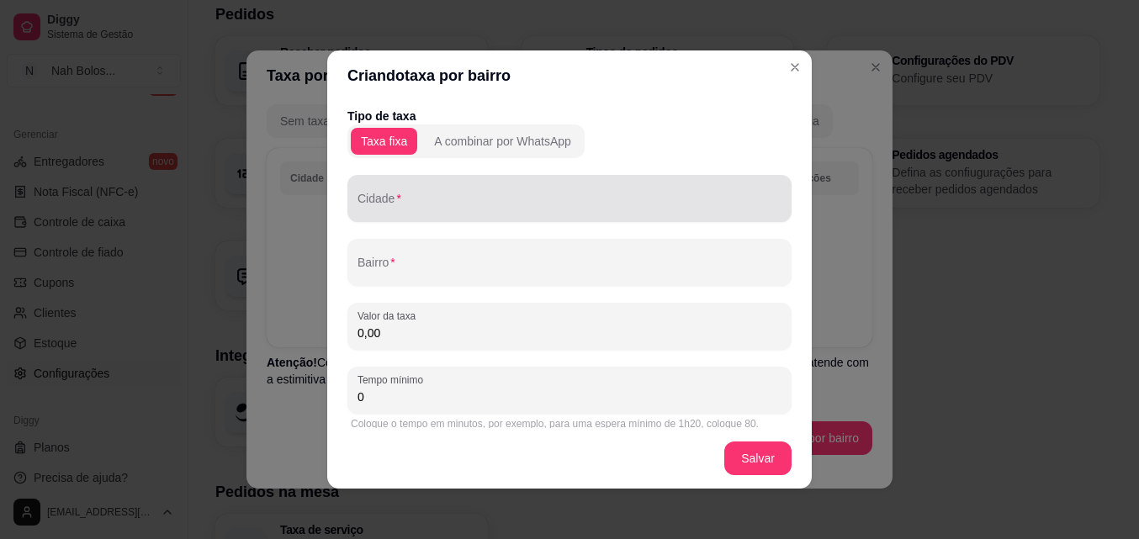
click at [430, 202] on input "Cidade" at bounding box center [569, 205] width 424 height 17
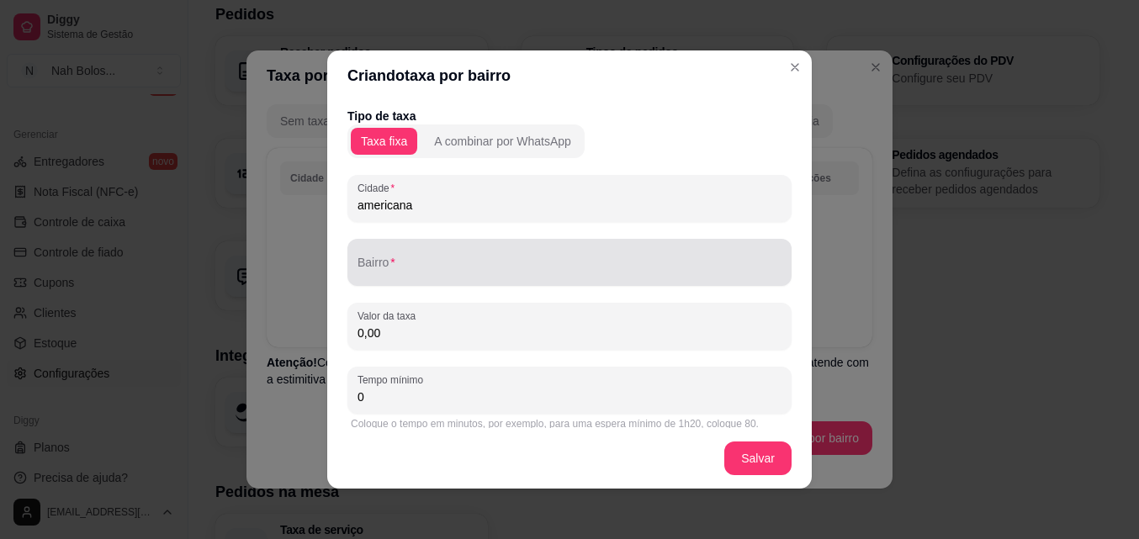
type input "americana"
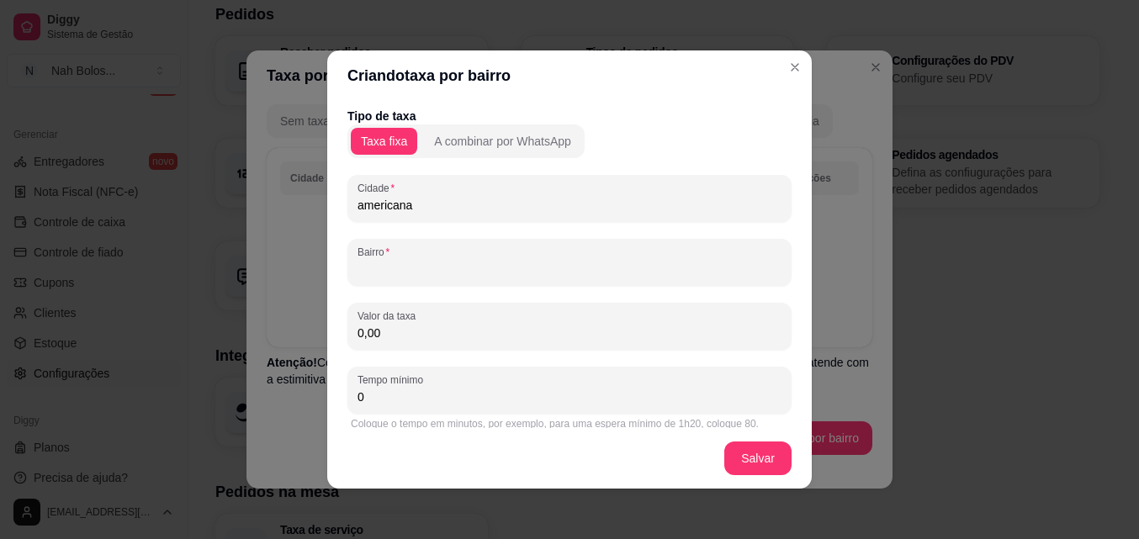
click at [491, 264] on input "Bairro" at bounding box center [569, 269] width 424 height 17
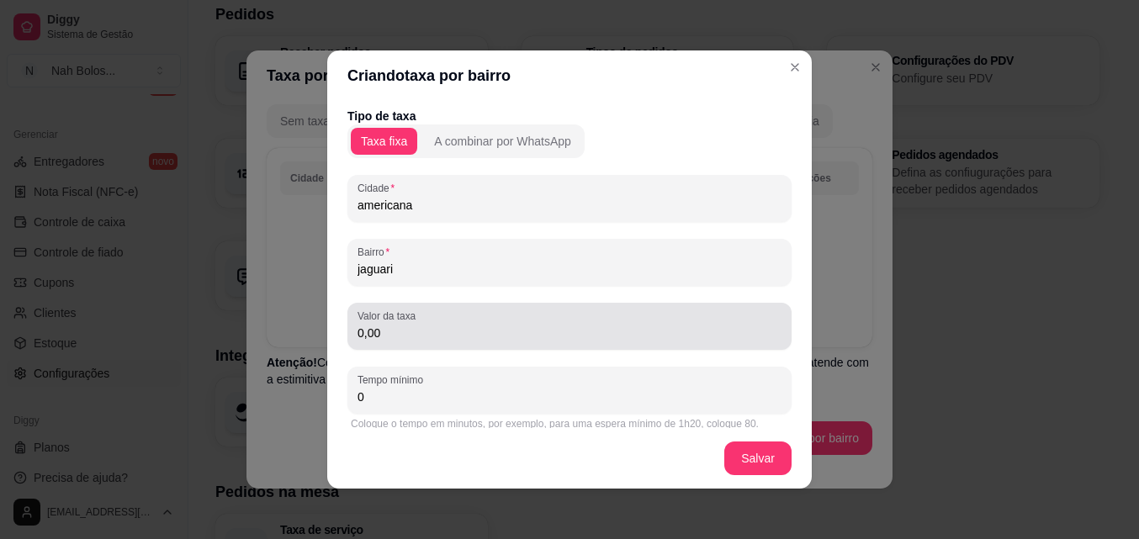
type input "jaguari"
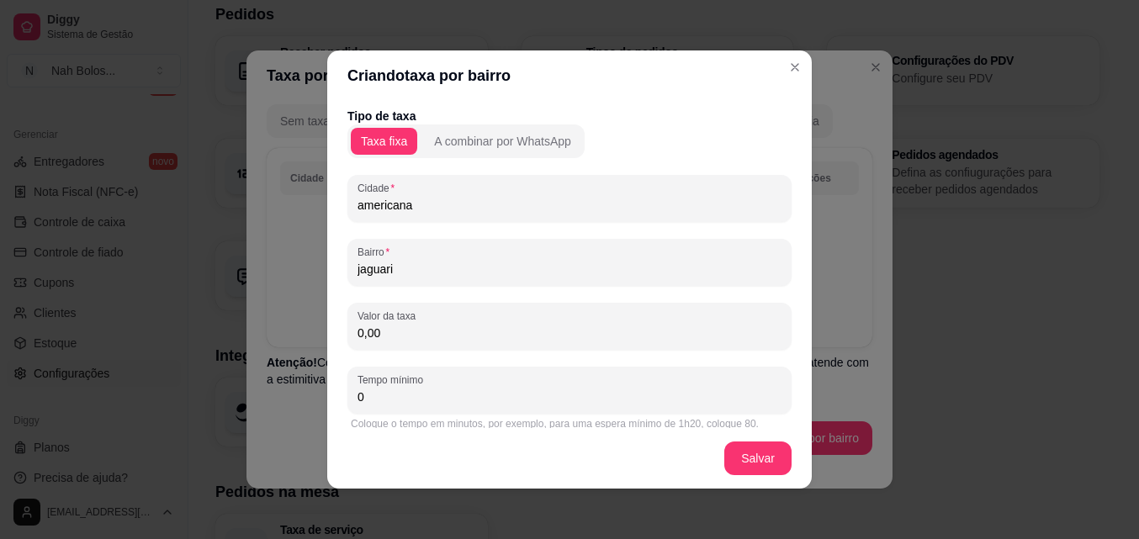
click at [526, 336] on input "0,00" at bounding box center [569, 333] width 424 height 17
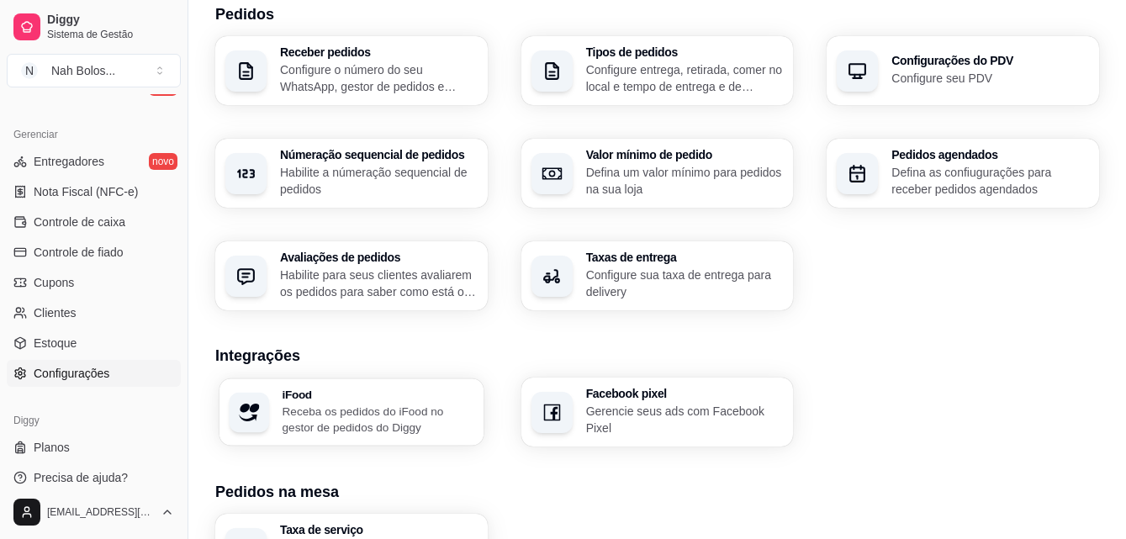
click at [355, 431] on p "Receba os pedidos do iFood no gestor de pedidos do Diggy" at bounding box center [379, 419] width 192 height 33
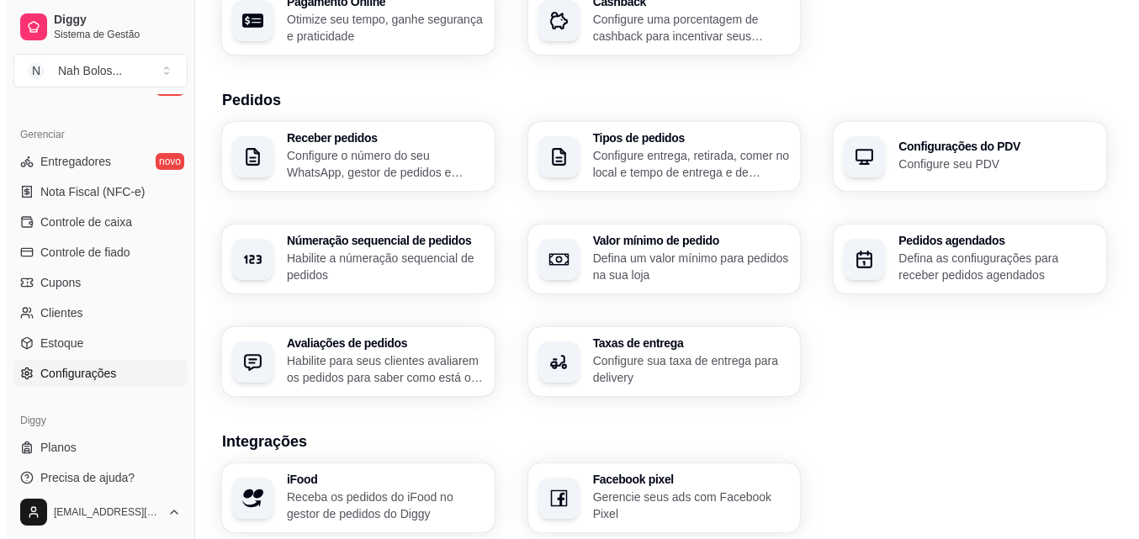
scroll to position [0, 0]
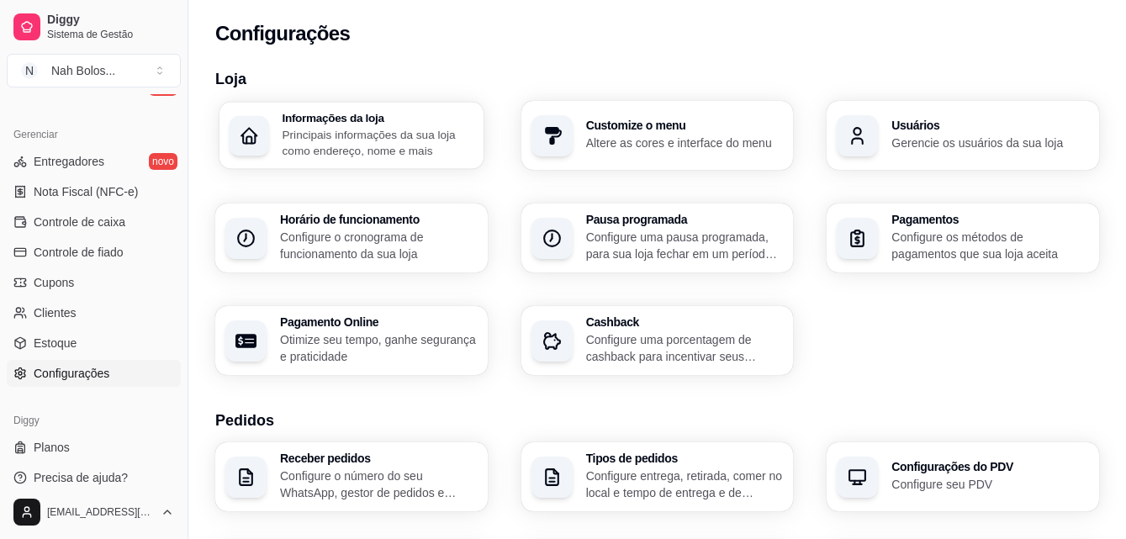
click at [383, 127] on p "Principais informações da sua loja como endereço, nome e mais" at bounding box center [379, 142] width 192 height 33
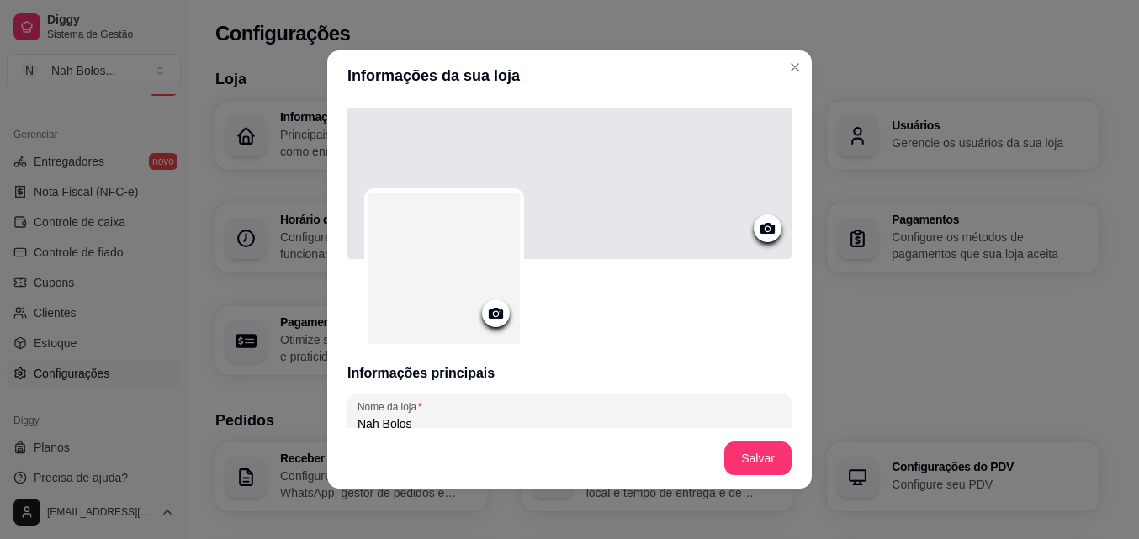
click at [494, 313] on icon at bounding box center [496, 313] width 14 height 11
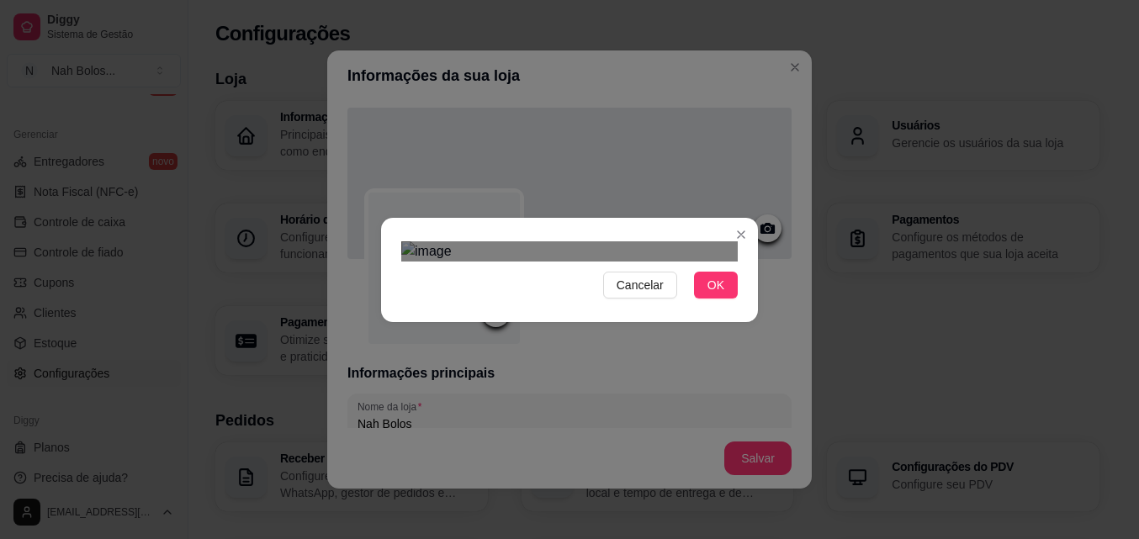
click at [670, 350] on div "Use the arrow keys to move the crop selection area" at bounding box center [571, 419] width 303 height 303
click at [721, 294] on span "OK" at bounding box center [715, 285] width 17 height 19
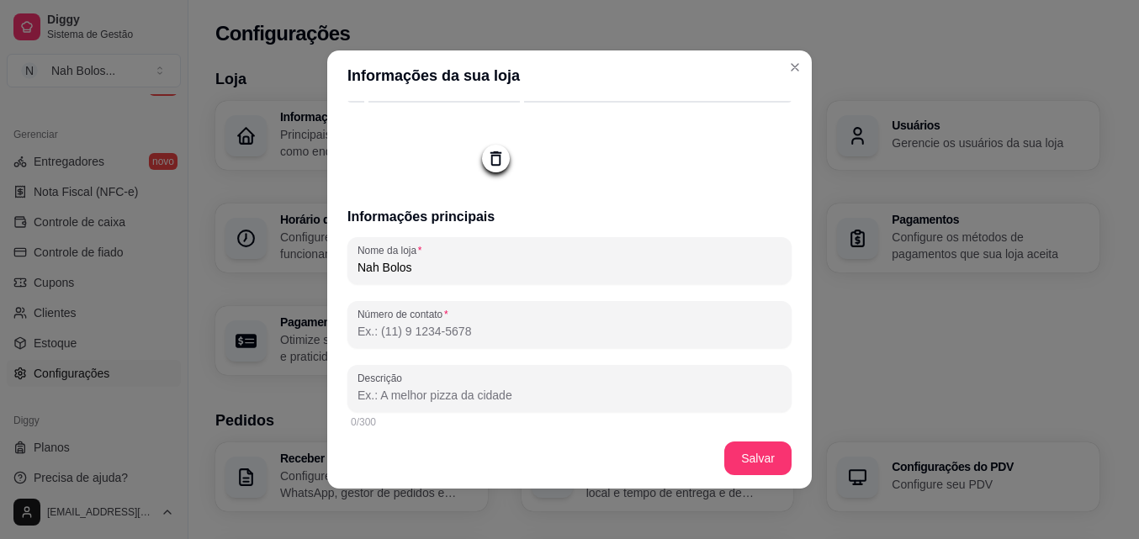
scroll to position [214, 0]
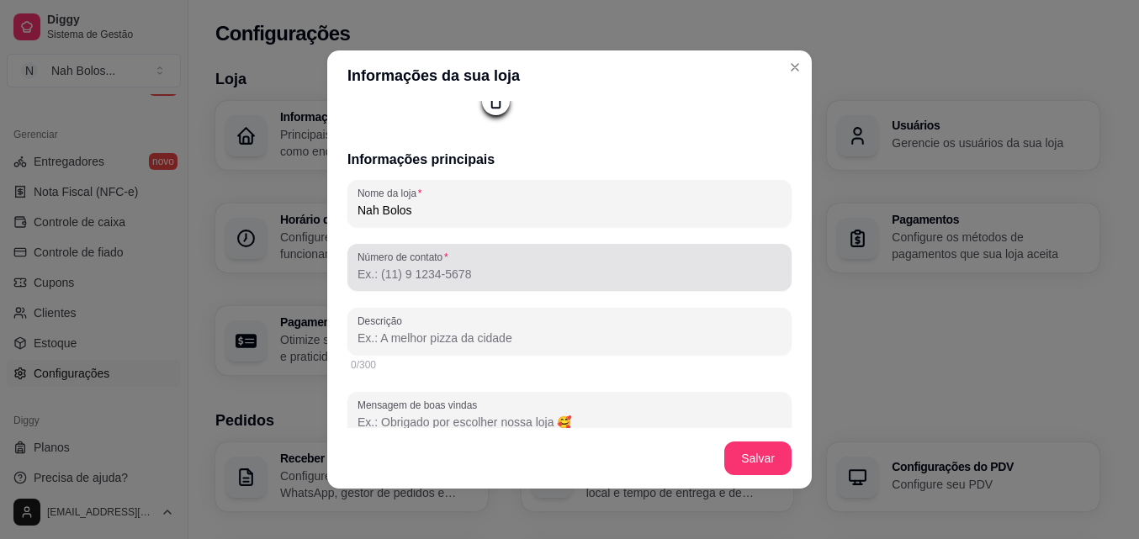
click at [637, 288] on div "Número de contato" at bounding box center [569, 267] width 444 height 47
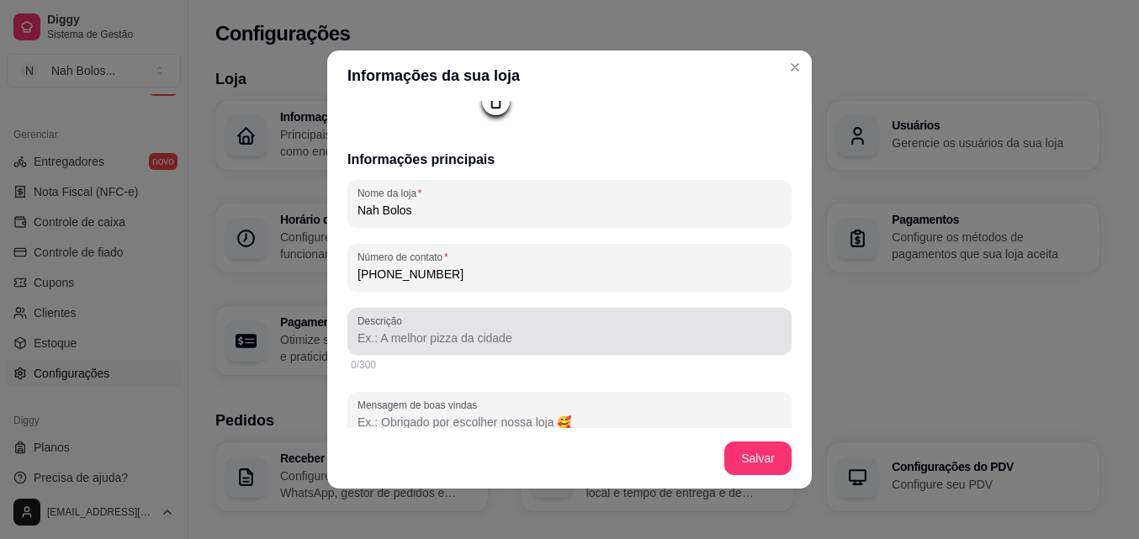
type input "[PHONE_NUMBER]"
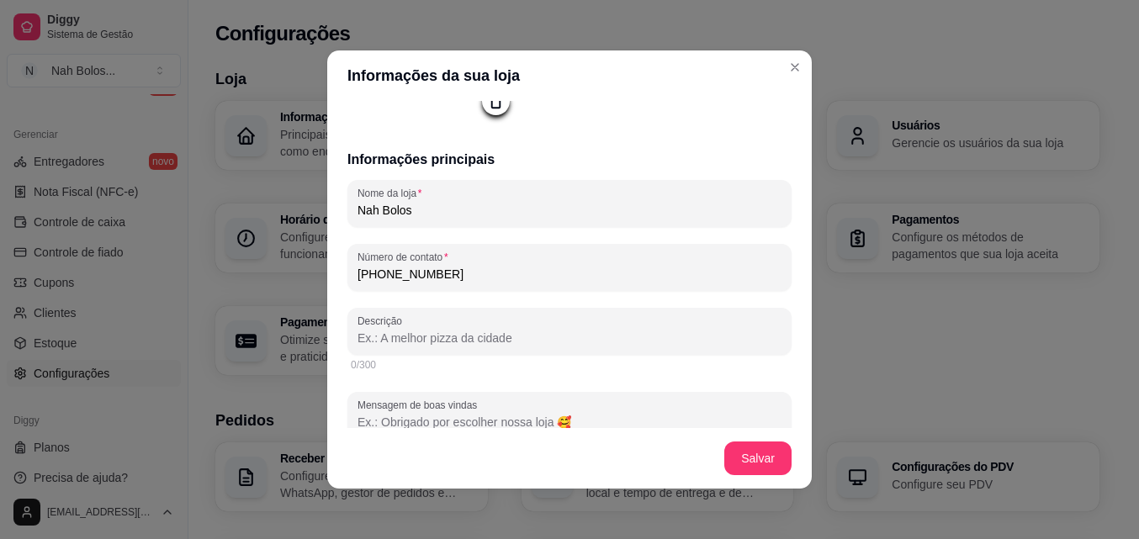
click at [621, 339] on input "Descrição" at bounding box center [569, 338] width 424 height 17
type input "b"
type input "B"
type input "d"
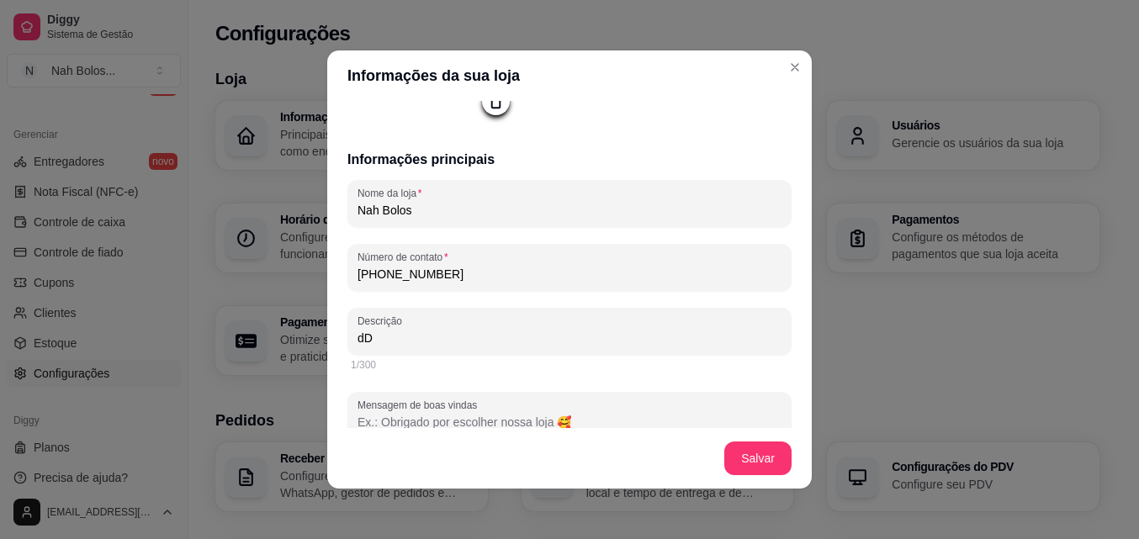
type input "d"
type input "Do Forno para sua mesa , bolos caseirinhos fofinhos e irresistiveis !!"
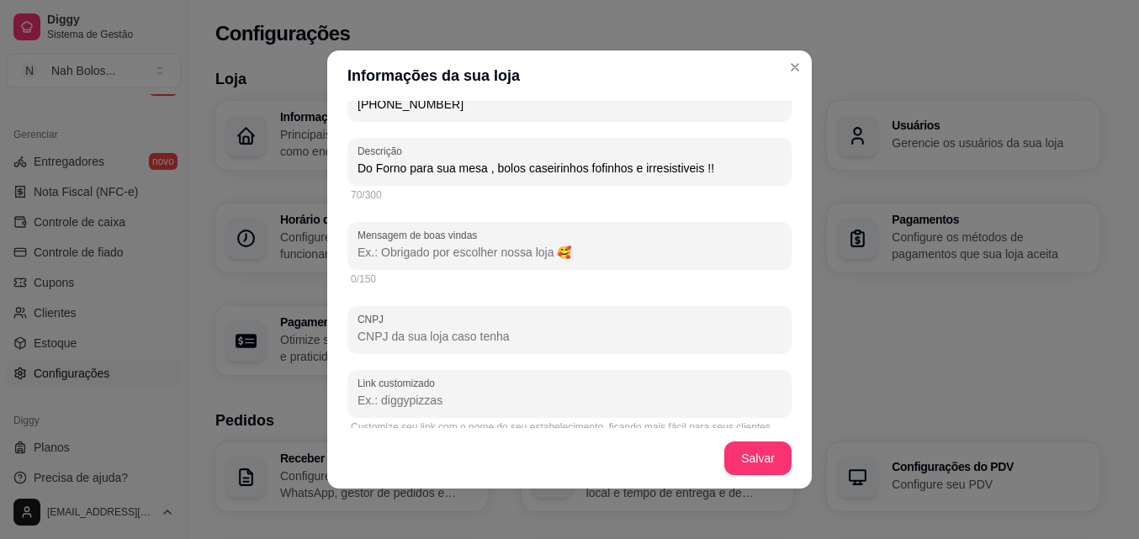
scroll to position [415, 0]
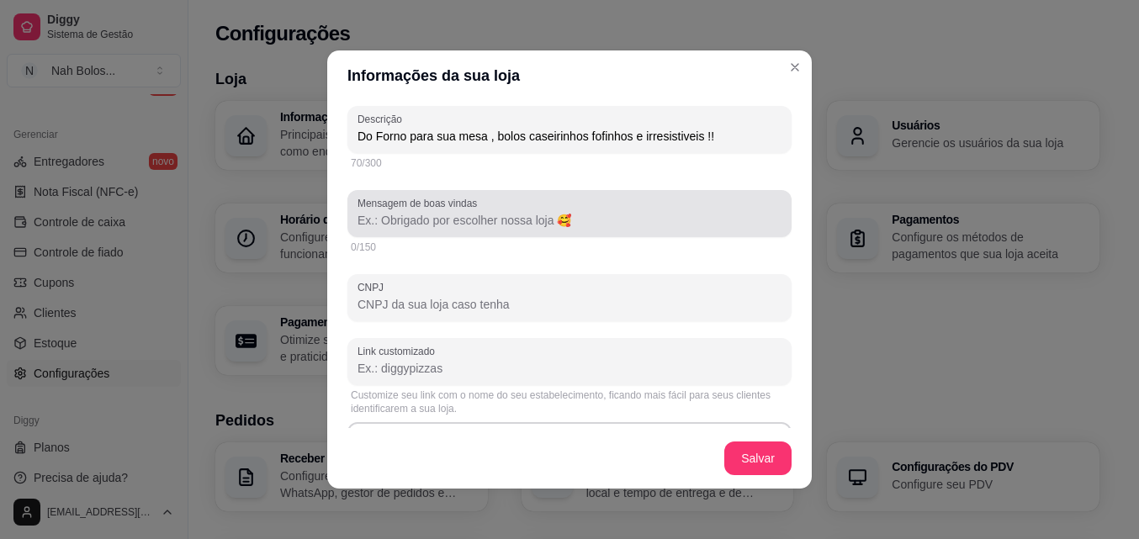
click at [537, 218] on input "Mensagem de boas vindas" at bounding box center [569, 220] width 424 height 17
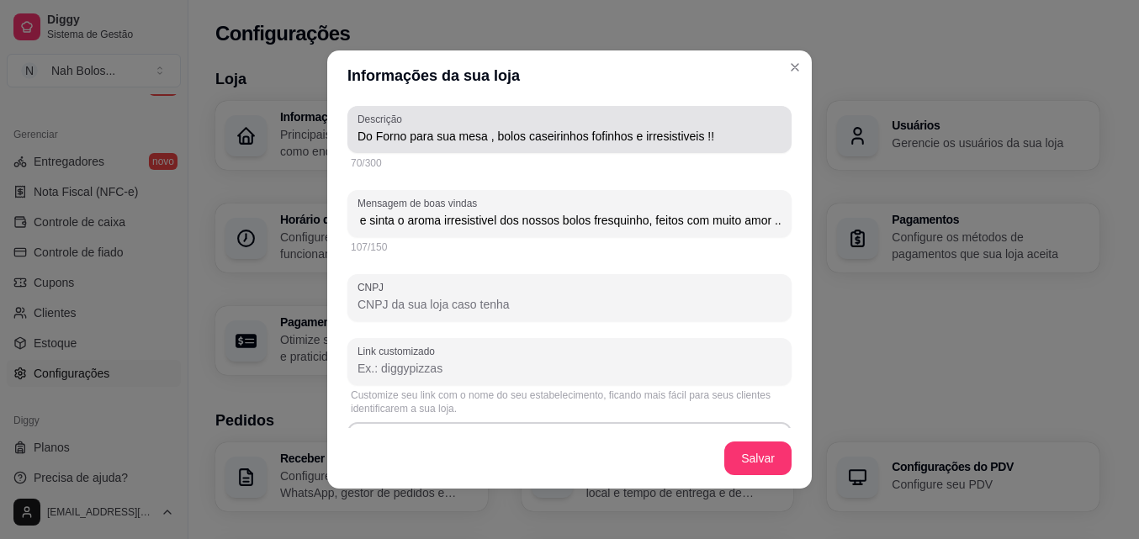
scroll to position [0, 140]
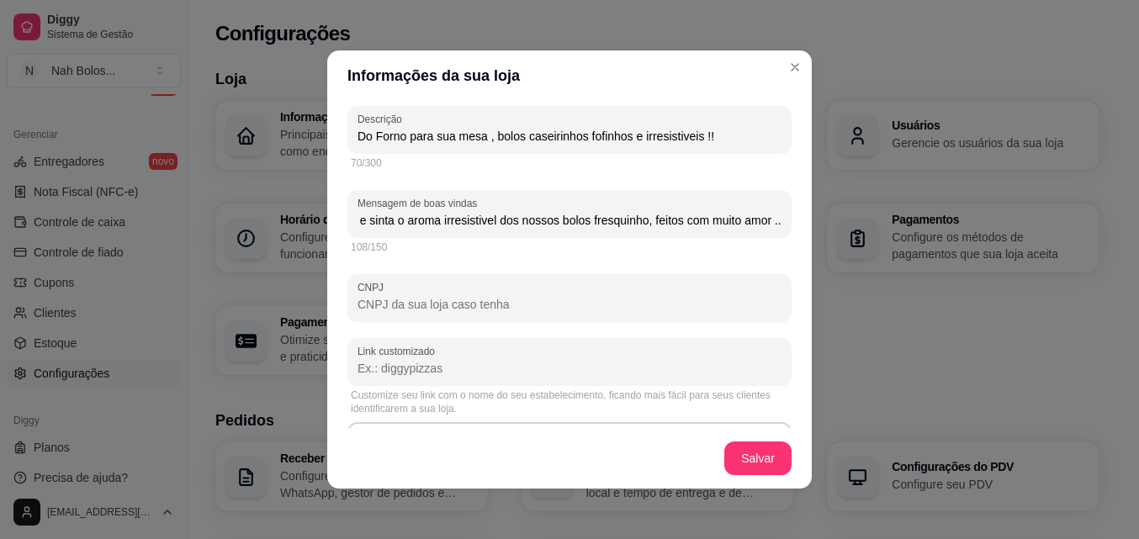
type input "Seja Bem vindo(a) ! entra e sinta o aroma irresistivel dos nossos bolos fresqui…"
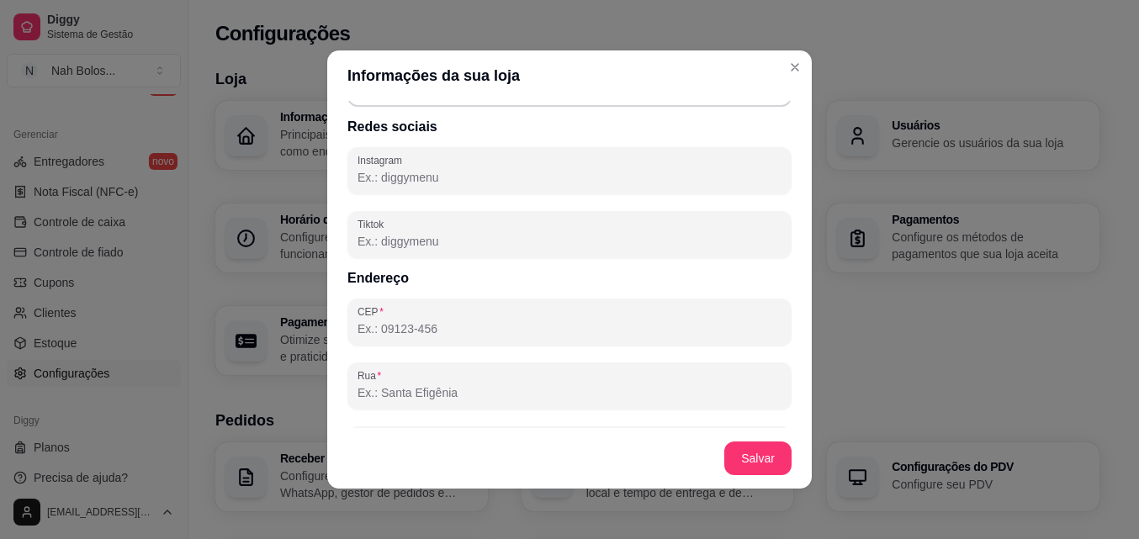
scroll to position [775, 0]
click at [500, 173] on input "Instagram" at bounding box center [569, 173] width 424 height 17
paste input "[URL][DOMAIN_NAME][DOMAIN_NAME]"
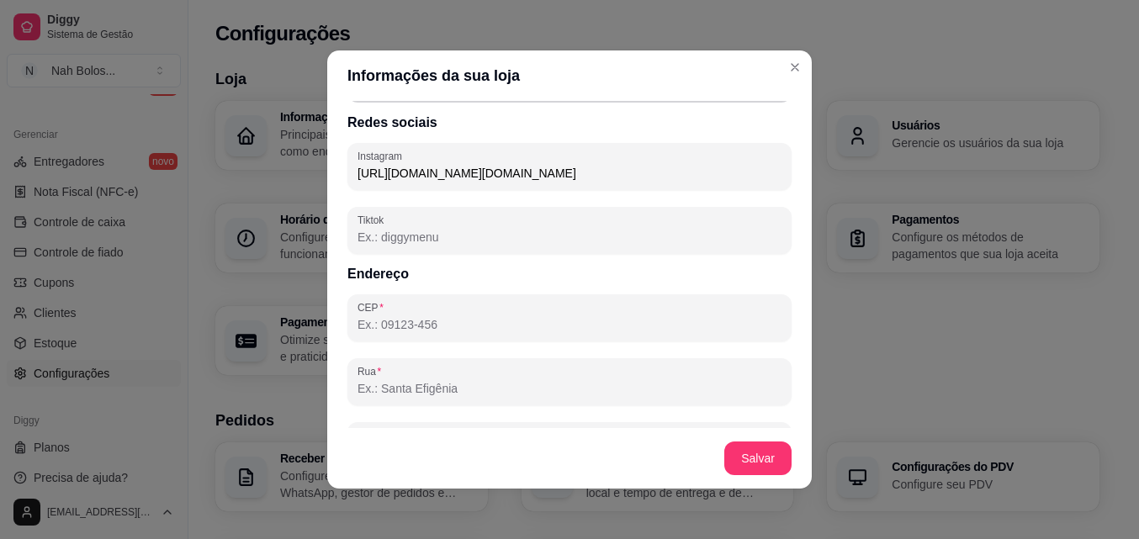
type input "[URL][DOMAIN_NAME][DOMAIN_NAME]"
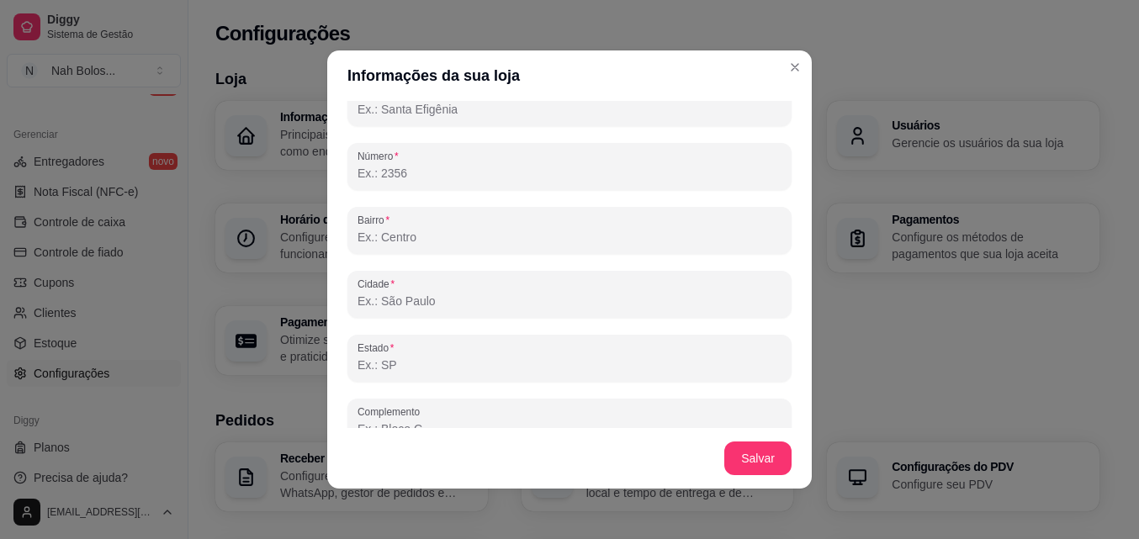
scroll to position [1079, 0]
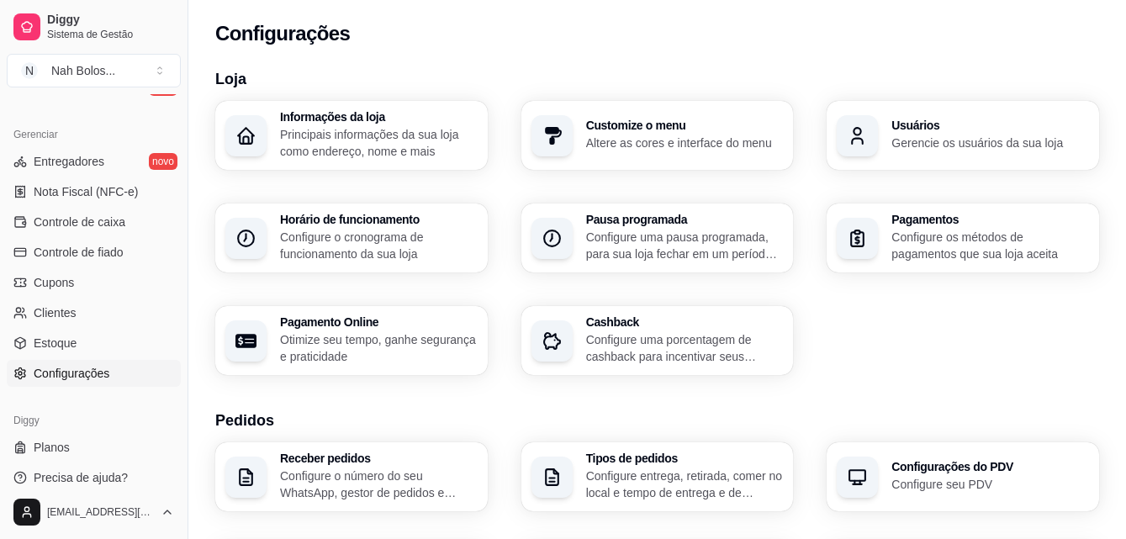
click at [674, 130] on h3 "Customize o menu" at bounding box center [685, 125] width 198 height 12
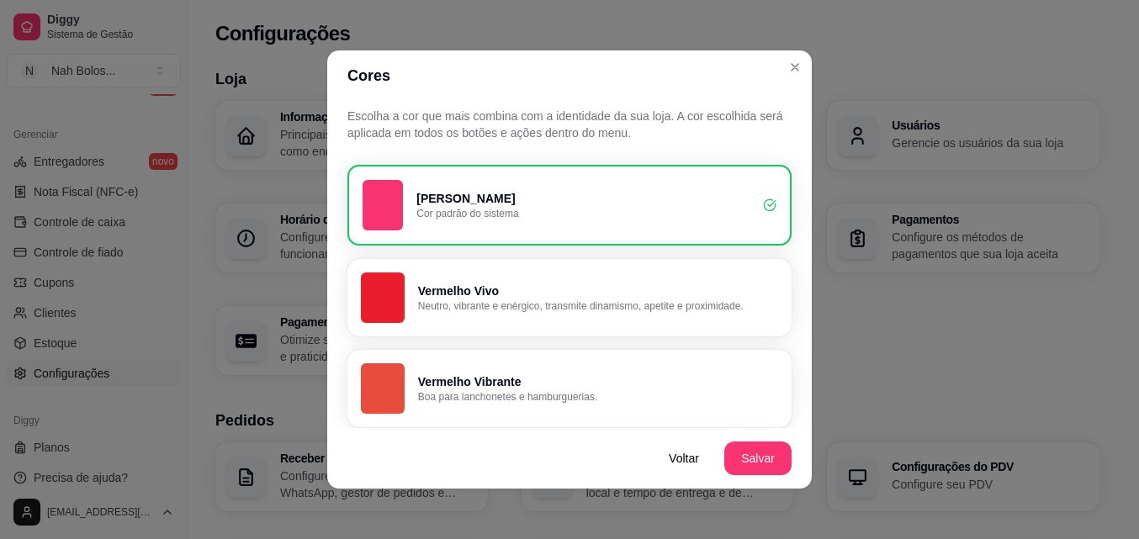
click at [656, 196] on p "[PERSON_NAME]" at bounding box center [582, 198] width 333 height 17
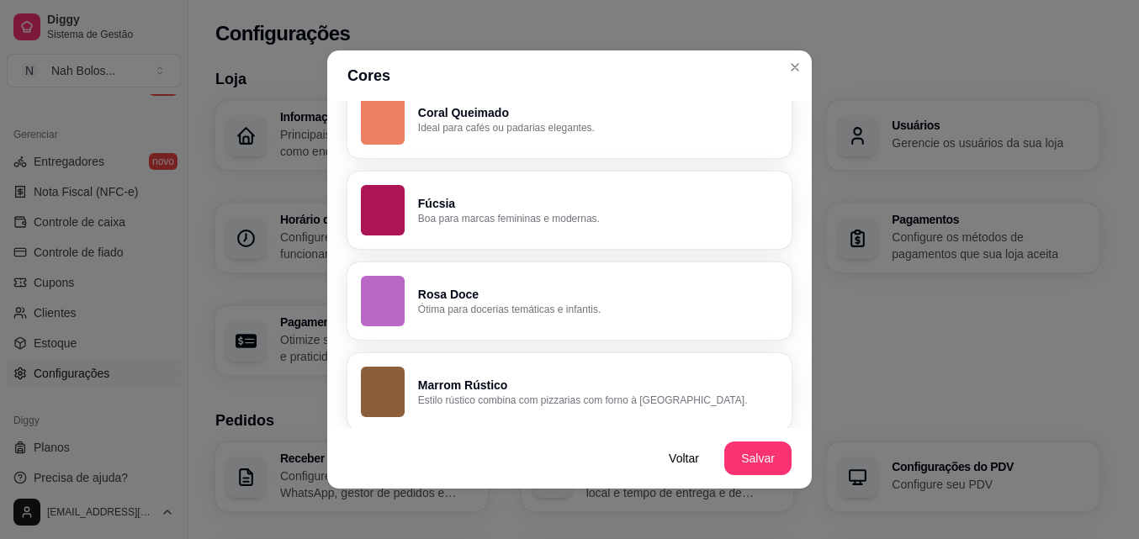
scroll to position [1277, 0]
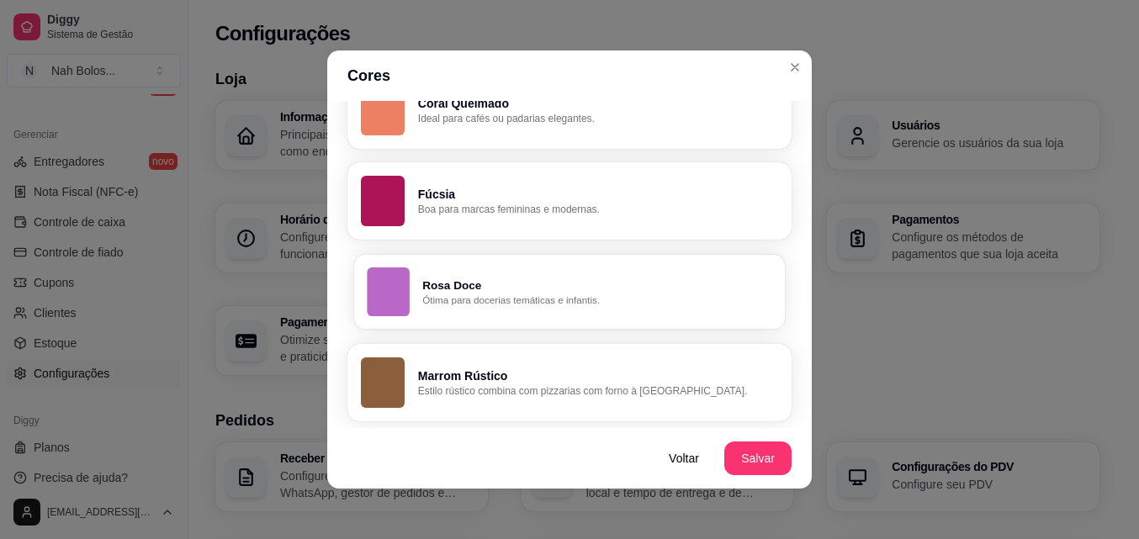
click at [552, 297] on p "Ótima para docerias temáticas e infantis." at bounding box center [596, 299] width 349 height 13
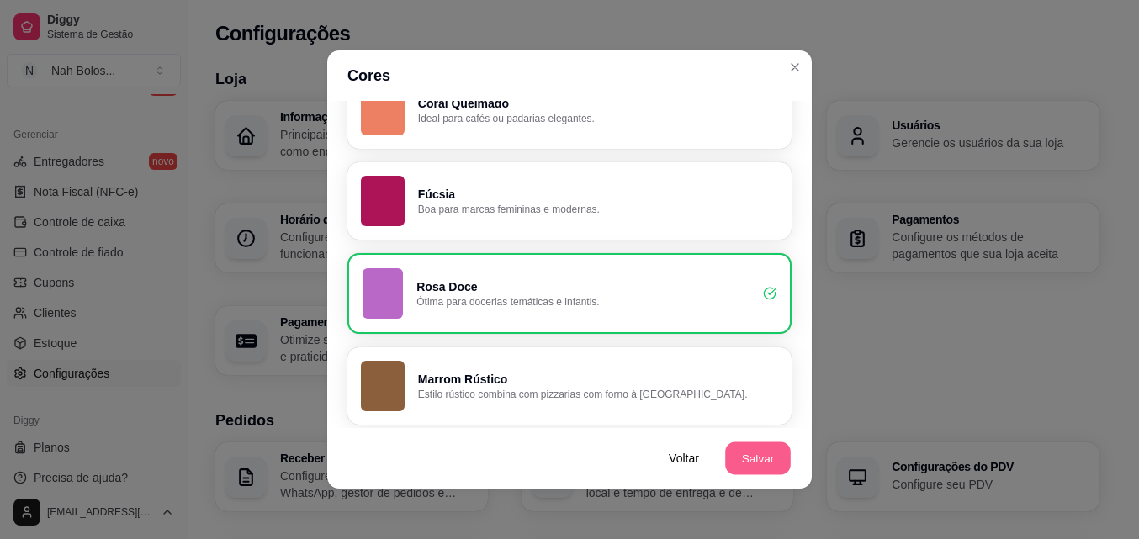
click at [753, 455] on button "Salvar" at bounding box center [758, 458] width 66 height 33
click at [517, 201] on p "Fúcsia" at bounding box center [596, 195] width 349 height 16
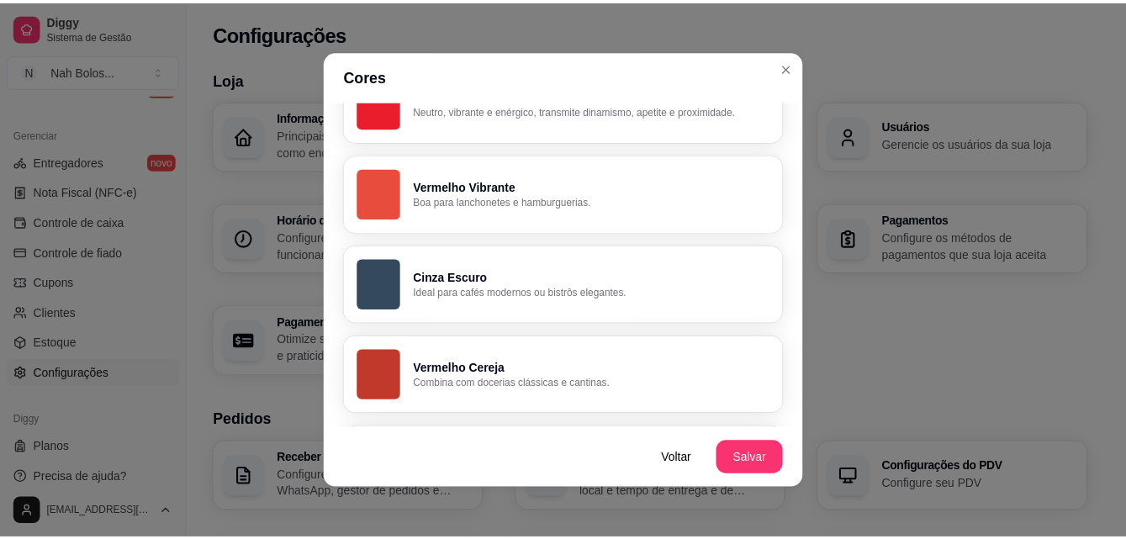
scroll to position [0, 0]
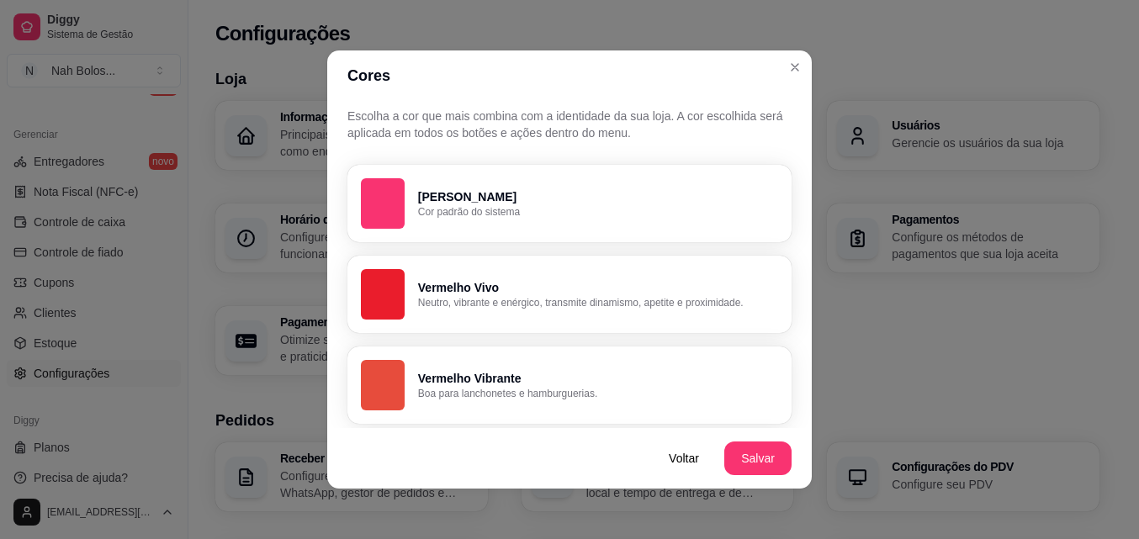
click at [513, 209] on p "Cor padrão do sistema" at bounding box center [598, 211] width 360 height 13
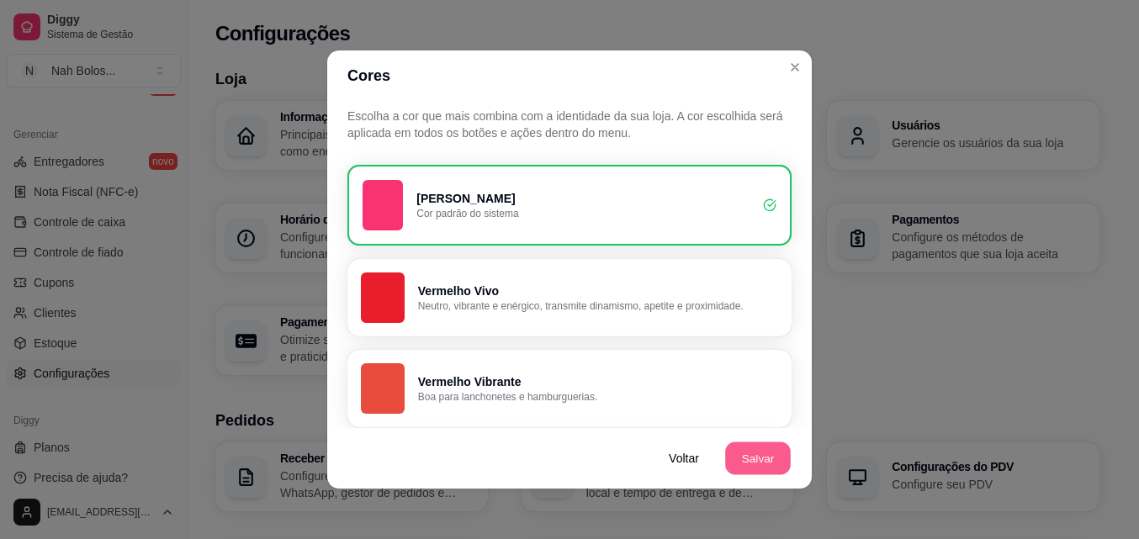
click at [752, 452] on button "Salvar" at bounding box center [758, 458] width 66 height 33
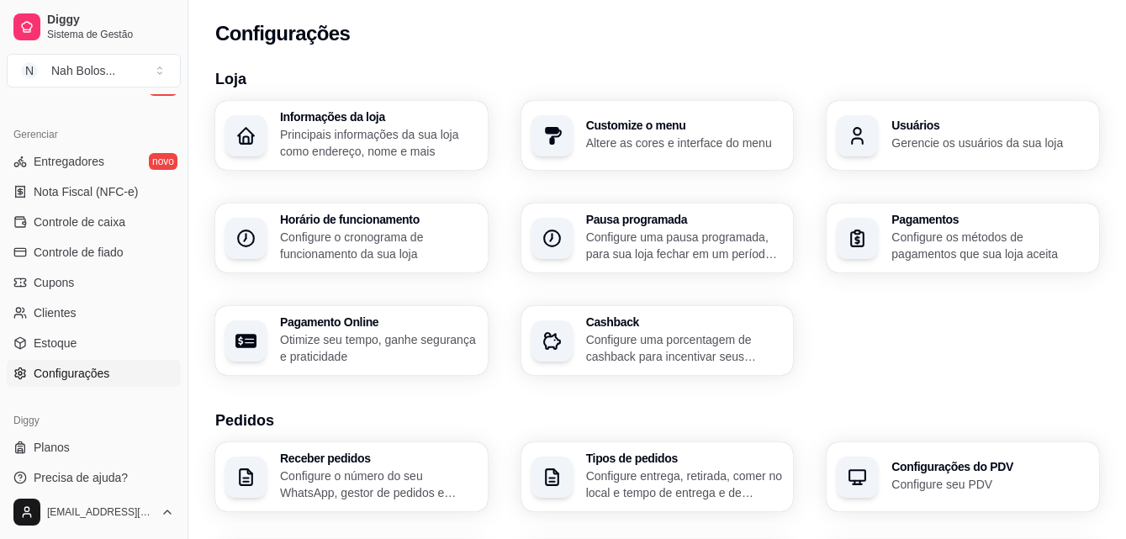
click at [901, 137] on p "Gerencie os usuários da sua loja" at bounding box center [990, 143] width 198 height 17
click at [389, 140] on p "Principais informações da sua loja como endereço, nome e mais" at bounding box center [379, 143] width 198 height 34
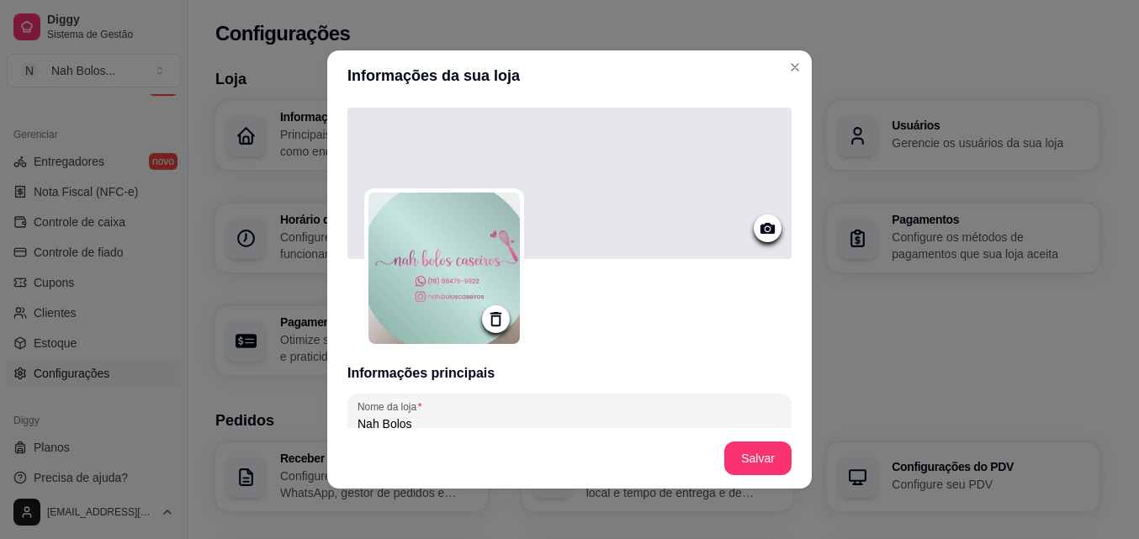
click at [758, 230] on icon at bounding box center [767, 228] width 19 height 19
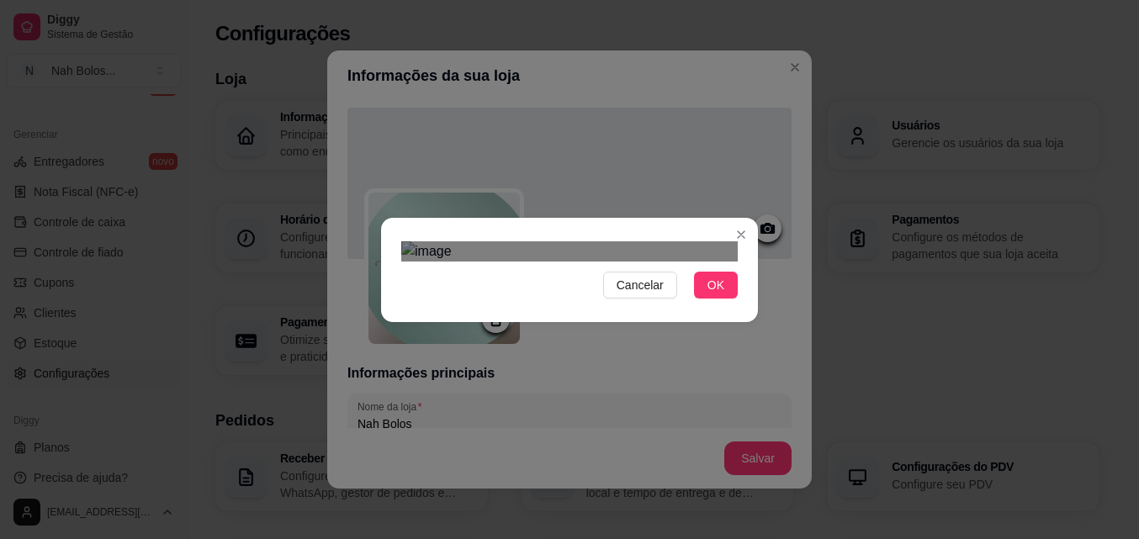
click at [661, 262] on img at bounding box center [569, 251] width 336 height 20
click at [758, 472] on div "Cancelar OK" at bounding box center [569, 269] width 1139 height 539
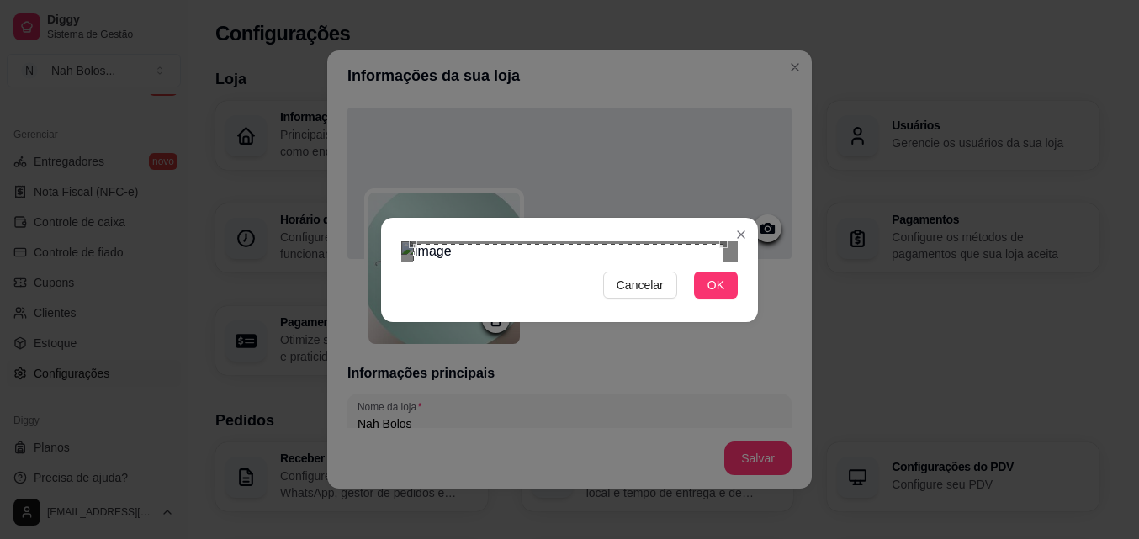
click at [575, 244] on div "Use the arrow keys to move the crop selection area" at bounding box center [568, 295] width 310 height 103
click at [716, 294] on span "OK" at bounding box center [715, 285] width 17 height 19
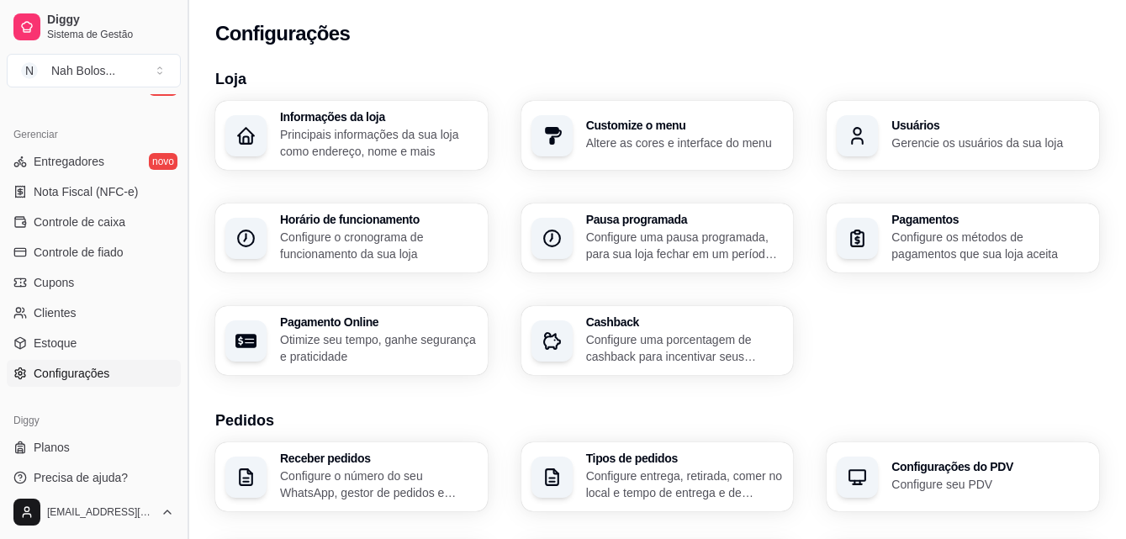
click at [184, 385] on button "Toggle Sidebar" at bounding box center [187, 269] width 13 height 539
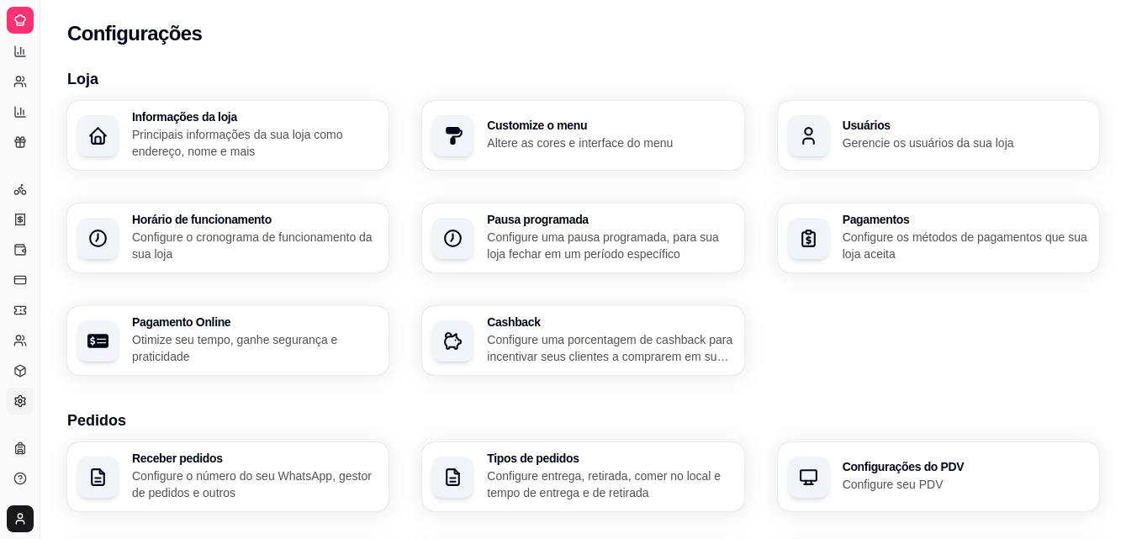
scroll to position [332, 0]
drag, startPoint x: 40, startPoint y: 382, endPoint x: 118, endPoint y: 382, distance: 78.2
click at [23, 51] on icon at bounding box center [19, 51] width 13 height 13
select select "ALL"
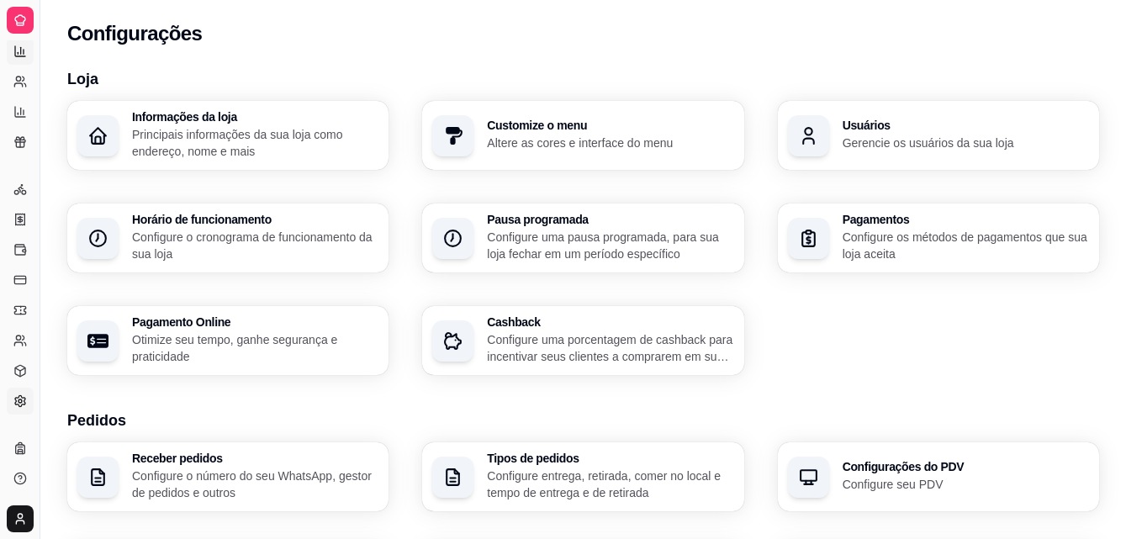
select select "ALL"
select select "0"
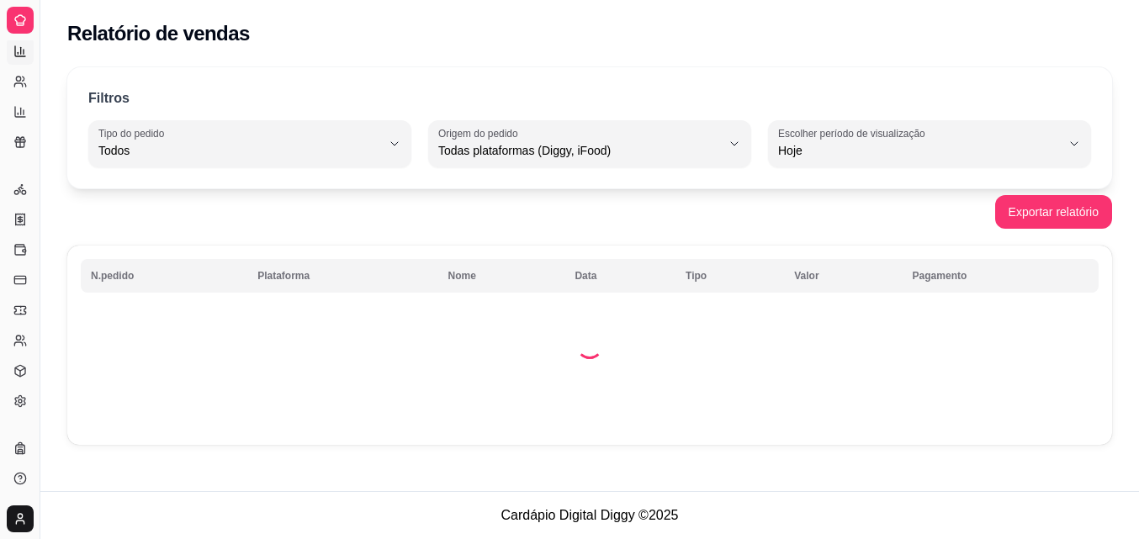
click at [21, 17] on icon at bounding box center [19, 19] width 13 height 13
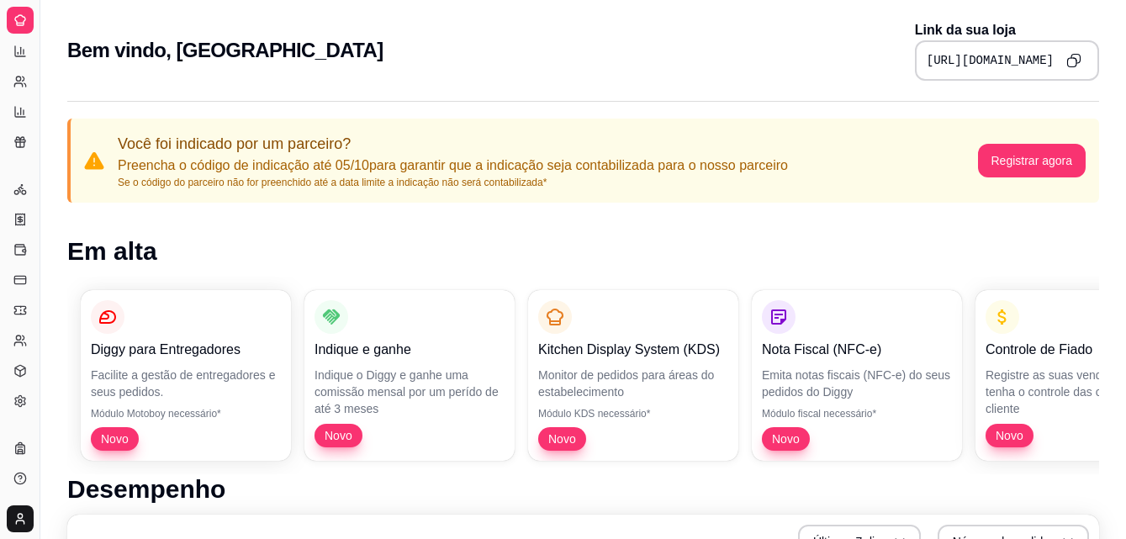
drag, startPoint x: 41, startPoint y: 118, endPoint x: 96, endPoint y: 126, distance: 55.3
click at [18, 80] on icon at bounding box center [19, 81] width 13 height 13
select select "30"
select select "HIGHEST_TOTAL_SPENT_WITH_ORDERS"
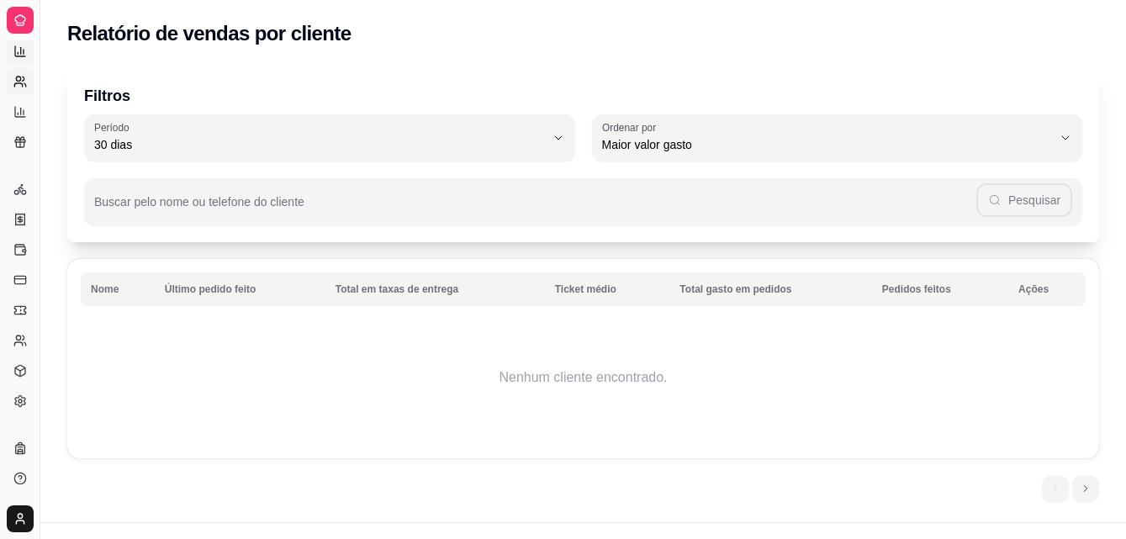
click at [23, 51] on icon at bounding box center [19, 51] width 13 height 13
select select "ALL"
select select "0"
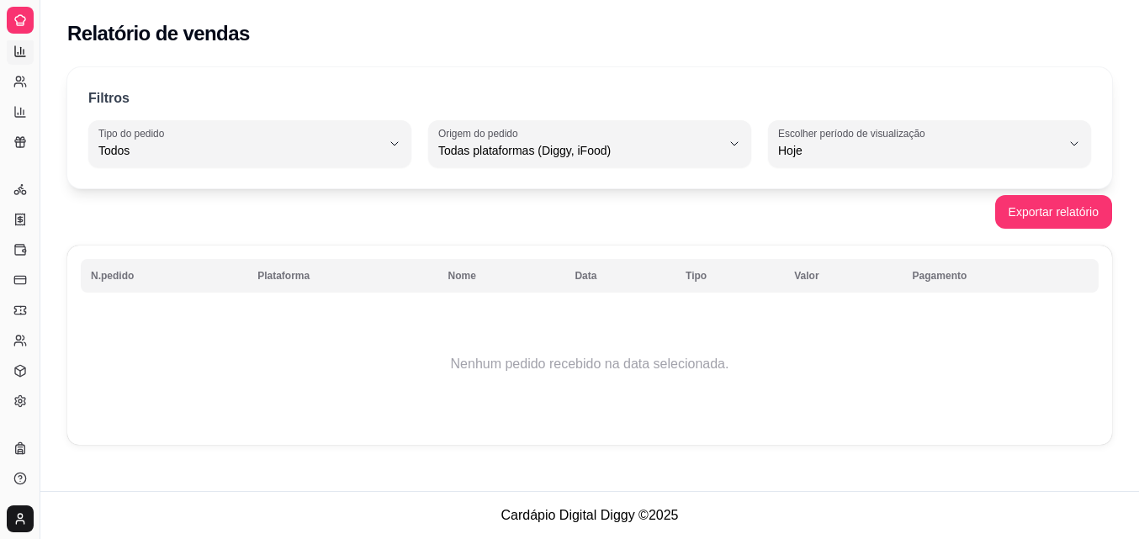
click at [20, 19] on icon at bounding box center [19, 19] width 13 height 13
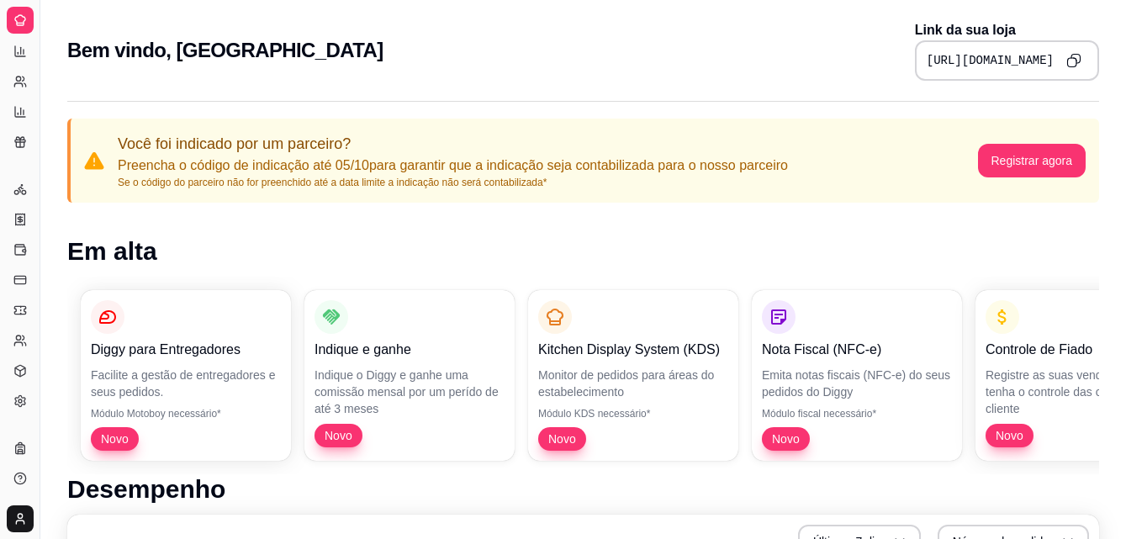
drag, startPoint x: 38, startPoint y: 193, endPoint x: 161, endPoint y: 216, distance: 124.9
click at [18, 71] on link "Relatório de clientes" at bounding box center [20, 81] width 27 height 27
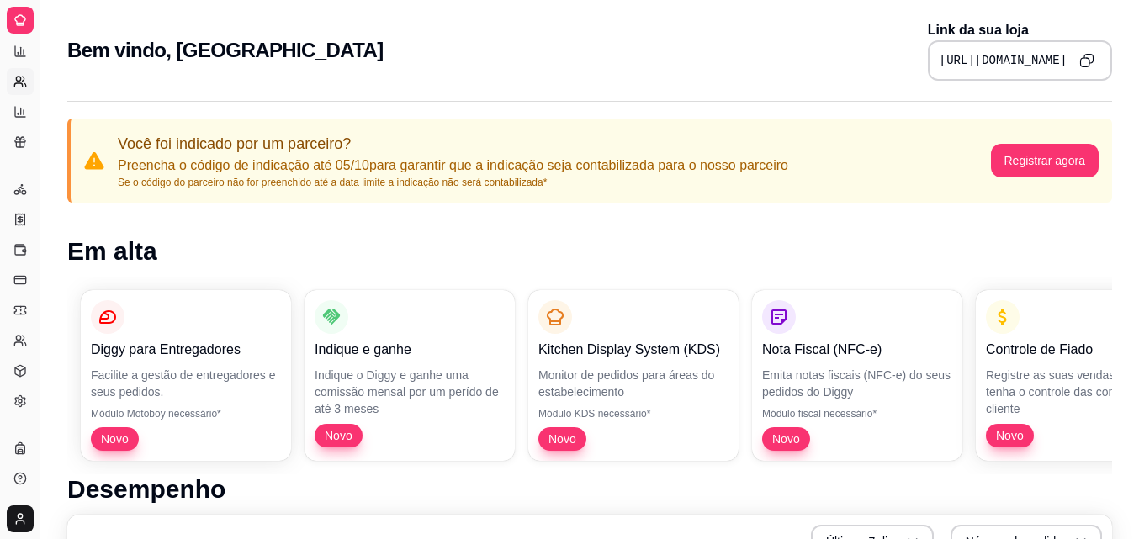
select select "30"
select select "HIGHEST_TOTAL_SPENT_WITH_ORDERS"
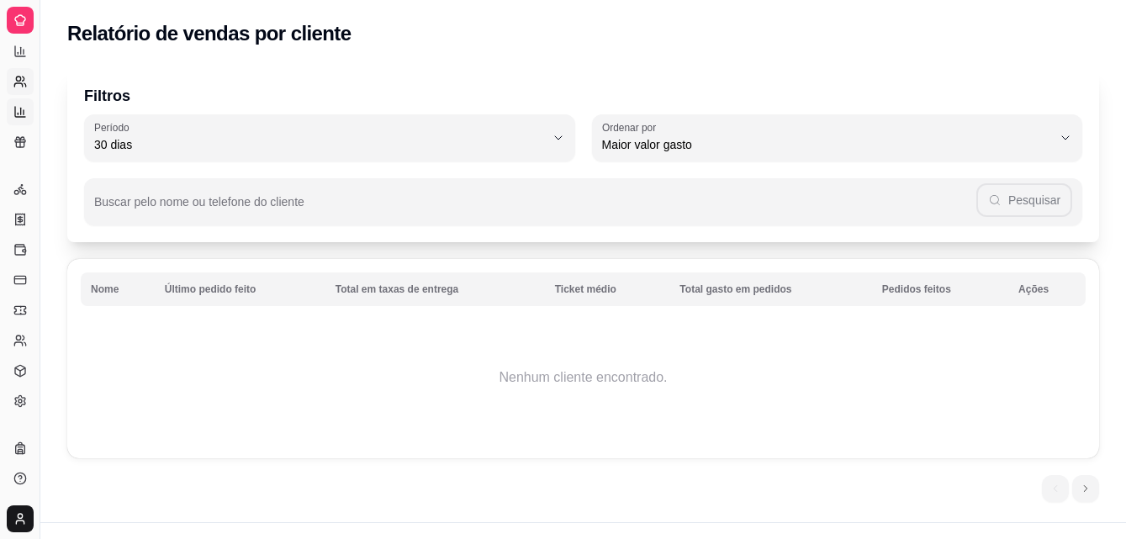
click at [21, 117] on icon at bounding box center [20, 112] width 10 height 10
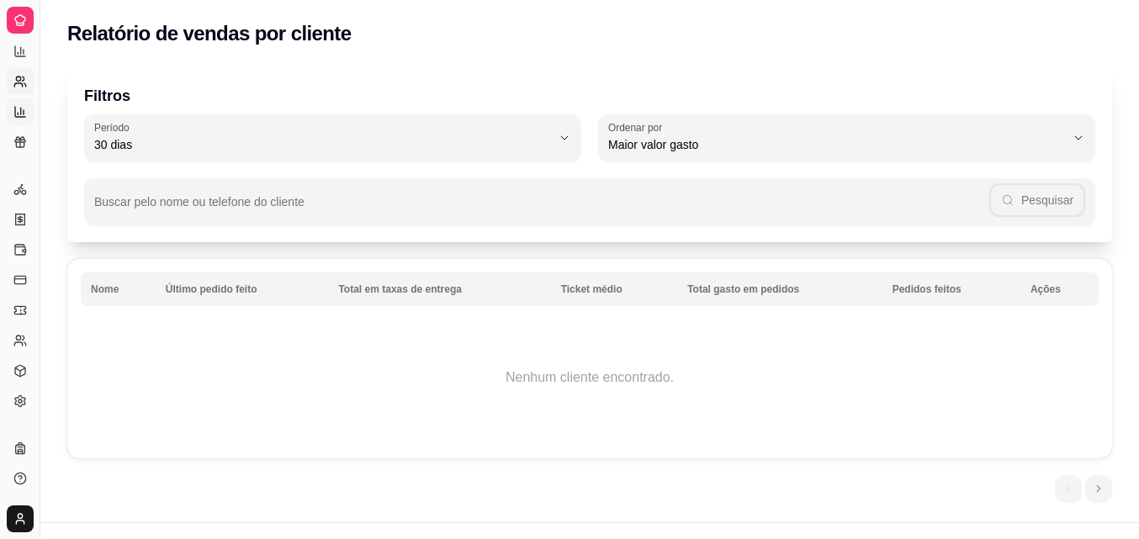
select select "TOTAL_OF_ORDERS"
select select "7"
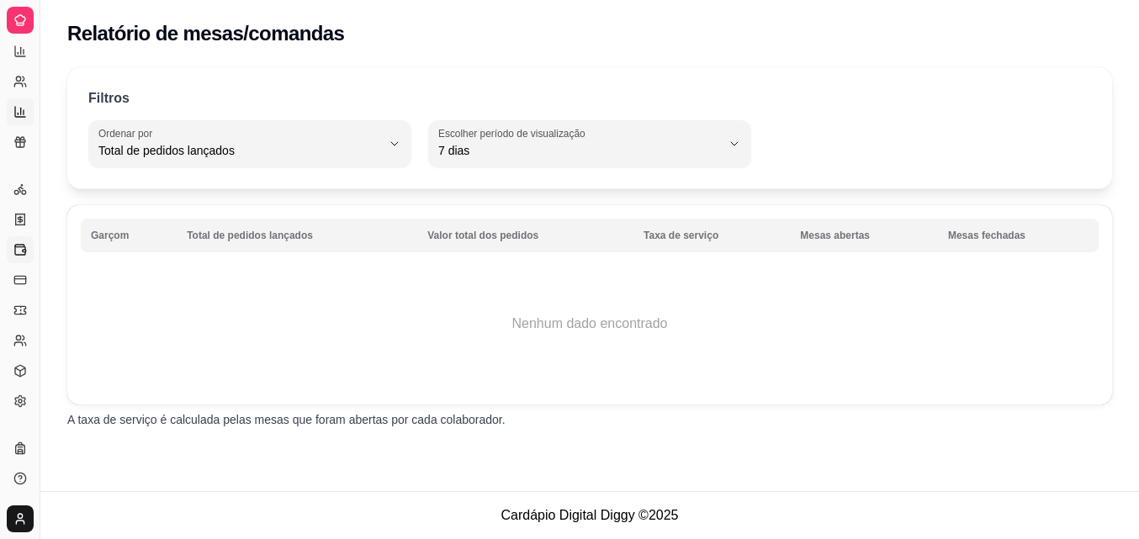
click at [19, 248] on icon at bounding box center [19, 249] width 13 height 13
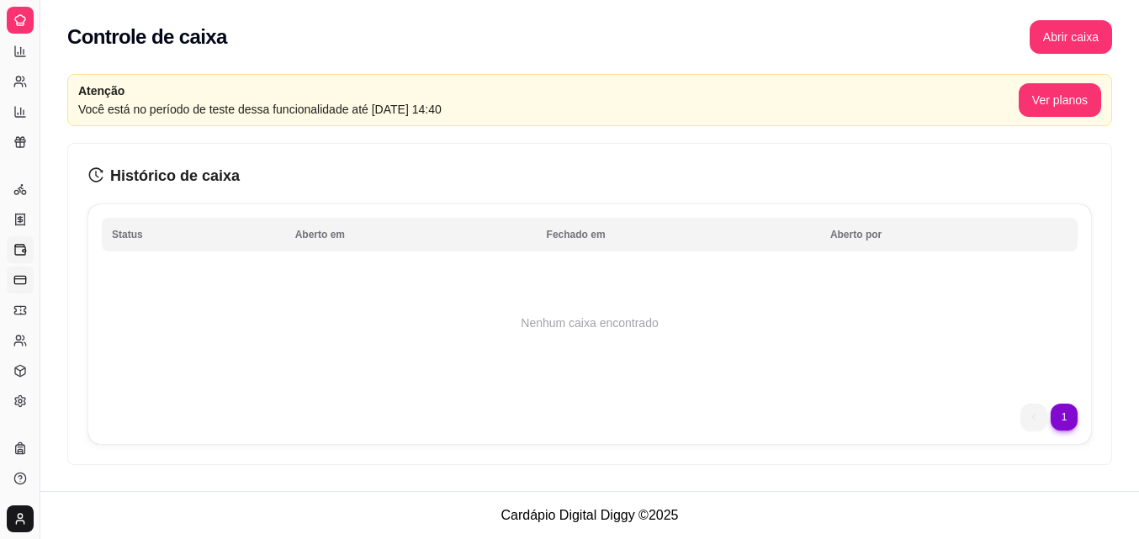
click at [19, 279] on line at bounding box center [19, 279] width 11 height 0
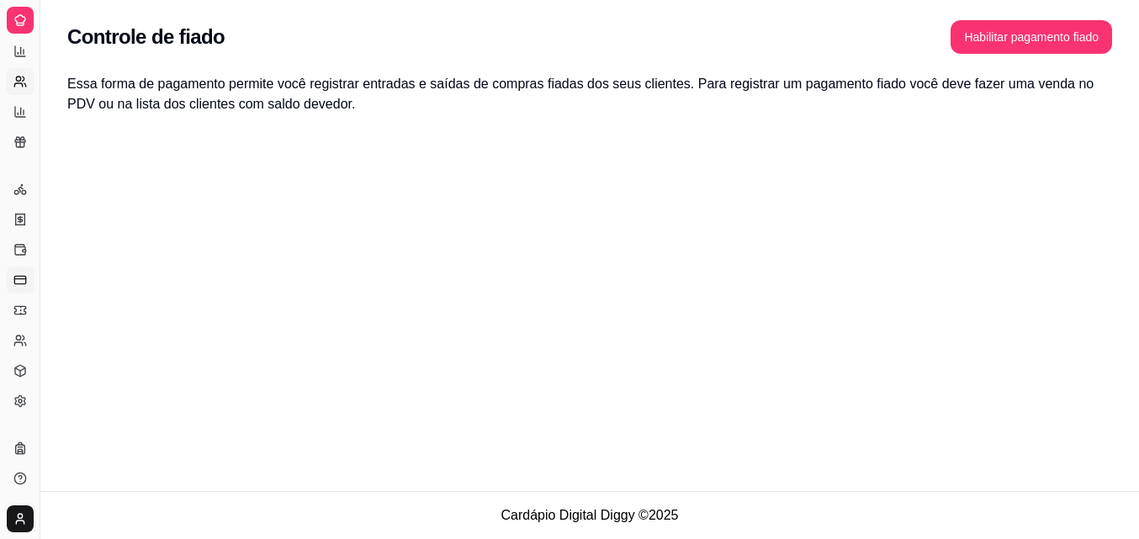
click at [18, 77] on icon at bounding box center [19, 81] width 13 height 13
select select "30"
select select "HIGHEST_TOTAL_SPENT_WITH_ORDERS"
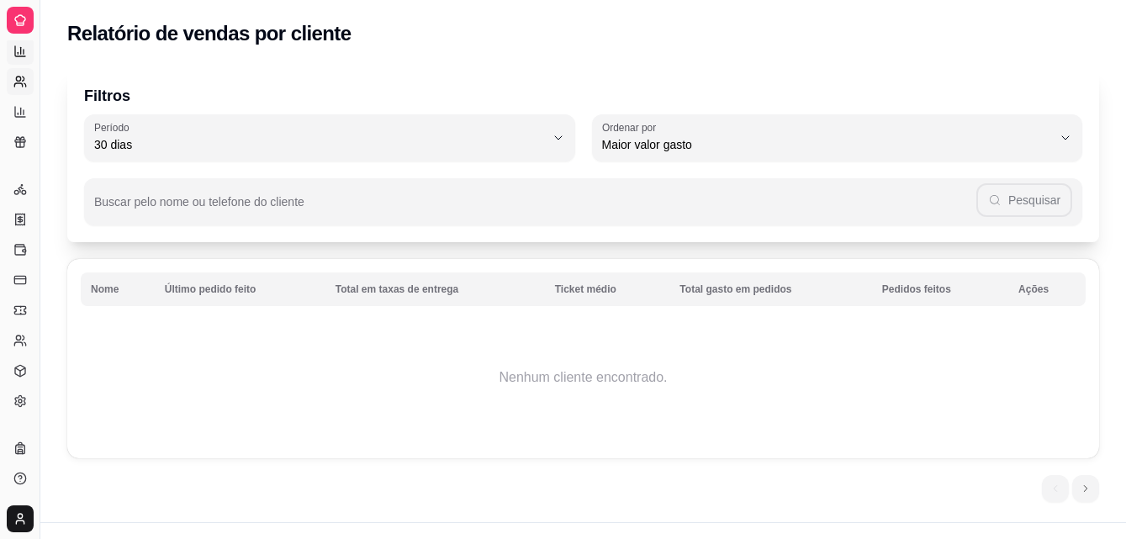
click at [19, 48] on icon at bounding box center [19, 51] width 13 height 13
select select "ALL"
select select "0"
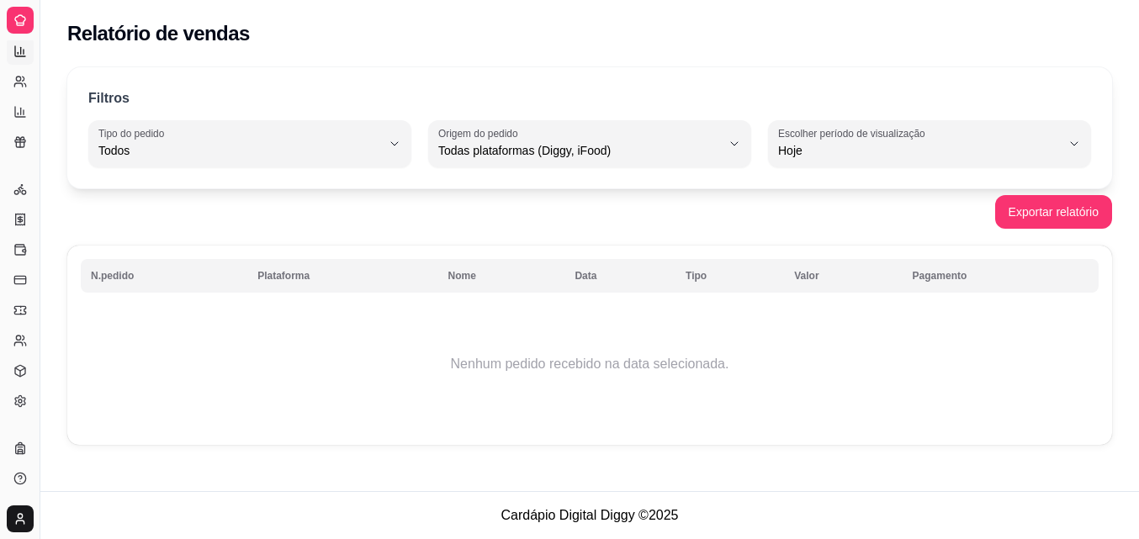
click at [26, 19] on icon at bounding box center [19, 19] width 13 height 13
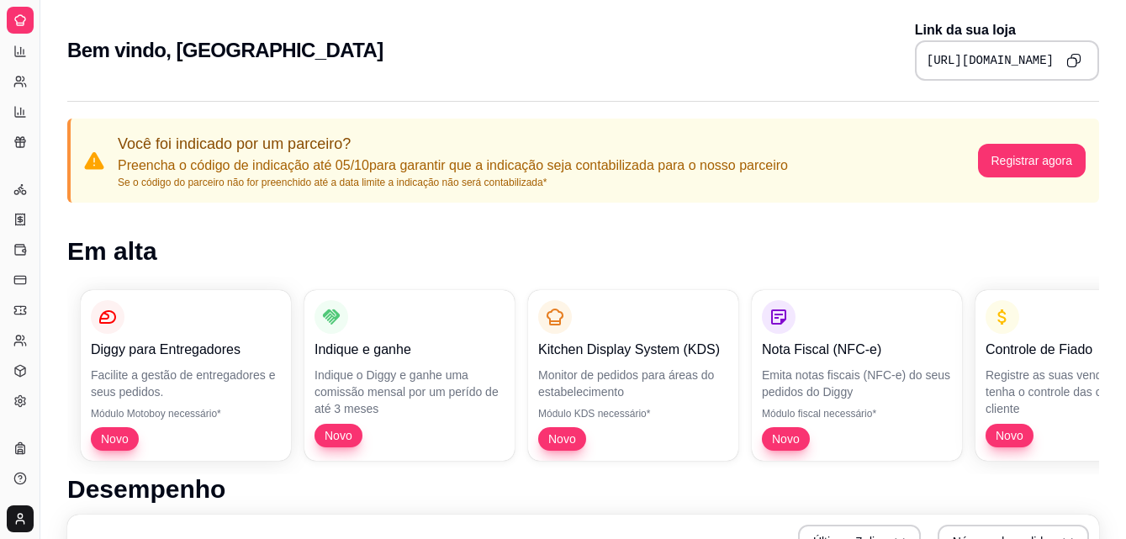
click at [27, 23] on div at bounding box center [20, 20] width 27 height 27
click at [23, 81] on icon at bounding box center [19, 81] width 13 height 13
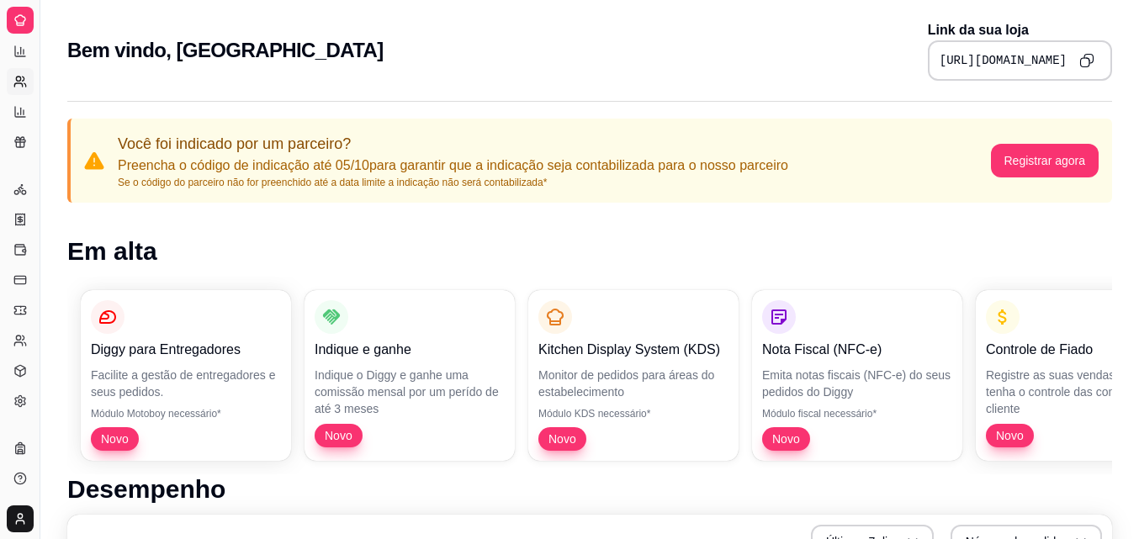
select select "30"
select select "HIGHEST_TOTAL_SPENT_WITH_ORDERS"
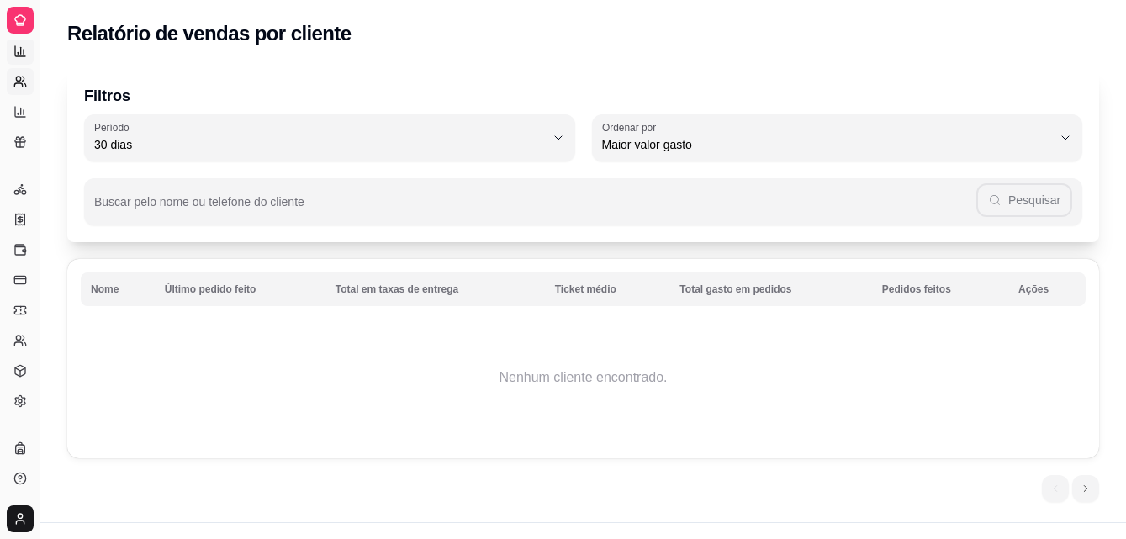
click at [24, 51] on icon at bounding box center [19, 51] width 13 height 13
select select "ALL"
select select "0"
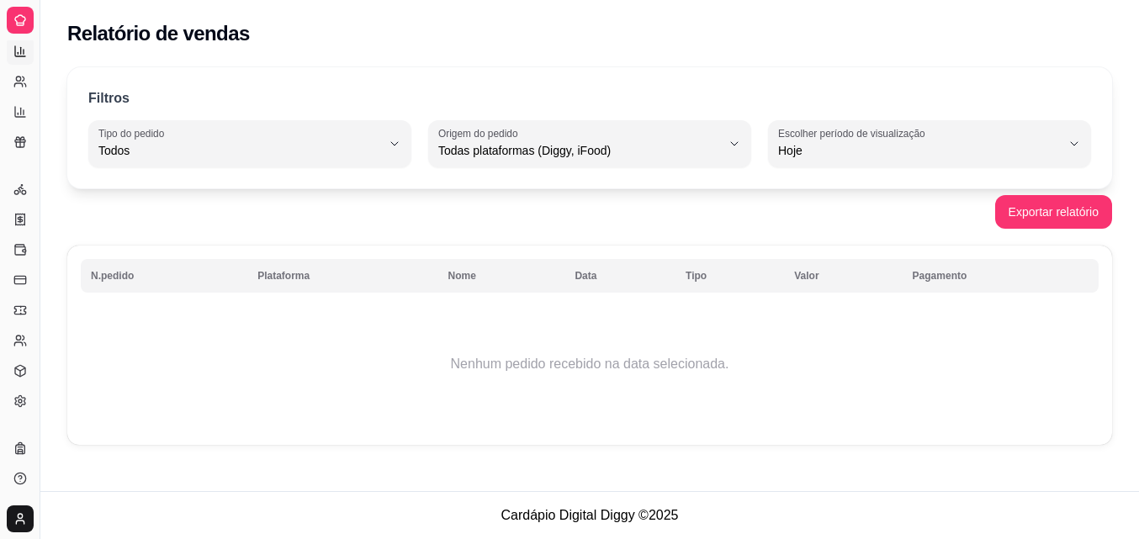
click at [15, 17] on icon at bounding box center [19, 19] width 13 height 13
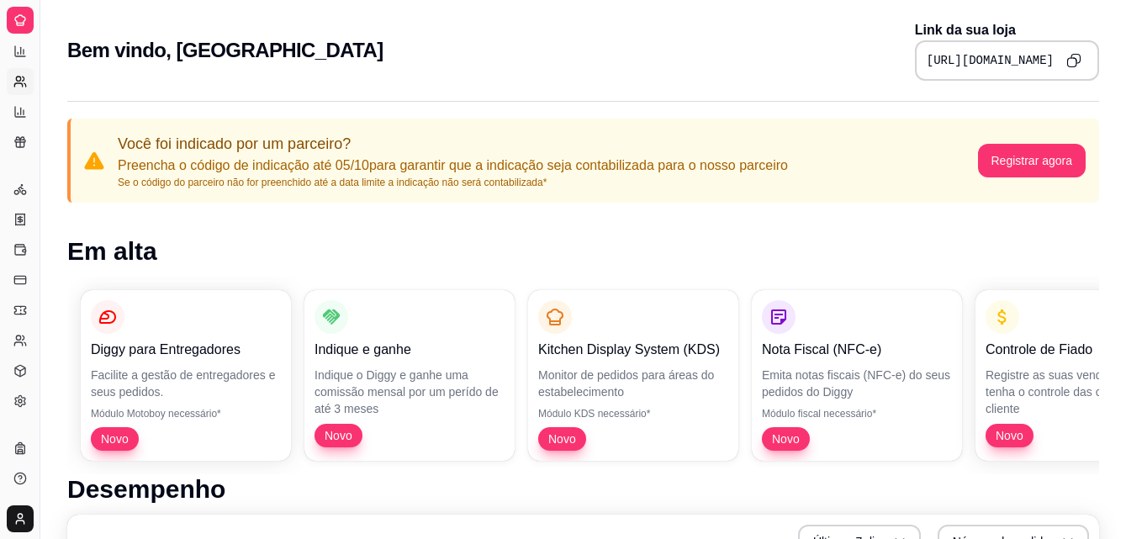
click at [25, 80] on icon at bounding box center [19, 81] width 13 height 13
select select "30"
select select "HIGHEST_TOTAL_SPENT_WITH_ORDERS"
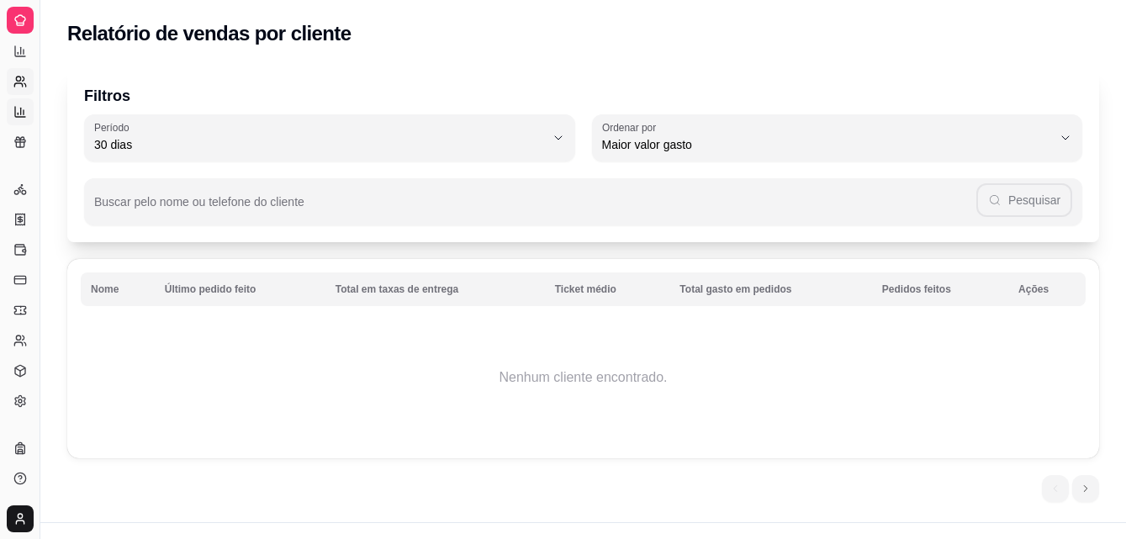
click at [30, 108] on link "Relatório de mesas" at bounding box center [20, 111] width 27 height 27
select select "TOTAL_OF_ORDERS"
select select "7"
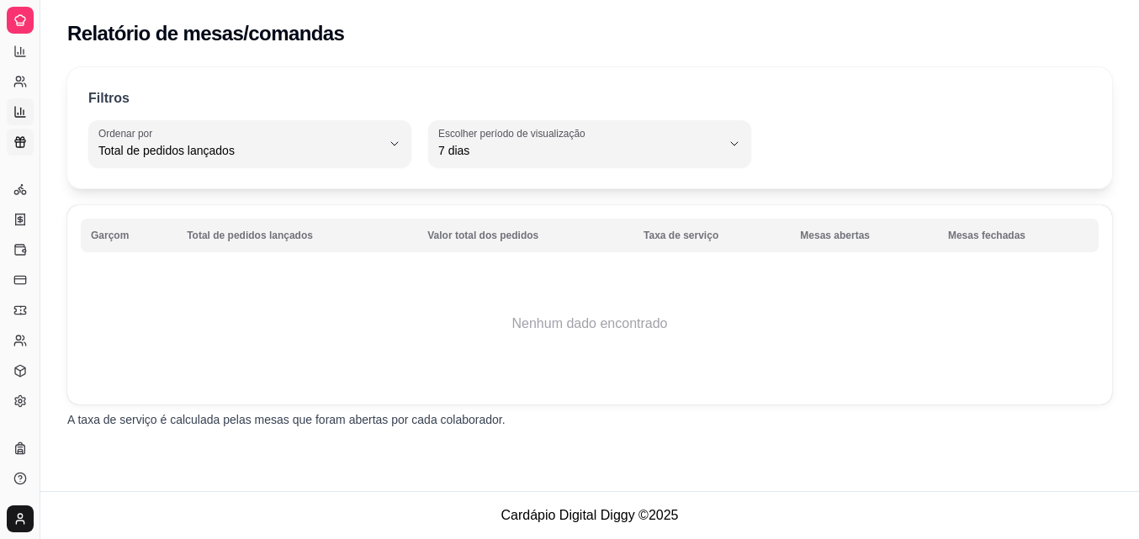
click at [19, 147] on icon at bounding box center [19, 141] width 13 height 13
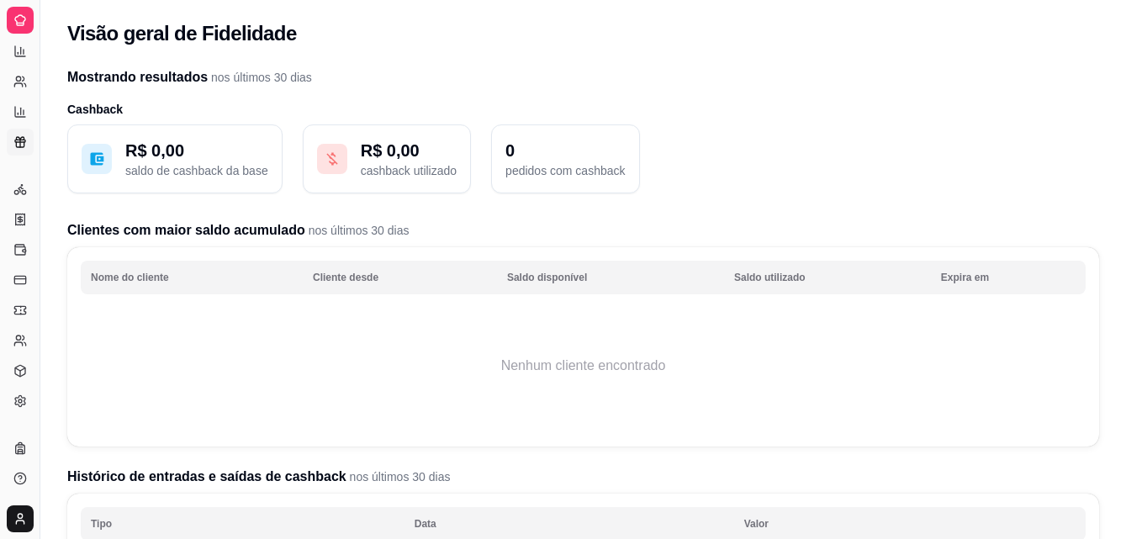
click at [19, 19] on icon at bounding box center [19, 19] width 13 height 13
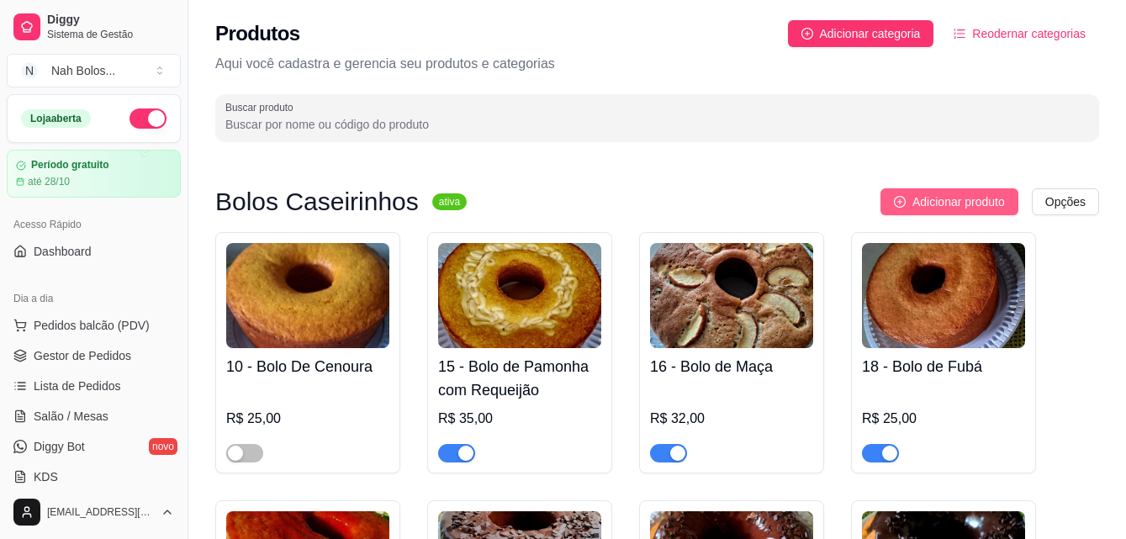
click at [918, 202] on span "Adicionar produto" at bounding box center [958, 202] width 93 height 19
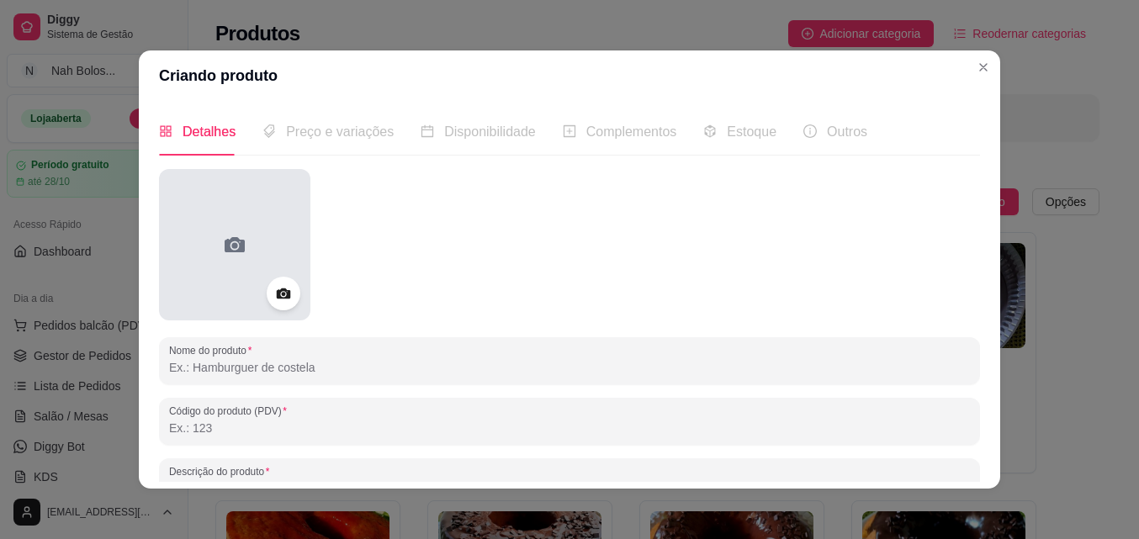
click at [224, 230] on div at bounding box center [234, 244] width 151 height 151
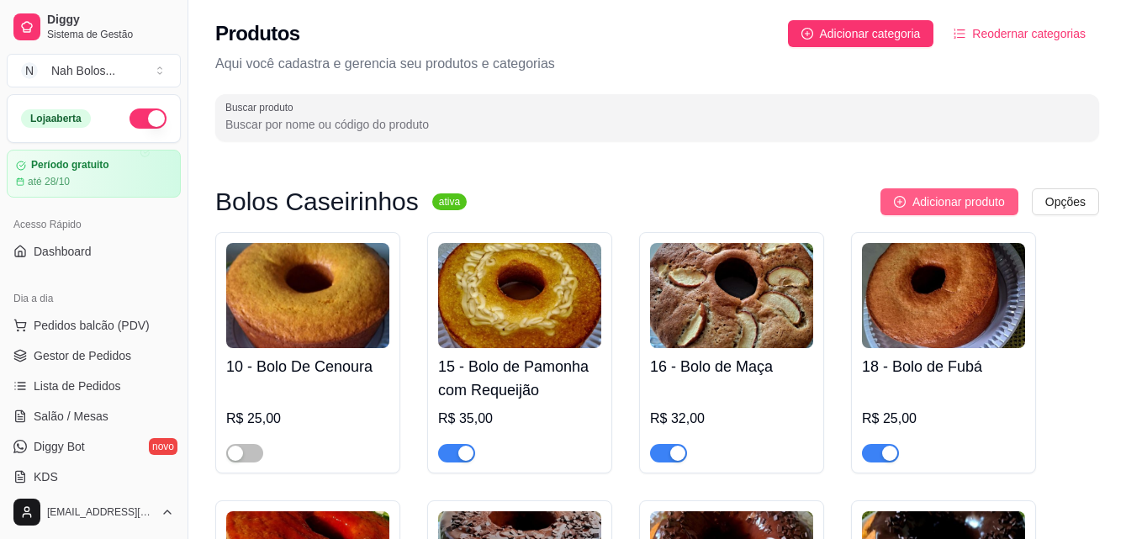
click at [958, 202] on span "Adicionar produto" at bounding box center [958, 202] width 93 height 19
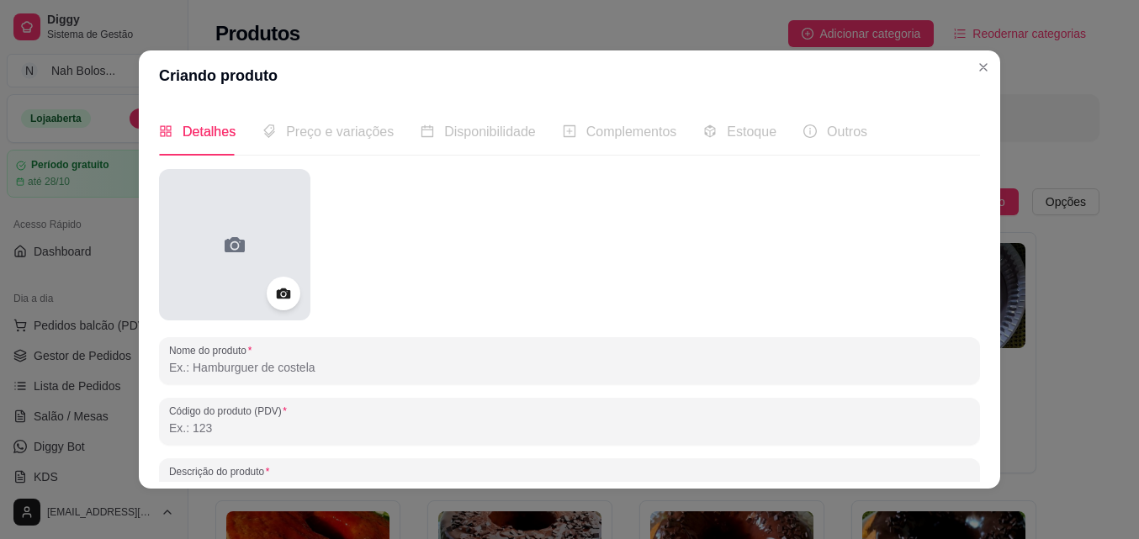
click at [225, 259] on div at bounding box center [234, 244] width 151 height 151
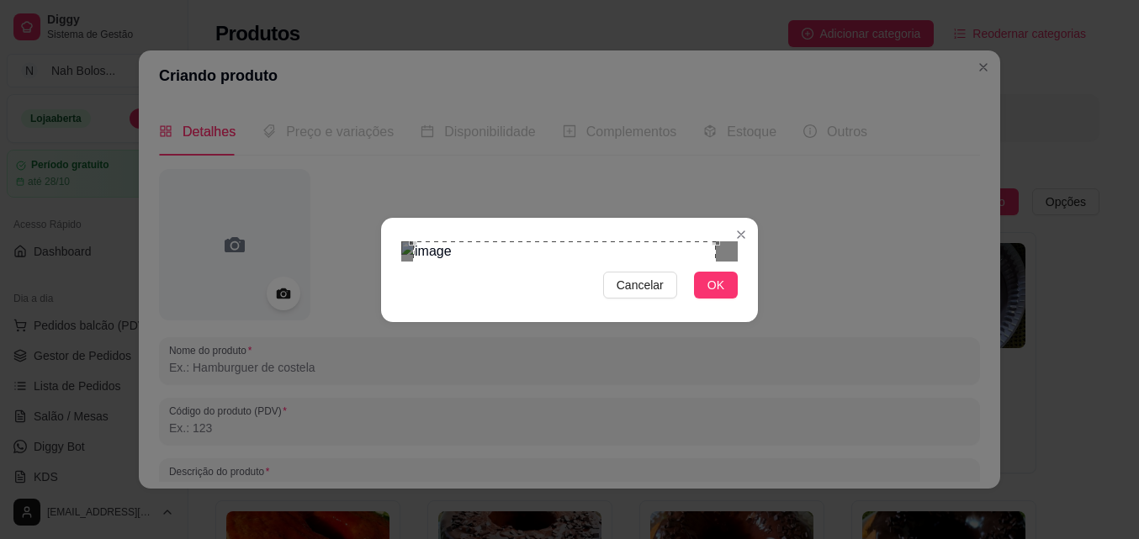
click at [656, 293] on div "Use the arrow keys to move the crop selection area" at bounding box center [564, 392] width 303 height 303
click at [739, 305] on div "Cancelar OK" at bounding box center [569, 270] width 377 height 71
click at [673, 359] on div "Use the arrow keys to move the crop selection area" at bounding box center [566, 412] width 325 height 325
click at [715, 294] on span "OK" at bounding box center [715, 285] width 17 height 19
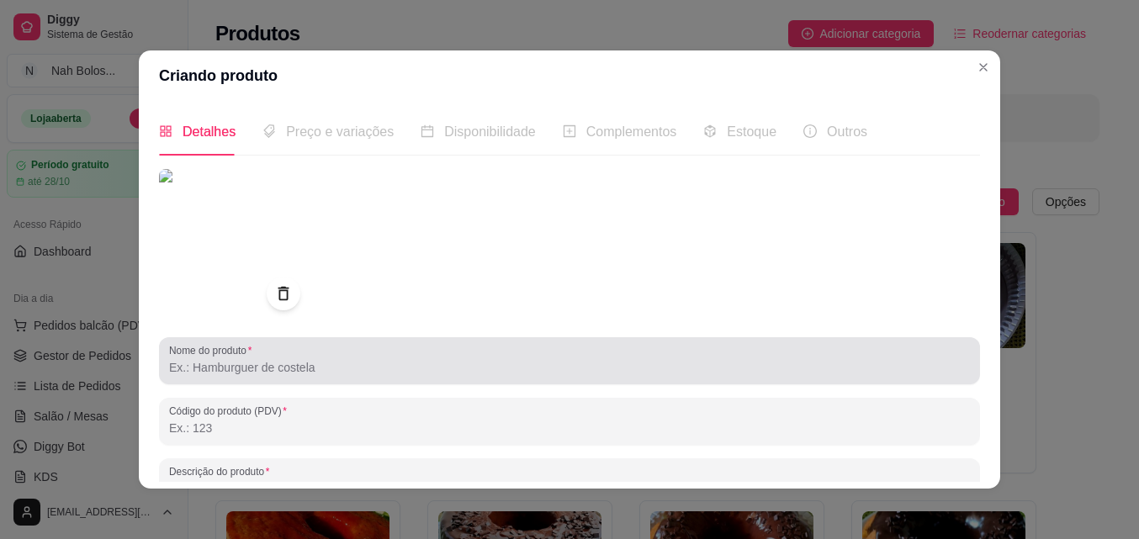
click at [188, 371] on input "Nome do produto" at bounding box center [569, 367] width 801 height 17
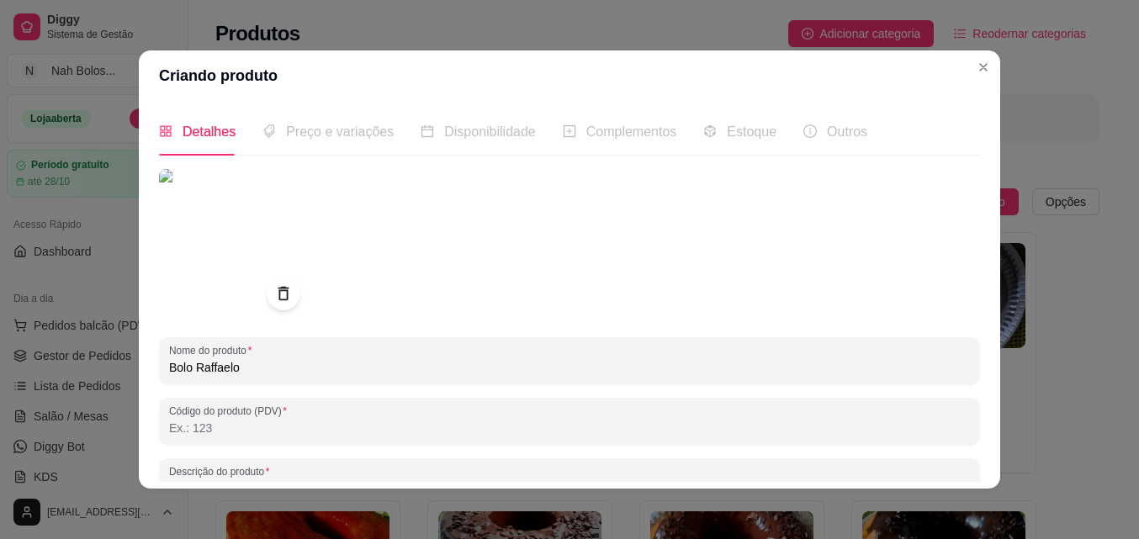
click at [224, 366] on input "Bolo Raffaelo" at bounding box center [569, 367] width 801 height 17
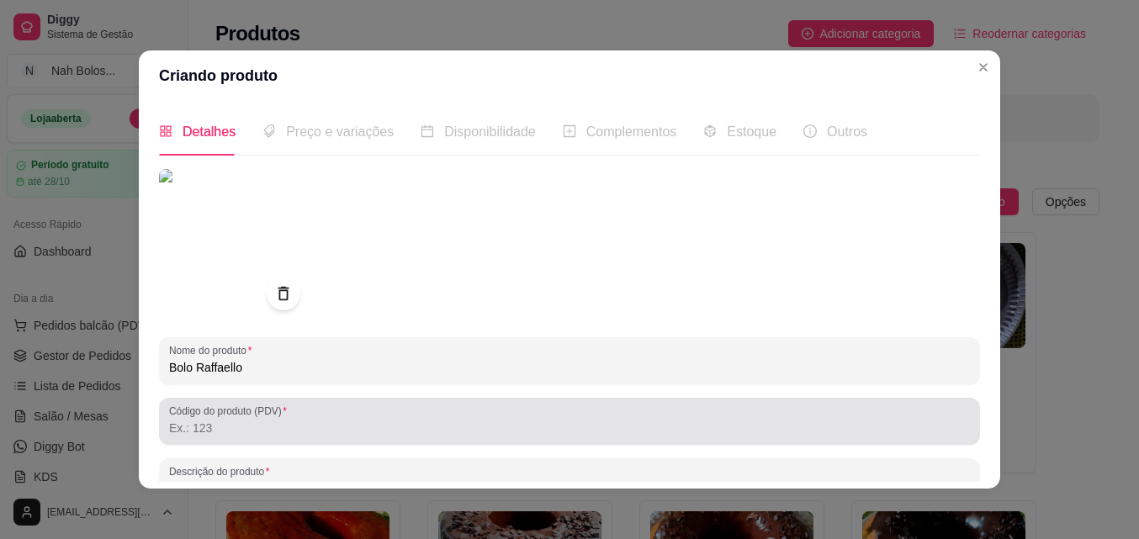
type input "Bolo Raffaello"
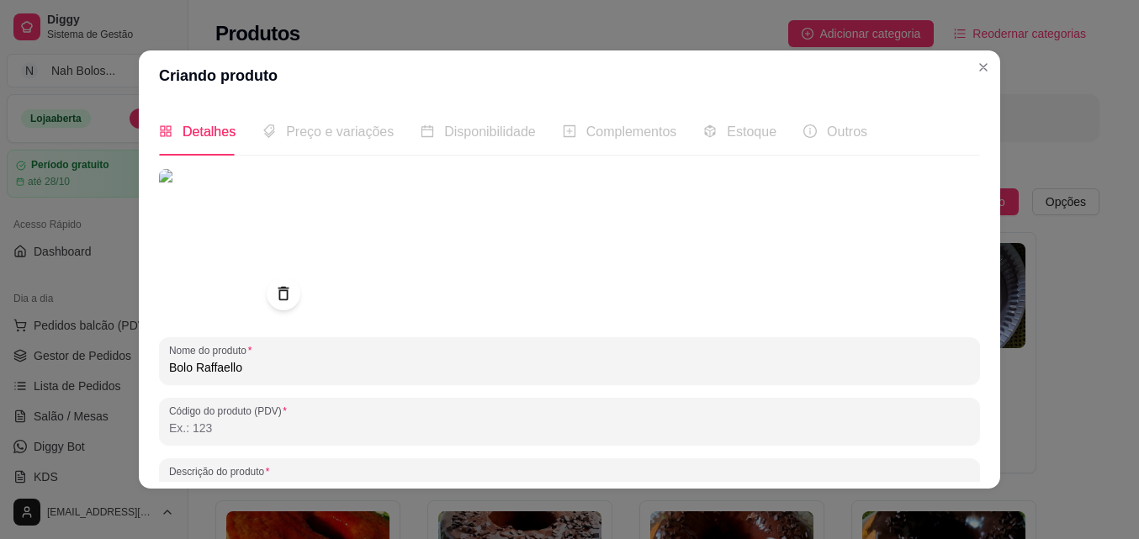
click at [331, 425] on input "Código do produto (PDV)" at bounding box center [569, 428] width 801 height 17
type input "9"
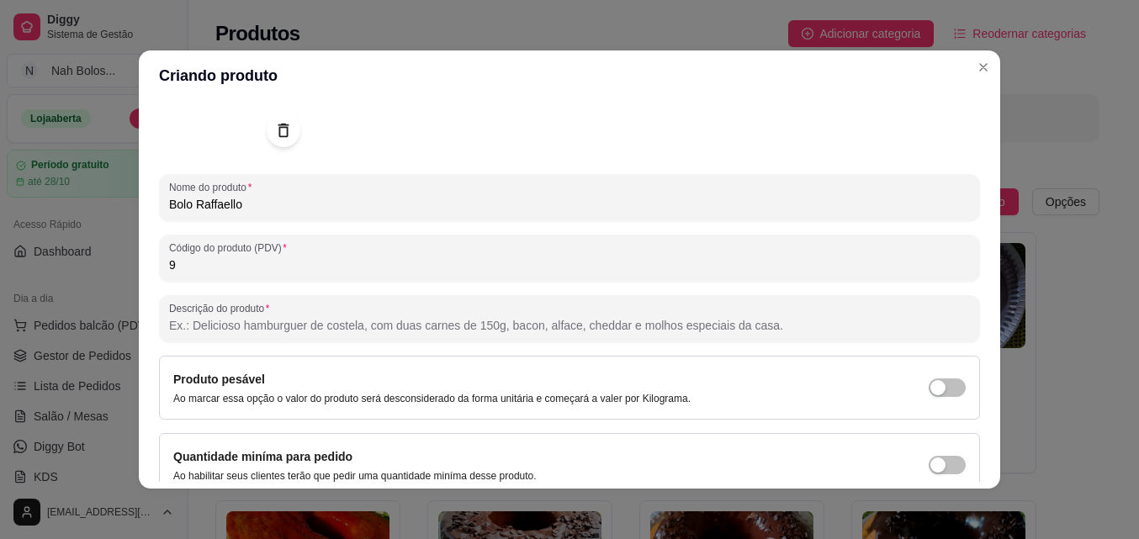
scroll to position [167, 0]
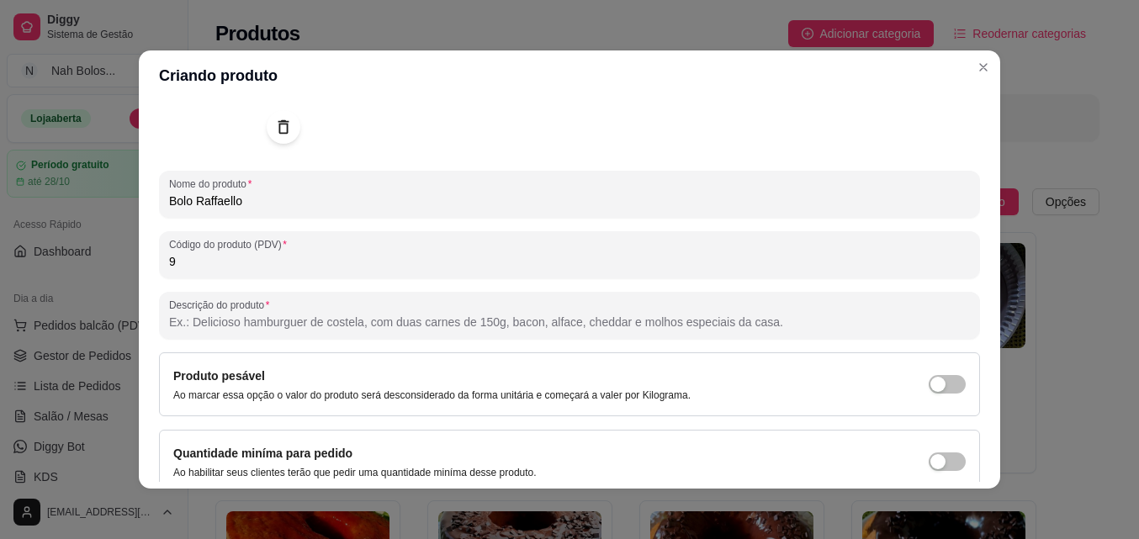
click at [687, 315] on input "Descrição do produto" at bounding box center [569, 322] width 801 height 17
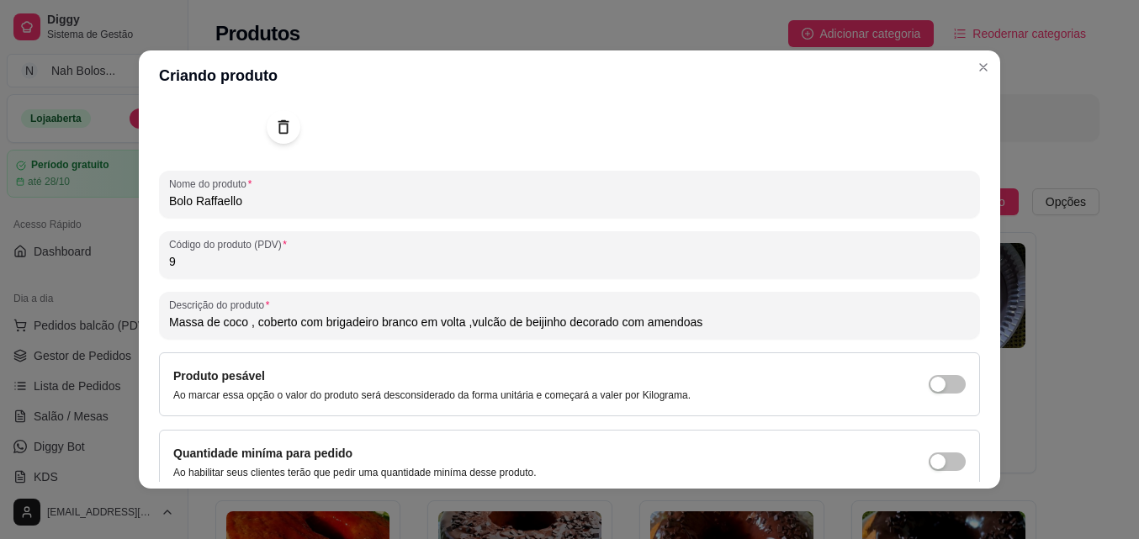
drag, startPoint x: 663, startPoint y: 320, endPoint x: 975, endPoint y: 125, distance: 366.8
click at [666, 319] on input "Massa de coco , coberto com brigadeiro branco em volta ,vulcão de beijinho deco…" at bounding box center [569, 322] width 801 height 17
click at [759, 329] on input "Massa de coco , coberto com brigadeiro branco em volta ,vulcão de beijinho deco…" at bounding box center [569, 322] width 801 height 17
type input "Massa de coco , coberto com brigadeiro branco em volta ,vulcão de beijinho deco…"
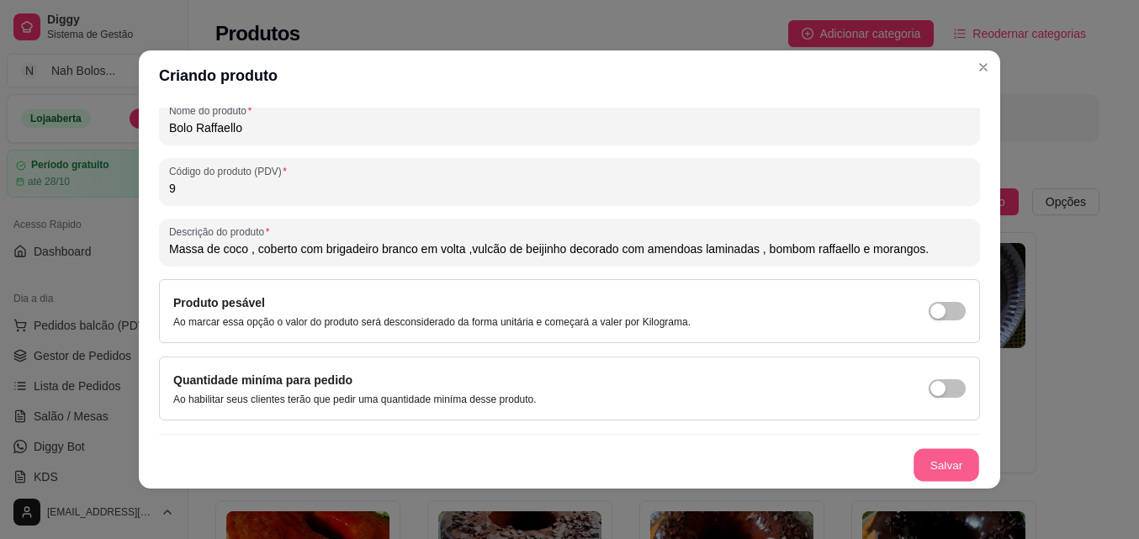
click at [935, 463] on button "Salvar" at bounding box center [946, 465] width 66 height 33
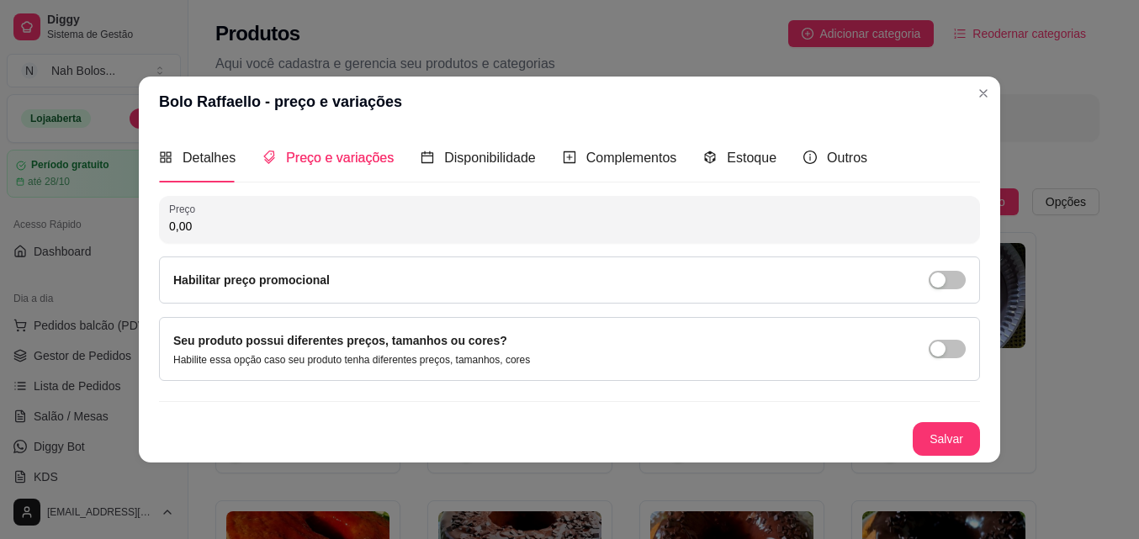
scroll to position [0, 0]
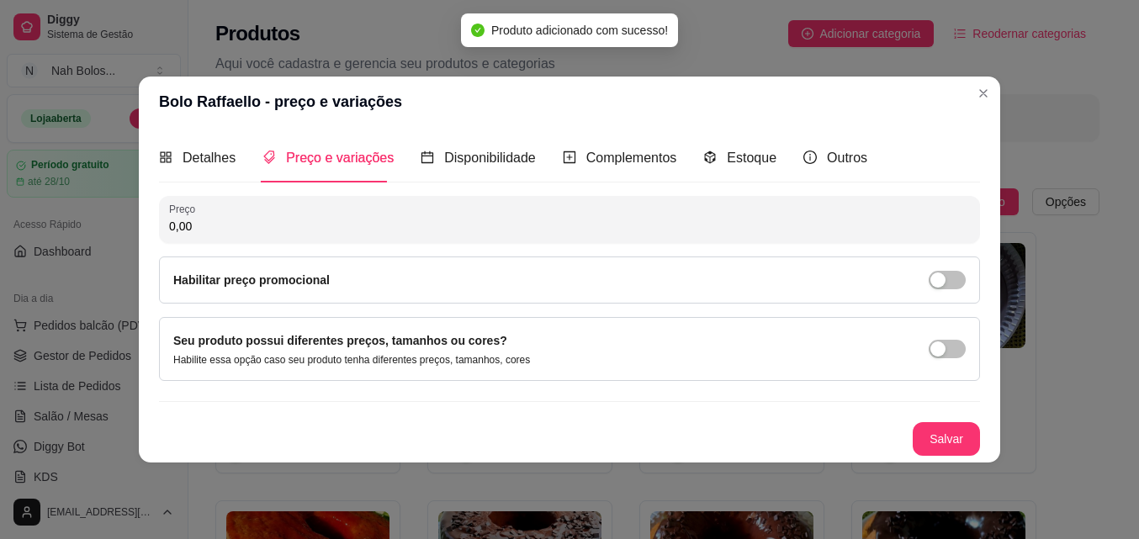
click at [253, 232] on input "0,00" at bounding box center [569, 226] width 801 height 17
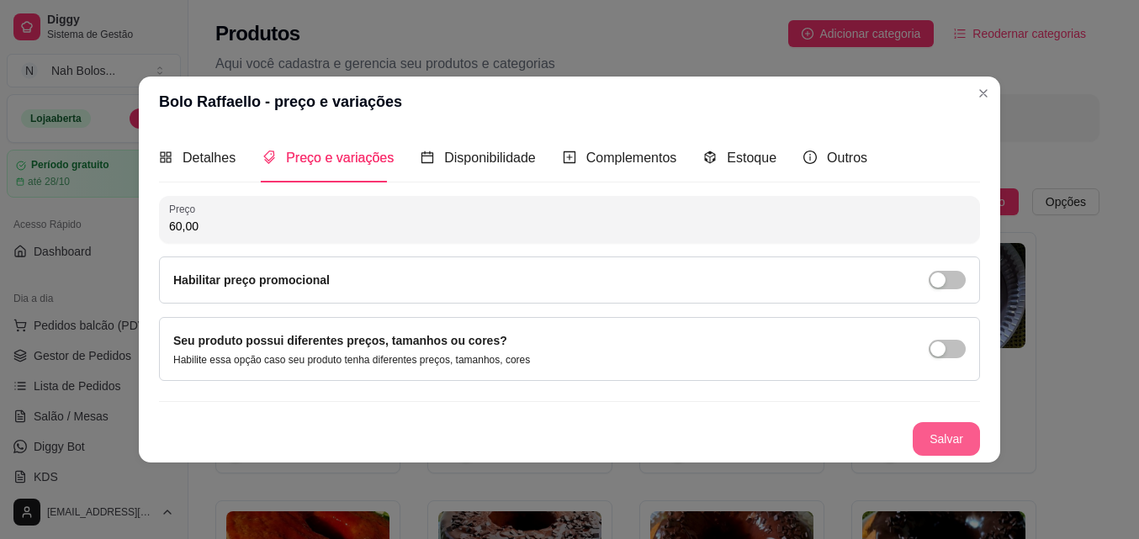
type input "60,00"
click at [938, 432] on button "Salvar" at bounding box center [946, 438] width 66 height 33
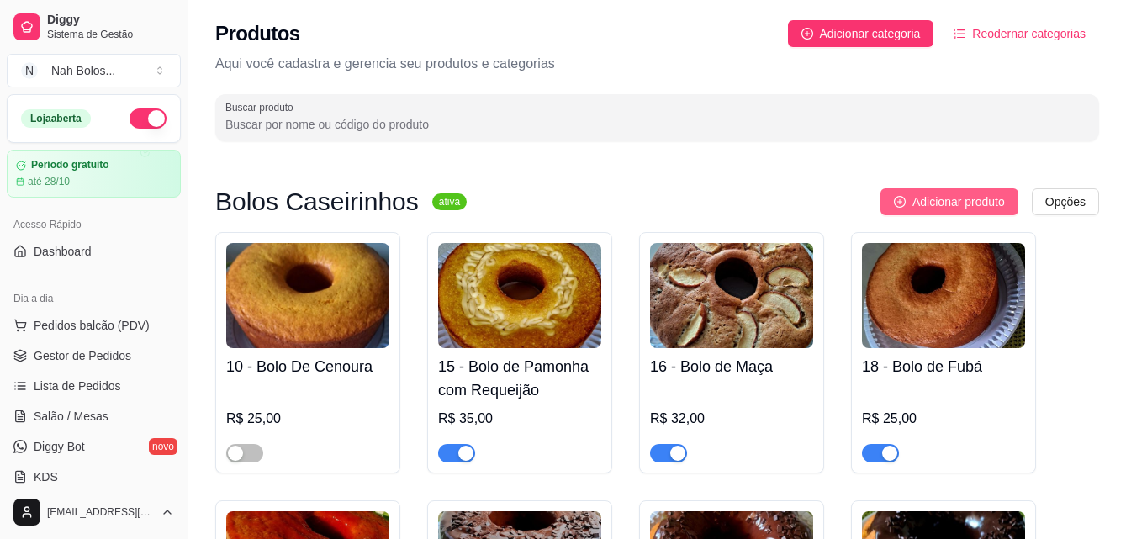
click at [978, 197] on span "Adicionar produto" at bounding box center [958, 202] width 93 height 19
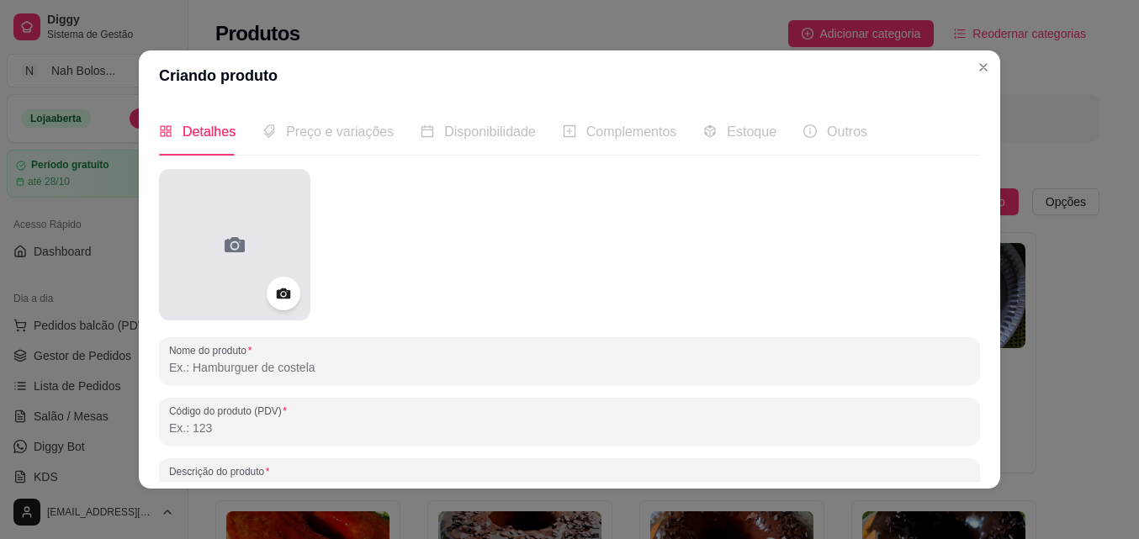
click at [213, 243] on div at bounding box center [234, 244] width 151 height 151
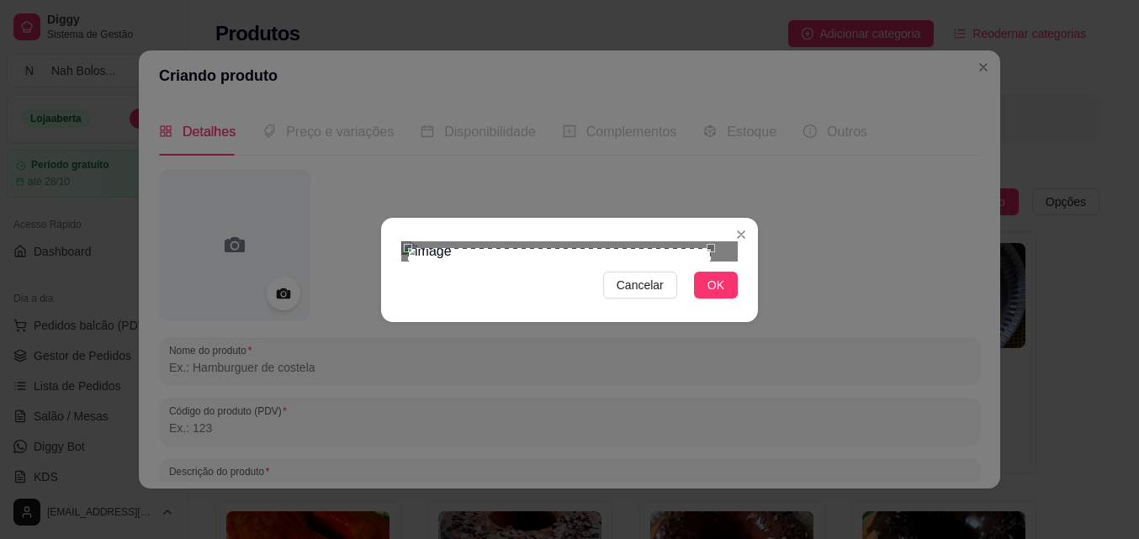
click at [677, 325] on div "Use the arrow keys to move the crop selection area" at bounding box center [559, 399] width 303 height 303
click at [709, 294] on span "OK" at bounding box center [715, 285] width 17 height 19
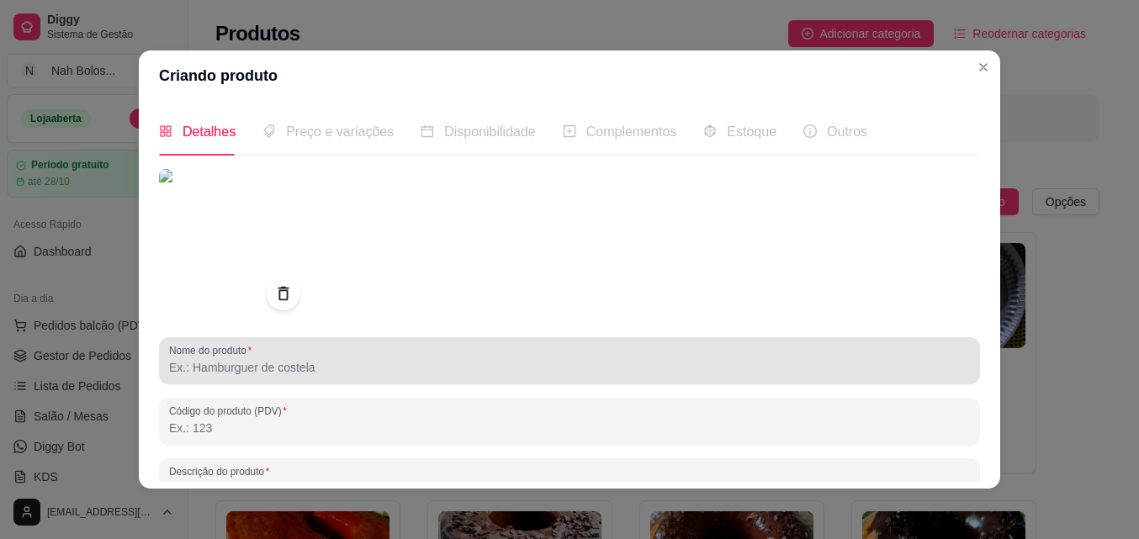
click at [256, 371] on input "Nome do produto" at bounding box center [569, 367] width 801 height 17
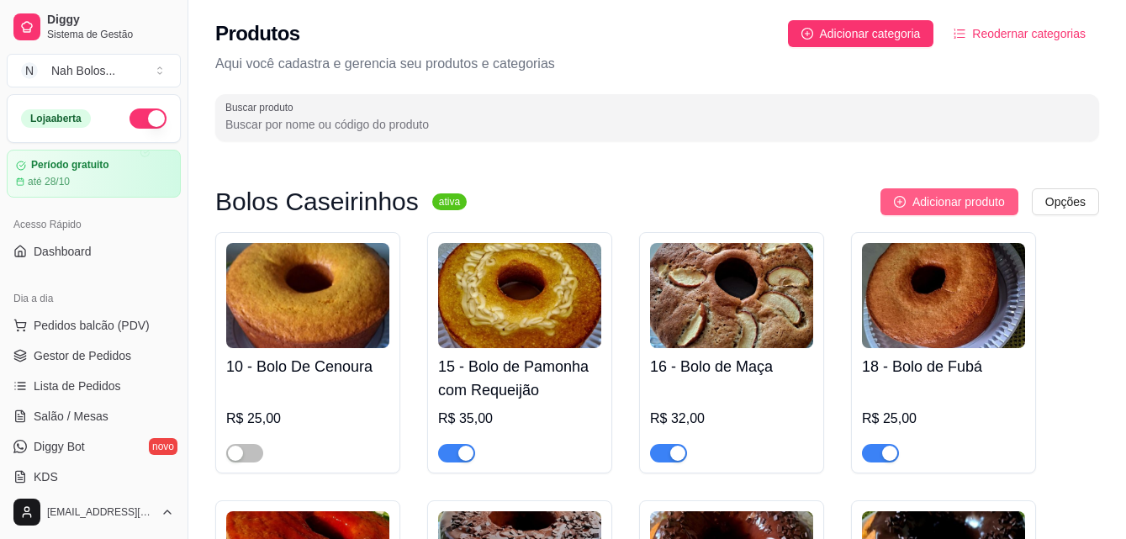
click at [981, 195] on span "Adicionar produto" at bounding box center [958, 202] width 93 height 19
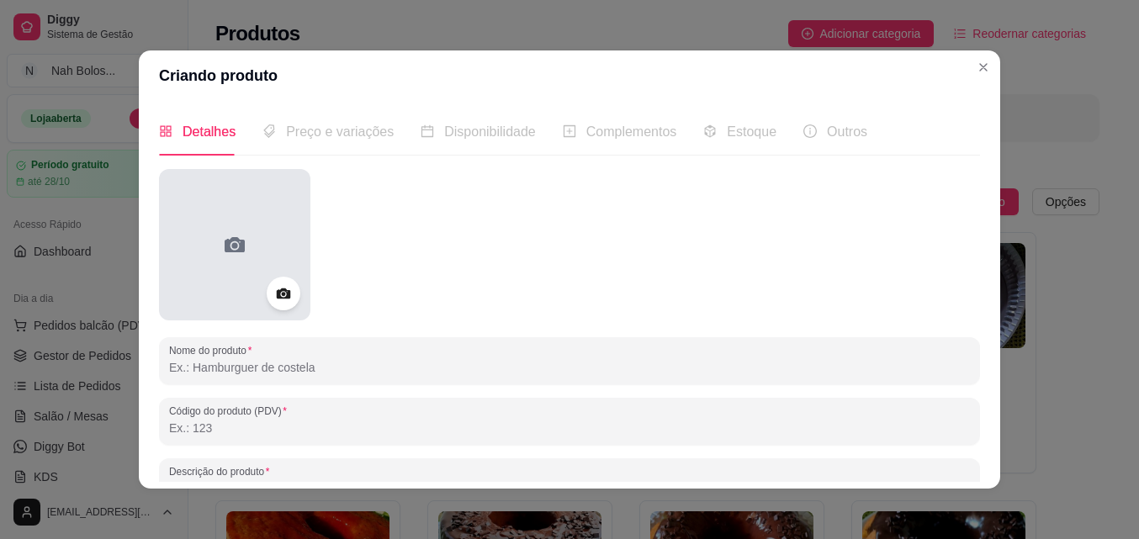
click at [224, 239] on icon at bounding box center [234, 244] width 27 height 27
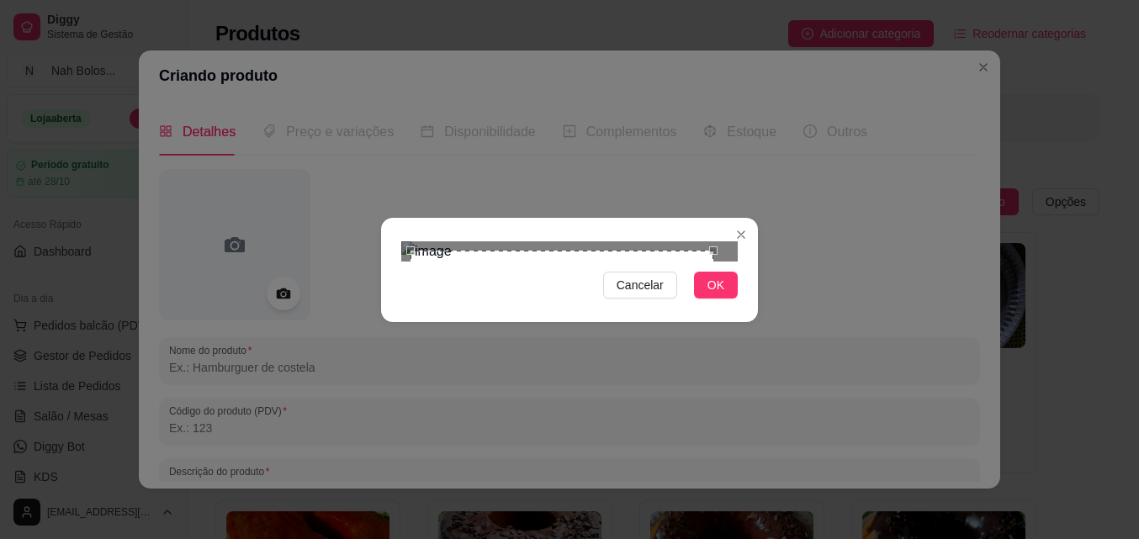
click at [580, 252] on div "Use the arrow keys to move the crop selection area" at bounding box center [561, 402] width 303 height 303
click at [716, 294] on span "OK" at bounding box center [715, 285] width 17 height 19
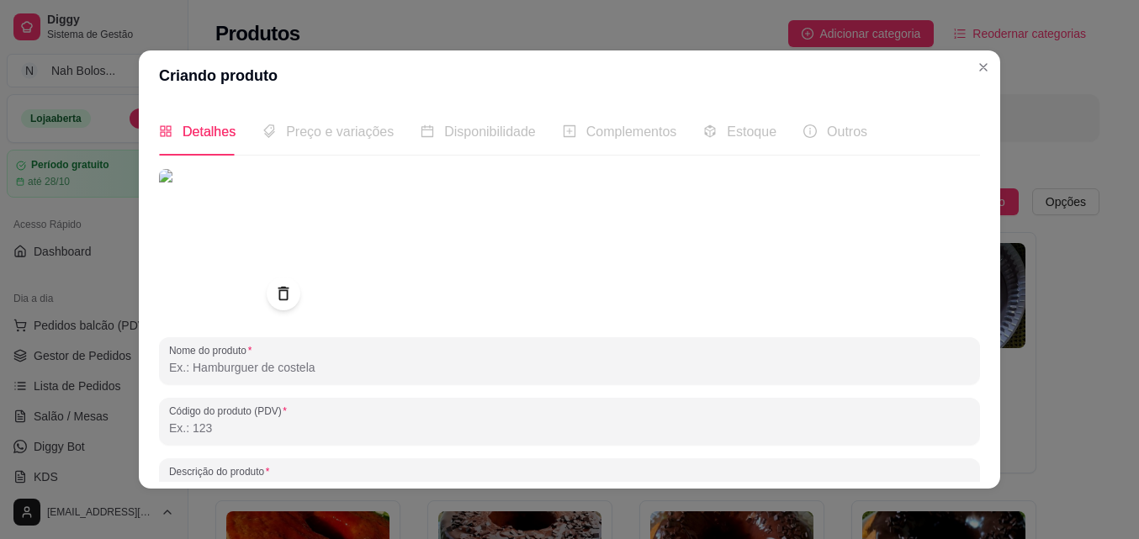
click at [349, 374] on input "Nome do produto" at bounding box center [569, 367] width 801 height 17
type input "b"
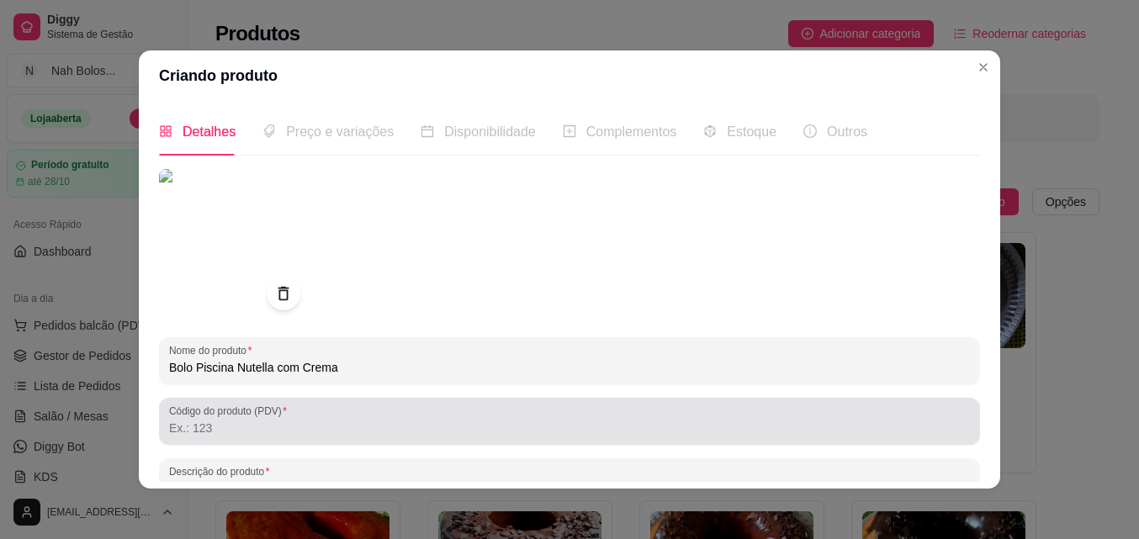
type input "Bolo Piscina Nutella com Crema"
click at [416, 411] on div at bounding box center [569, 421] width 801 height 34
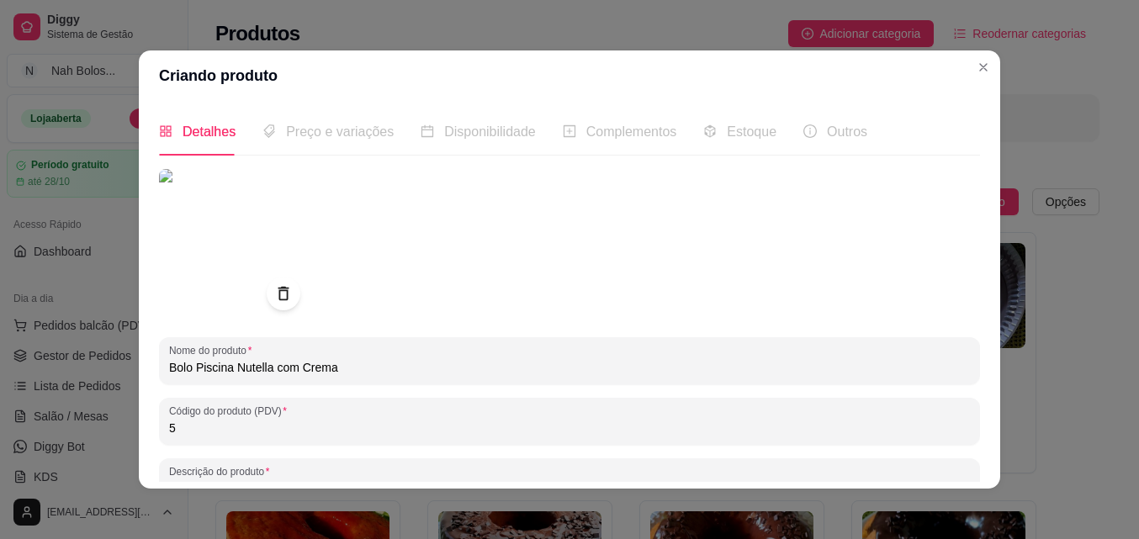
type input "5"
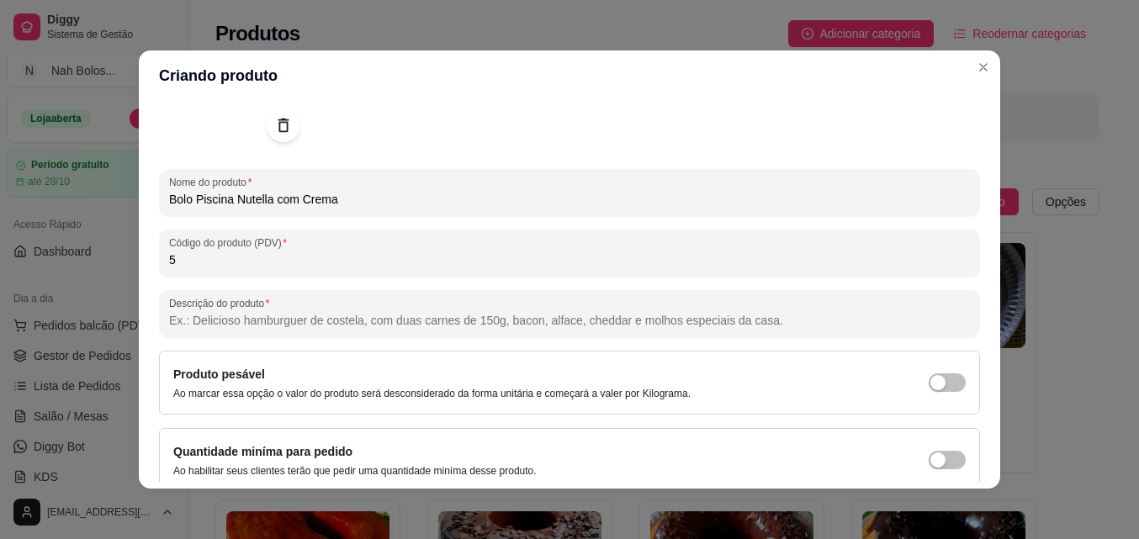
scroll to position [170, 0]
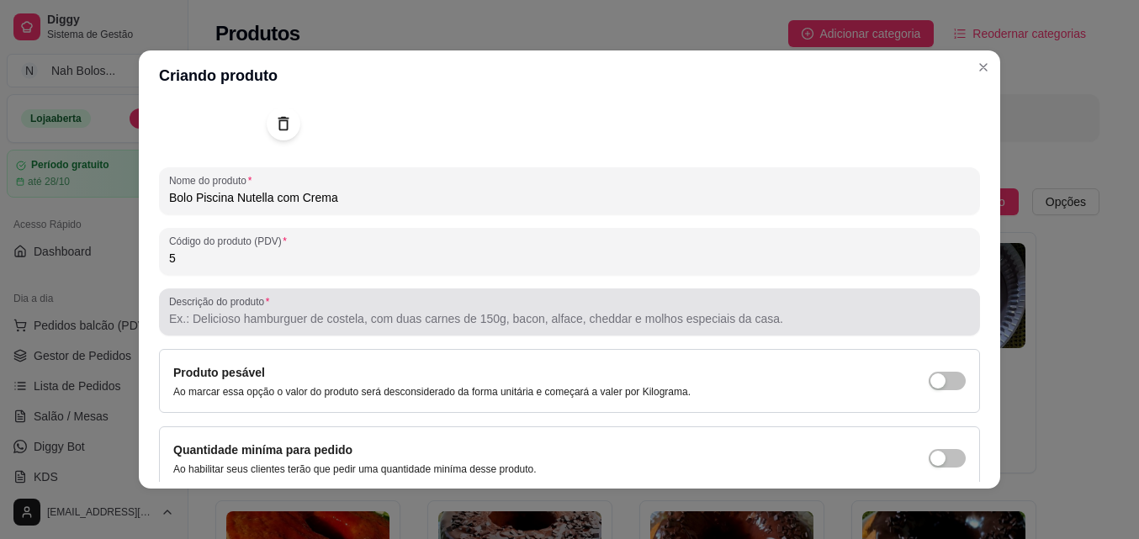
click at [765, 314] on input "Descrição do produto" at bounding box center [569, 318] width 801 height 17
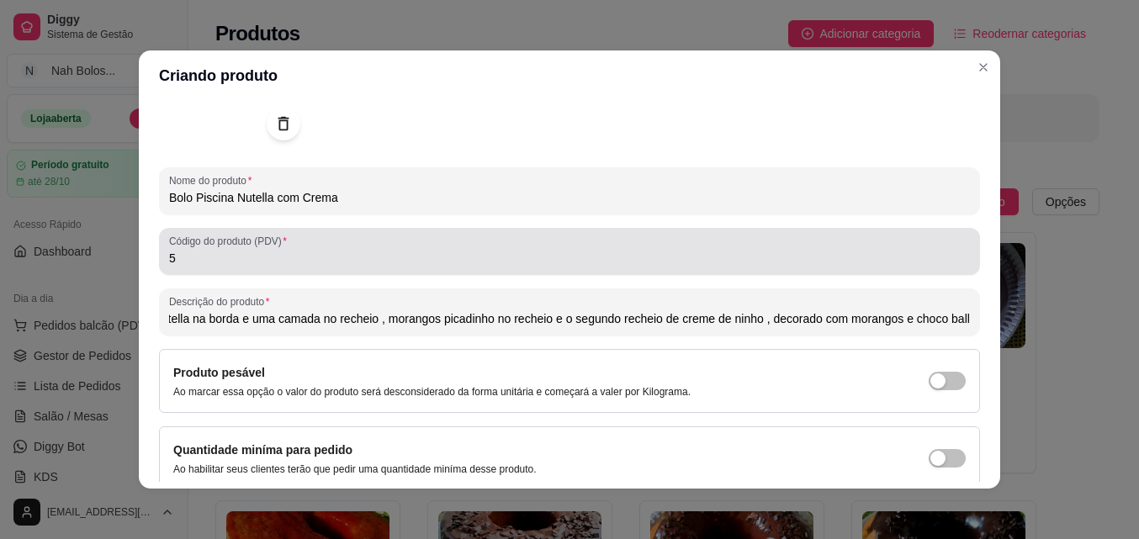
scroll to position [0, 221]
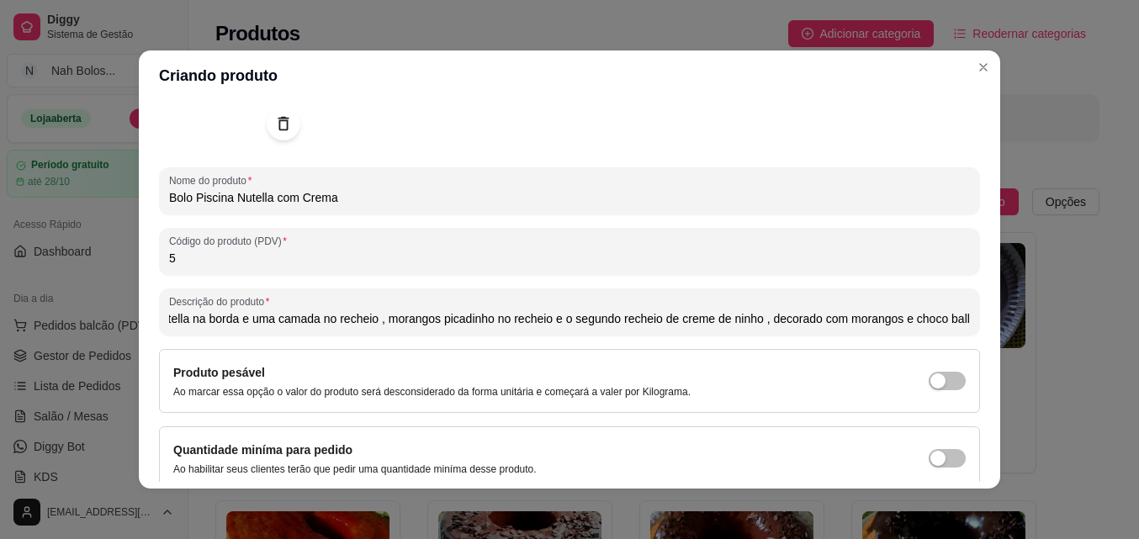
type input "Massa de Chocolate com ganache de nutella na borda e uma camada no recheio , mo…"
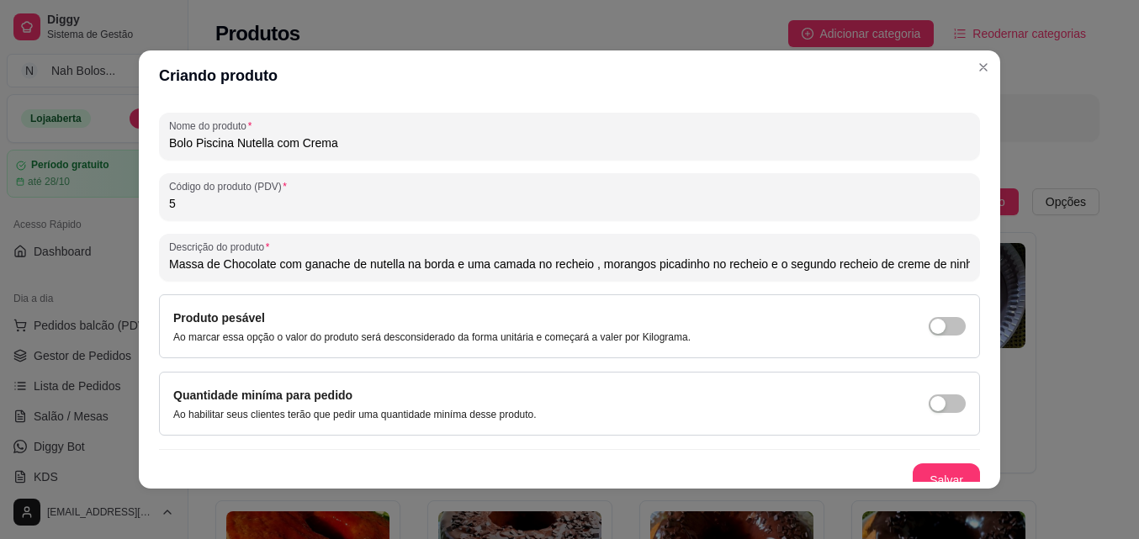
scroll to position [240, 0]
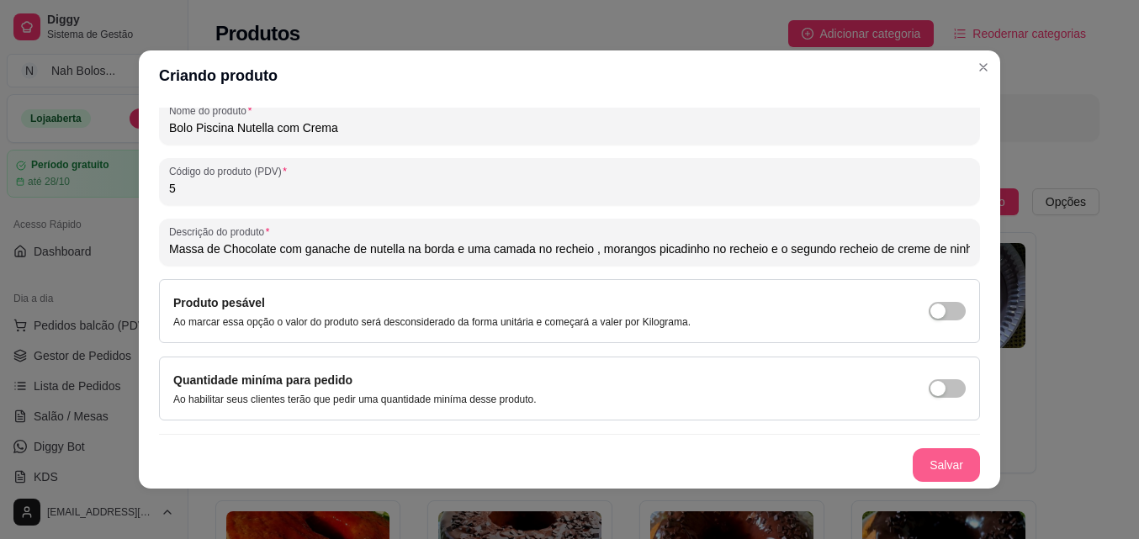
click at [933, 463] on button "Salvar" at bounding box center [945, 465] width 67 height 34
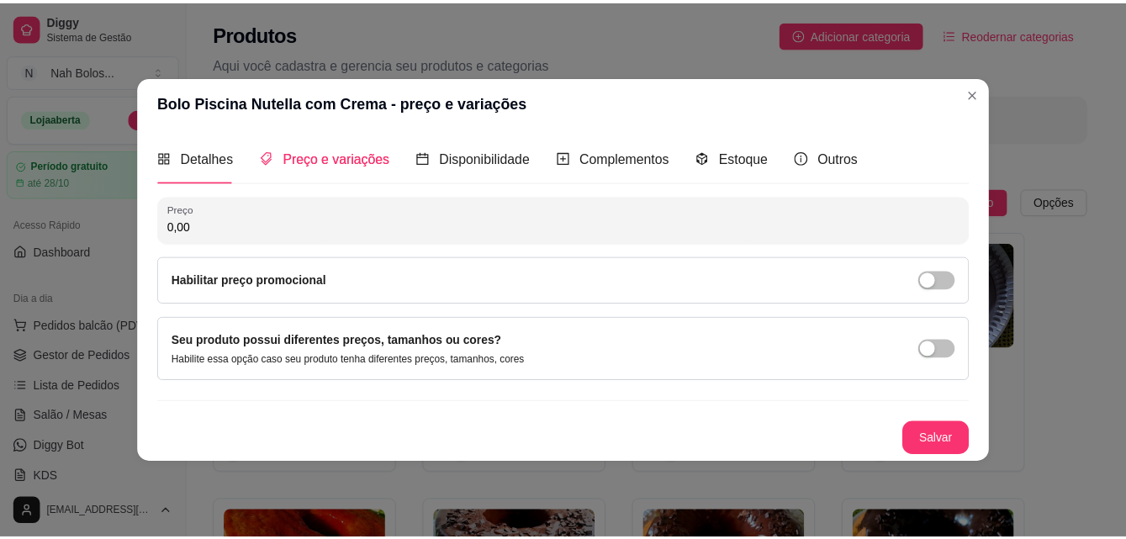
scroll to position [0, 0]
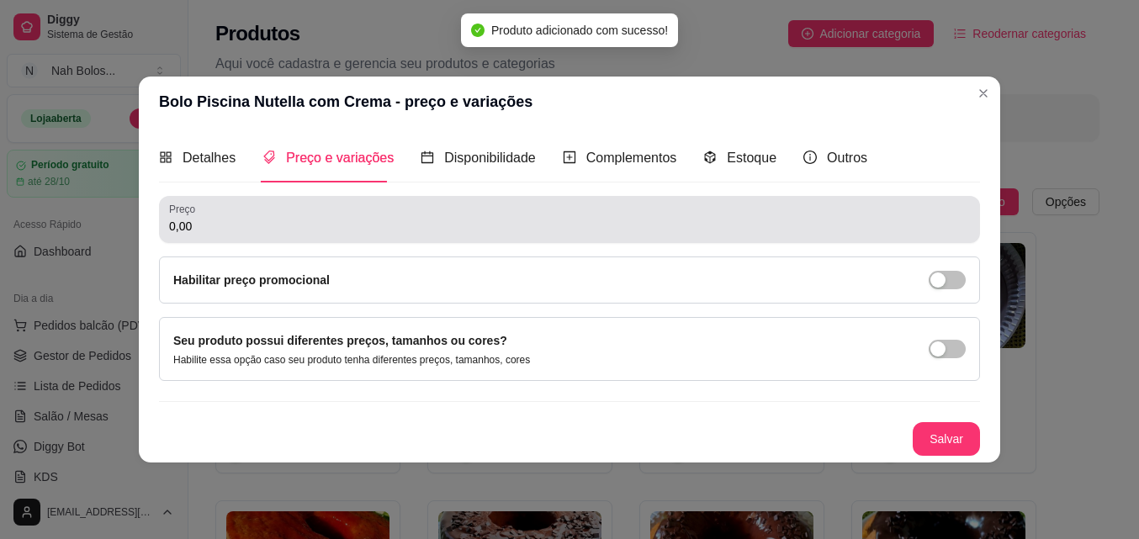
click at [254, 227] on input "0,00" at bounding box center [569, 226] width 801 height 17
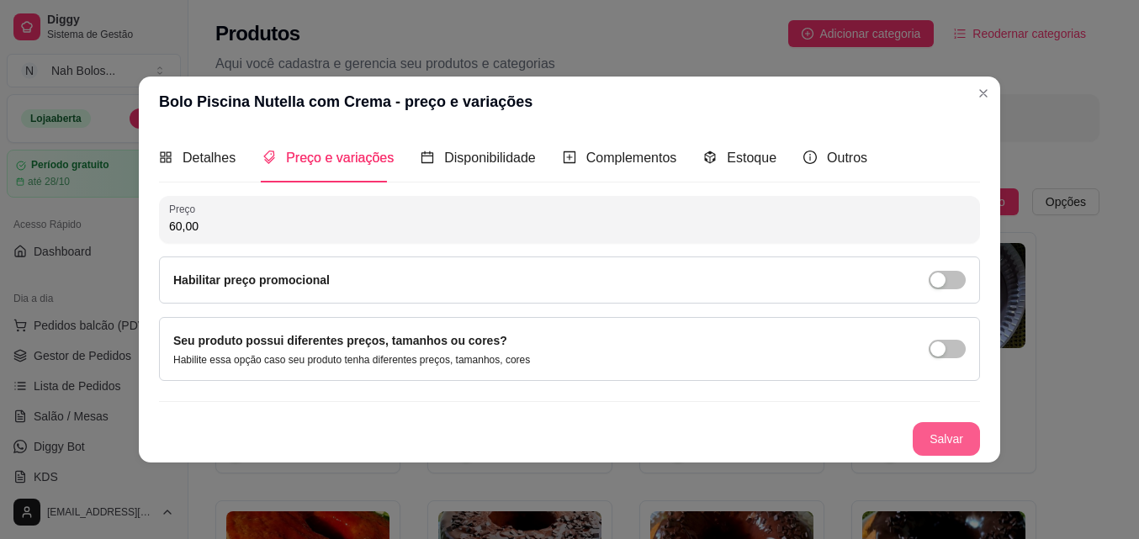
type input "60,00"
click at [944, 431] on button "Salvar" at bounding box center [945, 439] width 67 height 34
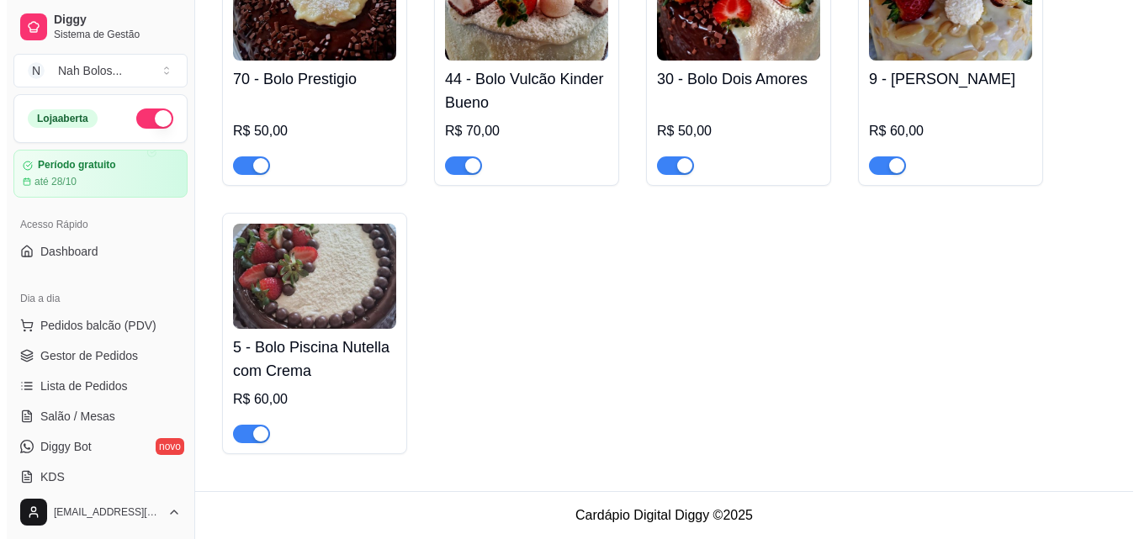
scroll to position [1359, 0]
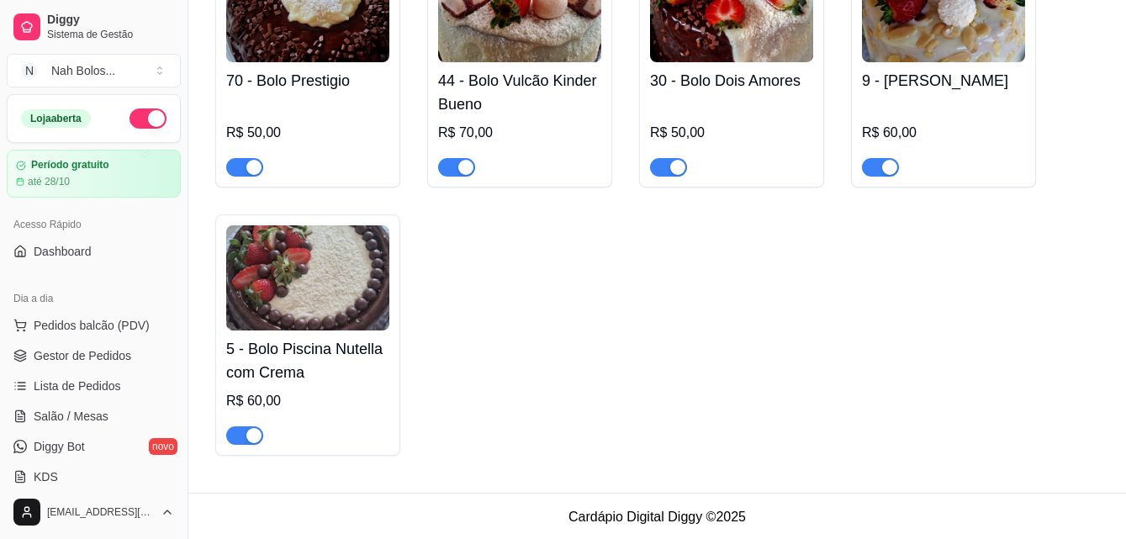
click at [363, 285] on img at bounding box center [307, 277] width 163 height 105
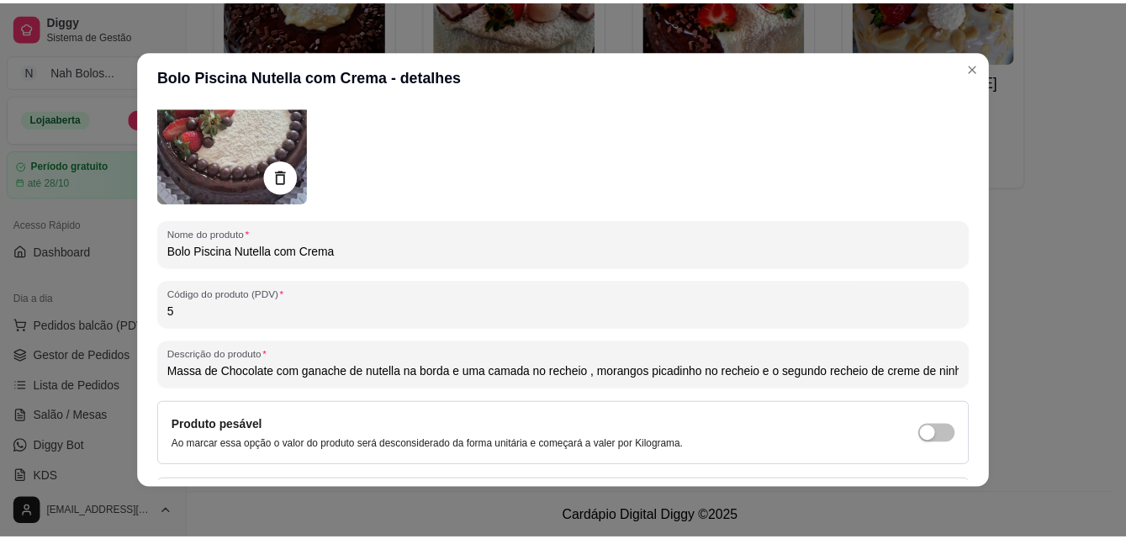
scroll to position [140, 0]
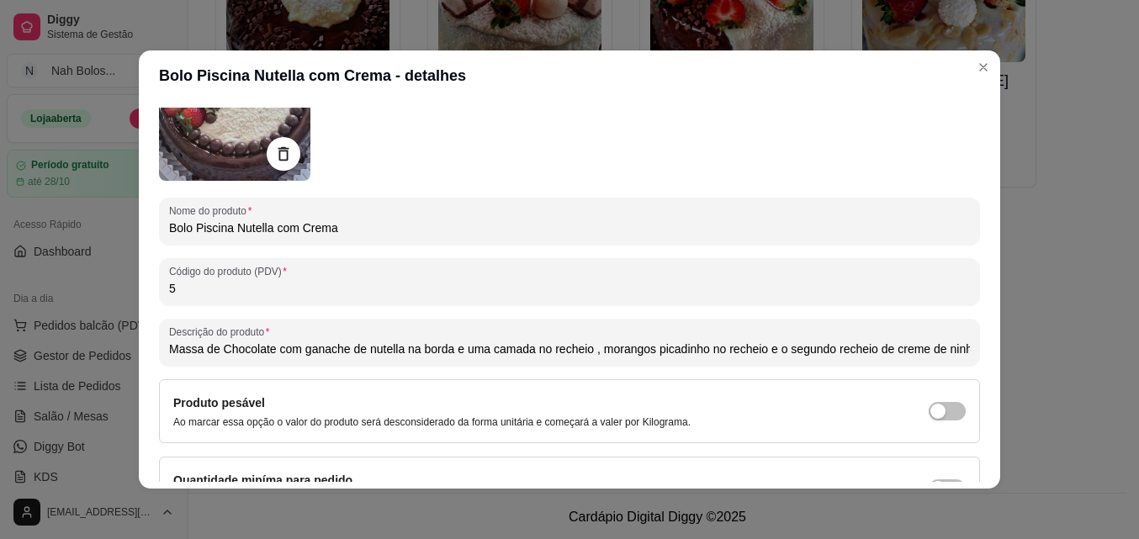
click at [902, 352] on input "Massa de Chocolate com ganache de nutella na borda e uma camada no recheio , mo…" at bounding box center [569, 349] width 801 height 17
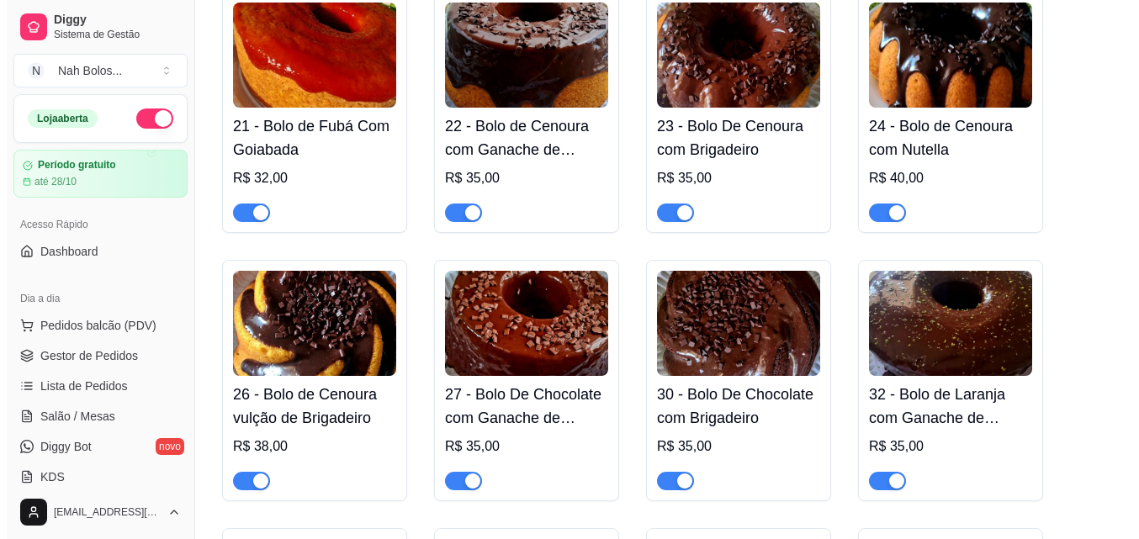
scroll to position [0, 0]
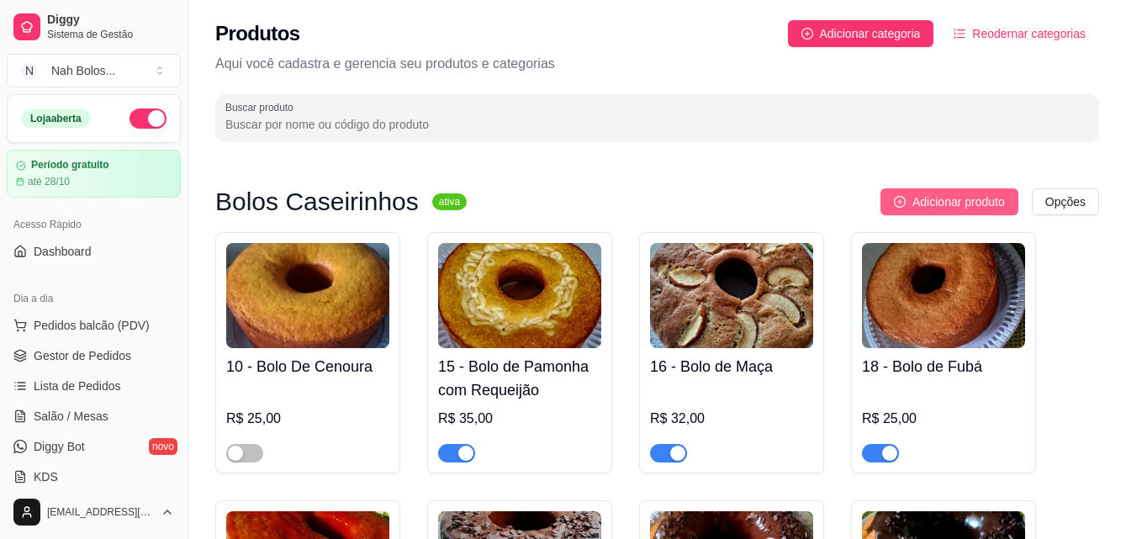
click at [1000, 198] on span "Adicionar produto" at bounding box center [958, 202] width 93 height 19
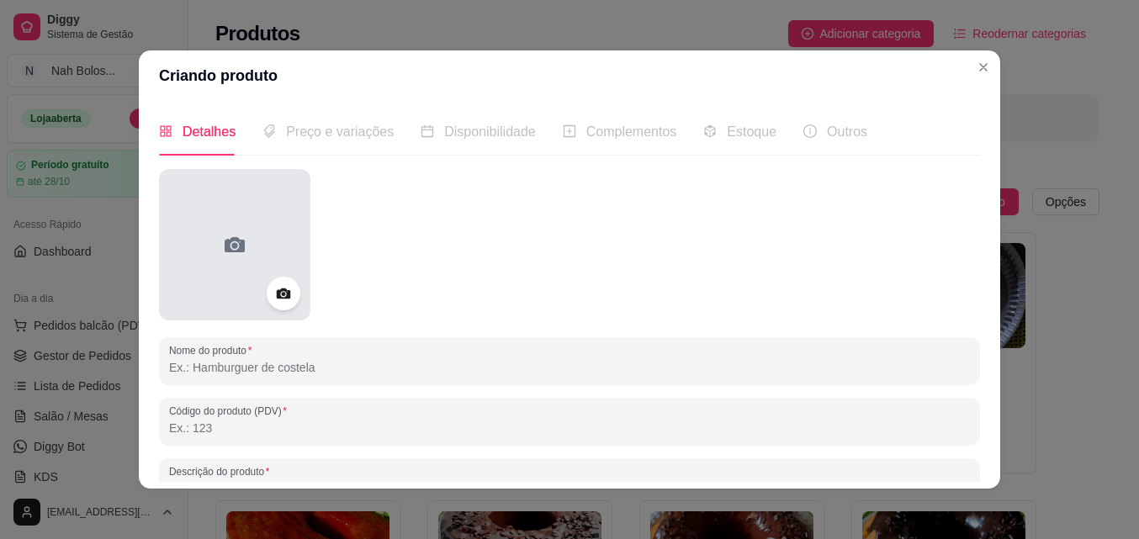
click at [226, 231] on icon at bounding box center [234, 244] width 27 height 27
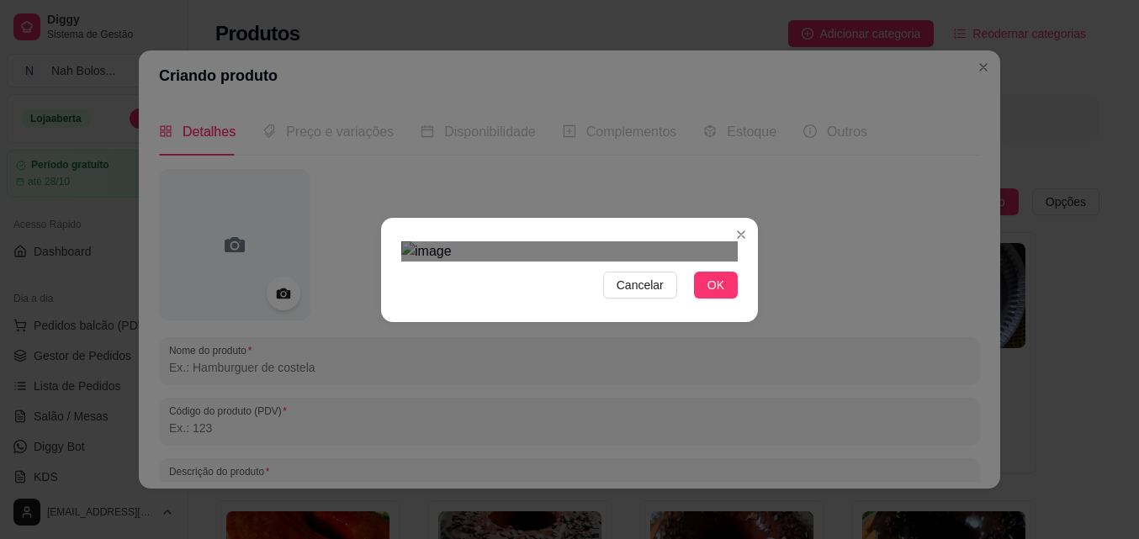
click at [682, 346] on div "Use the arrow keys to move the crop selection area" at bounding box center [572, 421] width 303 height 303
click at [713, 294] on span "OK" at bounding box center [715, 285] width 17 height 19
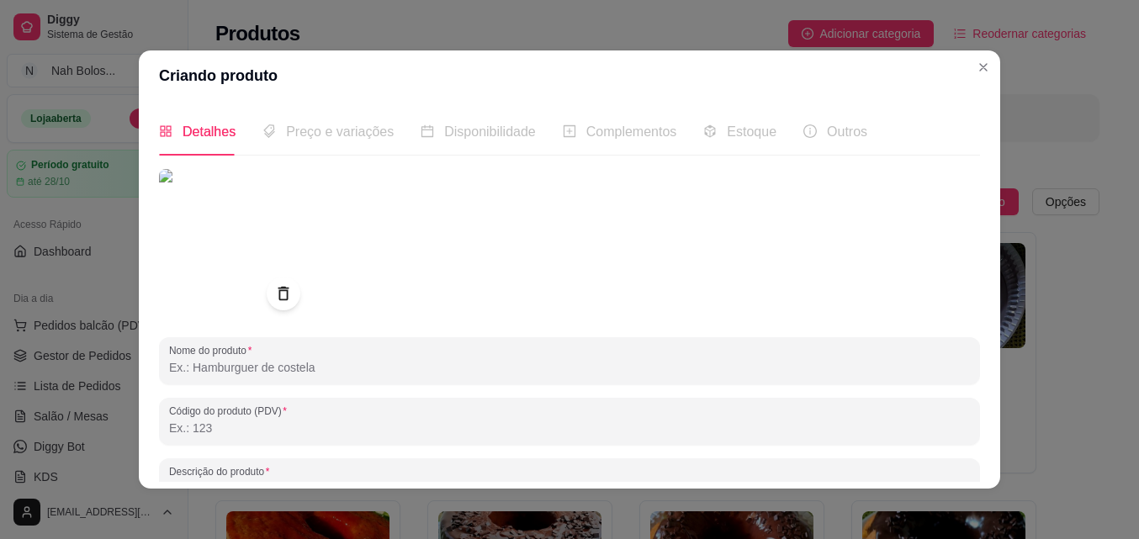
click at [279, 362] on input "Nome do produto" at bounding box center [569, 367] width 801 height 17
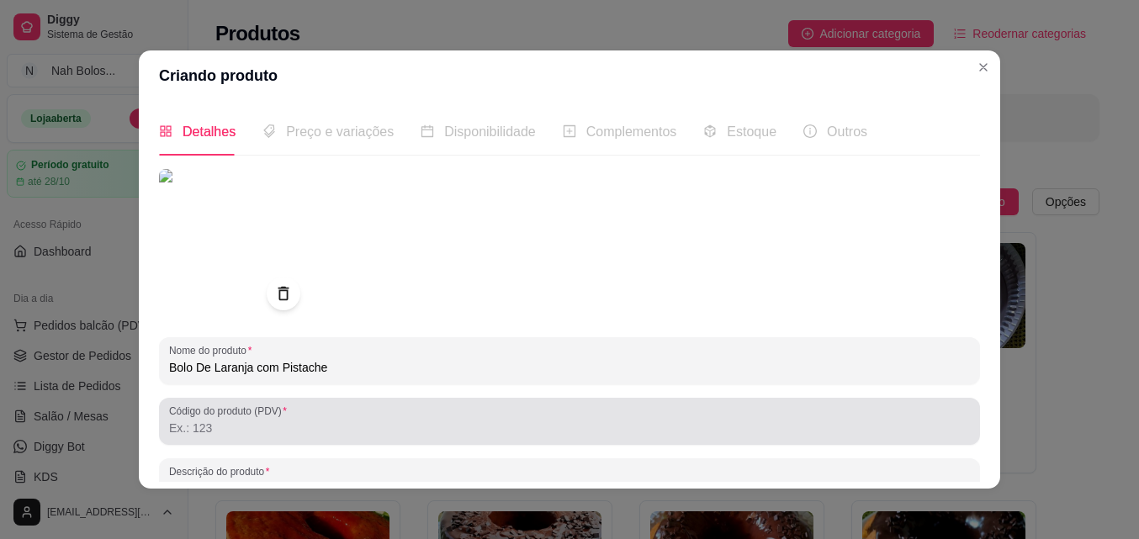
type input "Bolo De Laranja com Pistache"
click at [269, 416] on label "Código do produto (PDV)" at bounding box center [231, 411] width 124 height 14
click at [269, 420] on input "Código do produto (PDV)" at bounding box center [569, 428] width 801 height 17
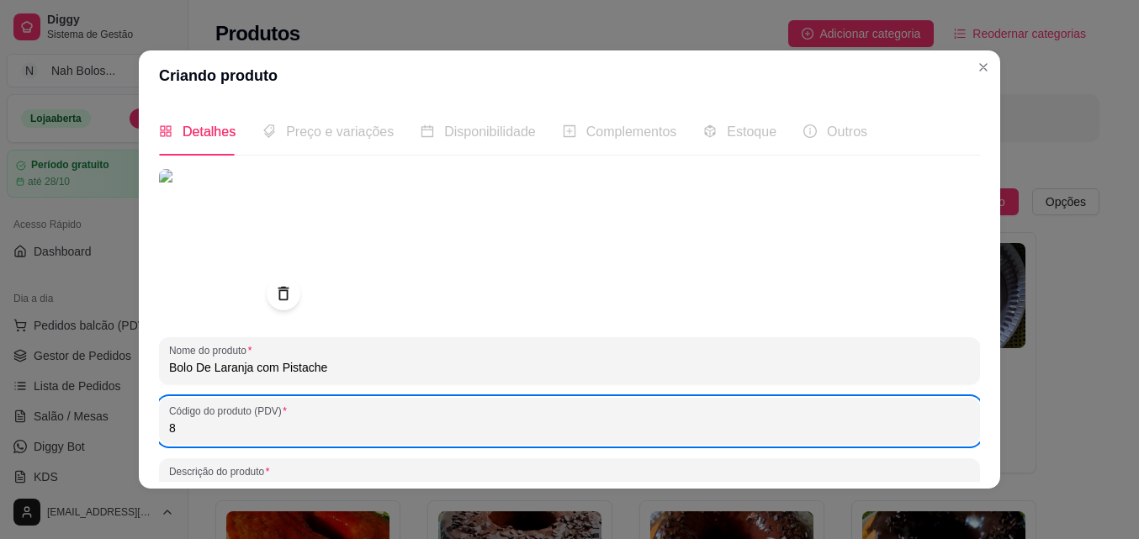
type input "8"
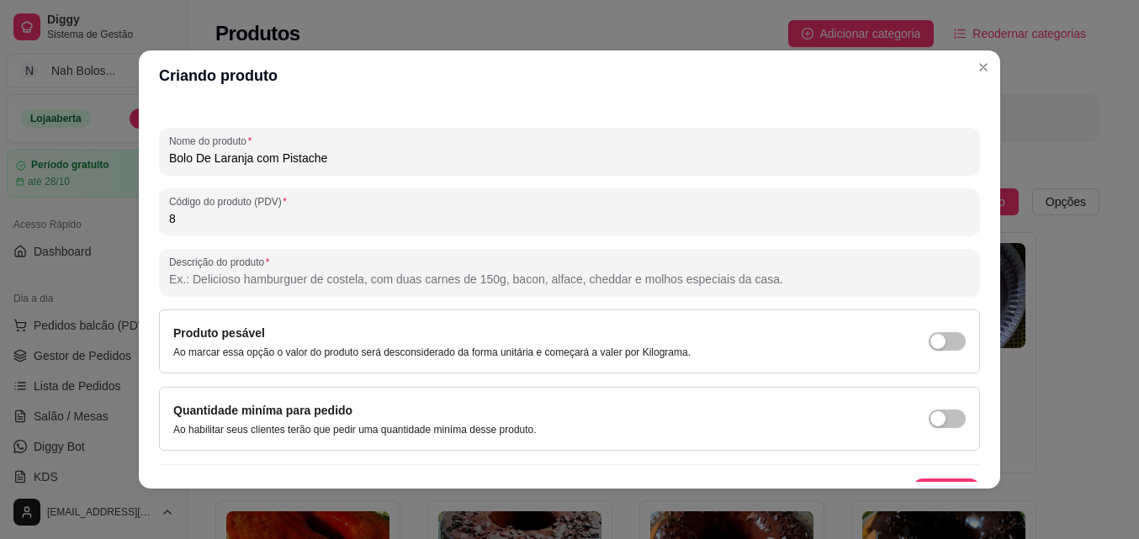
scroll to position [210, 0]
click at [304, 278] on input "Descrição do produto" at bounding box center [569, 278] width 801 height 17
type input "m"
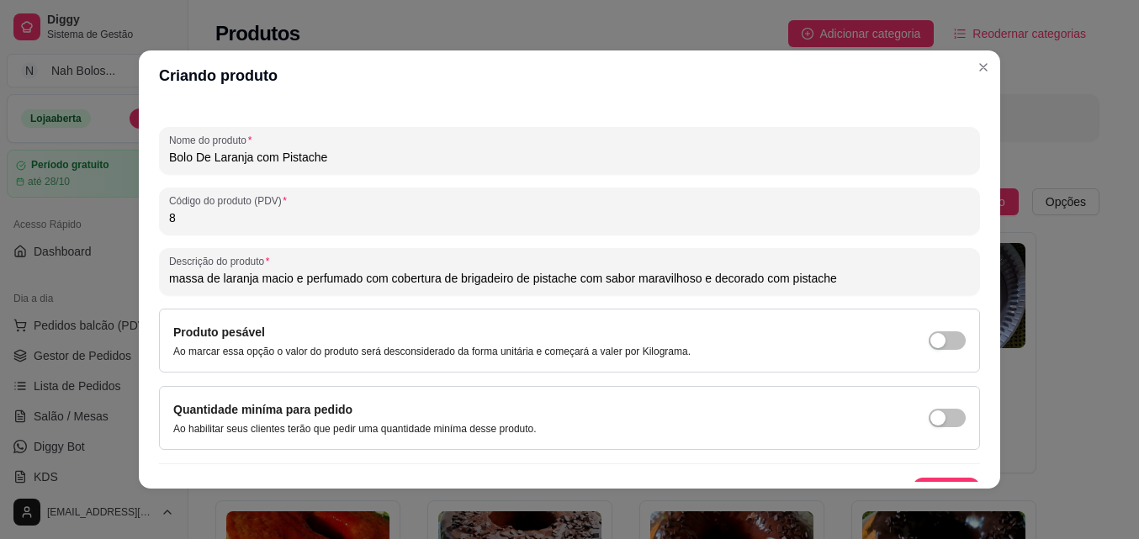
type input "massa de laranja macio e perfumado com cobertura de brigadeiro de pistache com …"
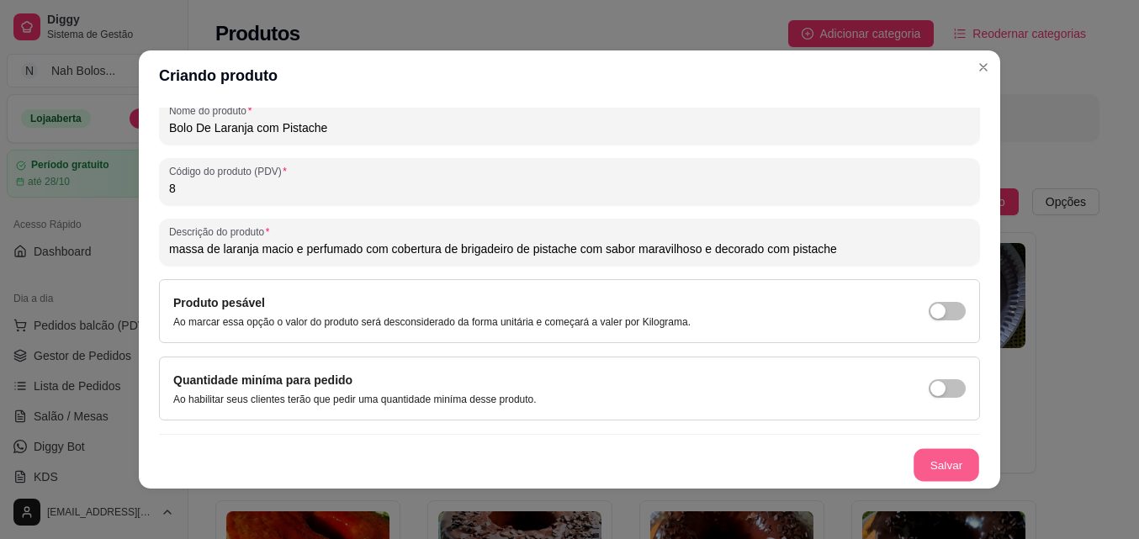
click at [941, 459] on button "Salvar" at bounding box center [946, 465] width 66 height 33
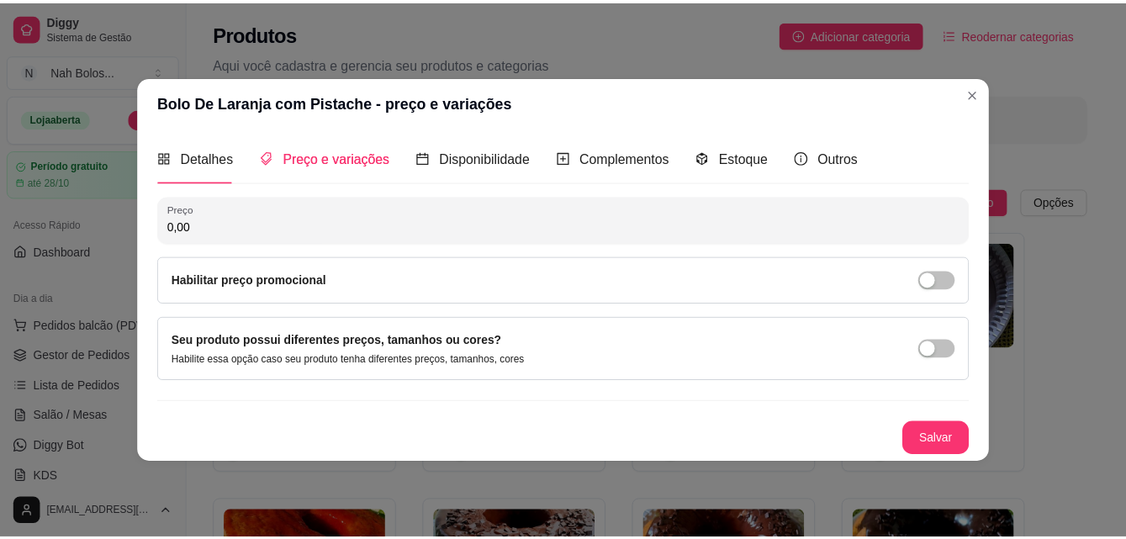
scroll to position [0, 0]
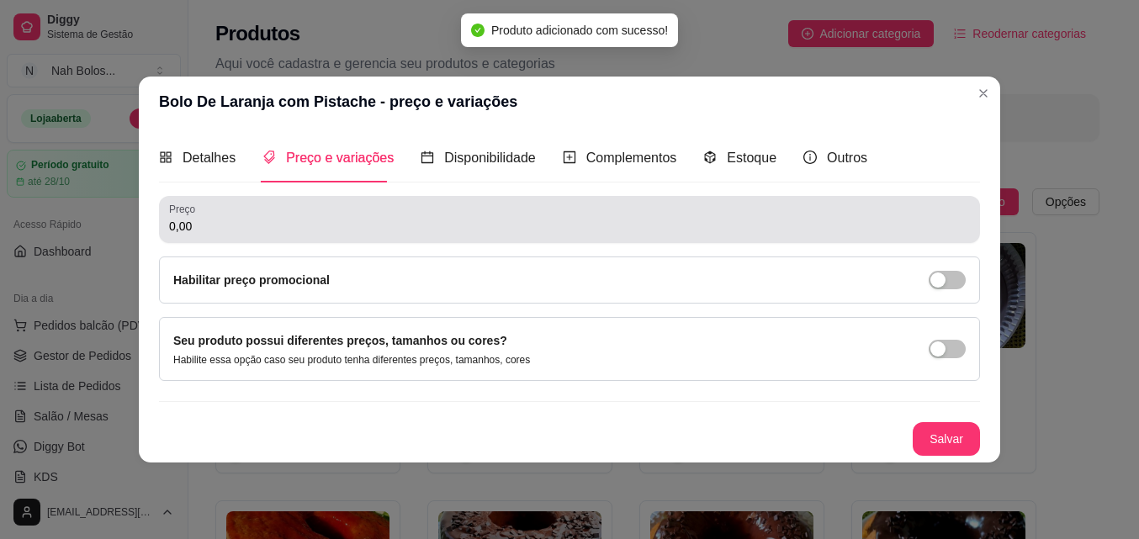
click at [288, 239] on div "Preço 0,00" at bounding box center [569, 219] width 821 height 47
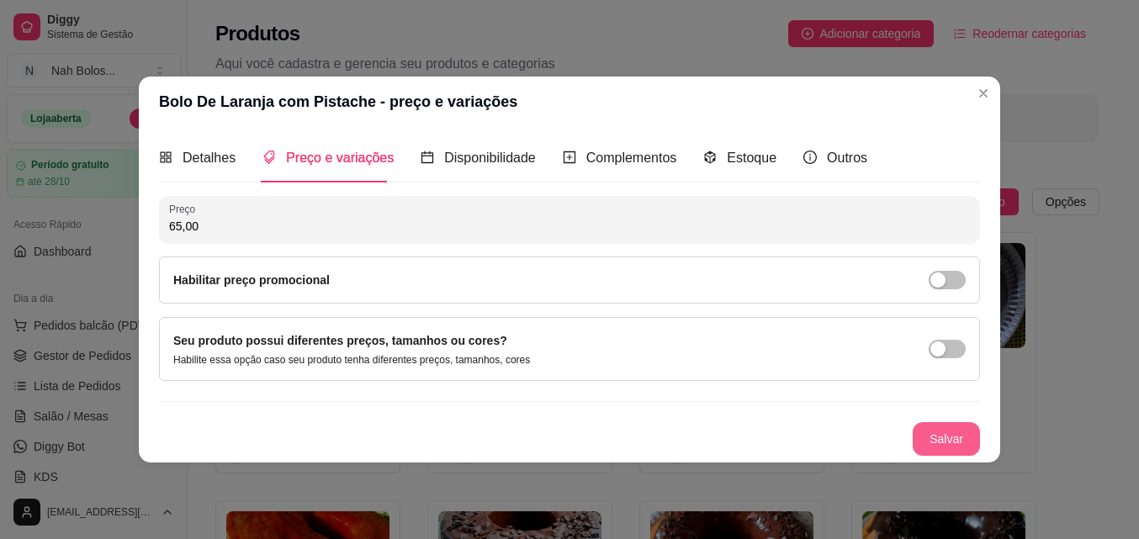
type input "65,00"
click at [946, 437] on button "Salvar" at bounding box center [945, 439] width 67 height 34
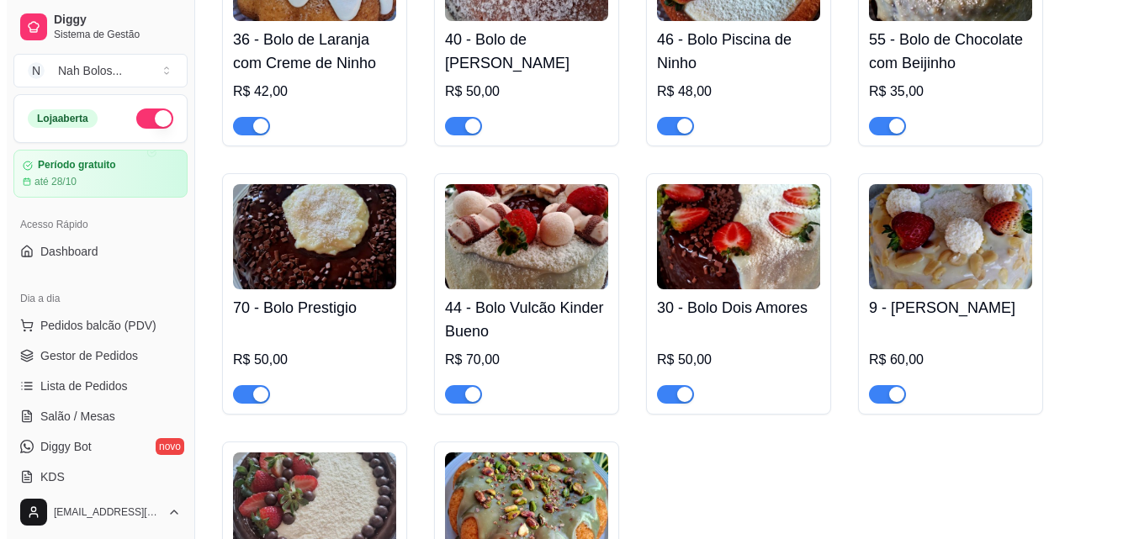
scroll to position [1148, 0]
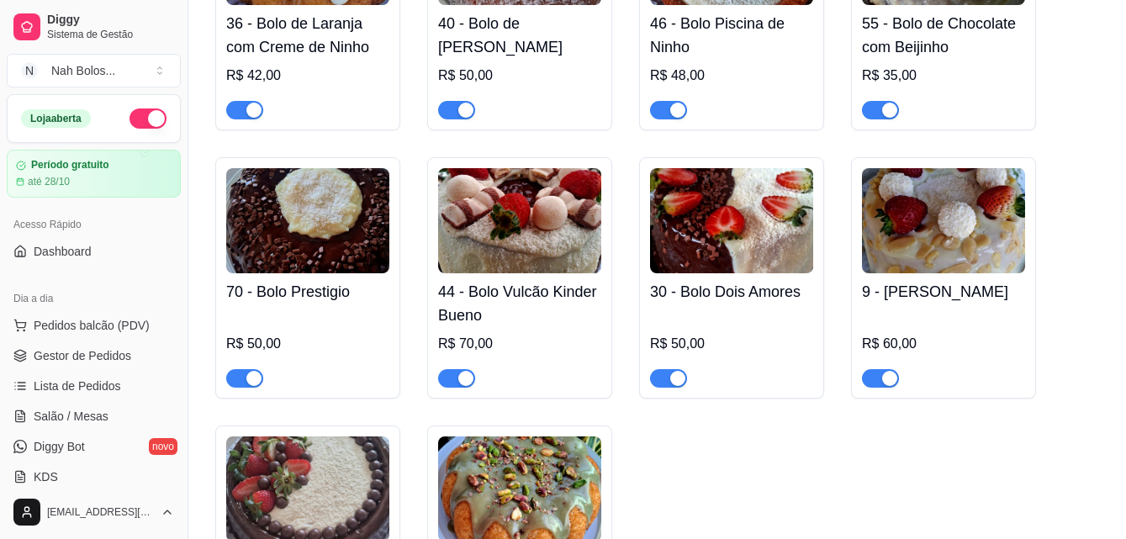
click at [509, 485] on img at bounding box center [519, 488] width 163 height 105
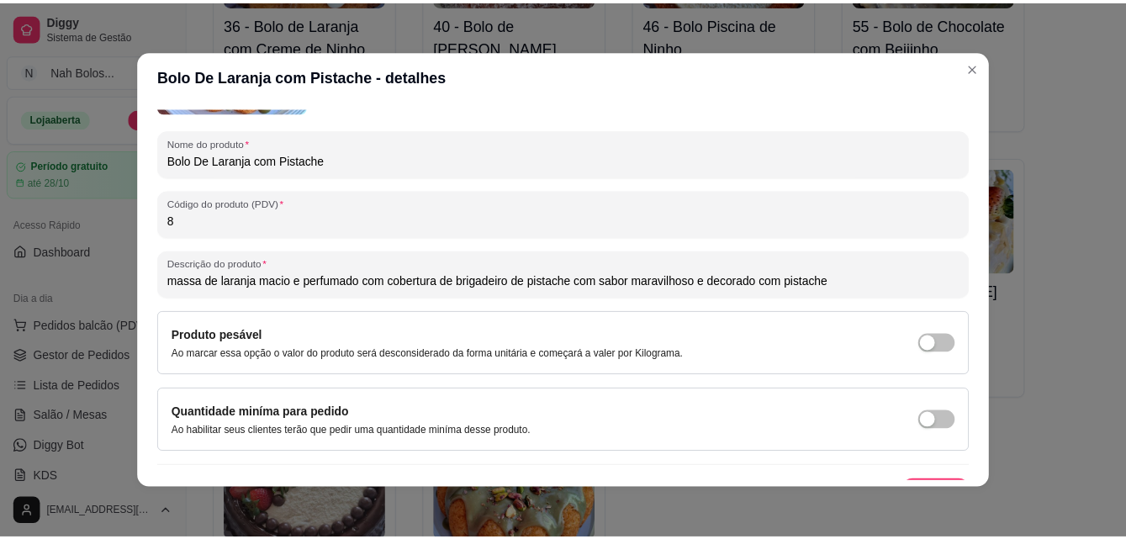
scroll to position [240, 0]
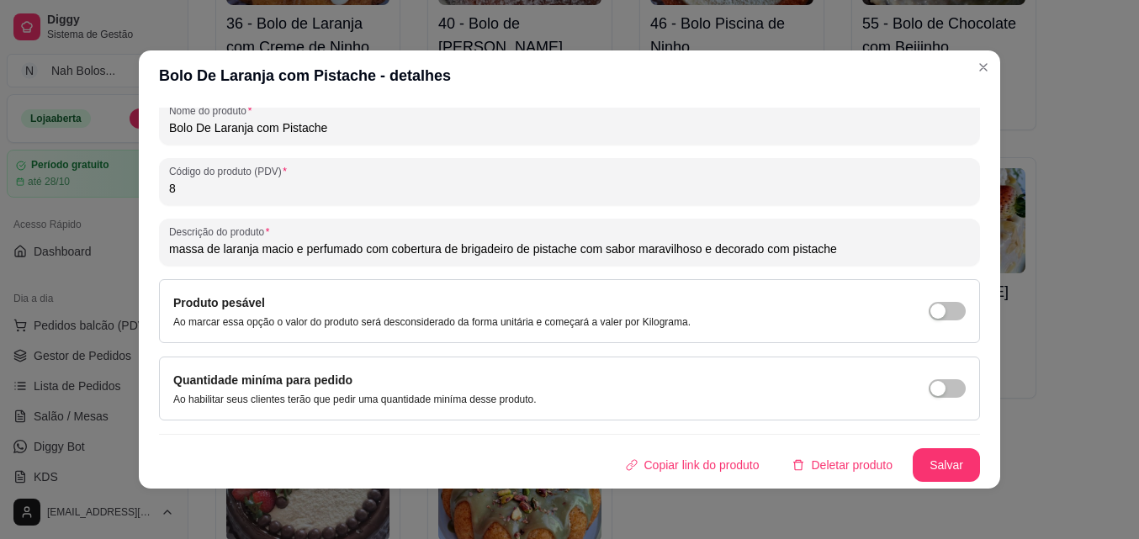
click at [429, 252] on input "massa de laranja macio e perfumado com cobertura de brigadeiro de pistache com …" at bounding box center [569, 249] width 801 height 17
drag, startPoint x: 430, startPoint y: 251, endPoint x: 383, endPoint y: 252, distance: 47.1
click at [383, 252] on input "massa de laranja macio e perfumado com cobertura de brigadeiro de pistache com …" at bounding box center [569, 249] width 801 height 17
type input "massa de [PERSON_NAME] e perfumado com vulcão de brigadeiro de pistache com sab…"
click at [922, 457] on button "Salvar" at bounding box center [946, 465] width 66 height 33
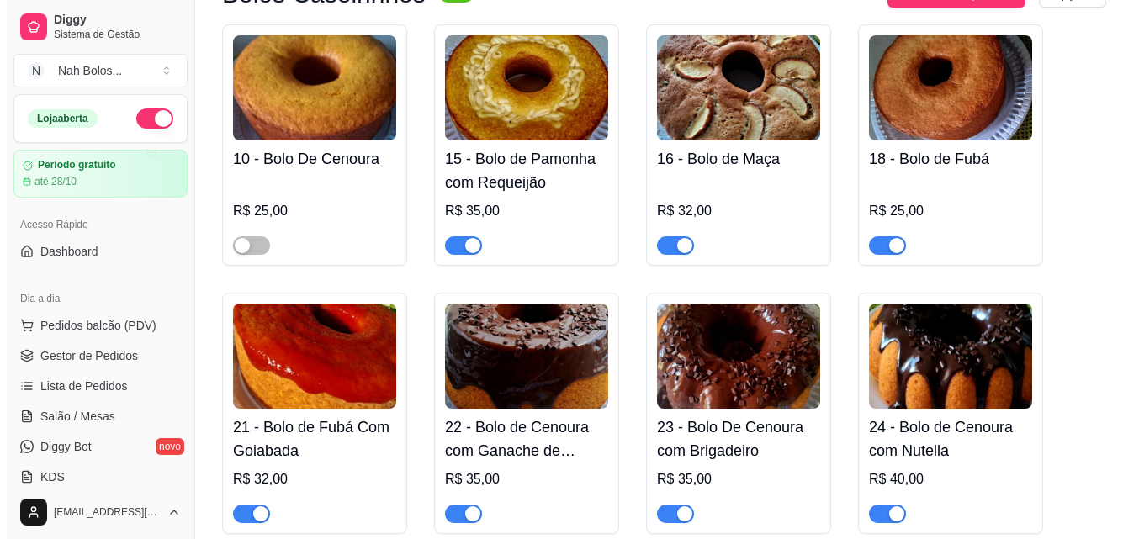
scroll to position [0, 0]
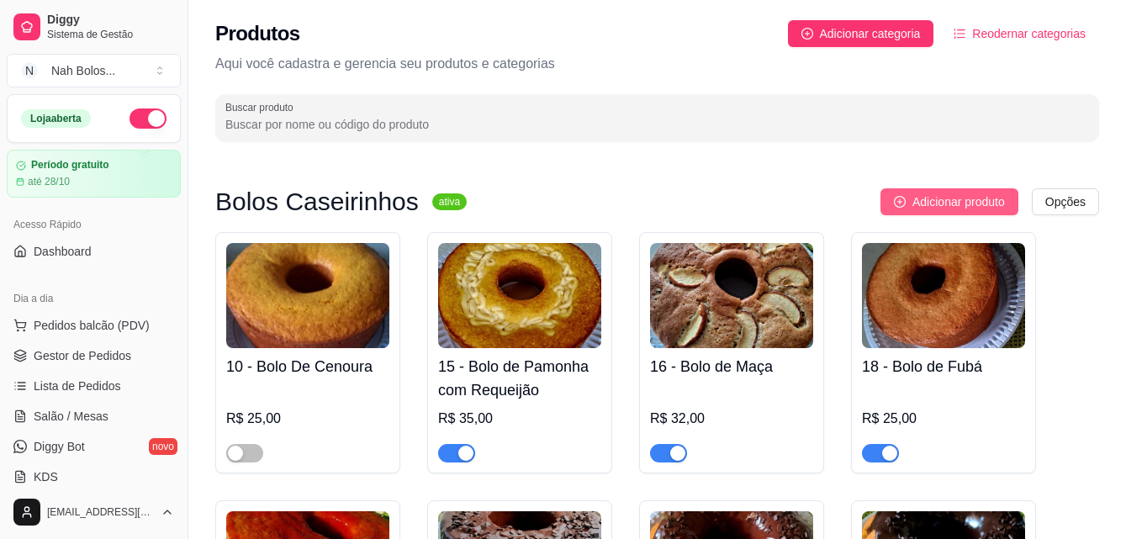
click at [922, 198] on span "Adicionar produto" at bounding box center [958, 202] width 93 height 19
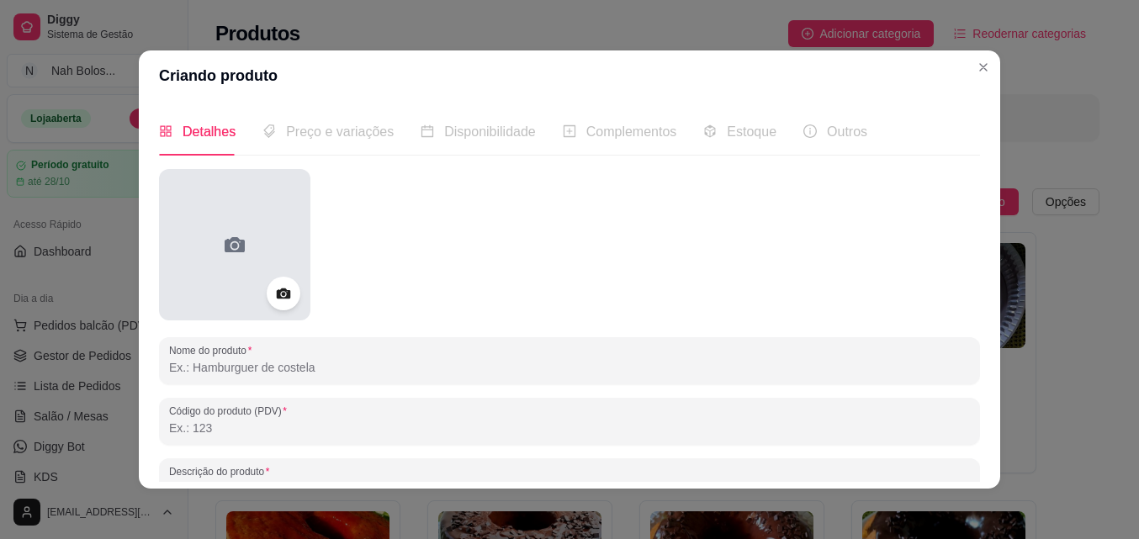
click at [221, 235] on icon at bounding box center [234, 244] width 27 height 27
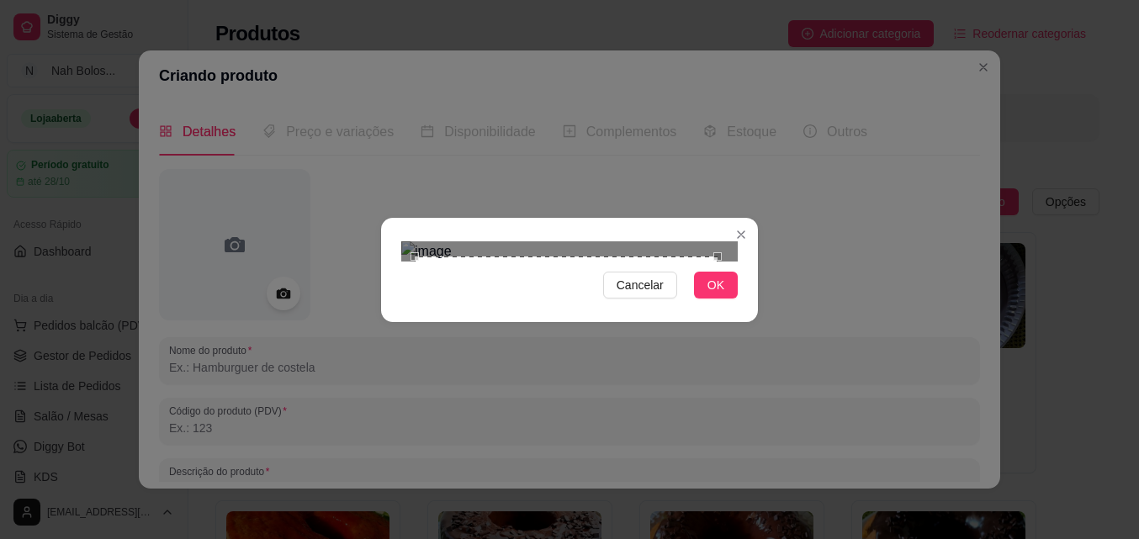
click at [683, 376] on div "Use the arrow keys to move the crop selection area" at bounding box center [566, 407] width 303 height 303
click at [729, 299] on button "OK" at bounding box center [716, 285] width 44 height 27
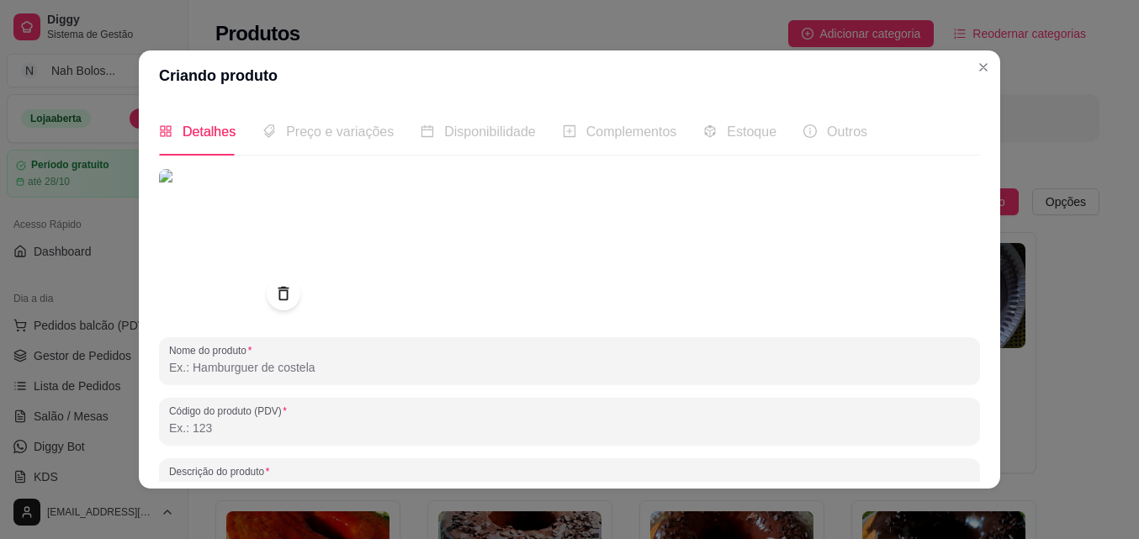
click at [307, 373] on input "Nome do produto" at bounding box center [569, 367] width 801 height 17
type input "Bolo de Maracujá"
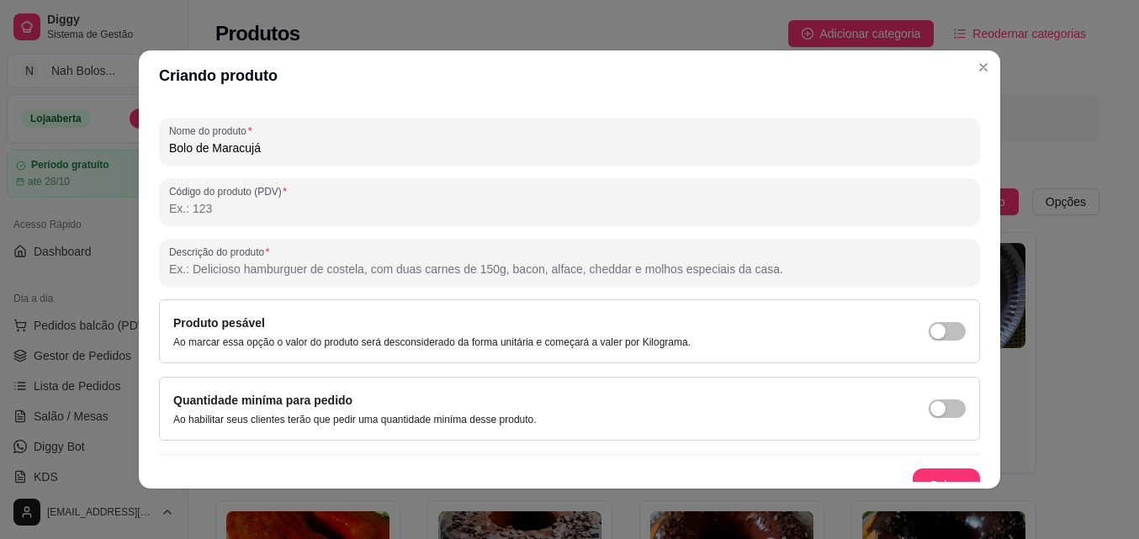
scroll to position [221, 0]
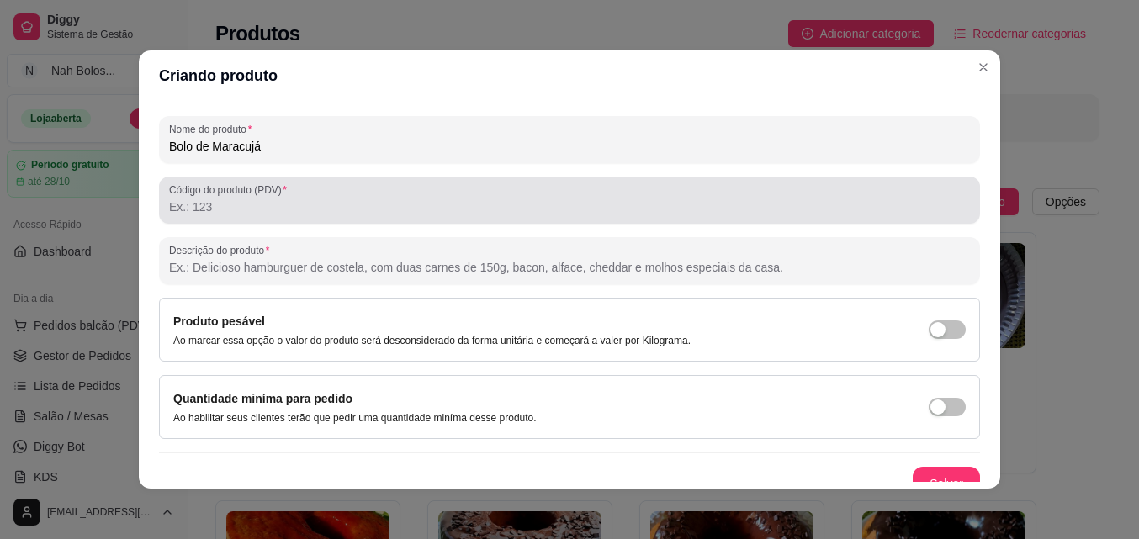
click at [529, 212] on input "Código do produto (PDV)" at bounding box center [569, 206] width 801 height 17
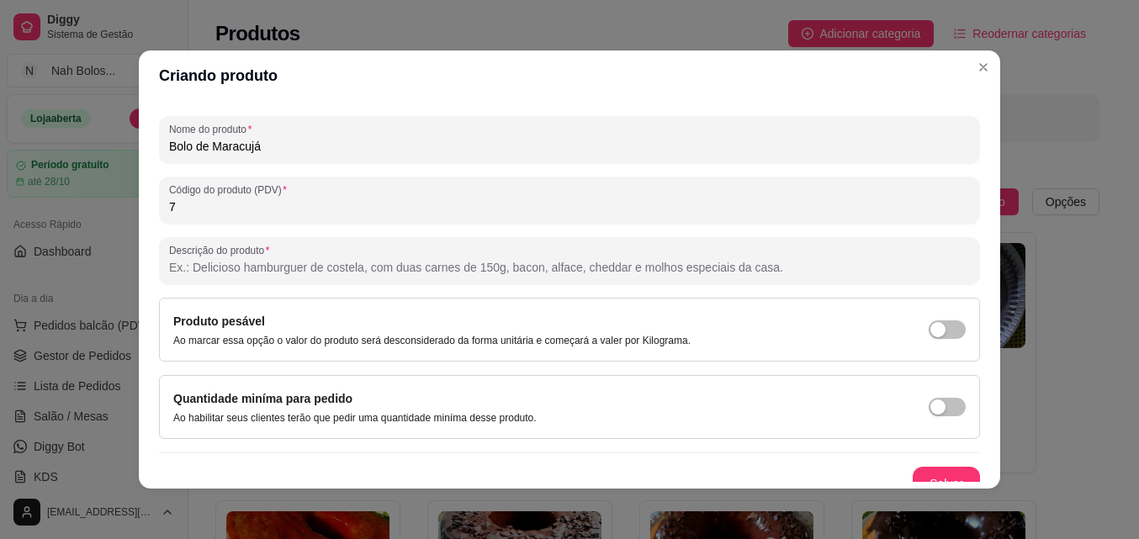
type input "7"
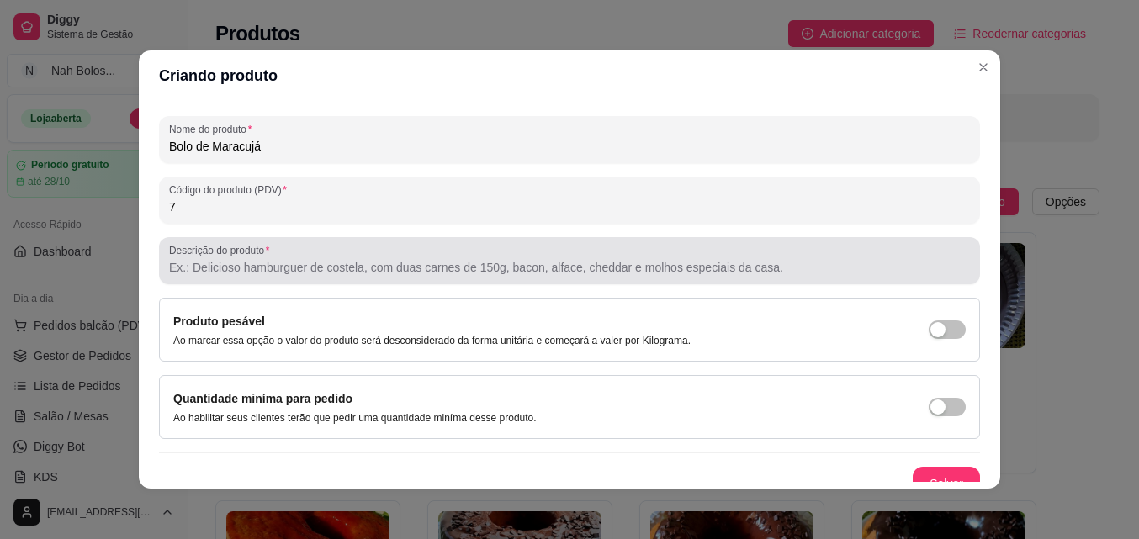
click at [458, 257] on div at bounding box center [569, 261] width 801 height 34
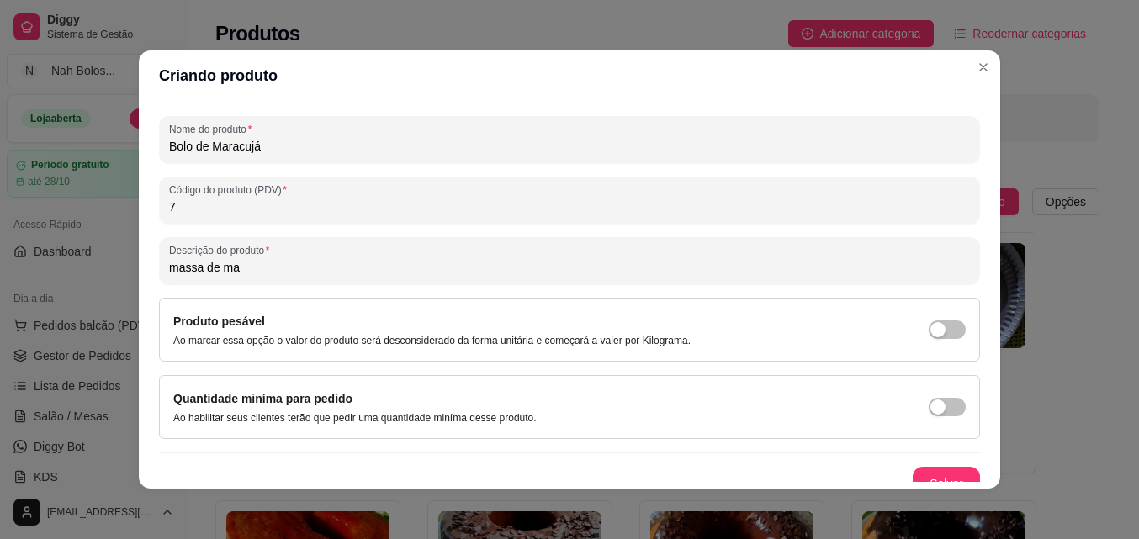
type input "massa de ma"
drag, startPoint x: 391, startPoint y: 281, endPoint x: 103, endPoint y: 299, distance: 289.0
click at [103, 299] on div "Criando produto Detalhes Preço e variações Disponibilidade Complementos Estoque…" at bounding box center [569, 269] width 1139 height 539
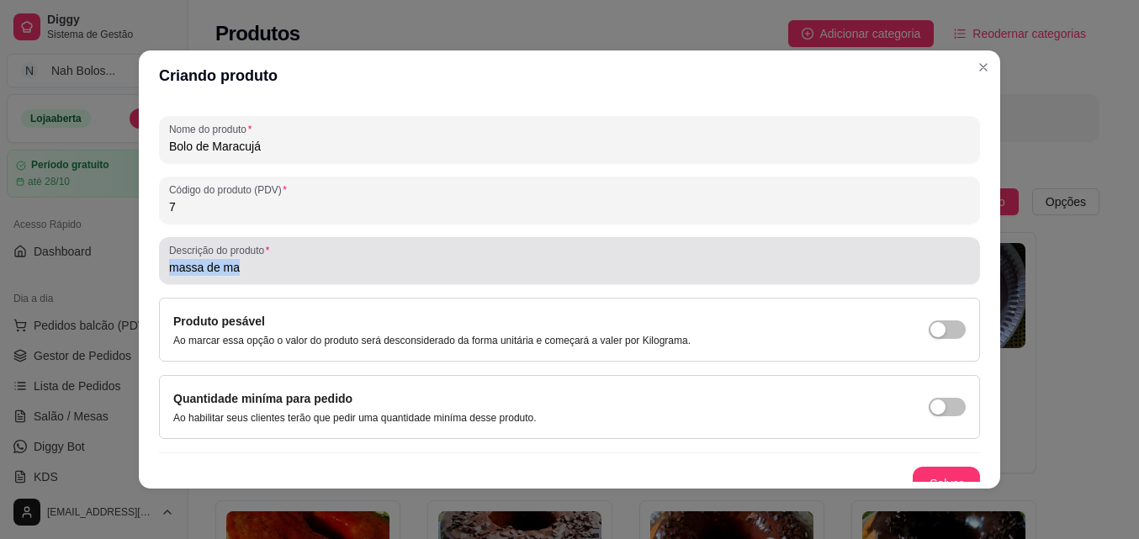
drag, startPoint x: 103, startPoint y: 299, endPoint x: 262, endPoint y: 267, distance: 162.1
click at [262, 267] on input "massa de ma" at bounding box center [569, 267] width 801 height 17
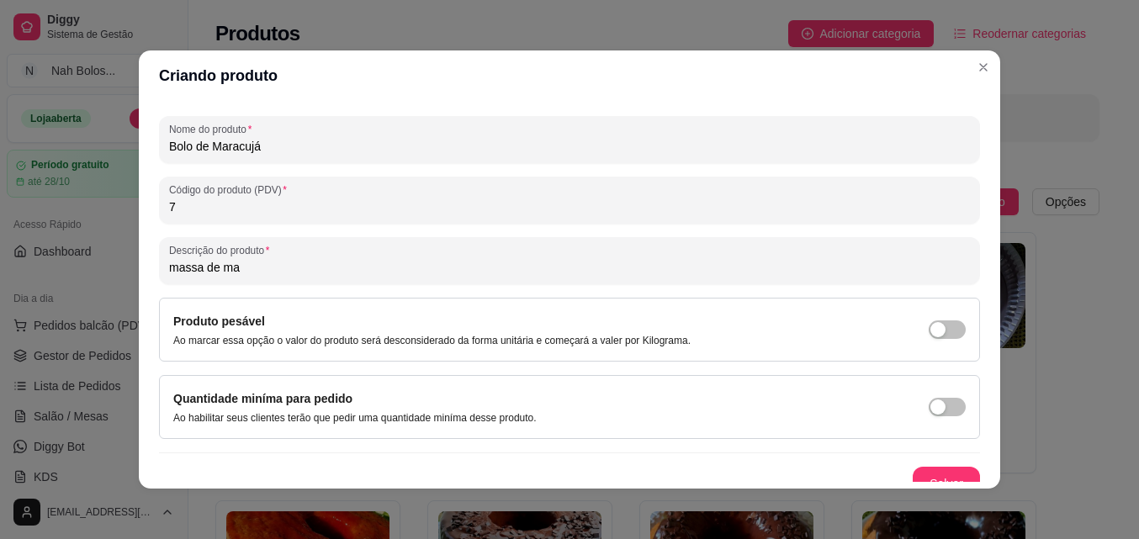
drag, startPoint x: 250, startPoint y: 266, endPoint x: 160, endPoint y: 269, distance: 90.0
click at [160, 269] on div "Descrição do produto massa de ma" at bounding box center [569, 260] width 821 height 47
paste input "Bolo de maracujá fofinho e levemente cítrico, coberto com uma mousse cremosa de…"
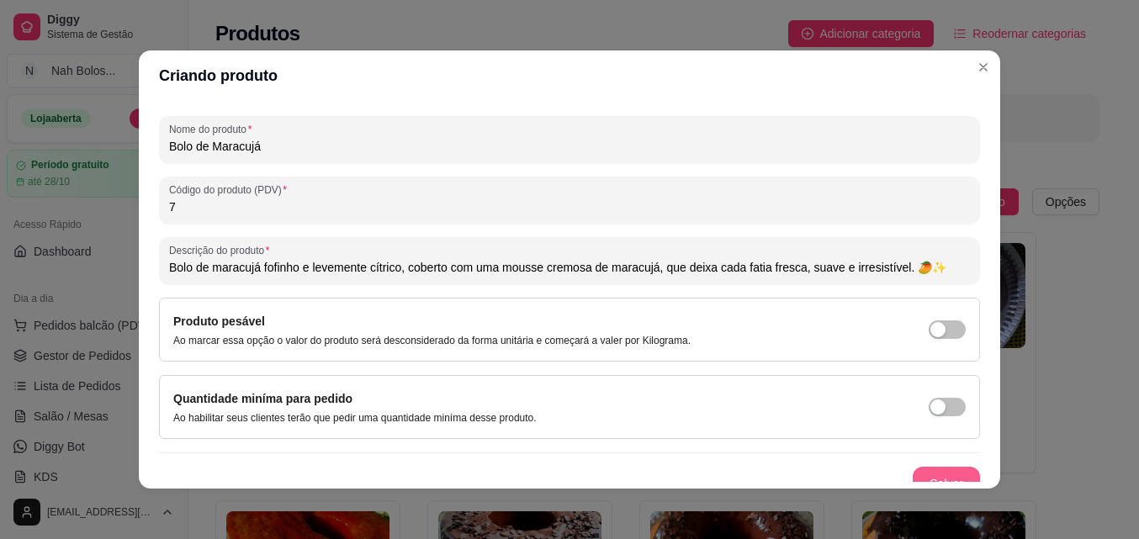
type input "Bolo de maracujá fofinho e levemente cítrico, coberto com uma mousse cremosa de…"
click at [926, 475] on button "Salvar" at bounding box center [945, 484] width 67 height 34
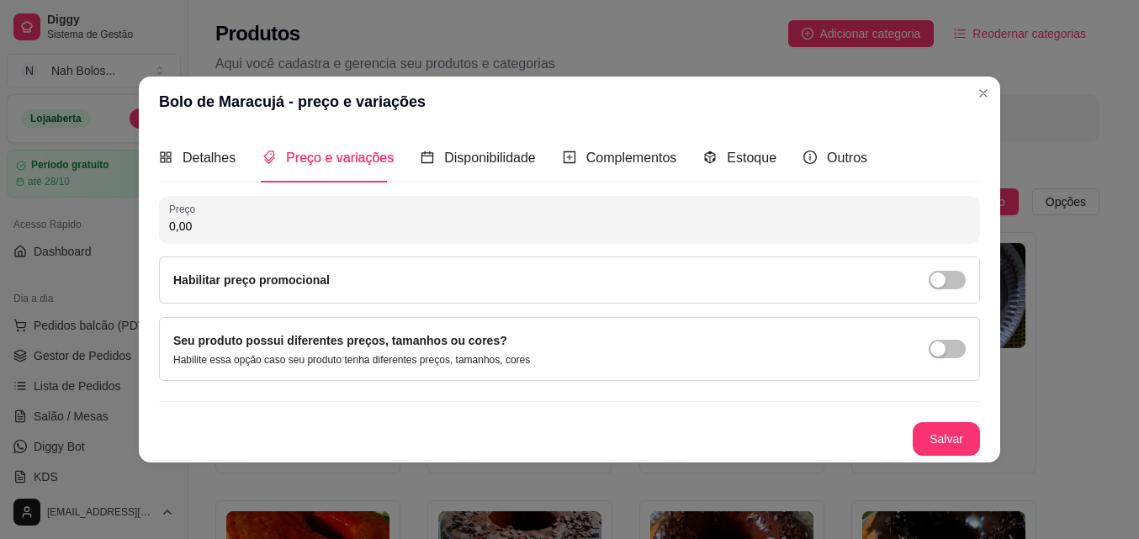
scroll to position [0, 0]
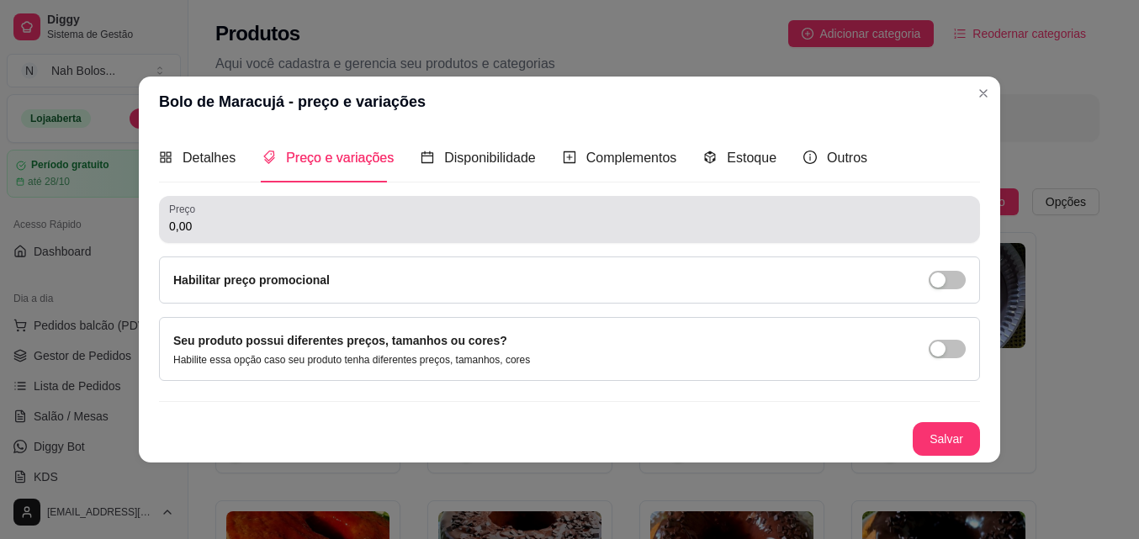
click at [457, 227] on input "0,00" at bounding box center [569, 226] width 801 height 17
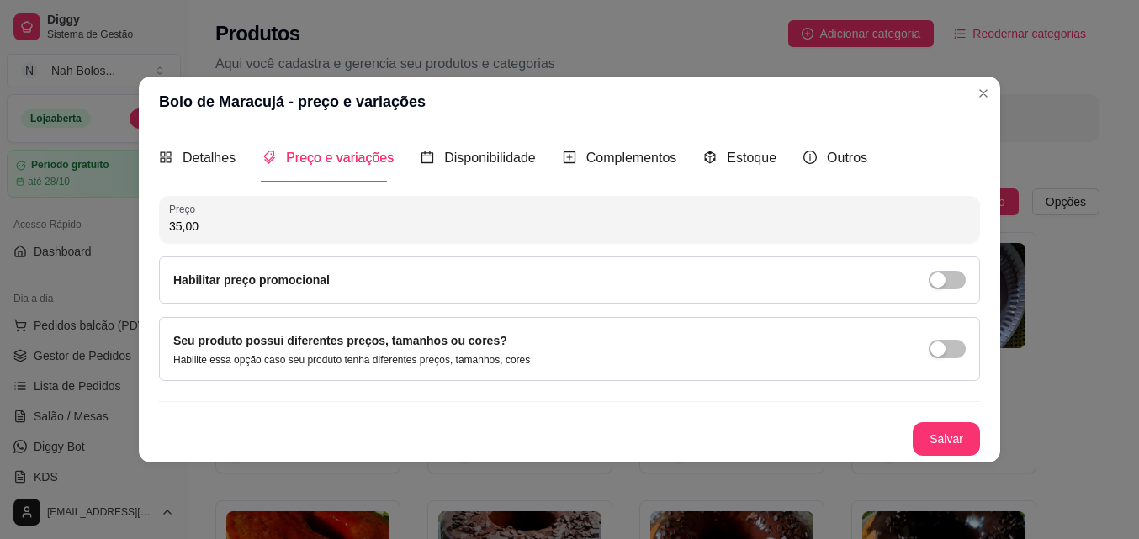
click at [181, 222] on input "35,00" at bounding box center [569, 226] width 801 height 17
type input "37,00"
click at [933, 441] on button "Salvar" at bounding box center [945, 439] width 67 height 34
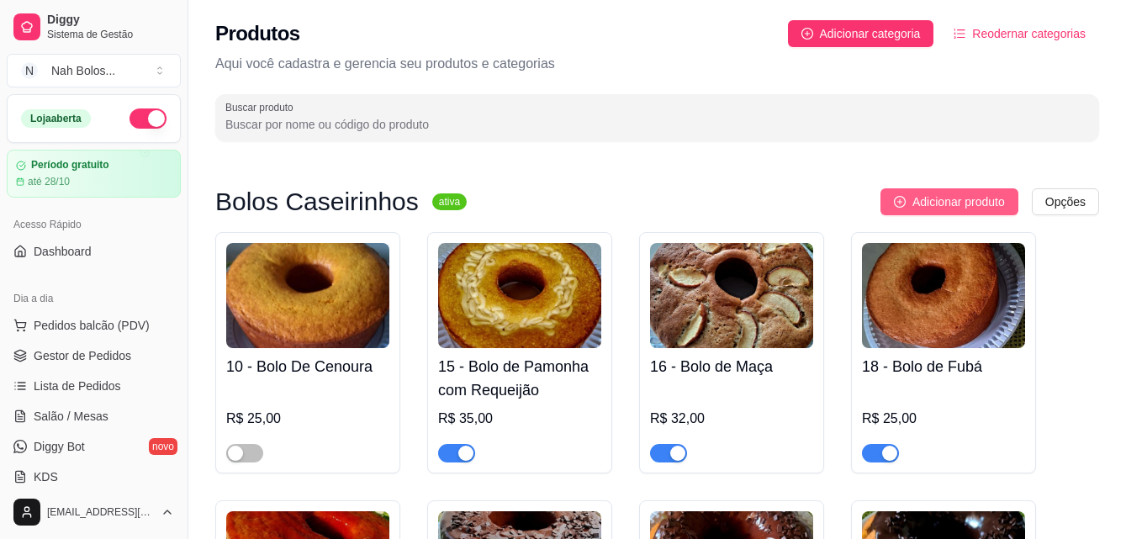
click at [916, 202] on span "Adicionar produto" at bounding box center [958, 202] width 93 height 19
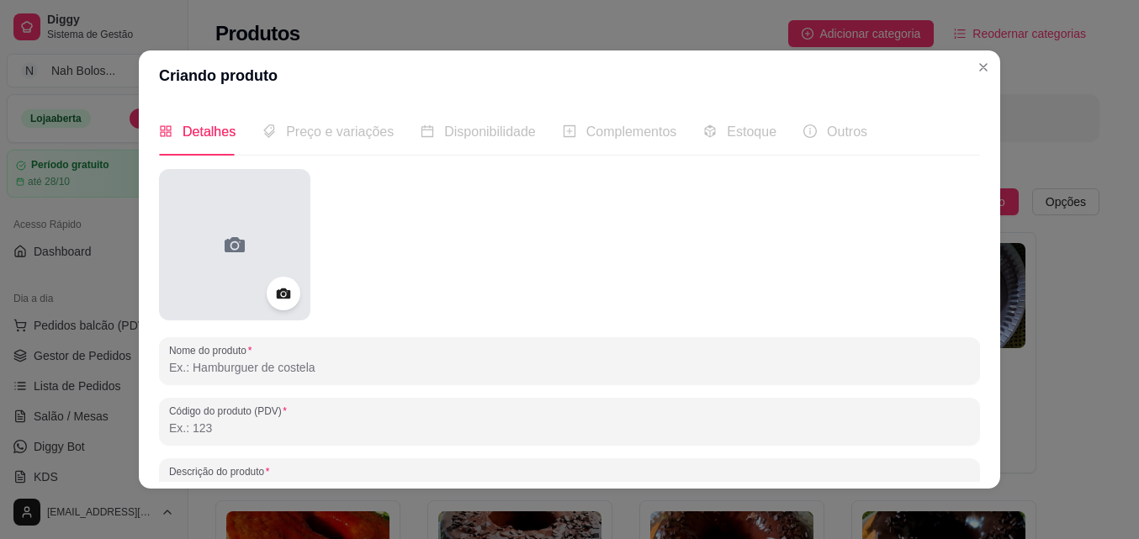
click at [231, 272] on div at bounding box center [234, 244] width 151 height 151
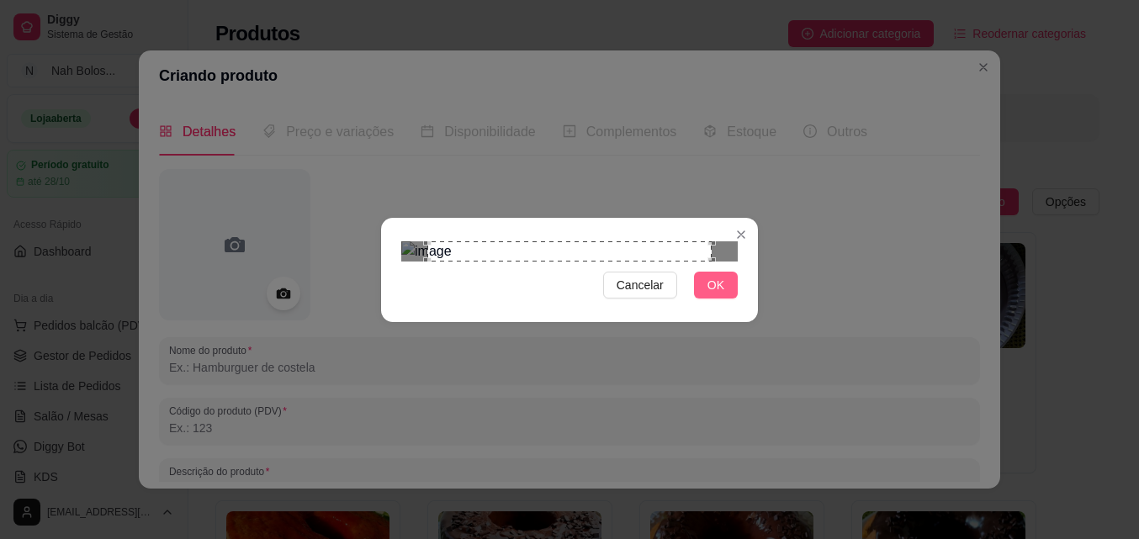
click at [712, 294] on span "OK" at bounding box center [715, 285] width 17 height 19
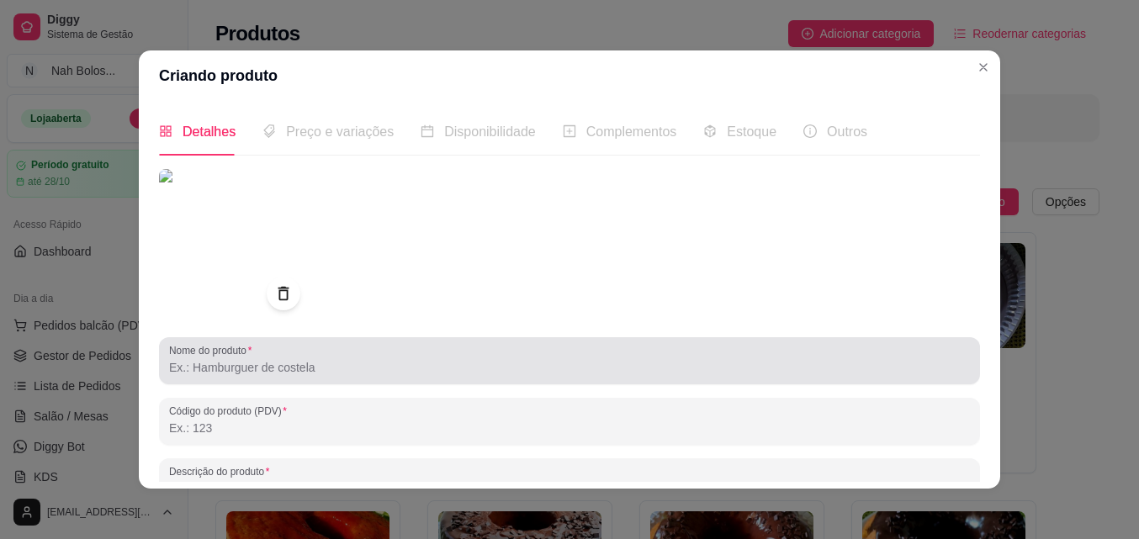
click at [230, 377] on div at bounding box center [569, 361] width 801 height 34
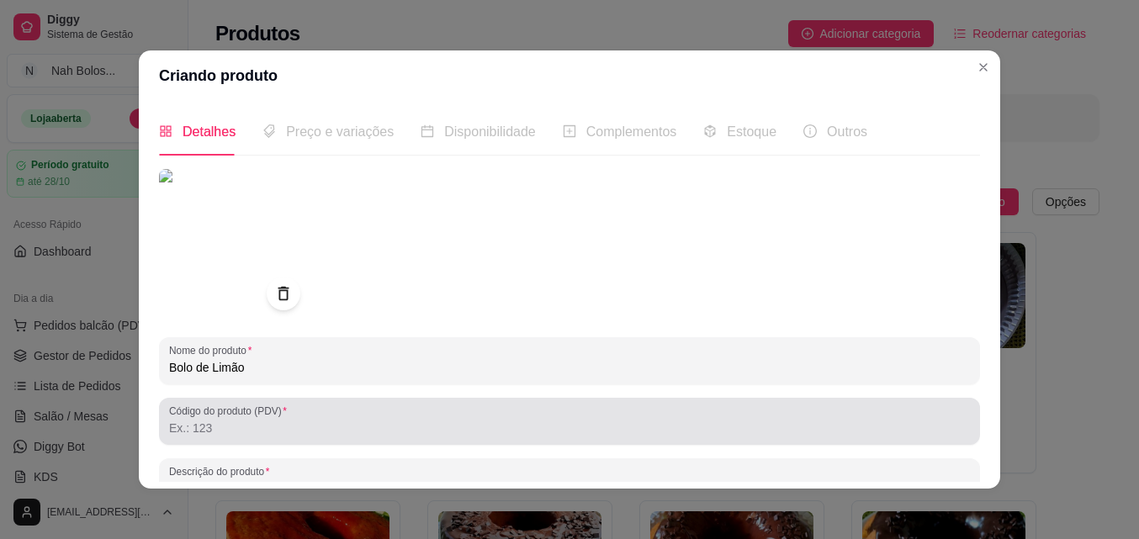
type input "Bolo de Limão"
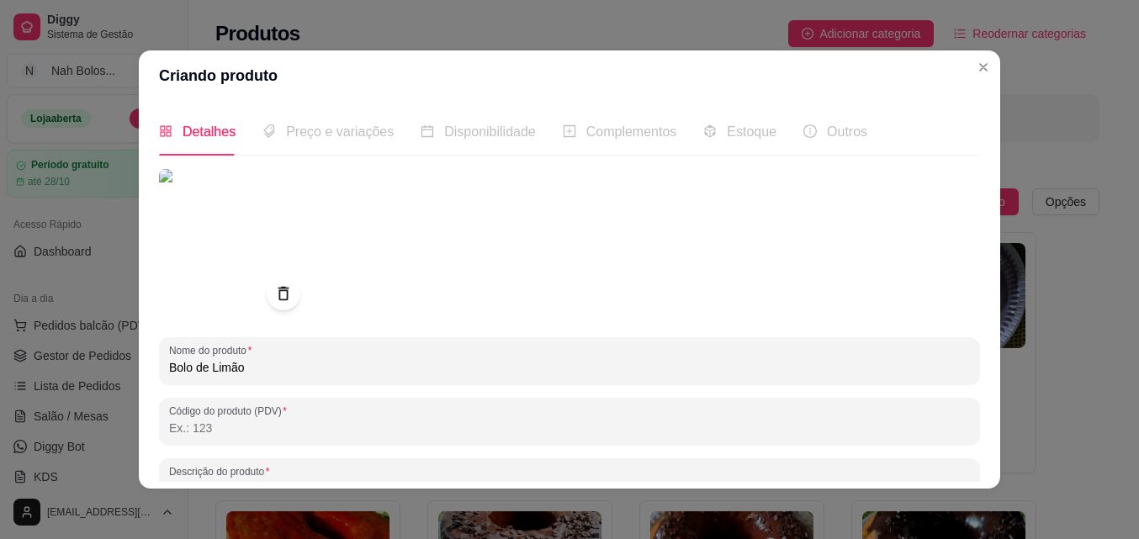
click at [442, 426] on input "Código do produto (PDV)" at bounding box center [569, 428] width 801 height 17
type input "77"
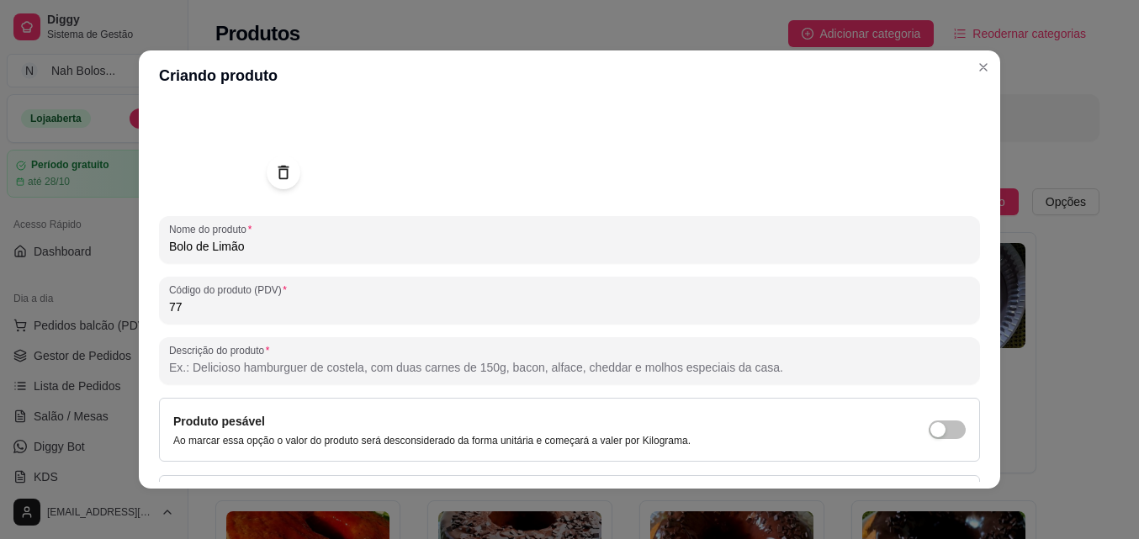
scroll to position [129, 0]
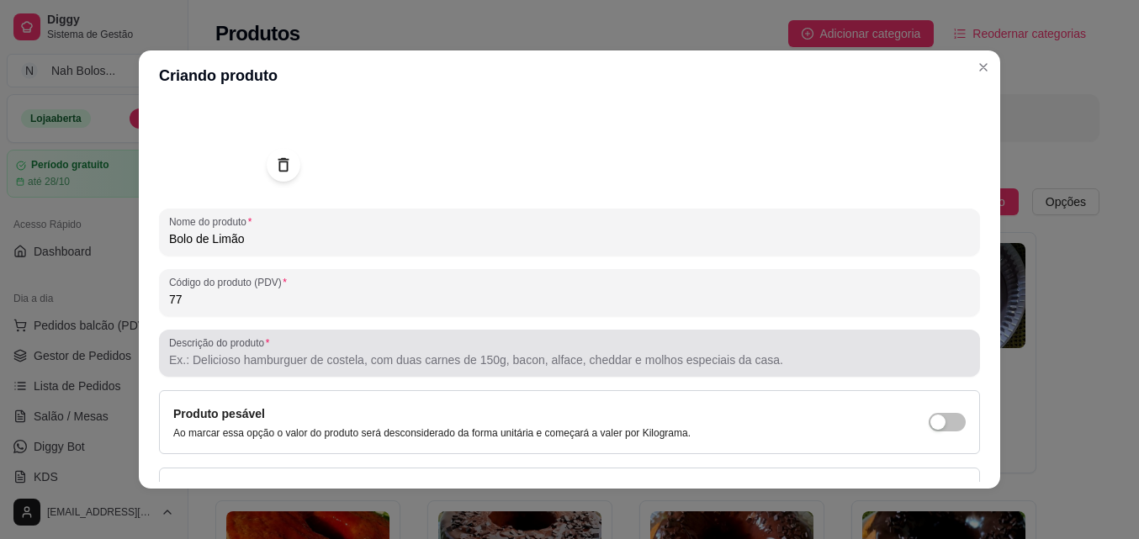
click at [469, 361] on input "Descrição do produto" at bounding box center [569, 360] width 801 height 17
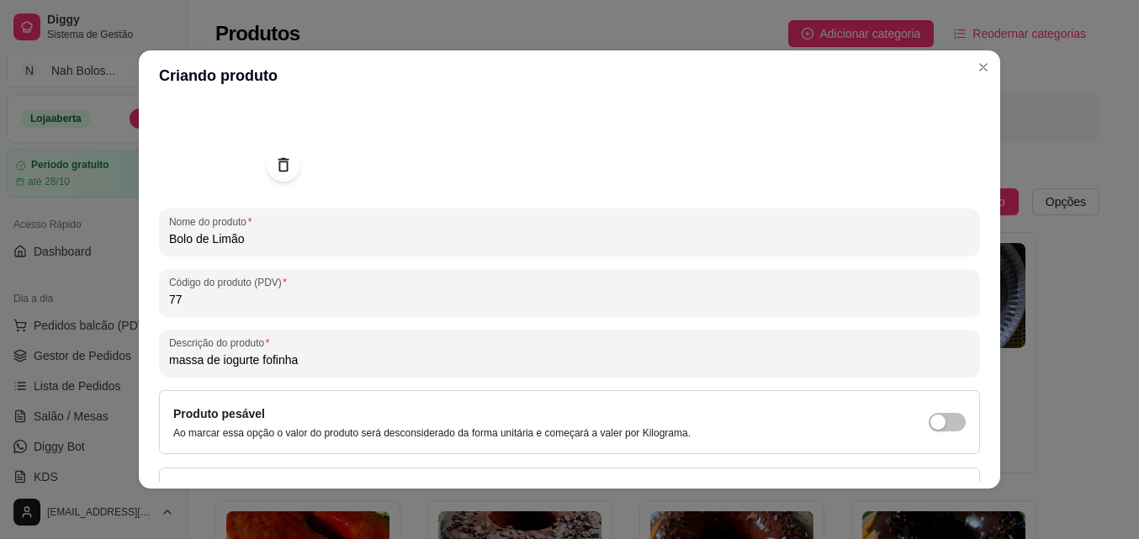
type input "massa de iogurte fofinha"
drag, startPoint x: 319, startPoint y: 360, endPoint x: 109, endPoint y: 375, distance: 209.9
click at [102, 369] on div "Criando produto Detalhes Preço e variações Disponibilidade Complementos Estoque…" at bounding box center [569, 269] width 1139 height 539
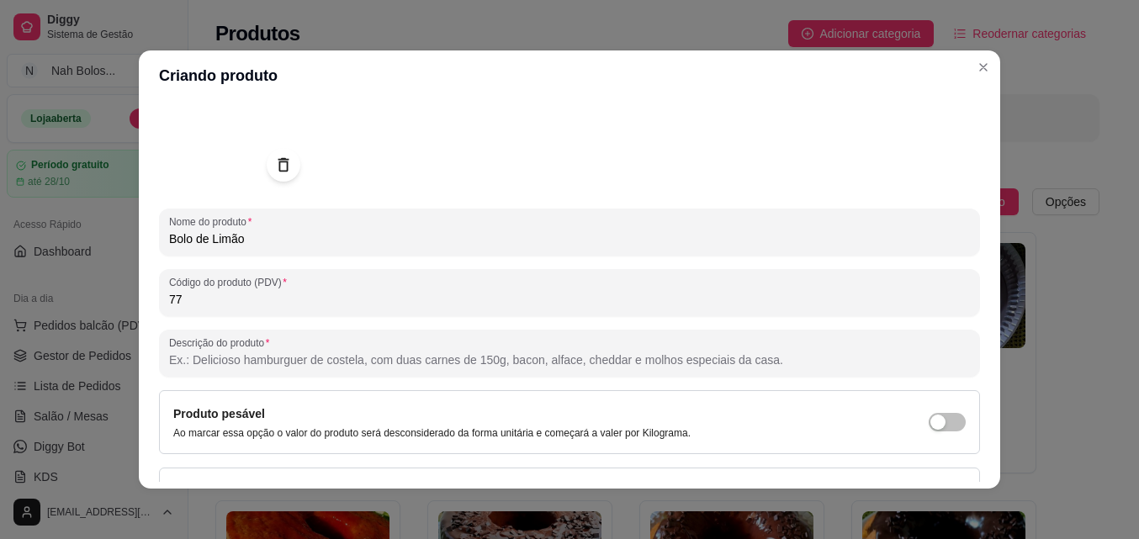
paste input "Bolo de iogurte macio e leve, com uma cobertura de mousse de limão fresca e cre…"
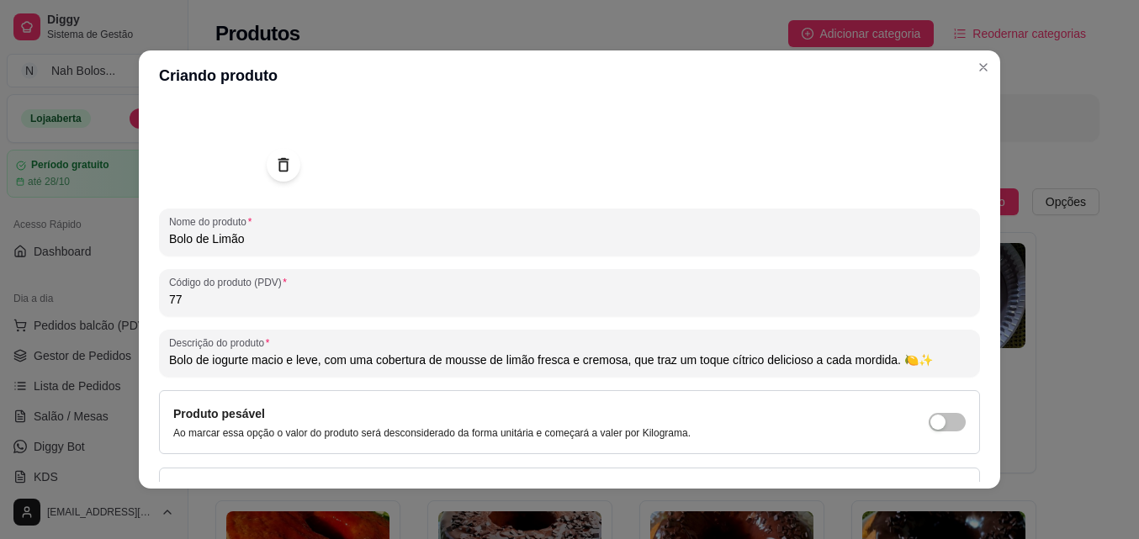
type input "Bolo de iogurte macio e leve, com uma cobertura de mousse de limão fresca e cre…"
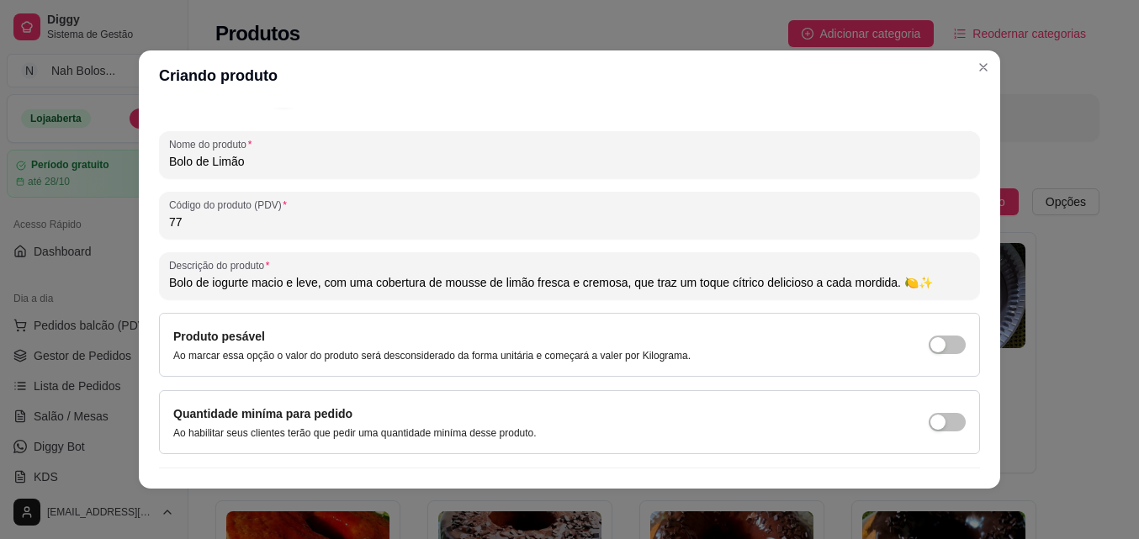
scroll to position [240, 0]
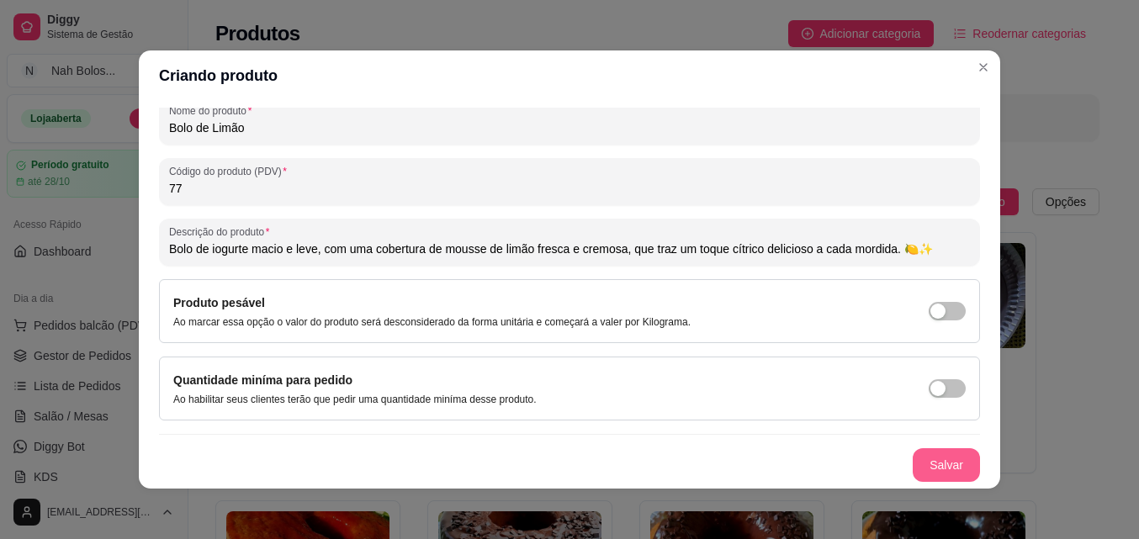
click at [926, 463] on button "Salvar" at bounding box center [945, 465] width 67 height 34
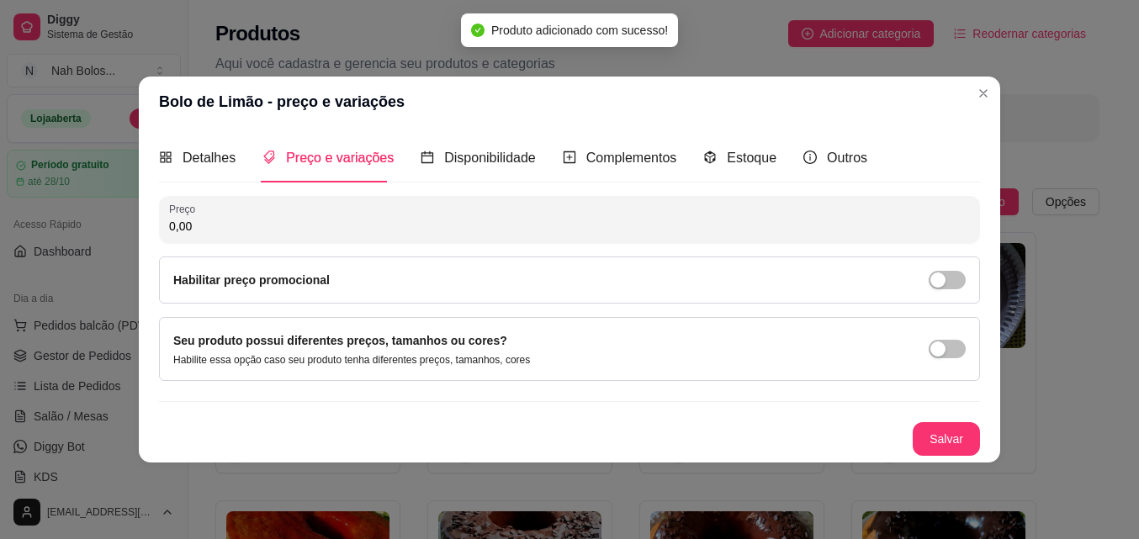
scroll to position [0, 0]
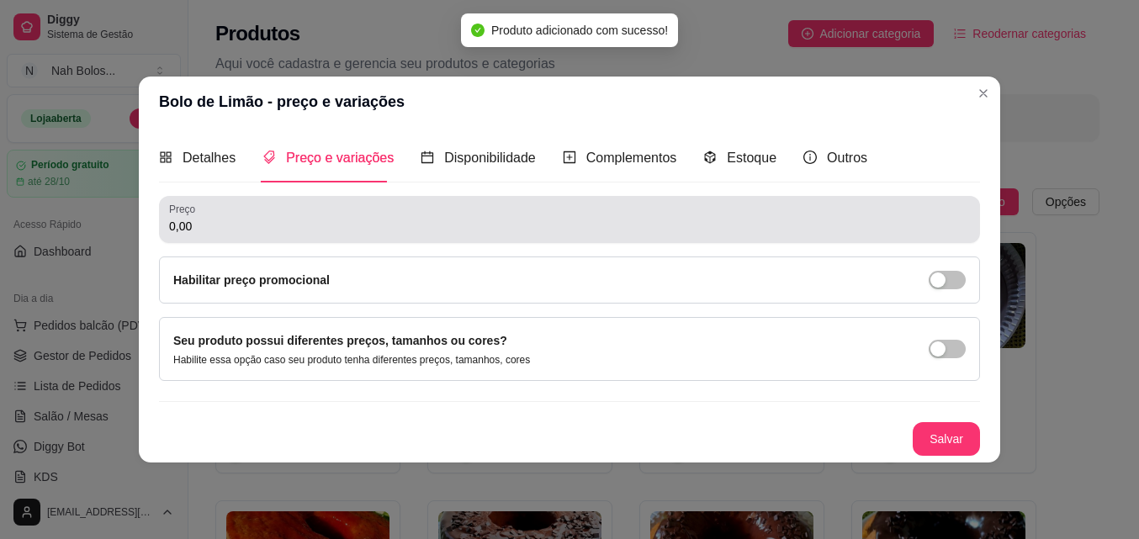
click at [225, 234] on input "0,00" at bounding box center [569, 226] width 801 height 17
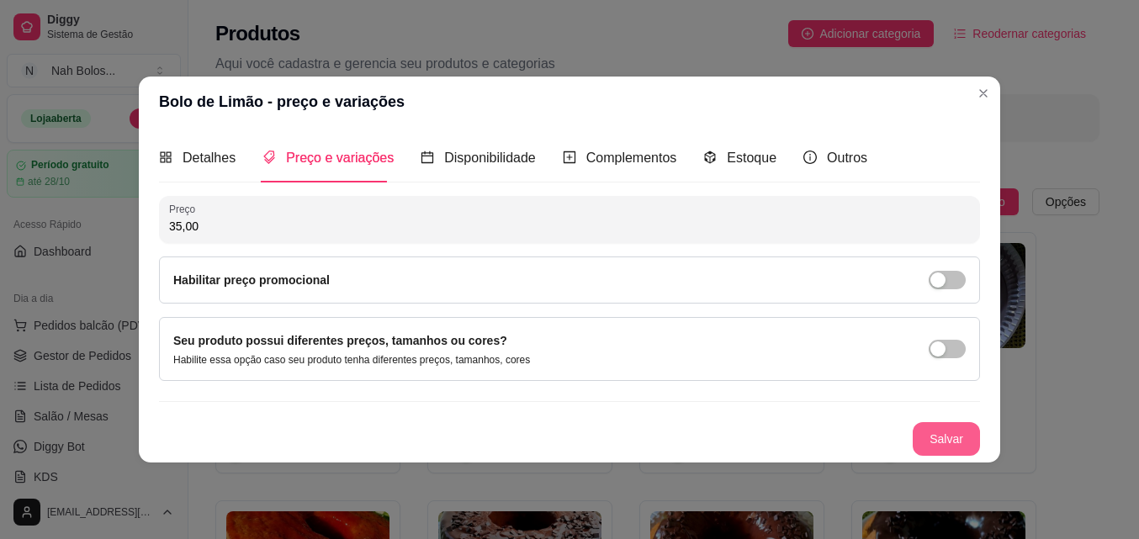
type input "35,00"
click at [954, 439] on button "Salvar" at bounding box center [945, 439] width 67 height 34
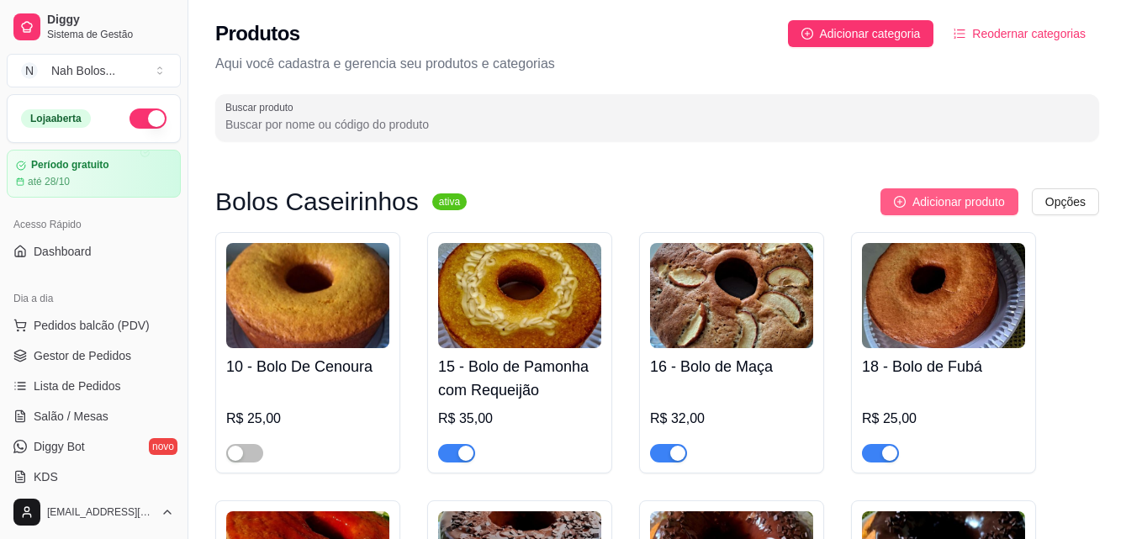
click at [959, 197] on span "Adicionar produto" at bounding box center [958, 202] width 93 height 19
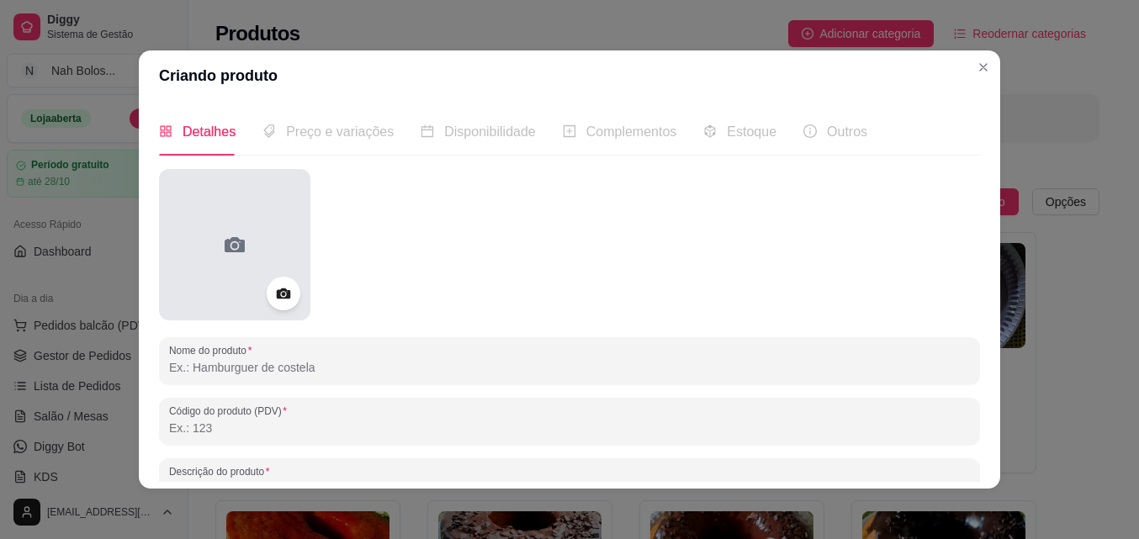
click at [213, 237] on div at bounding box center [234, 244] width 151 height 151
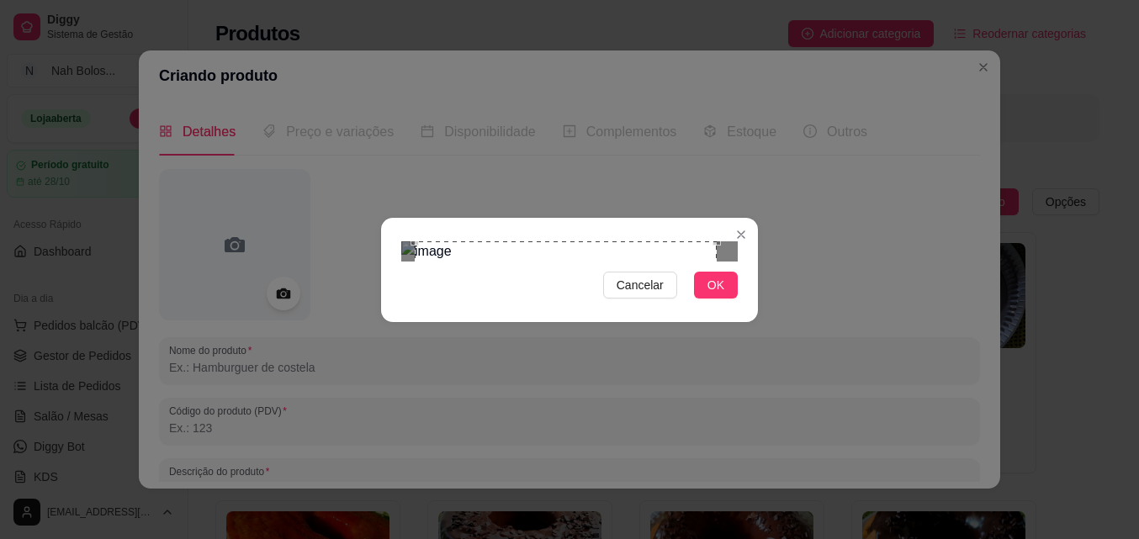
click at [654, 322] on div "Use the arrow keys to move the crop selection area" at bounding box center [566, 392] width 302 height 302
click at [726, 299] on button "OK" at bounding box center [716, 285] width 44 height 27
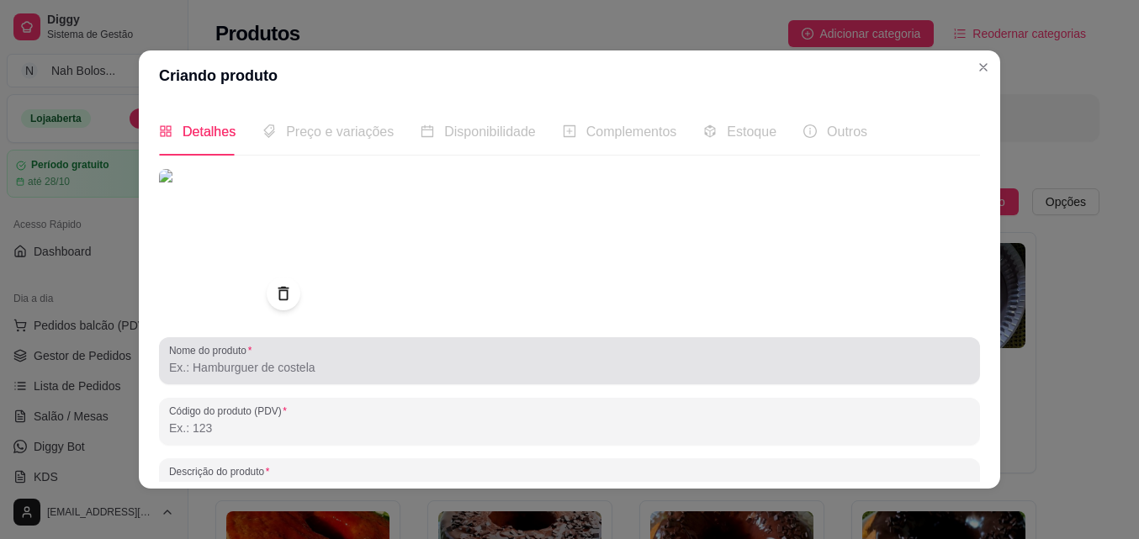
click at [224, 363] on input "Nome do produto" at bounding box center [569, 367] width 801 height 17
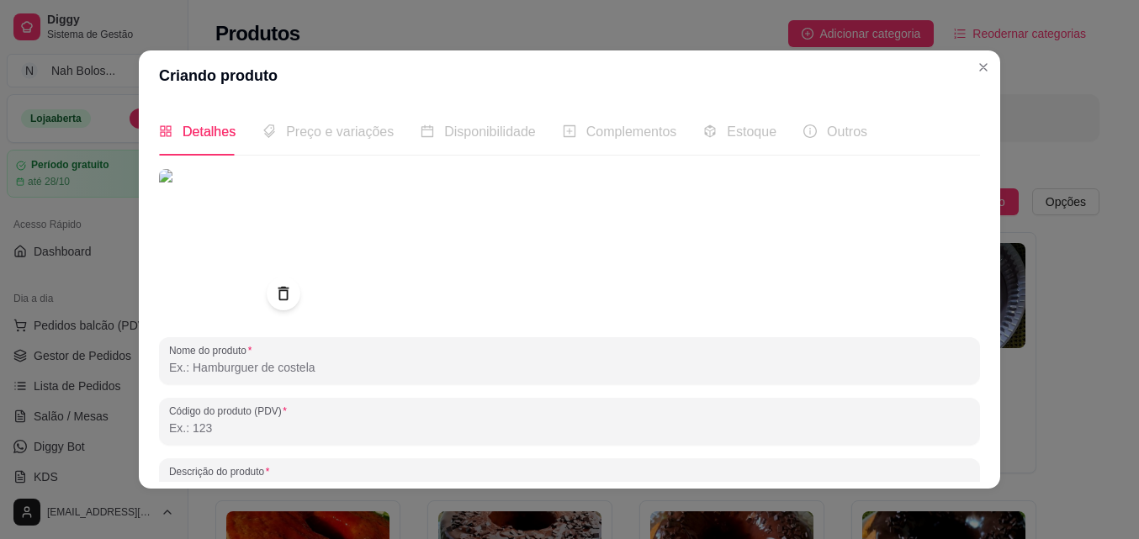
click at [619, 233] on div at bounding box center [569, 244] width 821 height 151
drag, startPoint x: 619, startPoint y: 233, endPoint x: 302, endPoint y: 365, distance: 343.4
click at [302, 365] on input "Nome do produto" at bounding box center [569, 367] width 801 height 17
type input "b"
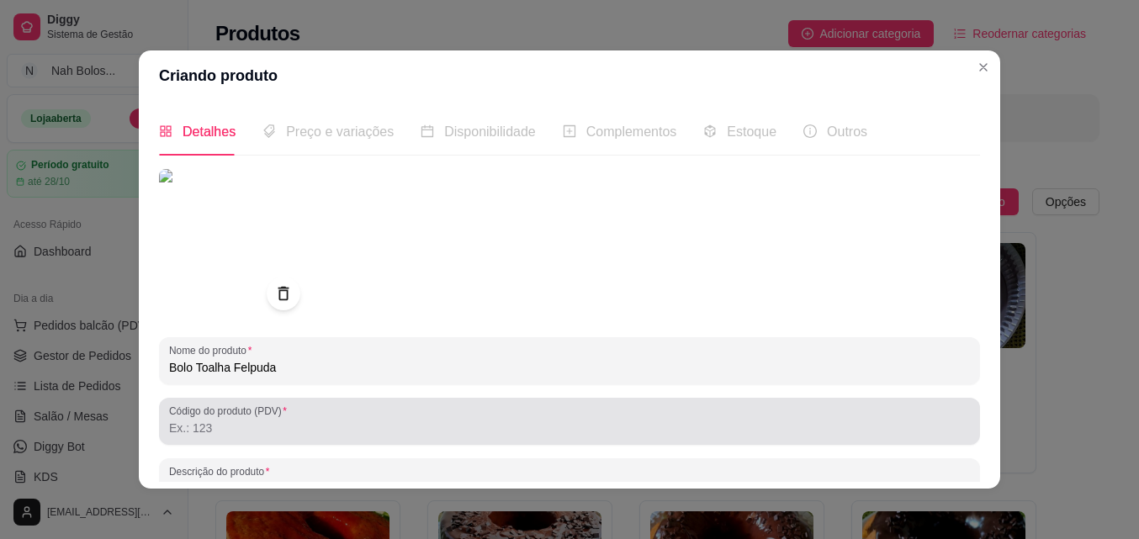
type input "Bolo Toalha Felpuda"
click at [263, 424] on input "Código do produto (PDV)" at bounding box center [569, 428] width 801 height 17
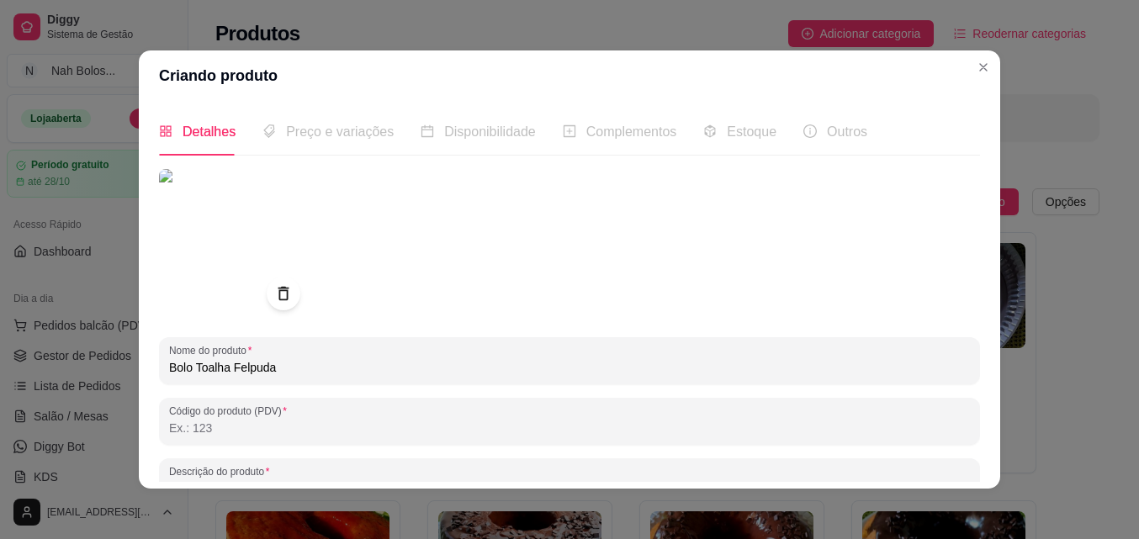
type input "4"
type input "100"
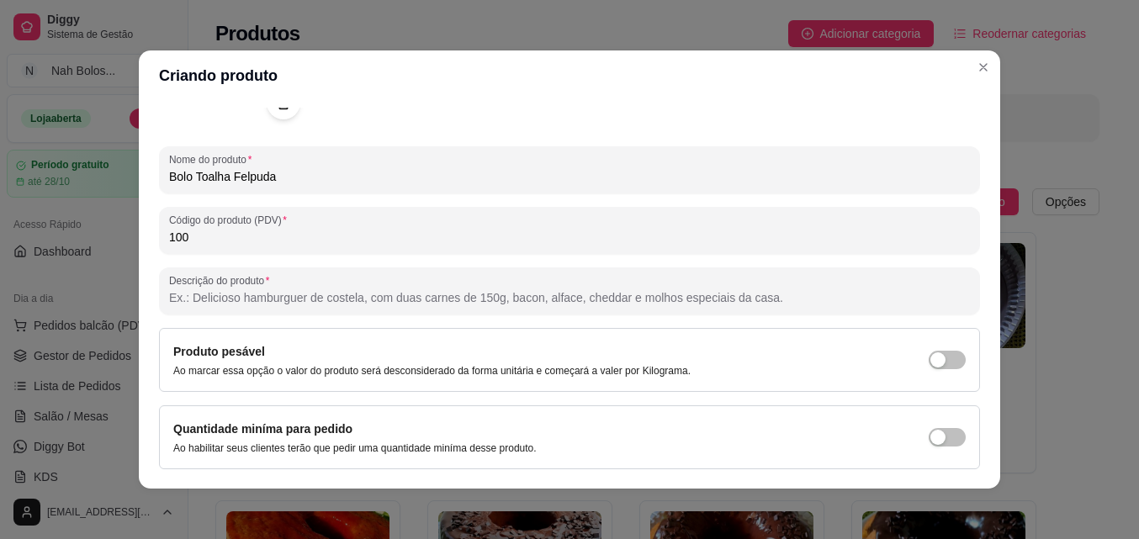
scroll to position [240, 0]
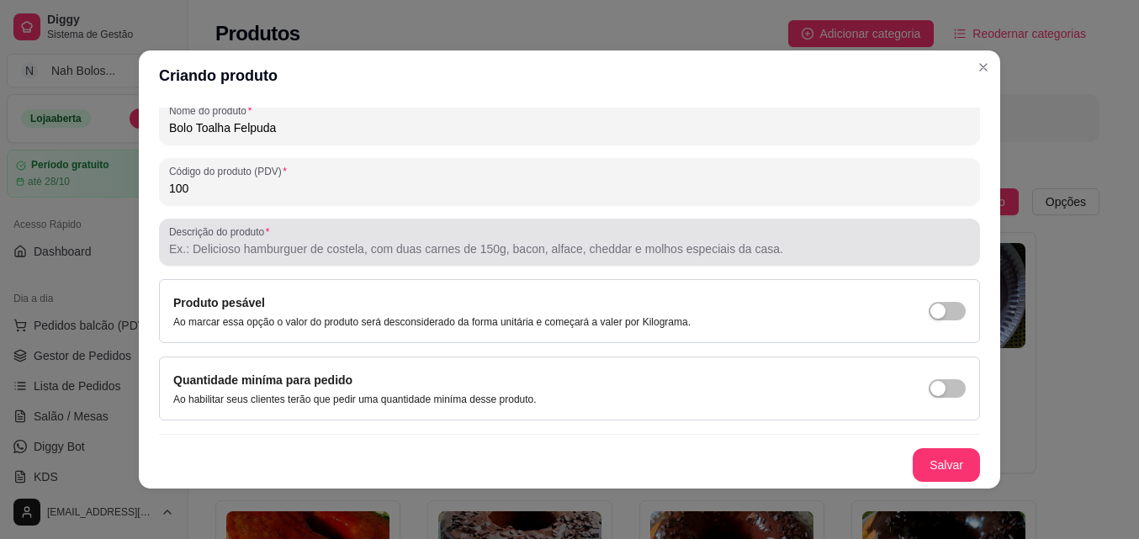
click at [262, 238] on label "Descrição do produto" at bounding box center [222, 232] width 106 height 14
click at [262, 241] on input "Descrição do produto" at bounding box center [569, 249] width 801 height 17
drag, startPoint x: 262, startPoint y: 238, endPoint x: 171, endPoint y: 235, distance: 91.7
click at [171, 235] on label "Descrição do produto" at bounding box center [222, 232] width 106 height 14
click at [171, 241] on input "Descrição do produto" at bounding box center [569, 249] width 801 height 17
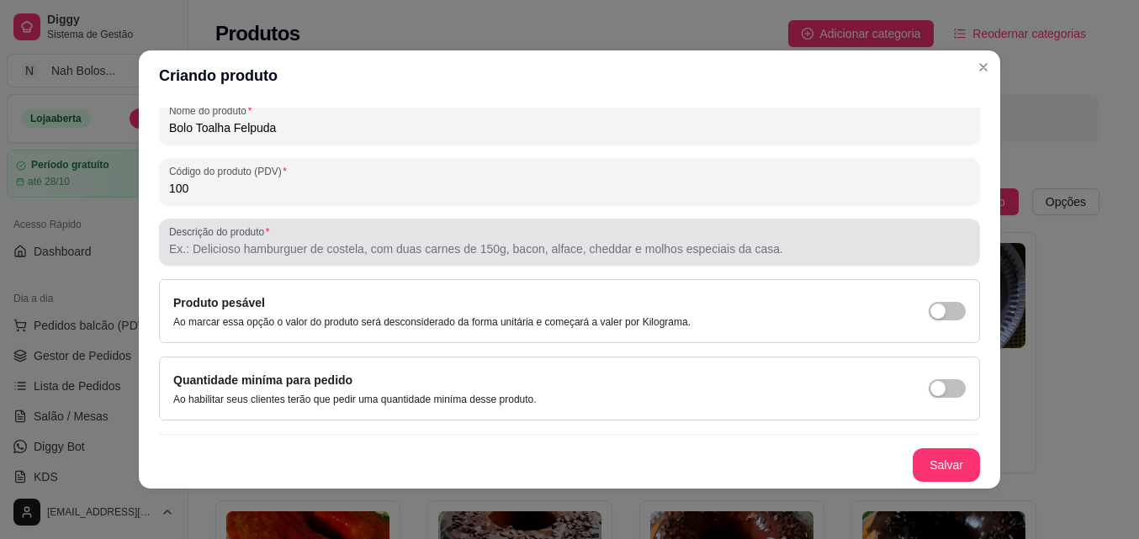
drag, startPoint x: 171, startPoint y: 236, endPoint x: 583, endPoint y: 249, distance: 412.2
click at [586, 249] on input "Descrição do produto" at bounding box center [569, 249] width 801 height 17
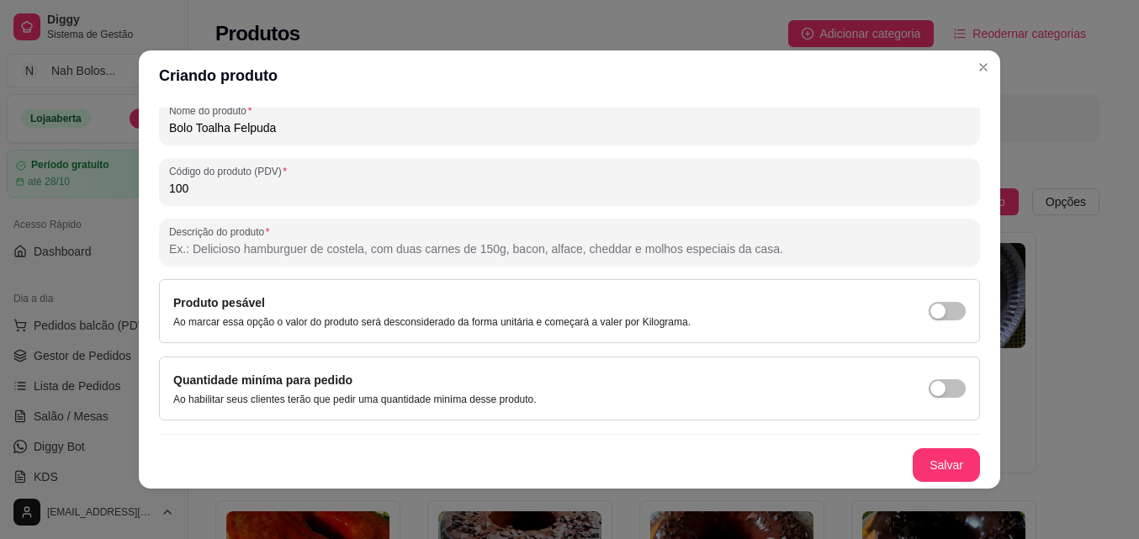
click at [563, 250] on input "Descrição do produto" at bounding box center [569, 249] width 801 height 17
paste input "Bolo “Toalha Felpuda” macio e fofinho como uma nuvem, com textura leve e úmida …"
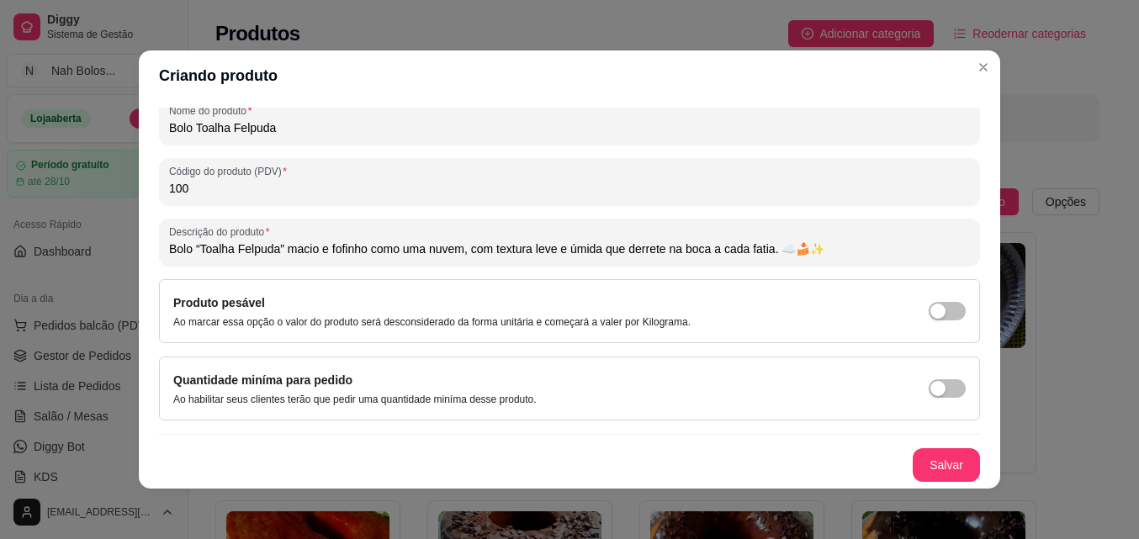
click at [275, 245] on input "Bolo “Toalha Felpuda” macio e fofinho como uma nuvem, com textura leve e úmida …" at bounding box center [569, 249] width 801 height 17
click at [266, 255] on input "Bolo Toalha Felpuda macio e fofinho como uma nuvem, com textura leve e úmida qu…" at bounding box center [569, 249] width 801 height 17
drag, startPoint x: 433, startPoint y: 249, endPoint x: 491, endPoint y: 249, distance: 58.0
click at [491, 249] on input "massa de coco macio e fofinho como uma nuvem, com textura leve e úmida que derr…" at bounding box center [569, 249] width 801 height 17
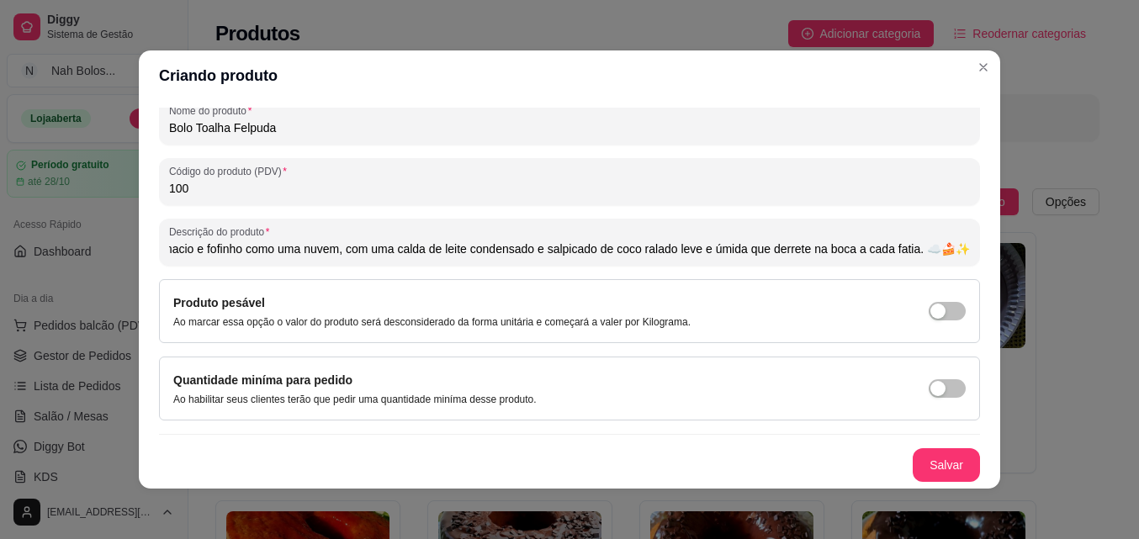
drag, startPoint x: 757, startPoint y: 251, endPoint x: 965, endPoint y: 248, distance: 207.7
click at [965, 248] on div "Detalhes Preço e variações Disponibilidade Complementos Estoque Outros Nome do …" at bounding box center [569, 295] width 821 height 374
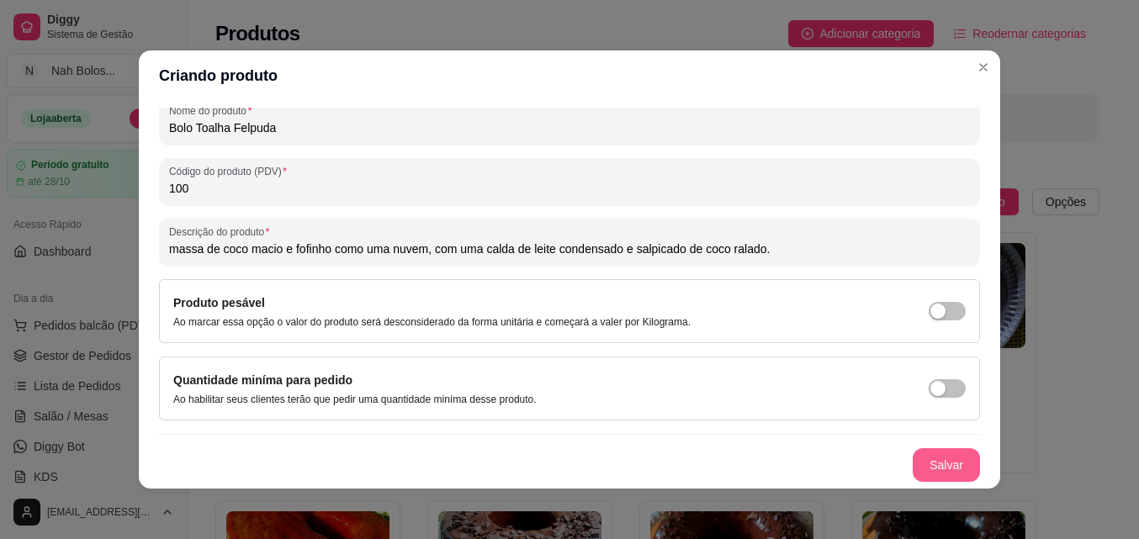
type input "massa de coco macio e fofinho como uma nuvem, com uma calda de leite condensado…"
click at [920, 463] on button "Salvar" at bounding box center [945, 465] width 67 height 34
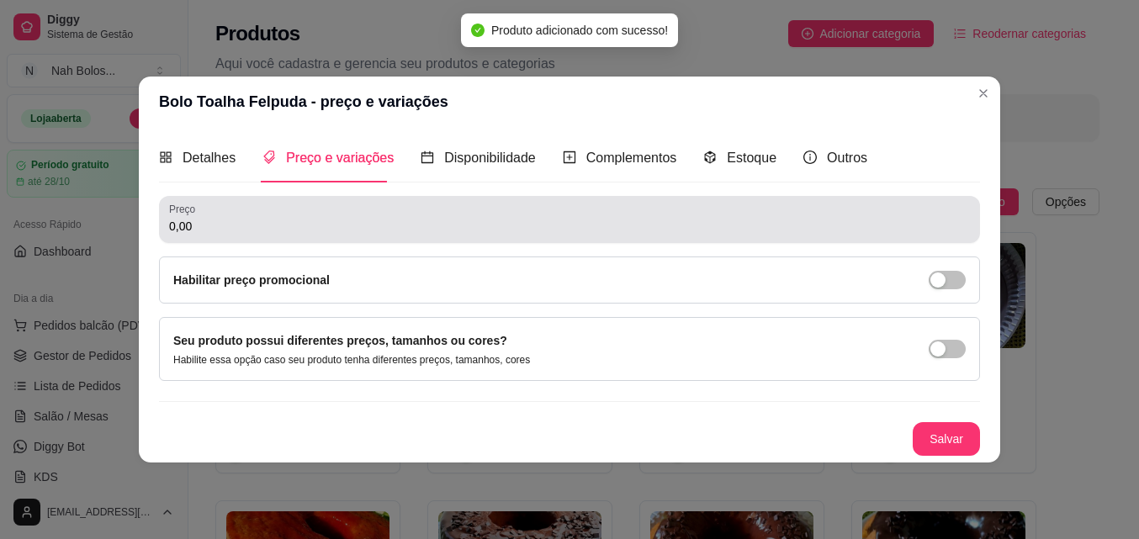
click at [213, 225] on input "0,00" at bounding box center [569, 226] width 801 height 17
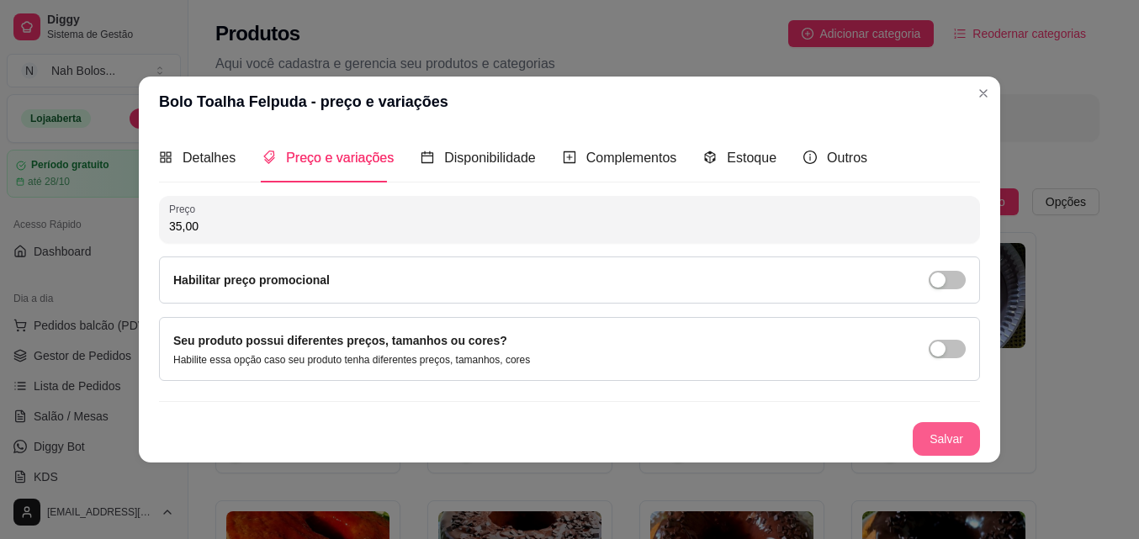
type input "35,00"
click at [949, 430] on button "Salvar" at bounding box center [945, 439] width 67 height 34
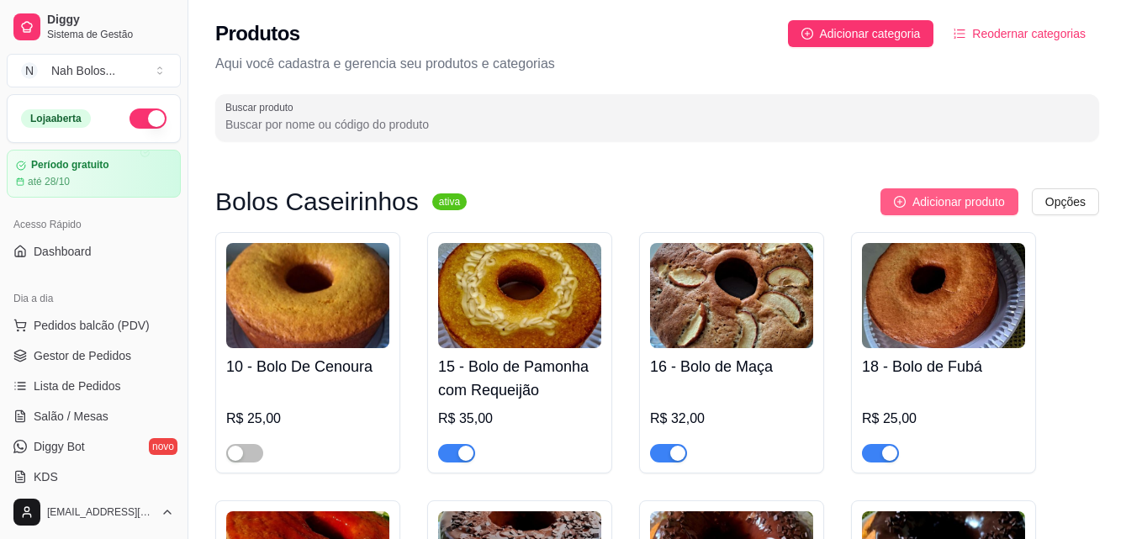
click at [914, 200] on span "Adicionar produto" at bounding box center [958, 202] width 93 height 19
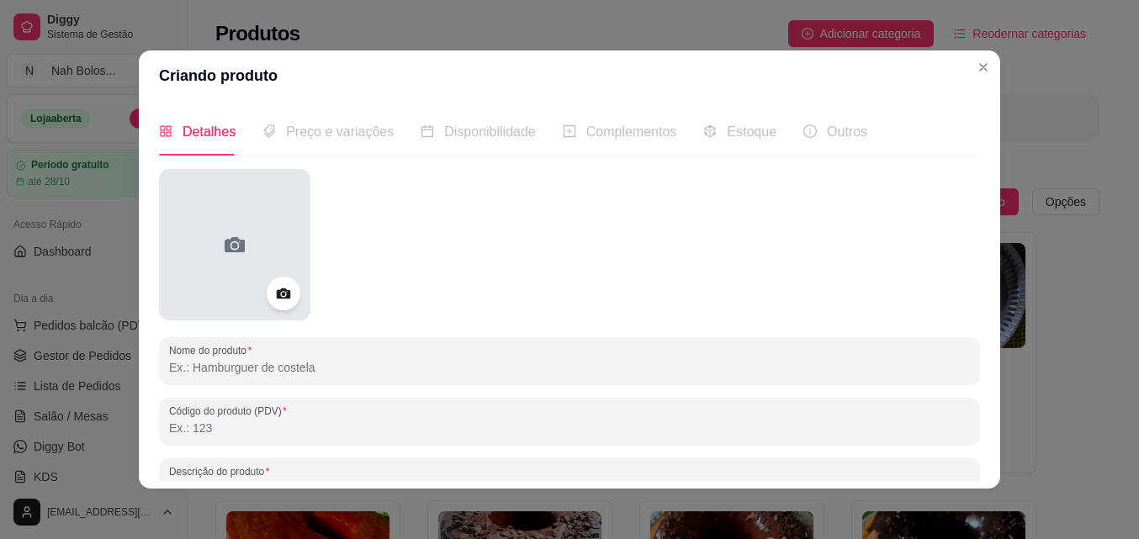
click at [214, 228] on div at bounding box center [234, 244] width 151 height 151
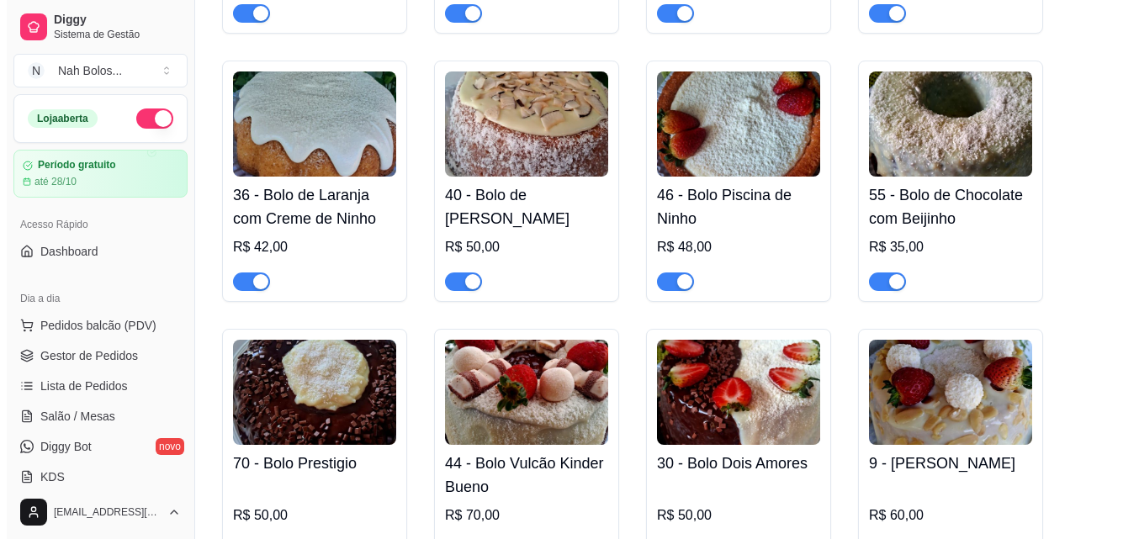
scroll to position [987, 0]
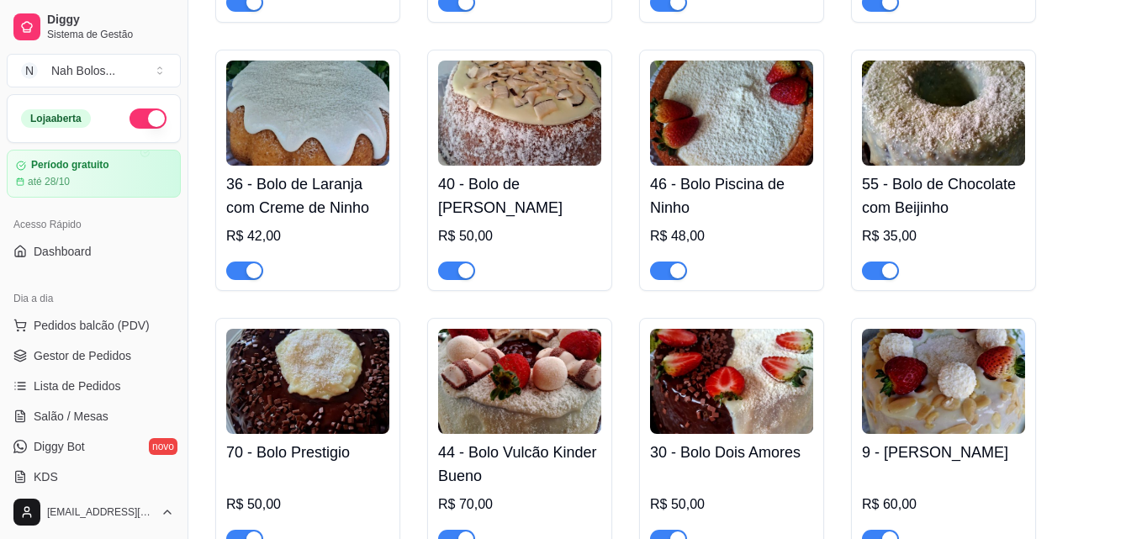
click at [724, 407] on img at bounding box center [731, 381] width 163 height 105
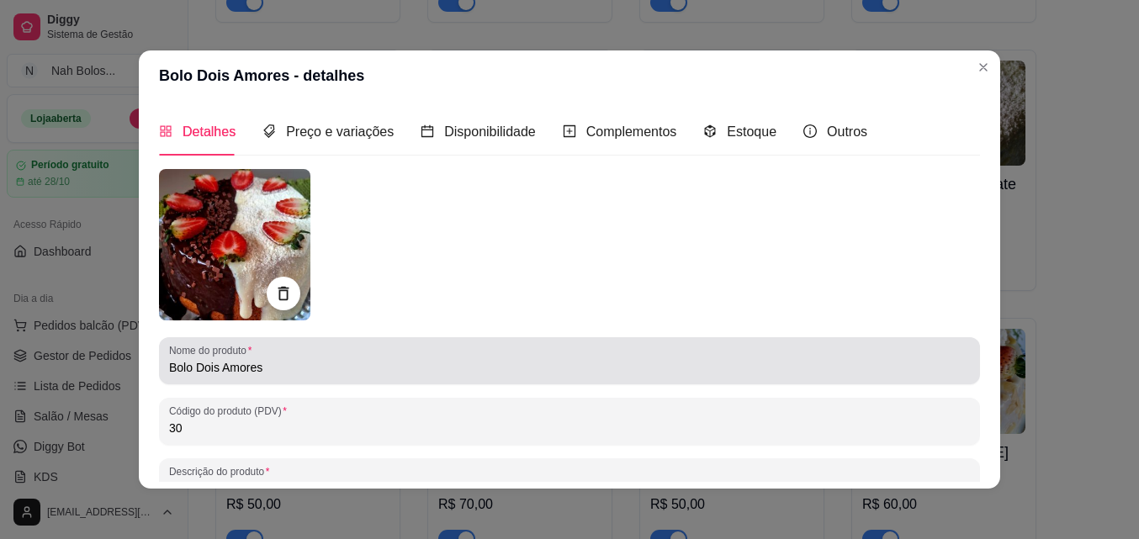
click at [318, 373] on input "Bolo Dois Amores" at bounding box center [569, 367] width 801 height 17
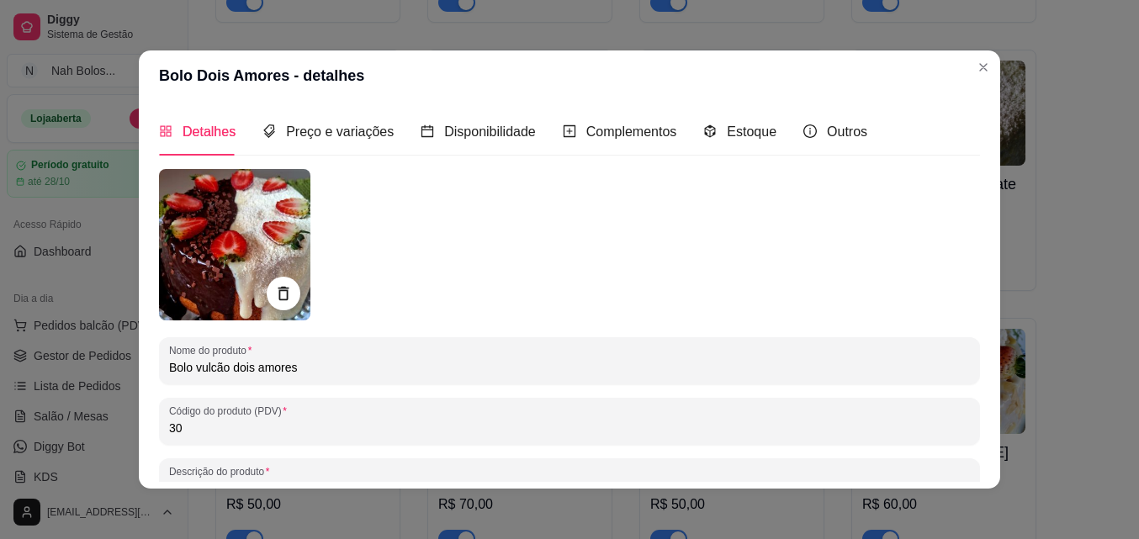
type input "Bolo vulcão dois amores"
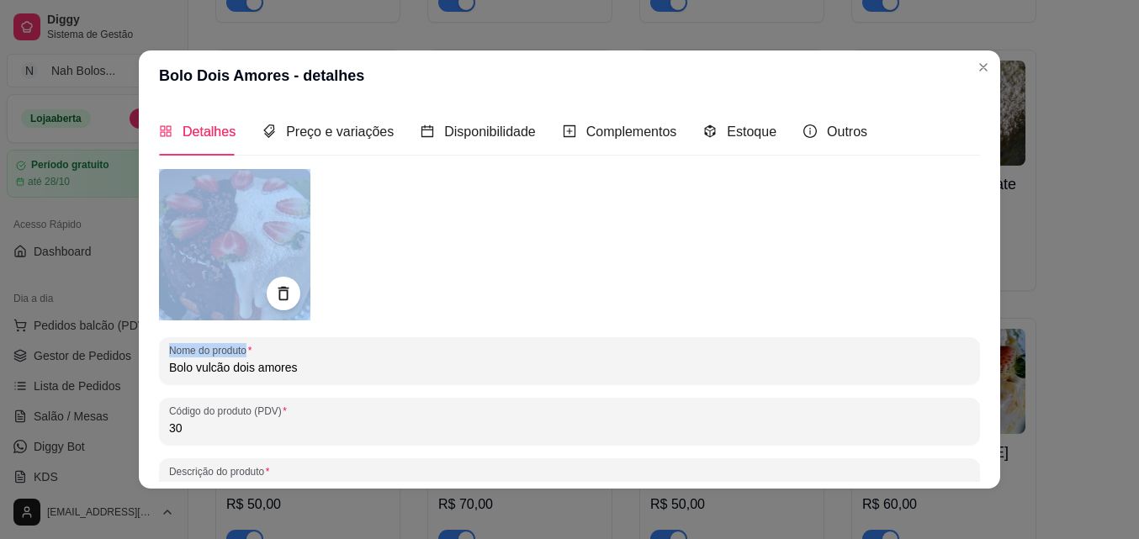
drag, startPoint x: 975, startPoint y: 311, endPoint x: 976, endPoint y: 370, distance: 58.9
click at [976, 370] on div "Detalhes Preço e variações Disponibilidade Complementos Estoque Outros Nome do …" at bounding box center [569, 295] width 861 height 388
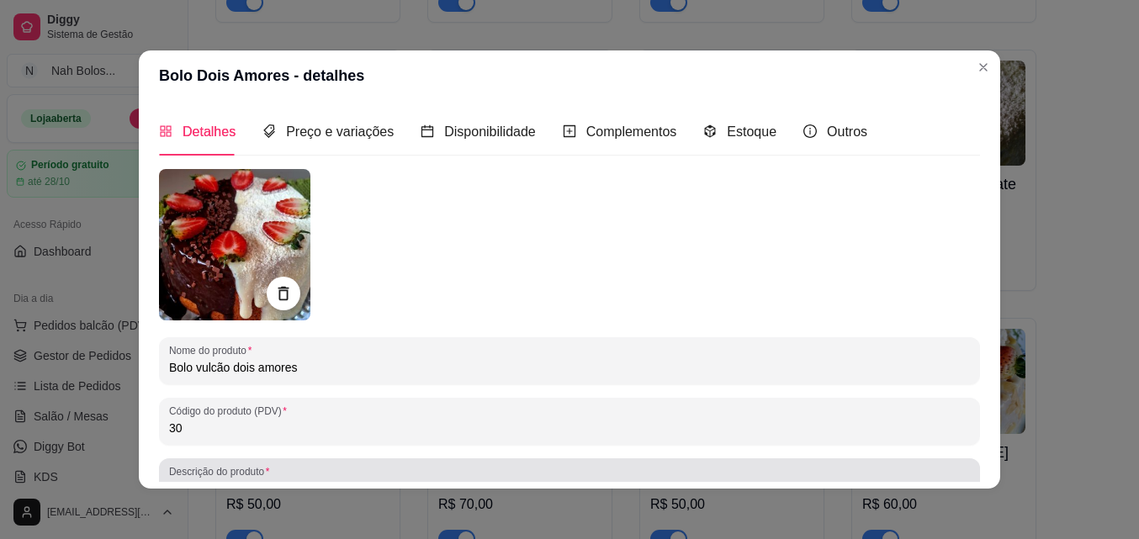
click at [327, 469] on div "Massa de iogurte ,vulcão de brigadeiro de chocolate e brigadeiro de ninho , fin…" at bounding box center [569, 482] width 801 height 34
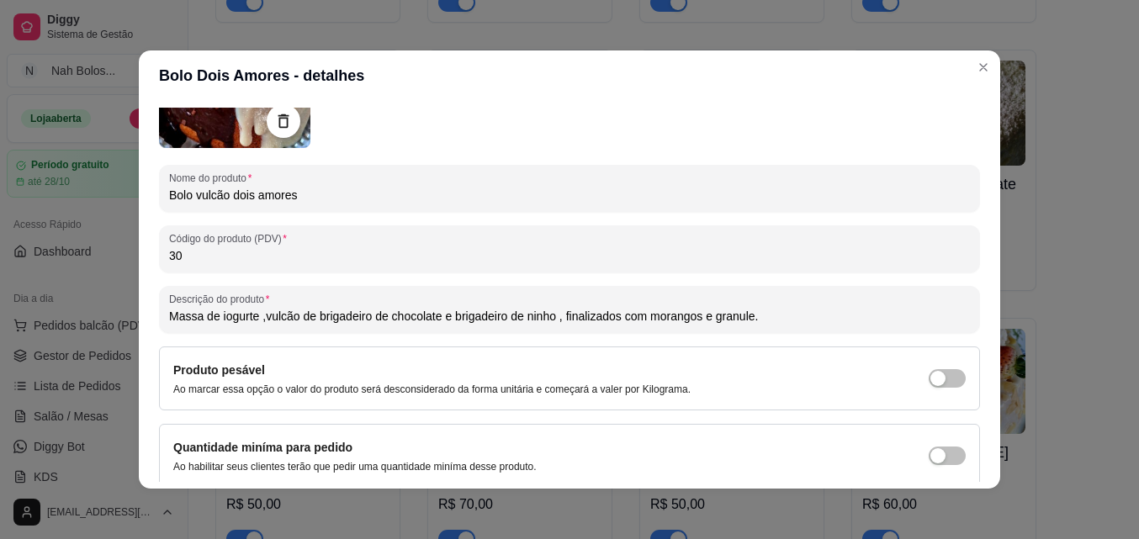
scroll to position [177, 0]
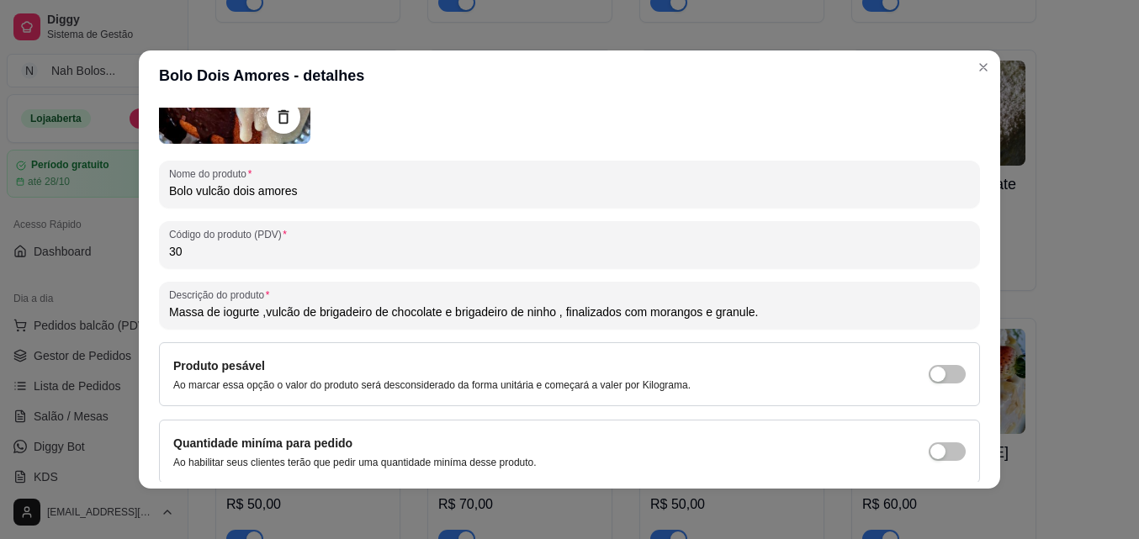
drag, startPoint x: 383, startPoint y: 310, endPoint x: 439, endPoint y: 315, distance: 56.6
click at [439, 315] on input "Massa de iogurte ,vulcão de brigadeiro de chocolate e brigadeiro de ninho , fin…" at bounding box center [569, 312] width 801 height 17
type input "Massa de iogurte ,vulcão de brigadeiro de Nutella e brigadeiro de ninho , final…"
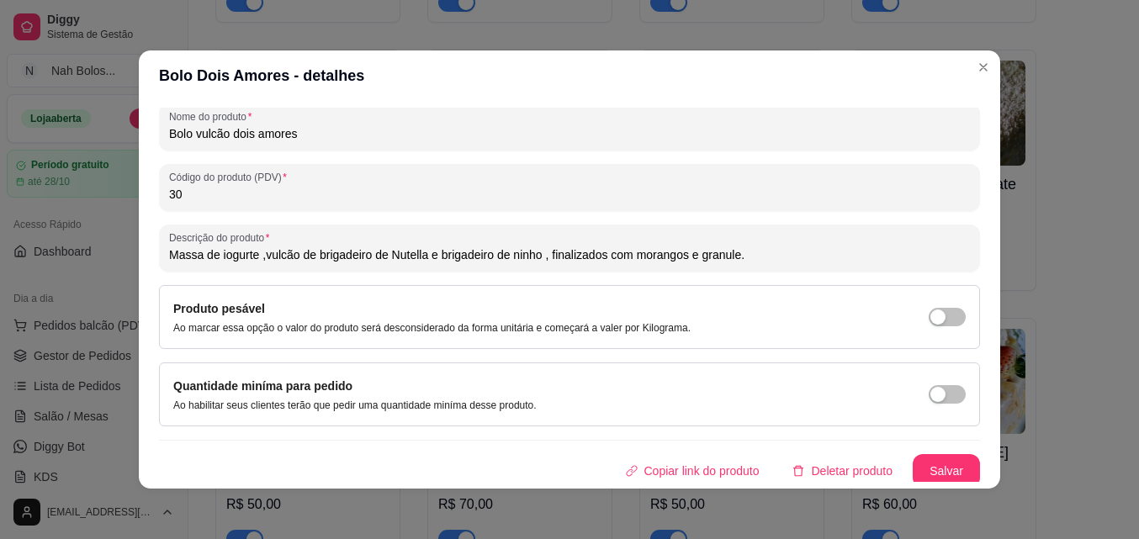
scroll to position [240, 0]
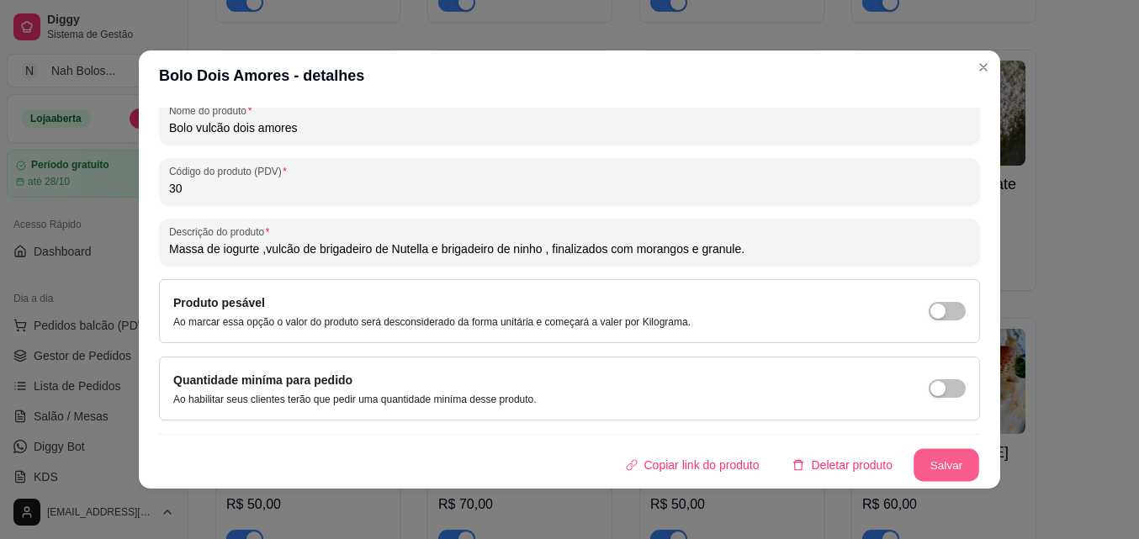
click at [938, 463] on button "Salvar" at bounding box center [946, 465] width 66 height 33
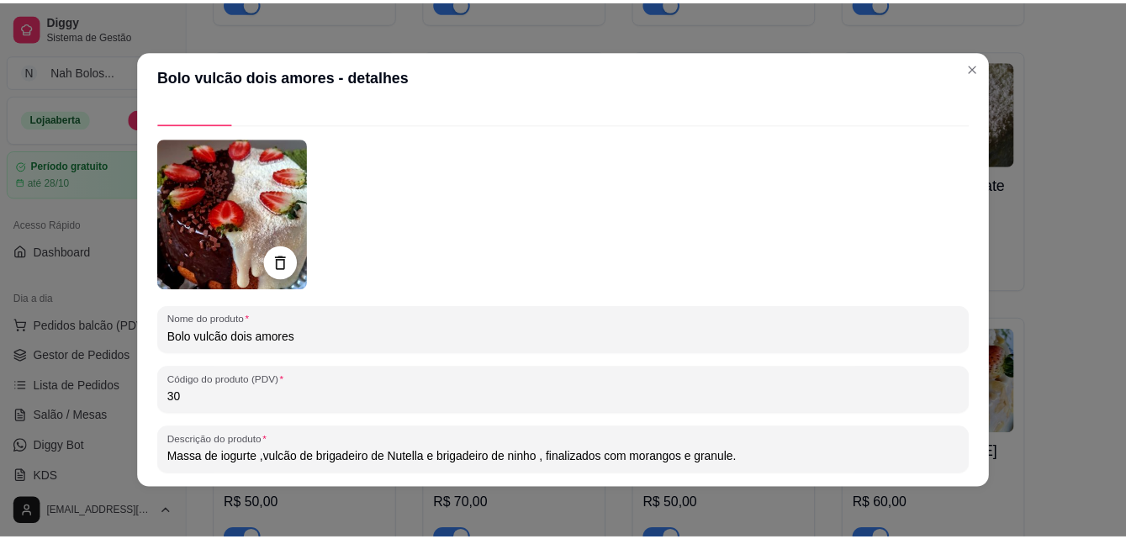
scroll to position [0, 0]
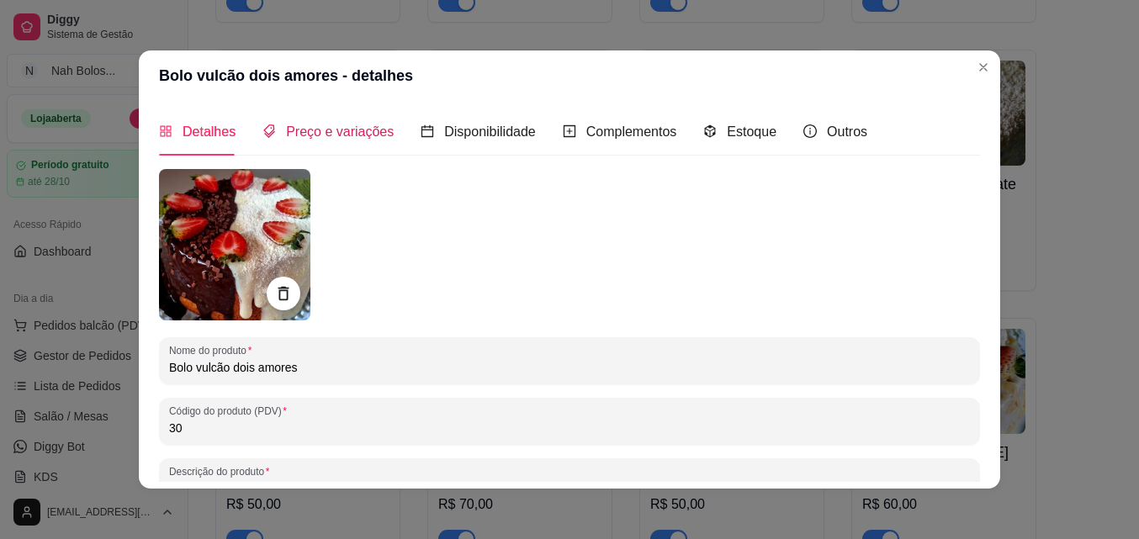
click at [313, 134] on span "Preço e variações" at bounding box center [340, 131] width 108 height 14
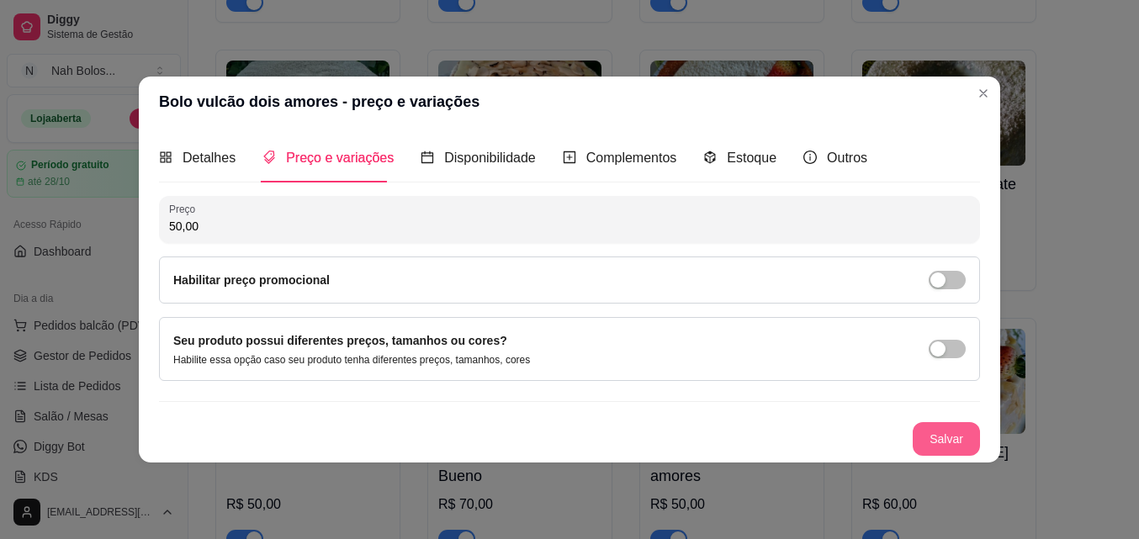
click at [943, 439] on button "Salvar" at bounding box center [945, 439] width 67 height 34
click at [953, 428] on button "Salvar" at bounding box center [945, 439] width 67 height 34
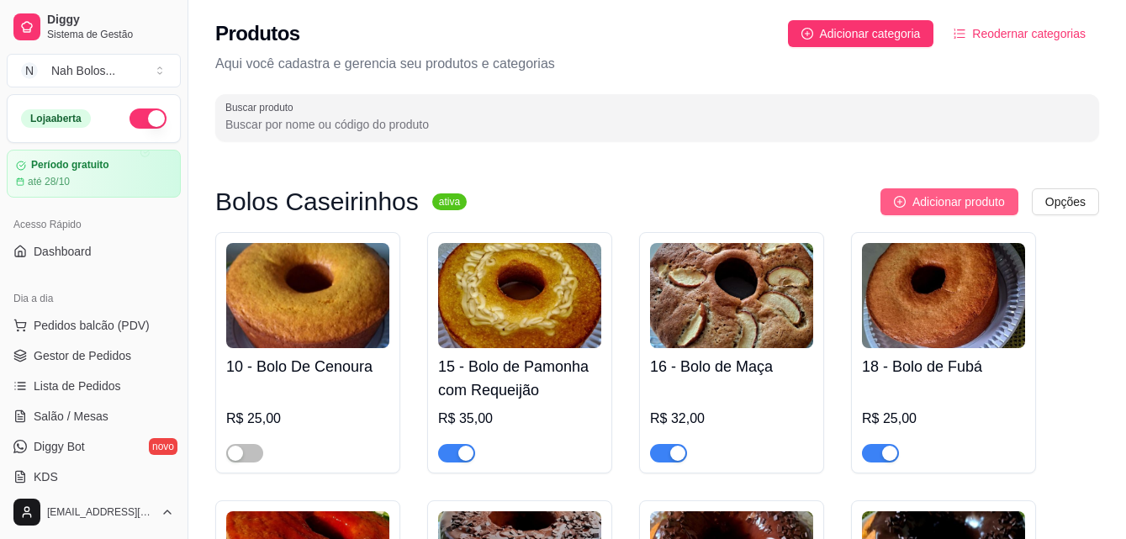
click at [936, 193] on span "Adicionar produto" at bounding box center [958, 202] width 93 height 19
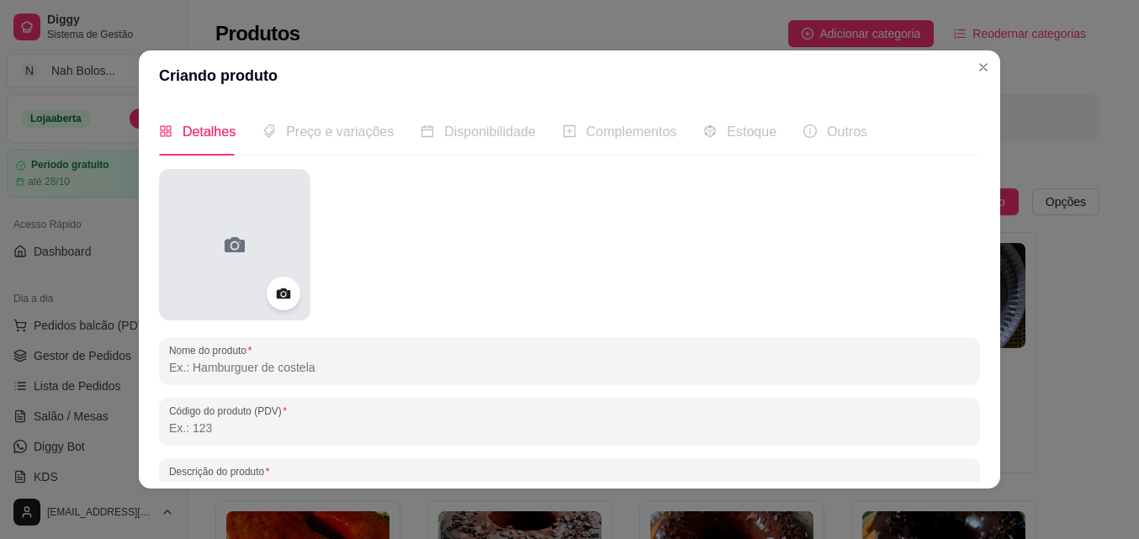
click at [230, 251] on icon at bounding box center [235, 244] width 20 height 15
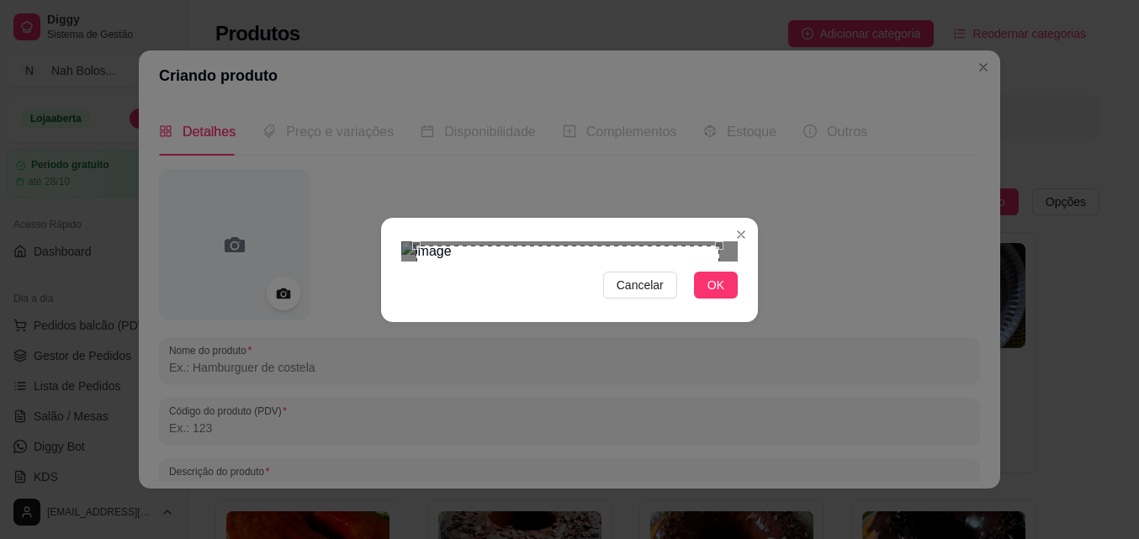
click at [695, 313] on div "Use the arrow keys to move the crop selection area" at bounding box center [567, 397] width 303 height 303
click at [700, 299] on button "OK" at bounding box center [716, 285] width 44 height 27
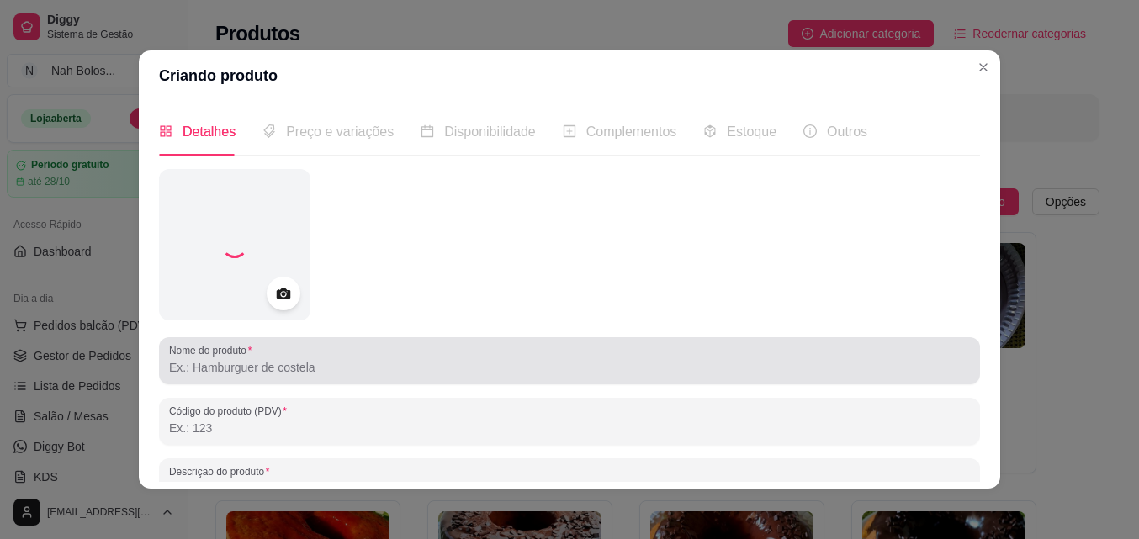
click at [225, 364] on input "Nome do produto" at bounding box center [569, 367] width 801 height 17
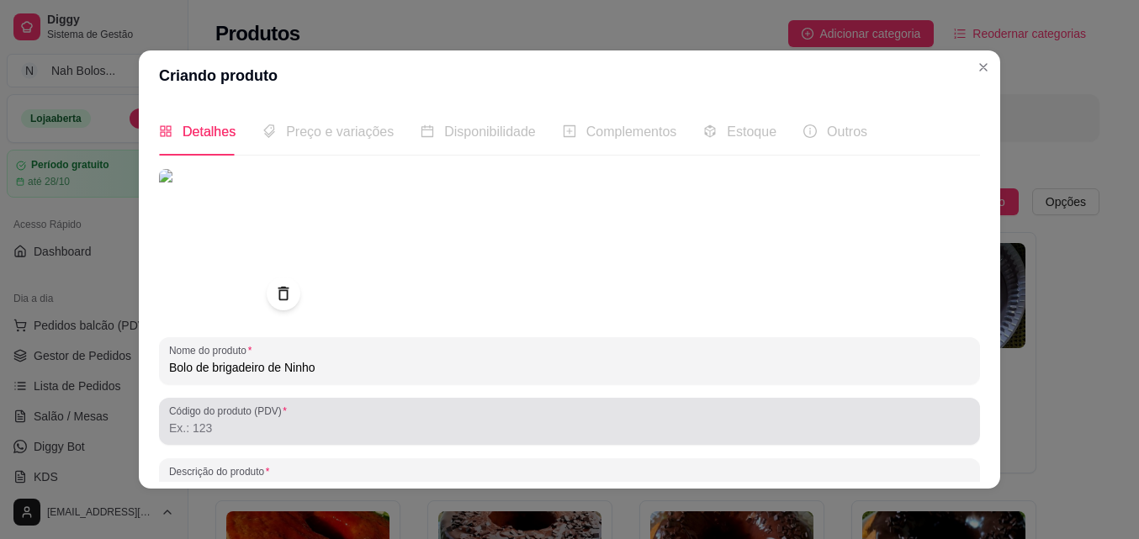
type input "Bolo de brigadeiro de Ninho"
click at [432, 429] on input "Código do produto (PDV)" at bounding box center [569, 428] width 801 height 17
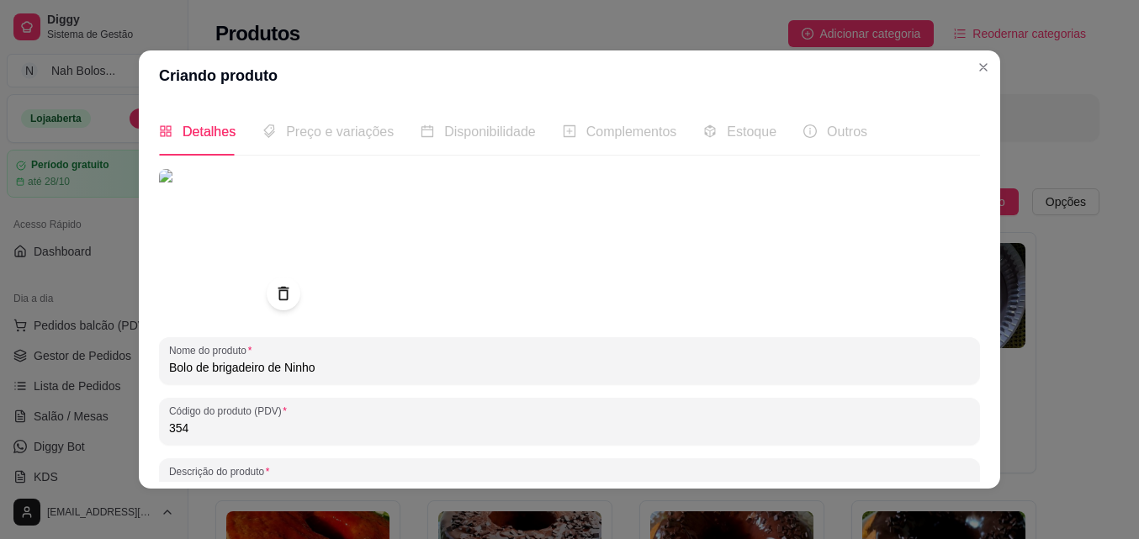
type input "354"
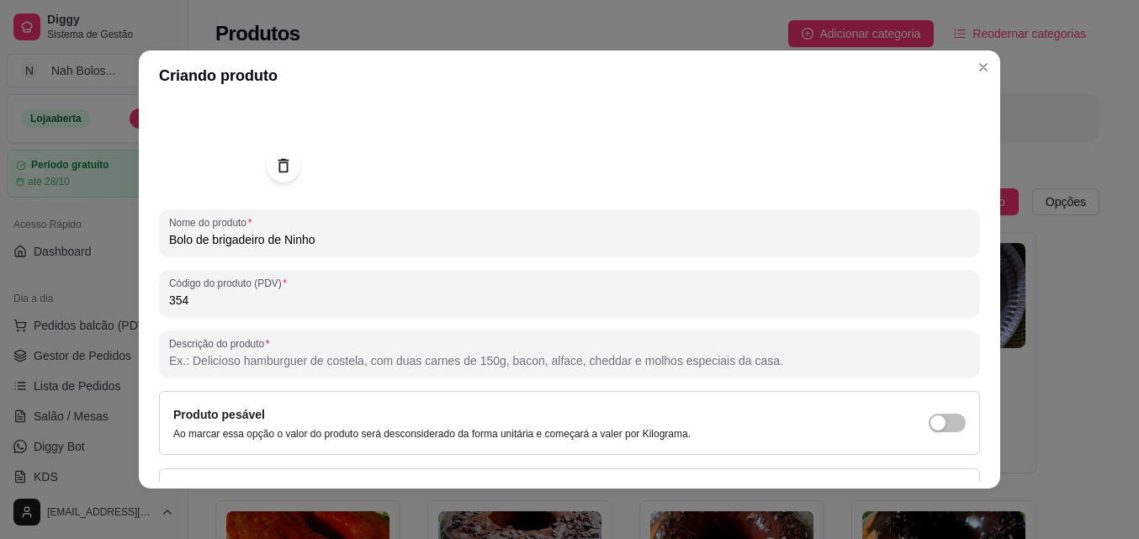
scroll to position [132, 0]
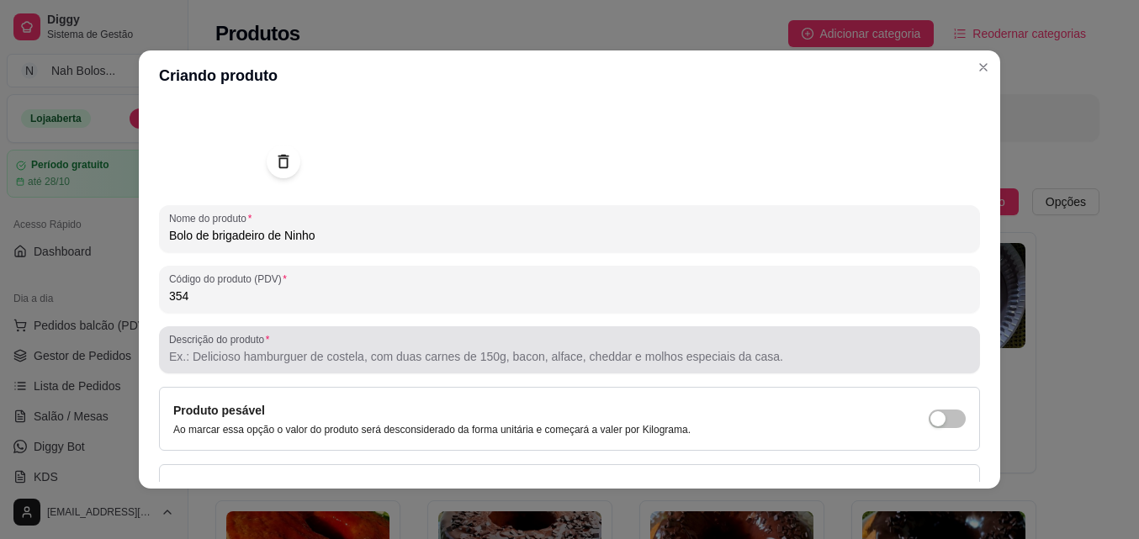
click at [716, 358] on input "Descrição do produto" at bounding box center [569, 356] width 801 height 17
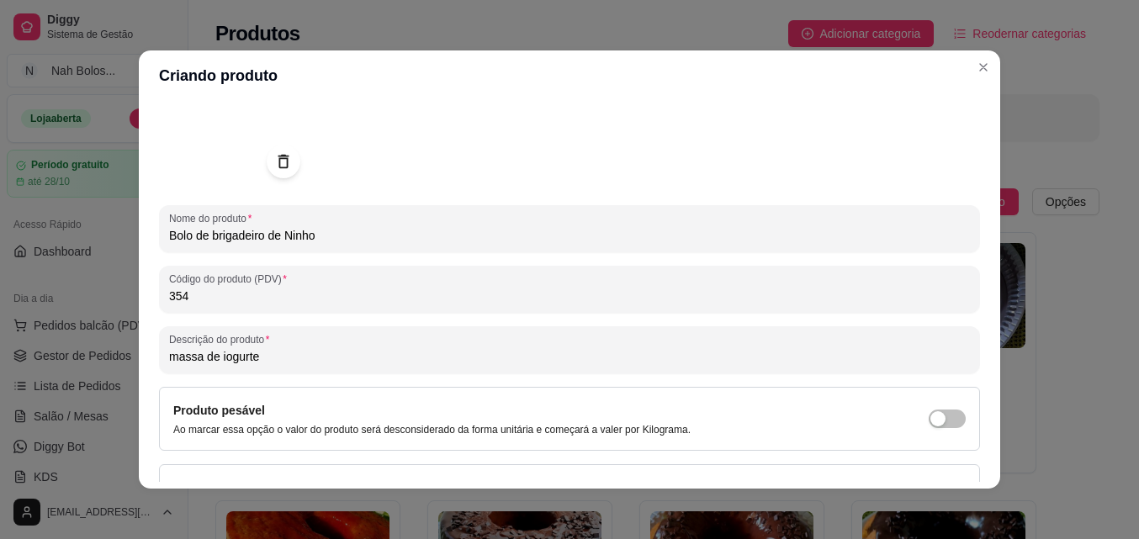
type input "massa de iogurte"
drag, startPoint x: 321, startPoint y: 360, endPoint x: 130, endPoint y: 369, distance: 191.1
click at [130, 369] on div "Criando produto Detalhes Preço e variações Disponibilidade Complementos Estoque…" at bounding box center [569, 269] width 1139 height 539
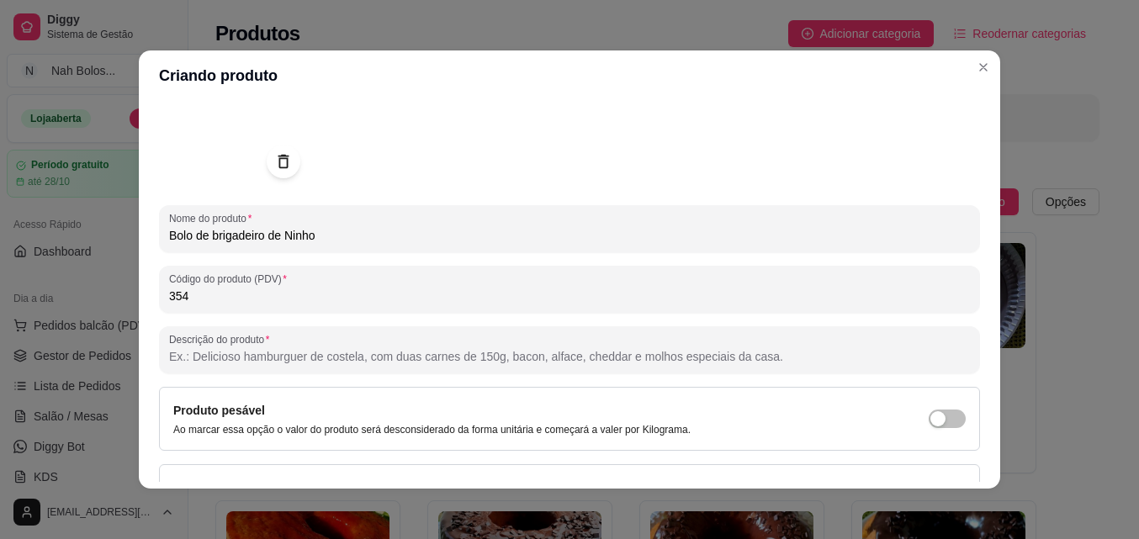
drag, startPoint x: 187, startPoint y: 359, endPoint x: 579, endPoint y: 347, distance: 392.0
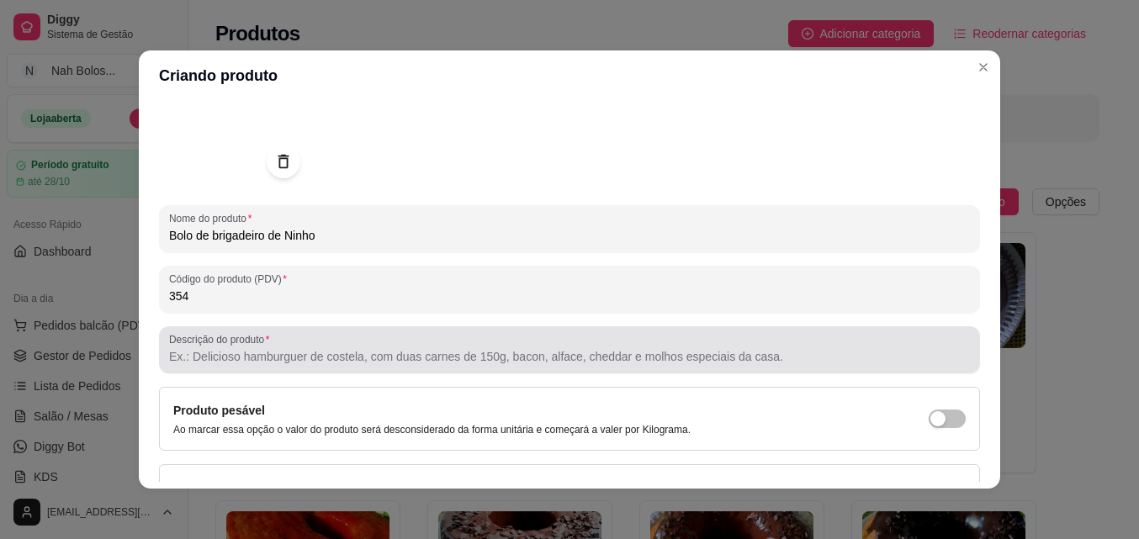
drag, startPoint x: 579, startPoint y: 347, endPoint x: 438, endPoint y: 356, distance: 140.7
click at [438, 356] on input "Descrição do produto" at bounding box center [569, 356] width 801 height 17
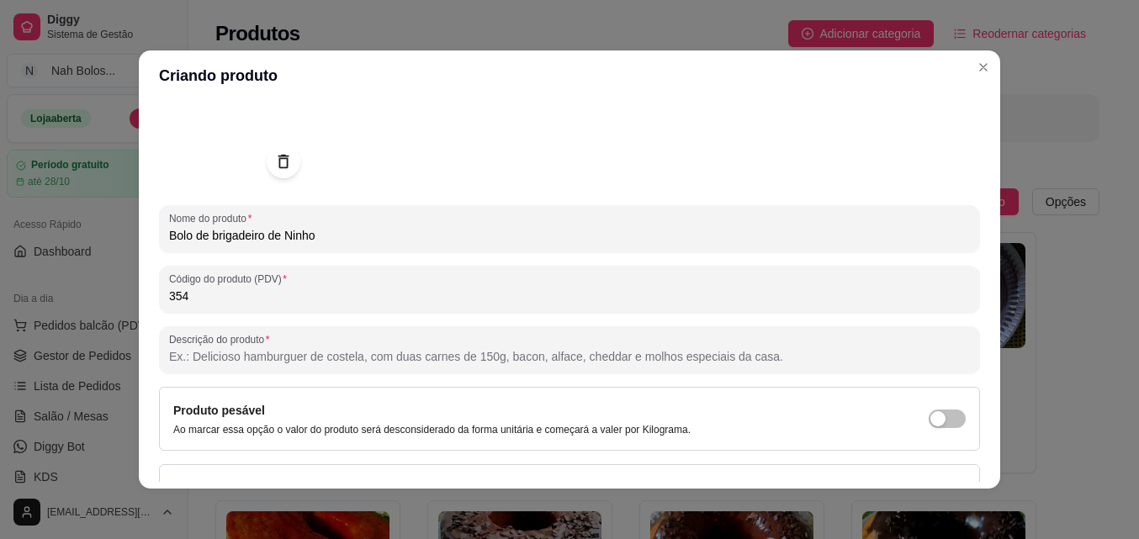
paste input "Bolo de iogurte fofinho e macio, recheado e coberto com brigadeiro de leite Nin…"
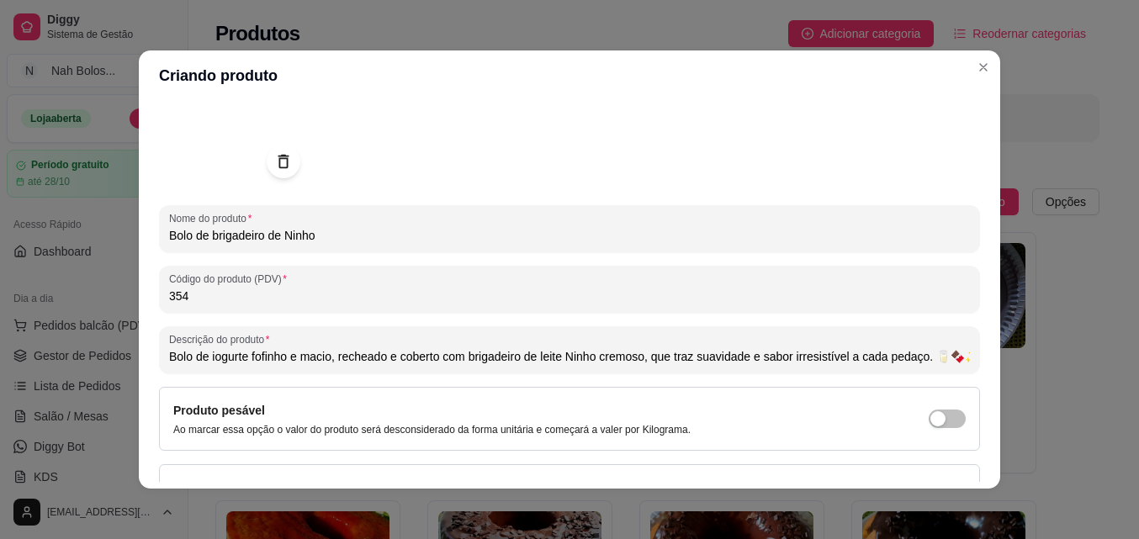
scroll to position [0, 15]
drag, startPoint x: 379, startPoint y: 356, endPoint x: 315, endPoint y: 359, distance: 64.8
click at [315, 359] on input "Bolo de iogurte fofinho e macio, recheado e coberto com brigadeiro de leite Nin…" at bounding box center [569, 356] width 801 height 17
type input "Bolo de iogurte fofinho e macio, coberto com brigadeiro de leite Ninho cremoso,…"
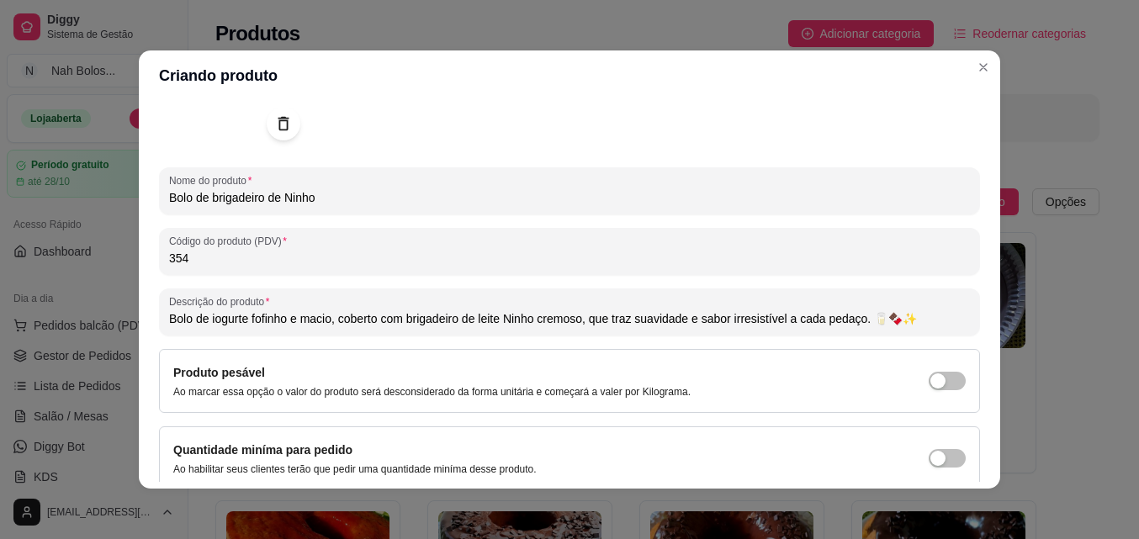
scroll to position [240, 0]
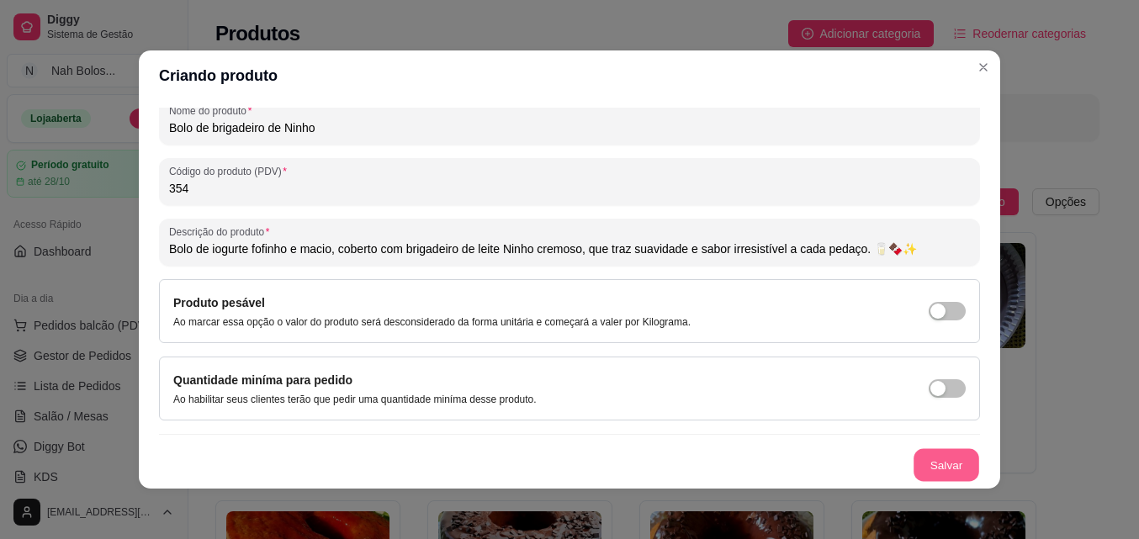
click at [922, 462] on button "Salvar" at bounding box center [946, 465] width 66 height 33
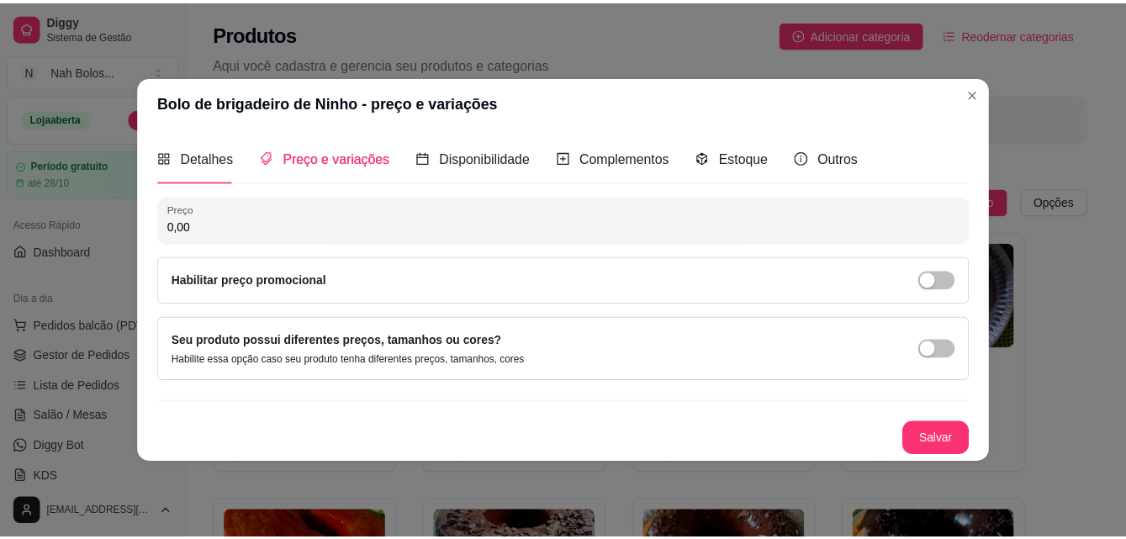
scroll to position [0, 0]
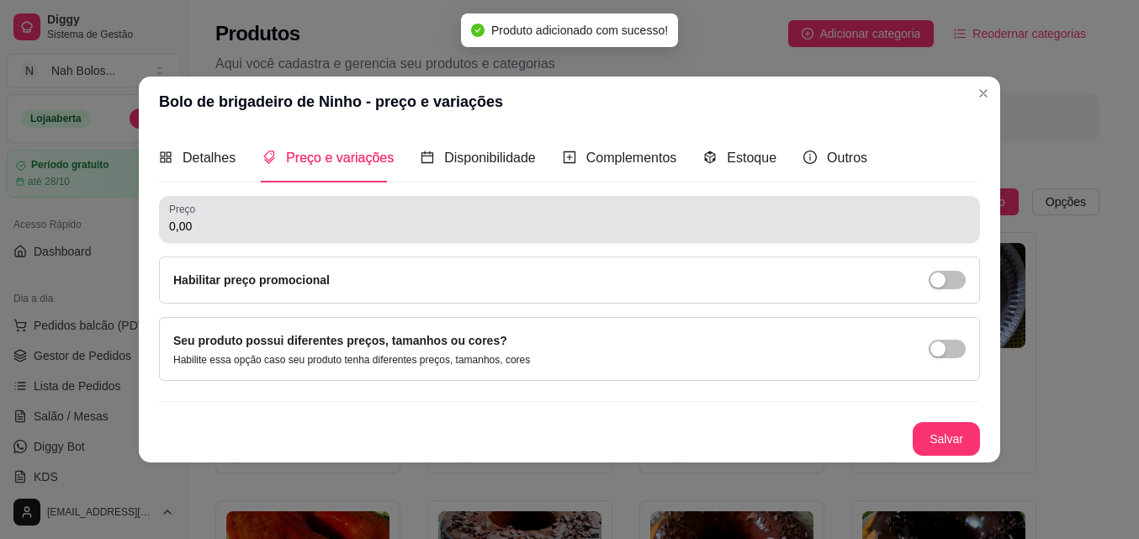
click at [220, 223] on input "0,00" at bounding box center [569, 226] width 801 height 17
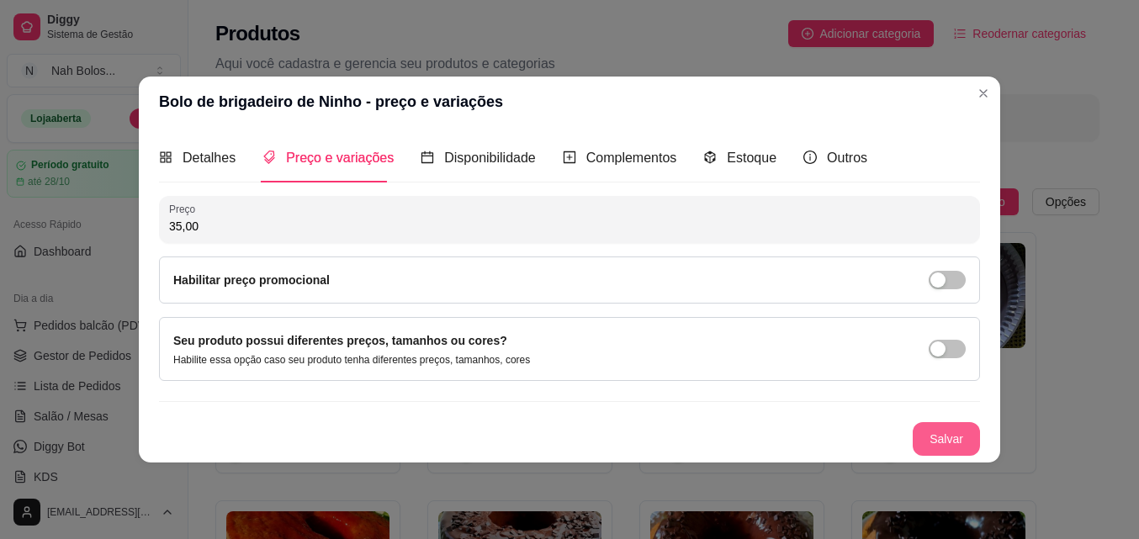
type input "35,00"
click at [953, 426] on button "Salvar" at bounding box center [945, 439] width 67 height 34
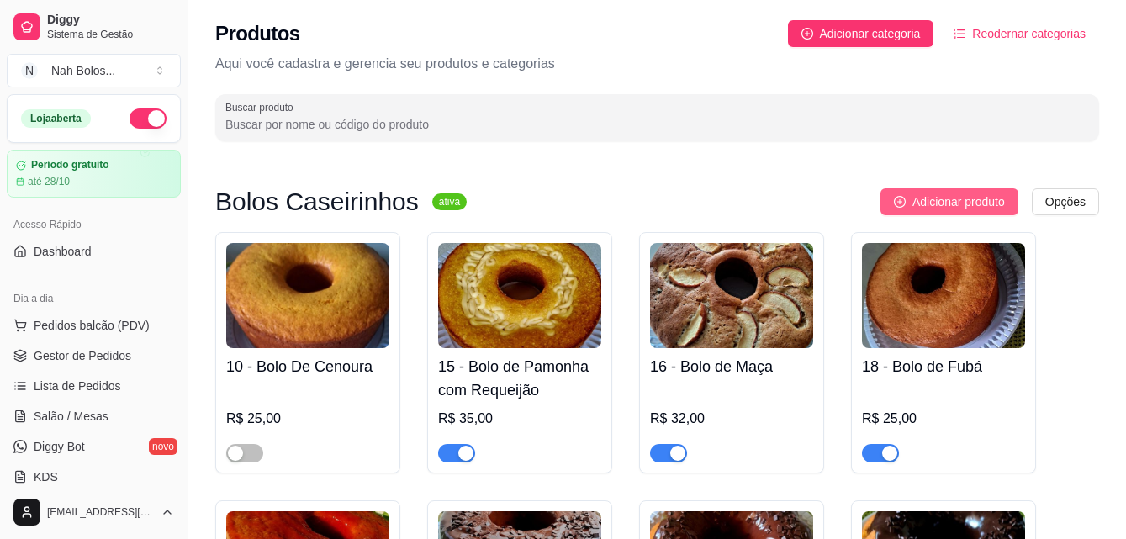
click at [963, 204] on span "Adicionar produto" at bounding box center [958, 202] width 93 height 19
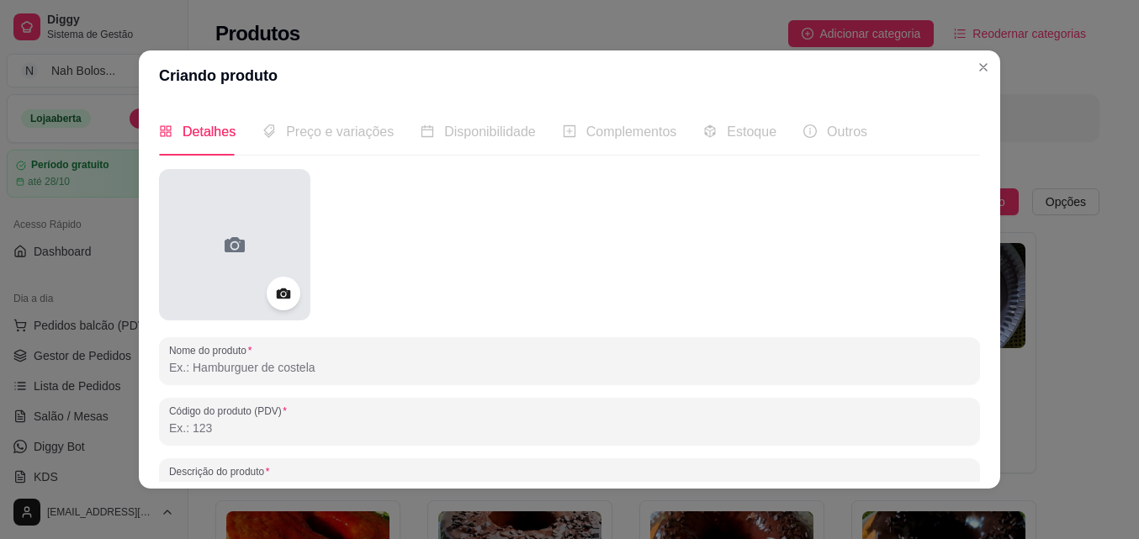
click at [204, 241] on div at bounding box center [234, 244] width 151 height 151
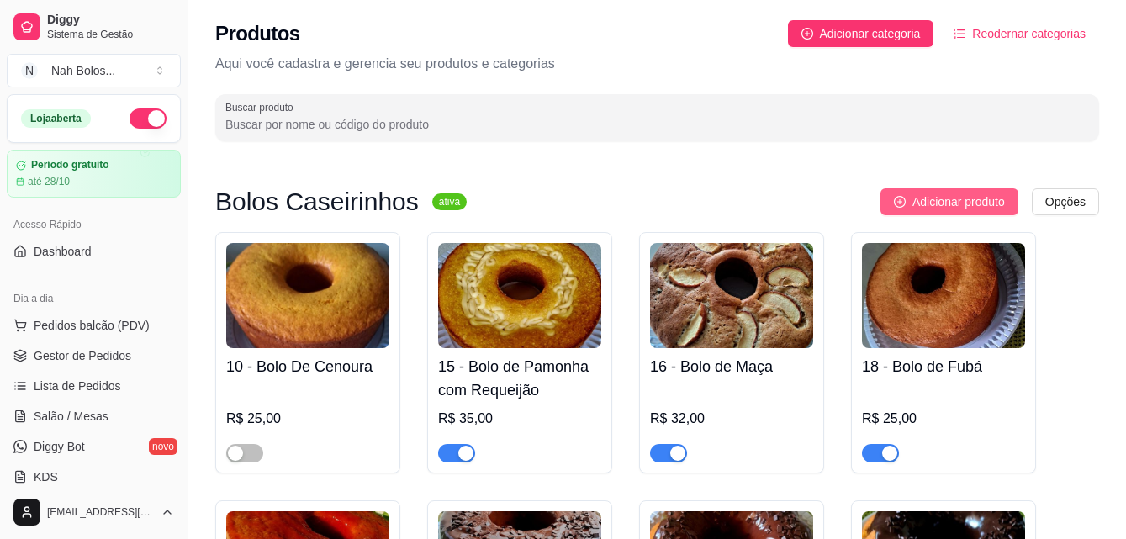
click at [969, 204] on span "Adicionar produto" at bounding box center [958, 202] width 93 height 19
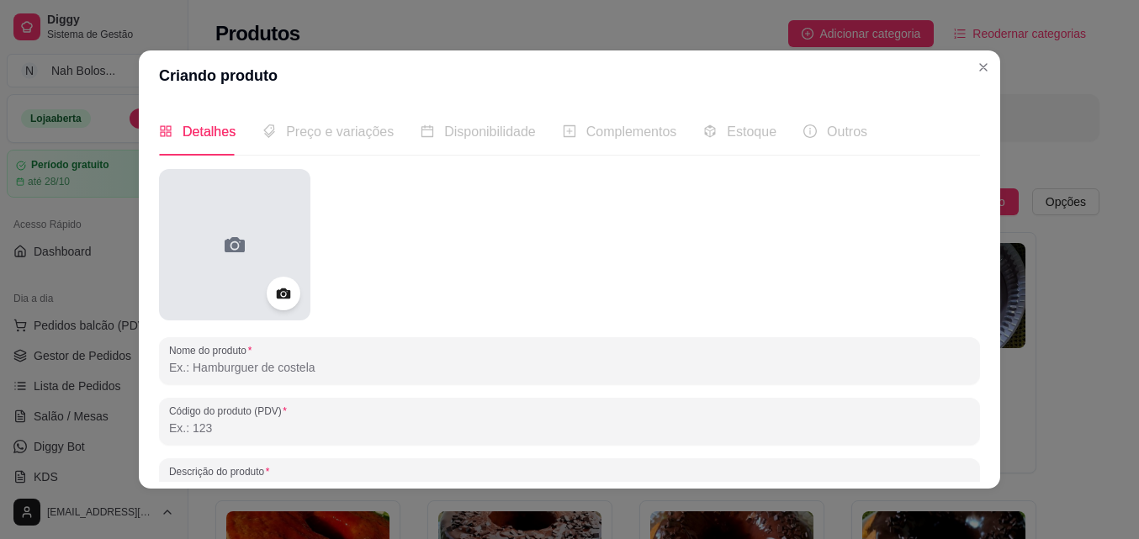
click at [193, 230] on div at bounding box center [234, 244] width 151 height 151
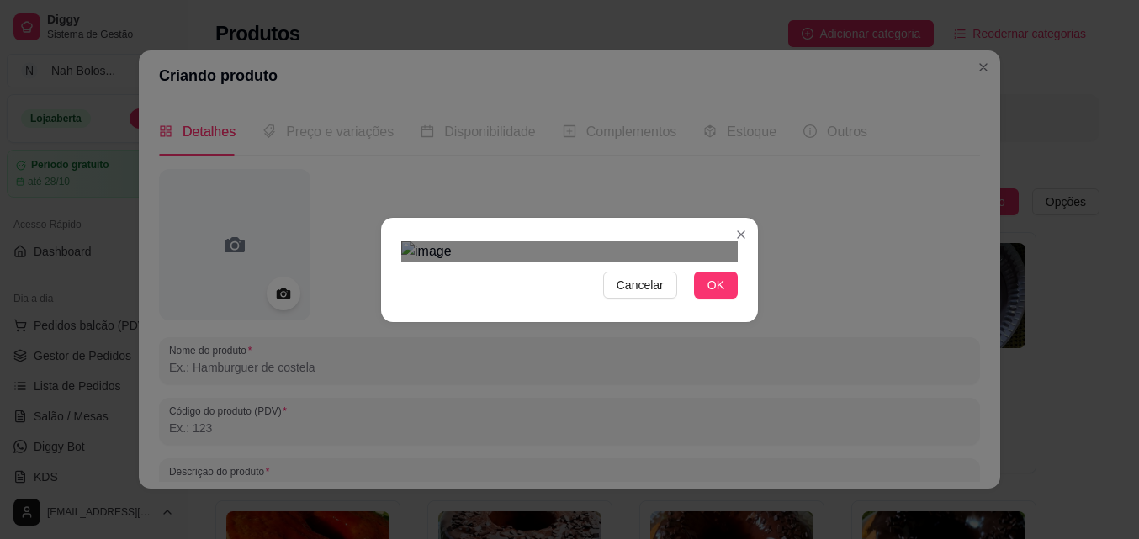
click at [642, 347] on div "Use the arrow keys to move the crop selection area" at bounding box center [570, 466] width 303 height 303
click at [711, 294] on span "OK" at bounding box center [715, 285] width 17 height 19
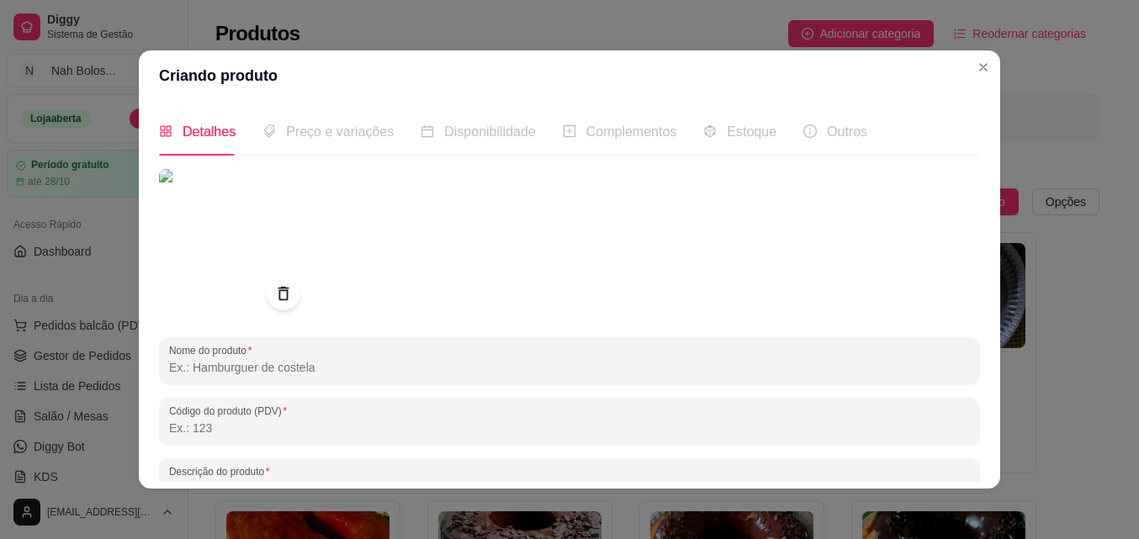
click at [322, 372] on input "Nome do produto" at bounding box center [569, 367] width 801 height 17
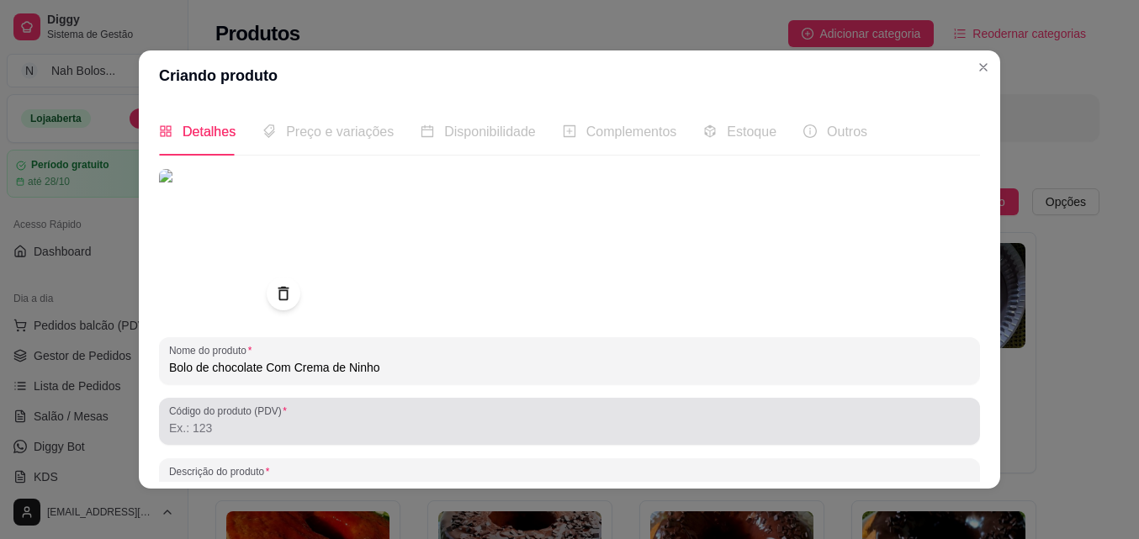
type input "Bolo de chocolate Com Crema de Ninho"
click at [410, 417] on div at bounding box center [569, 421] width 801 height 34
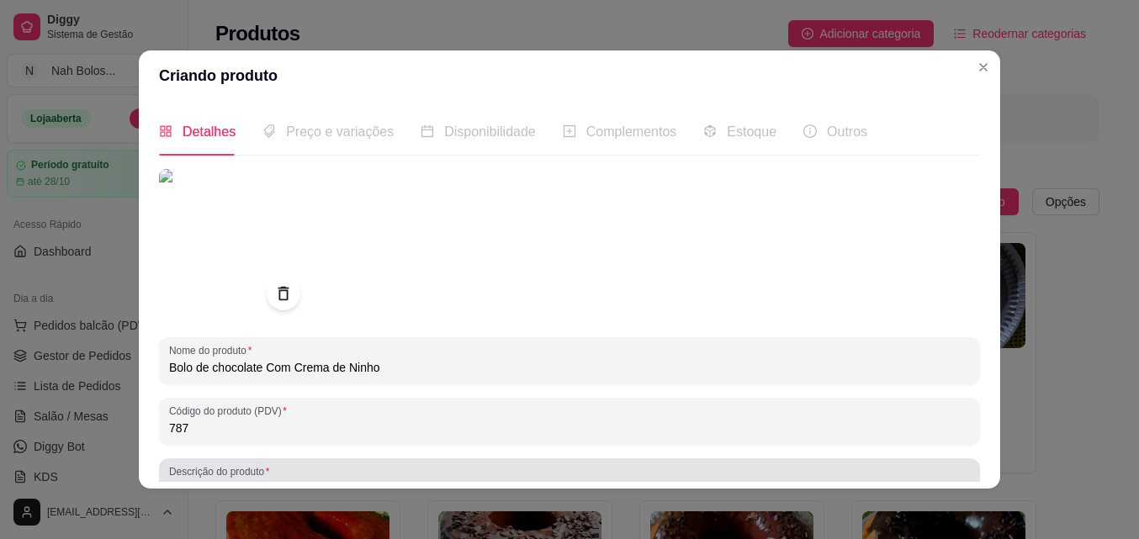
type input "787"
click at [817, 473] on div at bounding box center [569, 482] width 801 height 34
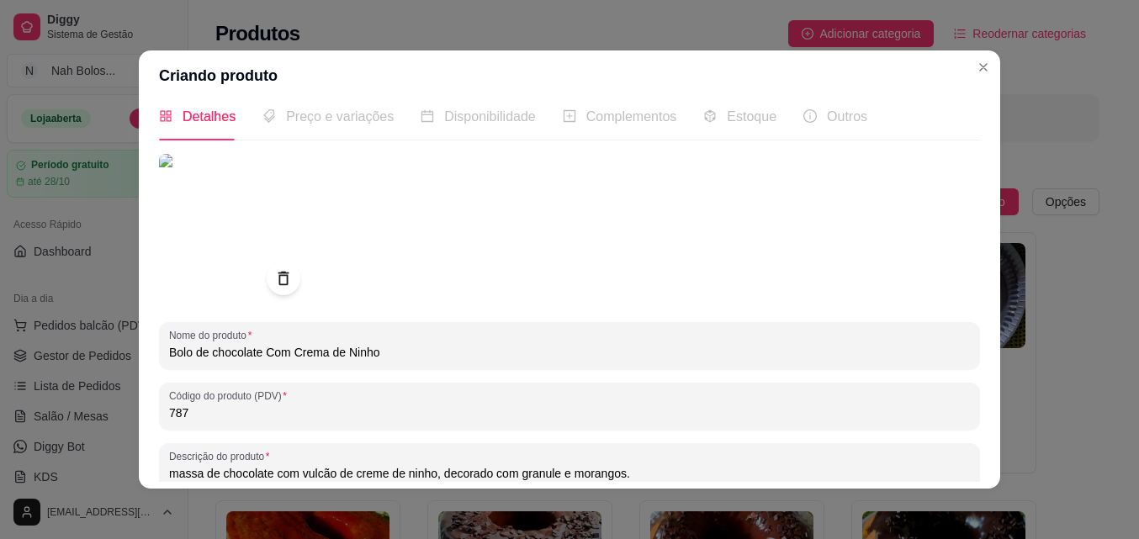
click at [548, 475] on input "massa de chocolate com vulcão de creme de ninho, decorado com granule e morango…" at bounding box center [569, 473] width 801 height 17
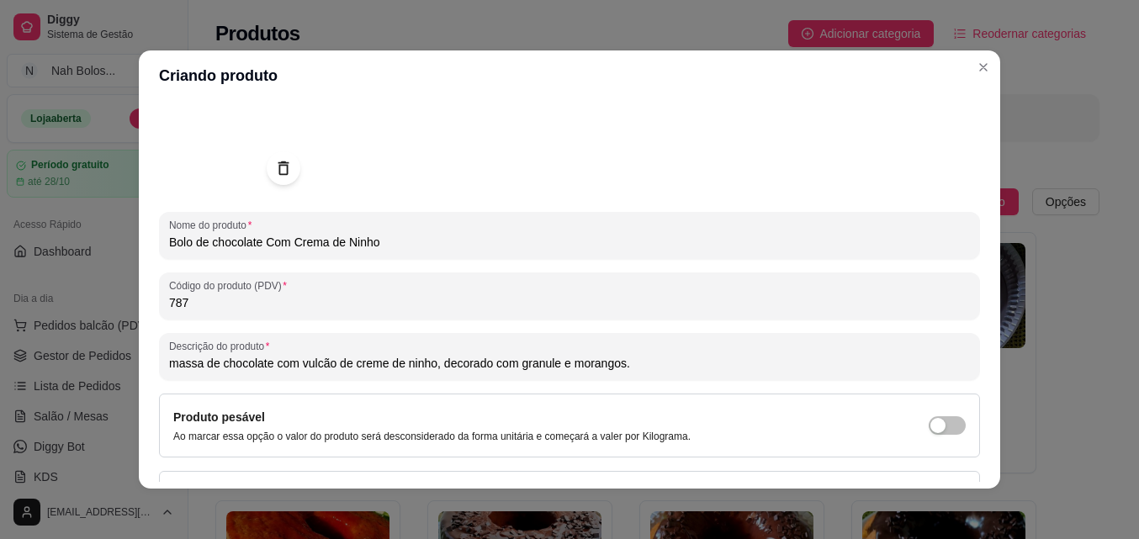
scroll to position [172, 0]
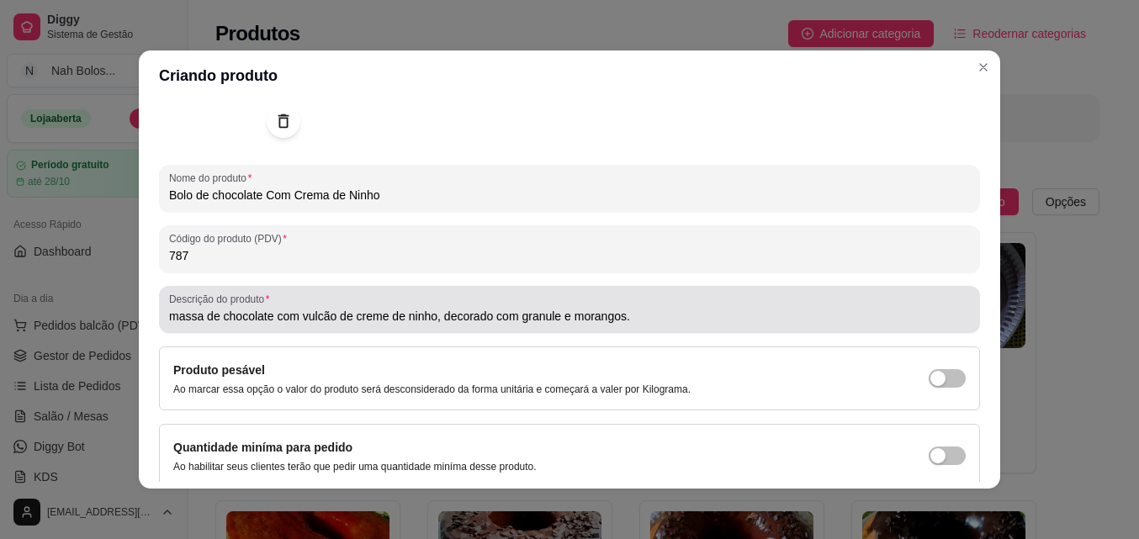
click at [264, 319] on input "massa de chocolate com vulcão de creme de ninho, decorado com granule e morango…" at bounding box center [569, 316] width 801 height 17
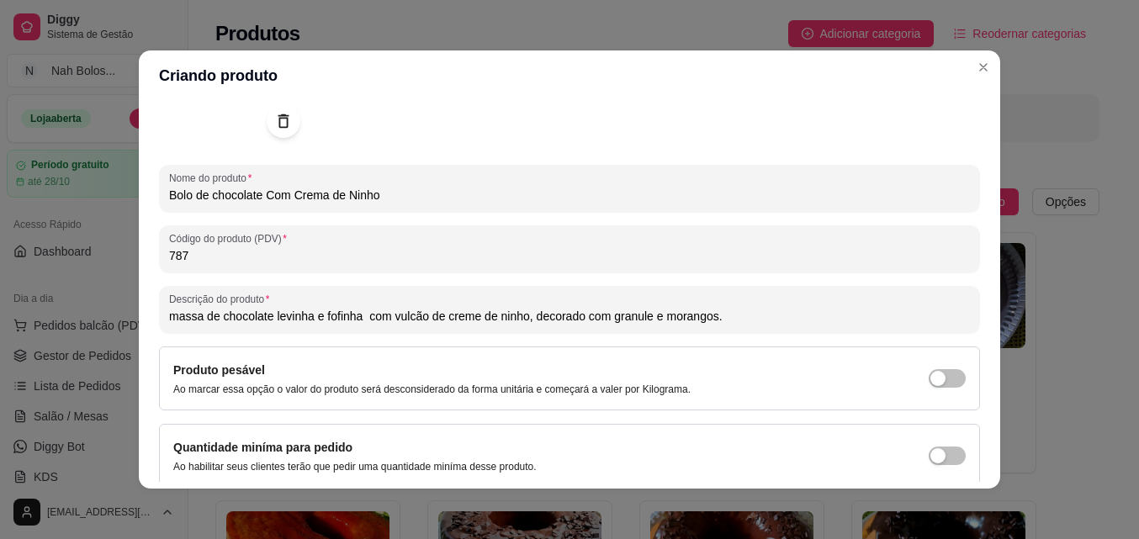
type input "massa de chocolate levinha e fofinha com vulcão de creme de ninho, decorado com…"
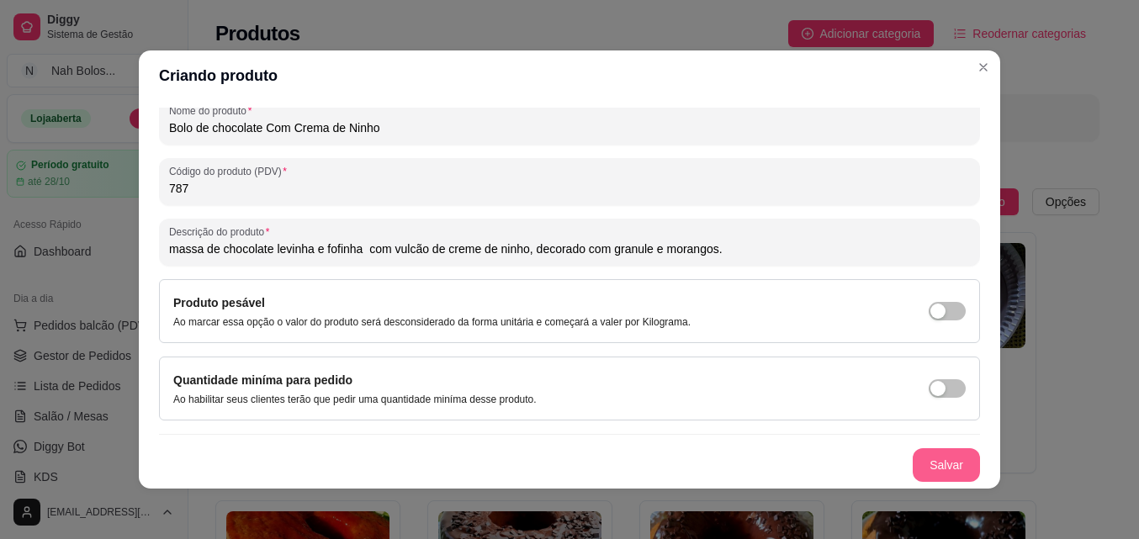
click at [939, 463] on button "Salvar" at bounding box center [945, 465] width 67 height 34
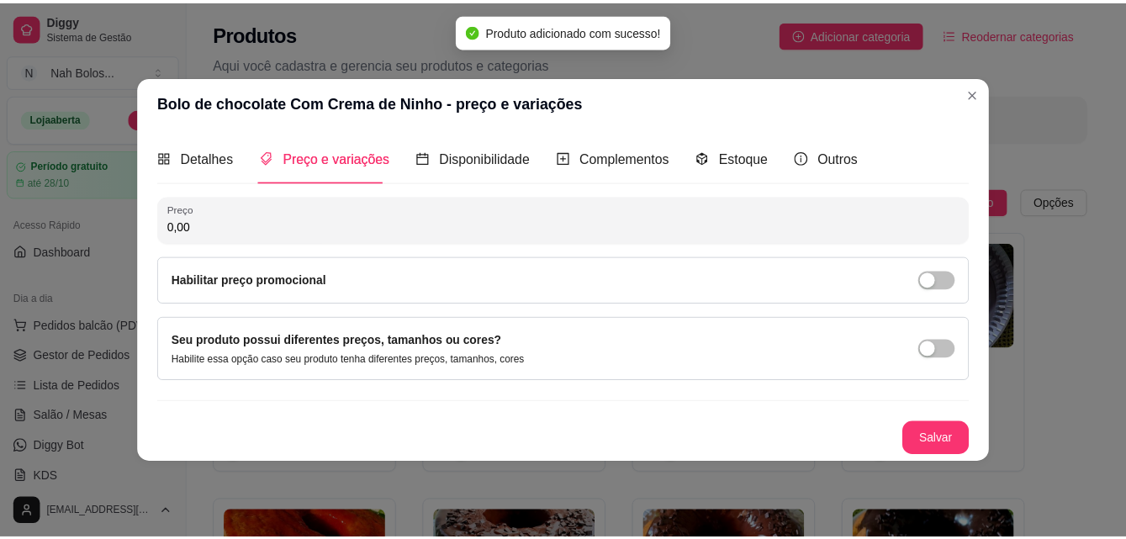
scroll to position [0, 0]
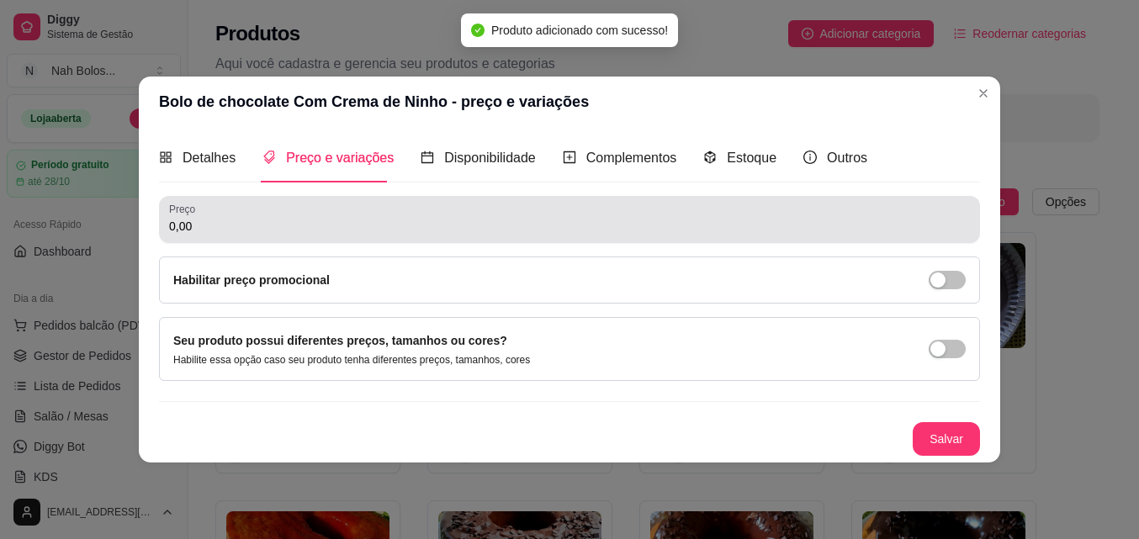
click at [235, 232] on input "0,00" at bounding box center [569, 226] width 801 height 17
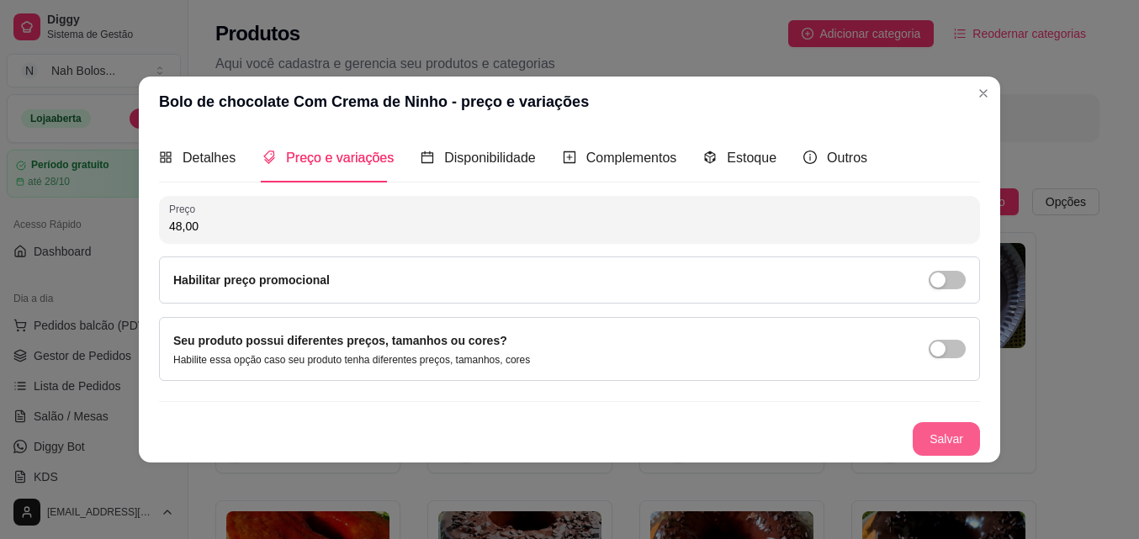
type input "48,00"
click at [930, 433] on button "Salvar" at bounding box center [946, 438] width 66 height 33
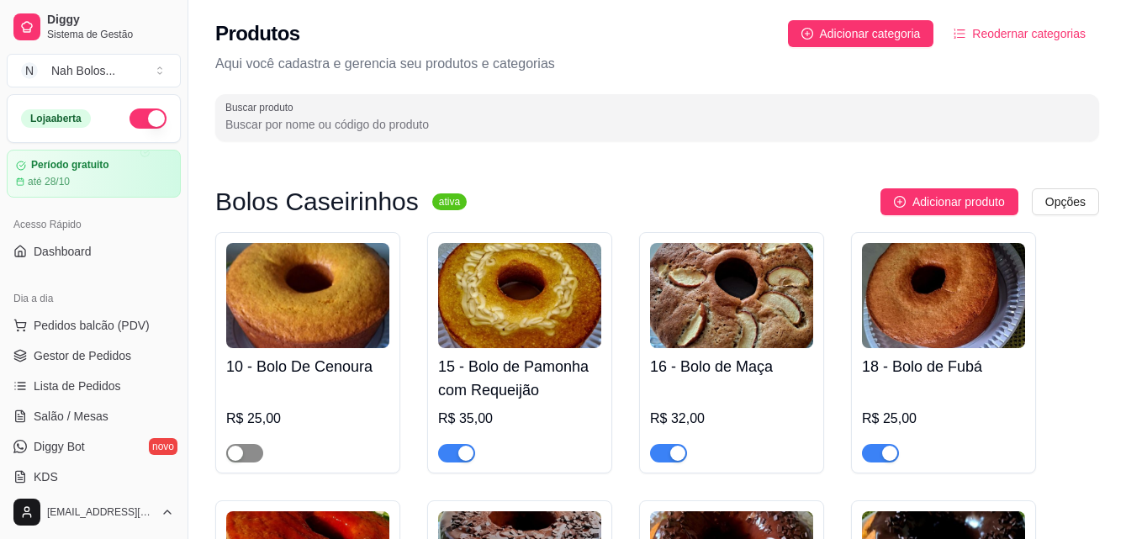
click at [256, 455] on span "button" at bounding box center [244, 453] width 37 height 19
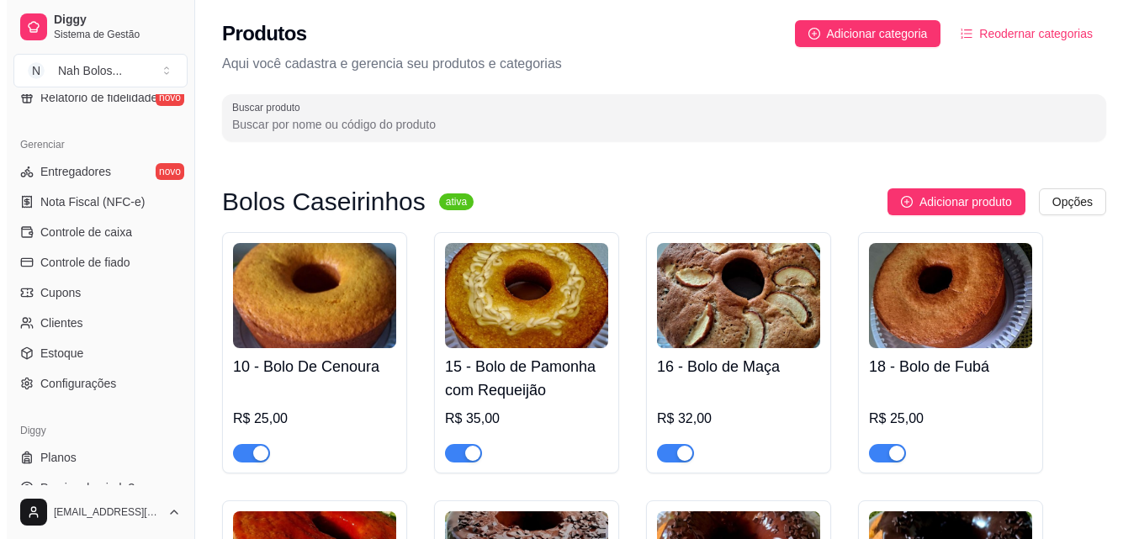
scroll to position [658, 0]
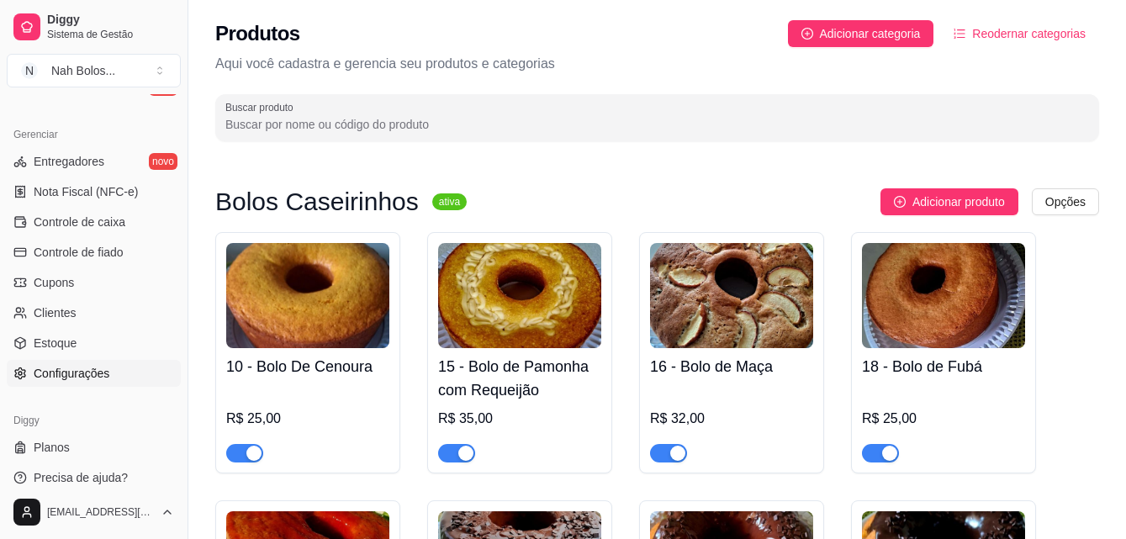
click at [81, 367] on span "Configurações" at bounding box center [72, 373] width 76 height 17
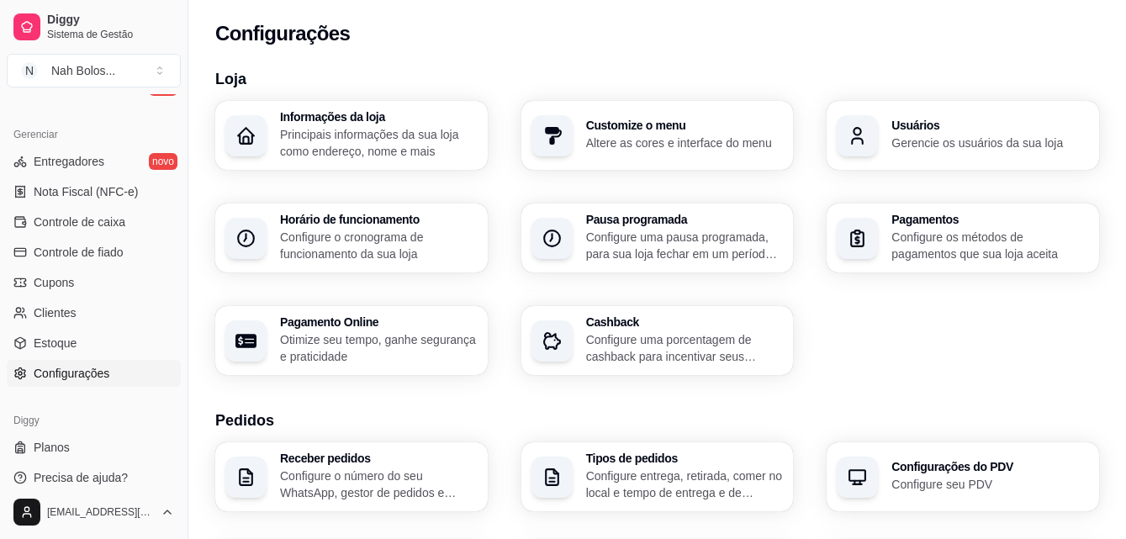
click at [1025, 138] on p "Gerencie os usuários da sua loja" at bounding box center [990, 143] width 198 height 17
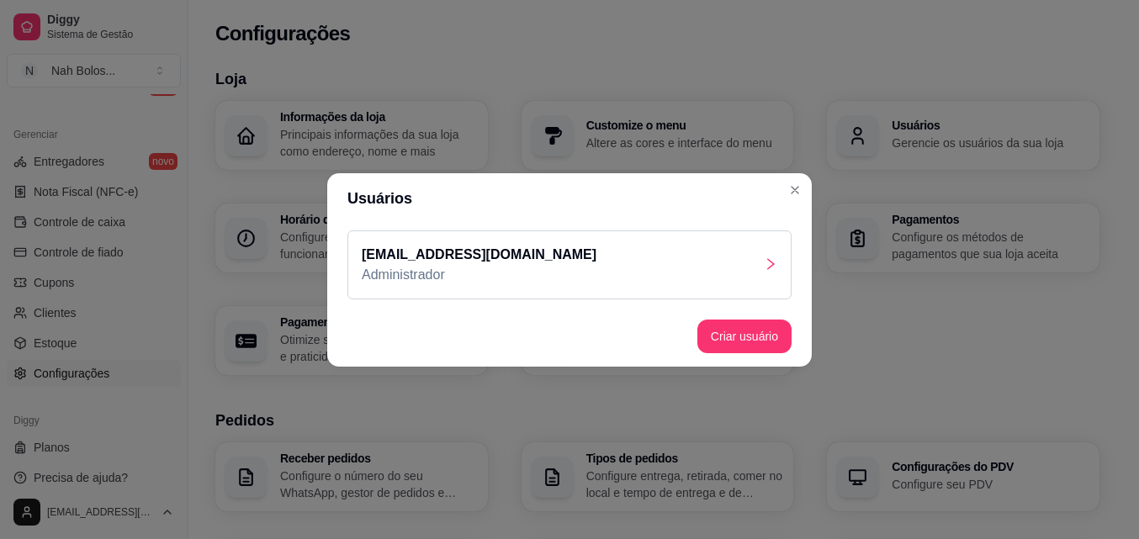
click at [770, 261] on icon "right" at bounding box center [770, 263] width 13 height 13
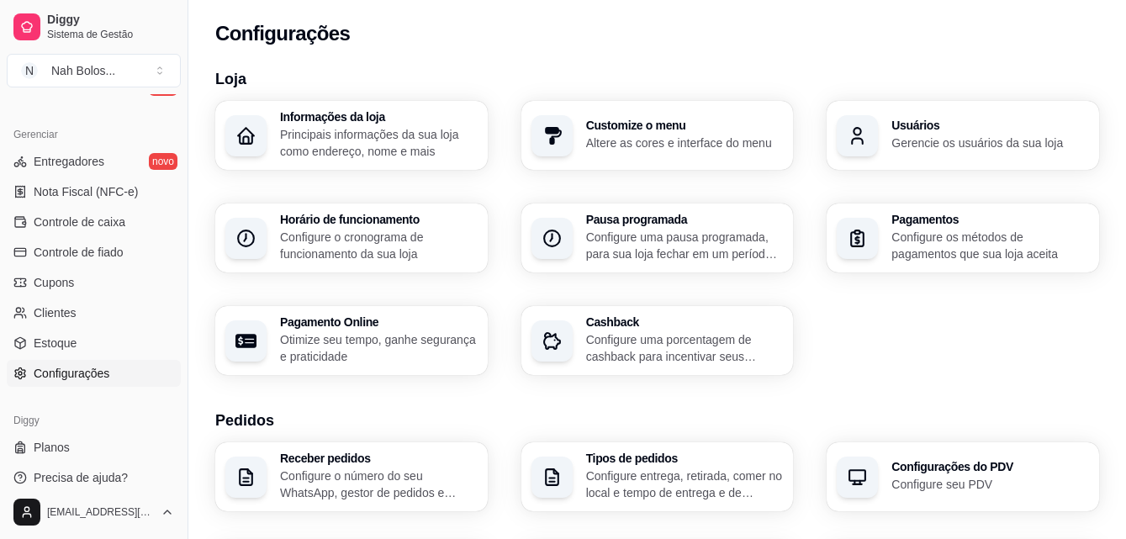
click at [324, 484] on p "Configure o número do seu WhatsApp, gestor de pedidos e outros" at bounding box center [379, 485] width 198 height 34
click at [67, 513] on html "Diggy Sistema de Gestão N Nah Bolos ... Loja aberta Período gratuito até 28/10 …" at bounding box center [563, 269] width 1126 height 539
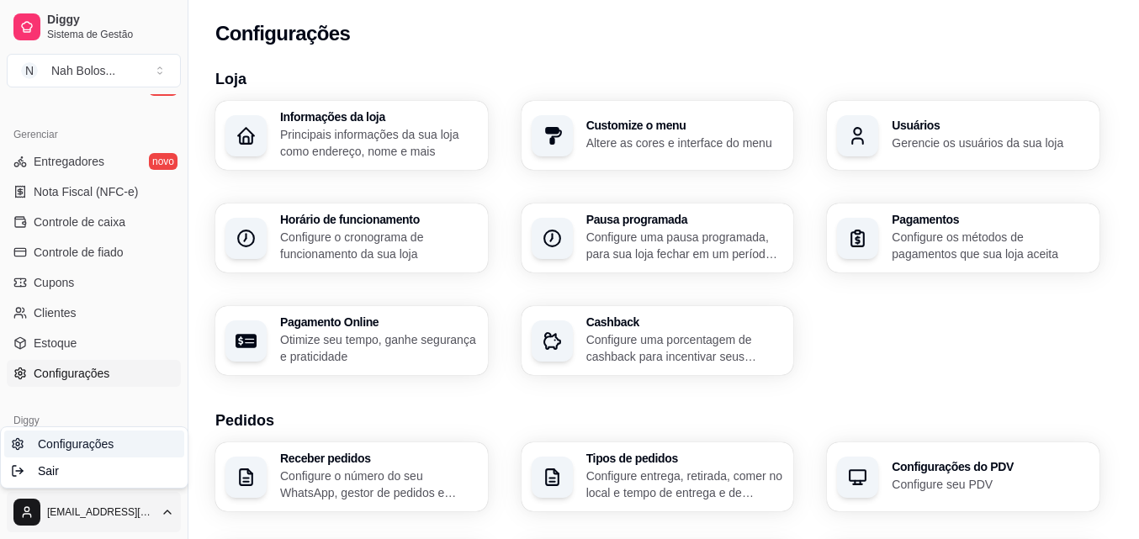
click at [77, 438] on span "Configurações" at bounding box center [76, 444] width 76 height 17
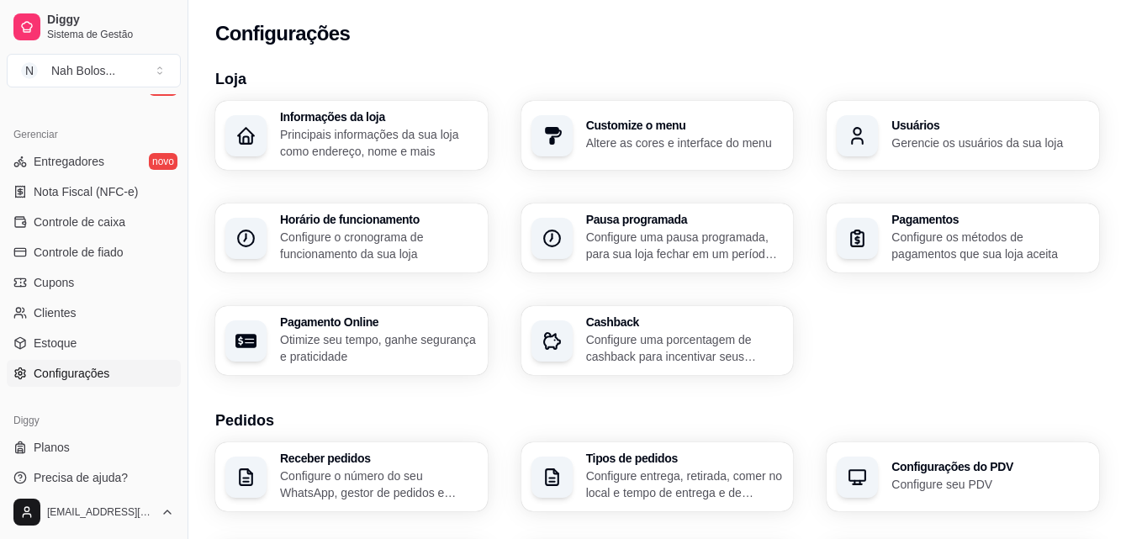
click at [63, 502] on html "Diggy Sistema de Gestão N Nah Bolos ... Loja aberta Período gratuito até 28/10 …" at bounding box center [563, 269] width 1126 height 539
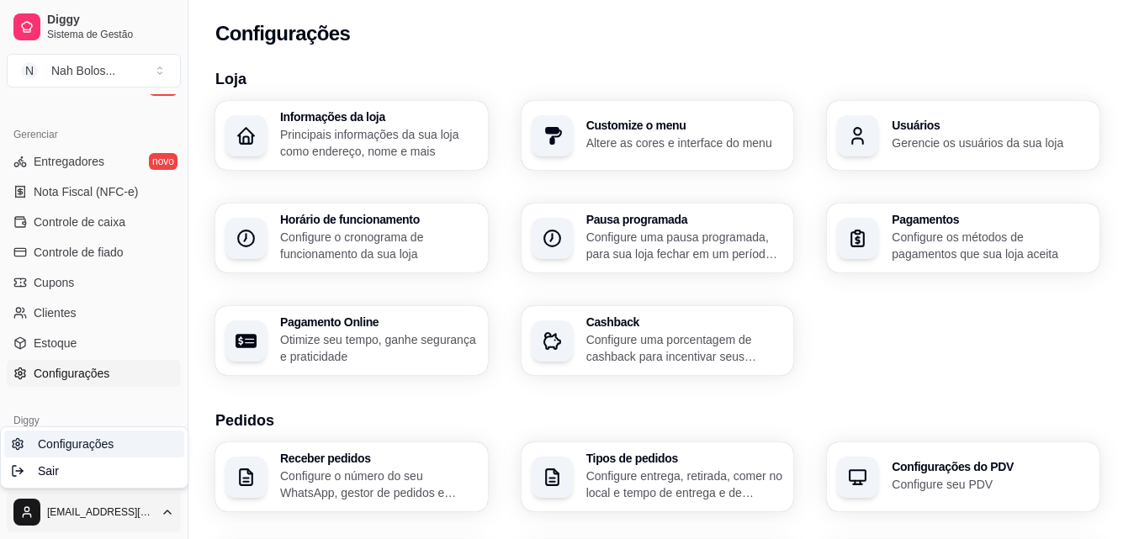
click at [19, 450] on link "Configurações" at bounding box center [94, 444] width 180 height 27
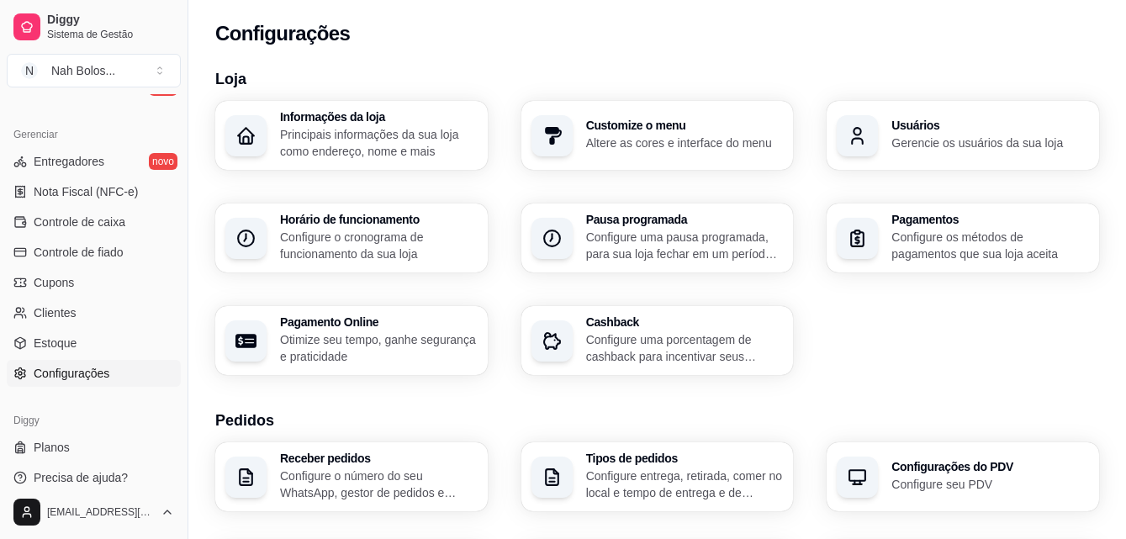
drag, startPoint x: 181, startPoint y: 458, endPoint x: 178, endPoint y: 487, distance: 28.7
click at [178, 487] on div "Diggy Sistema de Gestão N Nah Bolos ... Loja aberta Período gratuito até 28/10 …" at bounding box center [94, 269] width 188 height 539
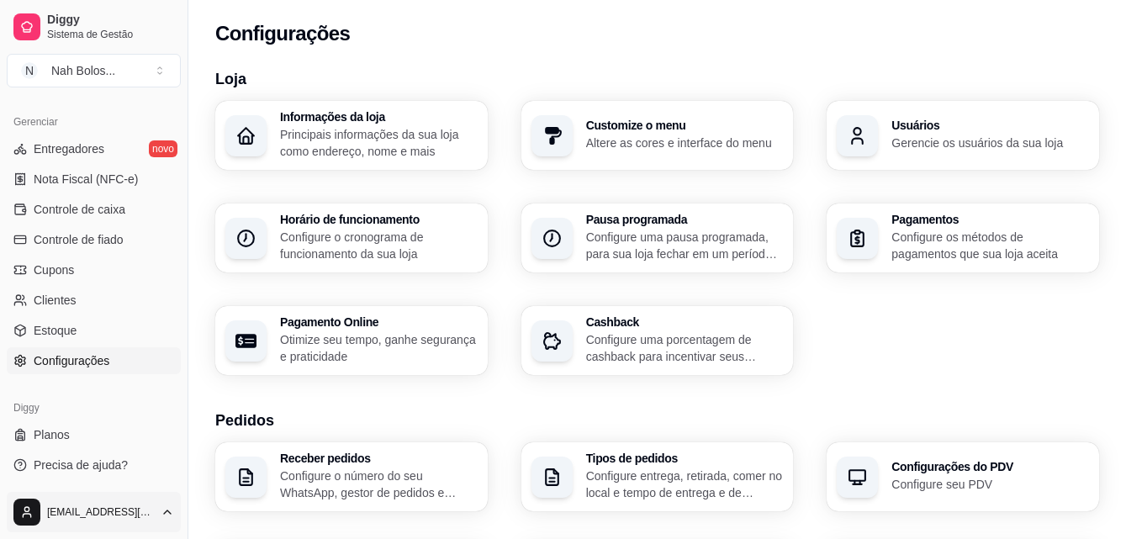
click at [58, 514] on html "Diggy Sistema de Gestão N Nah Bolos ... Loja aberta Período gratuito até 28/10 …" at bounding box center [563, 269] width 1126 height 539
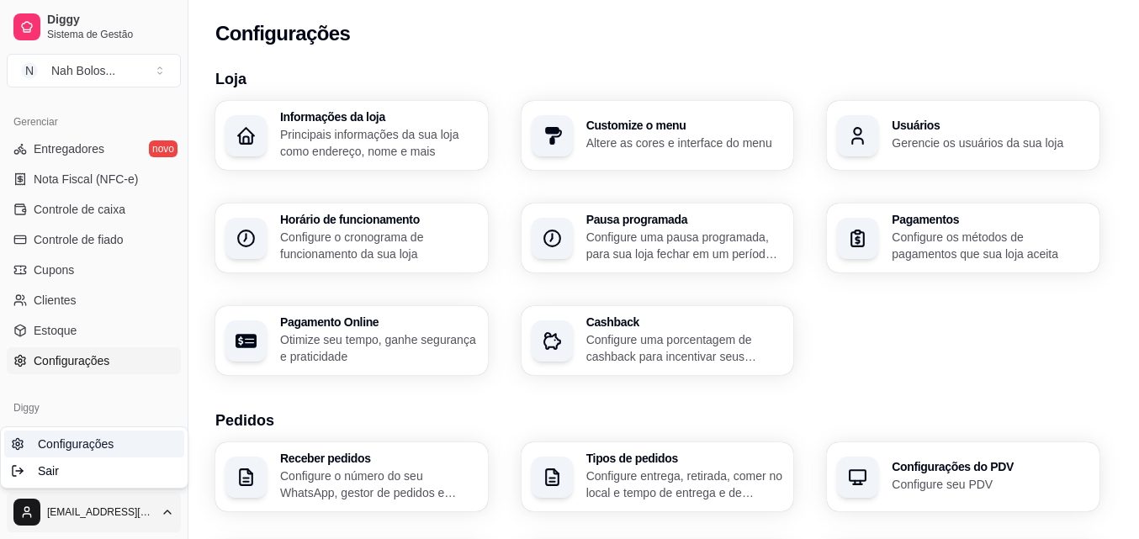
click at [20, 445] on link "Configurações" at bounding box center [94, 444] width 180 height 27
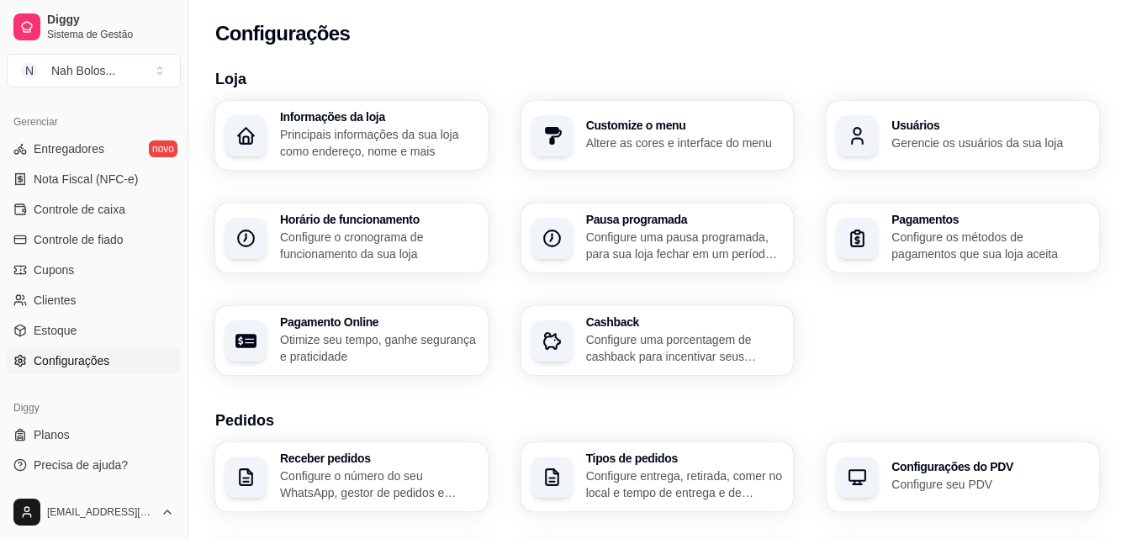
click at [996, 129] on h3 "Usuários" at bounding box center [990, 125] width 198 height 12
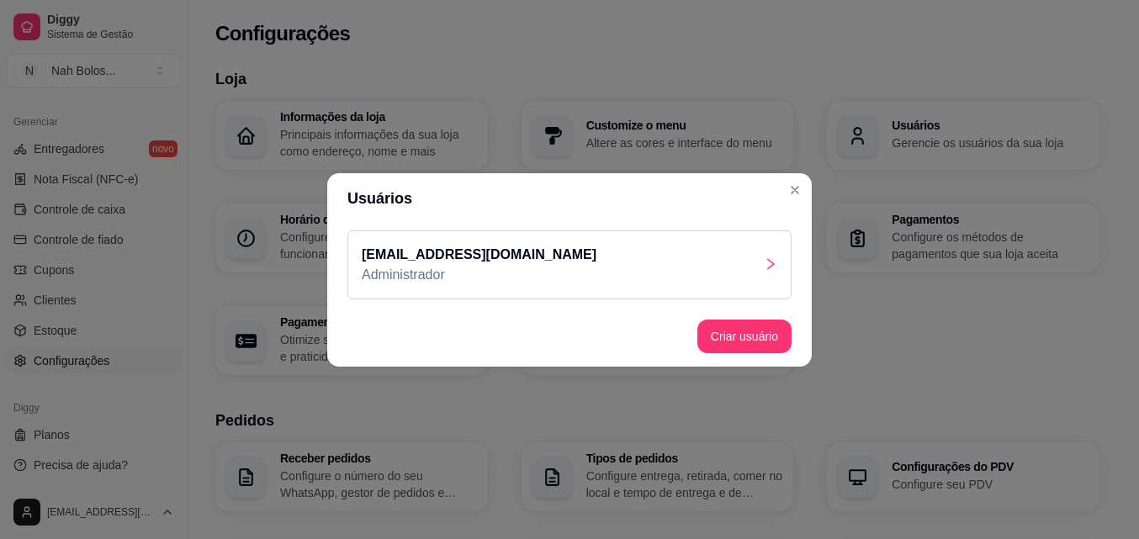
click at [752, 266] on div "mainesan13@gmail.com Administrador" at bounding box center [569, 264] width 444 height 69
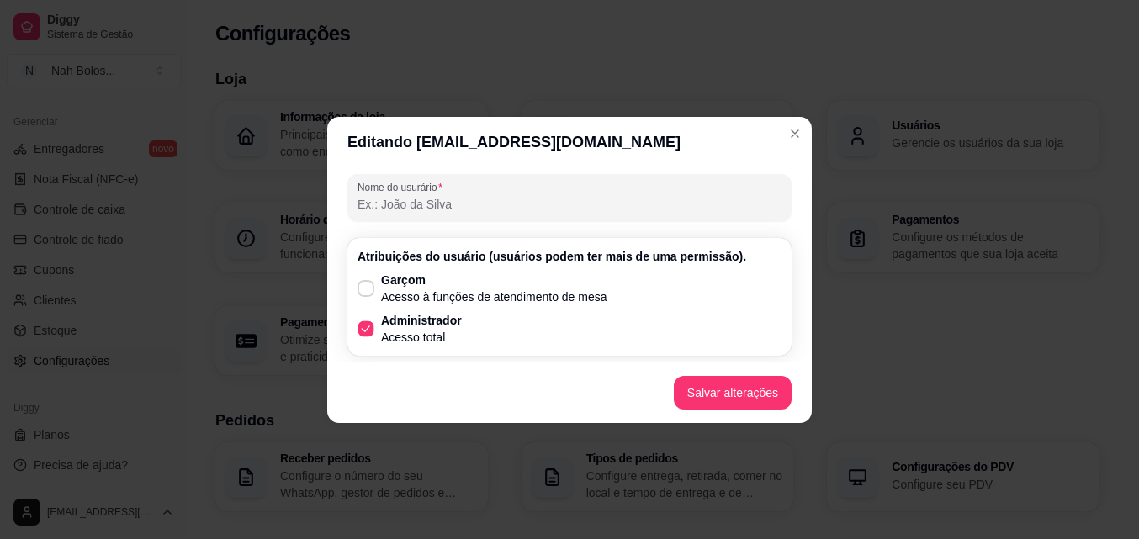
click at [364, 321] on span at bounding box center [366, 328] width 16 height 16
click at [364, 331] on input "Administrador Acesso total" at bounding box center [362, 336] width 11 height 11
click at [367, 324] on icon at bounding box center [365, 329] width 13 height 10
click at [367, 331] on input "Administrador Acesso total" at bounding box center [362, 336] width 11 height 11
checkbox input "true"
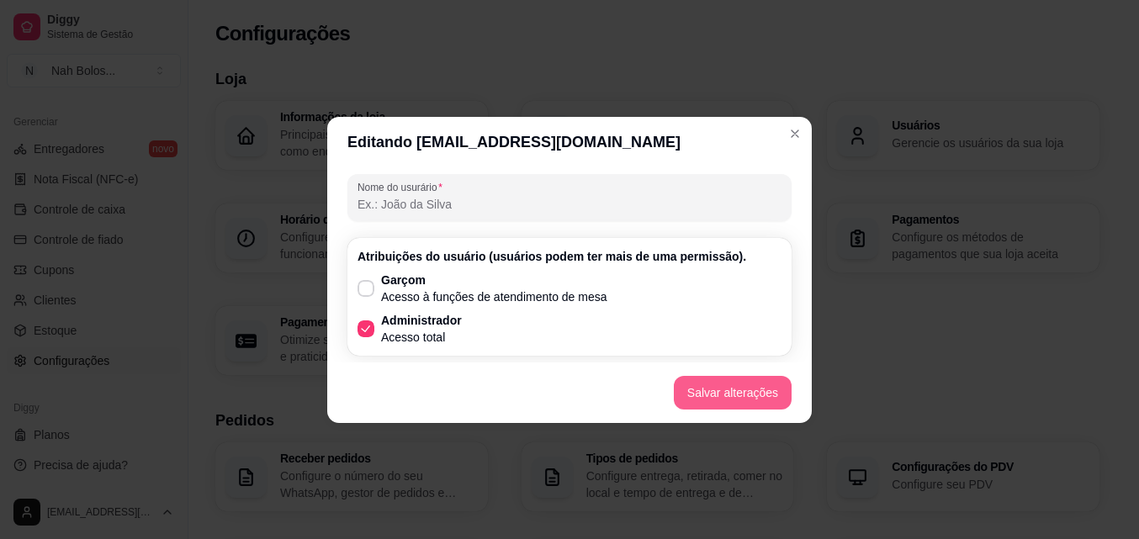
click at [742, 390] on button "Salvar alterações" at bounding box center [733, 393] width 118 height 34
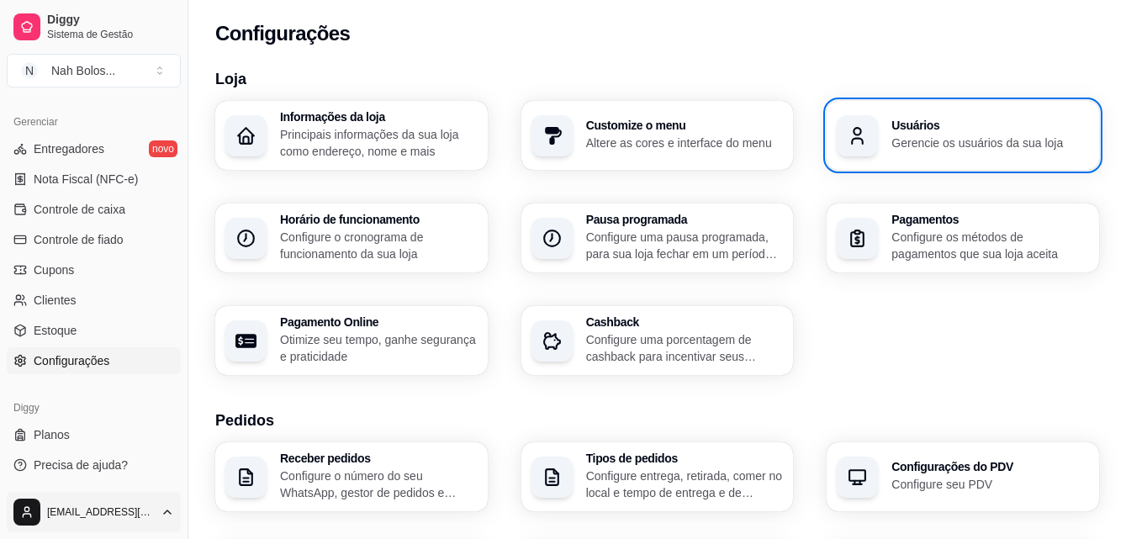
click at [26, 510] on html "Diggy Sistema de Gestão N Nah Bolos ... Loja aberta Período gratuito até 28/10 …" at bounding box center [563, 269] width 1126 height 539
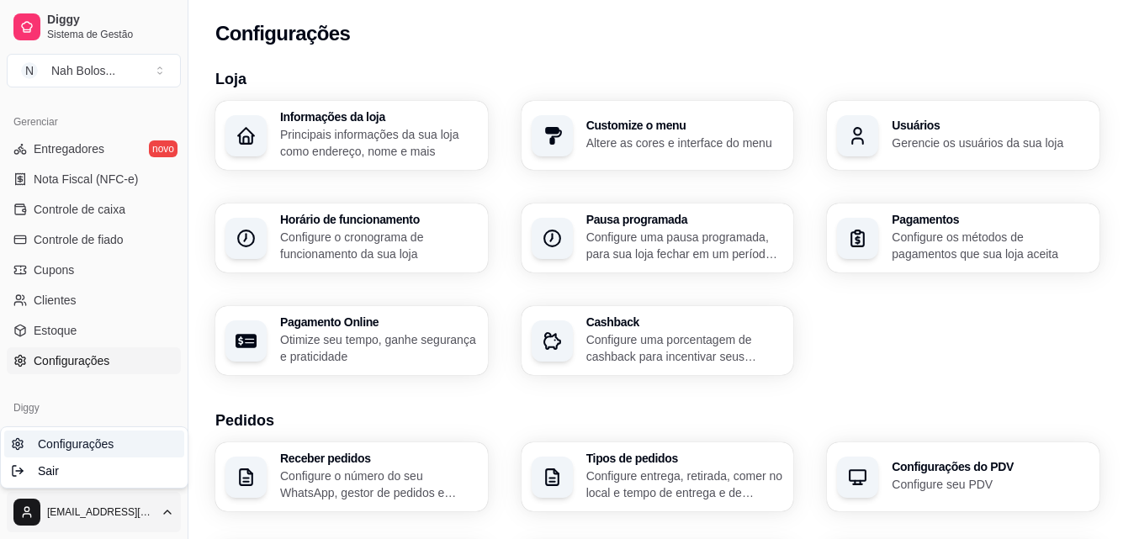
click at [38, 440] on span "Configurações" at bounding box center [76, 444] width 76 height 17
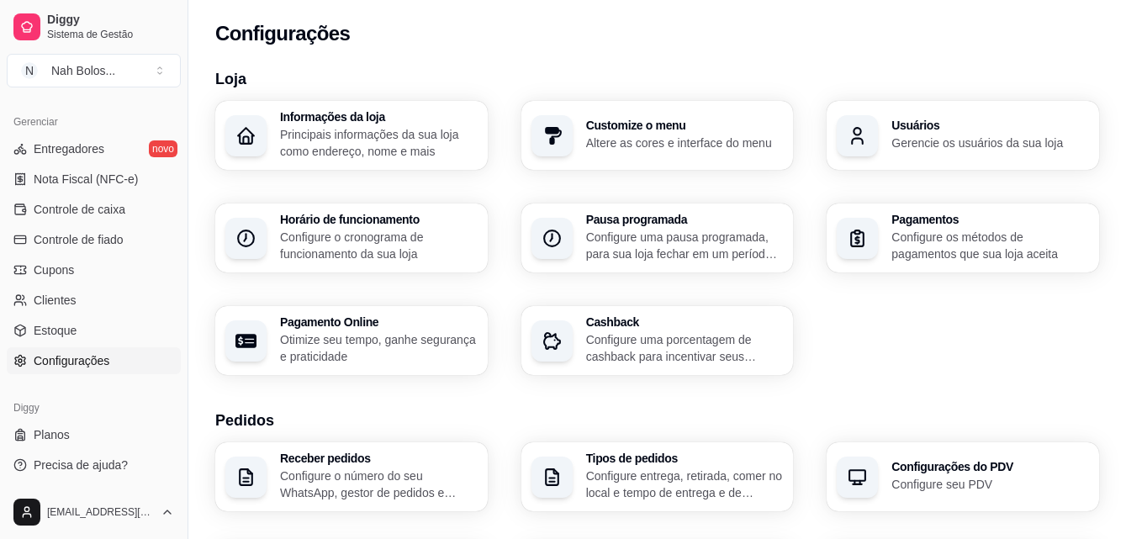
click at [107, 360] on span "Configurações" at bounding box center [72, 360] width 76 height 17
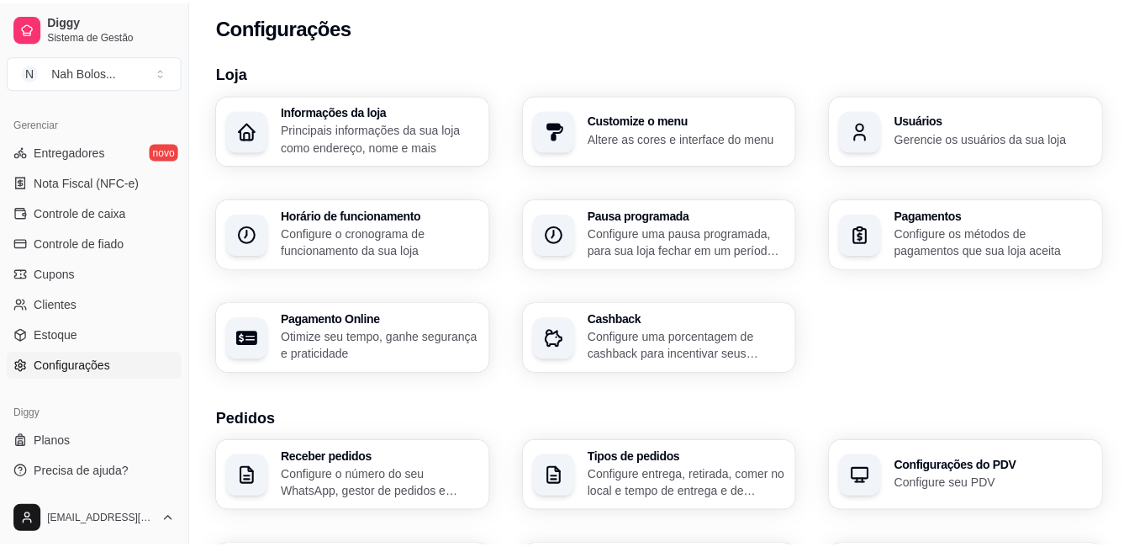
scroll to position [0, 0]
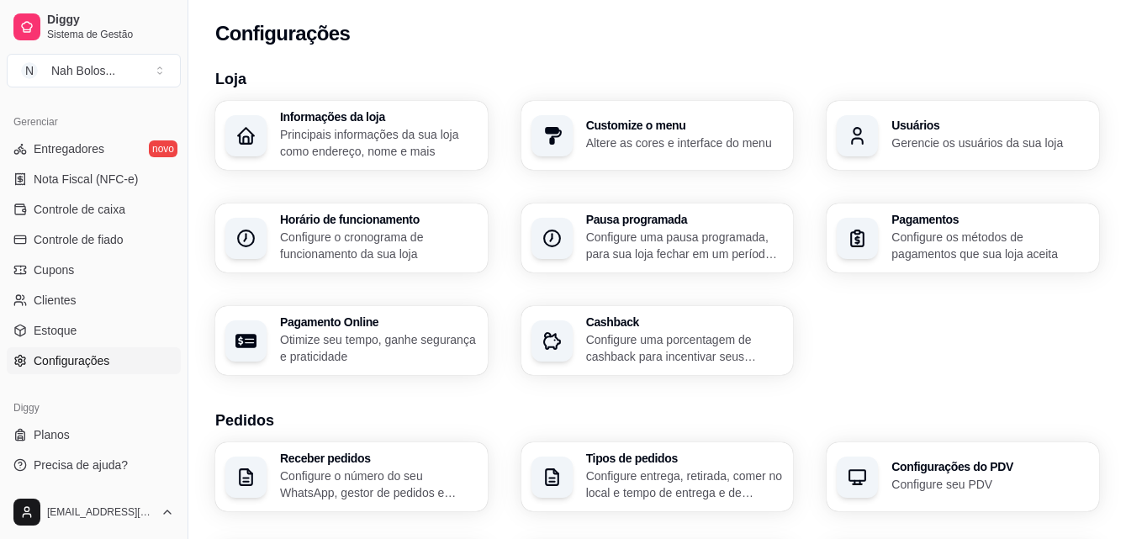
click at [1005, 143] on p "Gerencie os usuários da sua loja" at bounding box center [990, 143] width 198 height 17
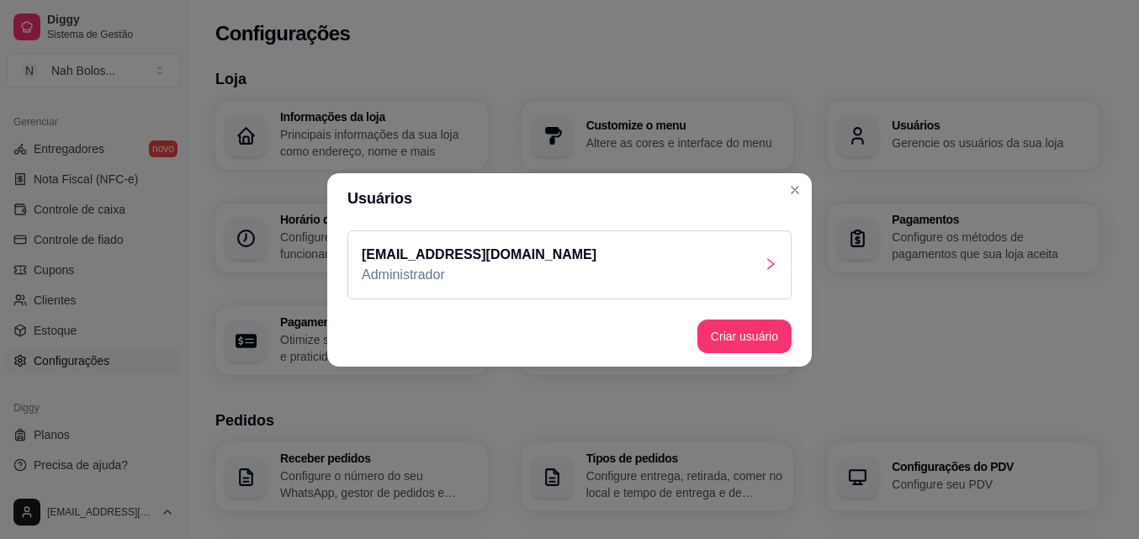
click at [494, 246] on p "[EMAIL_ADDRESS][DOMAIN_NAME]" at bounding box center [479, 255] width 235 height 20
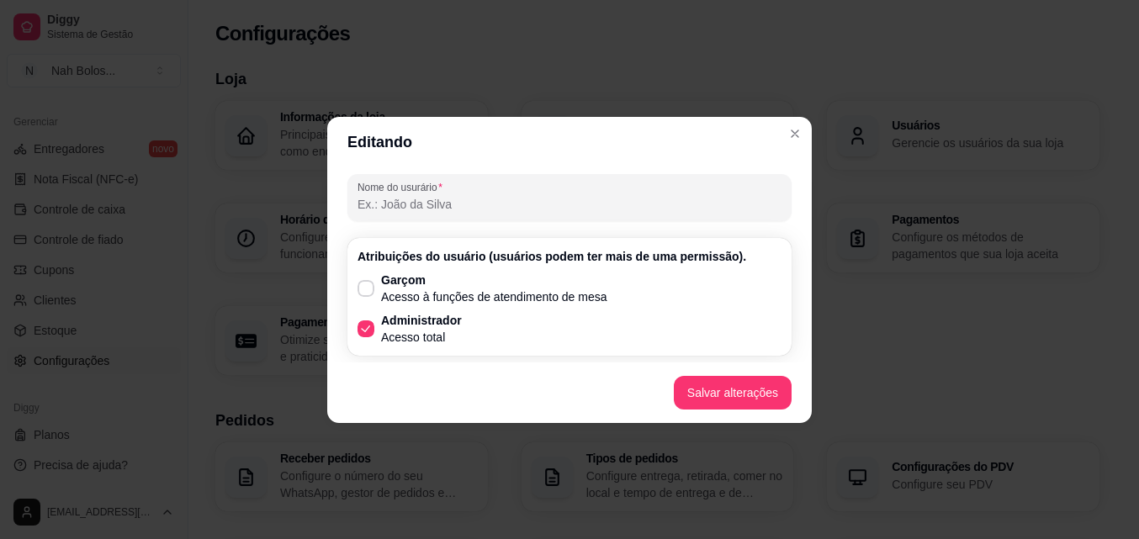
click at [484, 205] on input "Nome do usurário" at bounding box center [569, 204] width 424 height 17
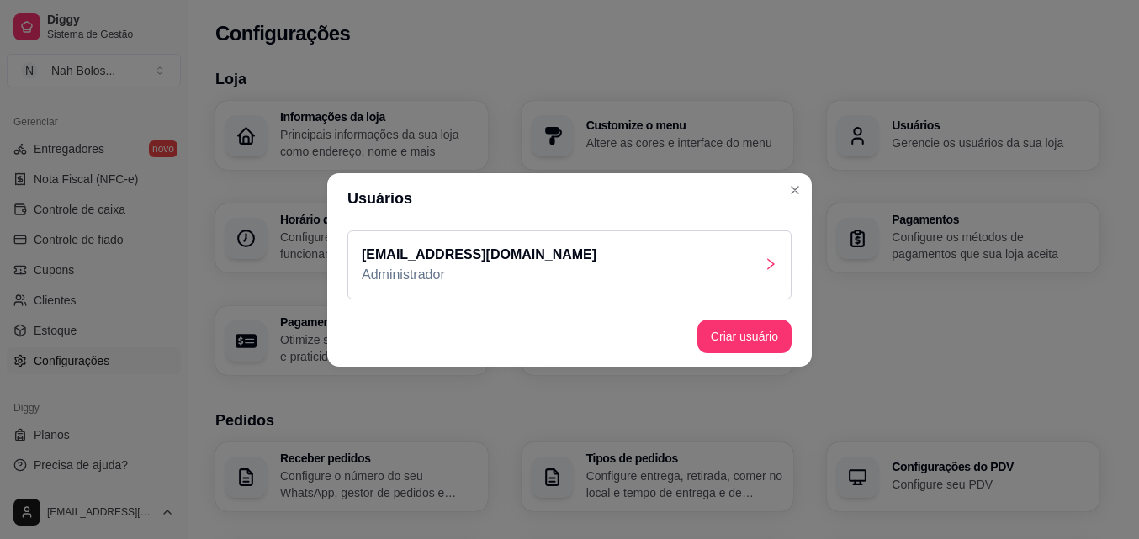
click at [410, 248] on p "[EMAIL_ADDRESS][DOMAIN_NAME]" at bounding box center [479, 255] width 235 height 20
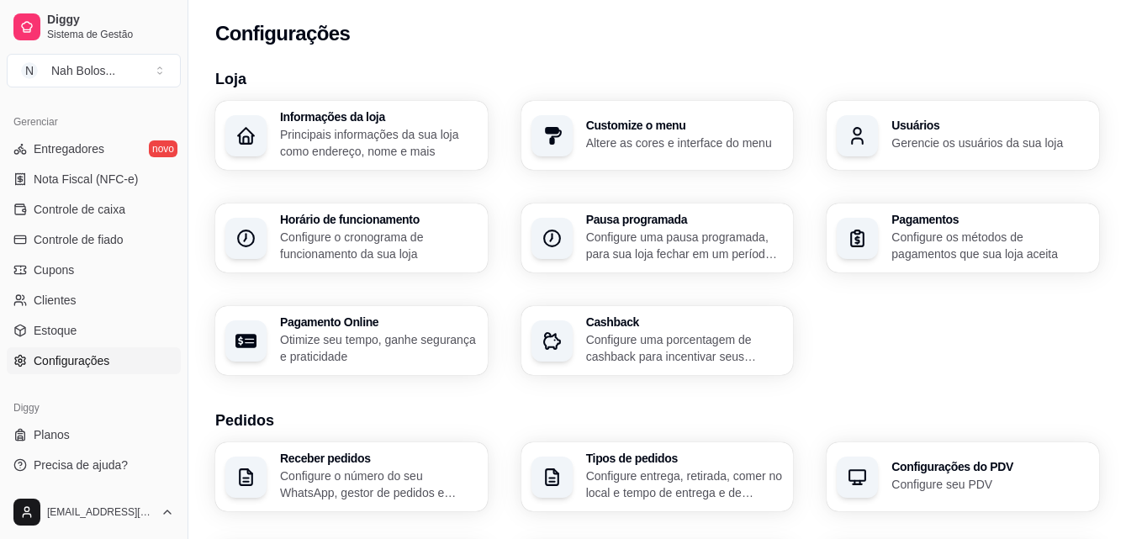
drag, startPoint x: 181, startPoint y: 388, endPoint x: 151, endPoint y: 450, distance: 69.2
click at [151, 458] on div "Diggy Sistema de Gestão N Nah Bolos ... Loja aberta Período gratuito até 28/10 …" at bounding box center [94, 269] width 188 height 539
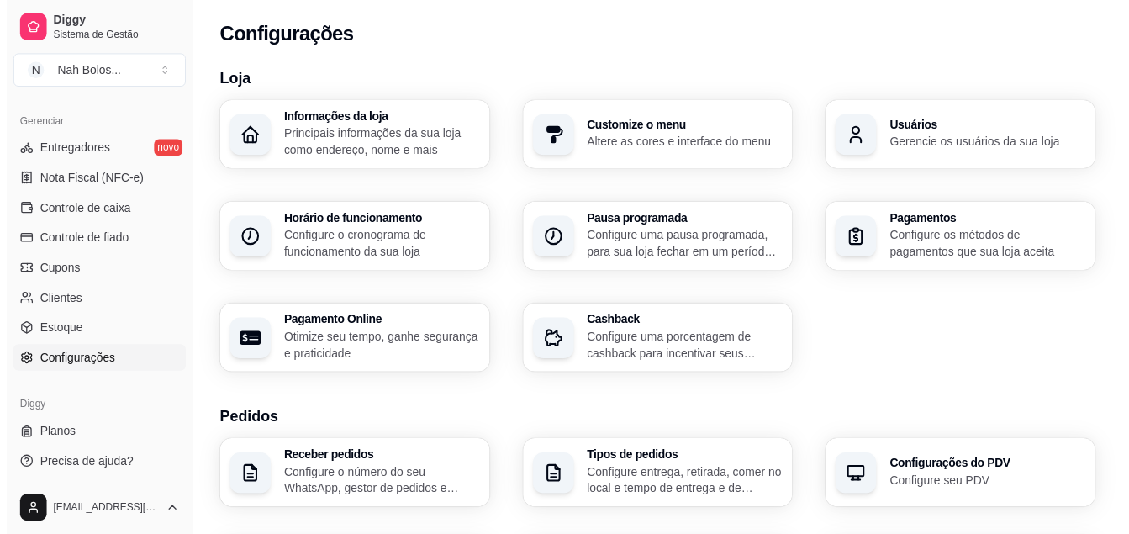
scroll to position [663, 0]
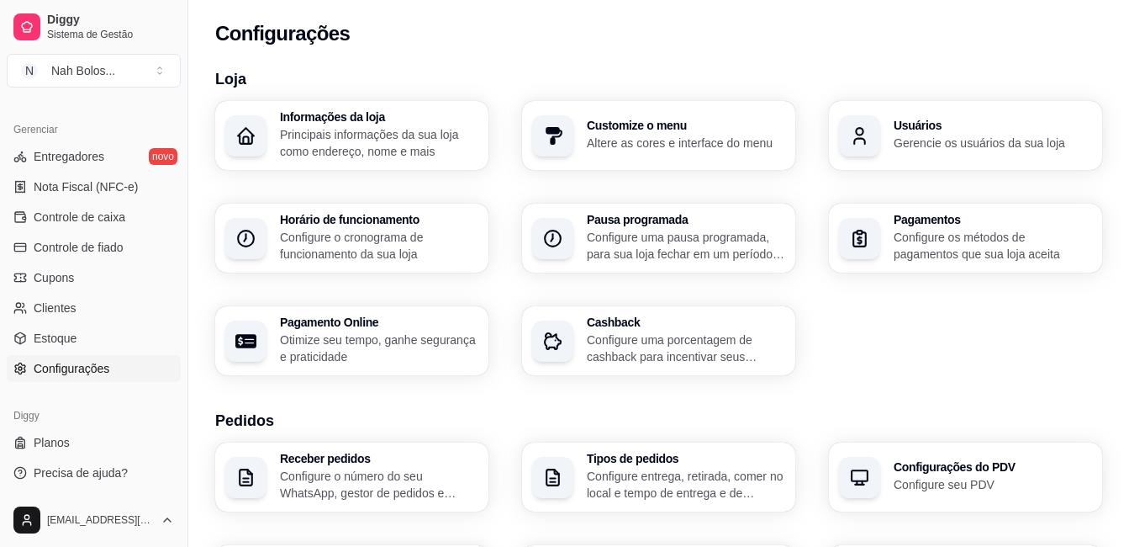
click at [360, 130] on p "Principais informações da sua loja como endereço, nome e mais" at bounding box center [379, 143] width 198 height 34
click at [636, 69] on section "Loja Informações da loja Principais informações da sua loja como endereço, nome…" at bounding box center [658, 221] width 887 height 308
click at [619, 134] on div "Customize o menu Altere as cores e interface do menu" at bounding box center [685, 135] width 193 height 31
click at [908, 162] on div "Usuários Gerencie os usuários da sua loja" at bounding box center [965, 135] width 265 height 67
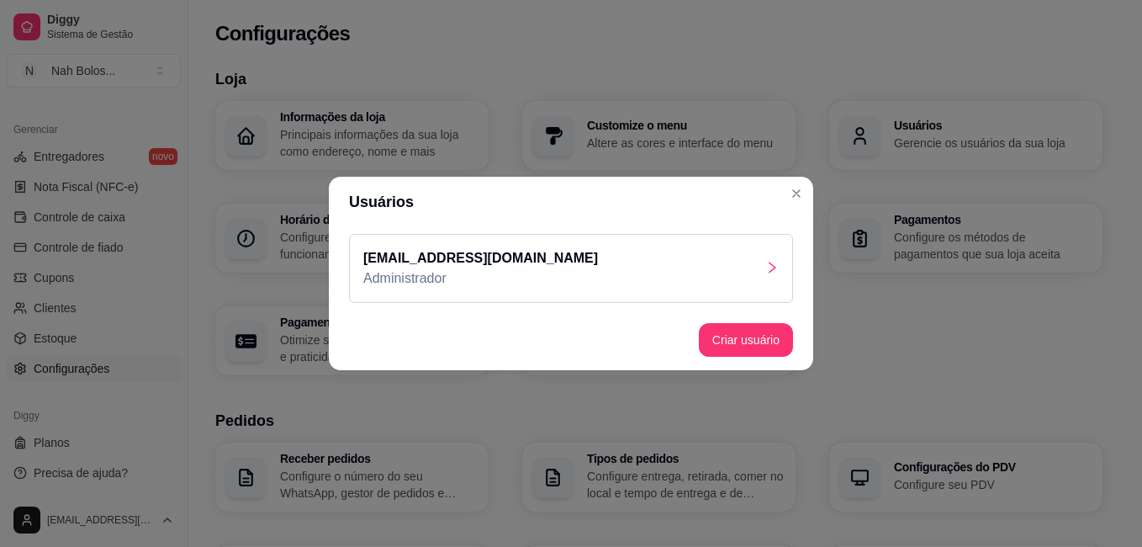
click at [701, 281] on div "mainesan13@gmail.com Administrador" at bounding box center [571, 268] width 444 height 69
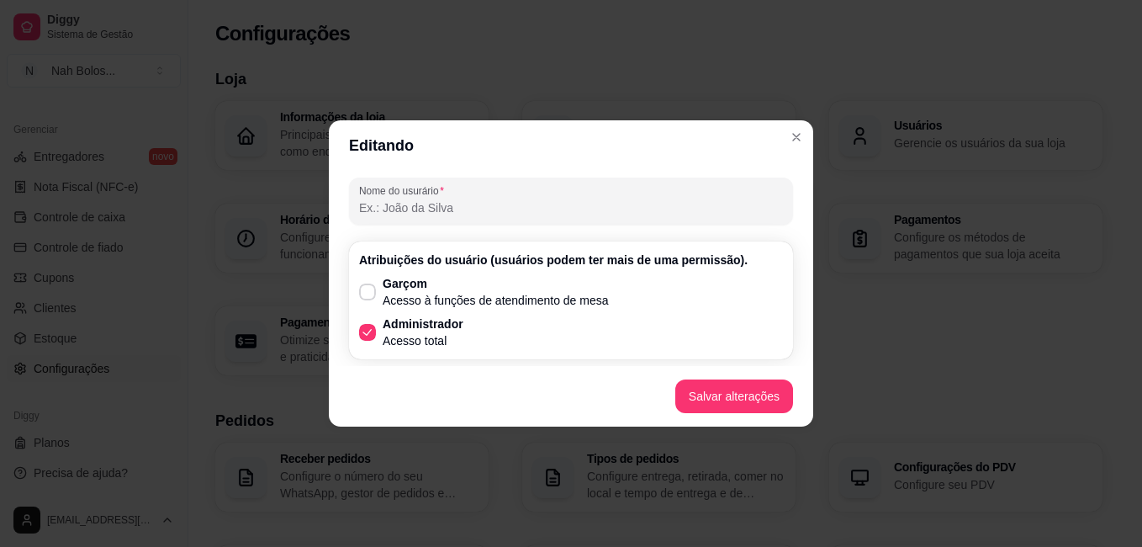
click at [454, 203] on input "Nome do usurário" at bounding box center [571, 207] width 424 height 17
type input "naejili"
click at [727, 391] on button "Salvar alterações" at bounding box center [734, 396] width 114 height 33
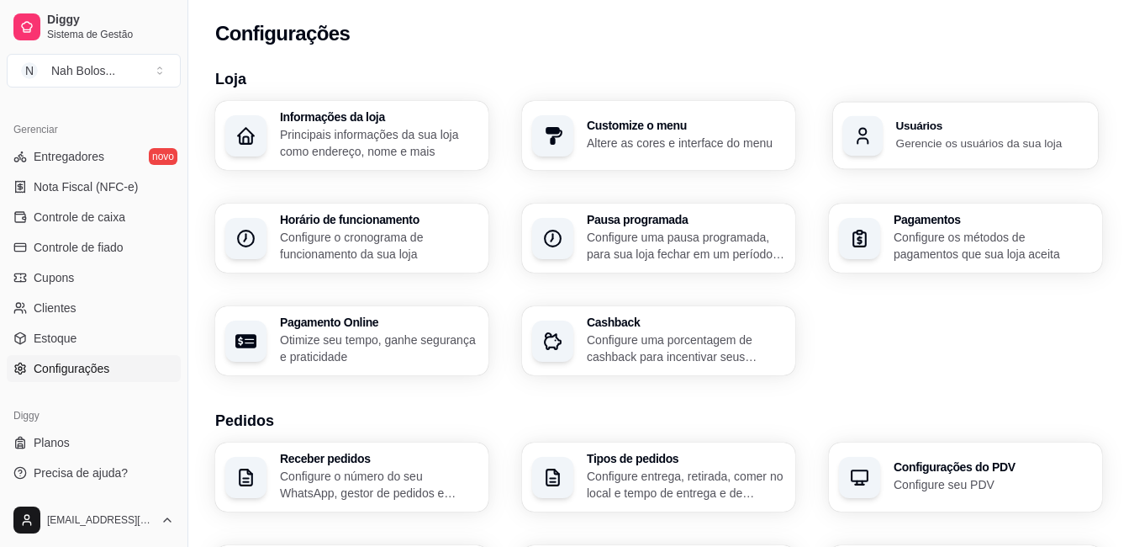
click at [917, 130] on h3 "Usuários" at bounding box center [992, 126] width 193 height 12
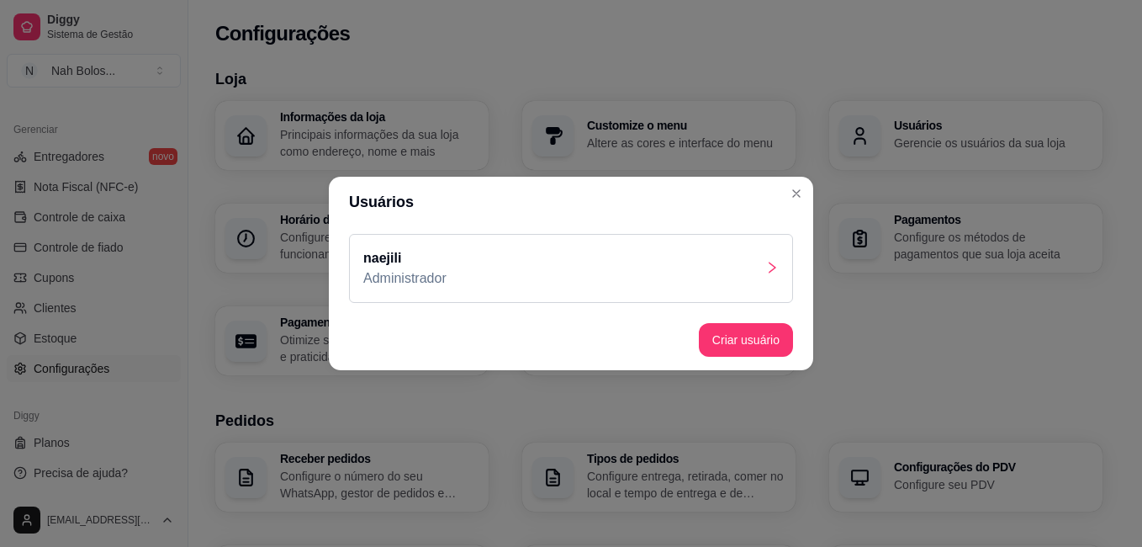
click at [524, 289] on div "naejili Administrador" at bounding box center [571, 268] width 444 height 69
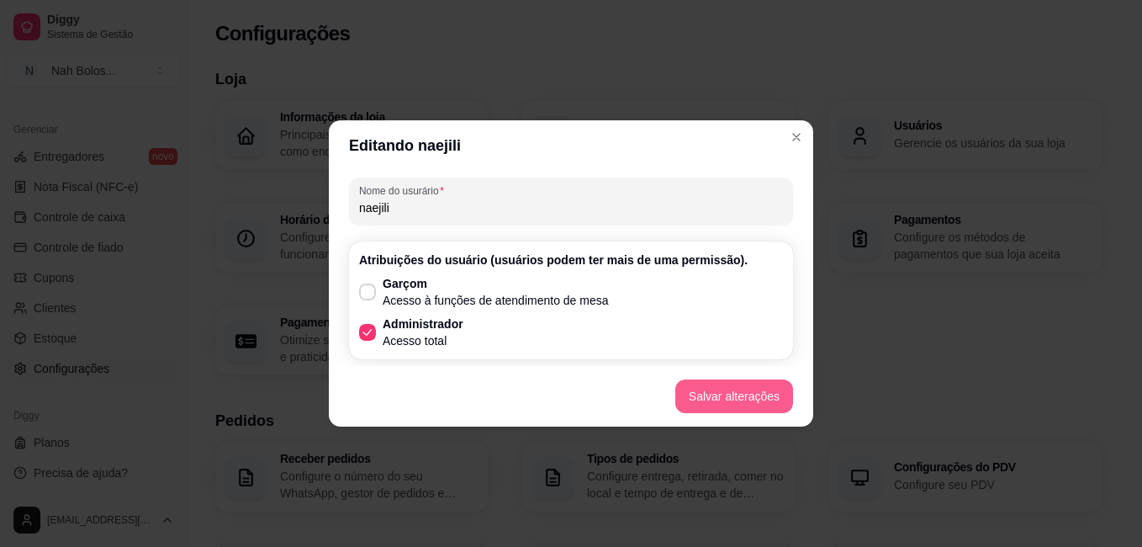
click at [753, 401] on button "Salvar alterações" at bounding box center [734, 396] width 118 height 34
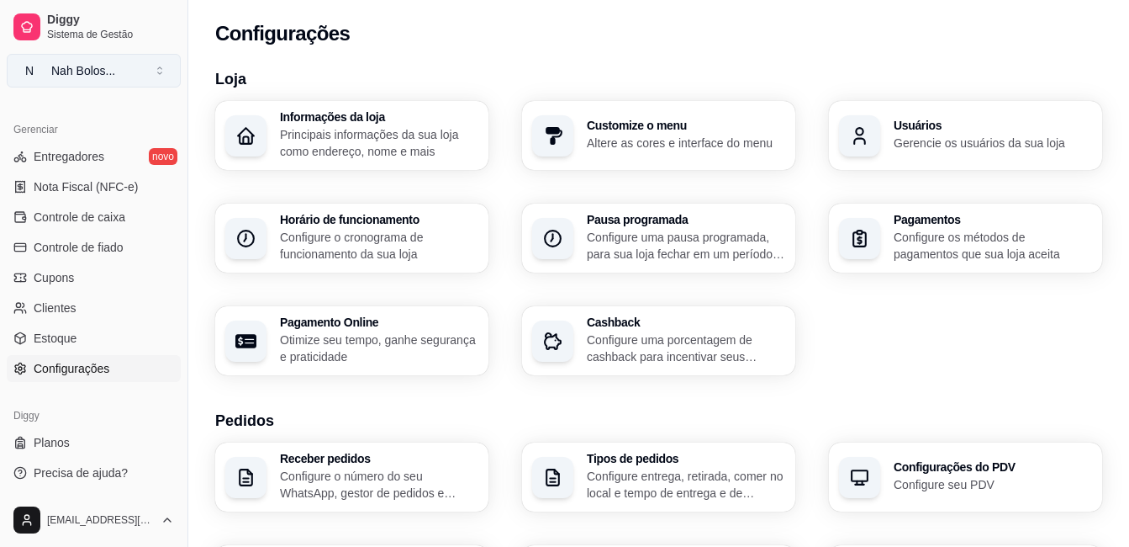
click at [106, 67] on div "Nah Bolos ..." at bounding box center [83, 70] width 64 height 17
click at [128, 66] on button "N Nah Bolos ..." at bounding box center [94, 71] width 174 height 34
click at [135, 34] on span "Sistema de Gestão" at bounding box center [110, 34] width 127 height 13
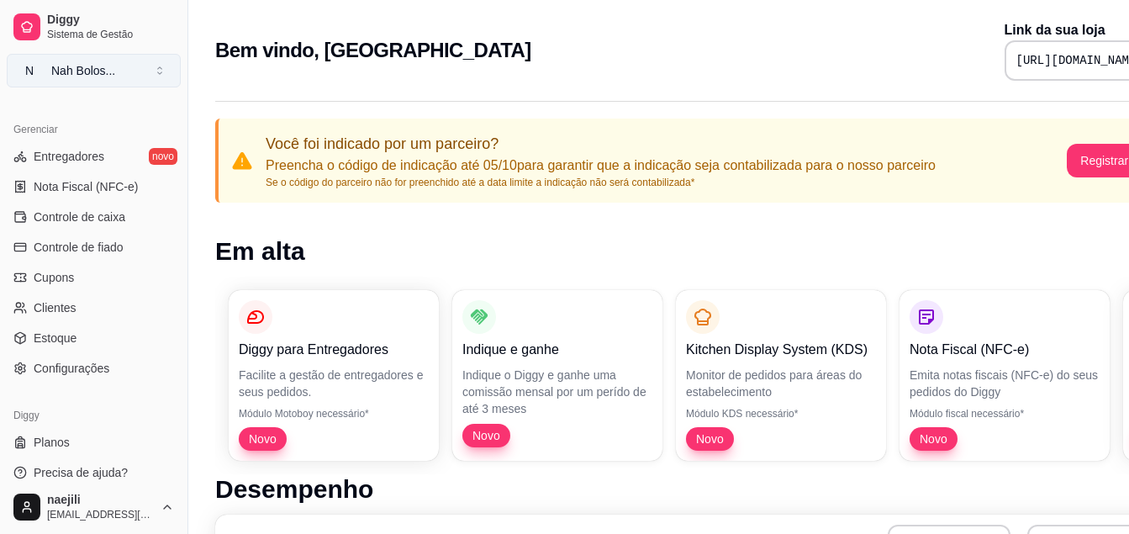
click at [36, 71] on span "N" at bounding box center [29, 70] width 17 height 17
click at [55, 71] on div "Nah Bolos ..." at bounding box center [83, 70] width 64 height 17
click at [104, 17] on span "Diggy" at bounding box center [110, 20] width 127 height 15
click at [103, 20] on span "Diggy" at bounding box center [110, 20] width 127 height 15
click at [47, 29] on span "Sistema de Gestão" at bounding box center [110, 34] width 127 height 13
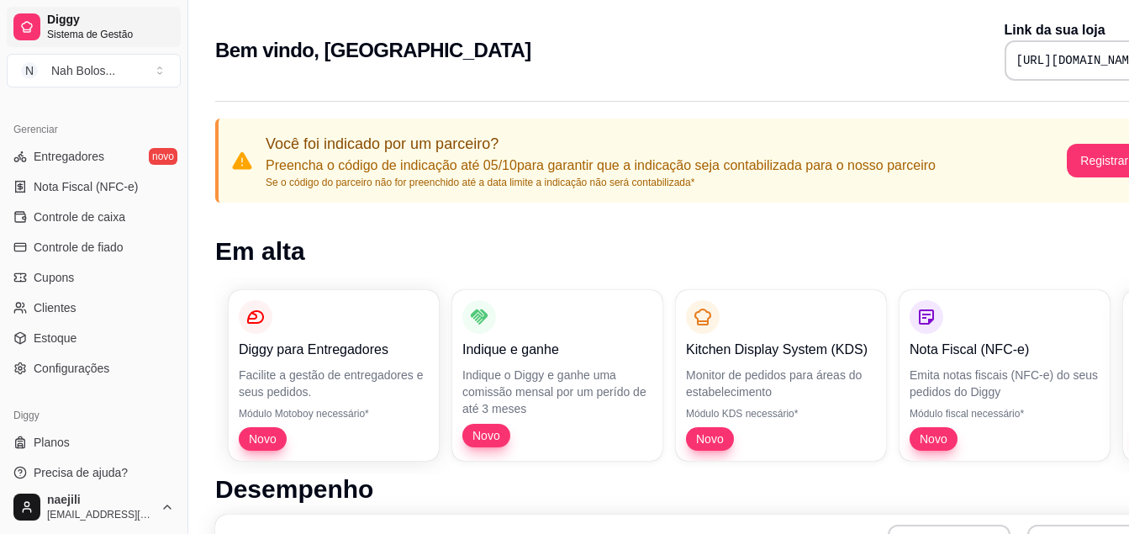
click at [34, 31] on div at bounding box center [26, 26] width 27 height 27
click at [99, 157] on span "Entregadores" at bounding box center [69, 156] width 71 height 17
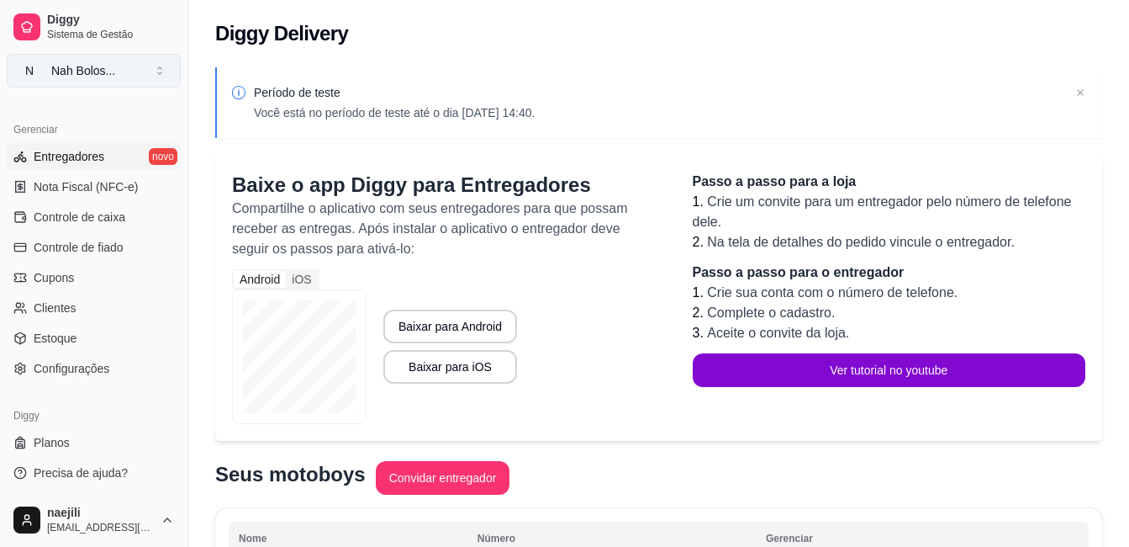
click at [108, 69] on div "Nah Bolos ..." at bounding box center [83, 70] width 64 height 17
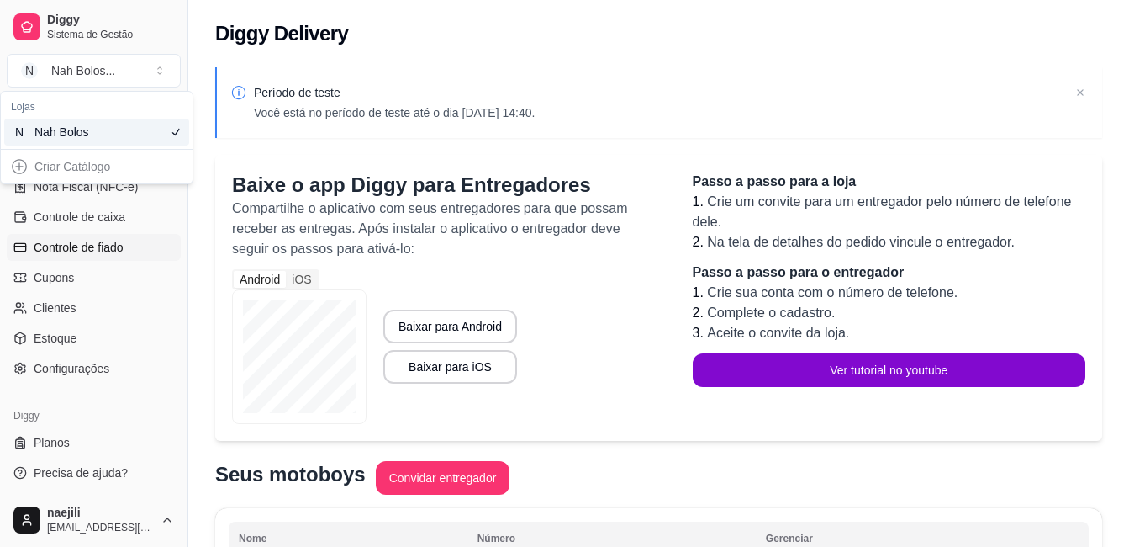
drag, startPoint x: 156, startPoint y: 262, endPoint x: 147, endPoint y: 246, distance: 18.1
click at [154, 256] on ul "Entregadores novo Nota Fiscal (NFC-e) Controle de caixa Controle de fiado Cupon…" at bounding box center [94, 262] width 174 height 239
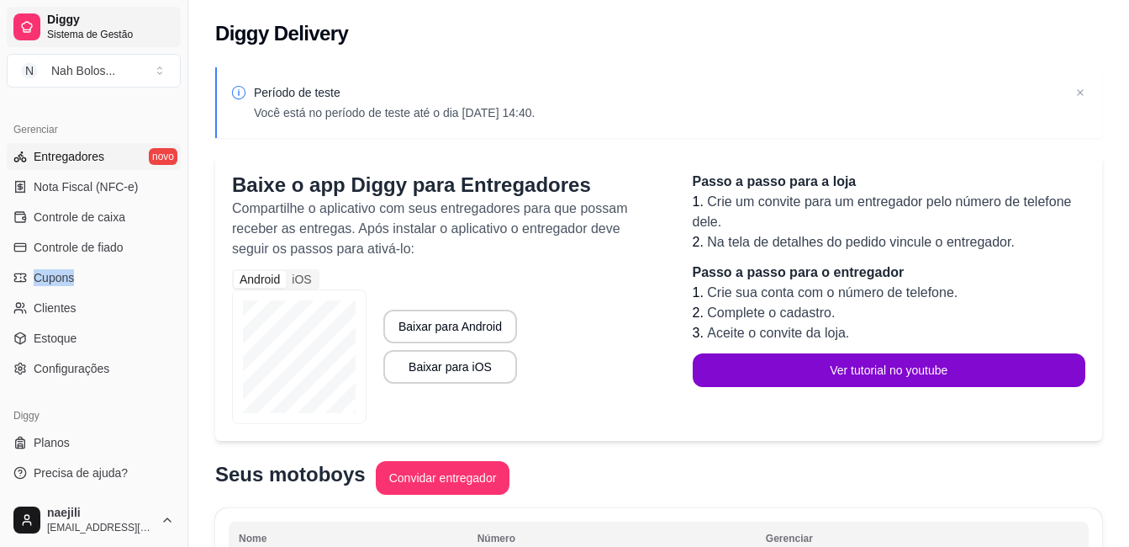
drag, startPoint x: 147, startPoint y: 246, endPoint x: 59, endPoint y: 29, distance: 234.2
click at [58, 29] on span "Sistema de Gestão" at bounding box center [110, 34] width 127 height 13
click at [59, 29] on span "Sistema de Gestão" at bounding box center [110, 34] width 127 height 13
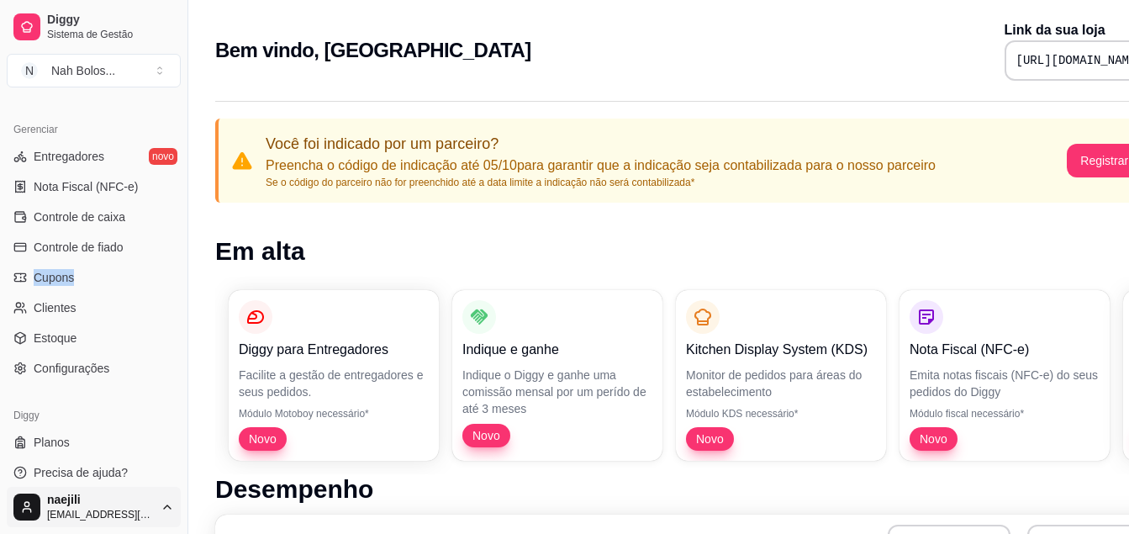
click at [113, 523] on html "Diggy Sistema de Gestão N Nah Bolos ... Loja aberta Período gratuito até 28/10 …" at bounding box center [564, 267] width 1129 height 534
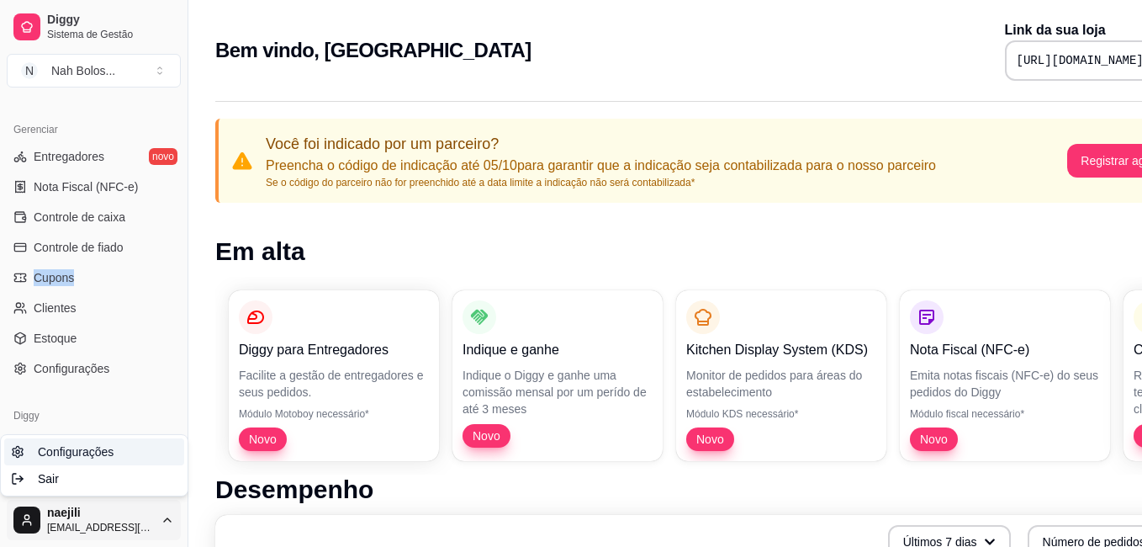
click at [87, 453] on span "Configurações" at bounding box center [76, 451] width 76 height 17
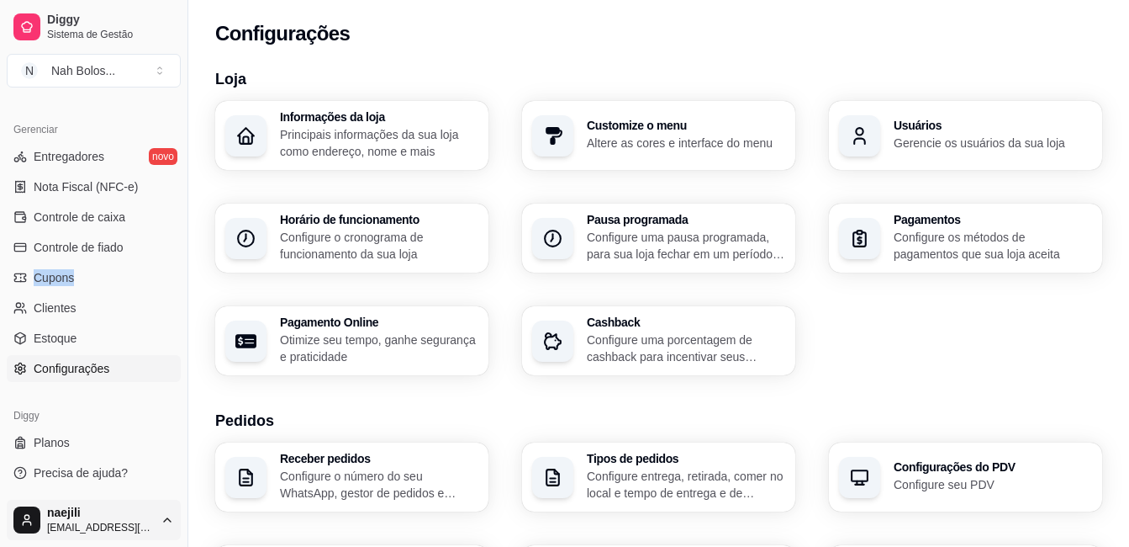
click at [127, 524] on html "Diggy Sistema de Gestão N Nah Bolos ... Loja aberta Período gratuito até 28/10 …" at bounding box center [564, 273] width 1129 height 547
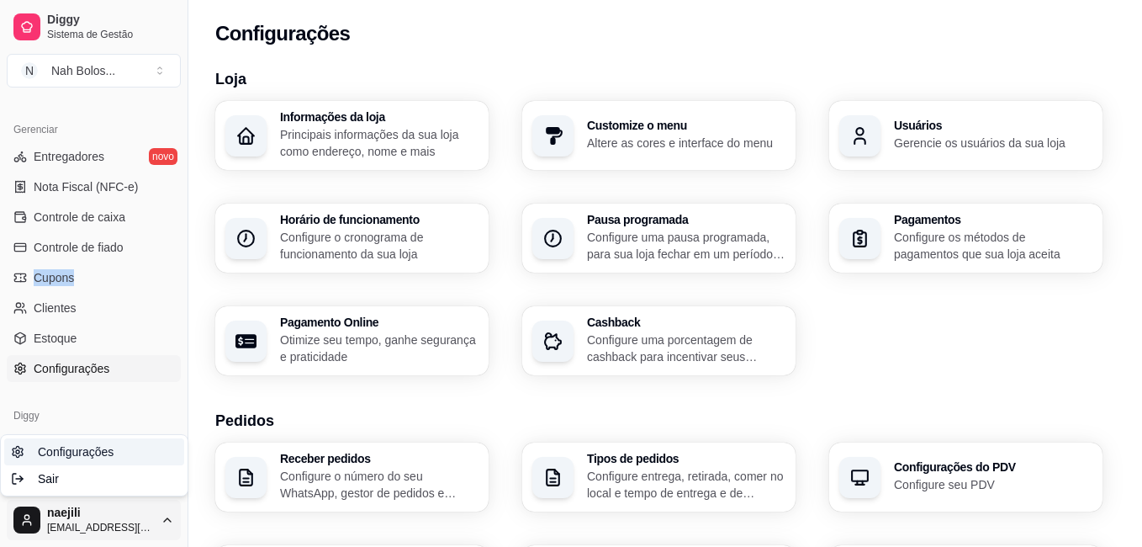
click at [82, 447] on span "Configurações" at bounding box center [76, 451] width 76 height 17
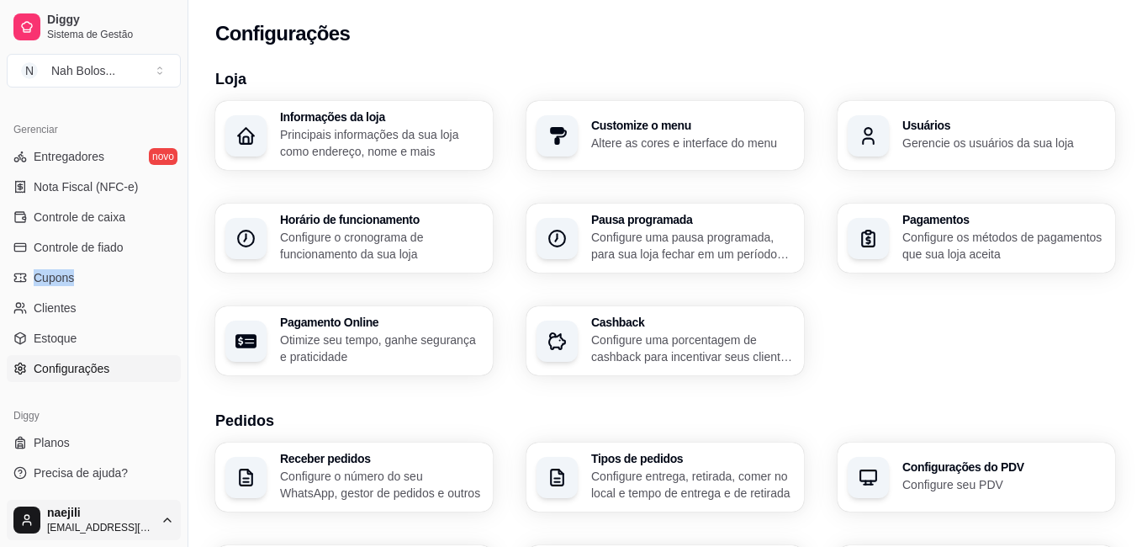
click at [119, 527] on html "Diggy Sistema de Gestão N Nah Bolos ... Loja aberta Período gratuito até 28/10 …" at bounding box center [571, 273] width 1142 height 547
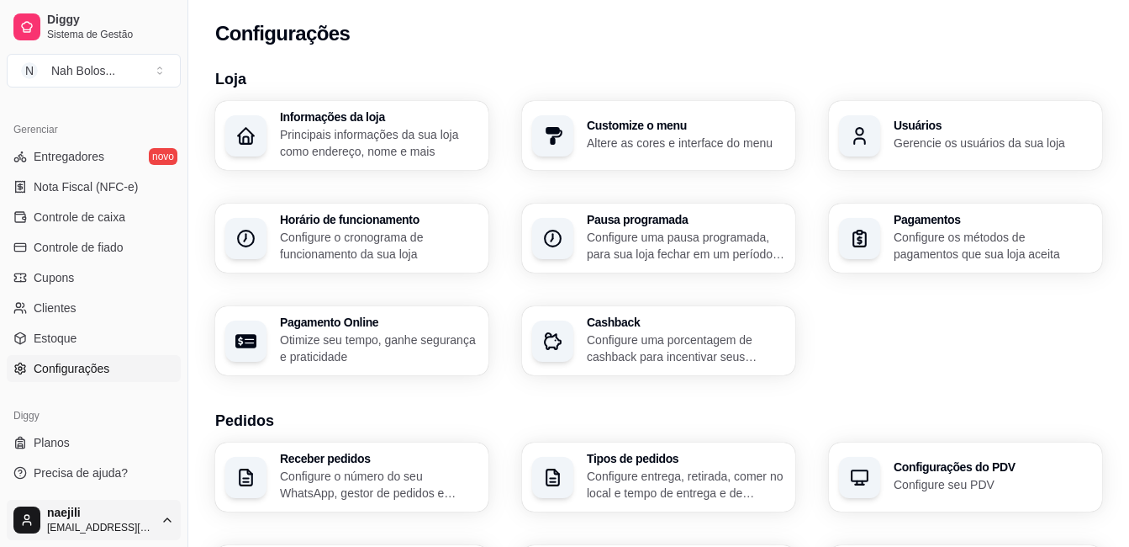
click at [57, 505] on html "Diggy Sistema de Gestão N Nah Bolos ... Loja aberta Período gratuito até 28/10 …" at bounding box center [564, 273] width 1129 height 547
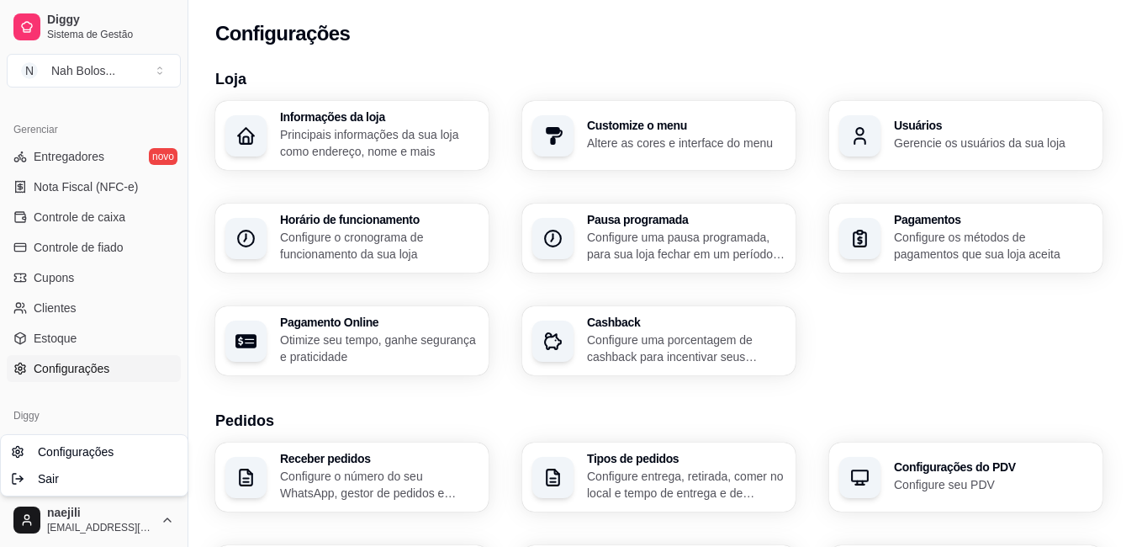
click at [60, 515] on html "Diggy Sistema de Gestão N Nah Bolos ... Loja aberta Período gratuito até 28/10 …" at bounding box center [571, 273] width 1142 height 547
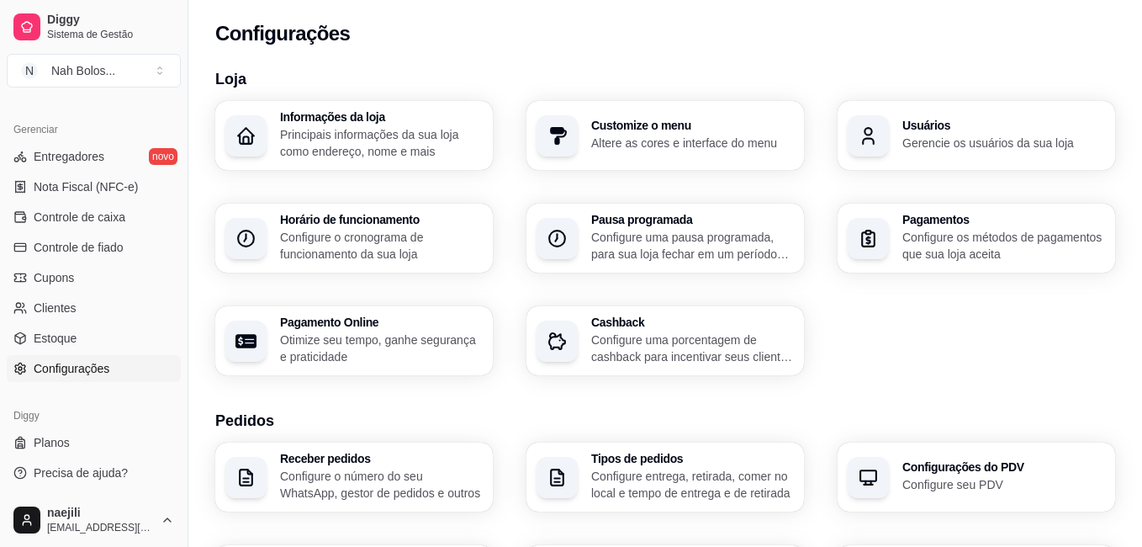
click at [60, 515] on html "Diggy Sistema de Gestão N Nah Bolos ... Loja aberta Período gratuito até 28/10 …" at bounding box center [571, 273] width 1142 height 547
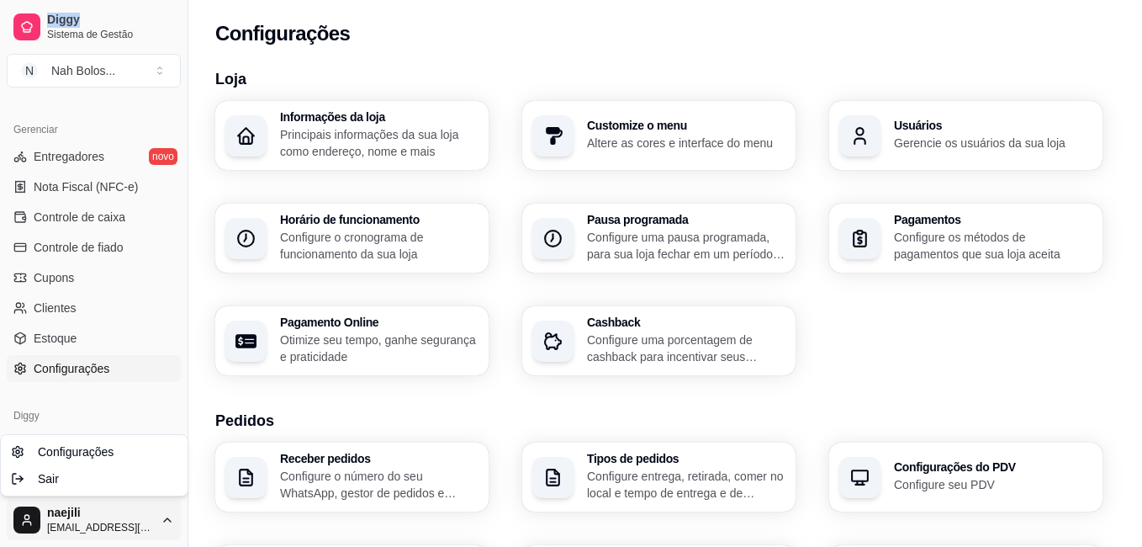
click at [60, 515] on html "Diggy Sistema de Gestão N Nah Bolos ... Loja aberta Período gratuito até 28/10 …" at bounding box center [571, 273] width 1142 height 547
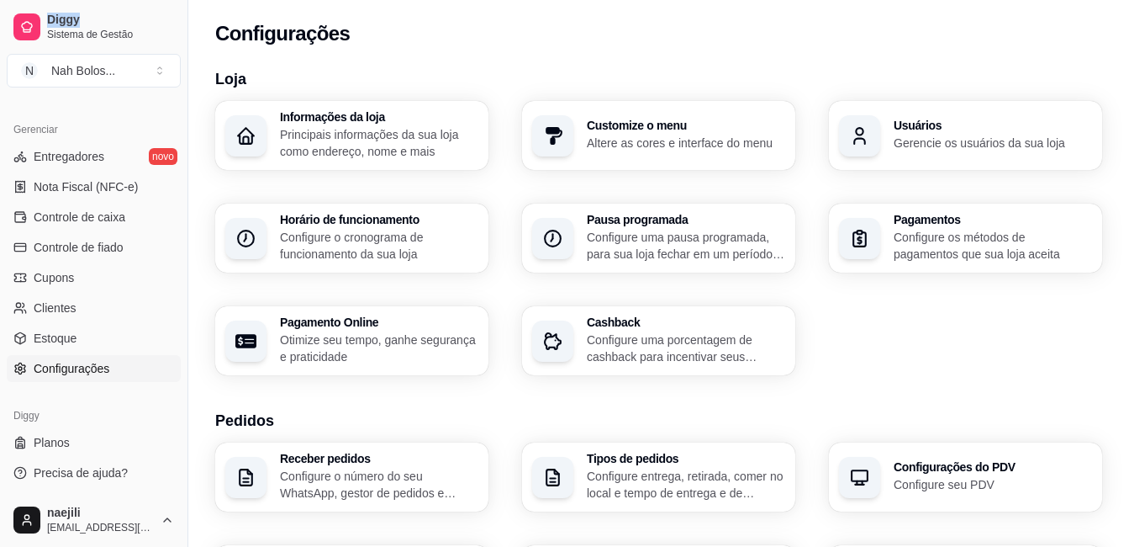
click at [60, 515] on html "Diggy Sistema de Gestão N Nah Bolos ... Loja aberta Período gratuito até 28/10 …" at bounding box center [564, 273] width 1129 height 547
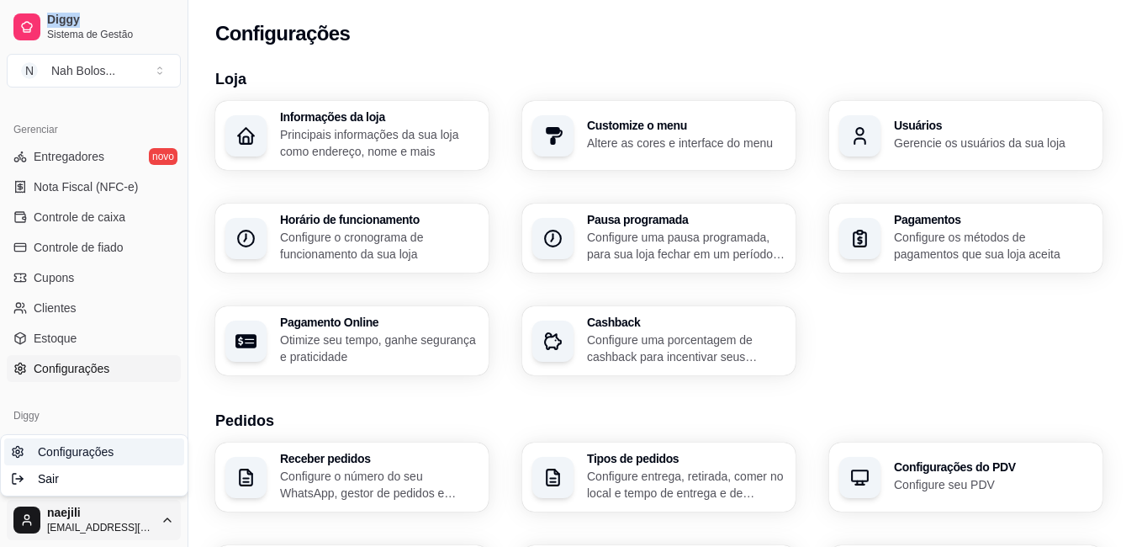
click at [98, 452] on span "Configurações" at bounding box center [76, 451] width 76 height 17
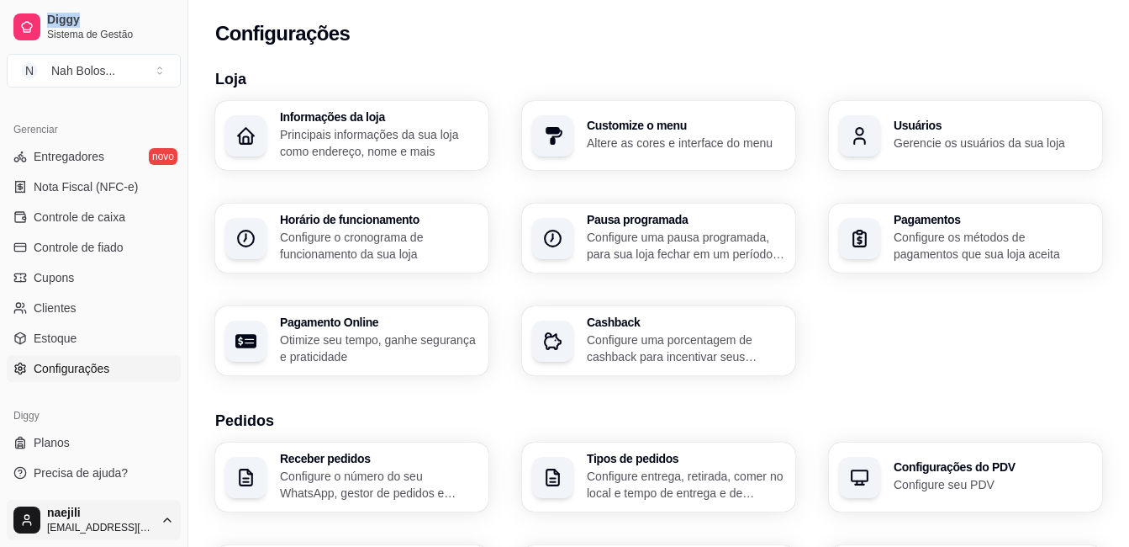
click at [91, 521] on html "Diggy Sistema de Gestão N Nah Bolos ... Loja aberta Período gratuito até 28/10 …" at bounding box center [564, 273] width 1129 height 547
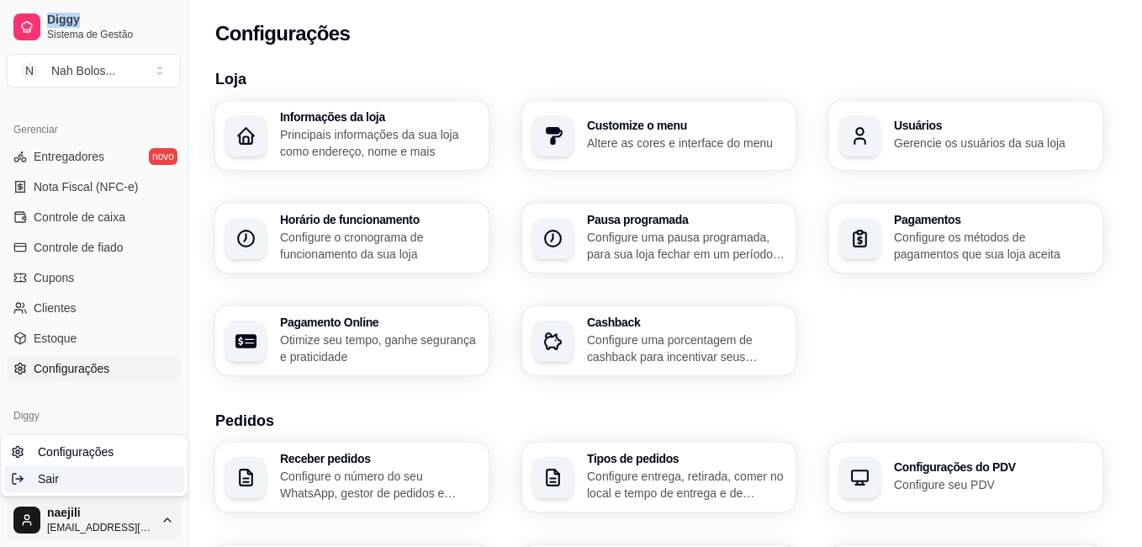
click at [45, 482] on span "Sair" at bounding box center [48, 478] width 21 height 17
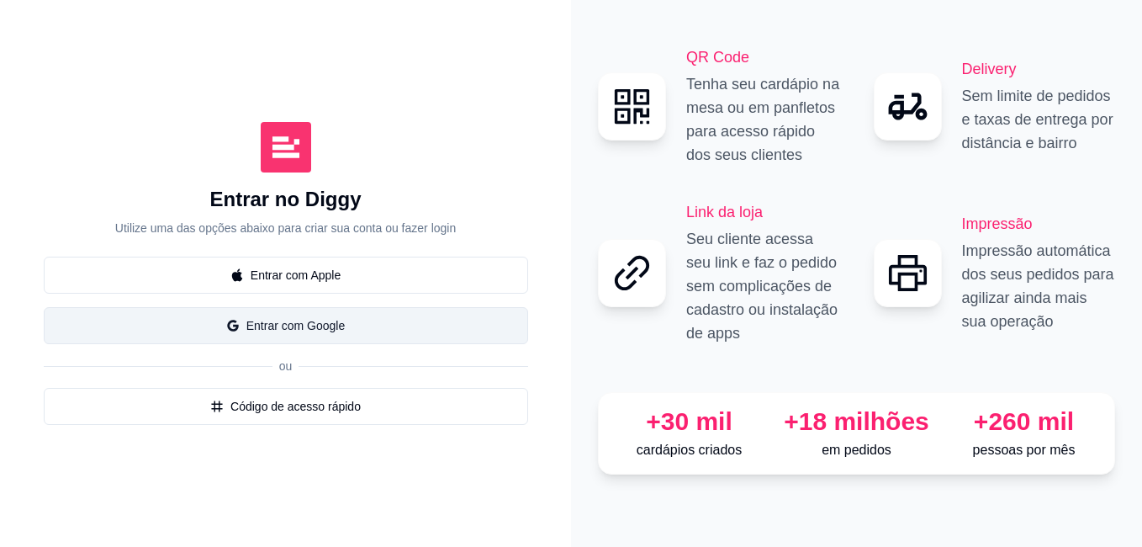
click at [254, 325] on button "Entrar com Google" at bounding box center [286, 325] width 484 height 37
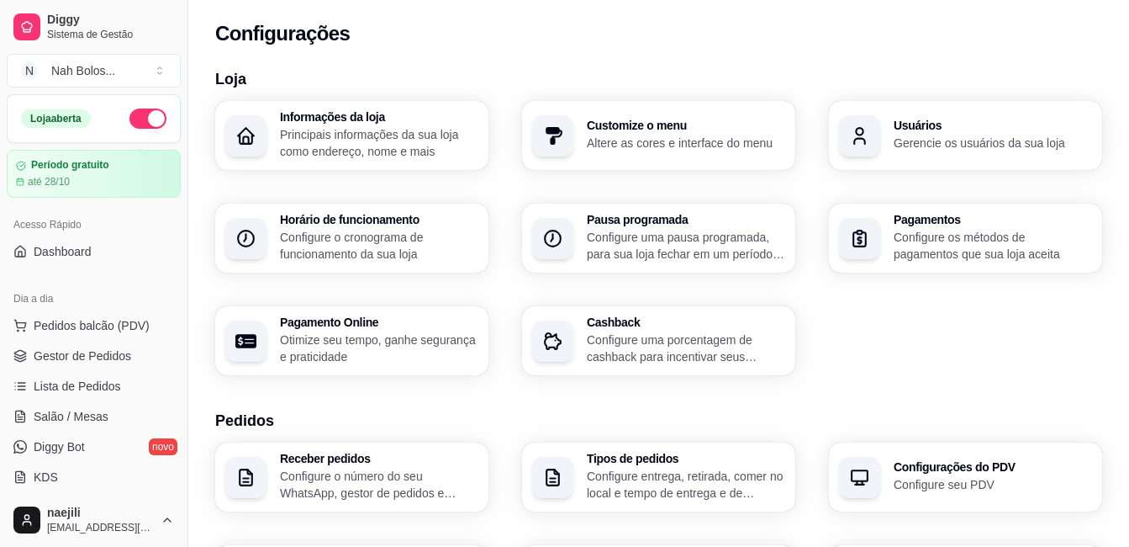
click at [925, 129] on h3 "Usuários" at bounding box center [993, 125] width 198 height 12
click at [845, 471] on div "button" at bounding box center [863, 477] width 40 height 40
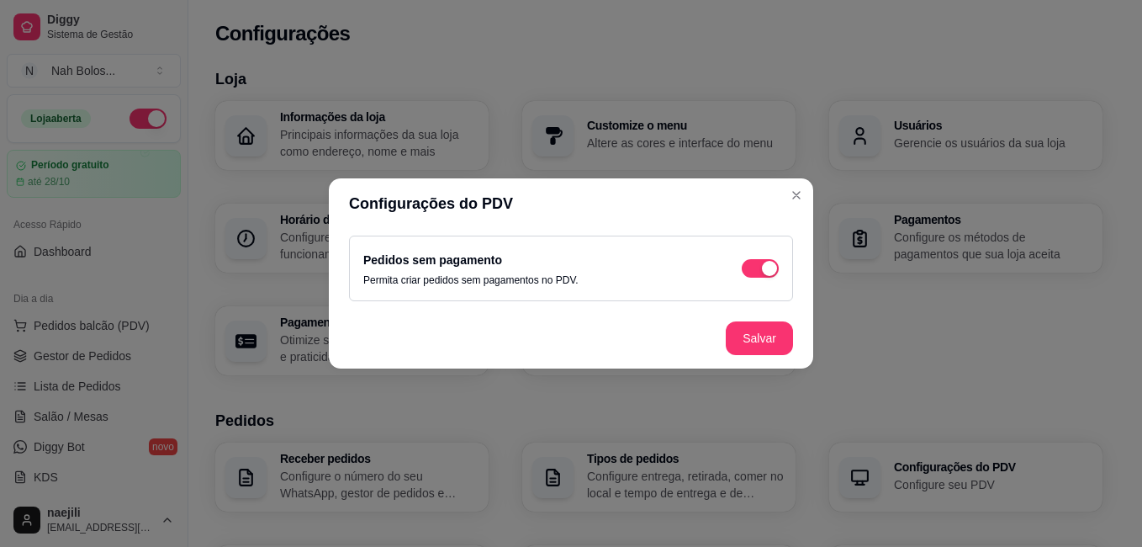
click at [782, 188] on header "Configurações do PDV" at bounding box center [571, 203] width 484 height 50
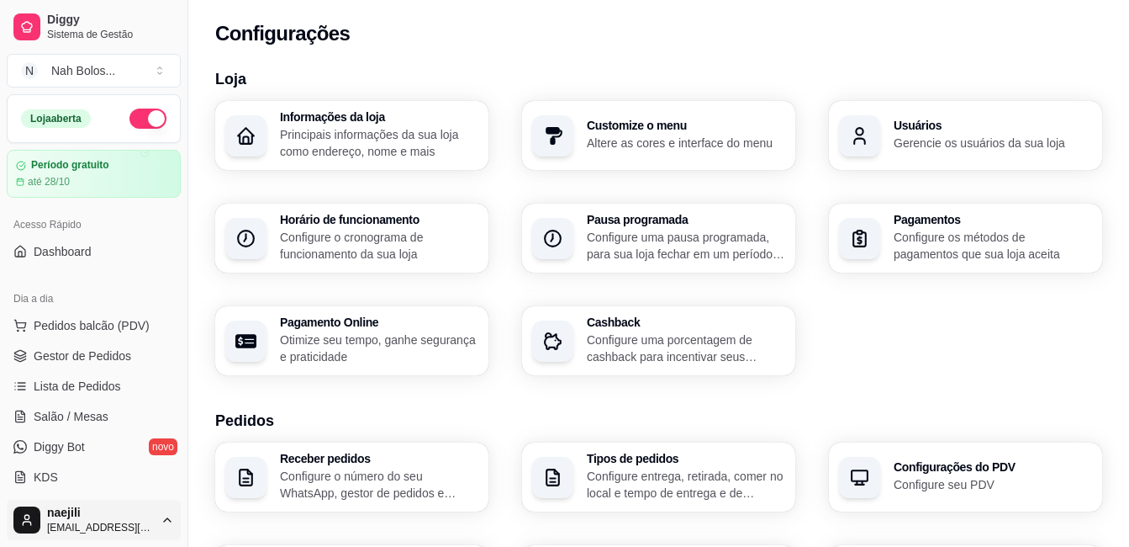
click at [96, 533] on html "Diggy Sistema de Gestão N Nah Bolos ... Loja aberta Período gratuito até 28/10 …" at bounding box center [564, 273] width 1129 height 547
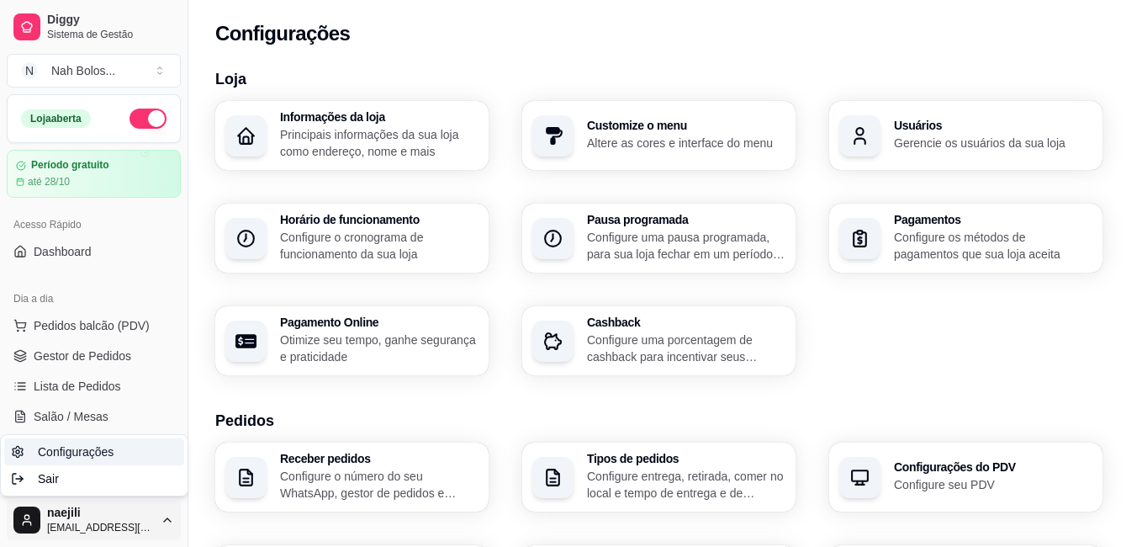
click at [87, 454] on span "Configurações" at bounding box center [76, 451] width 76 height 17
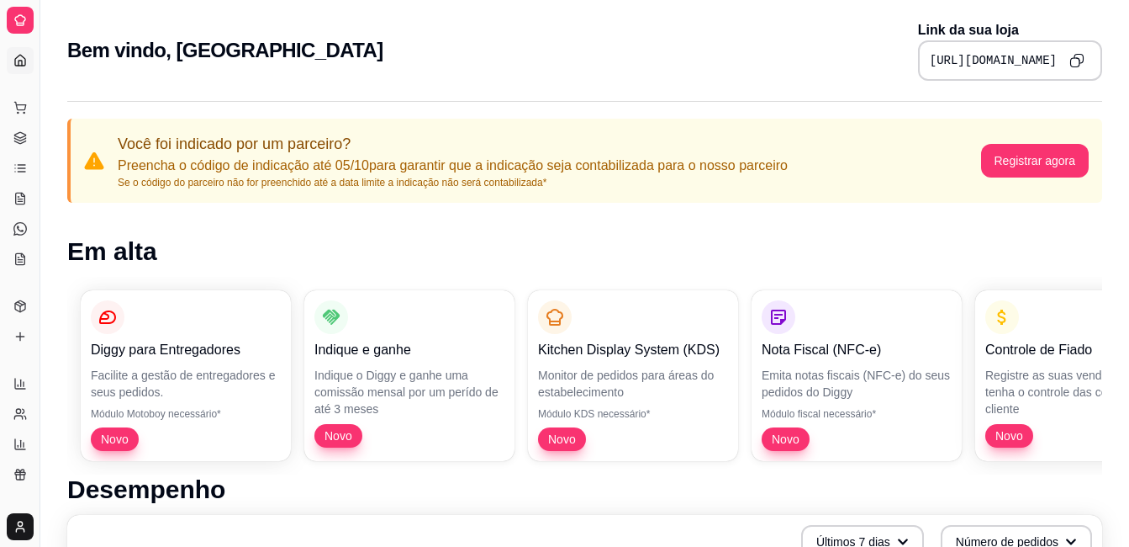
scroll to position [325, 0]
click at [15, 347] on icon at bounding box center [19, 347] width 13 height 13
